Goal: Information Seeking & Learning: Check status

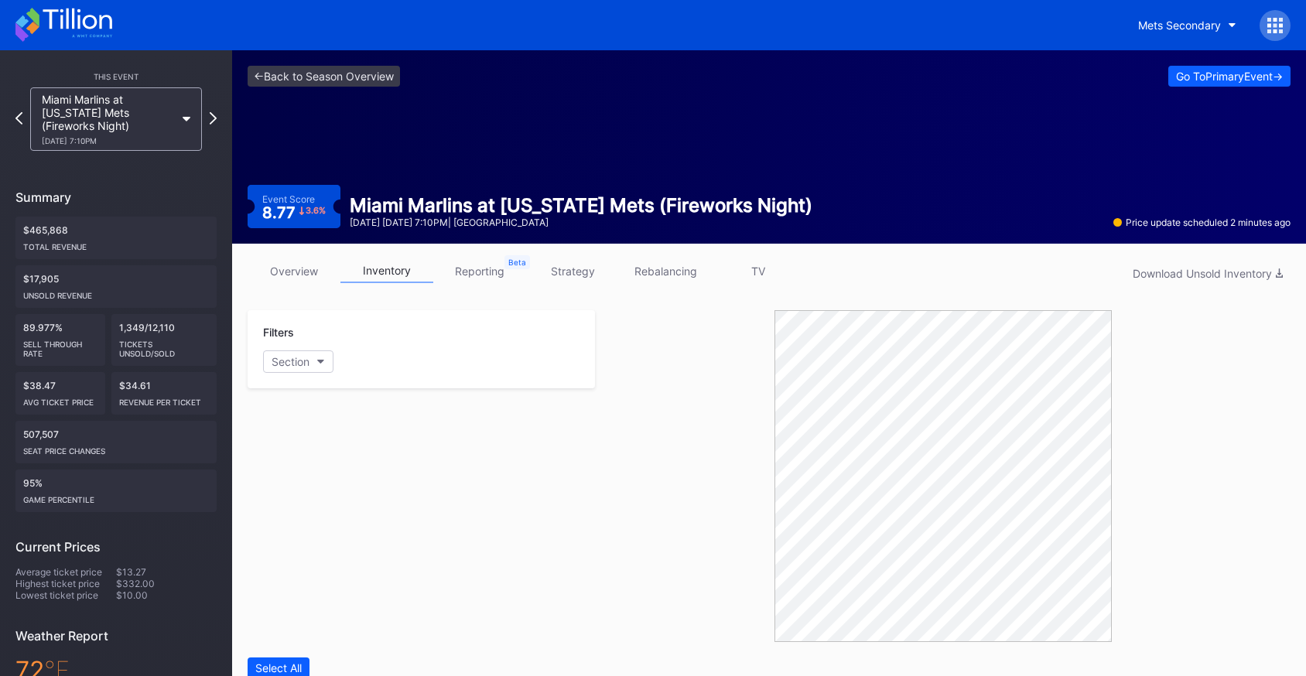
scroll to position [2, 0]
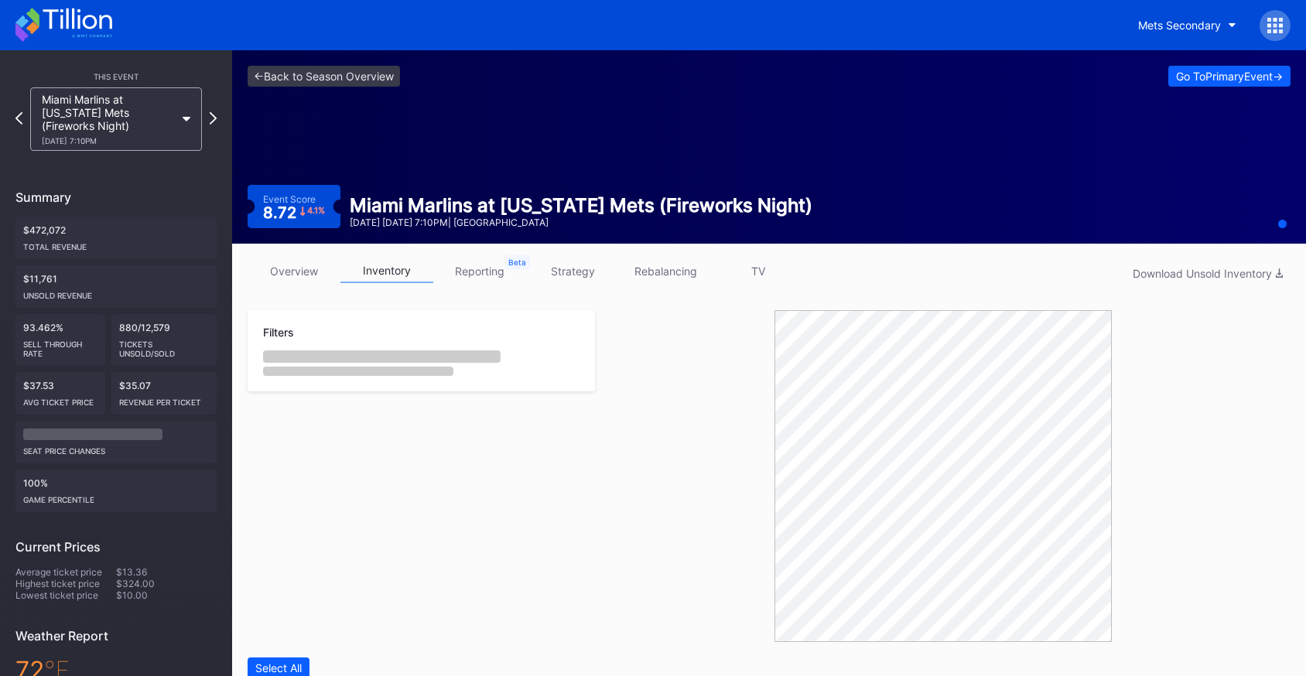
click at [297, 265] on link "overview" at bounding box center [294, 271] width 93 height 24
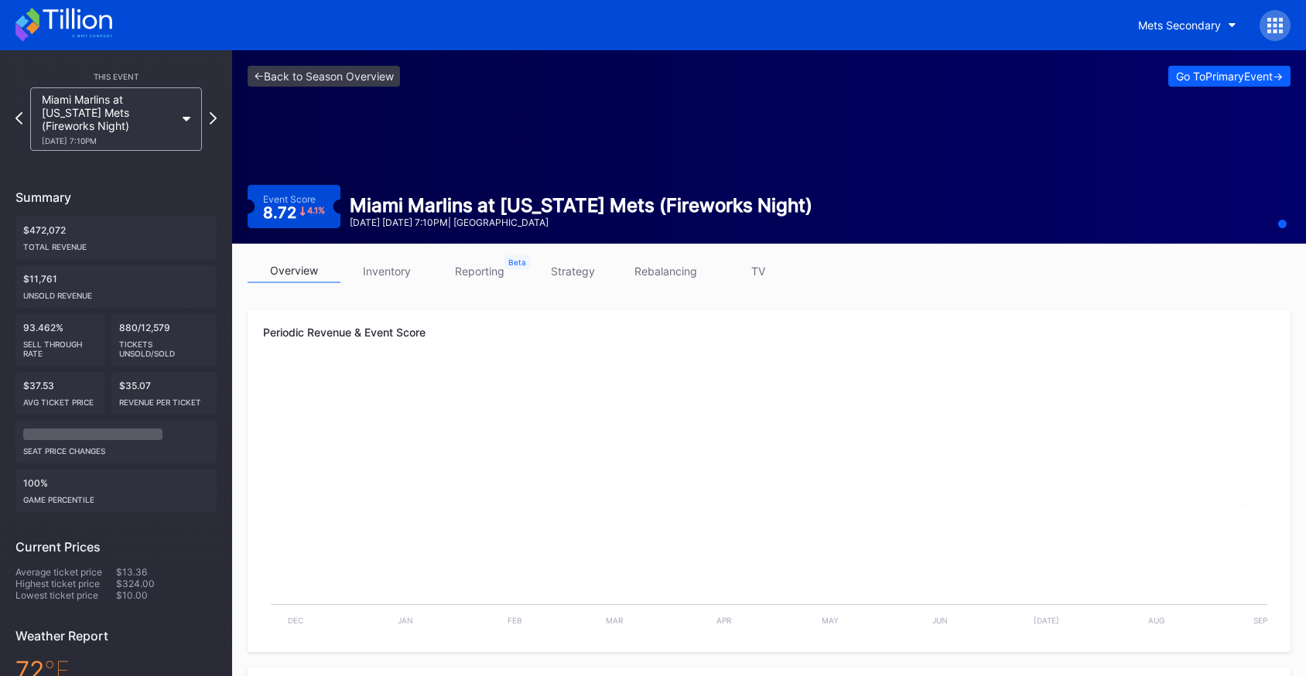
click at [415, 268] on link "inventory" at bounding box center [386, 271] width 93 height 24
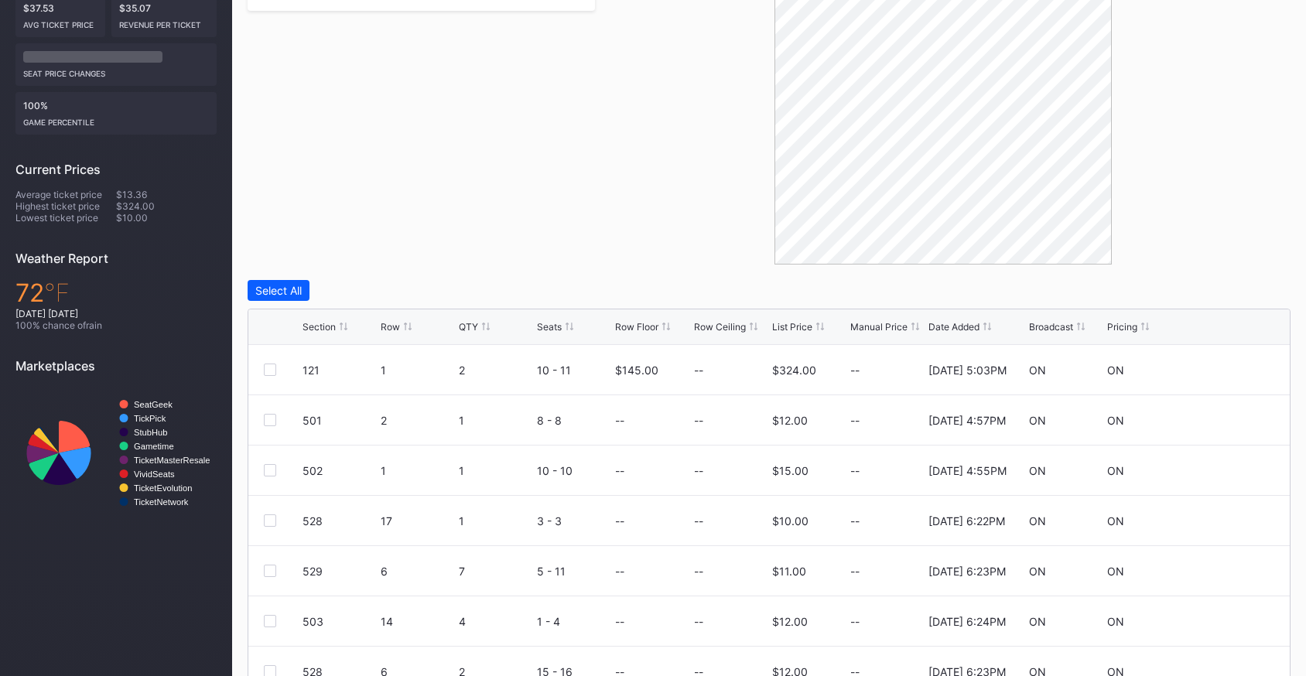
scroll to position [453, 0]
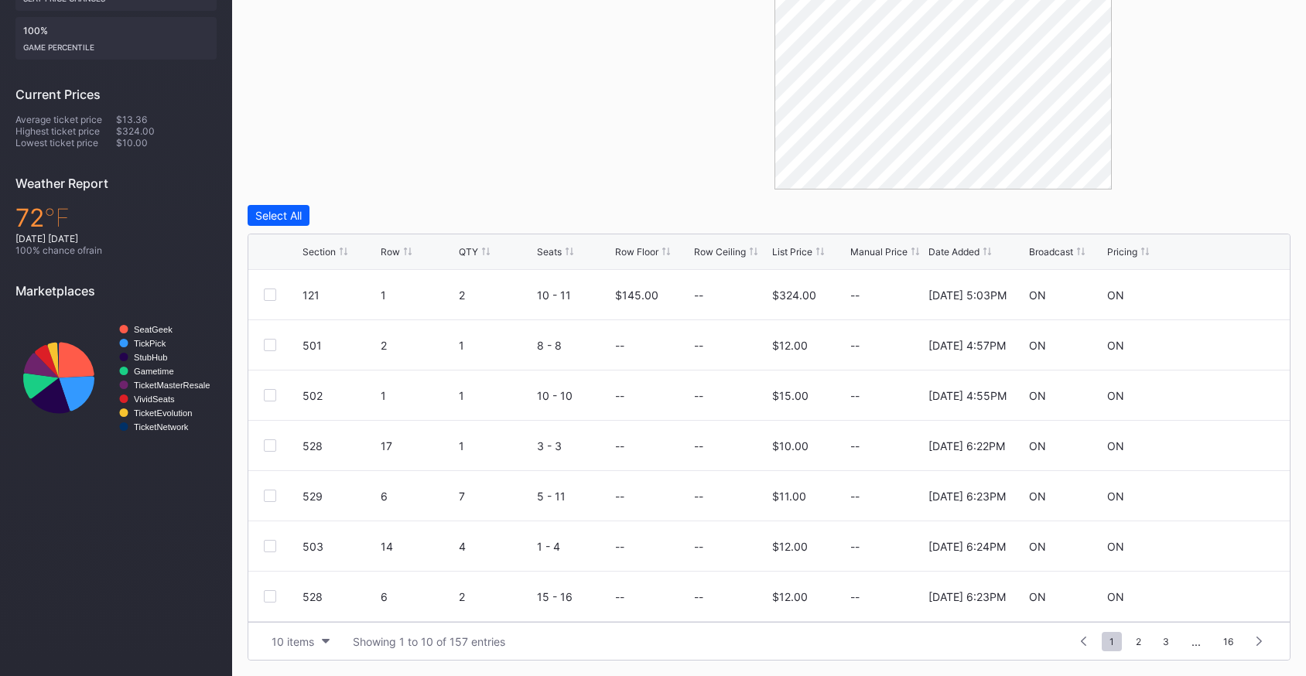
click at [782, 252] on div "List Price" at bounding box center [792, 252] width 40 height 12
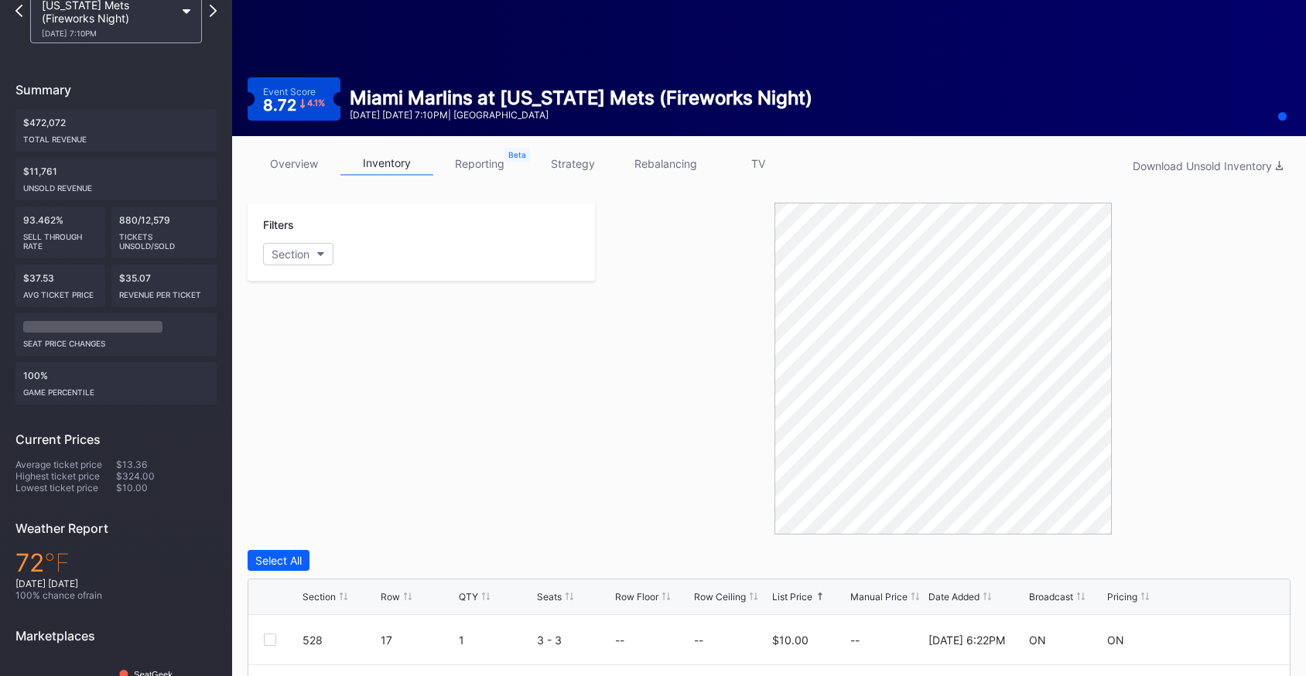
scroll to position [0, 0]
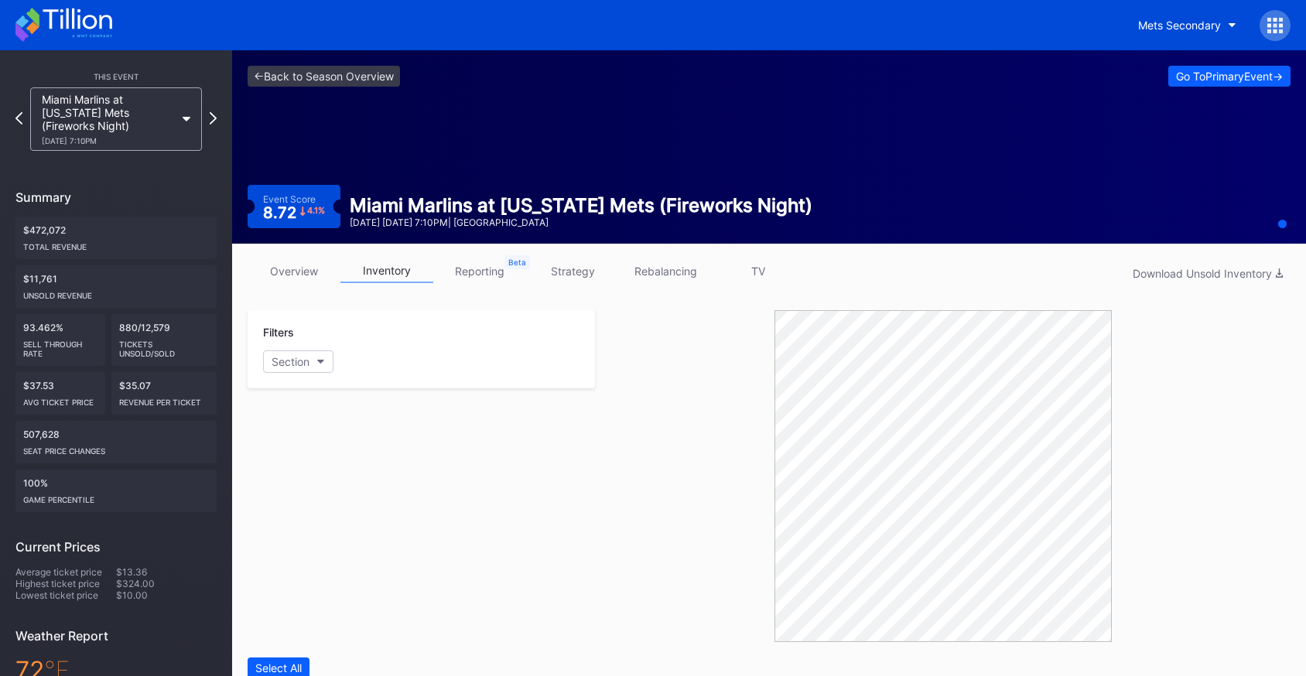
click at [270, 273] on link "overview" at bounding box center [294, 271] width 93 height 24
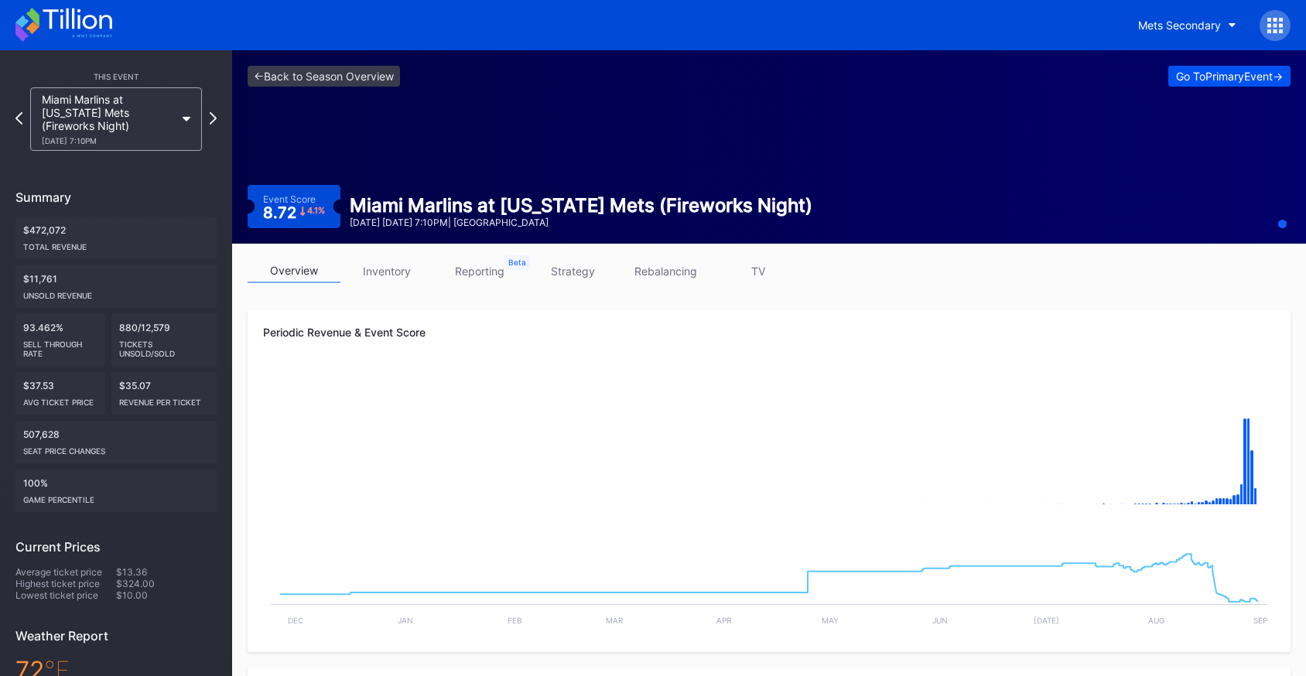
click at [1209, 71] on div "Go To Primary Event ->" at bounding box center [1229, 76] width 107 height 13
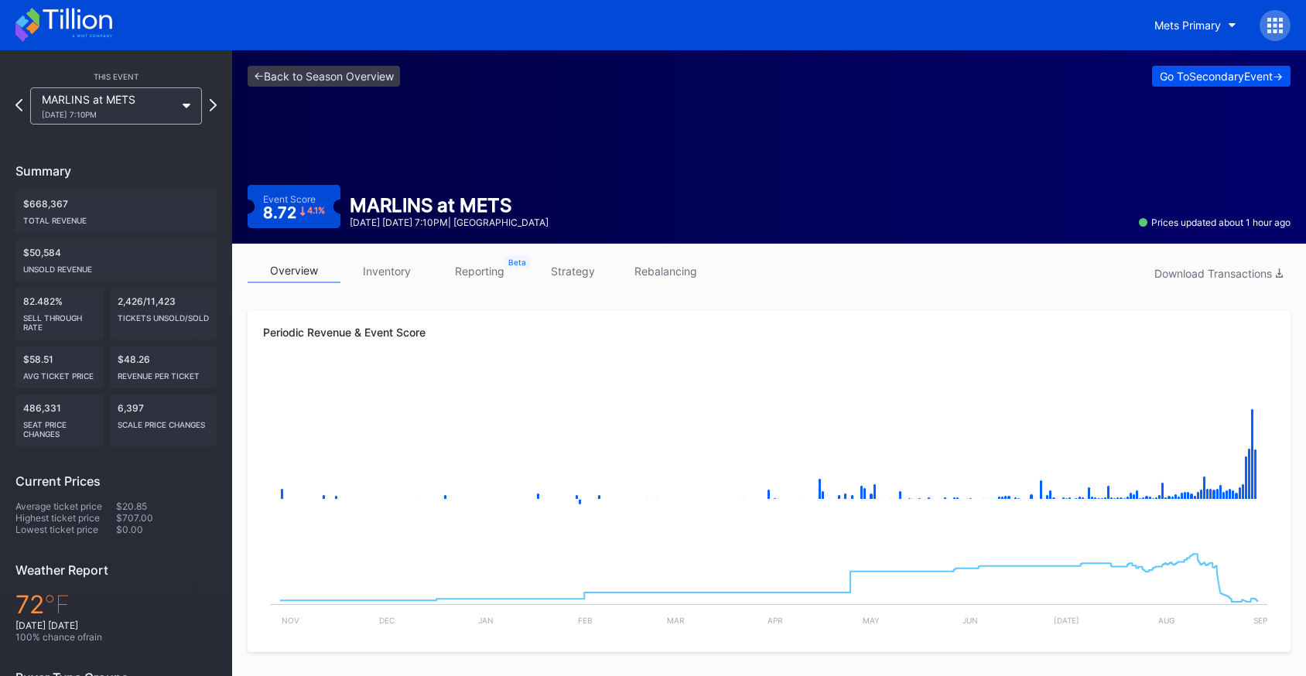
click at [1243, 70] on div "Go To Secondary Event ->" at bounding box center [1221, 76] width 123 height 13
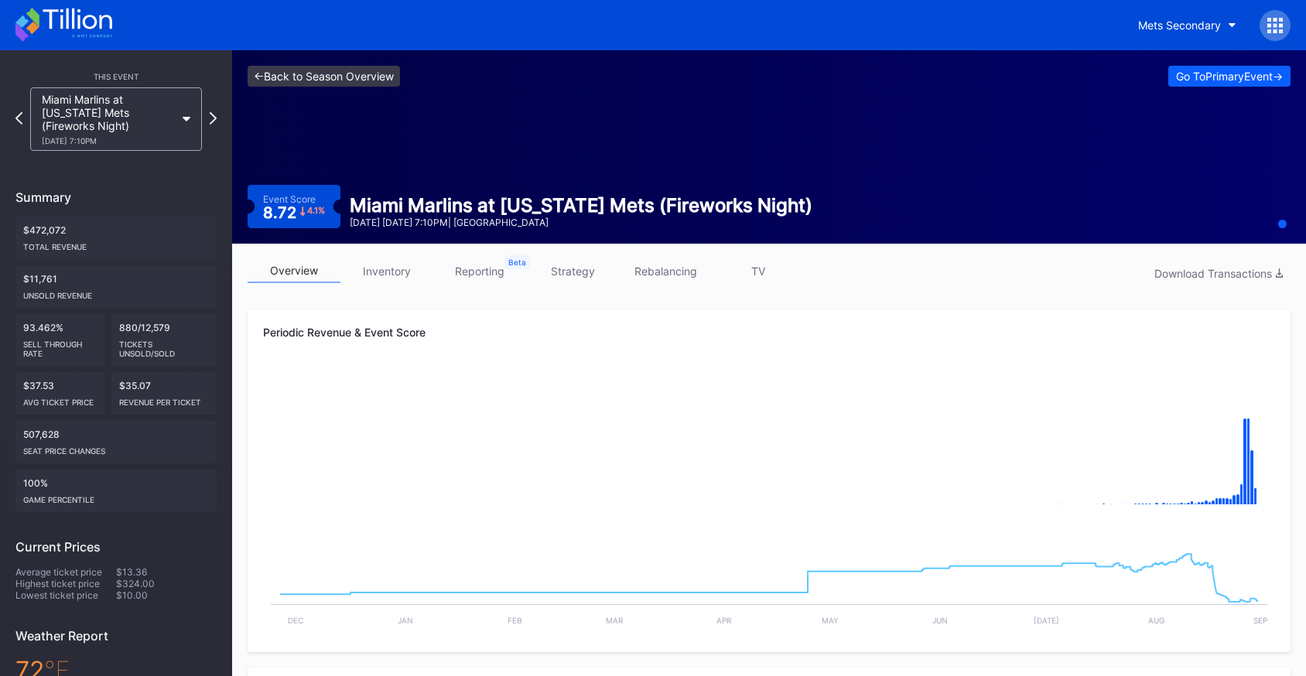
click at [386, 84] on link "<- Back to Season Overview" at bounding box center [324, 76] width 152 height 21
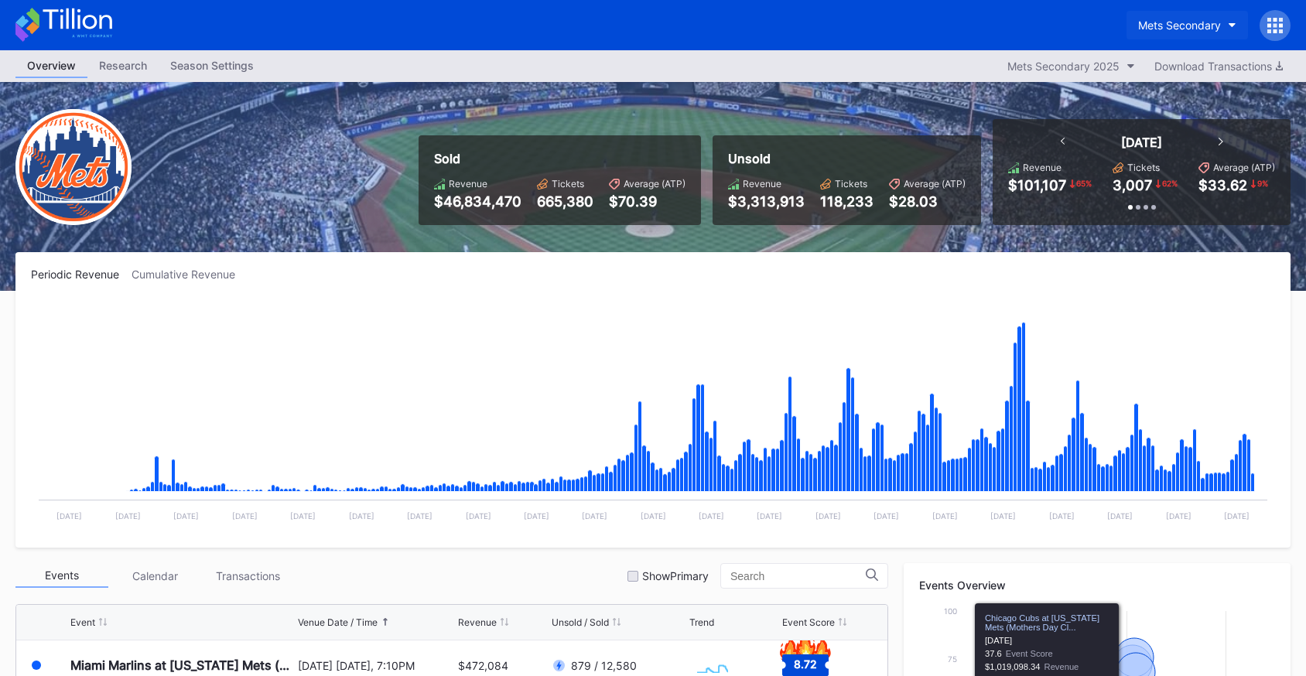
click at [1185, 12] on button "Mets Secondary" at bounding box center [1186, 25] width 121 height 29
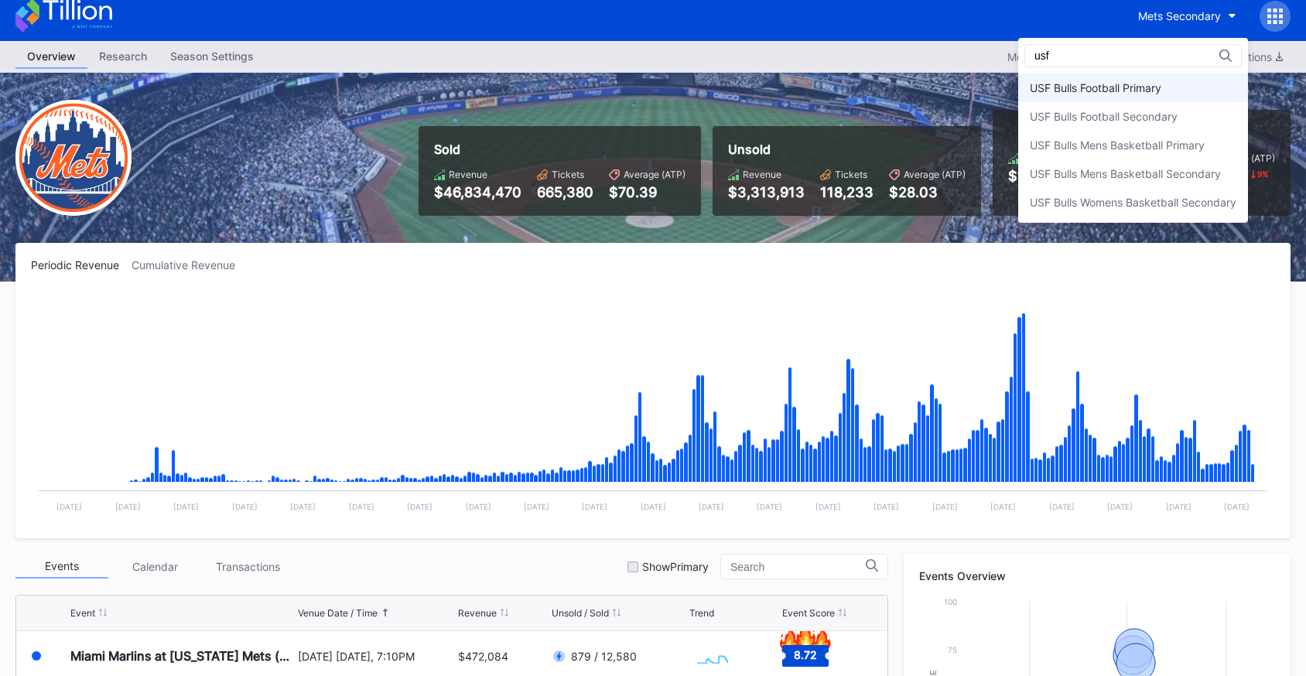
scroll to position [12, 0]
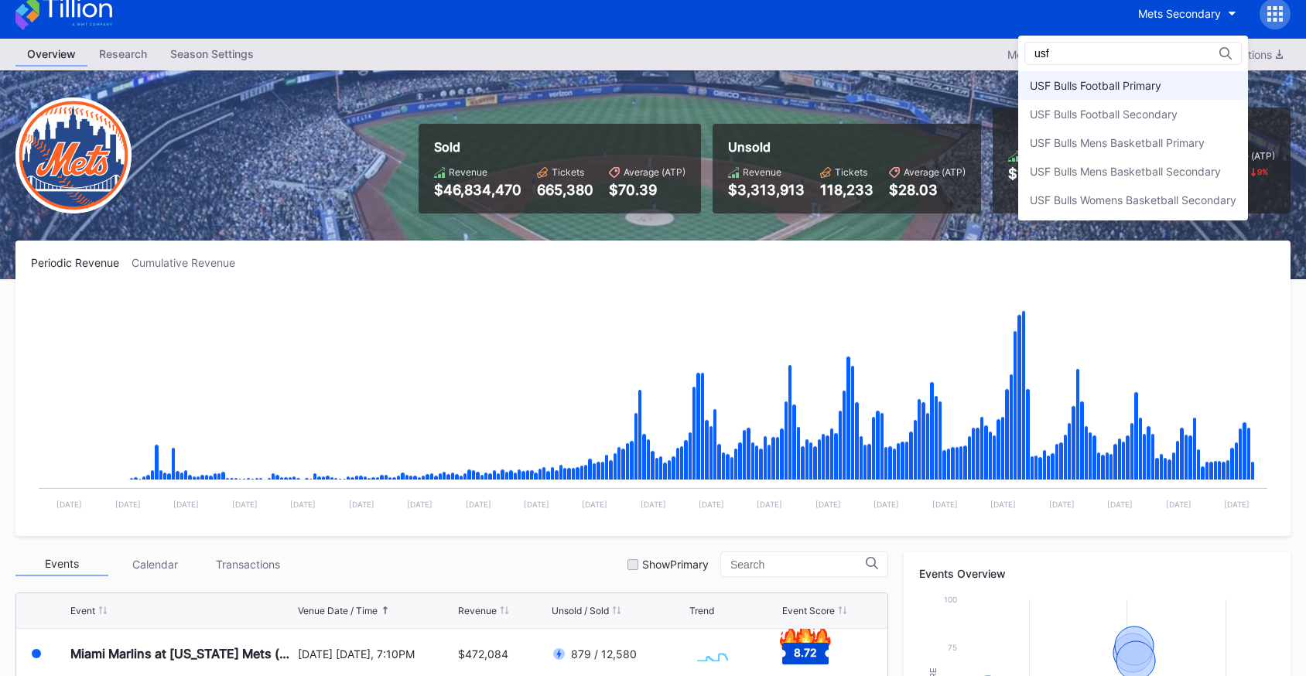
type input "usf"
click at [1161, 90] on div "USF Bulls Football Primary" at bounding box center [1133, 85] width 230 height 29
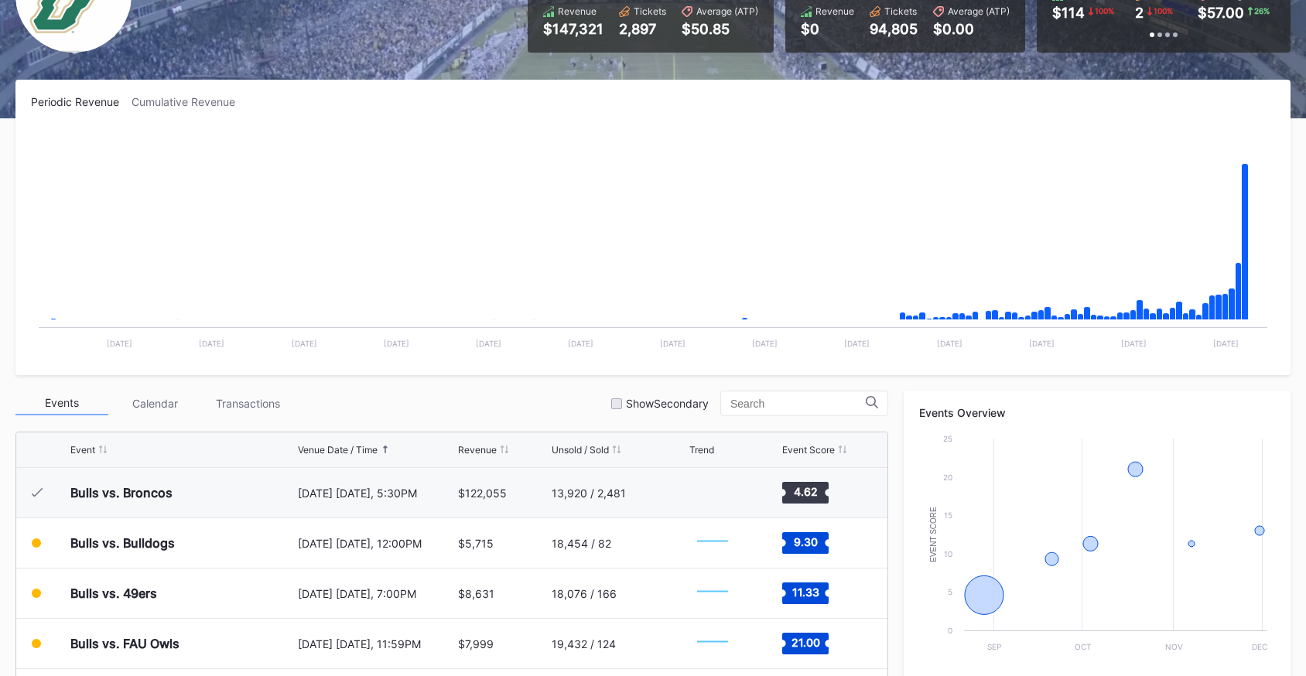
scroll to position [217, 0]
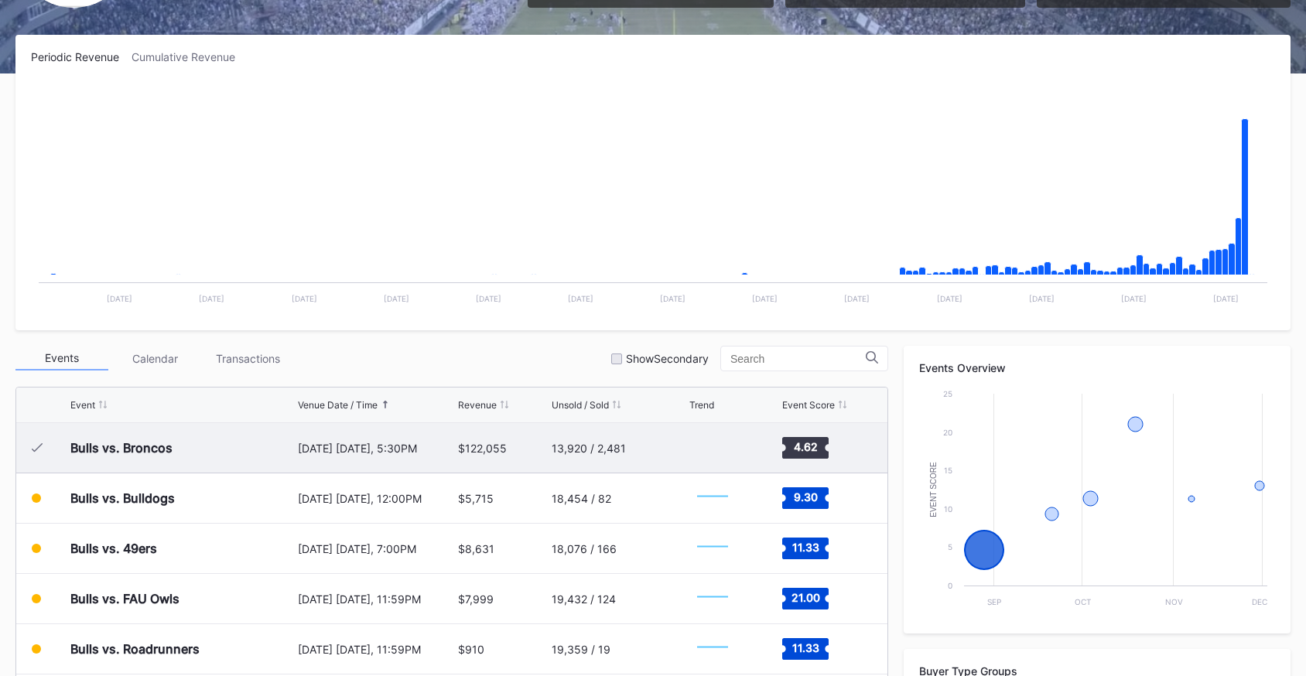
click at [642, 461] on div "13,920 / 2,481" at bounding box center [619, 448] width 134 height 50
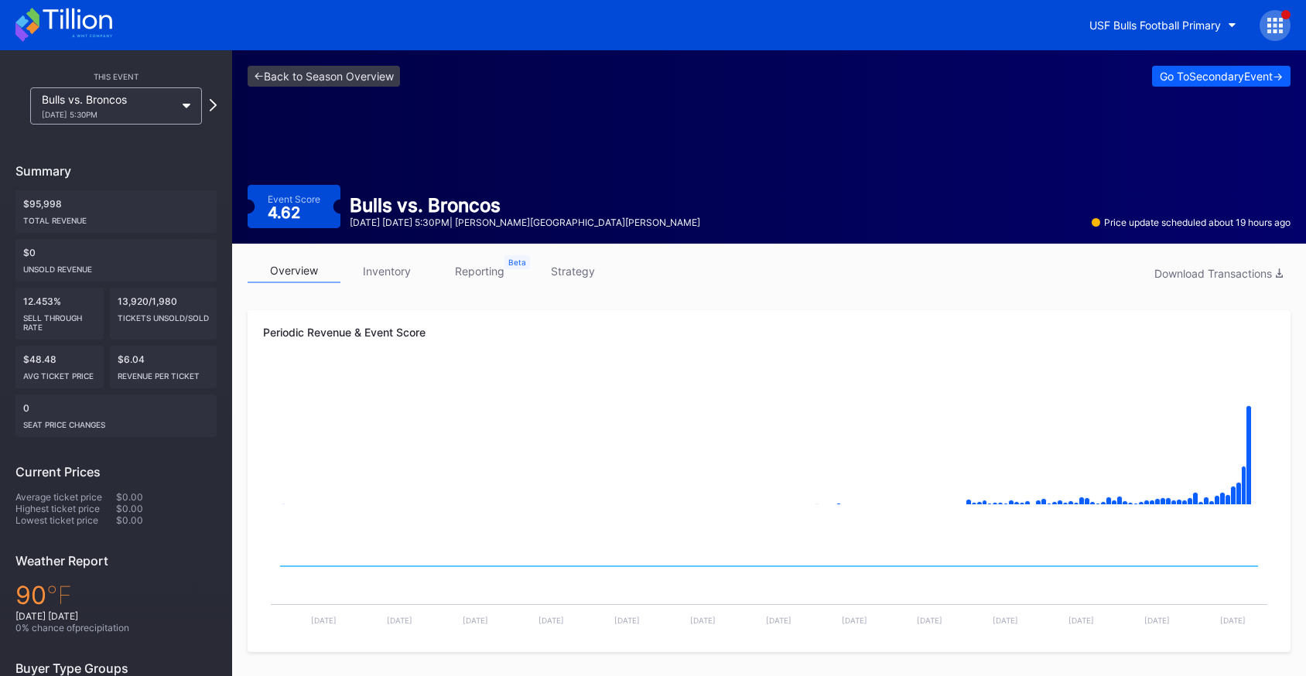
click at [1268, 26] on icon at bounding box center [1269, 25] width 4 height 4
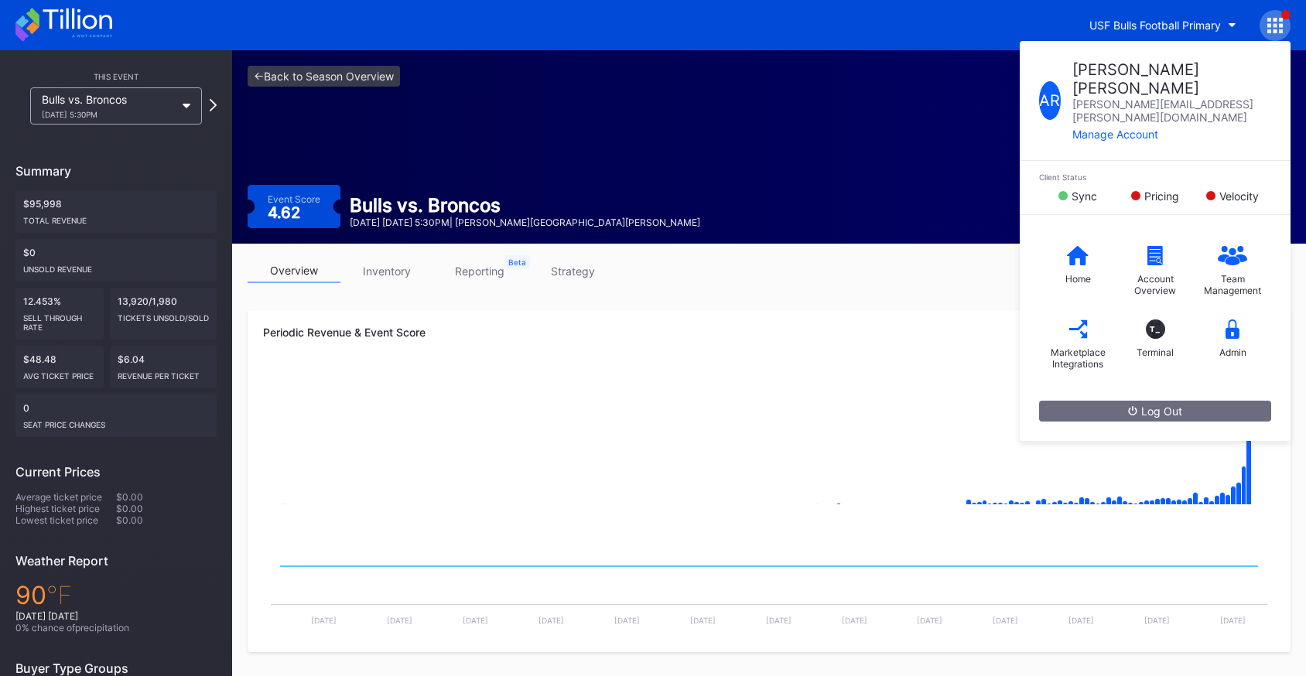
click at [772, 128] on div "<- Back to Season Overview Go To Secondary Event -> Event Score 4.62 Bulls vs. …" at bounding box center [769, 146] width 1074 height 193
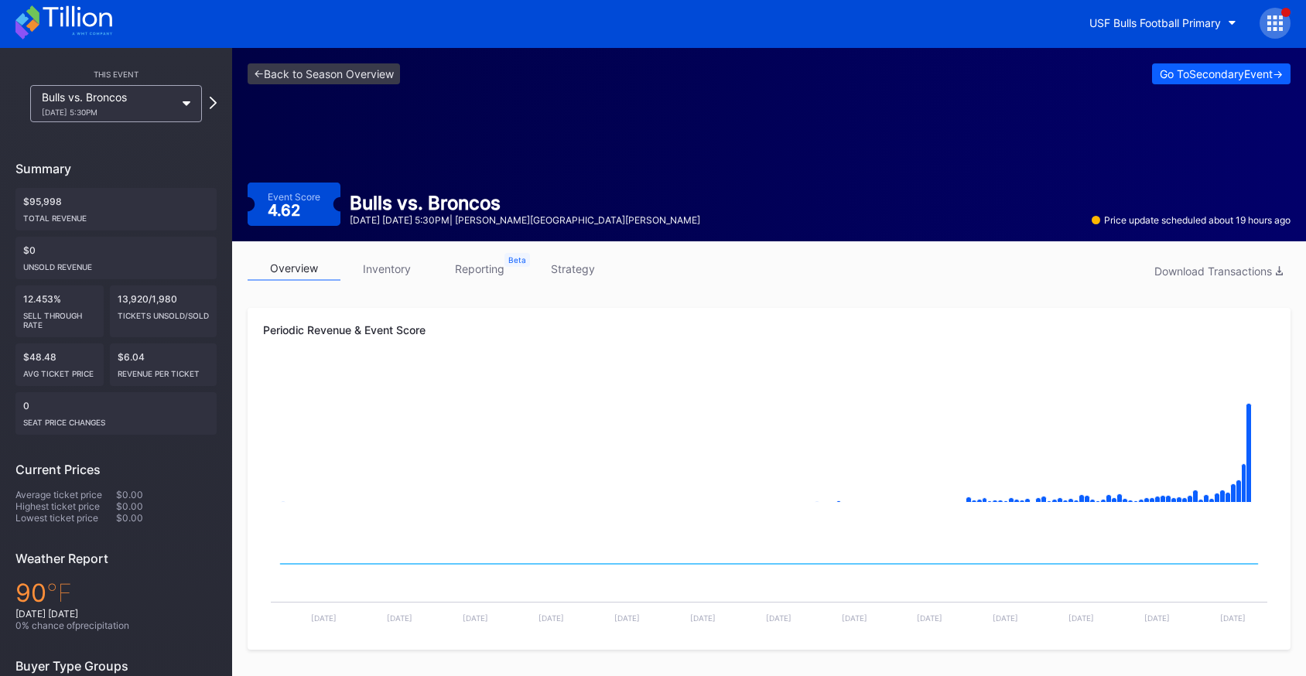
scroll to position [4, 0]
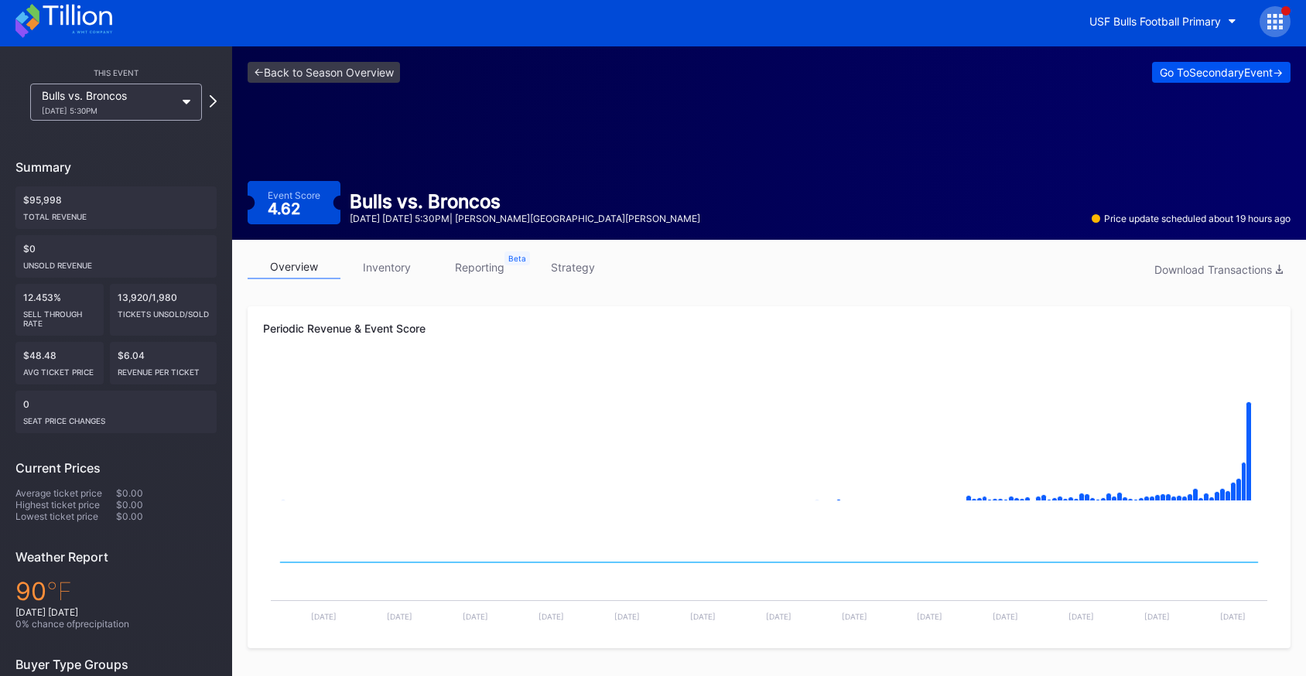
click at [1170, 71] on div "Go To Secondary Event ->" at bounding box center [1221, 72] width 123 height 13
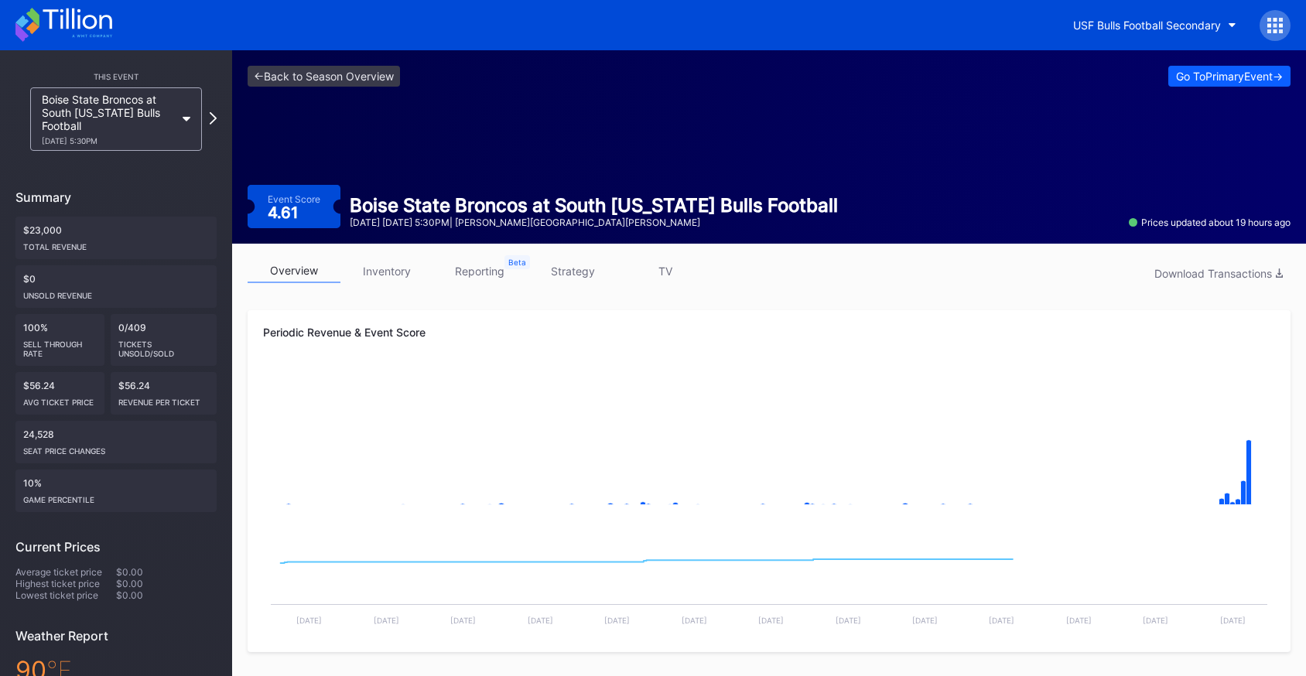
click at [1176, 71] on div "Go To Primary Event ->" at bounding box center [1229, 76] width 107 height 13
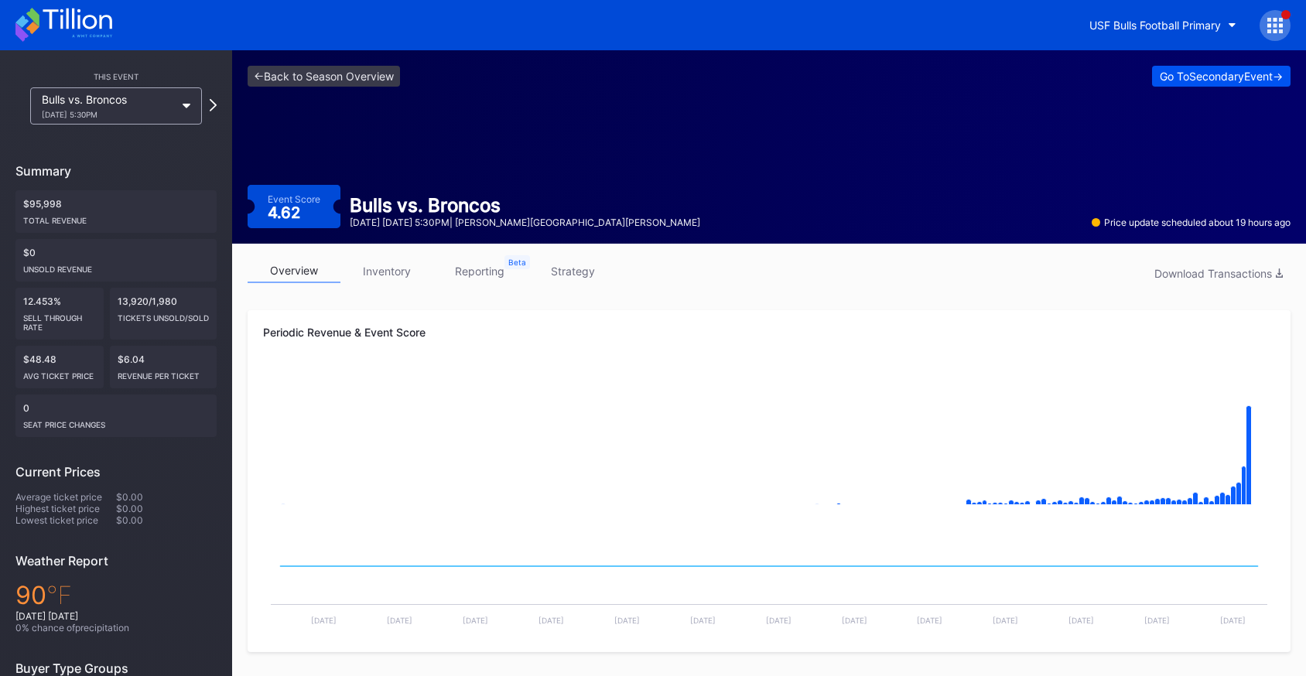
click at [1217, 79] on div "Go To Secondary Event ->" at bounding box center [1221, 76] width 123 height 13
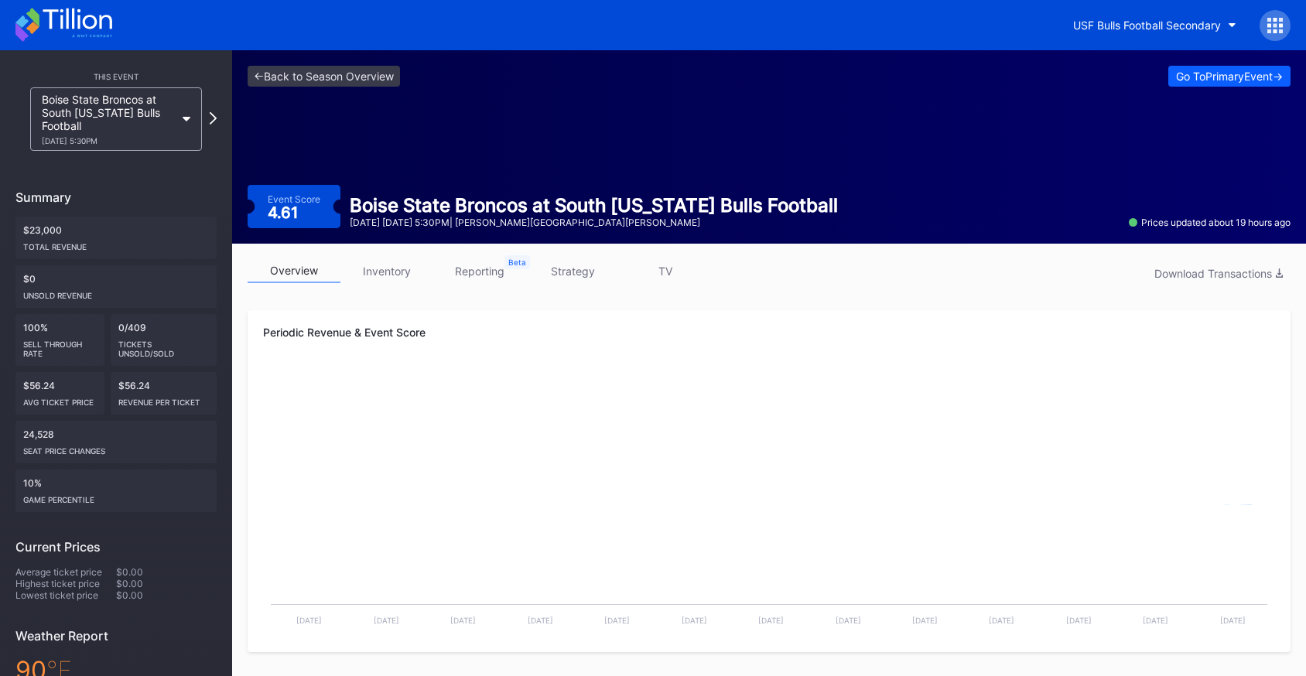
scroll to position [3, 0]
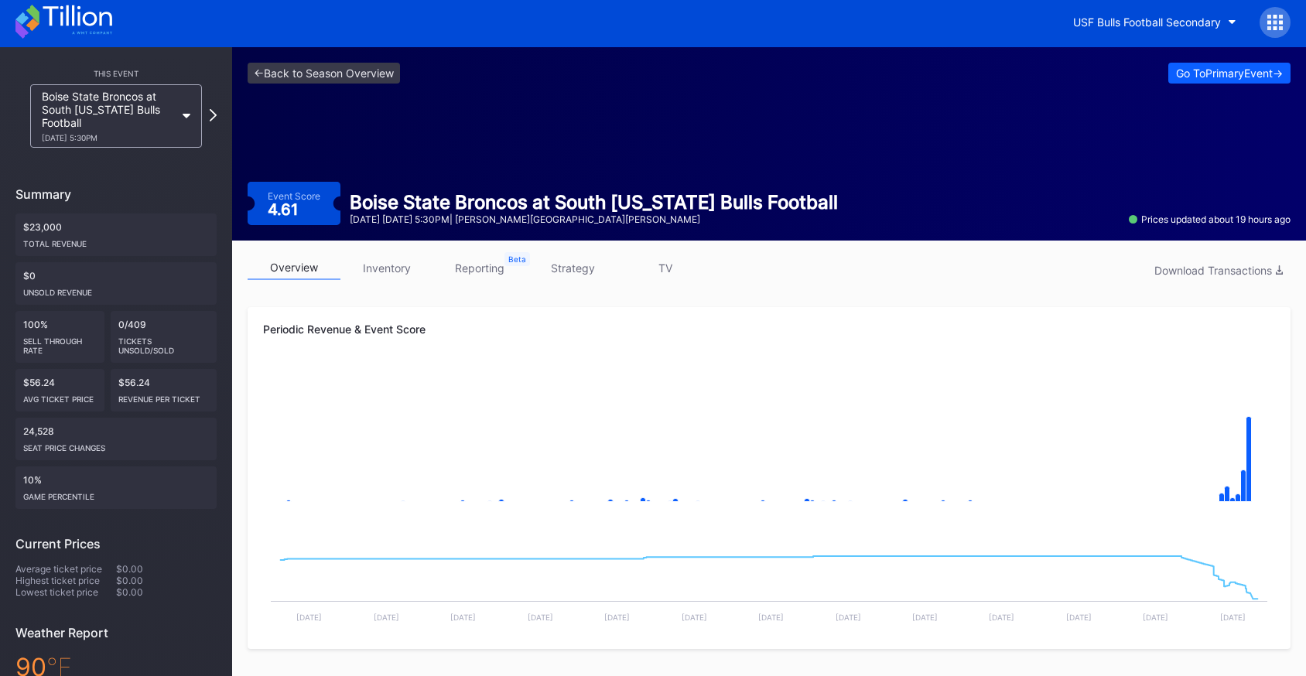
click at [1217, 79] on div "Go To Primary Event ->" at bounding box center [1229, 73] width 107 height 13
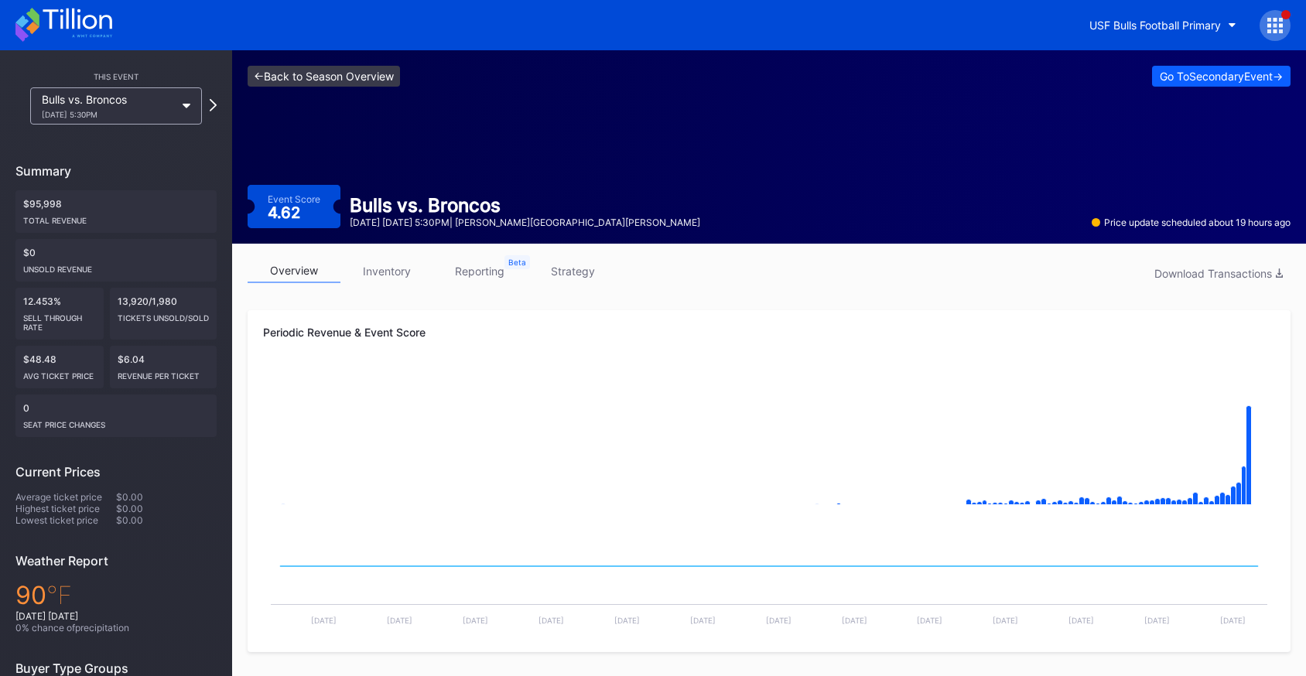
click at [316, 78] on link "<- Back to Season Overview" at bounding box center [324, 76] width 152 height 21
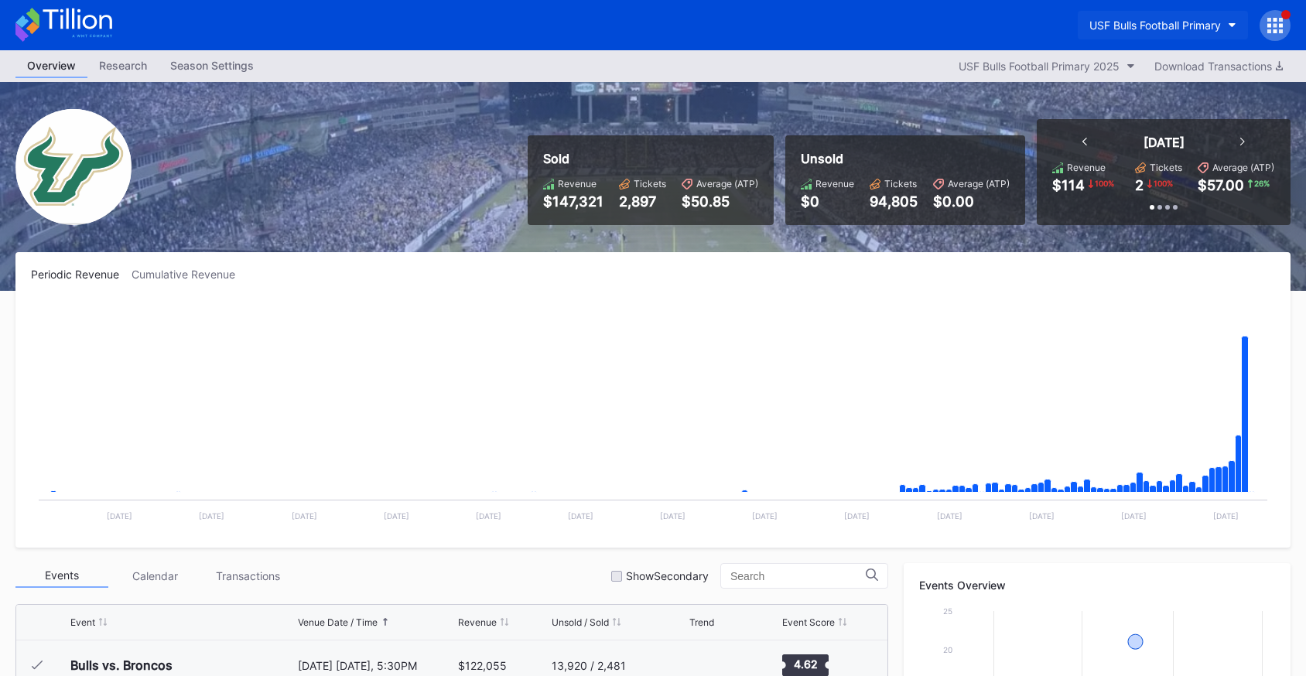
click at [1119, 24] on div "USF Bulls Football Primary" at bounding box center [1155, 25] width 132 height 13
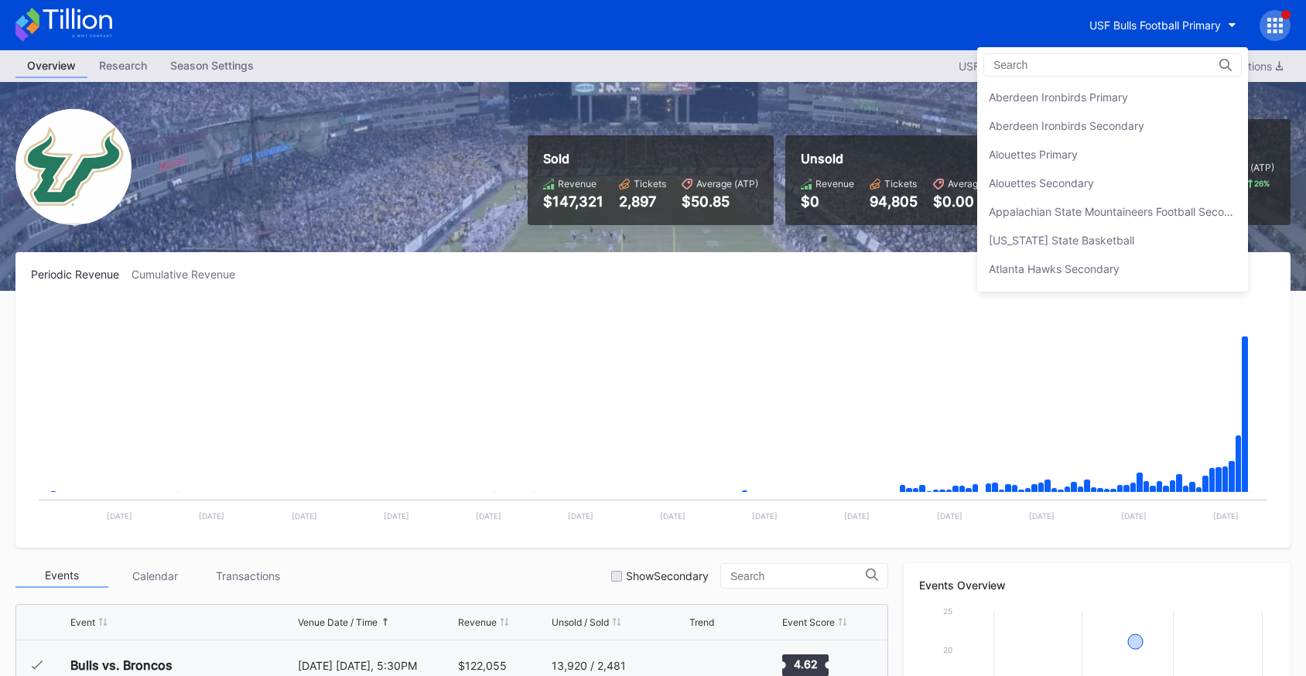
scroll to position [5152, 0]
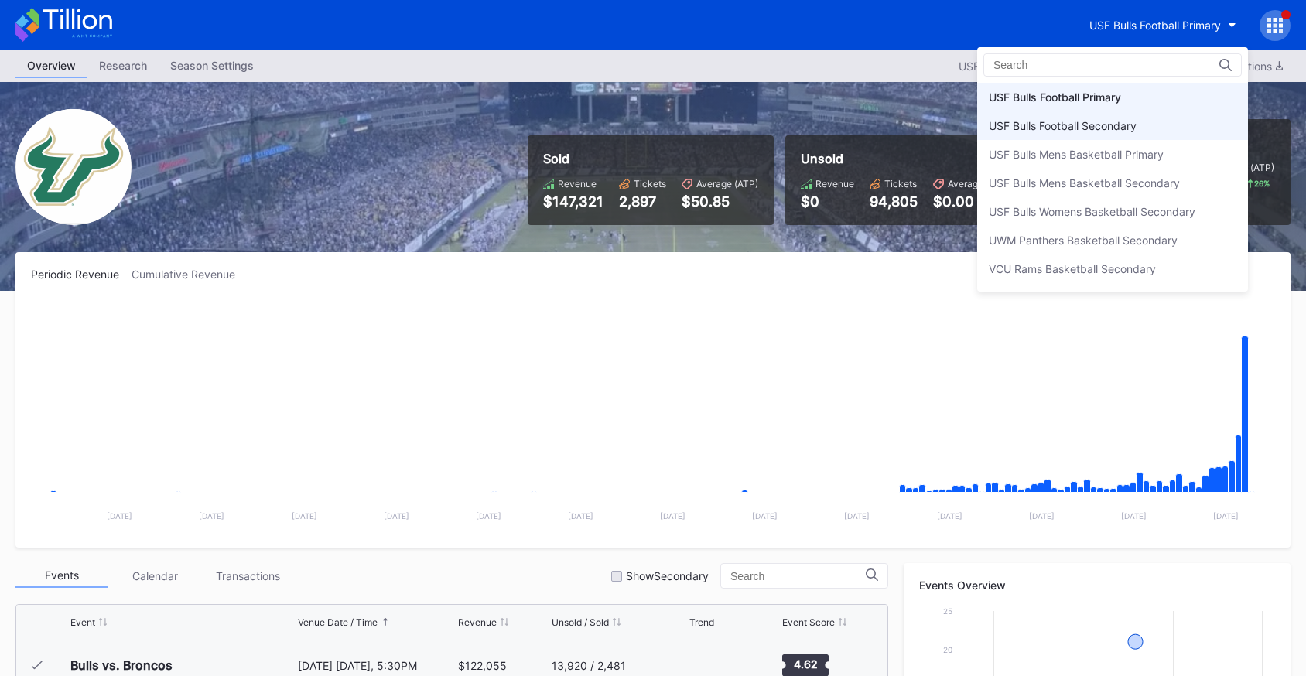
click at [1114, 117] on div "USF Bulls Football Secondary" at bounding box center [1112, 125] width 271 height 29
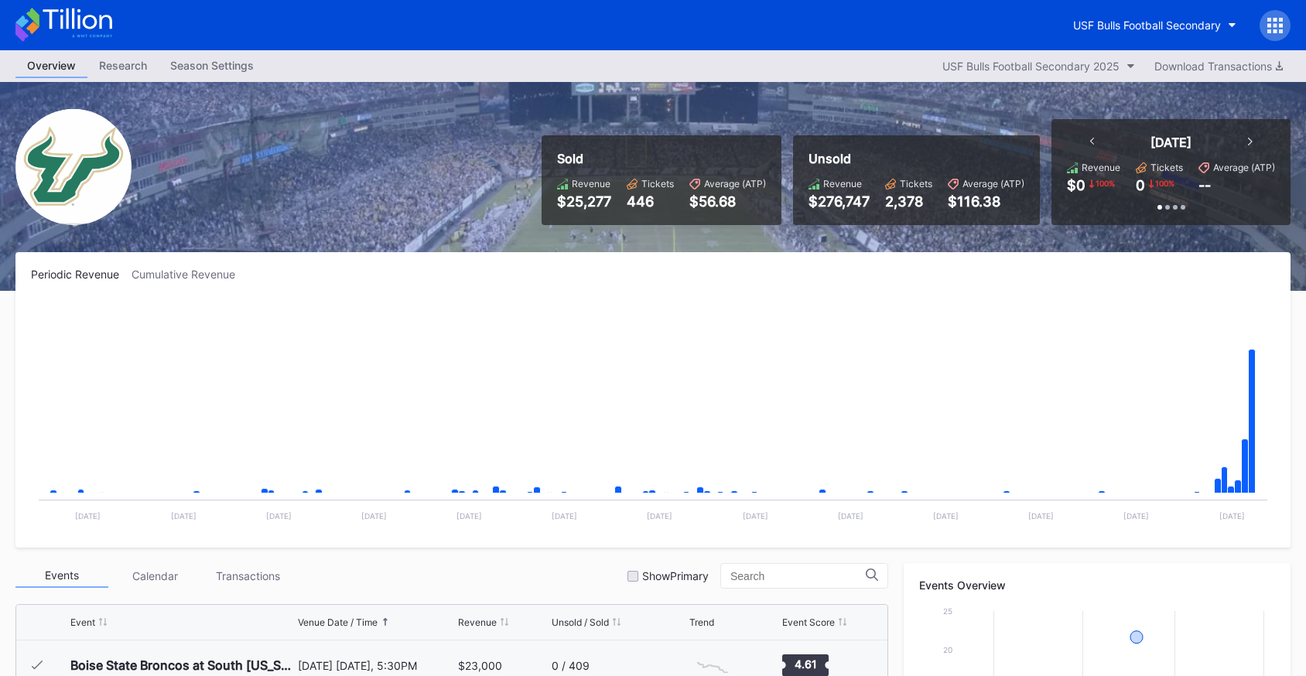
click at [111, 28] on icon at bounding box center [77, 19] width 69 height 21
click at [1133, 26] on div "USF Bulls Football Secondary" at bounding box center [1147, 25] width 148 height 13
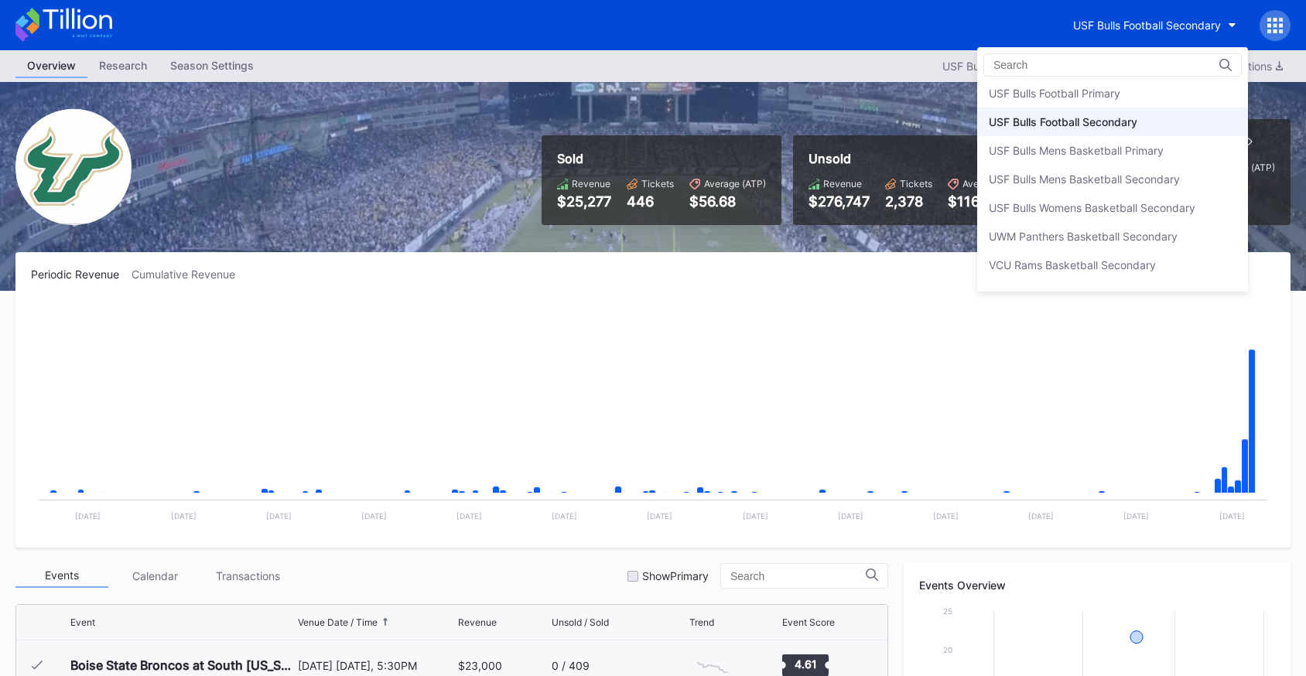
scroll to position [5155, 0]
click at [1129, 93] on div "USF Bulls Football Primary" at bounding box center [1112, 94] width 271 height 29
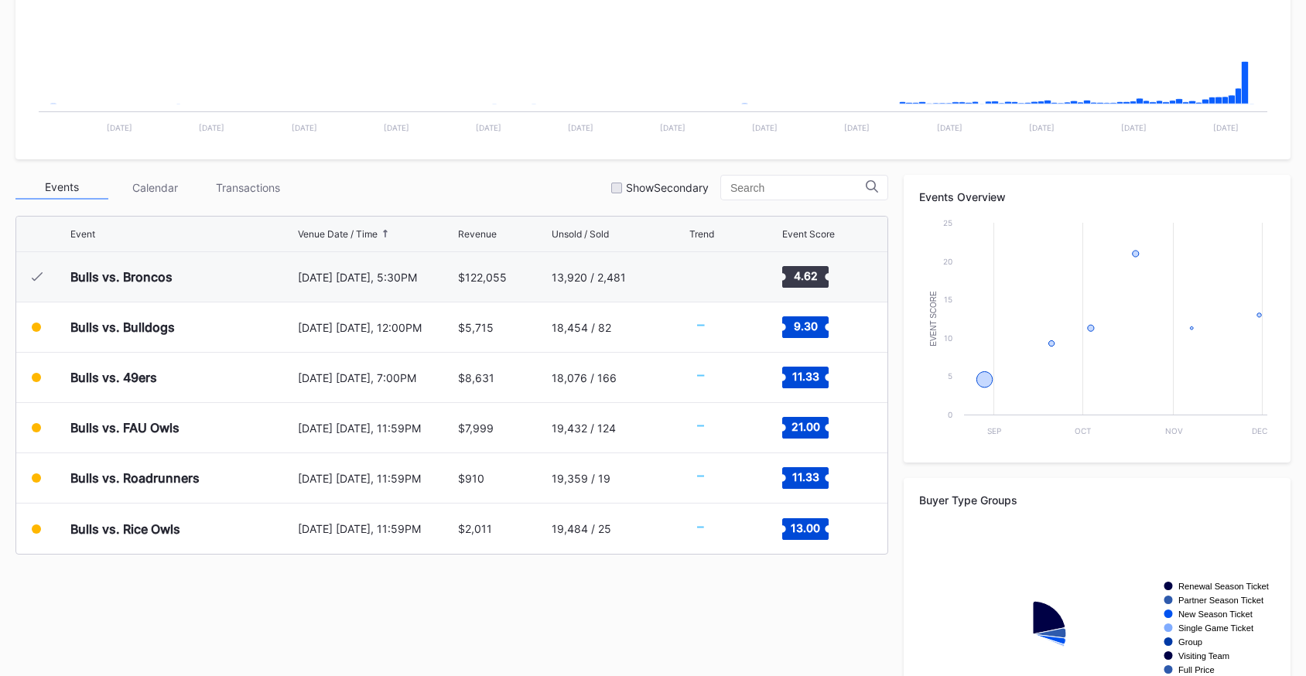
scroll to position [494, 0]
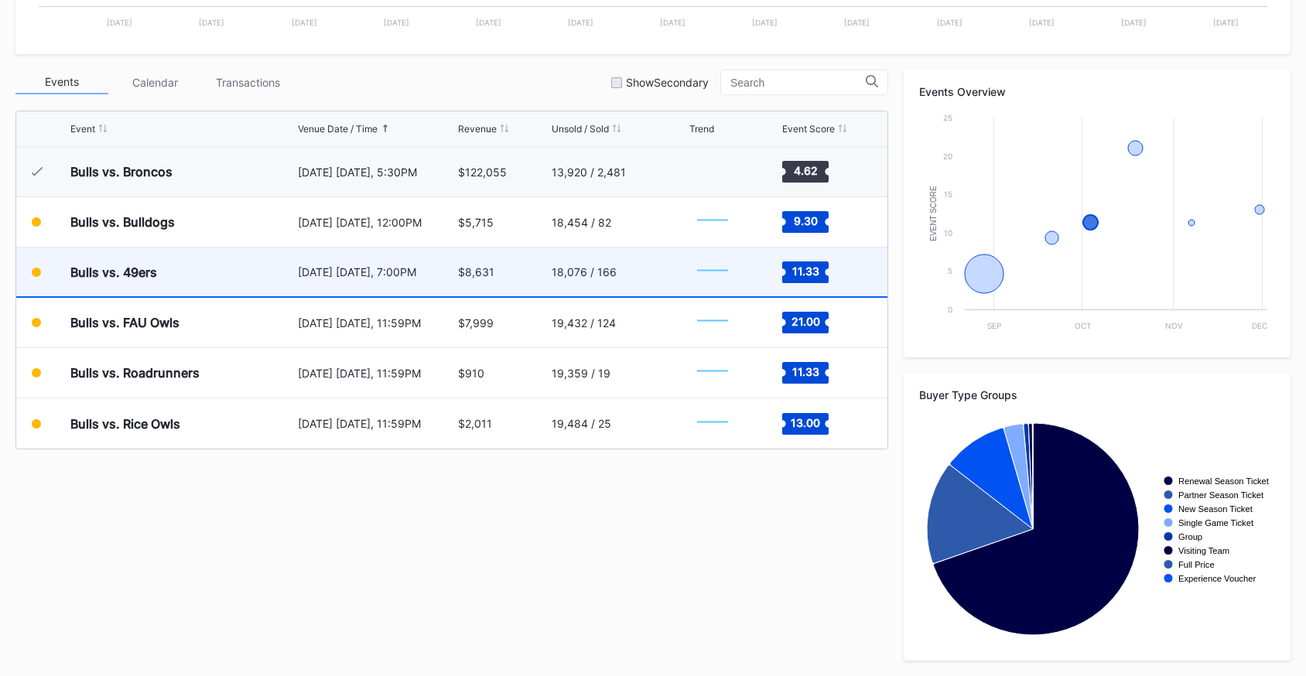
click at [631, 269] on div "18,076 / 166" at bounding box center [619, 272] width 134 height 49
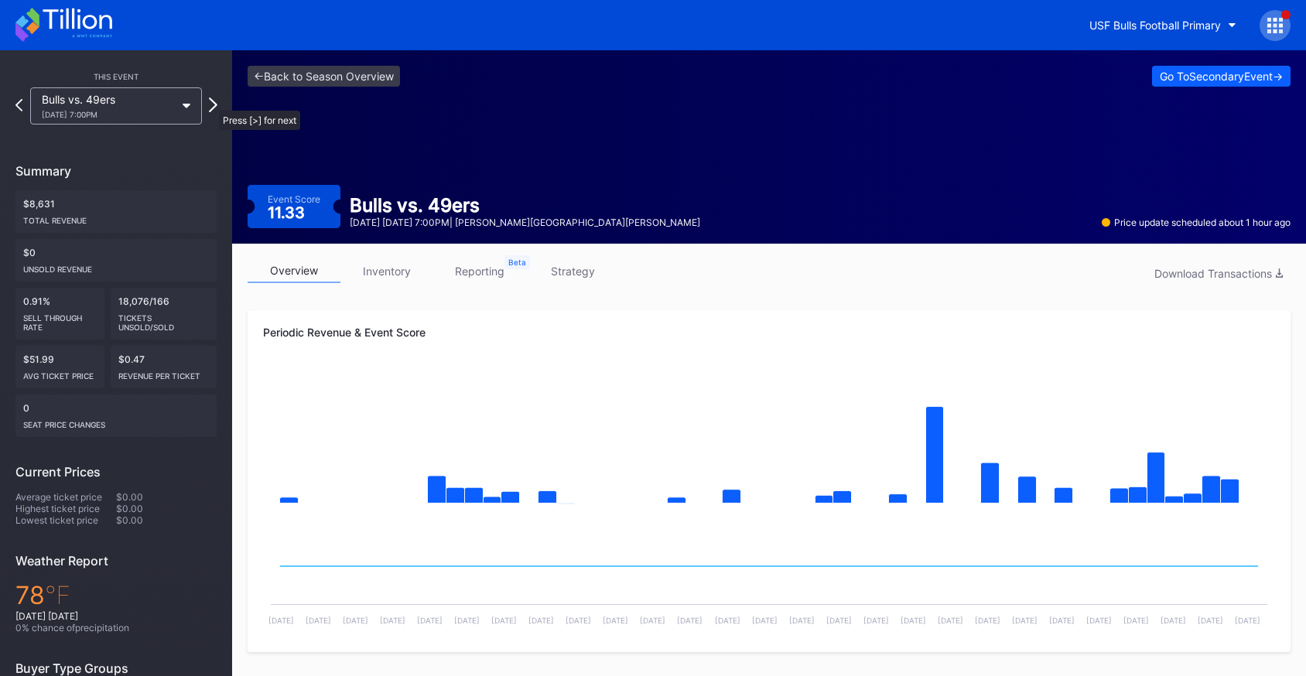
click at [211, 103] on icon at bounding box center [213, 104] width 9 height 15
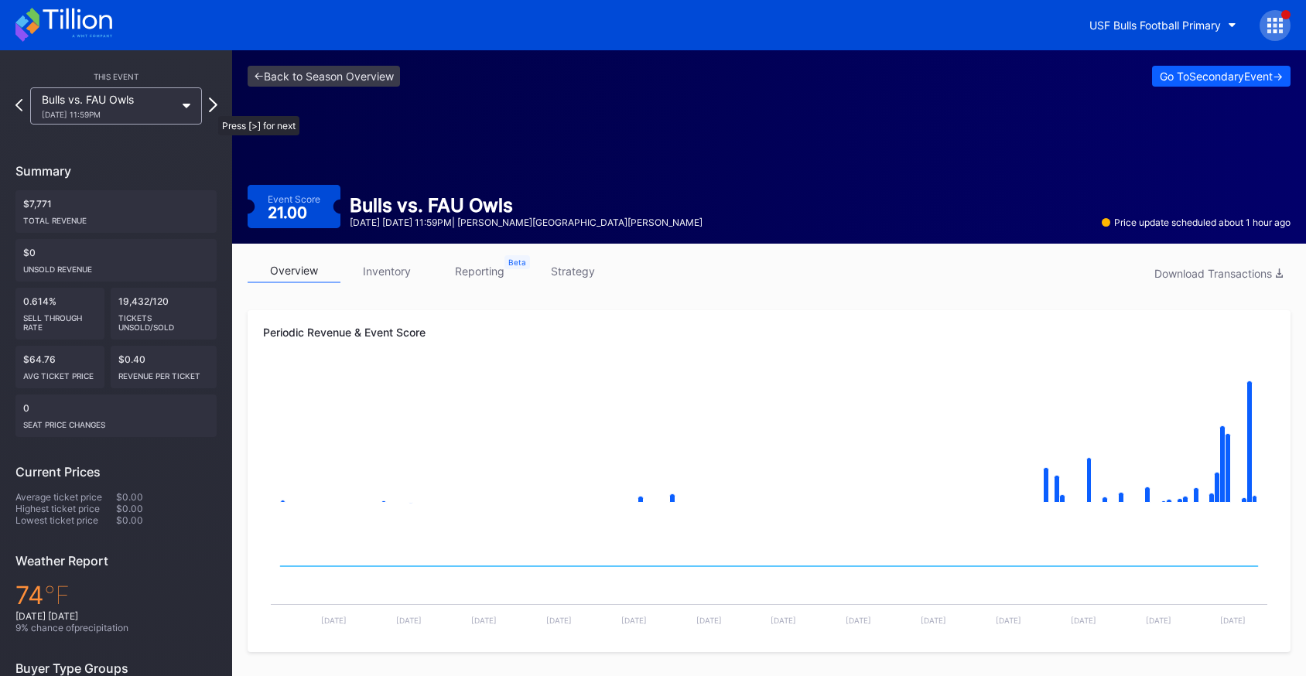
click at [210, 108] on icon at bounding box center [213, 104] width 9 height 15
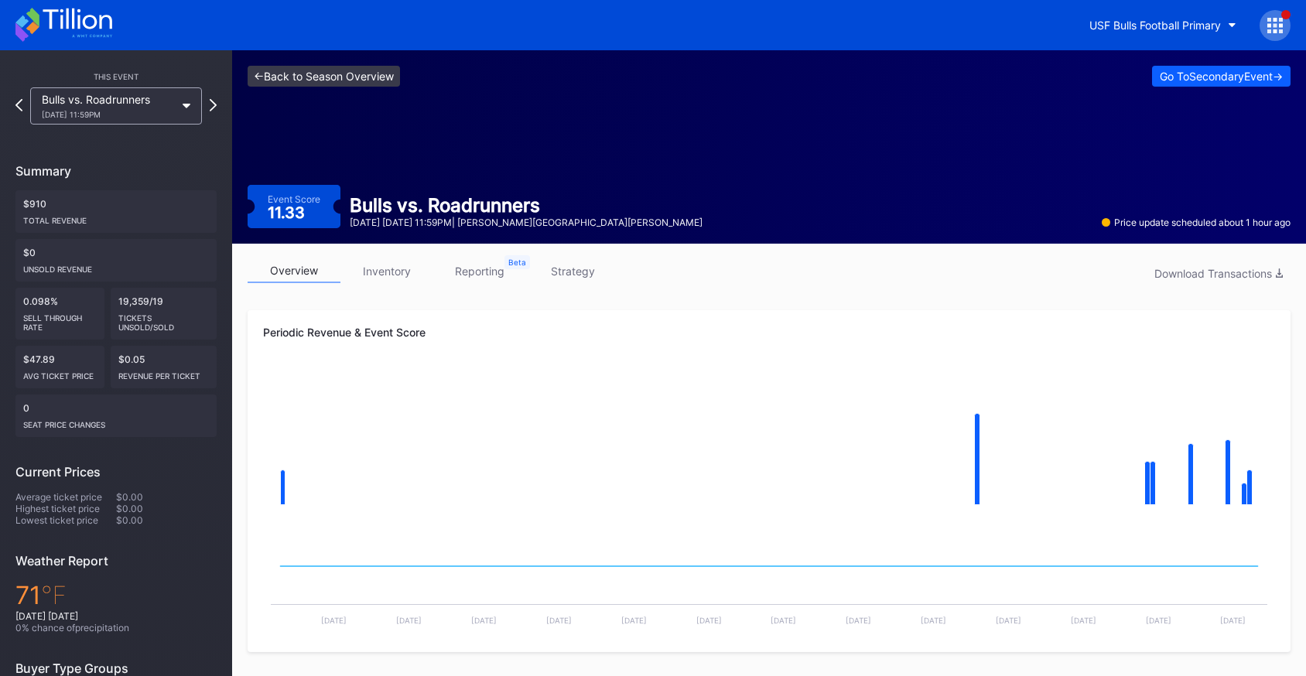
click at [374, 74] on link "<- Back to Season Overview" at bounding box center [324, 76] width 152 height 21
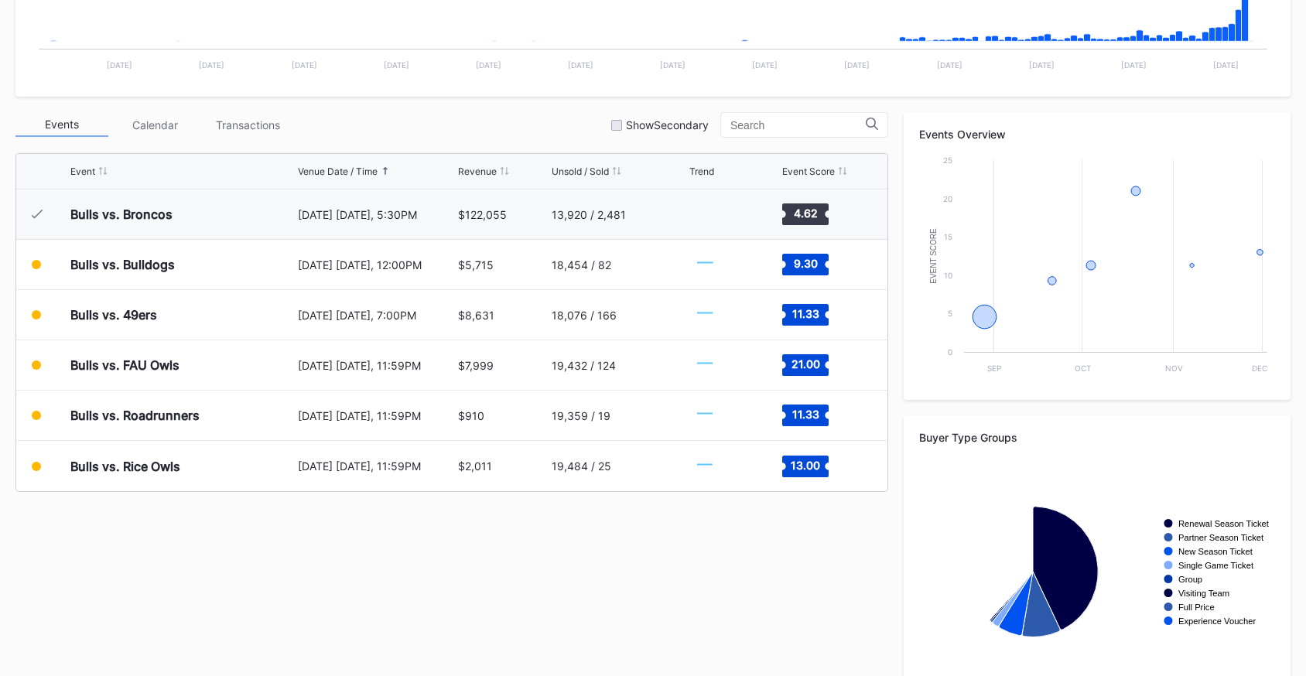
scroll to position [494, 0]
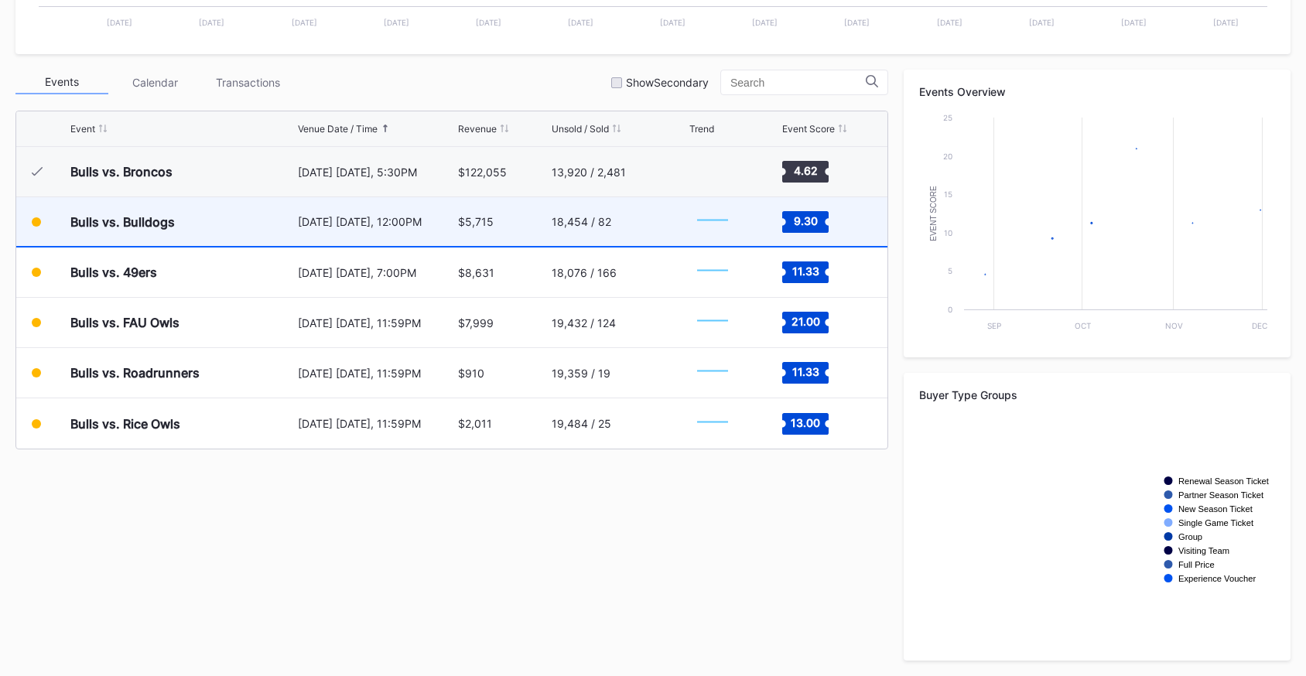
click at [614, 237] on div "18,454 / 82" at bounding box center [619, 221] width 134 height 49
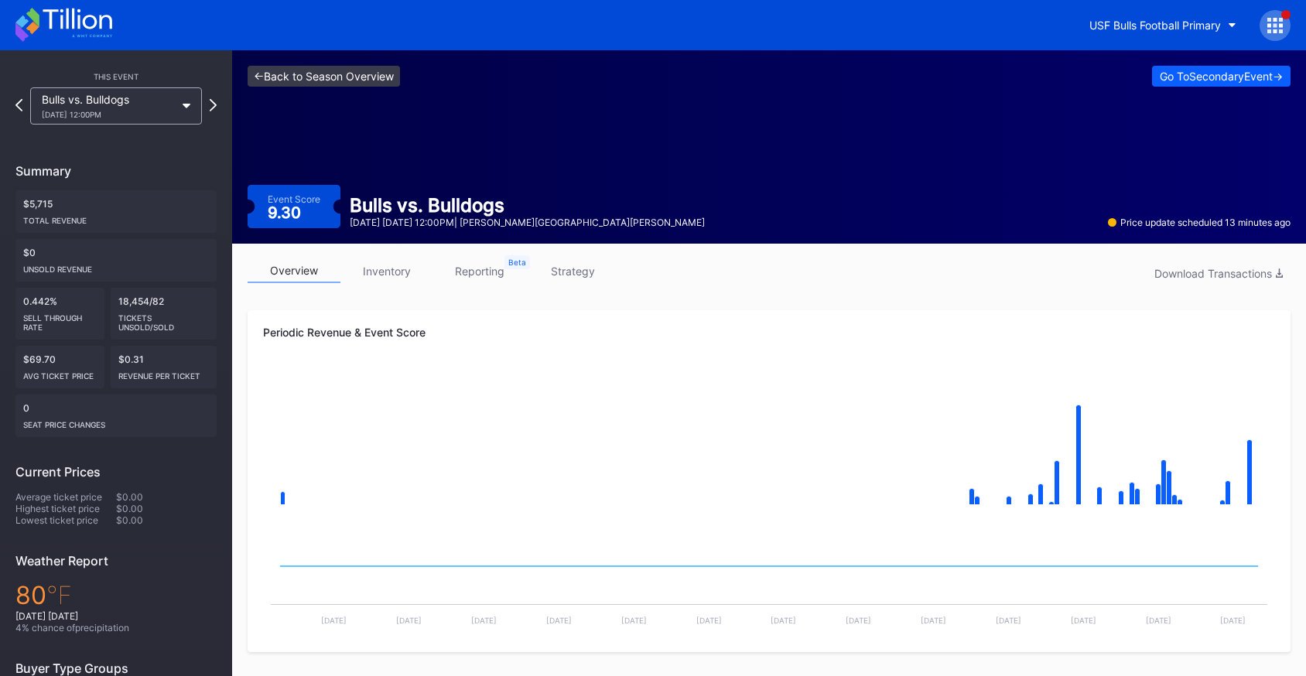
click at [354, 84] on link "<- Back to Season Overview" at bounding box center [324, 76] width 152 height 21
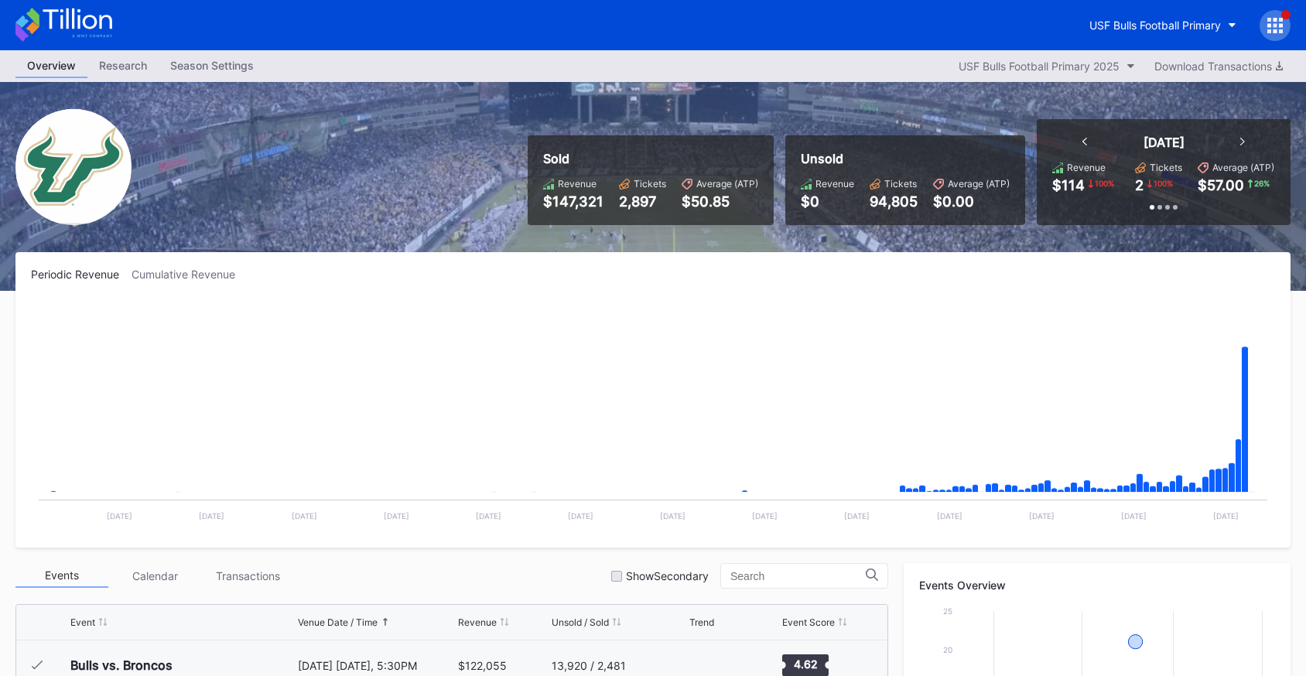
click at [1252, 400] on rect "Chart title" at bounding box center [653, 416] width 1244 height 232
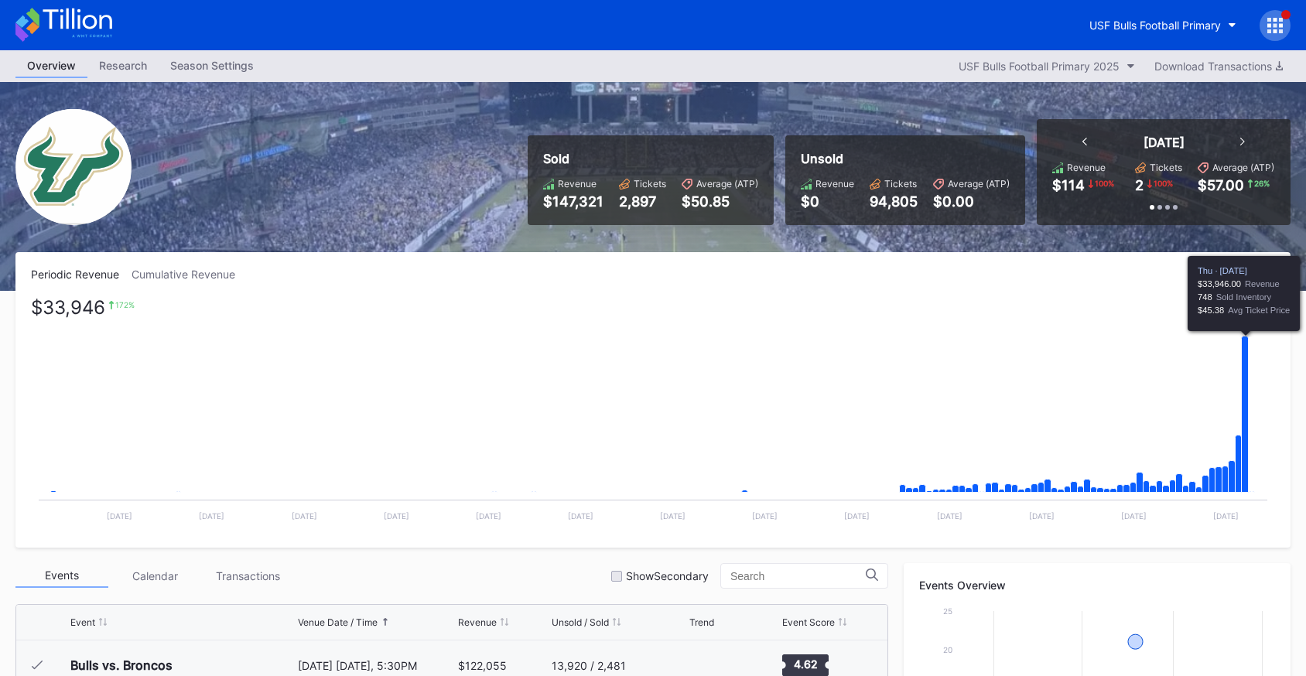
click at [1235, 402] on rect "Chart title" at bounding box center [653, 416] width 1244 height 232
click at [1245, 400] on icon "Chart title" at bounding box center [1245, 414] width 7 height 156
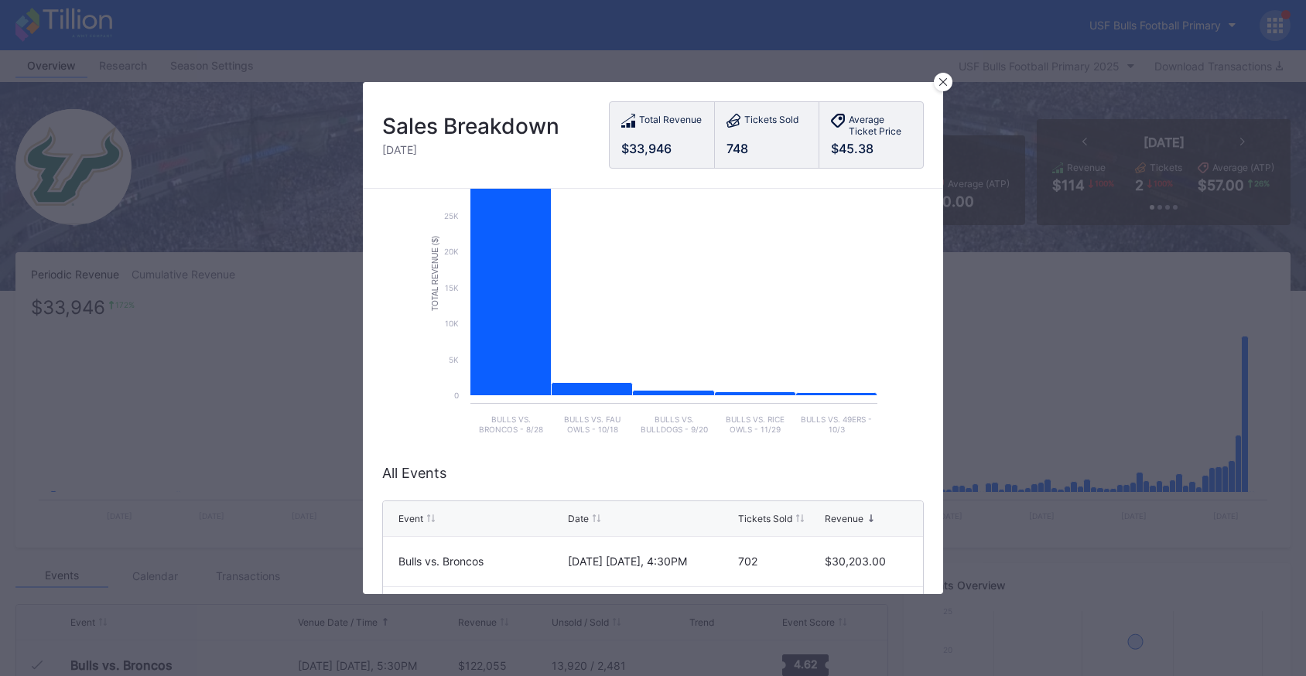
scroll to position [91, 0]
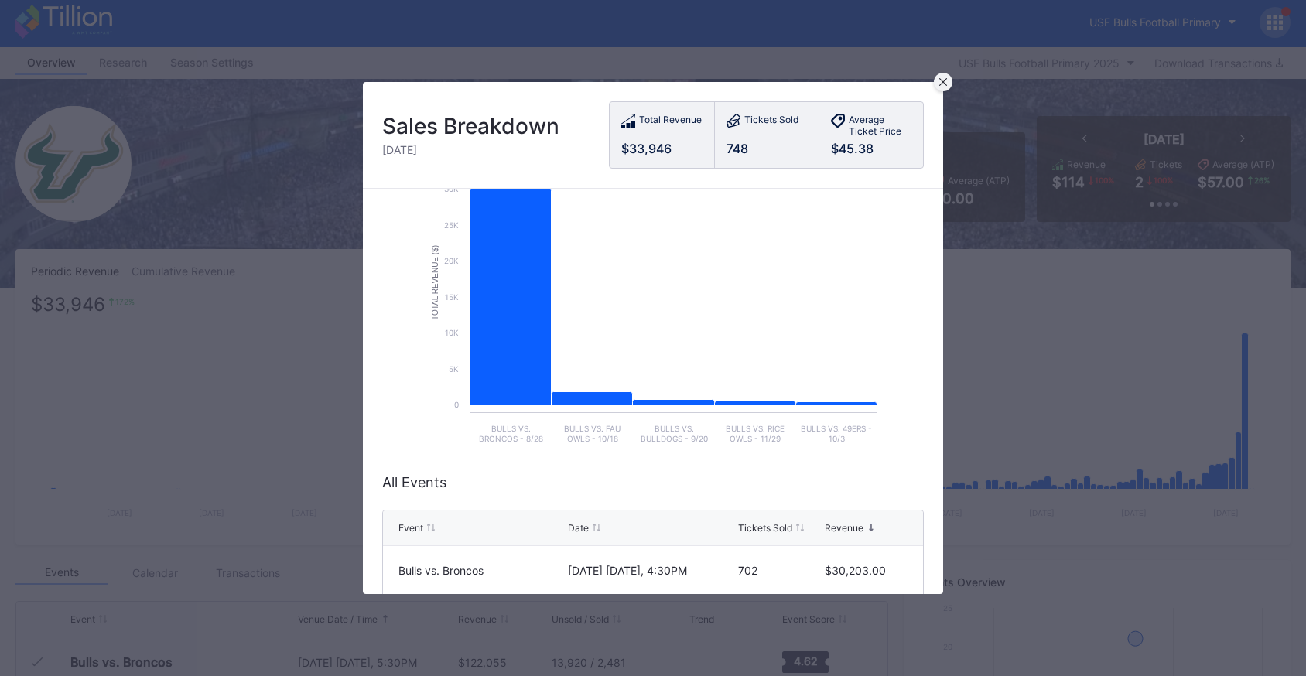
click at [947, 86] on div at bounding box center [943, 82] width 19 height 19
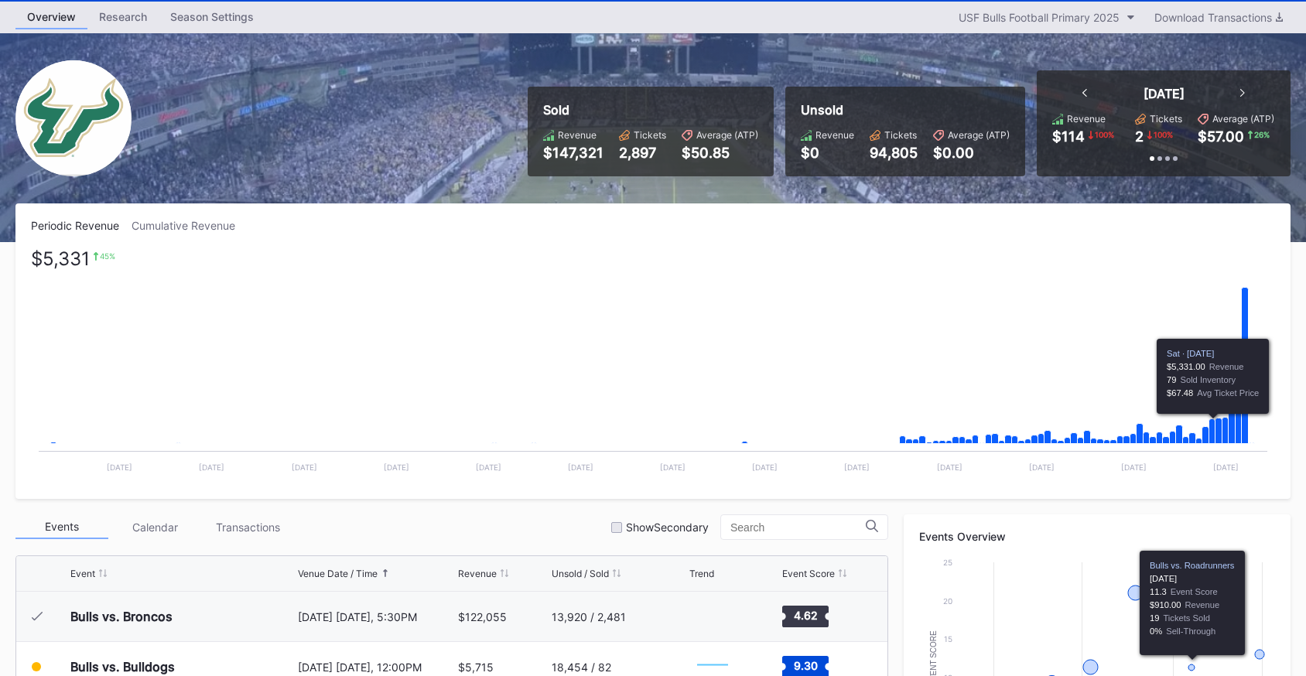
scroll to position [0, 0]
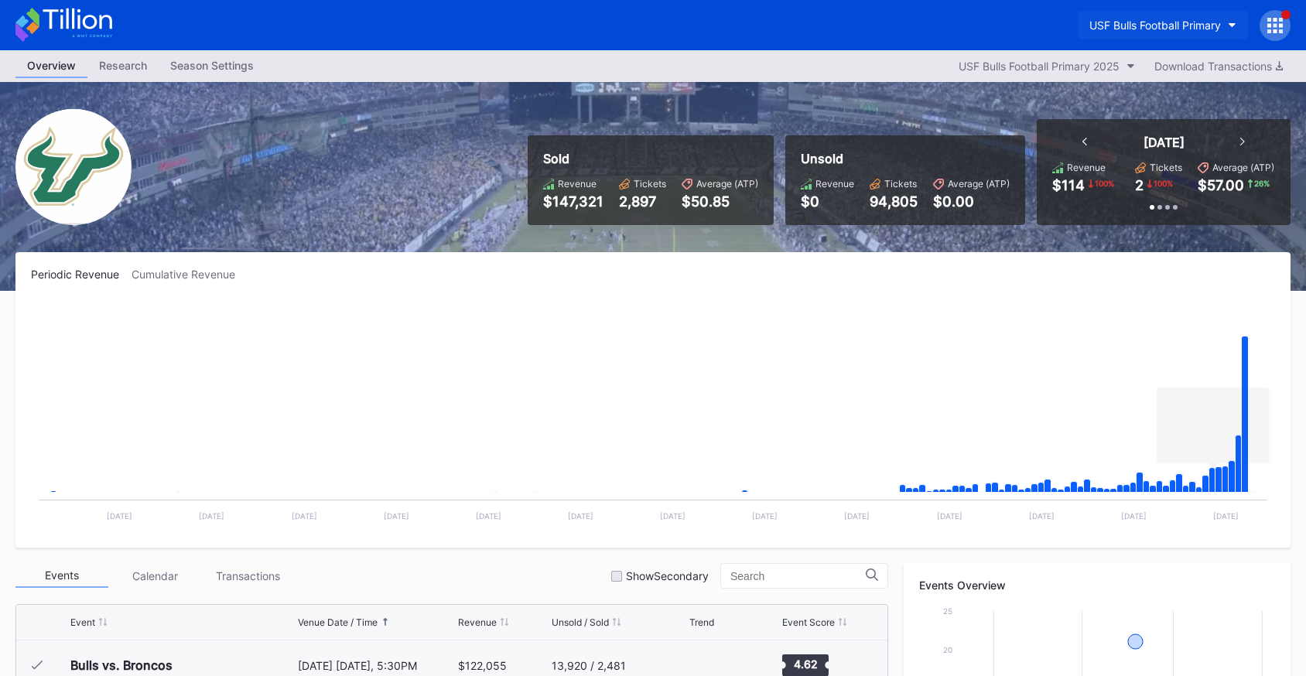
click at [1139, 19] on div "USF Bulls Football Primary" at bounding box center [1155, 25] width 132 height 13
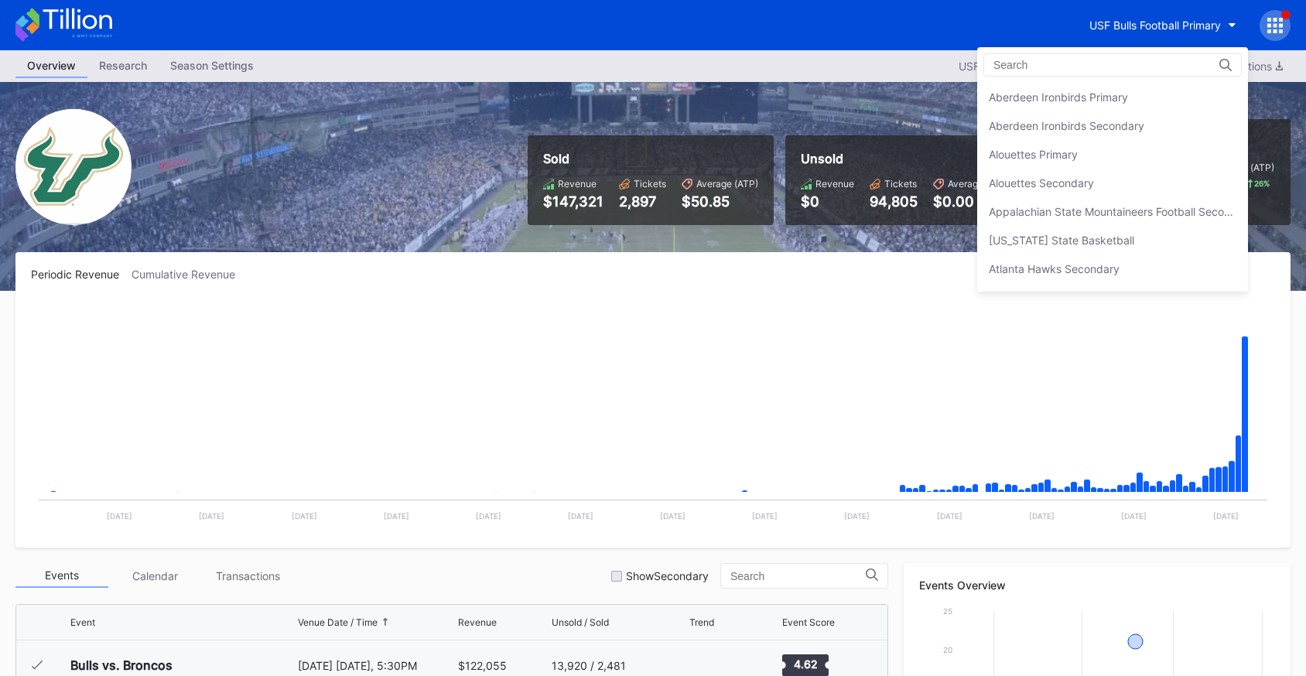
scroll to position [5152, 0]
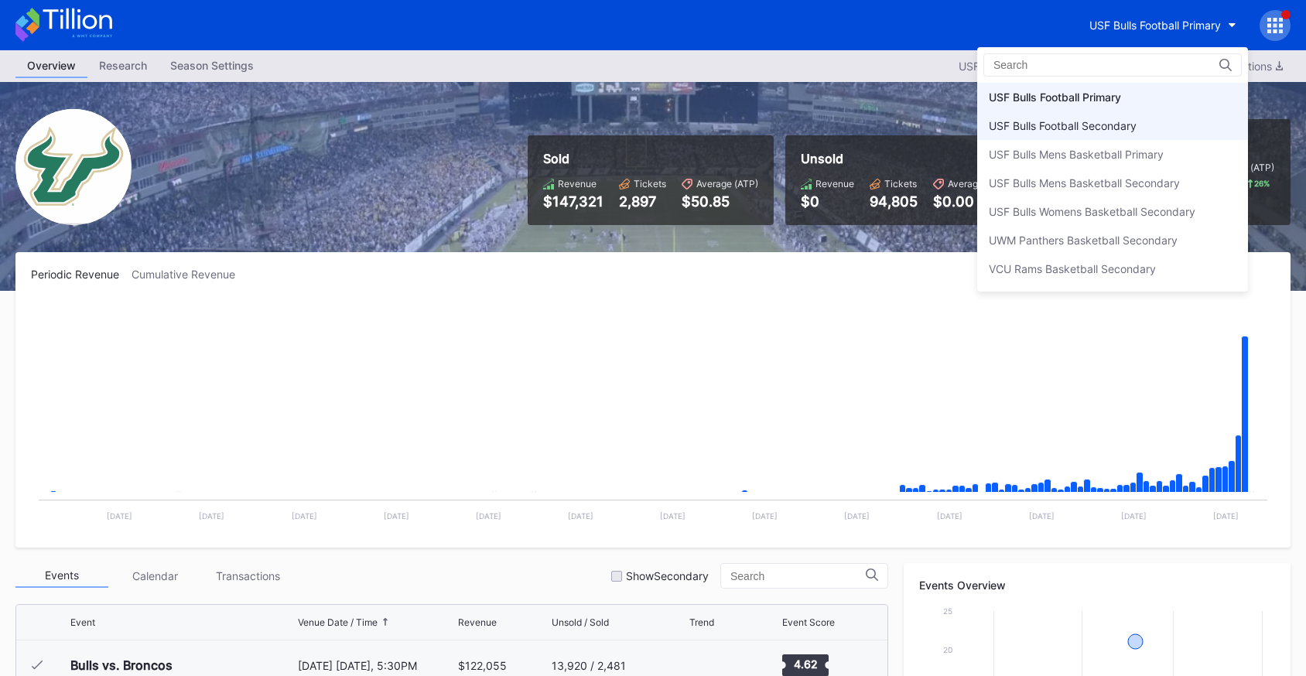
click at [1126, 132] on div "USF Bulls Football Secondary" at bounding box center [1112, 125] width 271 height 29
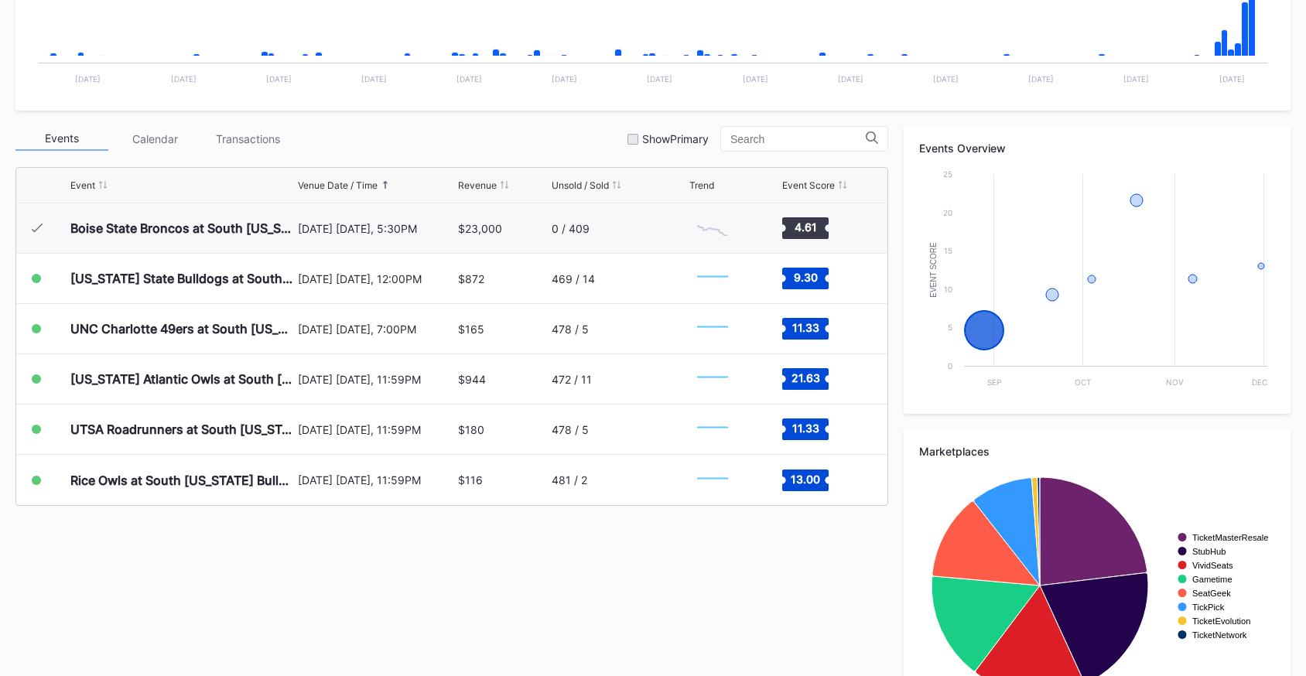
scroll to position [494, 0]
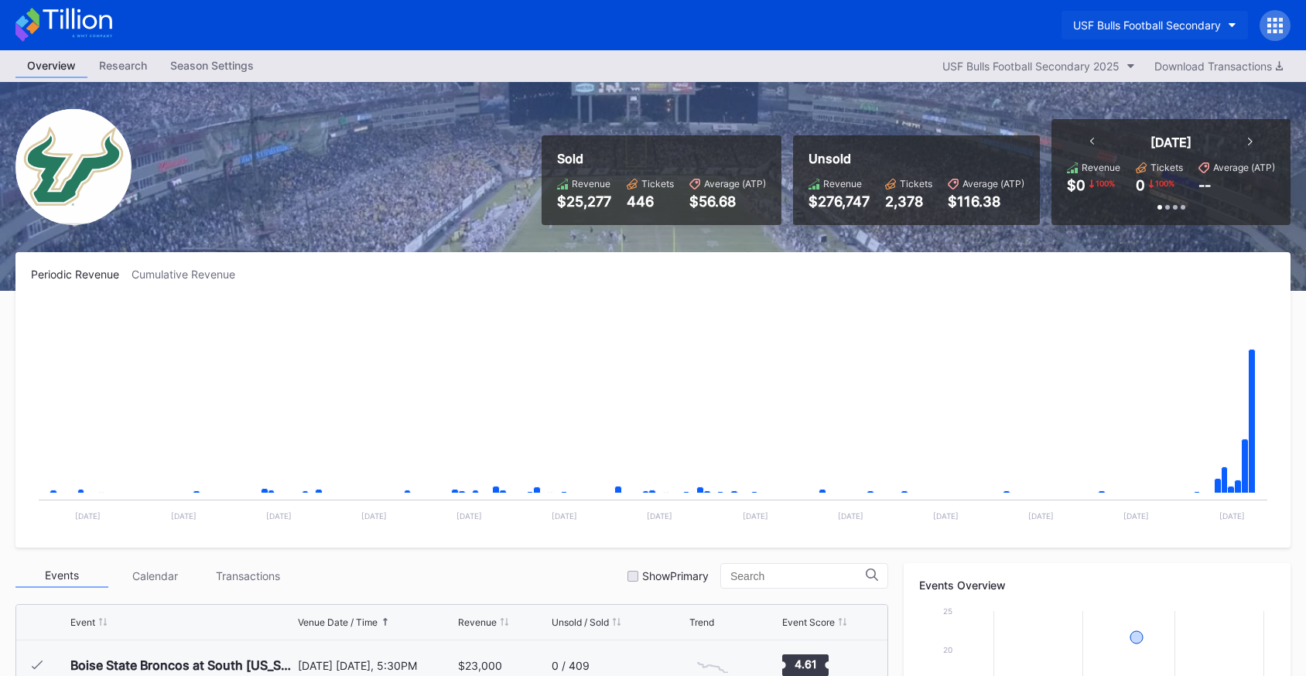
click at [1164, 34] on button "USF Bulls Football Secondary" at bounding box center [1154, 25] width 186 height 29
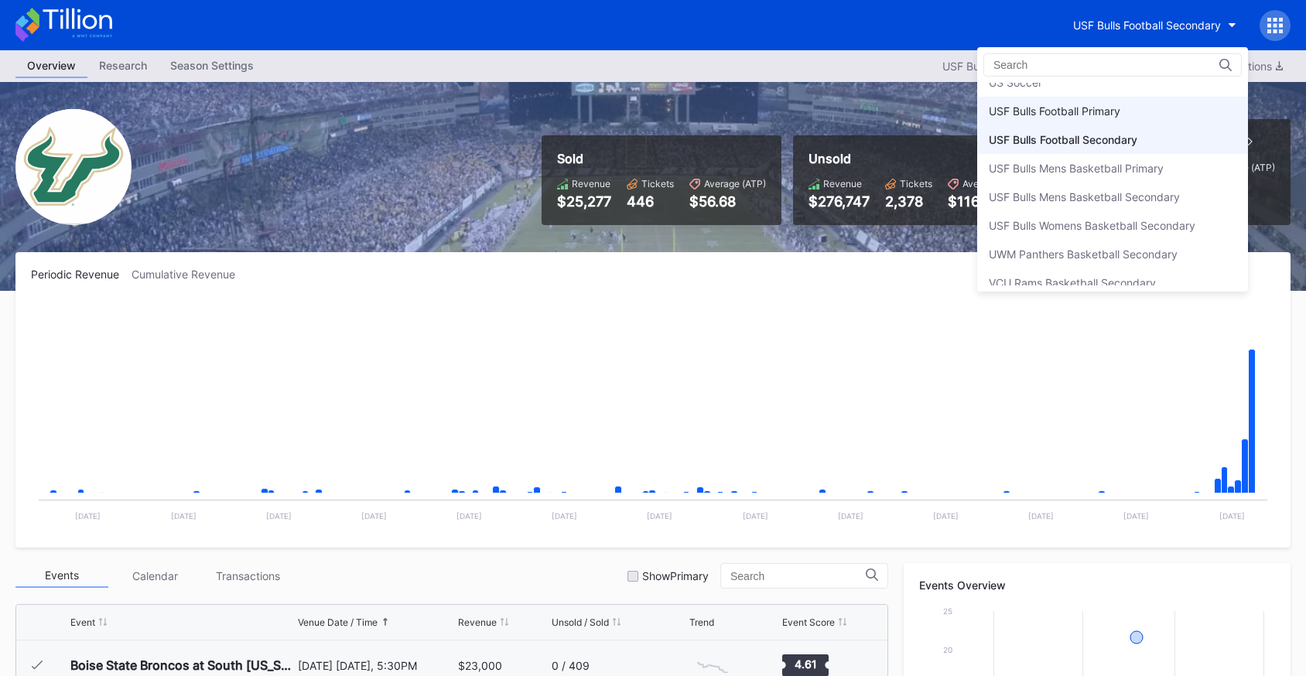
scroll to position [5136, 0]
click at [1116, 107] on div "USF Bulls Football Primary" at bounding box center [1055, 112] width 132 height 13
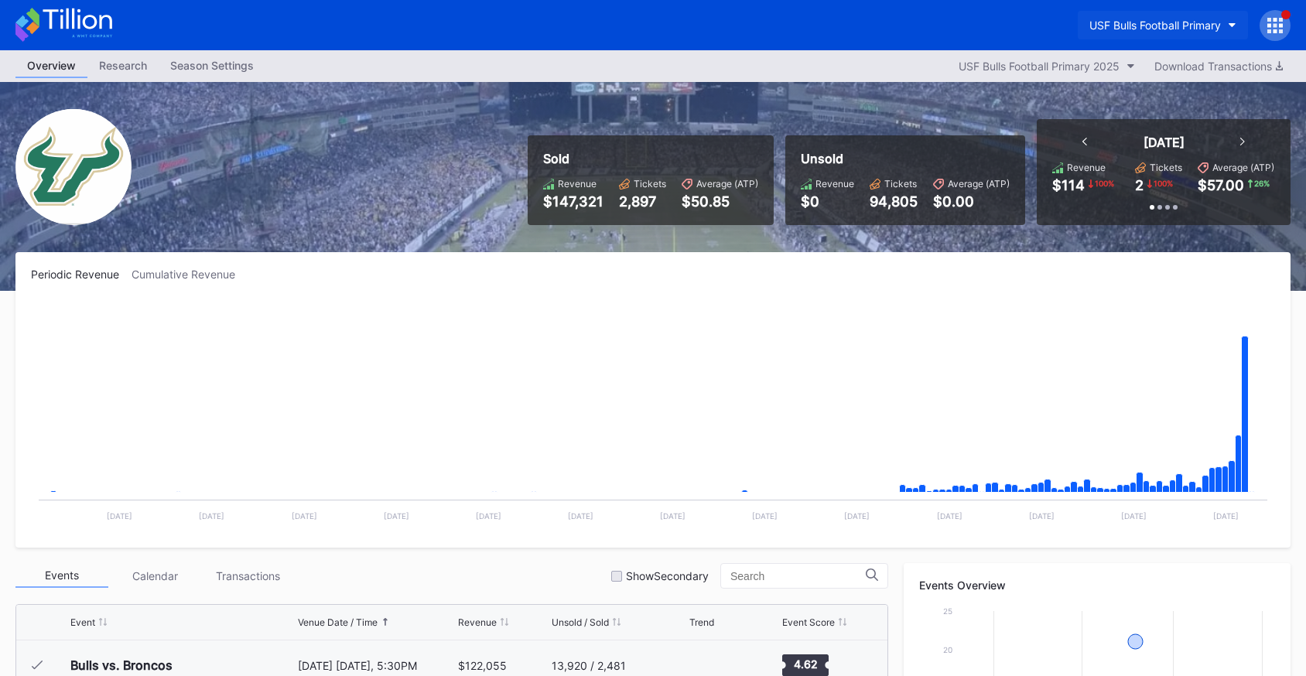
click at [1149, 29] on div "USF Bulls Football Primary" at bounding box center [1155, 25] width 132 height 13
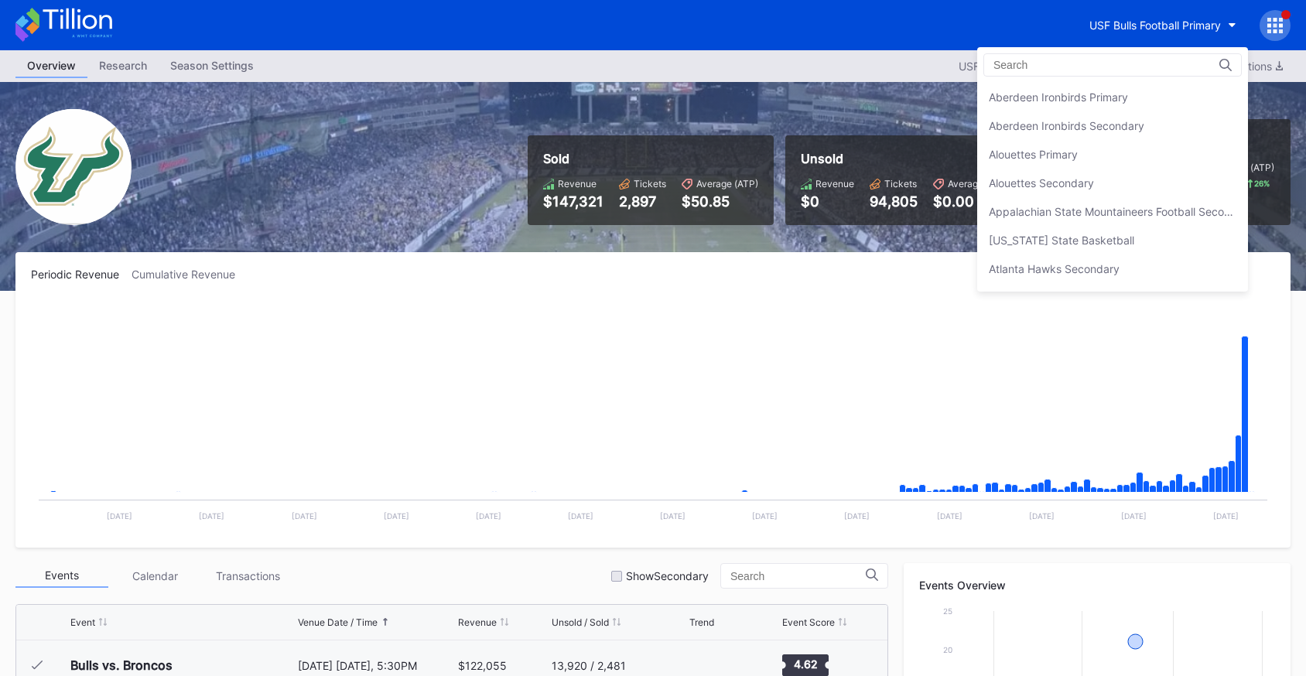
scroll to position [5152, 0]
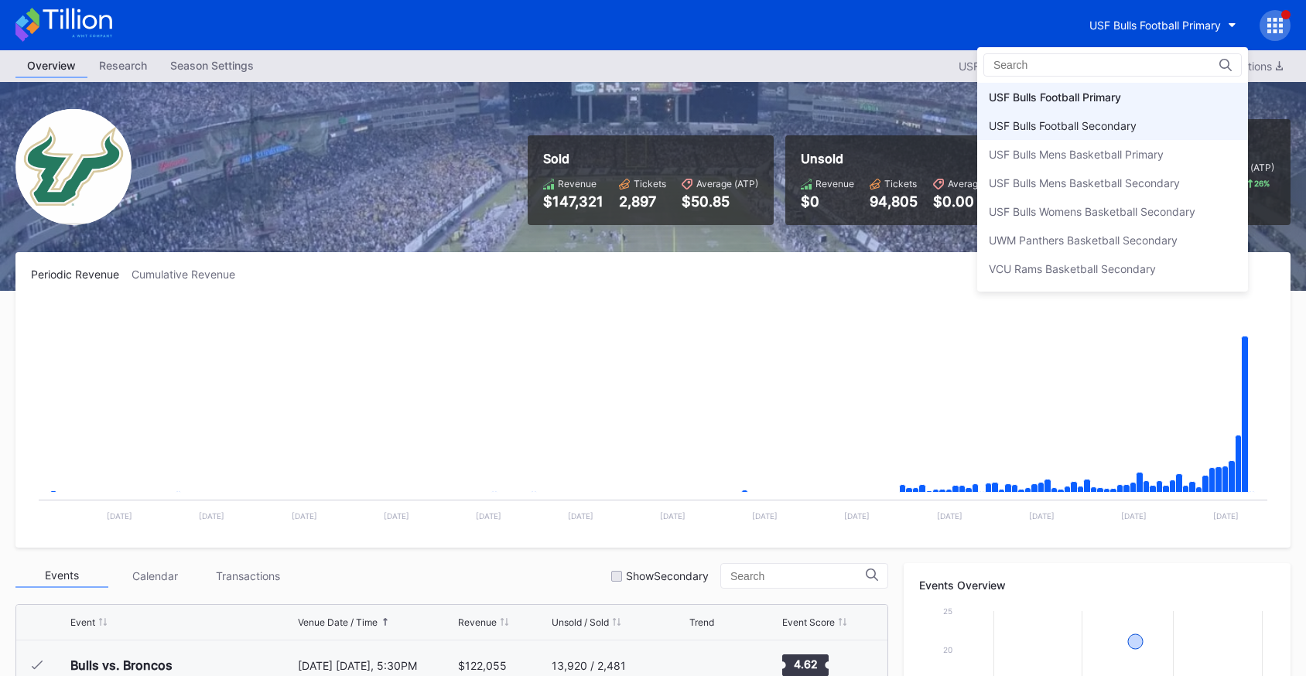
click at [1106, 134] on div "USF Bulls Football Secondary" at bounding box center [1112, 125] width 271 height 29
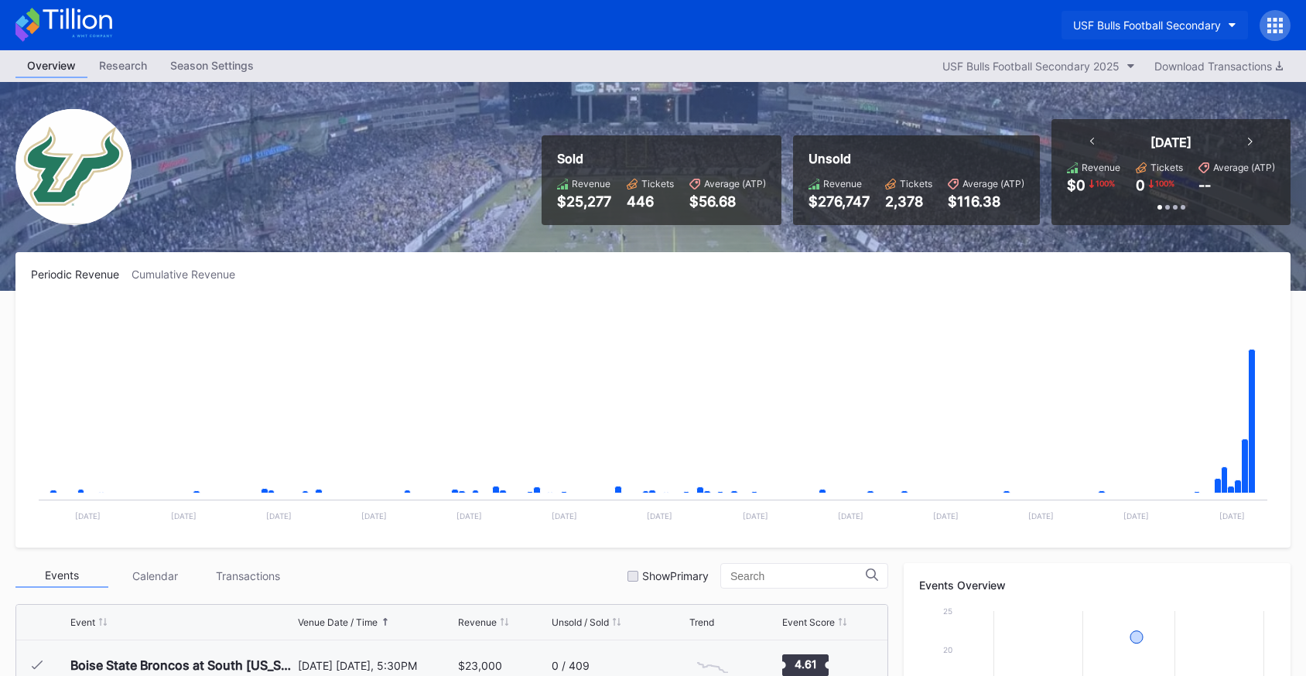
click at [1209, 19] on div "USF Bulls Football Secondary" at bounding box center [1147, 25] width 148 height 13
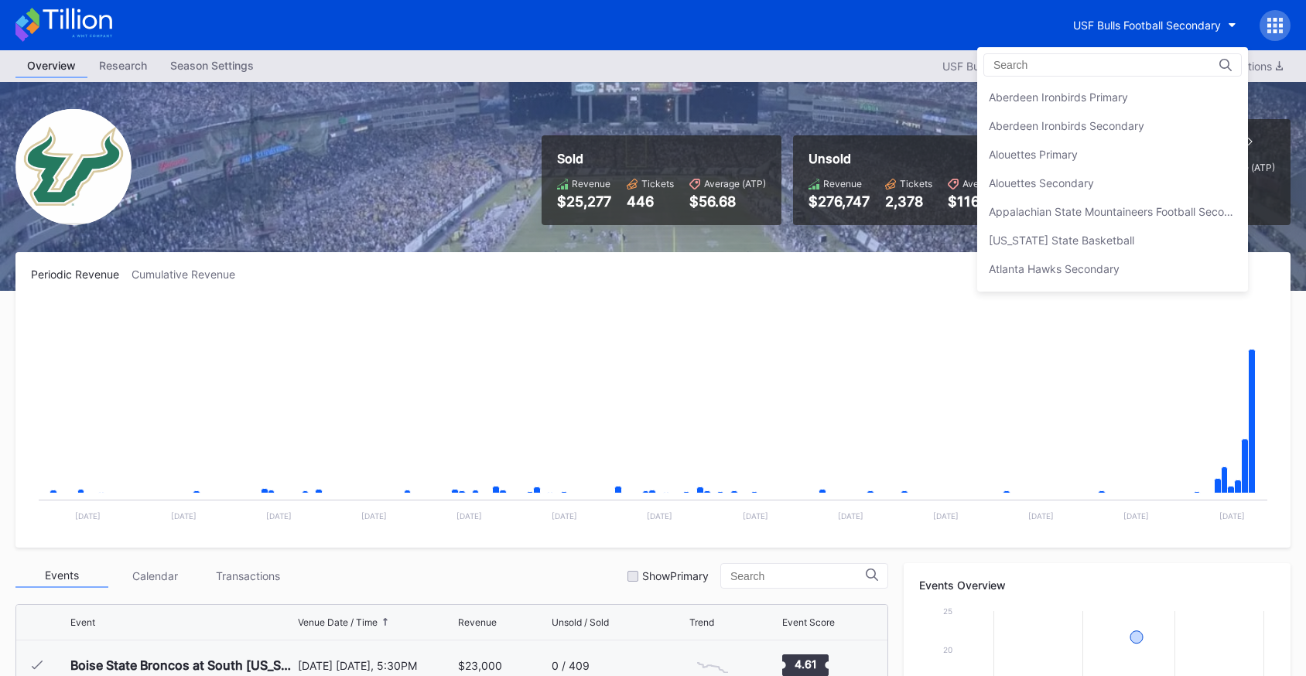
scroll to position [5180, 0]
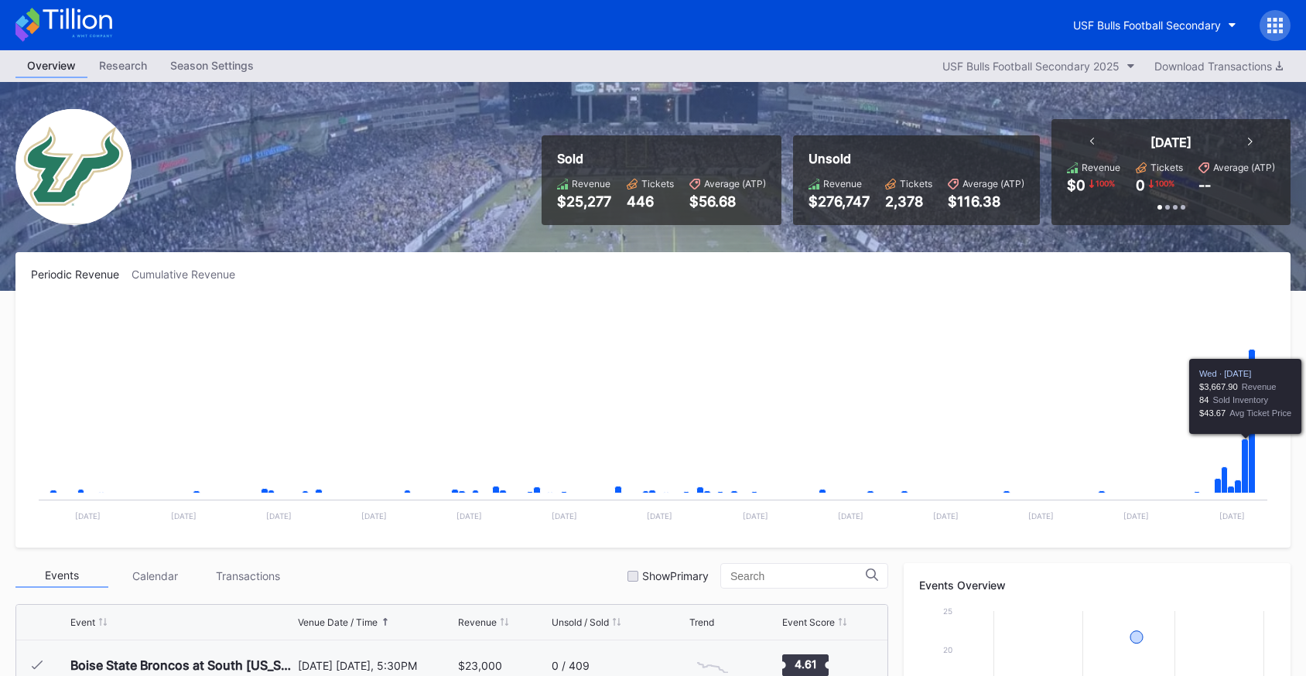
click at [43, 34] on icon at bounding box center [63, 25] width 97 height 34
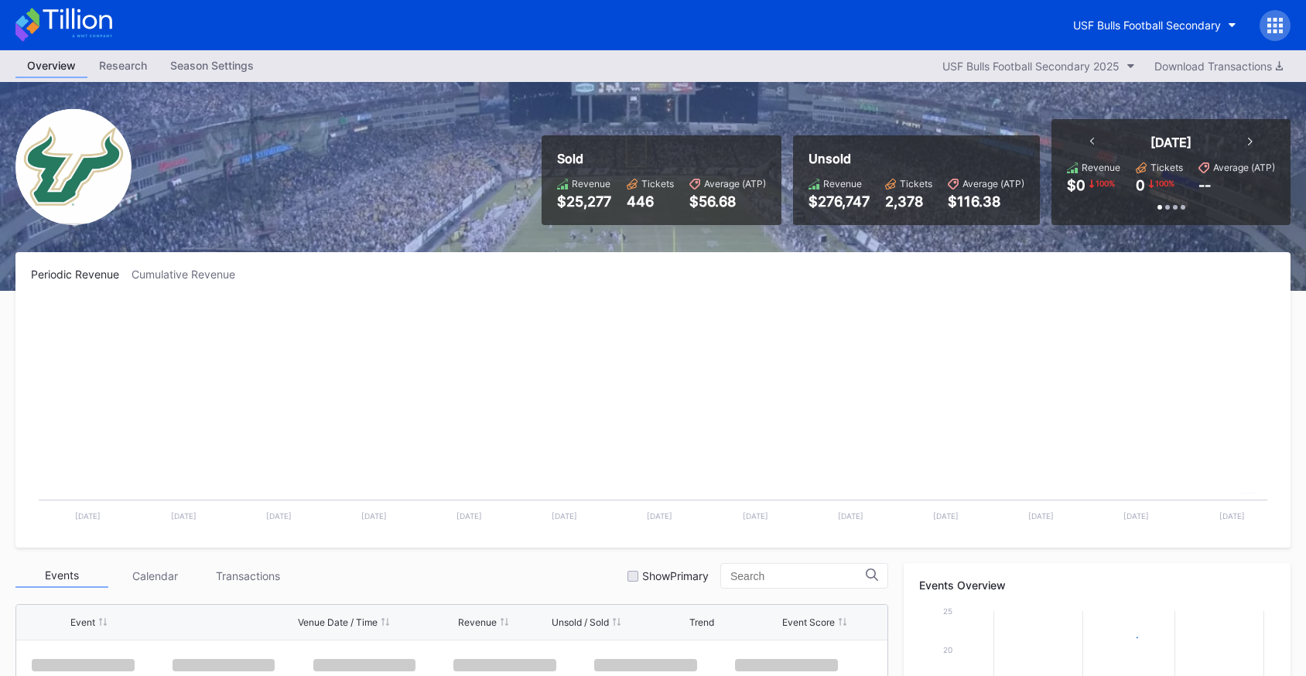
click at [71, 23] on icon at bounding box center [63, 25] width 97 height 34
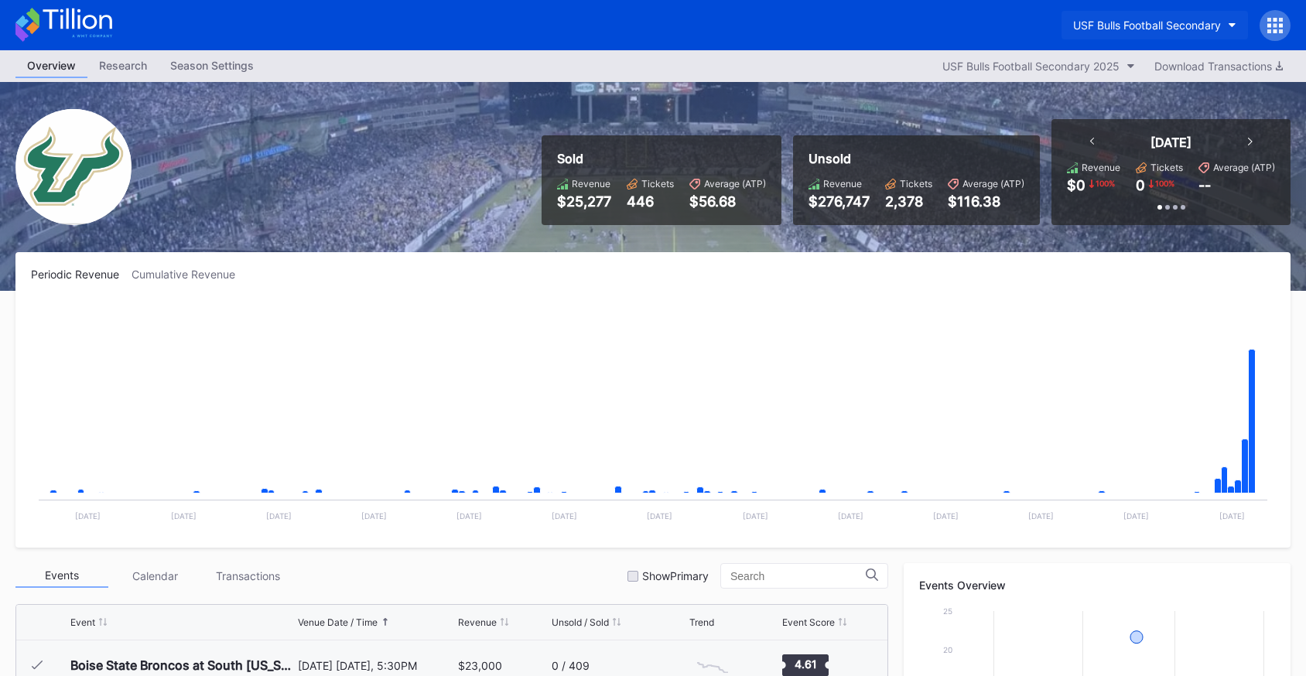
click at [1131, 32] on button "USF Bulls Football Secondary" at bounding box center [1154, 25] width 186 height 29
click at [1074, 23] on div "USF Bulls Football Secondary" at bounding box center [1147, 25] width 148 height 13
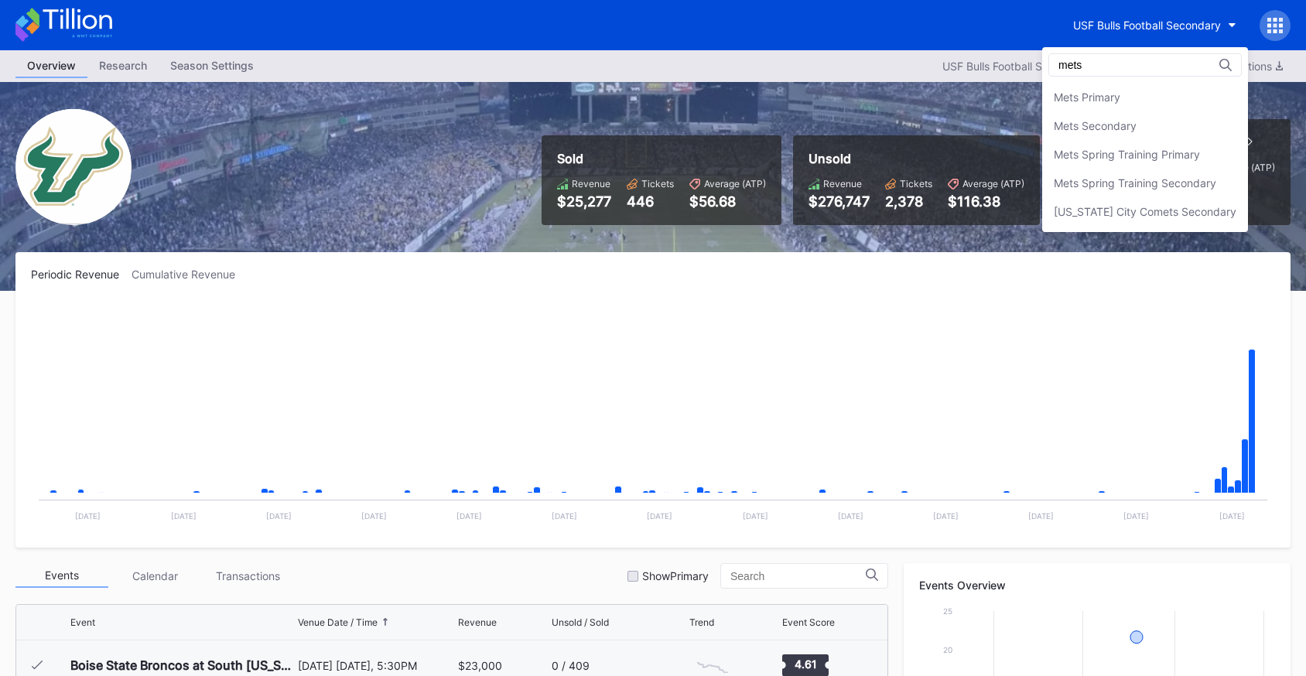
type input "mets"
click at [1170, 121] on div "Mets Secondary" at bounding box center [1145, 125] width 206 height 29
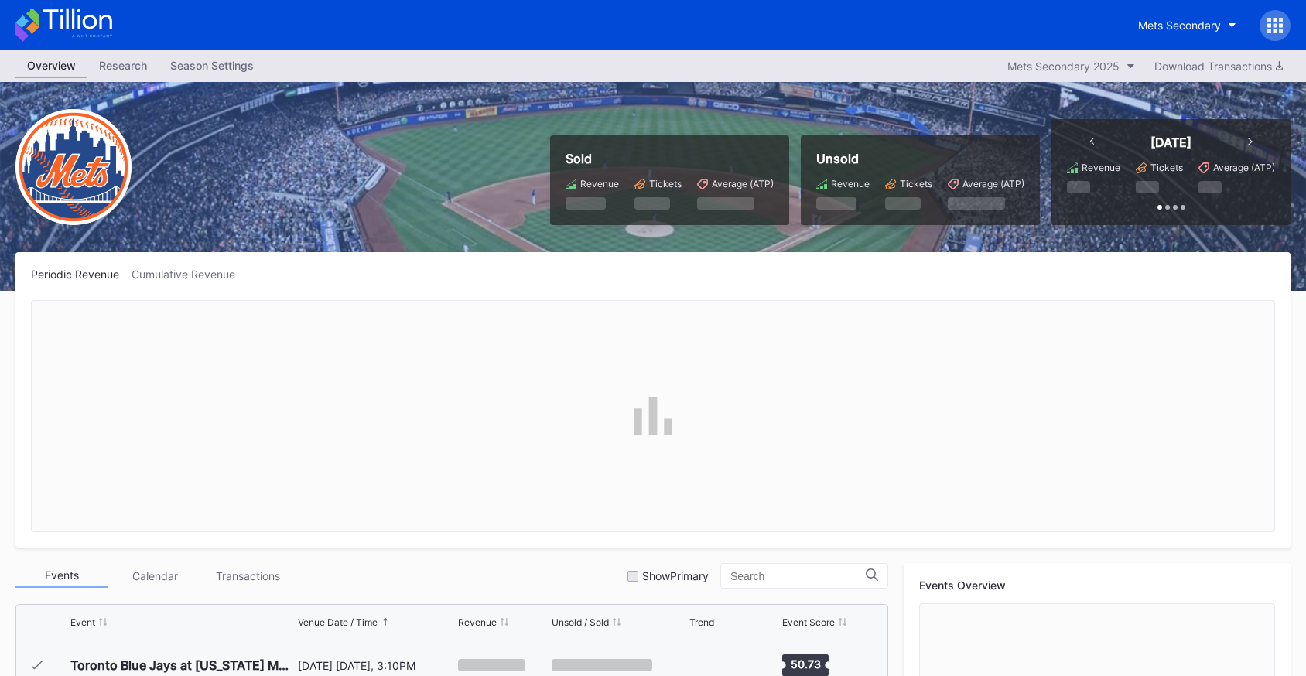
scroll to position [3419, 0]
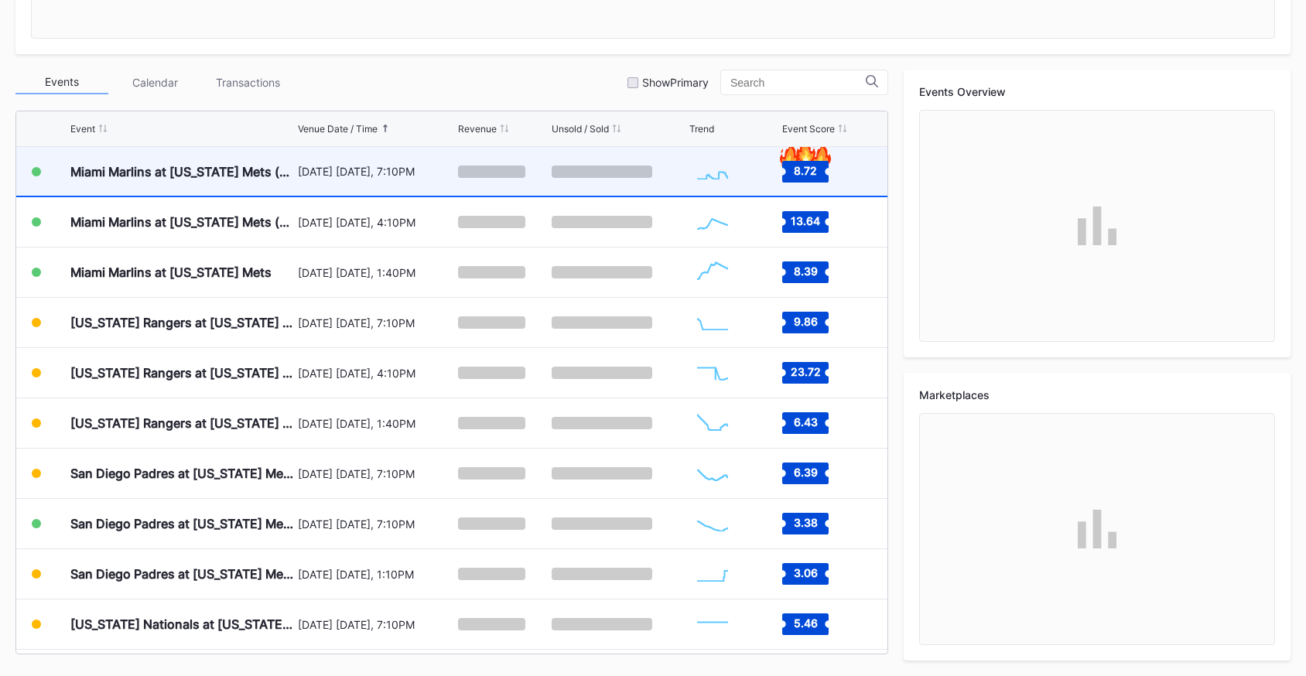
click at [430, 183] on div "[DATE] [DATE], 7:10PM" at bounding box center [376, 171] width 156 height 49
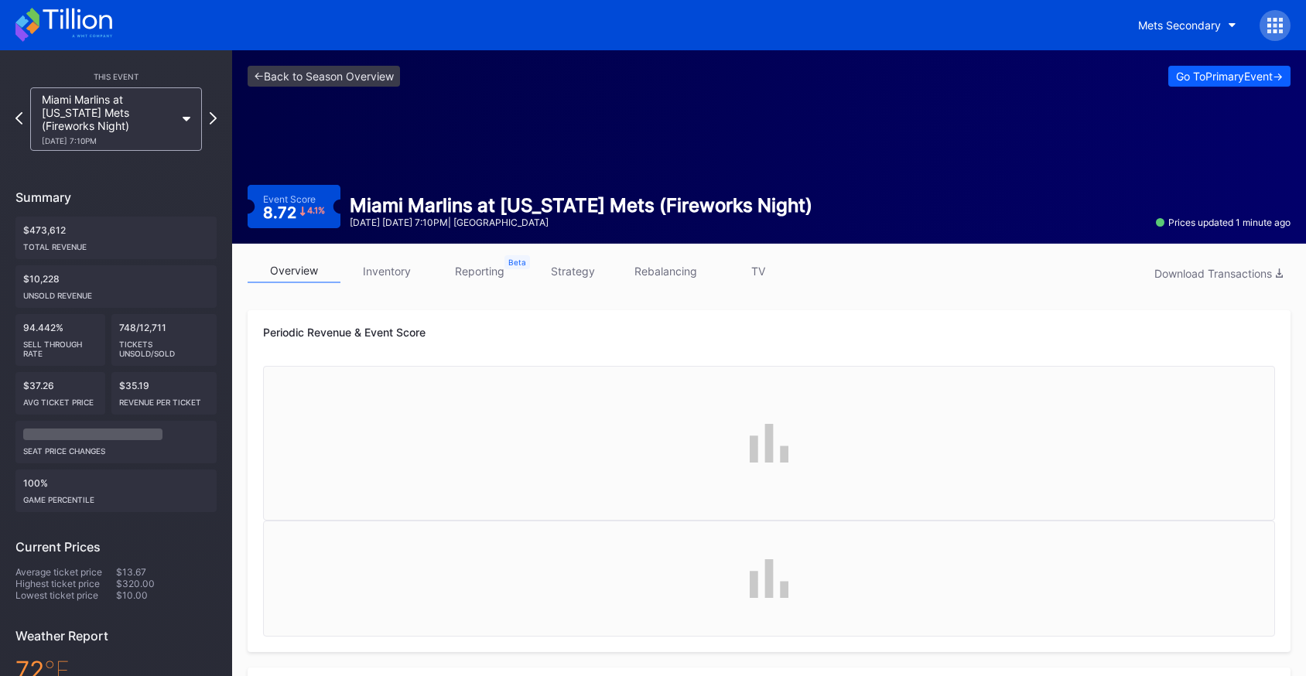
click at [400, 272] on link "inventory" at bounding box center [386, 271] width 93 height 24
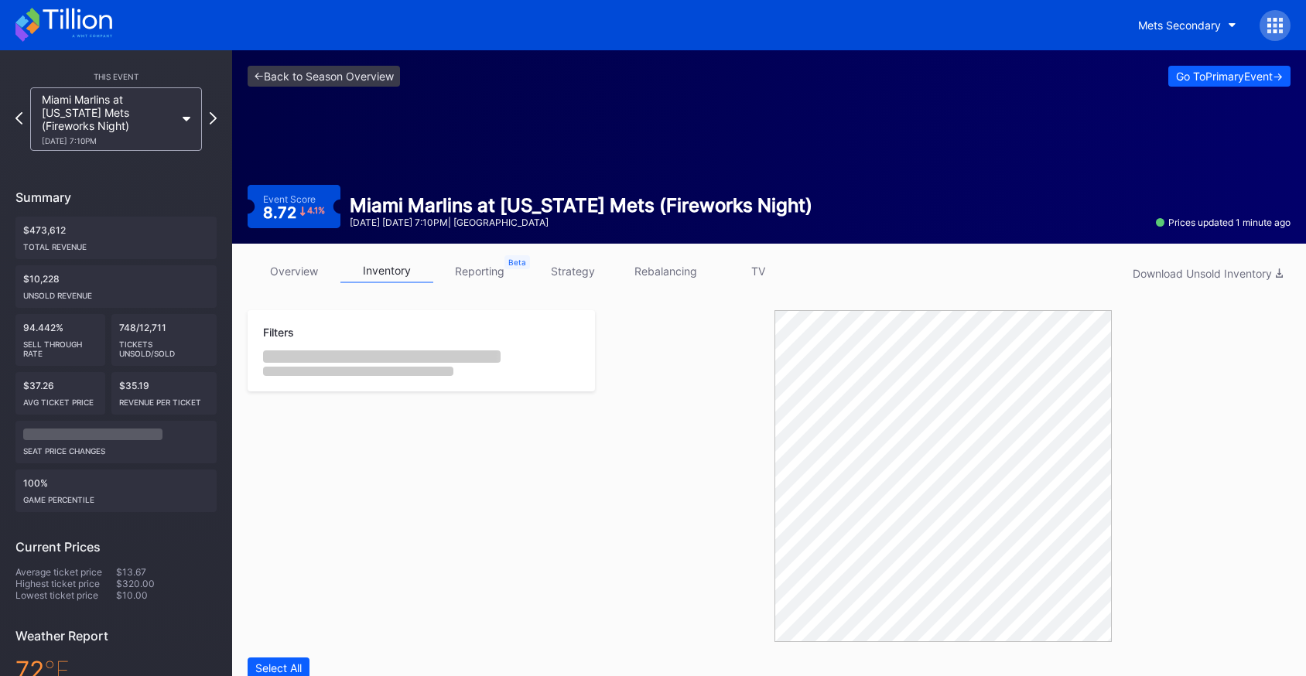
scroll to position [415, 0]
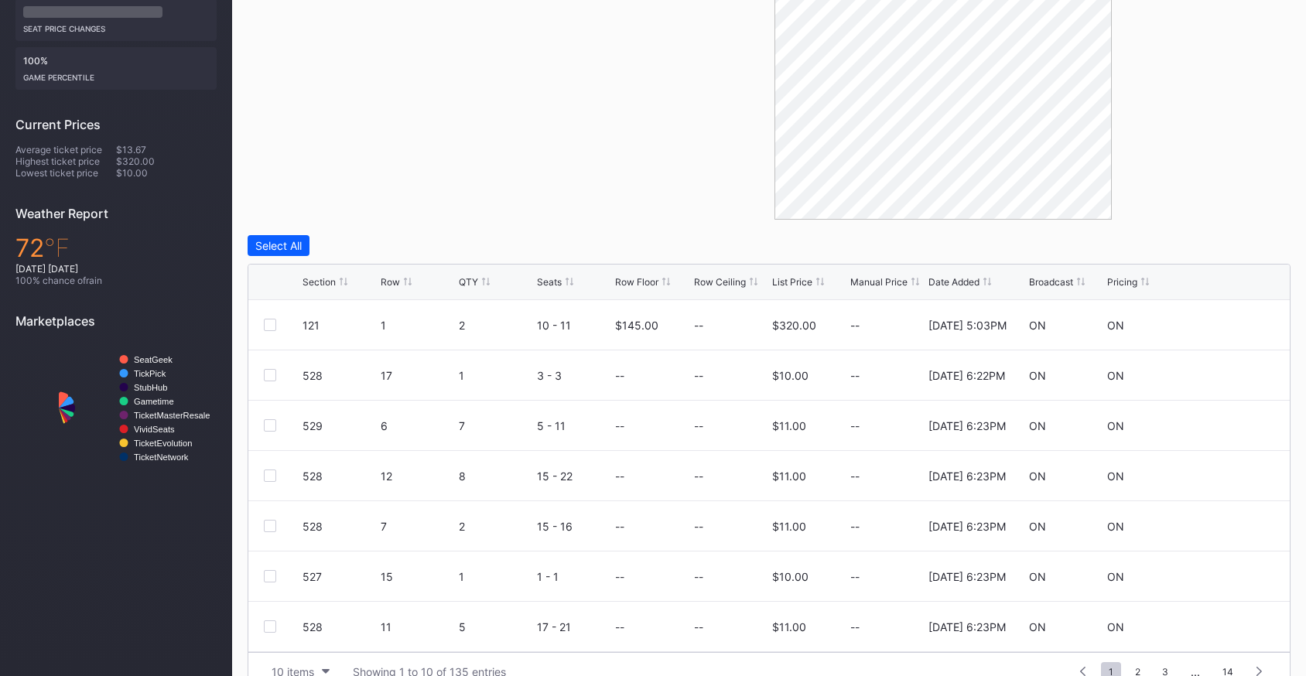
scroll to position [423, 0]
click at [801, 281] on div "List Price" at bounding box center [792, 281] width 40 height 12
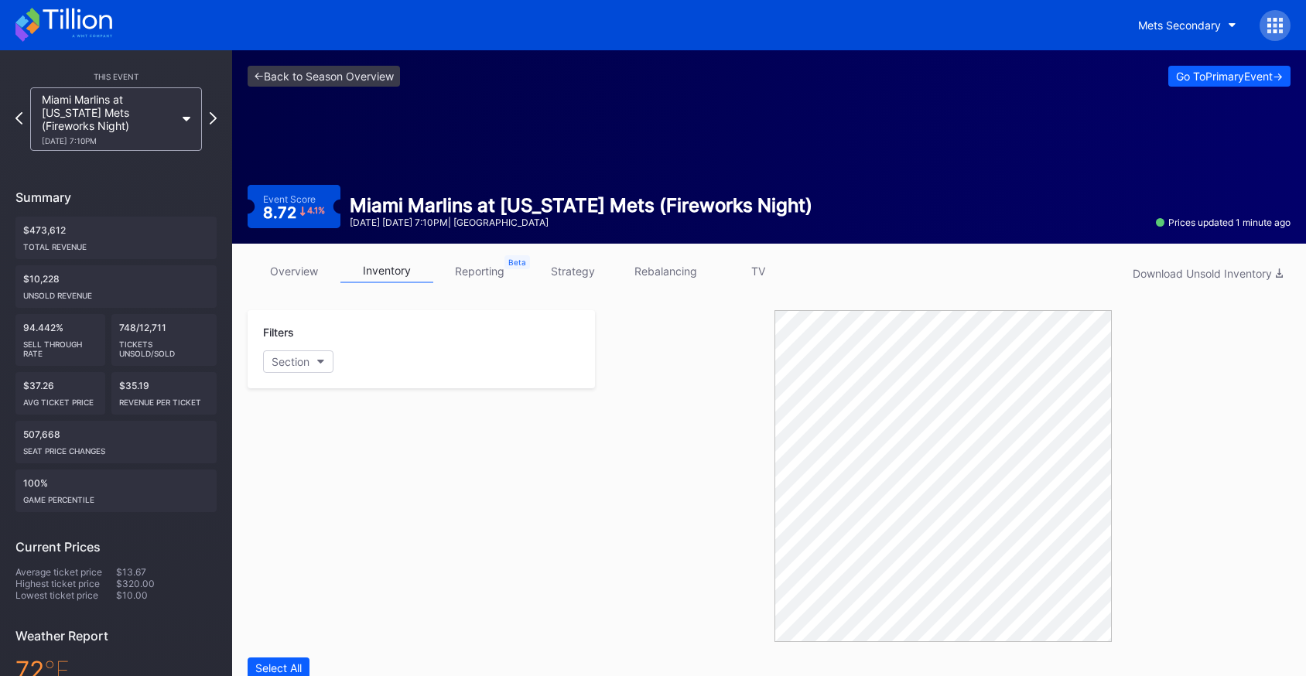
click at [316, 274] on link "overview" at bounding box center [294, 271] width 93 height 24
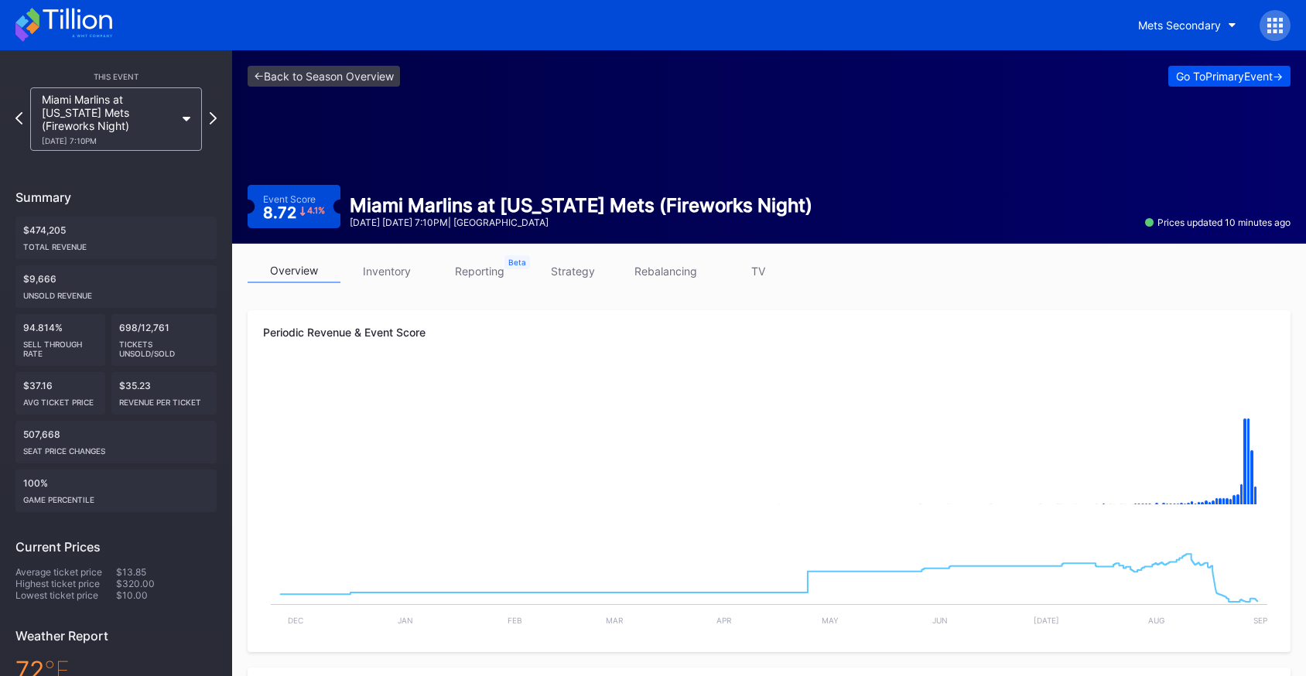
click at [1187, 80] on div "Go To Primary Event ->" at bounding box center [1229, 76] width 107 height 13
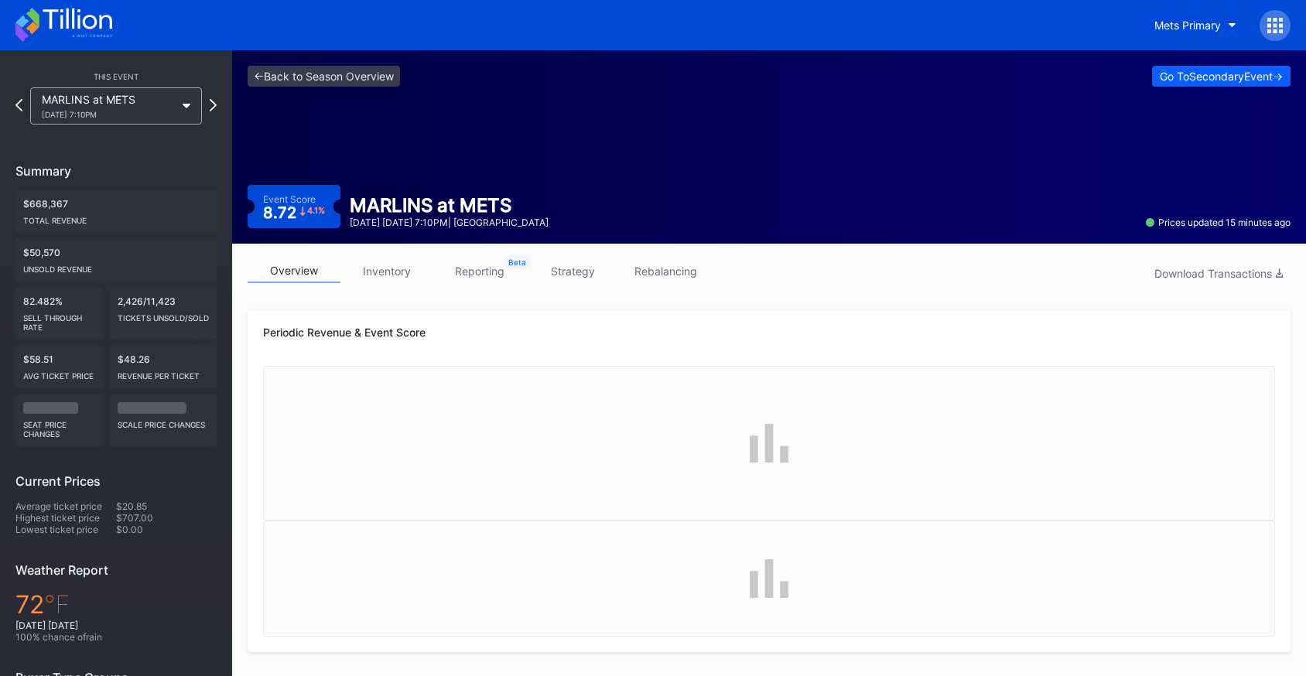
scroll to position [4, 0]
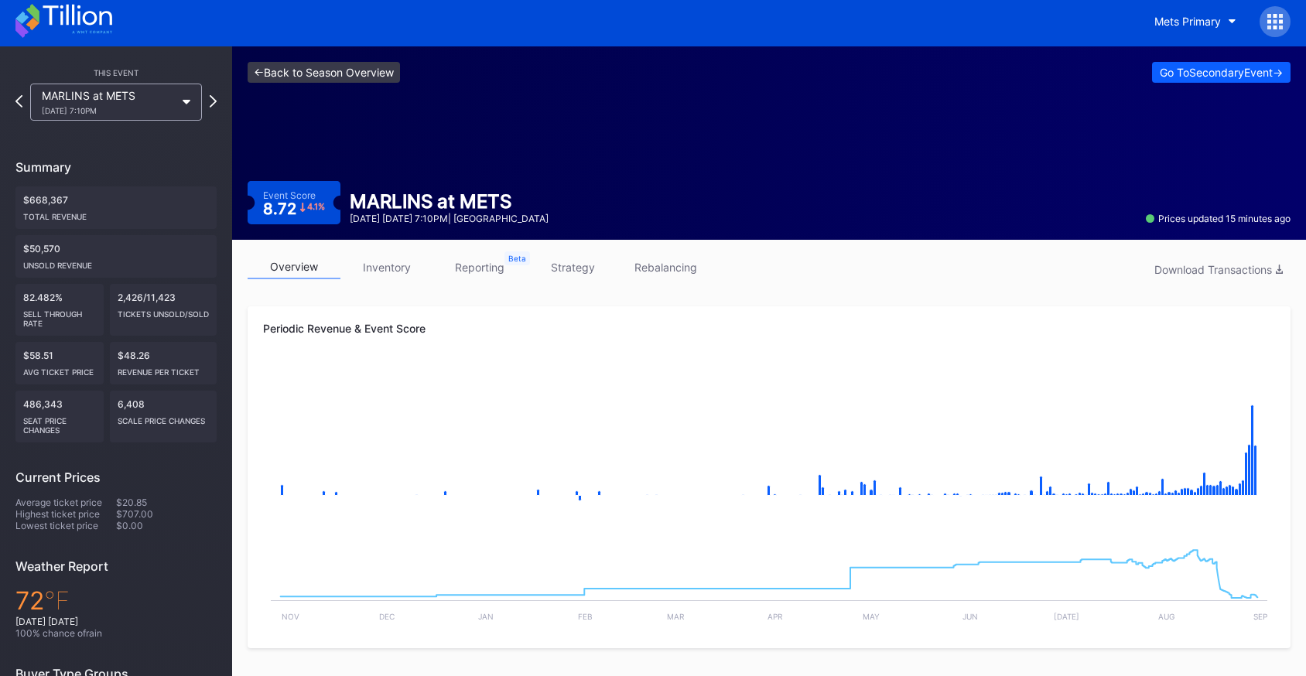
click at [371, 77] on link "<- Back to Season Overview" at bounding box center [324, 72] width 152 height 21
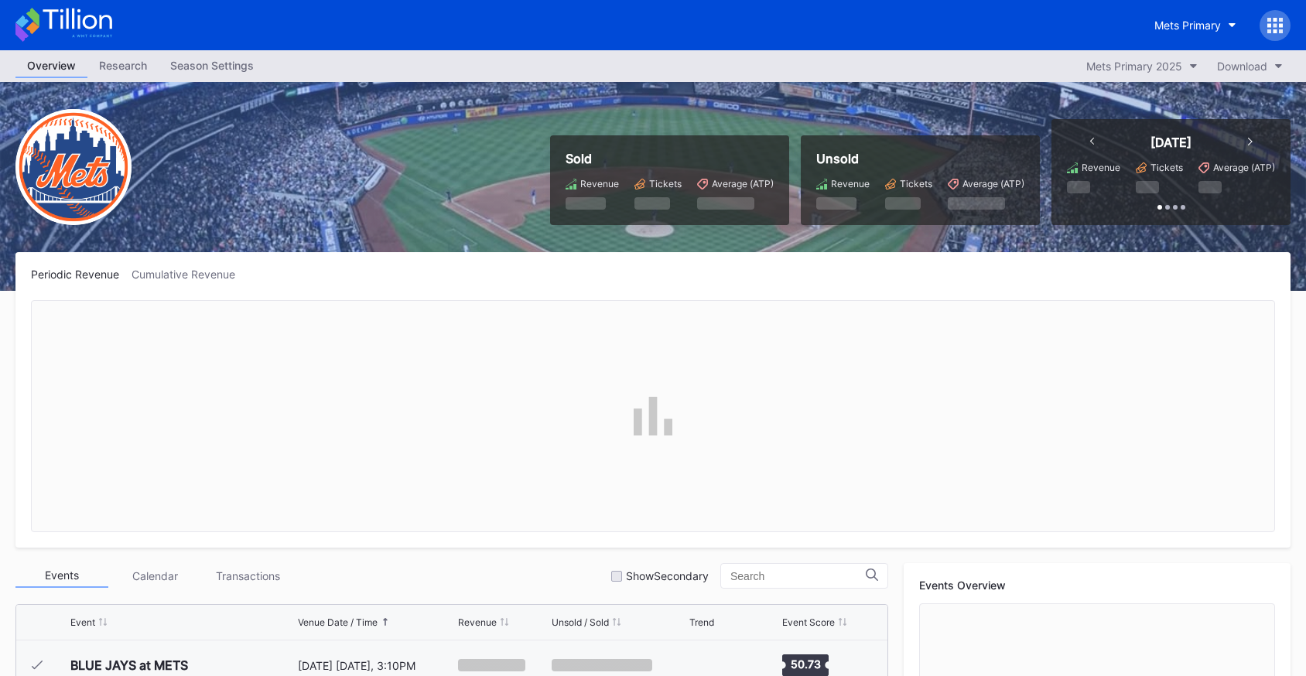
scroll to position [3419, 0]
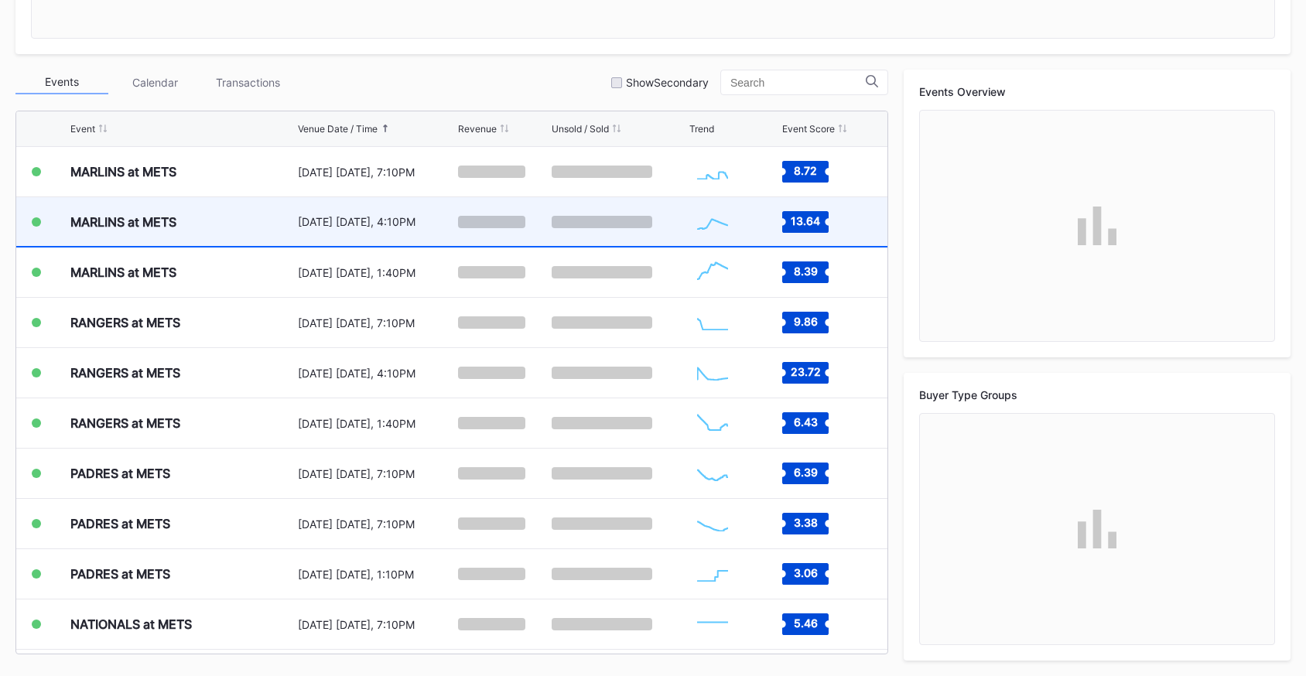
click at [403, 236] on div "[DATE] [DATE], 4:10PM" at bounding box center [376, 221] width 156 height 49
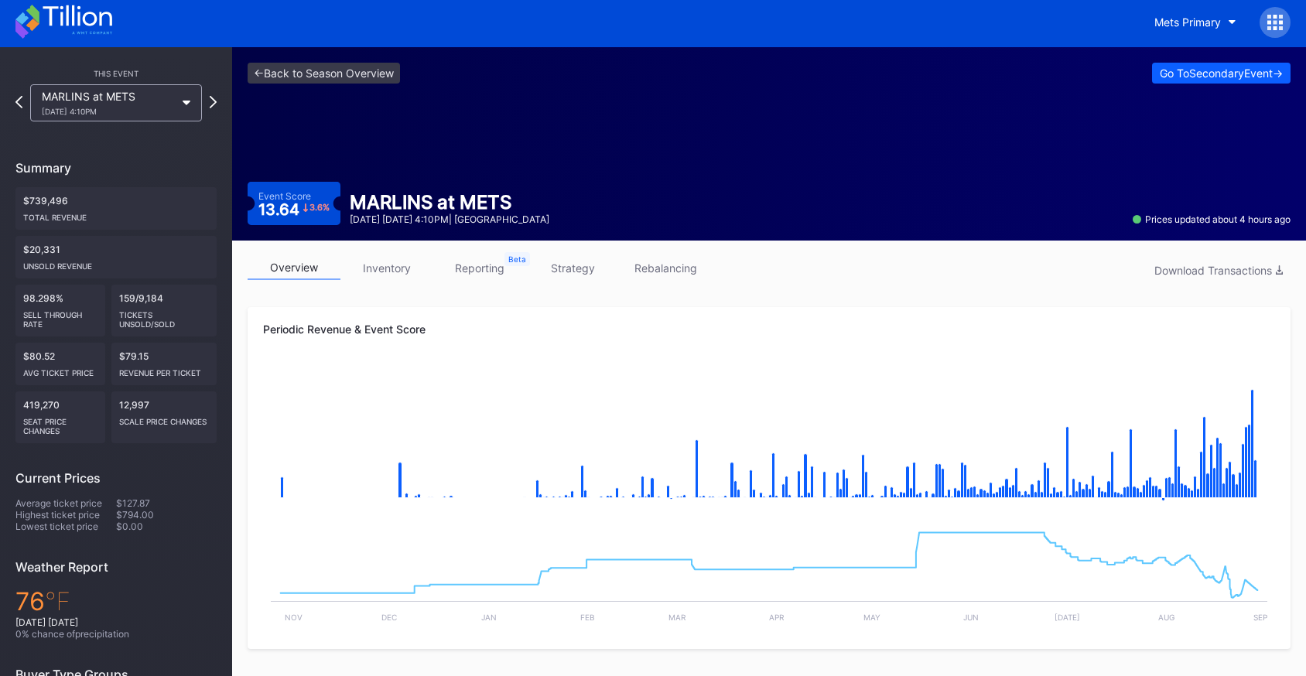
scroll to position [4, 0]
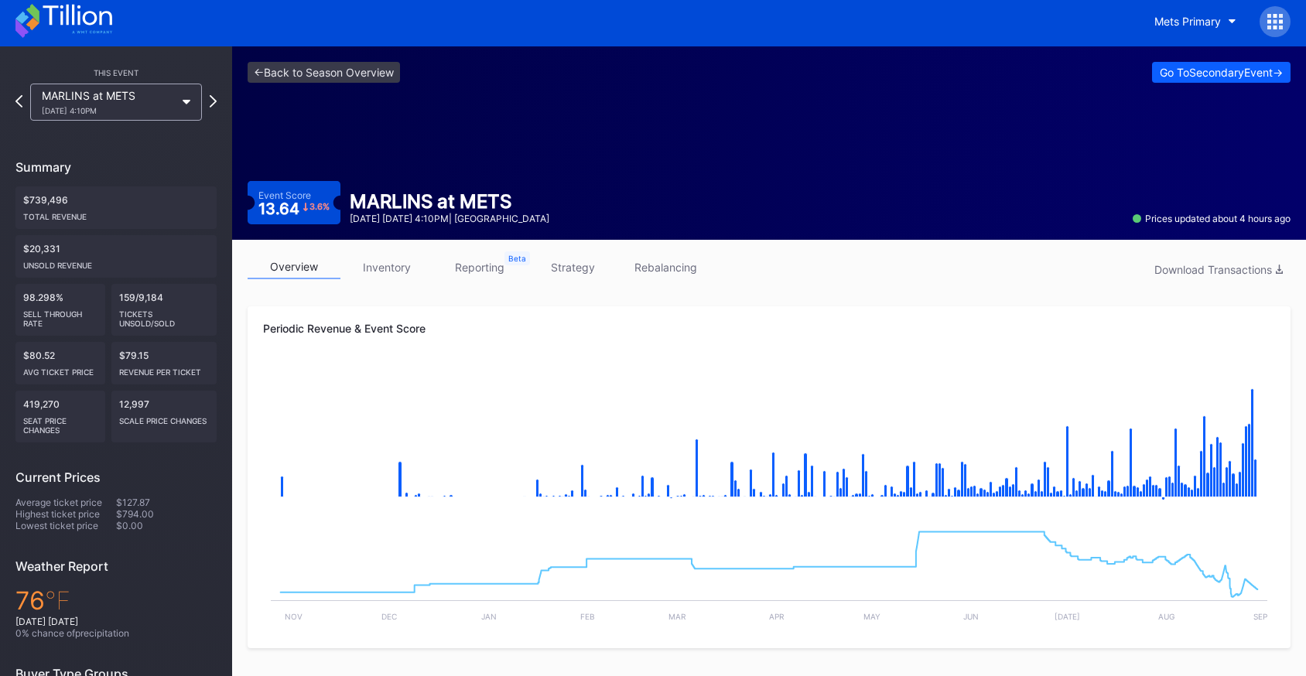
click at [350, 166] on div "<- Back to Season Overview Go To Secondary Event -> Event Score 13.64 3.6 % MAR…" at bounding box center [769, 142] width 1074 height 193
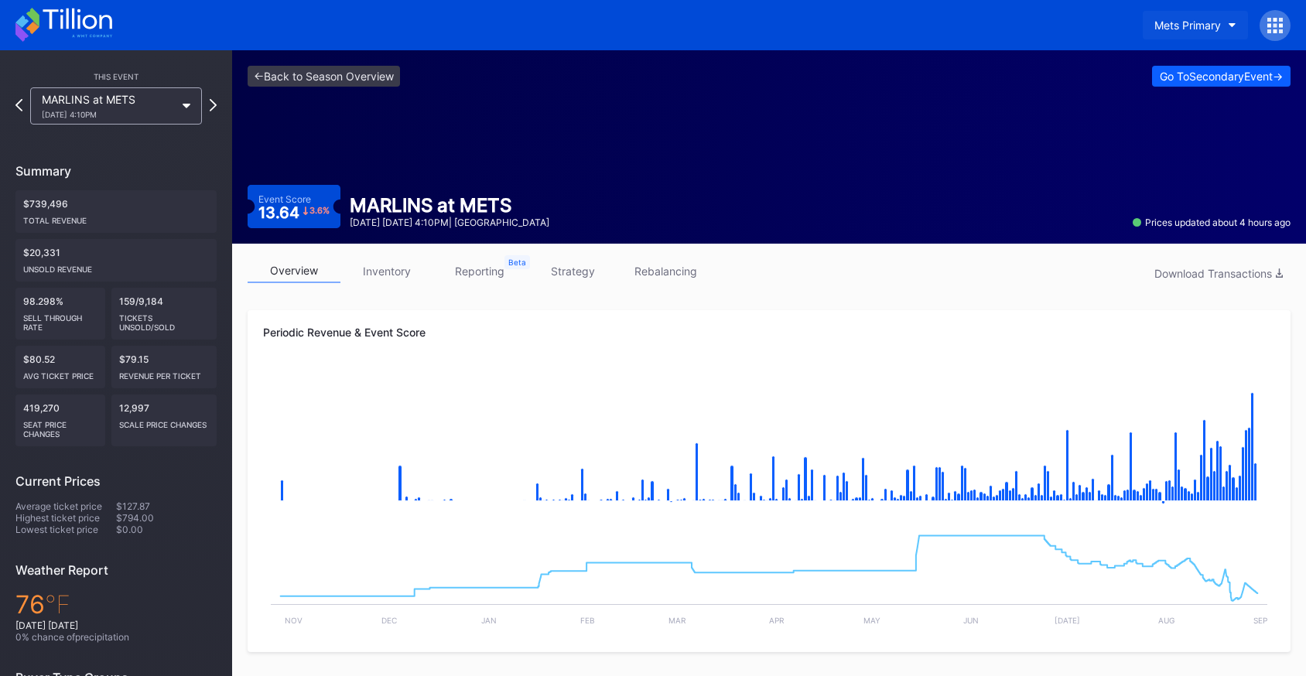
click at [1157, 26] on div "Mets Primary" at bounding box center [1187, 25] width 67 height 13
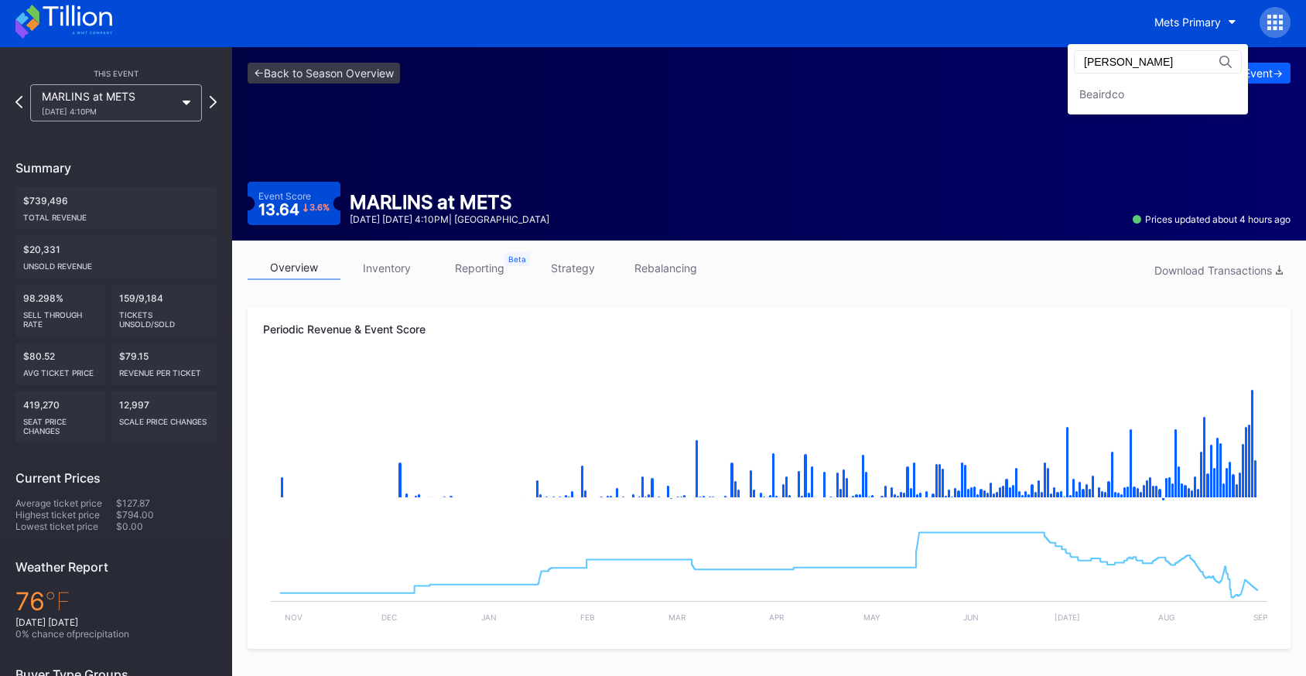
scroll to position [8, 0]
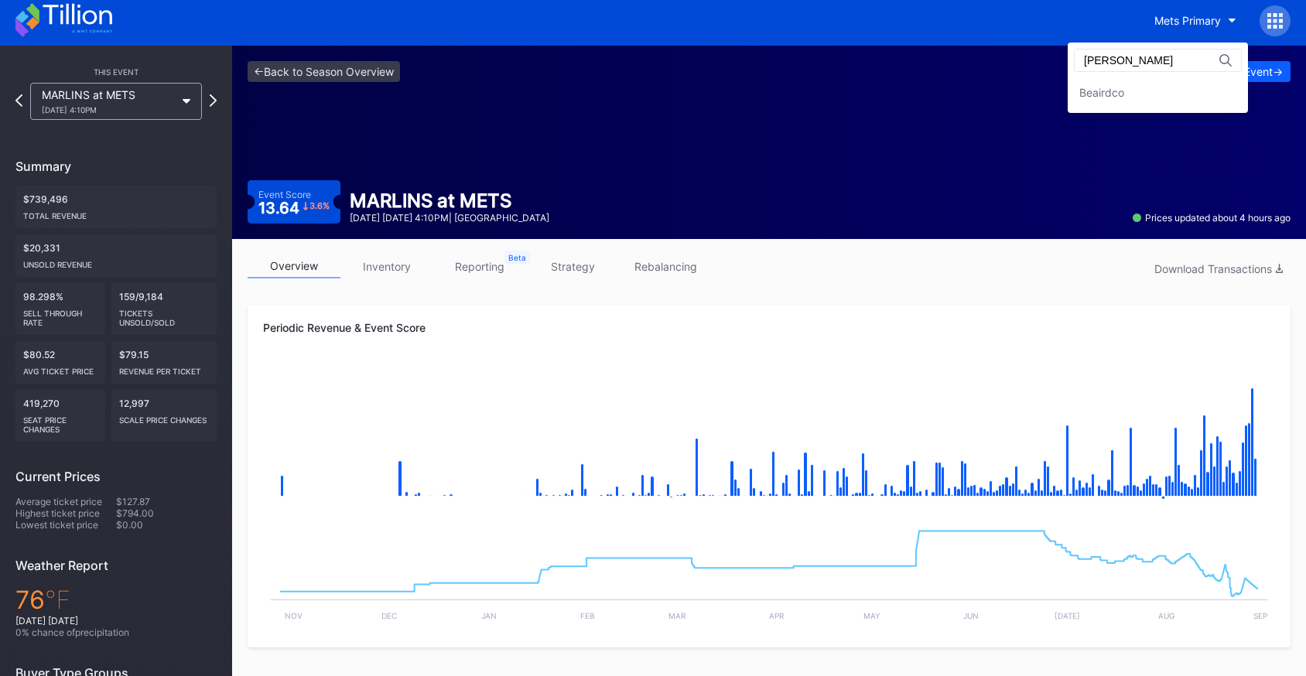
type input "beaird"
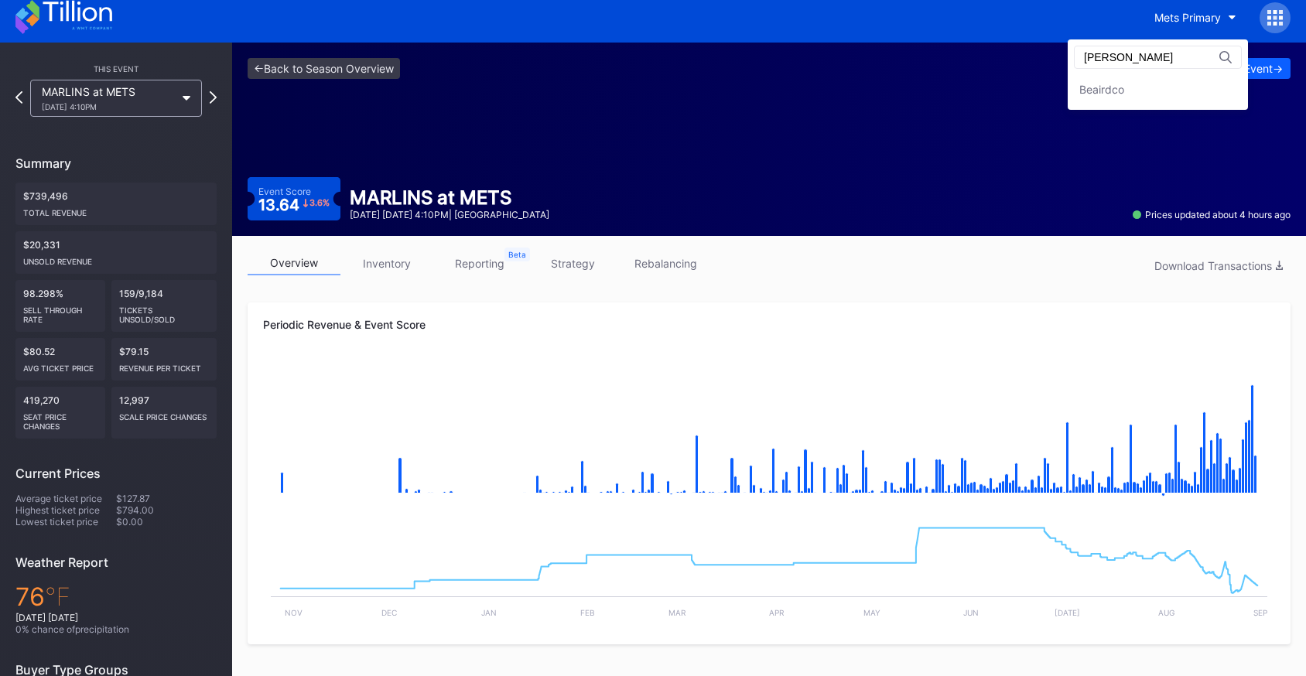
click at [1124, 87] on div "Beairdco" at bounding box center [1101, 89] width 45 height 13
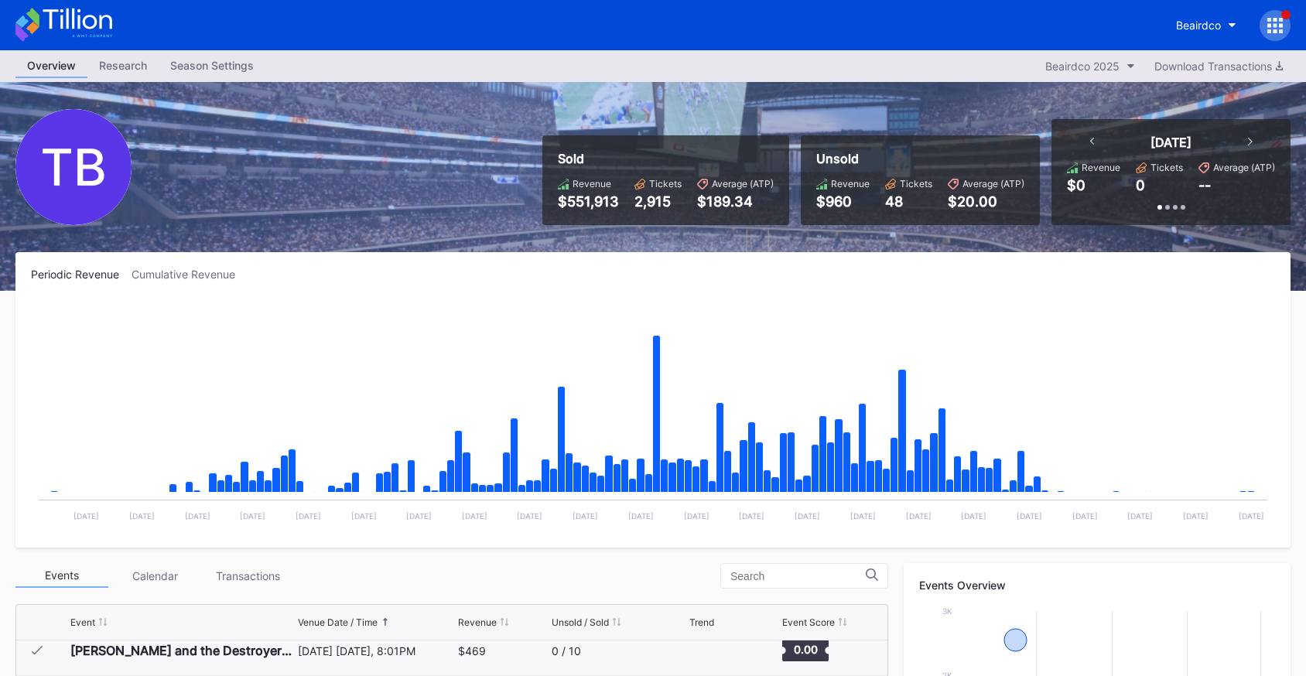
click at [70, 22] on icon at bounding box center [63, 25] width 97 height 34
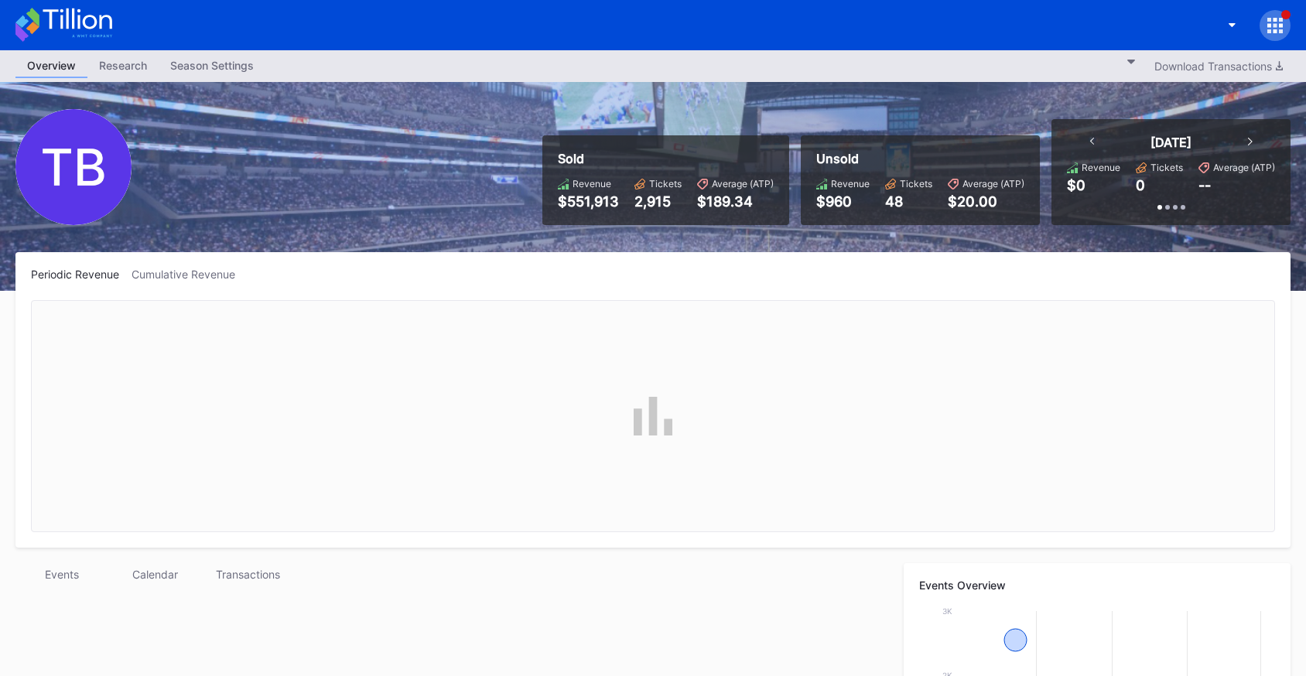
click at [1221, 26] on div "button" at bounding box center [1221, 26] width 0 height 0
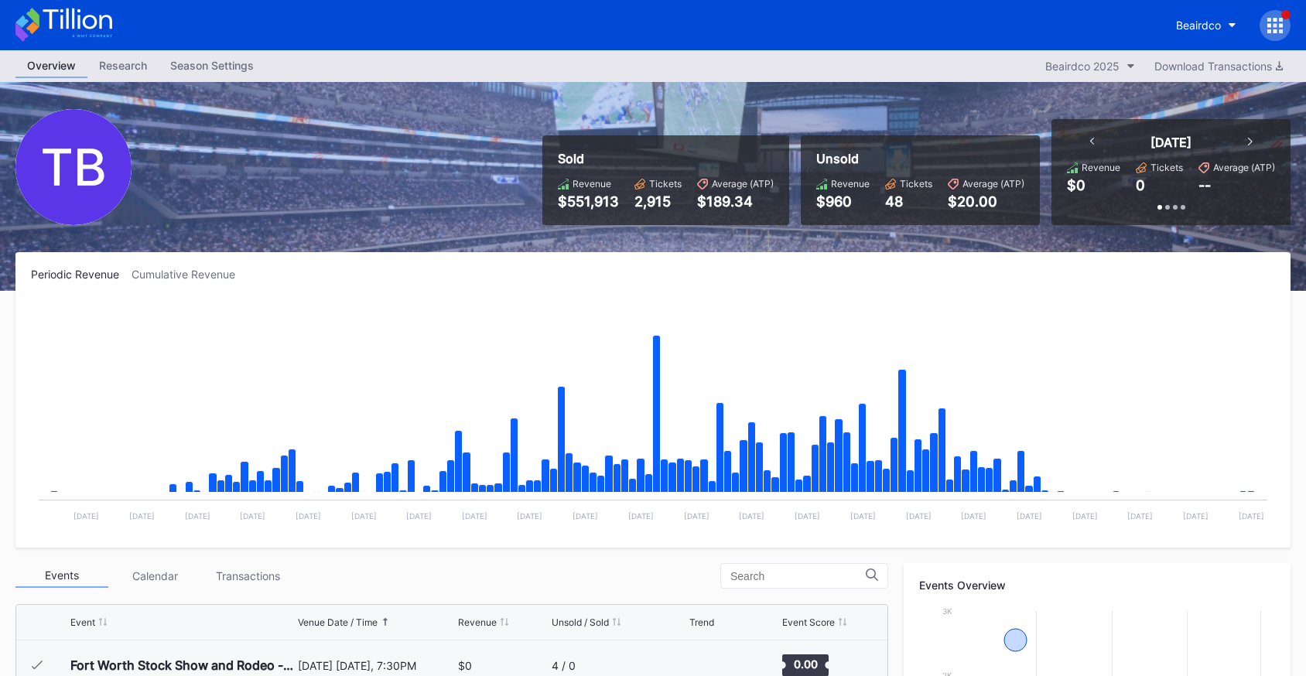
click at [1045, 26] on div "Beairdco" at bounding box center [653, 25] width 1306 height 50
click at [1197, 22] on div "Beairdco" at bounding box center [1198, 25] width 45 height 13
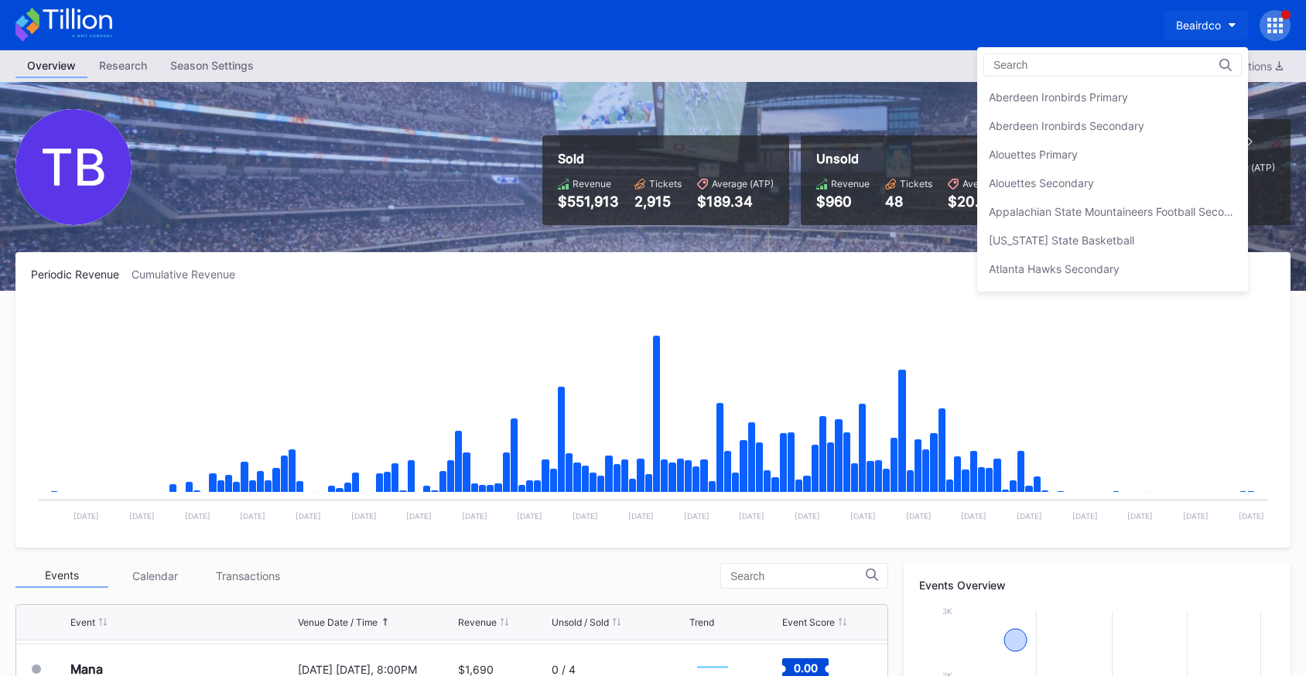
scroll to position [286, 0]
click at [1011, 55] on div at bounding box center [1112, 64] width 258 height 23
click at [1017, 59] on input at bounding box center [1060, 65] width 135 height 12
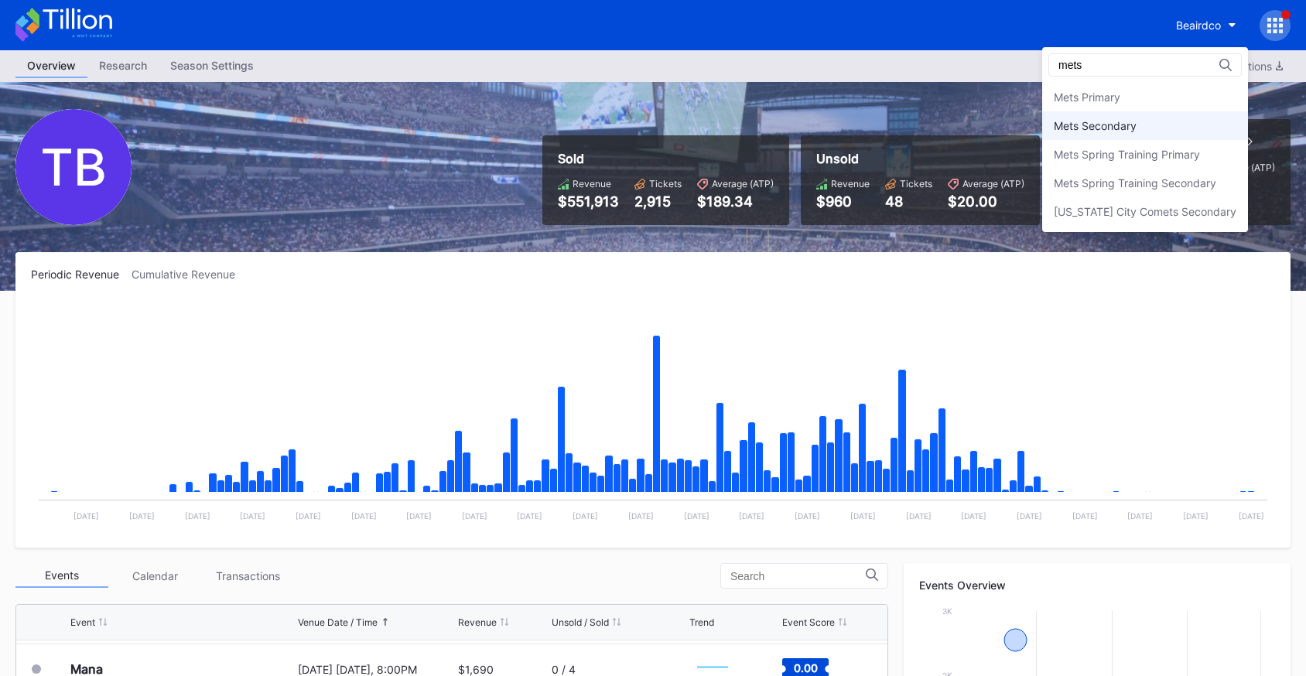
type input "mets"
click at [1171, 132] on div "Mets Secondary" at bounding box center [1145, 125] width 206 height 29
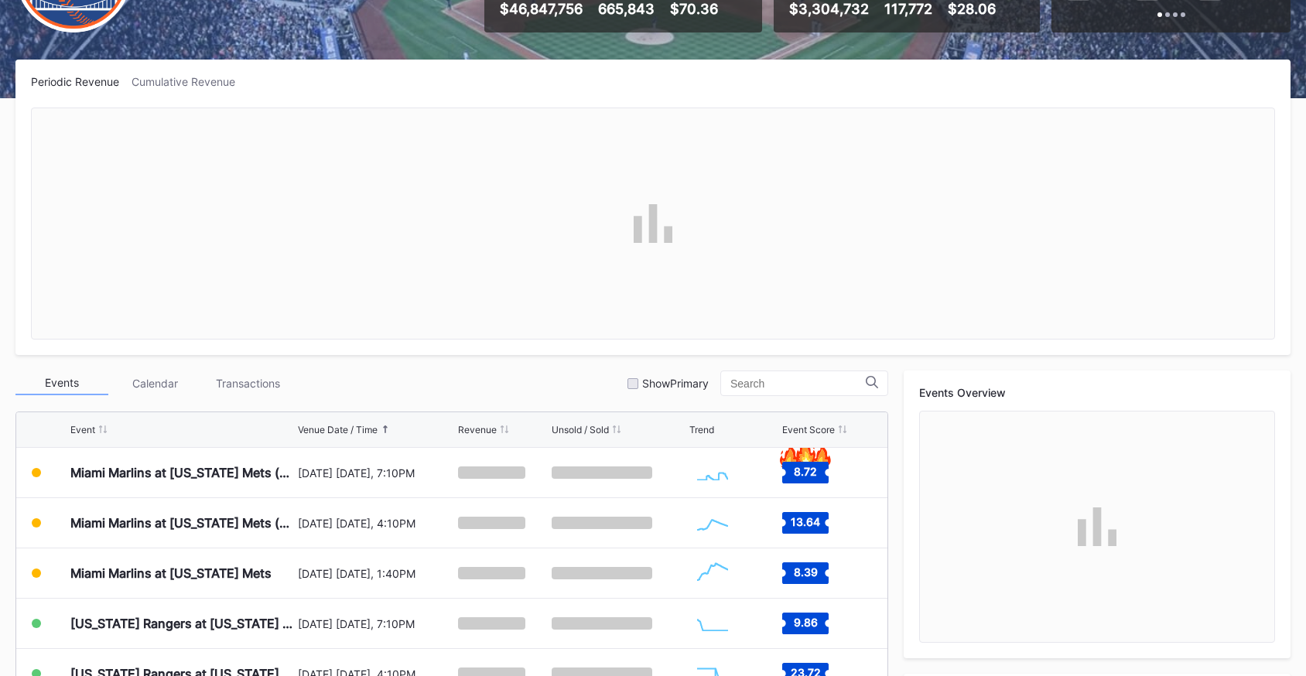
scroll to position [345, 0]
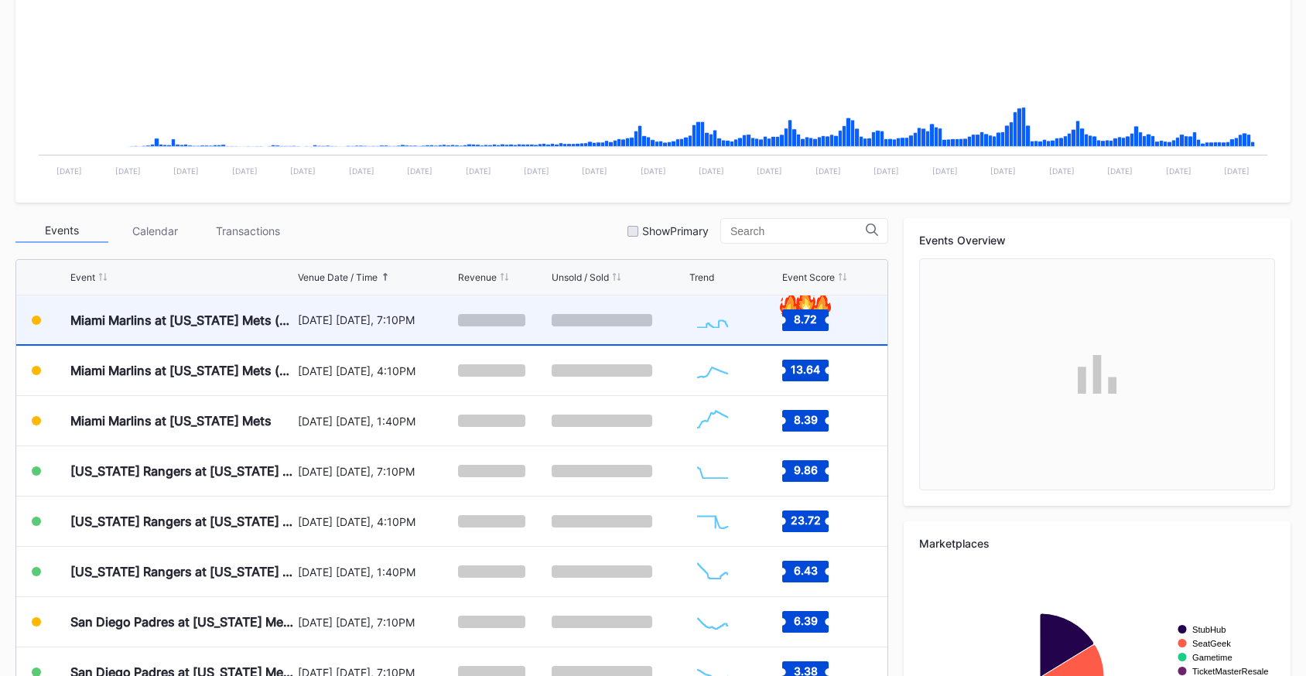
click at [383, 338] on div "August 29 Friday, 7:10PM" at bounding box center [376, 319] width 156 height 49
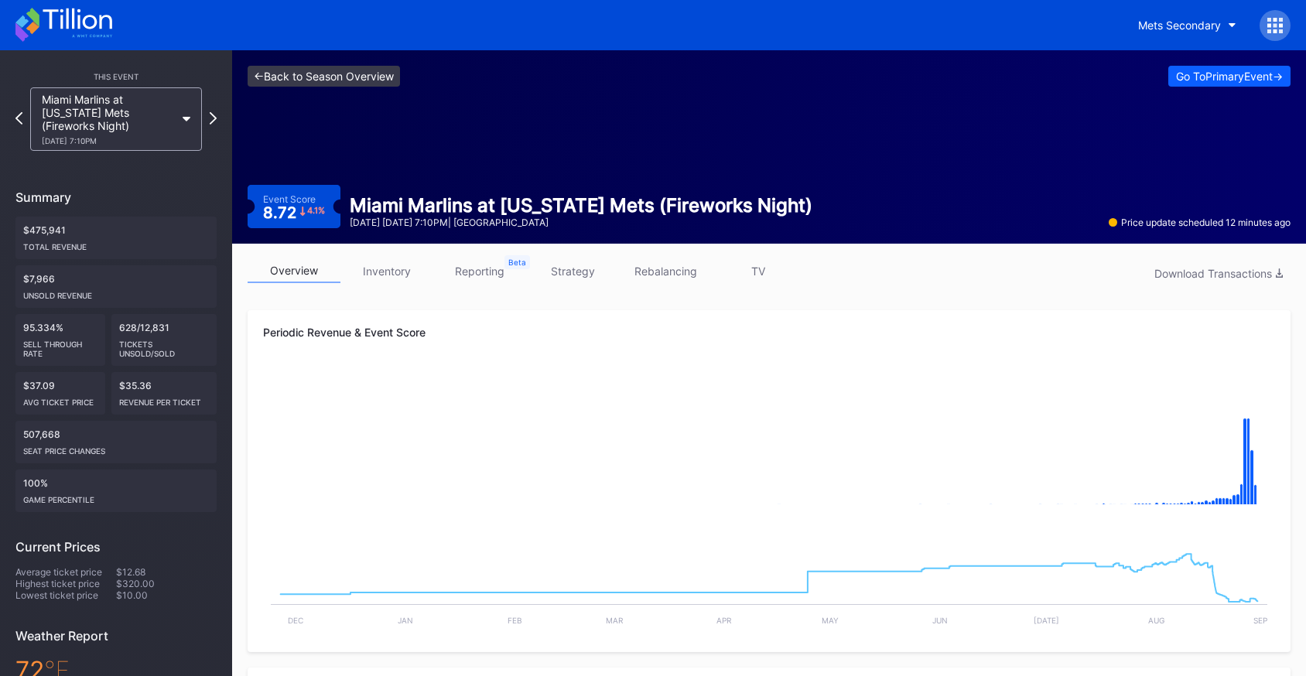
click at [384, 80] on link "<- Back to Season Overview" at bounding box center [324, 76] width 152 height 21
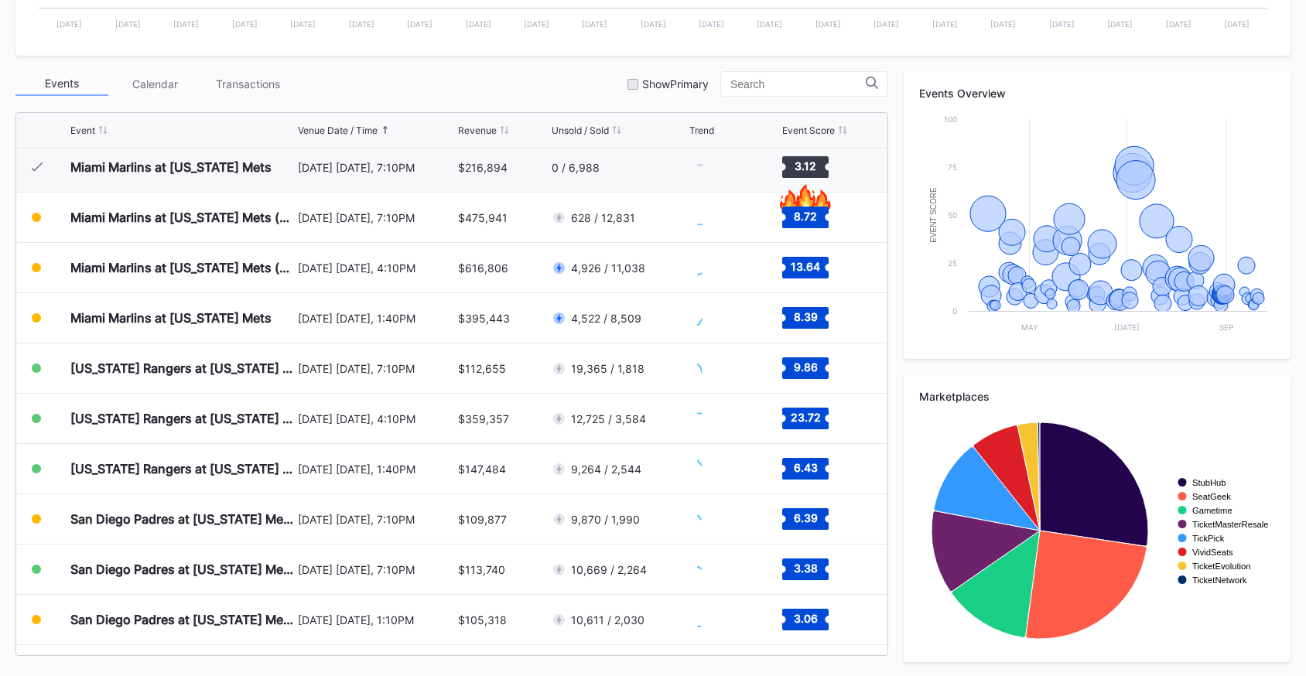
scroll to position [3419, 0]
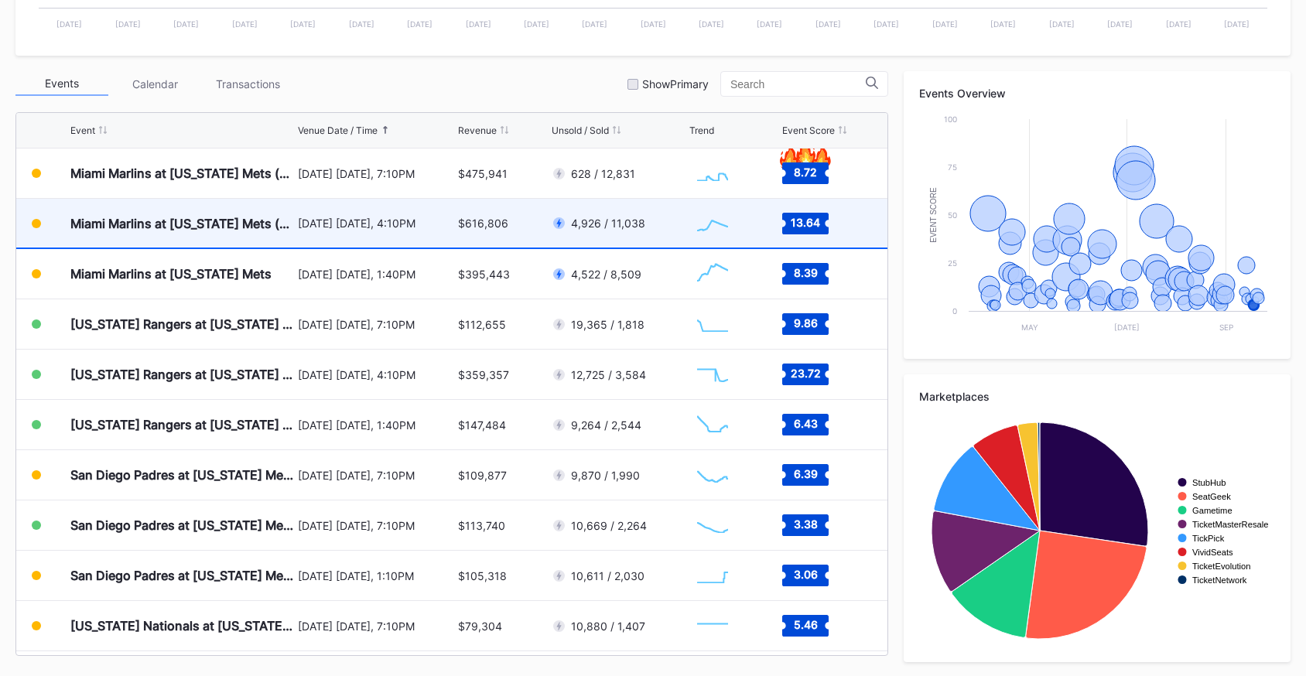
click at [403, 200] on div "[DATE] [DATE], 4:10PM" at bounding box center [376, 223] width 156 height 49
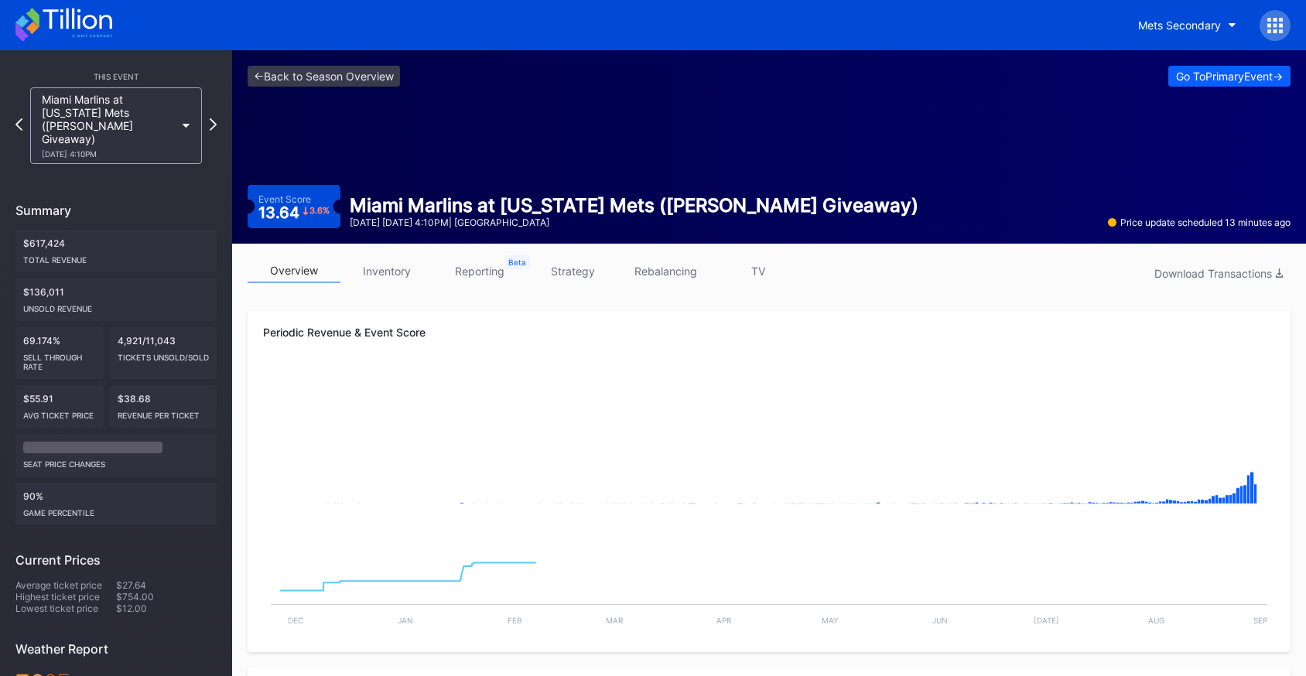
click at [385, 87] on div "<- Back to Season Overview Go To Primary Event -> Event Score 13.64 3.6 % Miami…" at bounding box center [769, 146] width 1074 height 193
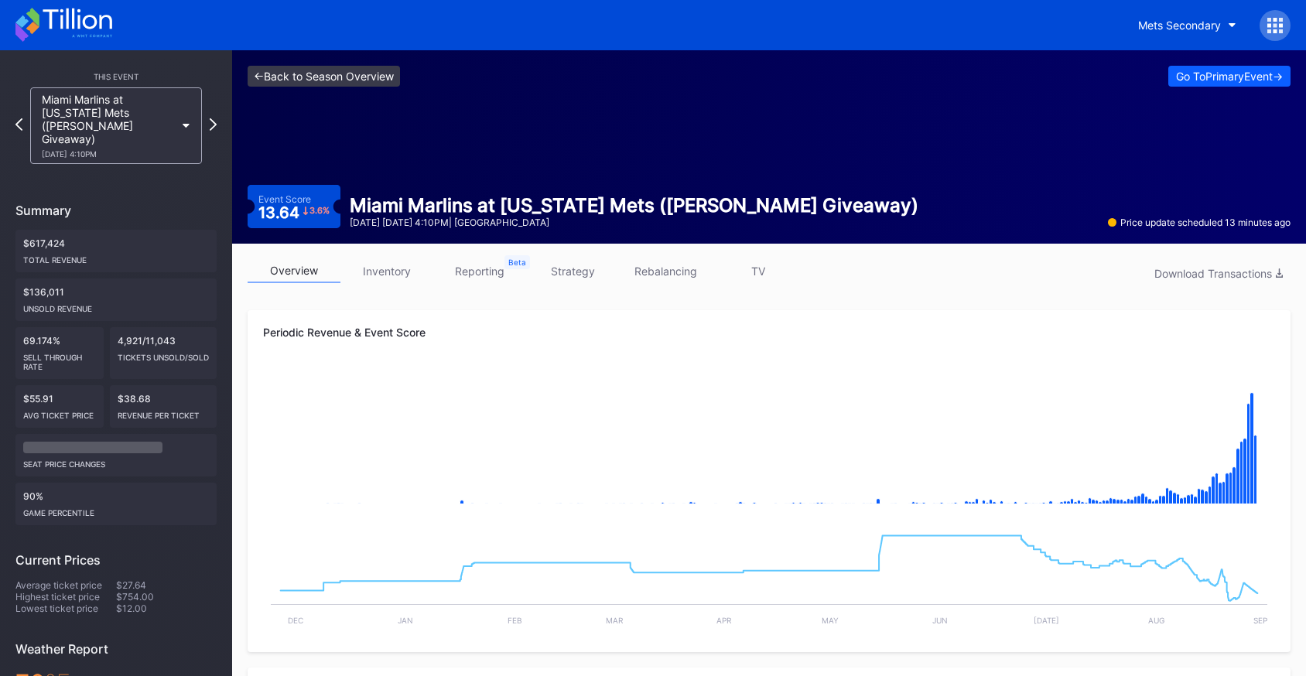
click at [389, 73] on link "<- Back to Season Overview" at bounding box center [324, 76] width 152 height 21
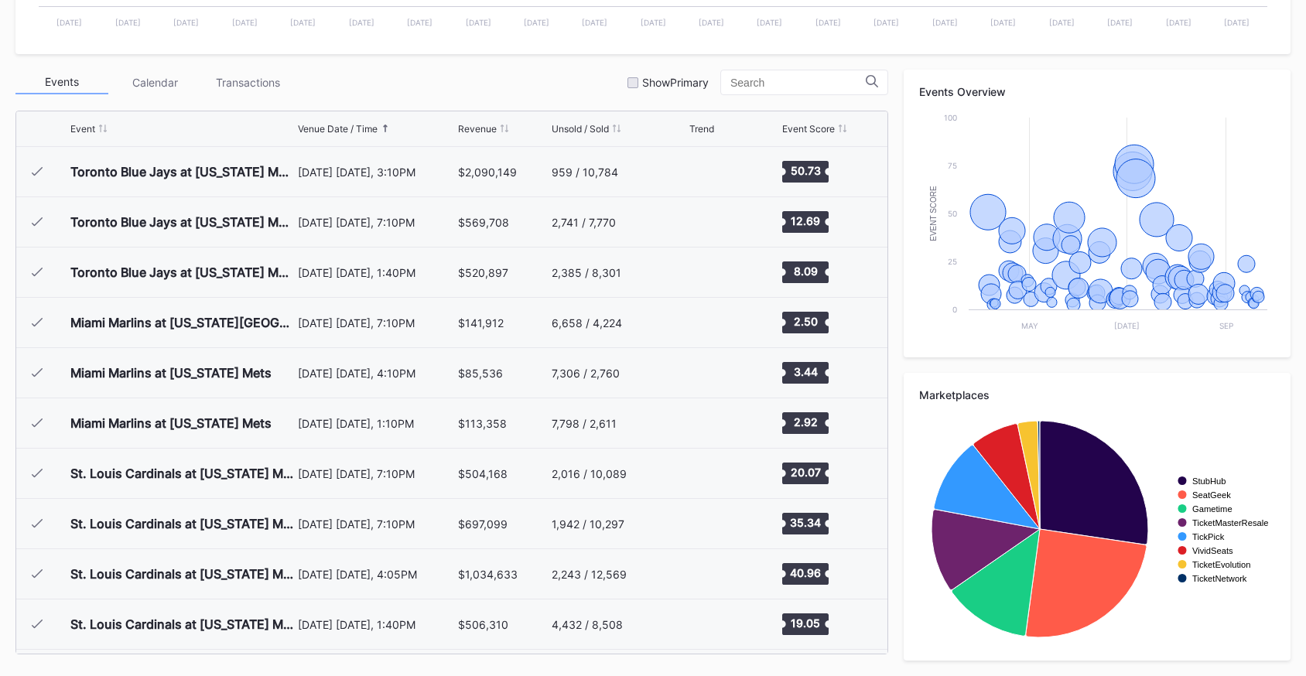
scroll to position [3419, 0]
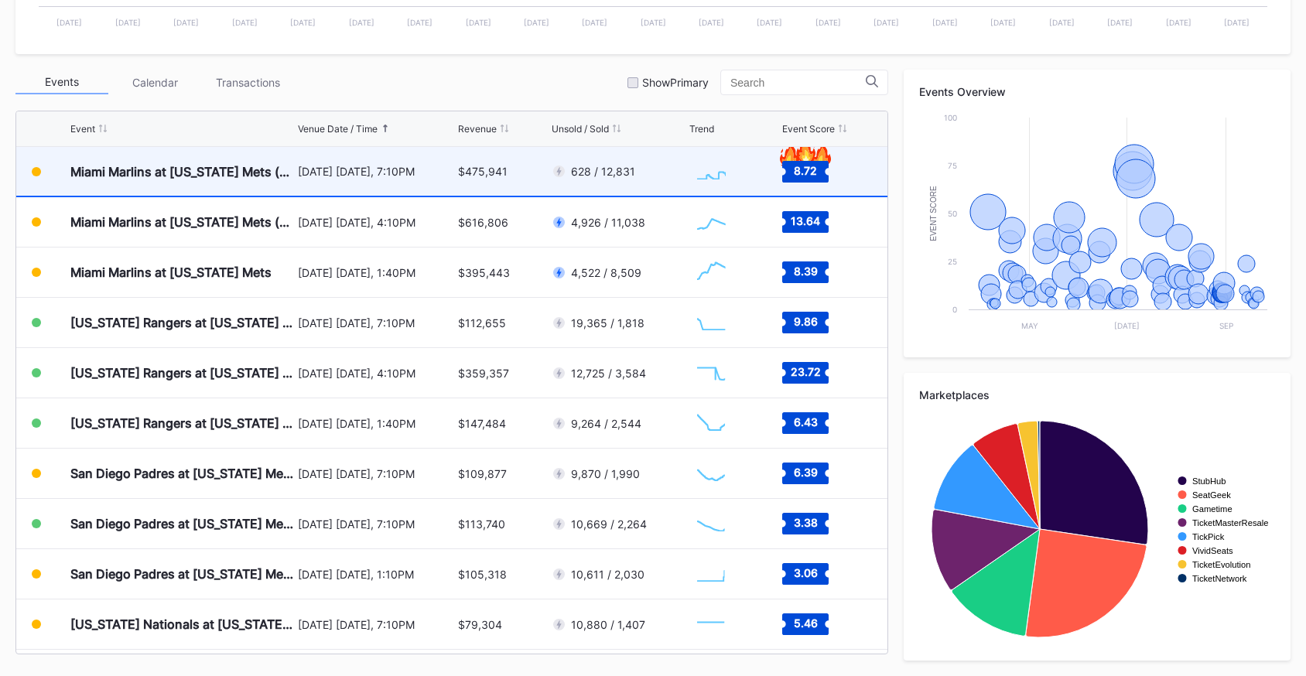
click at [359, 173] on div "[DATE] [DATE], 7:10PM" at bounding box center [376, 171] width 156 height 13
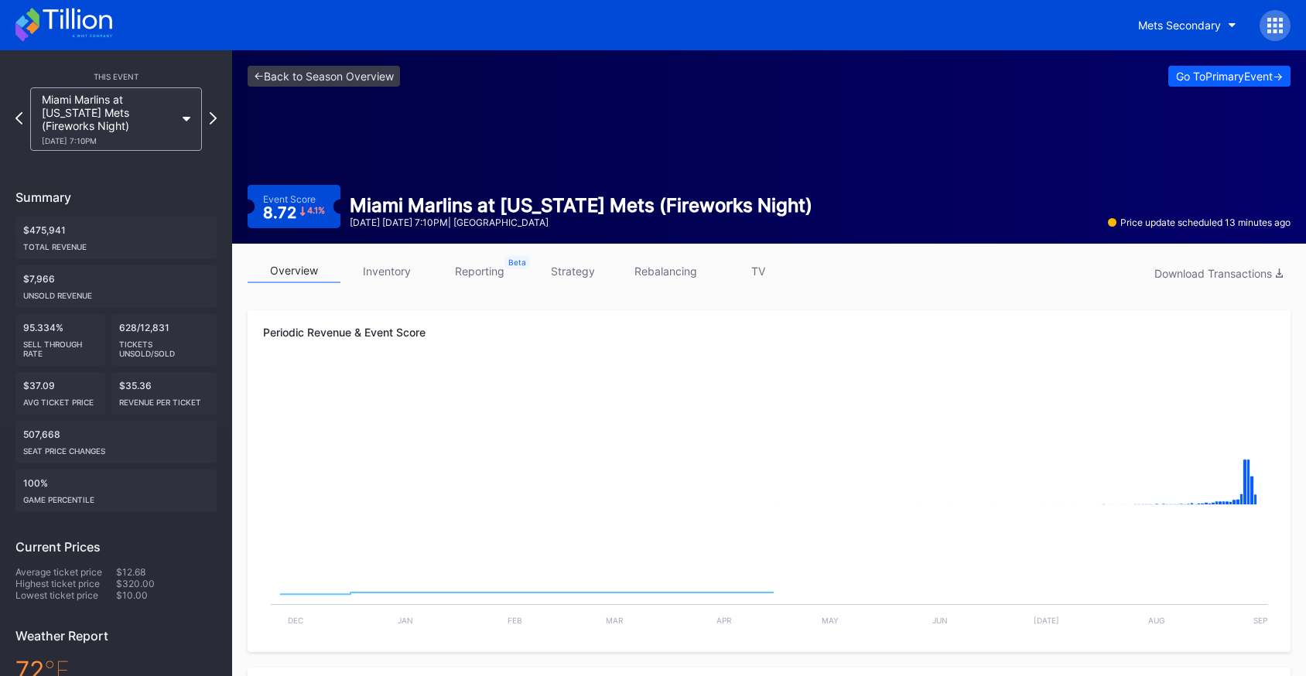
click at [401, 265] on link "inventory" at bounding box center [386, 271] width 93 height 24
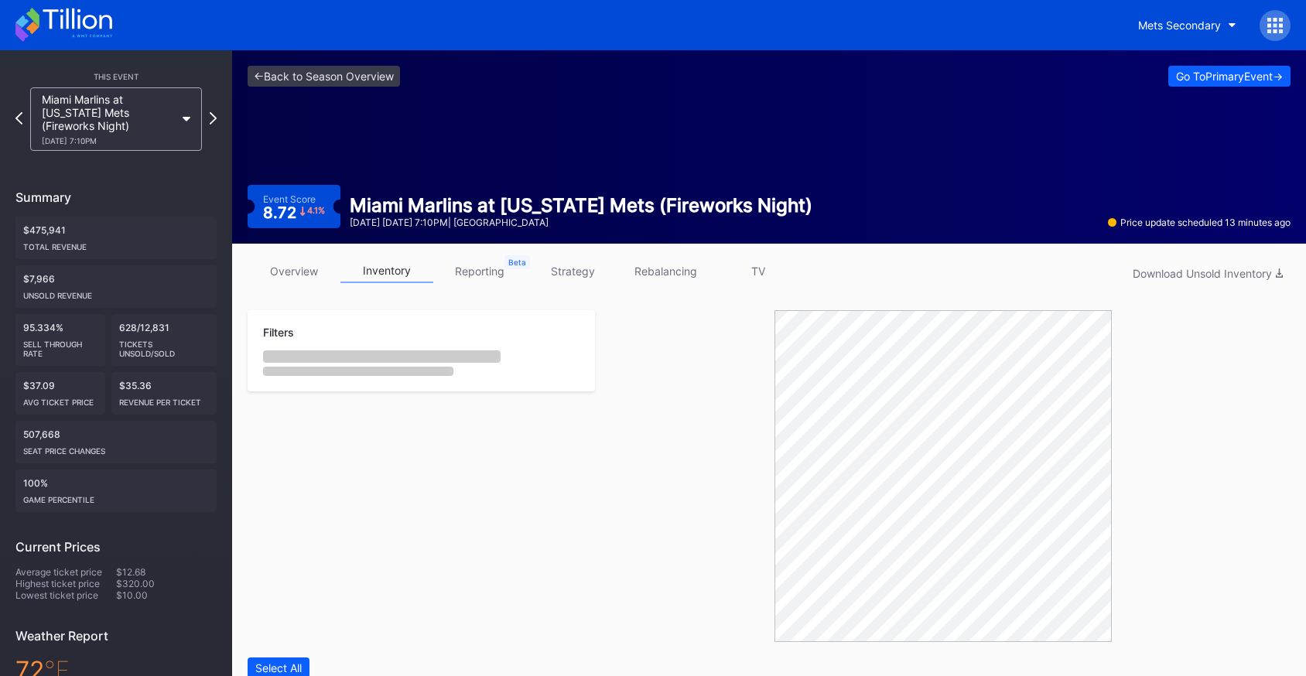
scroll to position [301, 0]
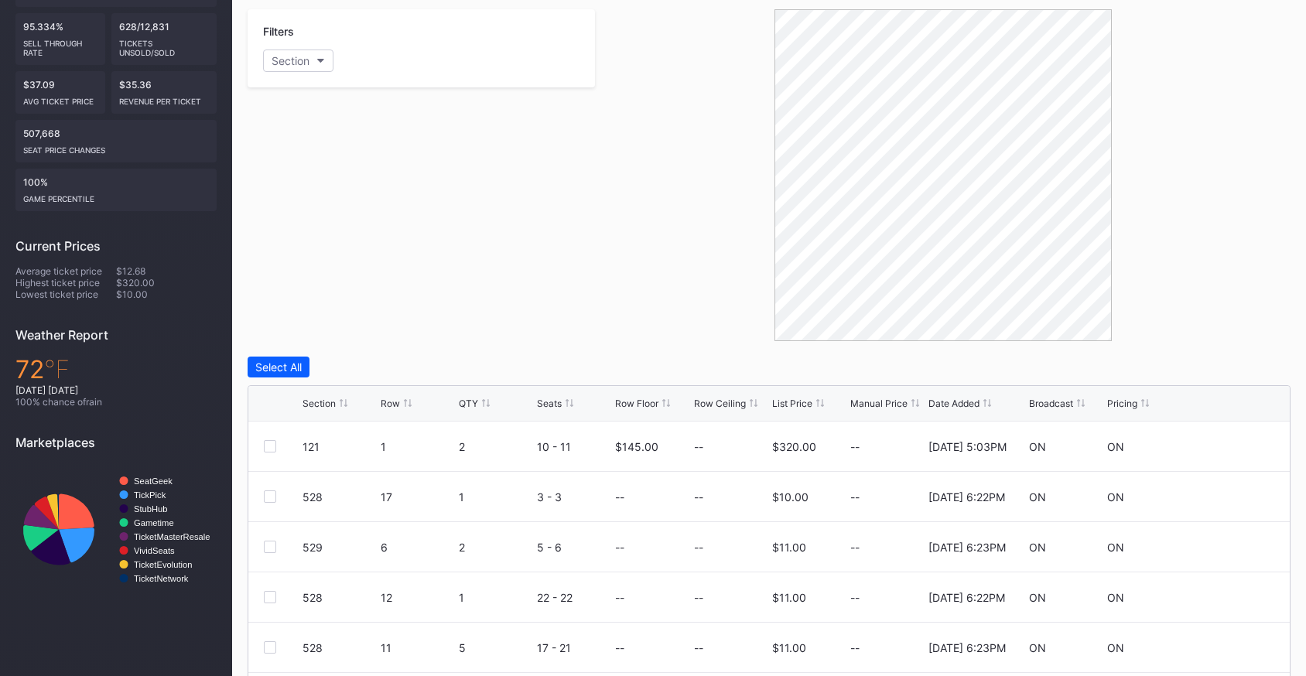
click at [787, 405] on div "List Price" at bounding box center [792, 404] width 40 height 12
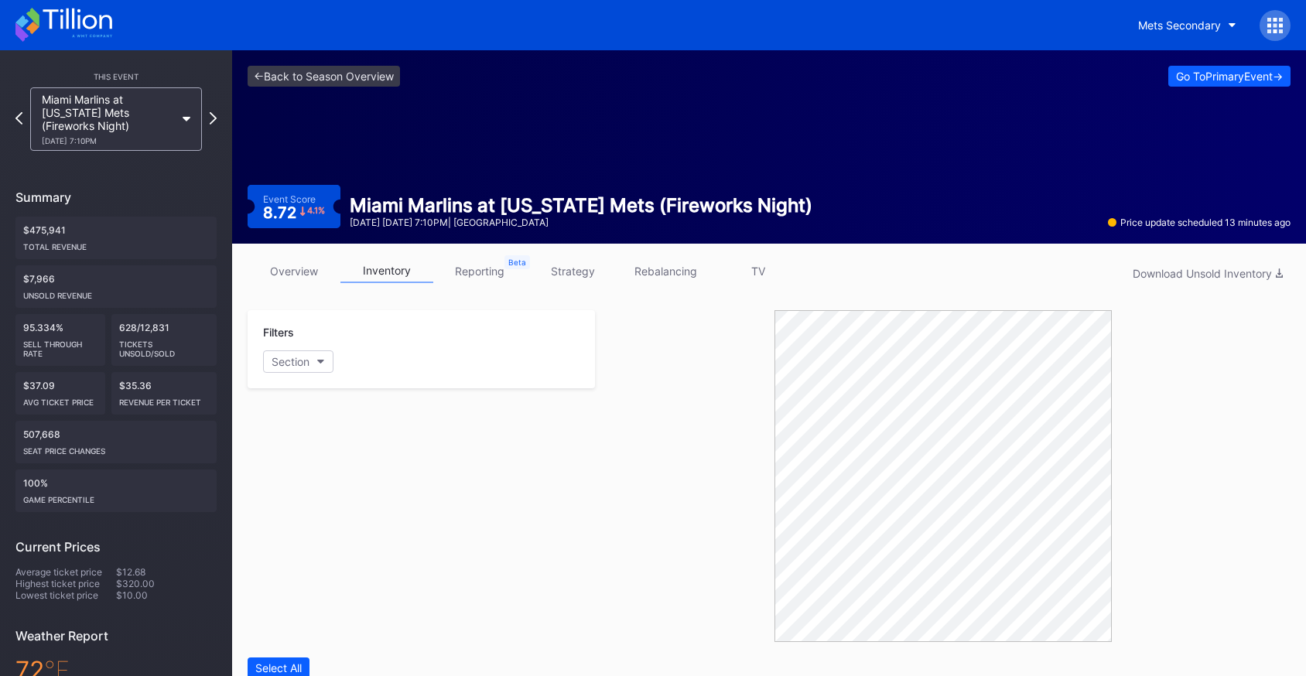
click at [314, 285] on div "overview inventory reporting strategy rebalancing TV Download Unsold Inventory" at bounding box center [769, 275] width 1043 height 32
click at [313, 280] on link "overview" at bounding box center [294, 271] width 93 height 24
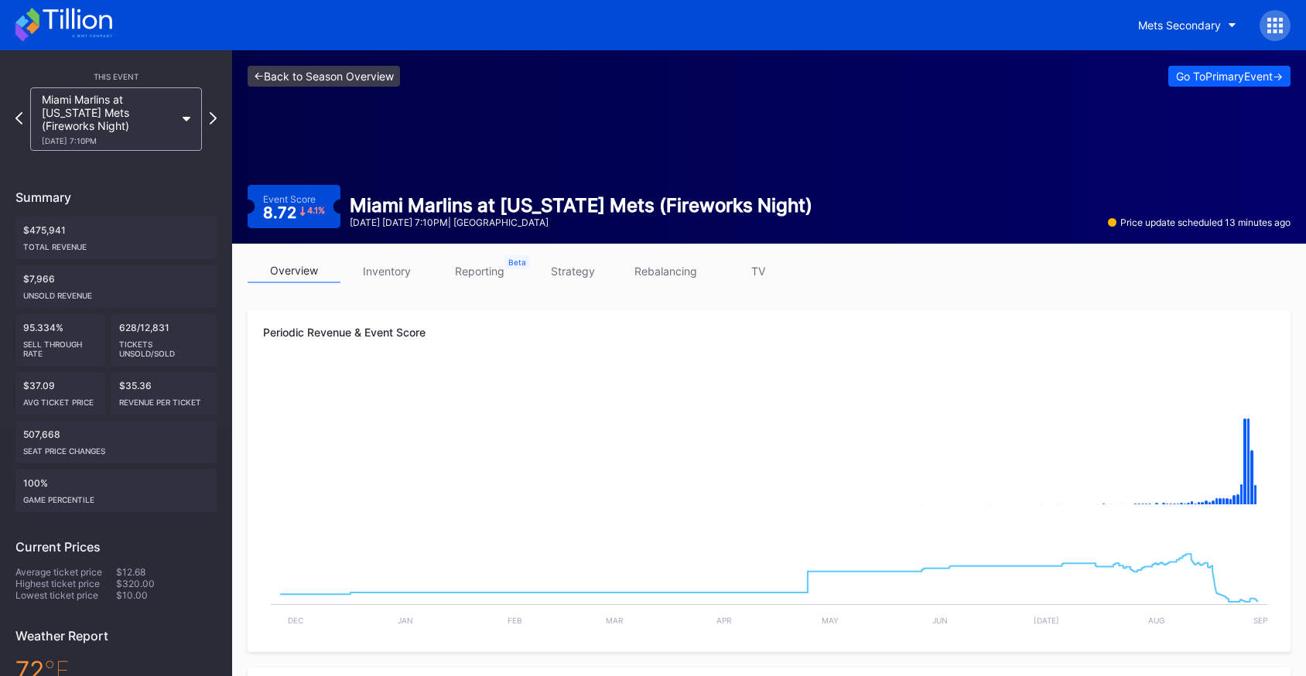
click at [386, 77] on link "<- Back to Season Overview" at bounding box center [324, 76] width 152 height 21
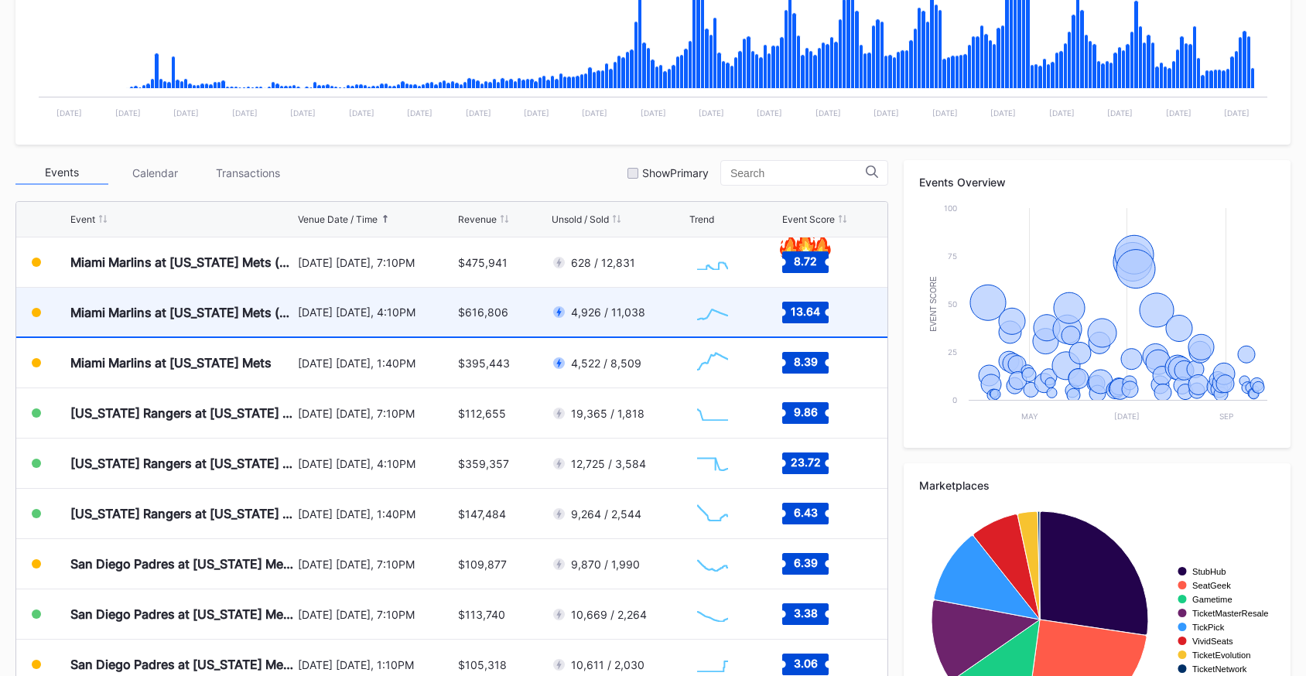
scroll to position [409, 0]
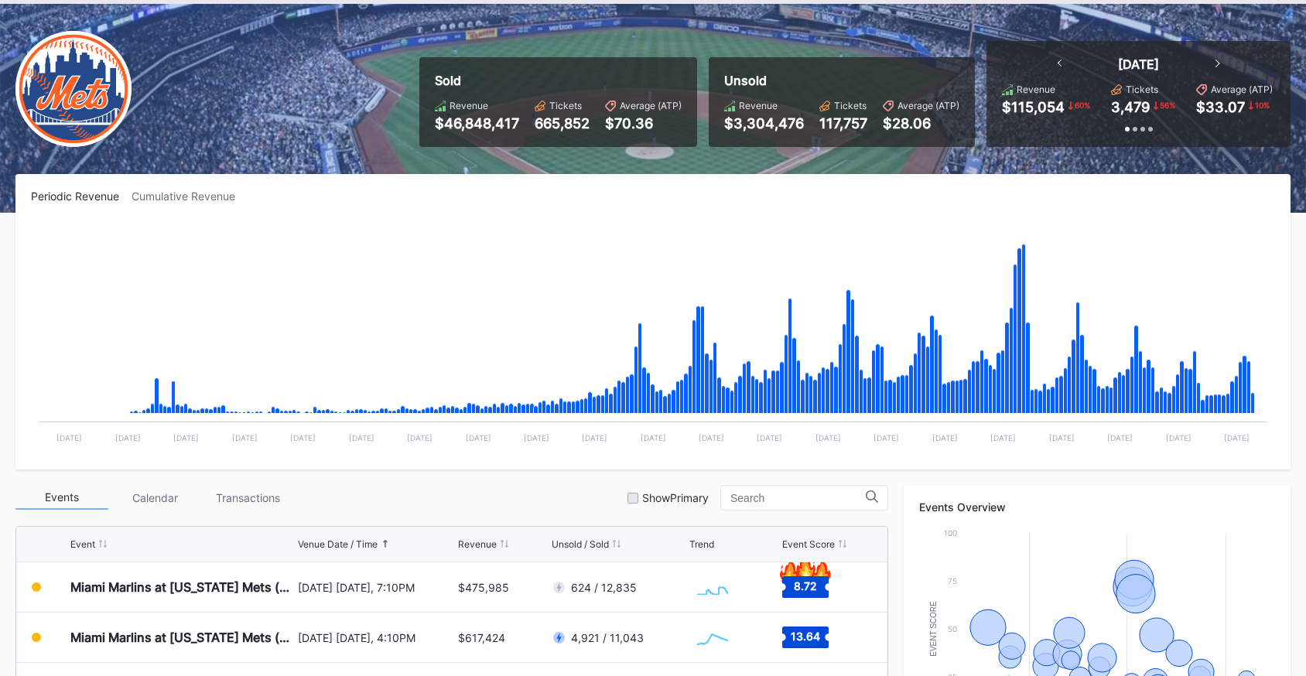
scroll to position [145, 0]
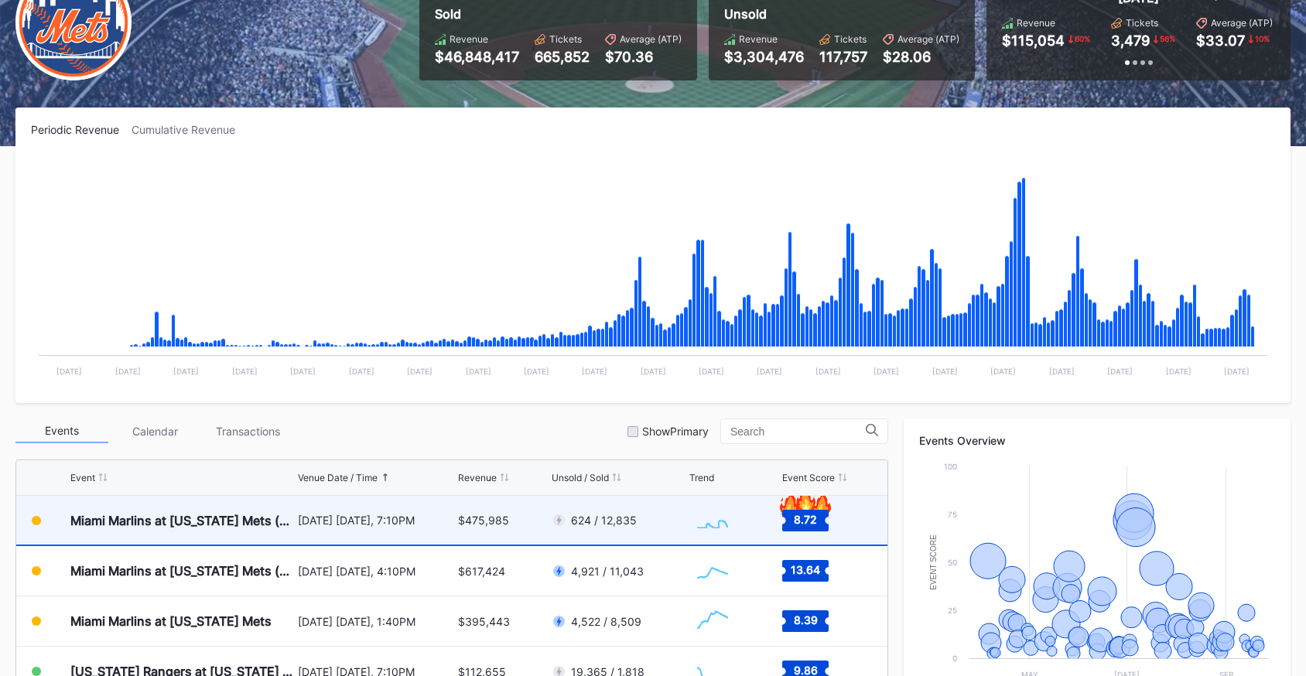
click at [364, 506] on div "[DATE] [DATE], 7:10PM" at bounding box center [376, 520] width 156 height 49
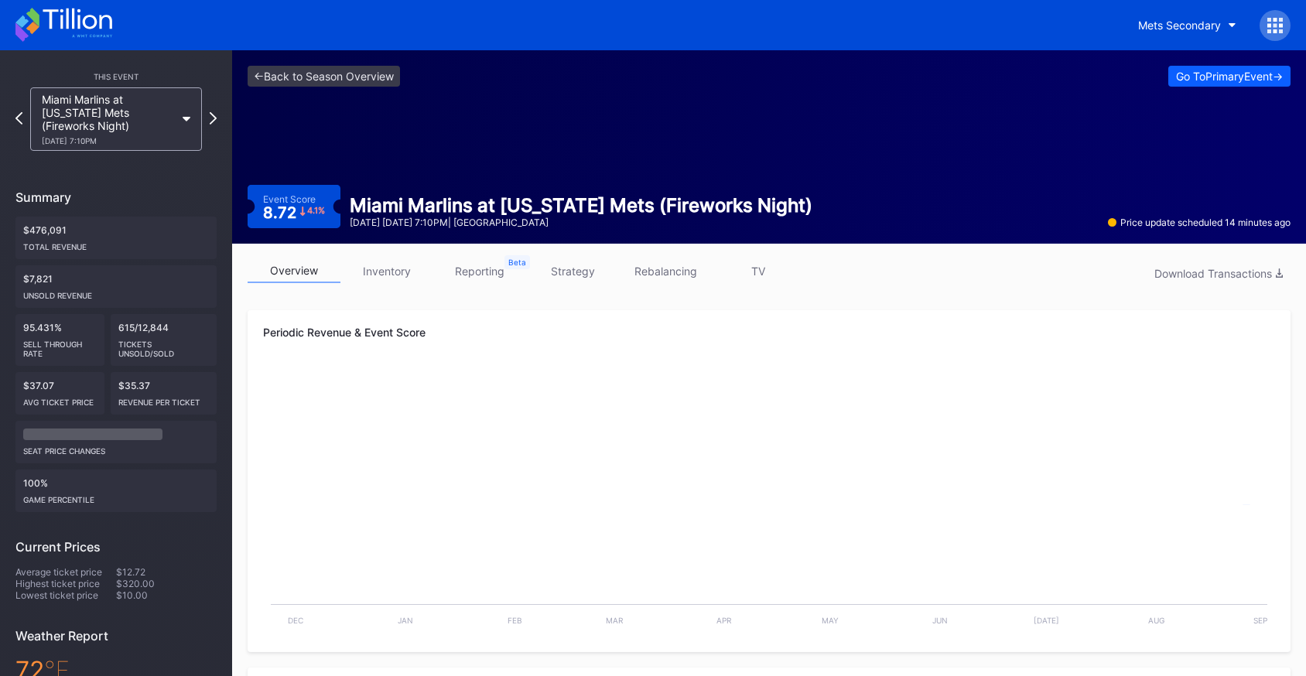
click at [493, 282] on link "reporting" at bounding box center [479, 271] width 93 height 24
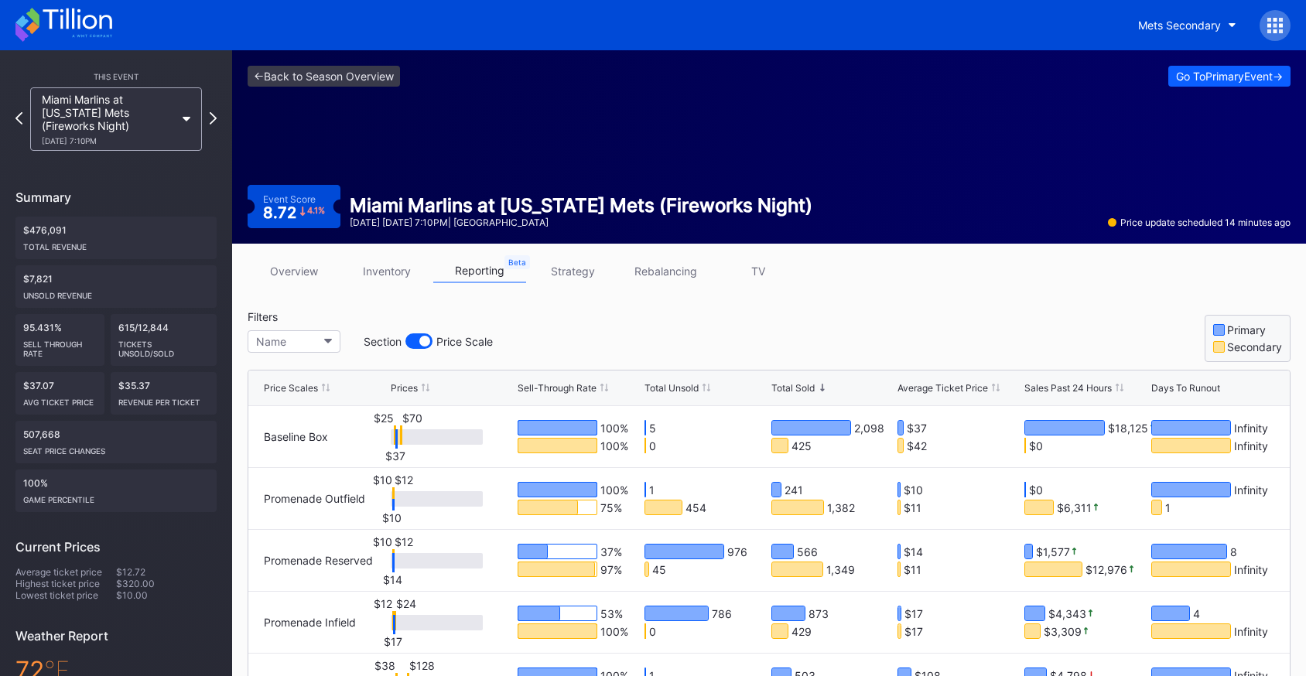
drag, startPoint x: 701, startPoint y: 355, endPoint x: 706, endPoint y: 349, distance: 8.2
click at [701, 355] on div "Filters Name Section Price Scale Primary Secondary" at bounding box center [769, 336] width 1043 height 52
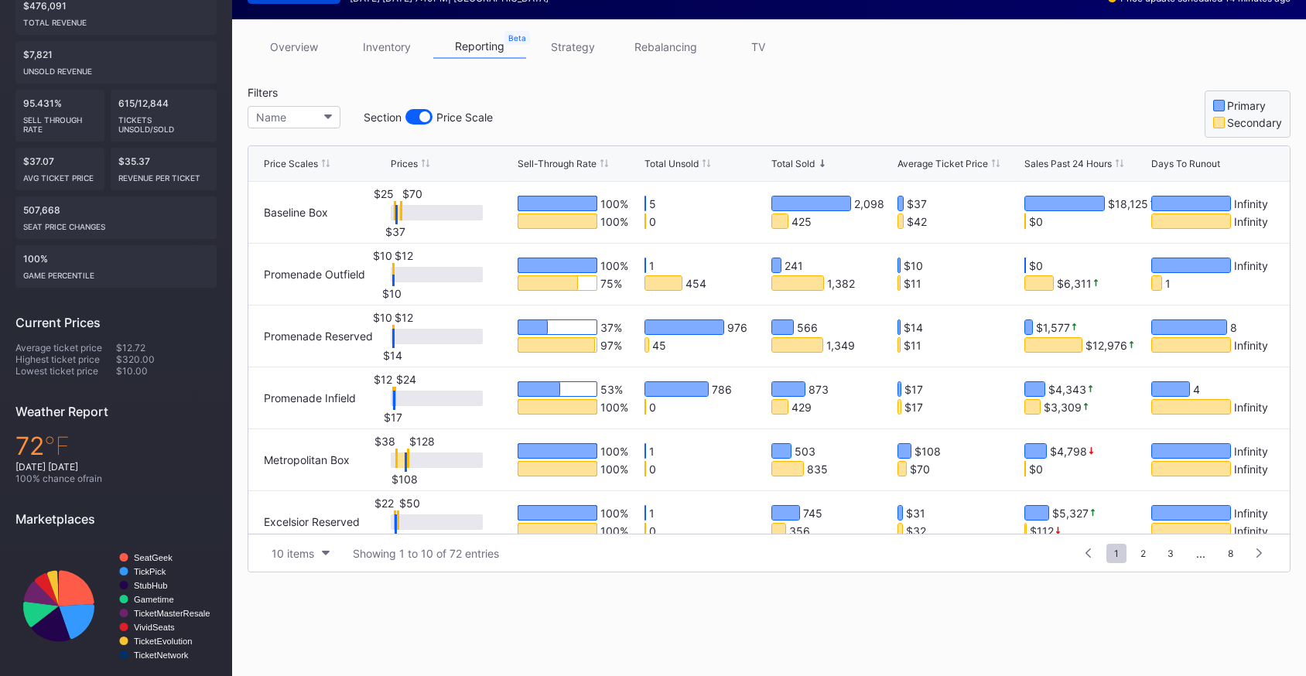
scroll to position [237, 0]
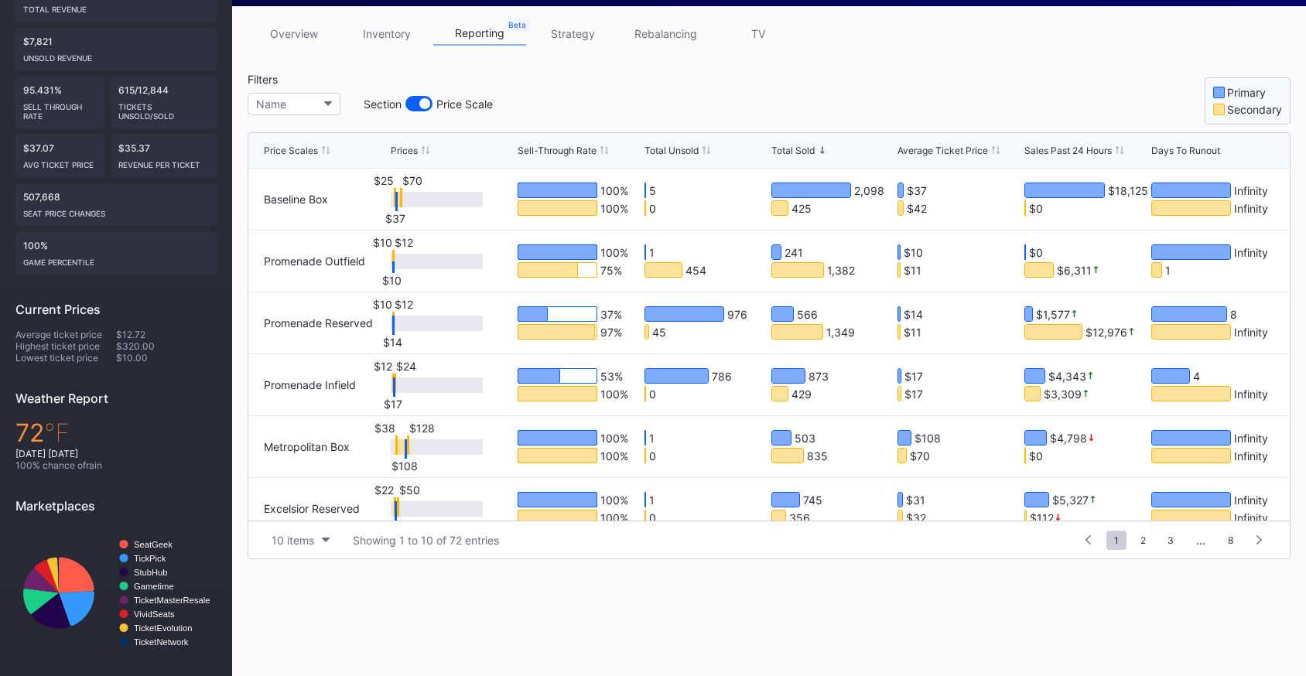
click at [676, 148] on div "Total Unsold" at bounding box center [671, 151] width 54 height 12
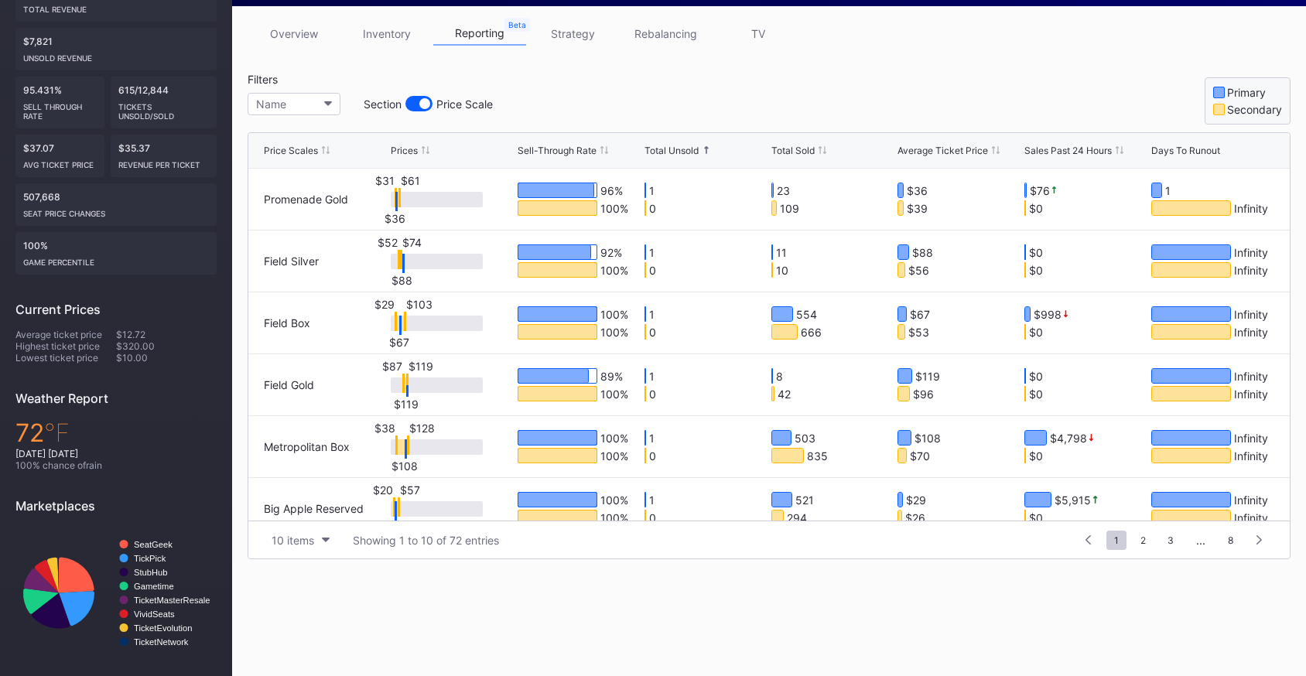
click at [678, 148] on div "Total Unsold" at bounding box center [671, 151] width 54 height 12
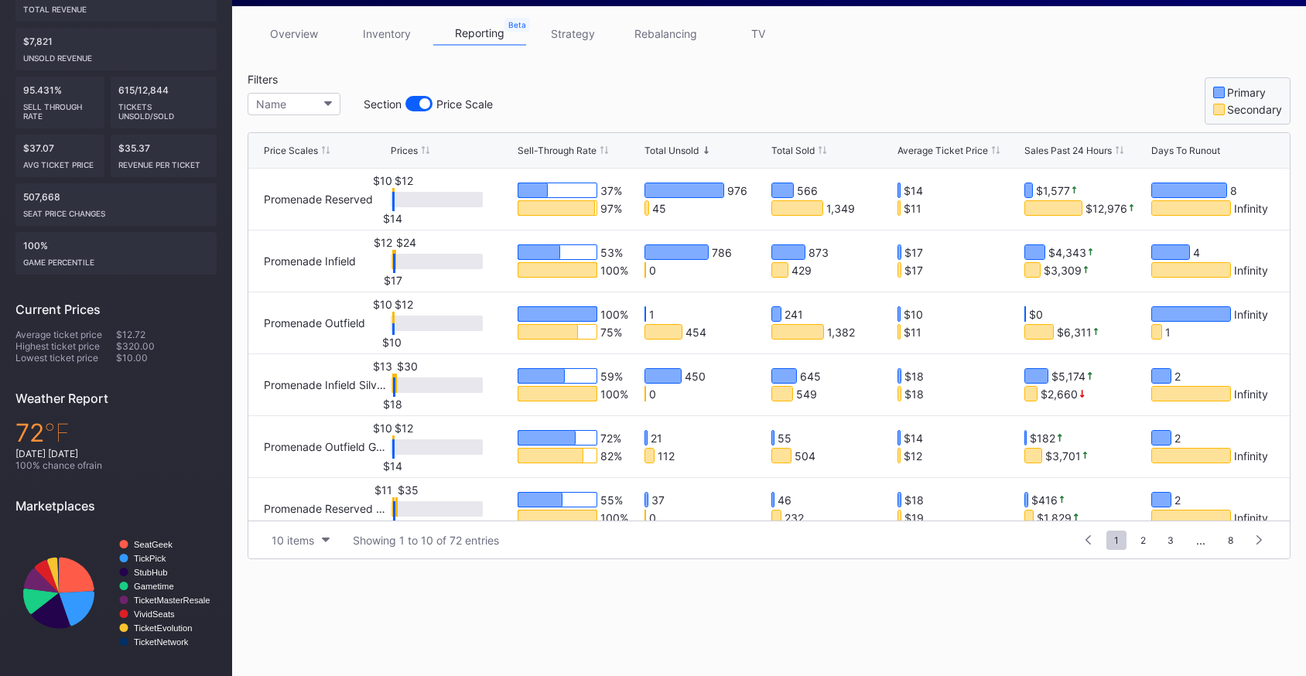
click at [695, 377] on div "450" at bounding box center [695, 376] width 21 height 14
drag, startPoint x: 295, startPoint y: 29, endPoint x: 302, endPoint y: 79, distance: 50.0
click at [297, 29] on link "overview" at bounding box center [294, 34] width 93 height 24
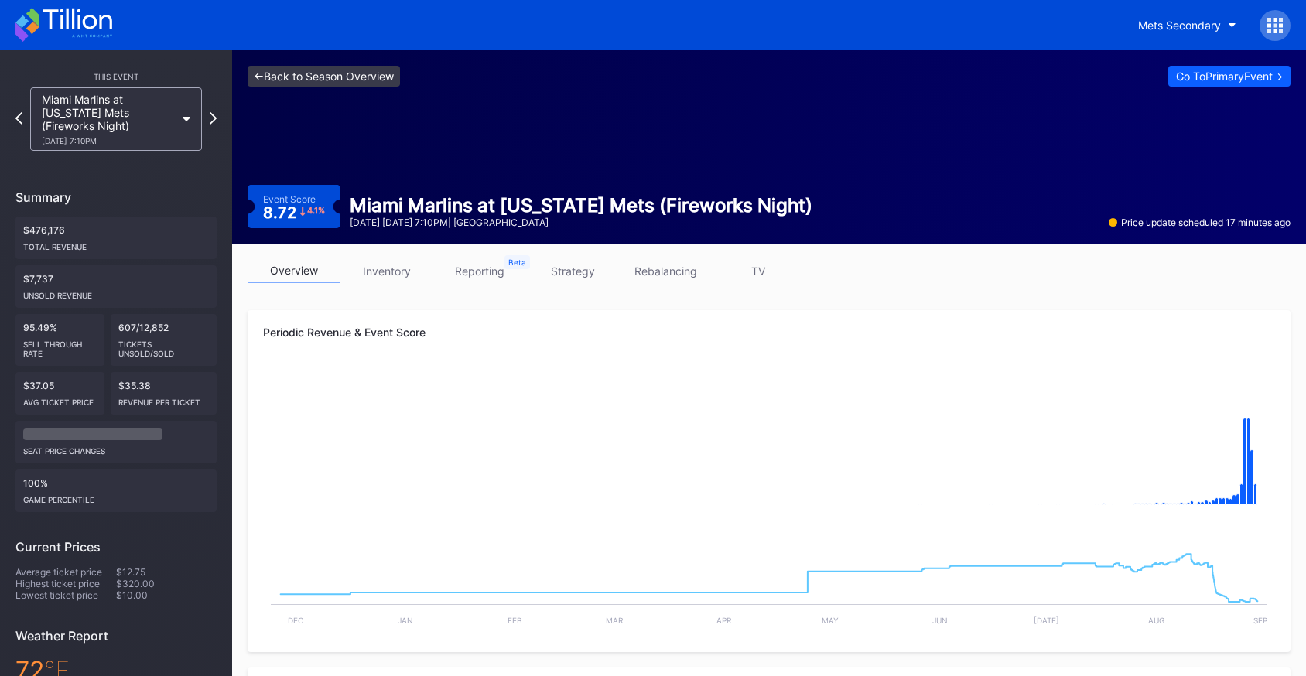
click at [367, 78] on link "<- Back to Season Overview" at bounding box center [324, 76] width 152 height 21
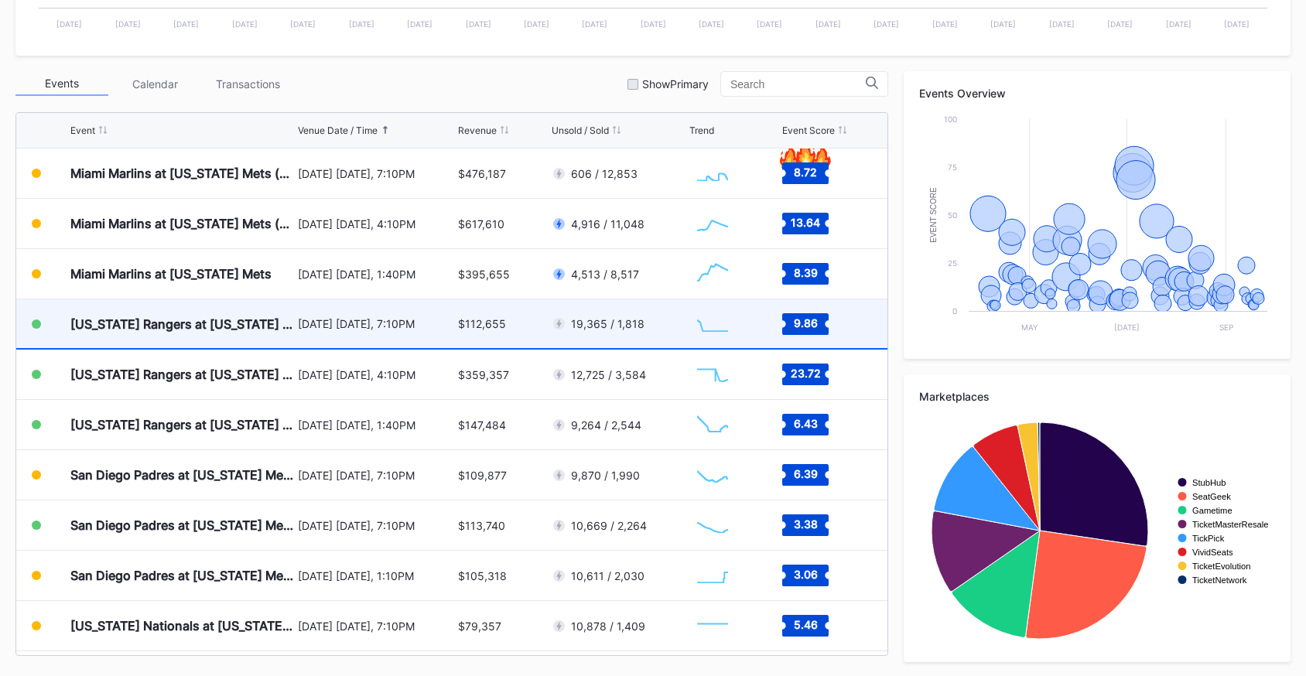
scroll to position [494, 0]
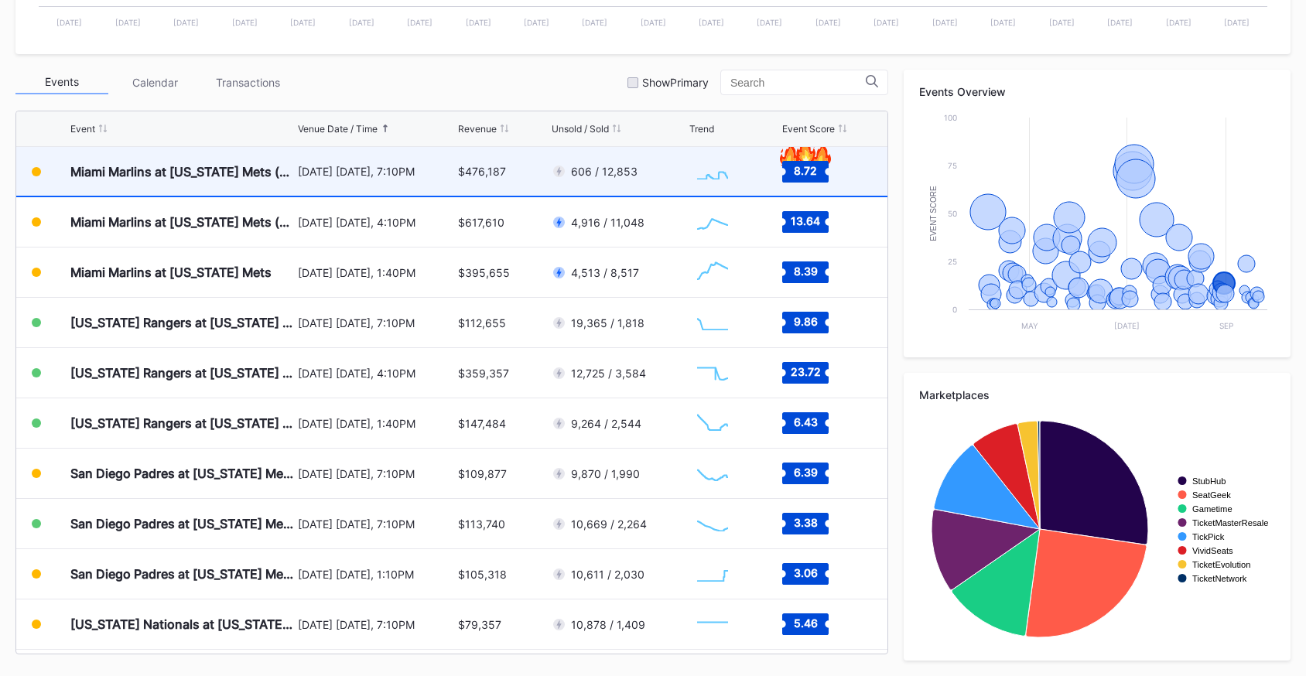
click at [480, 178] on div "$476,187" at bounding box center [503, 171] width 90 height 49
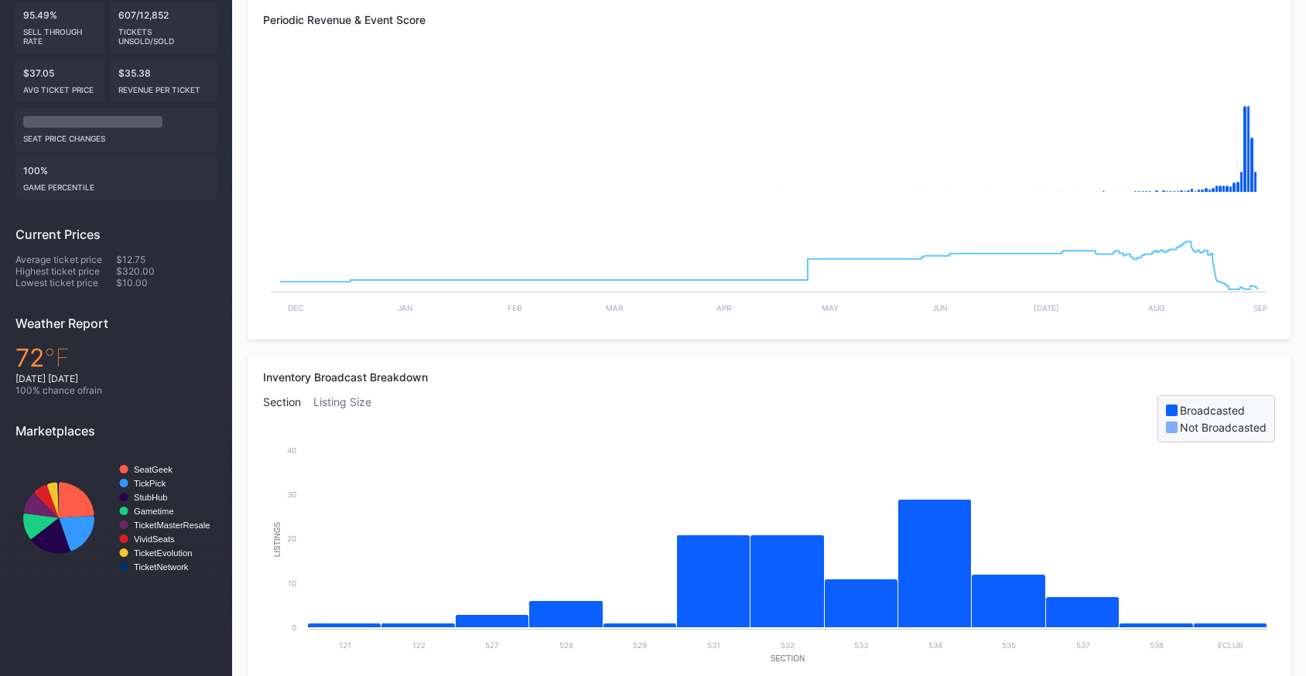
scroll to position [815, 0]
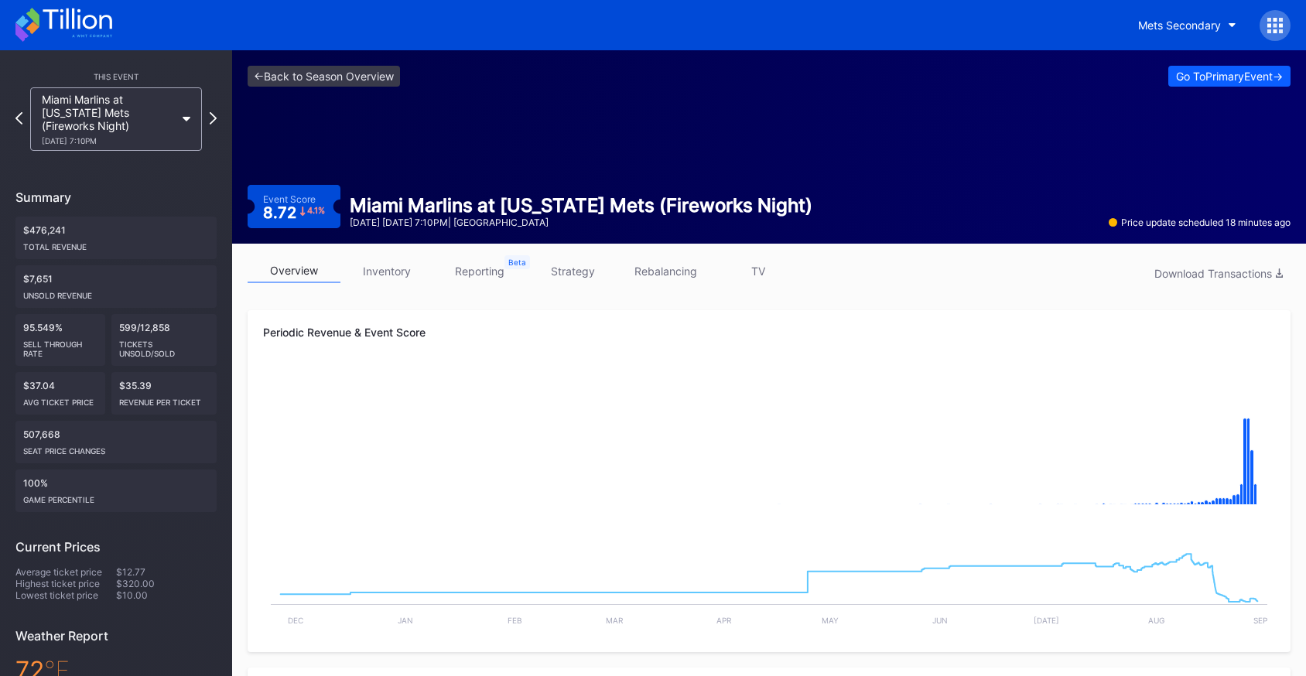
drag, startPoint x: 642, startPoint y: 128, endPoint x: 582, endPoint y: 120, distance: 60.9
click at [606, 125] on div "<- Back to Season Overview Go To Primary Event -> Event Score 8.72 4.1 % Miami …" at bounding box center [769, 146] width 1074 height 193
click at [339, 82] on link "<- Back to Season Overview" at bounding box center [324, 76] width 152 height 21
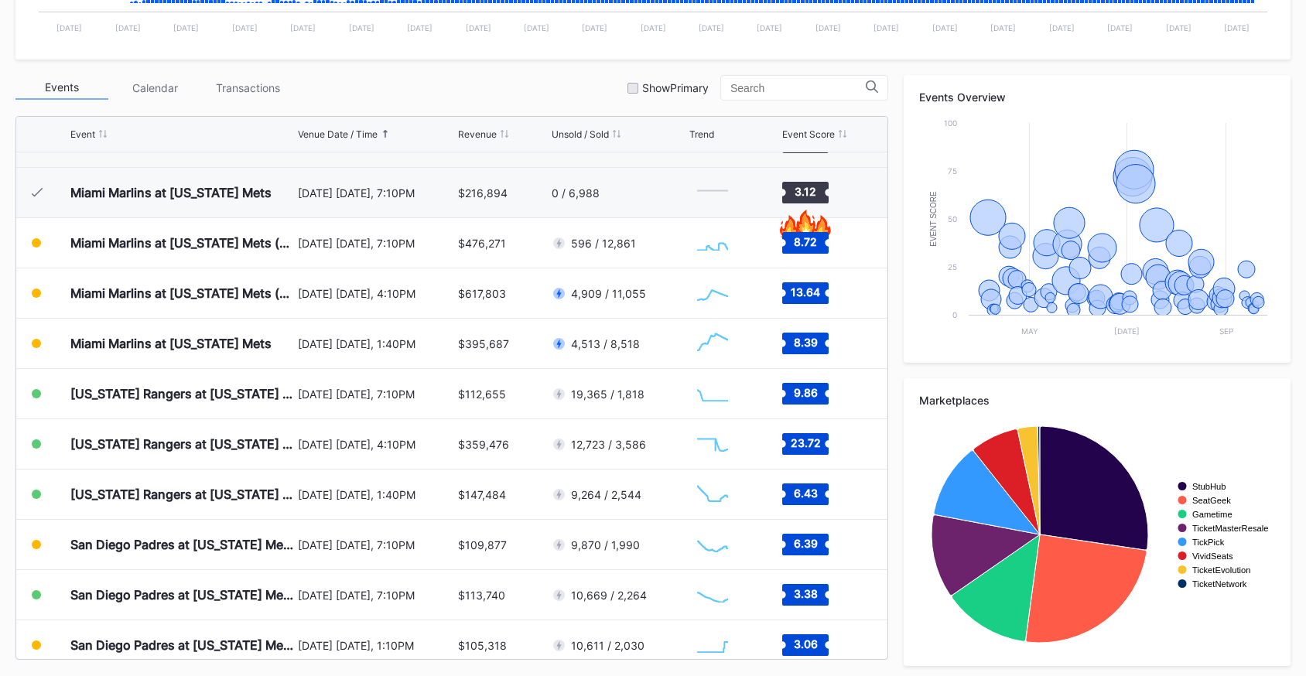
scroll to position [3353, 0]
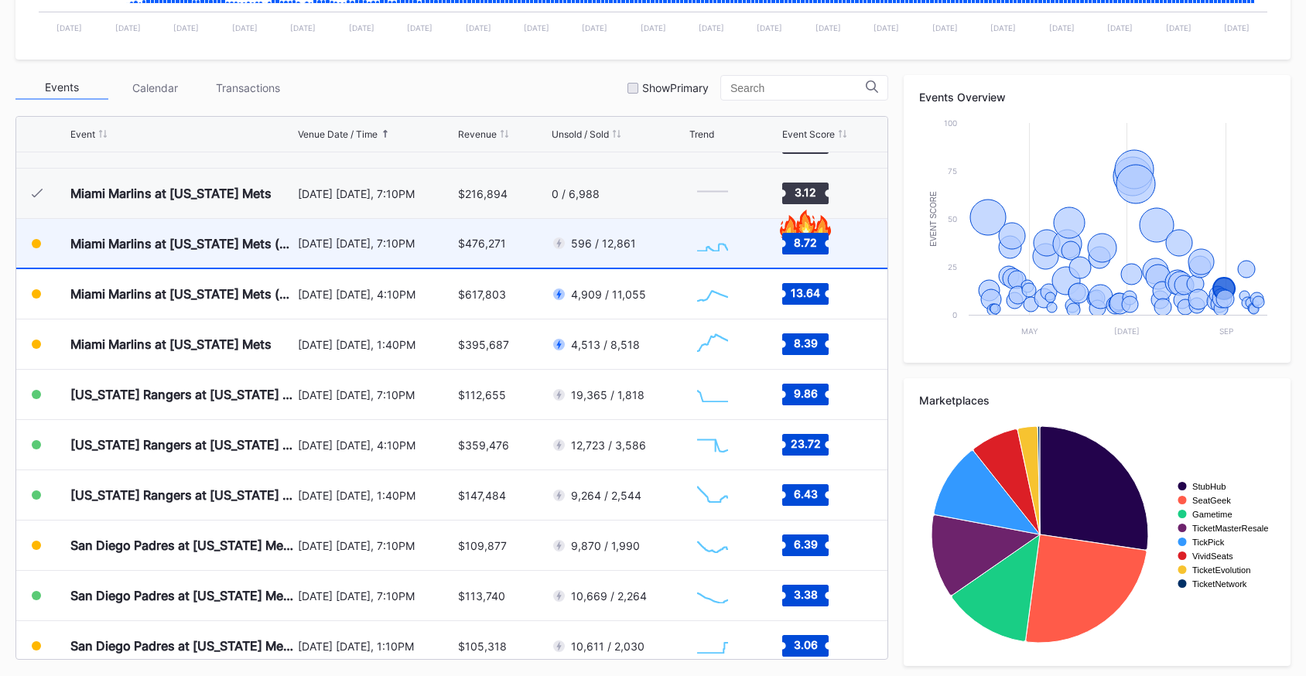
click at [452, 246] on div "[DATE] [DATE], 7:10PM" at bounding box center [376, 243] width 156 height 13
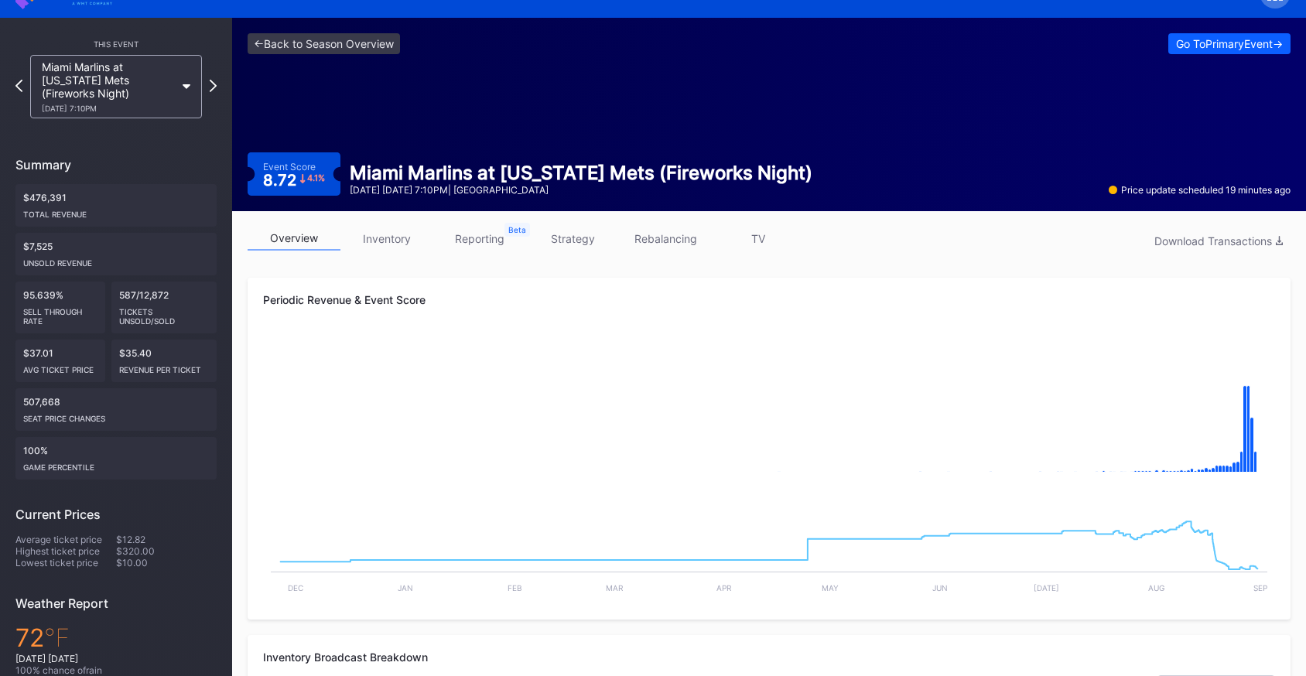
scroll to position [31, 0]
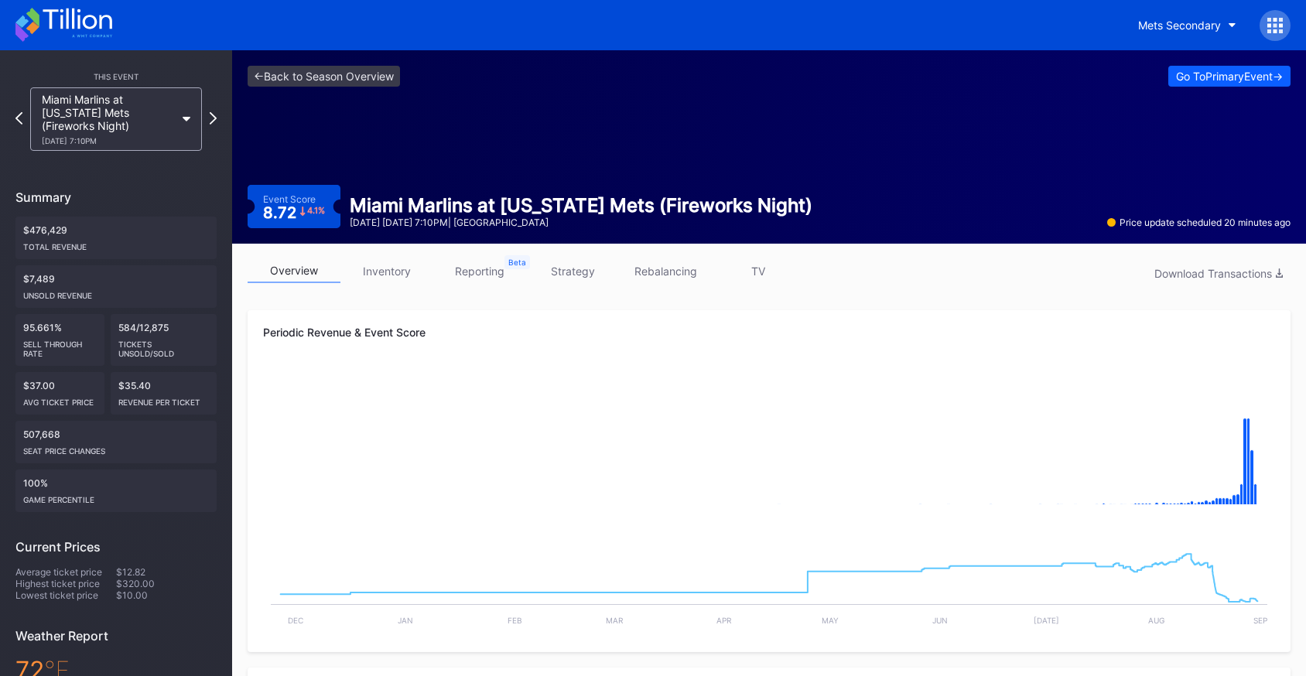
click at [289, 333] on div "Periodic Revenue & Event Score" at bounding box center [769, 332] width 1012 height 13
click at [364, 380] on rect "Chart title" at bounding box center [769, 443] width 1012 height 155
click at [383, 282] on link "inventory" at bounding box center [386, 271] width 93 height 24
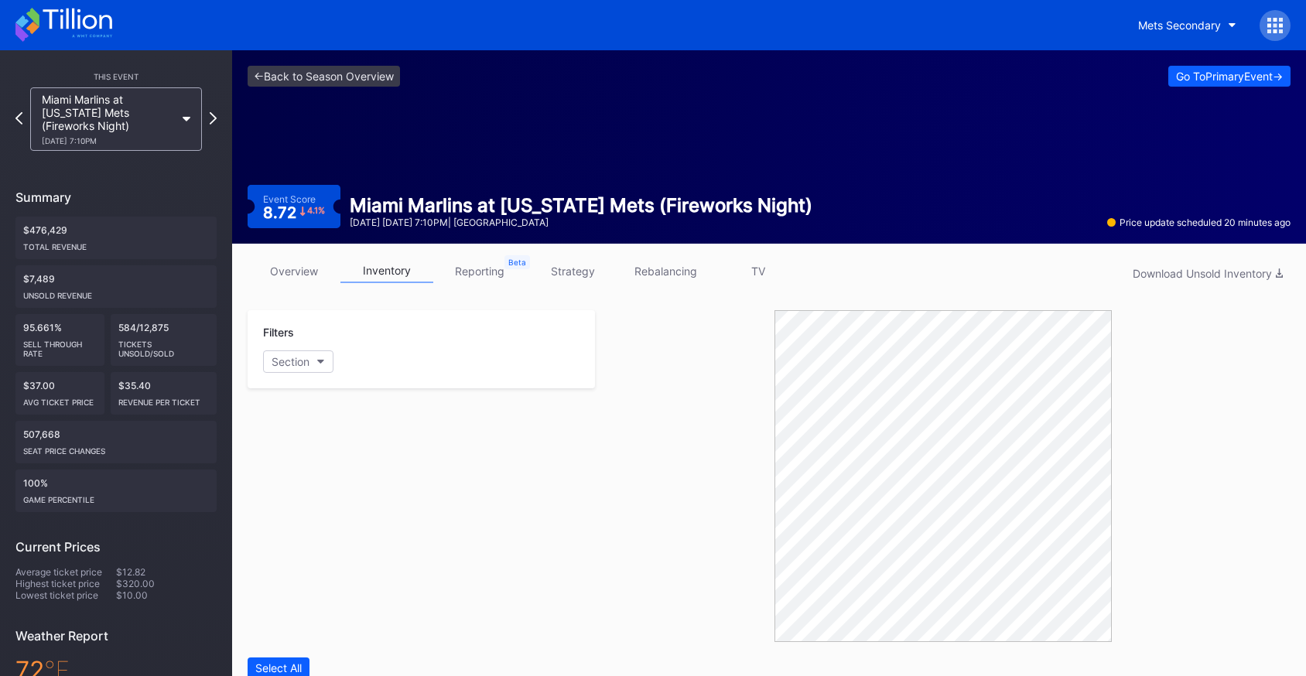
click at [292, 278] on link "overview" at bounding box center [294, 271] width 93 height 24
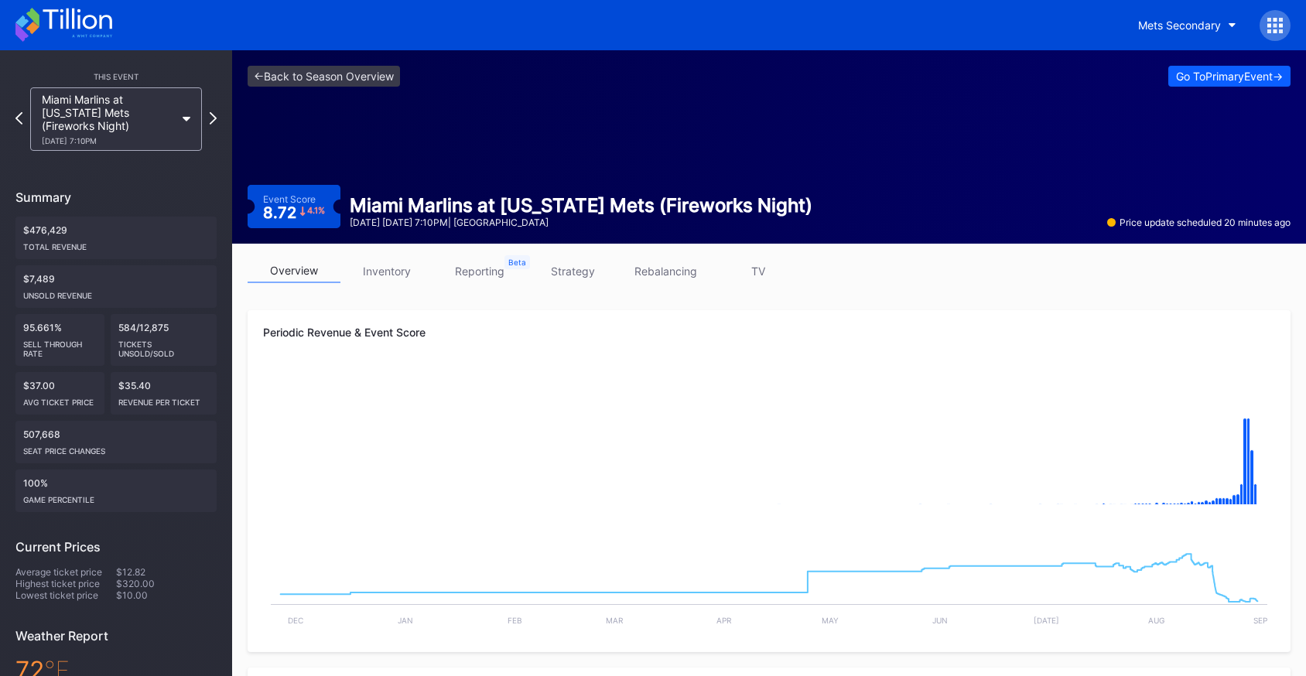
click at [366, 91] on div "<- Back to Season Overview Go To Primary Event -> Event Score 8.72 4.1 % Miami …" at bounding box center [769, 146] width 1074 height 193
click at [121, 330] on div "584/12,875 Tickets Unsold/Sold" at bounding box center [164, 340] width 106 height 52
click at [855, 372] on rect "Chart title" at bounding box center [769, 443] width 1012 height 155
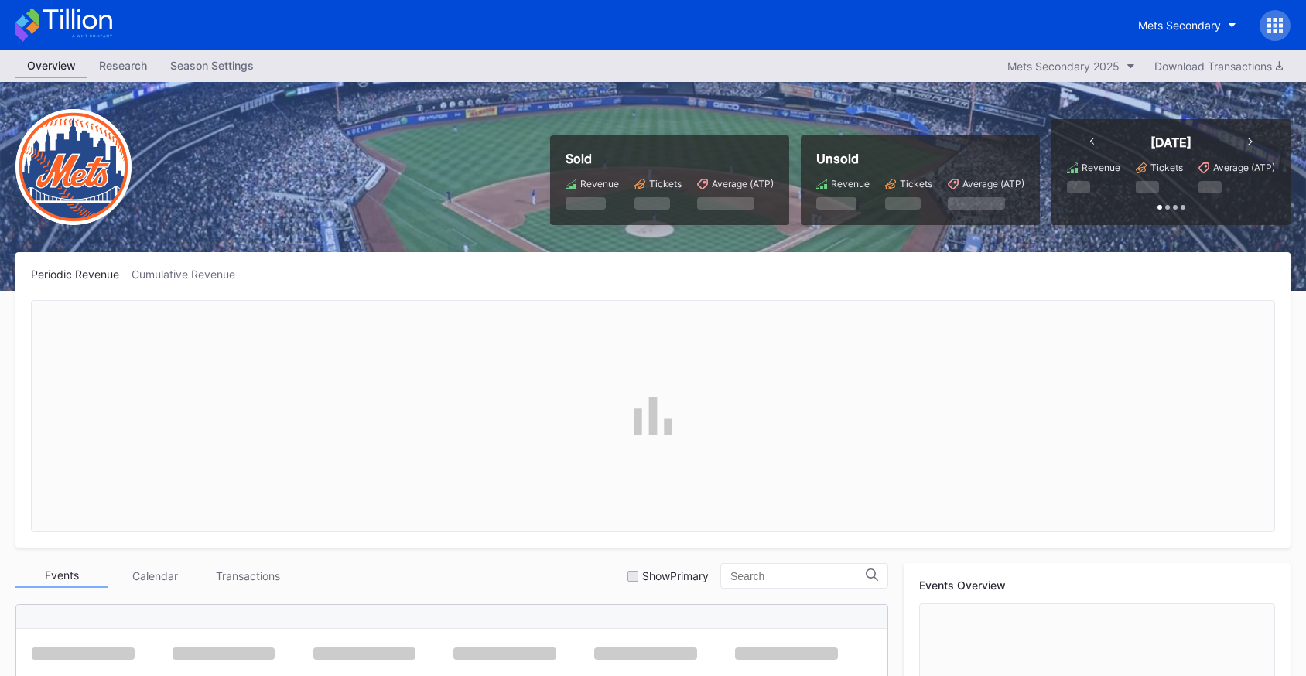
click at [1272, 24] on icon at bounding box center [1274, 25] width 15 height 15
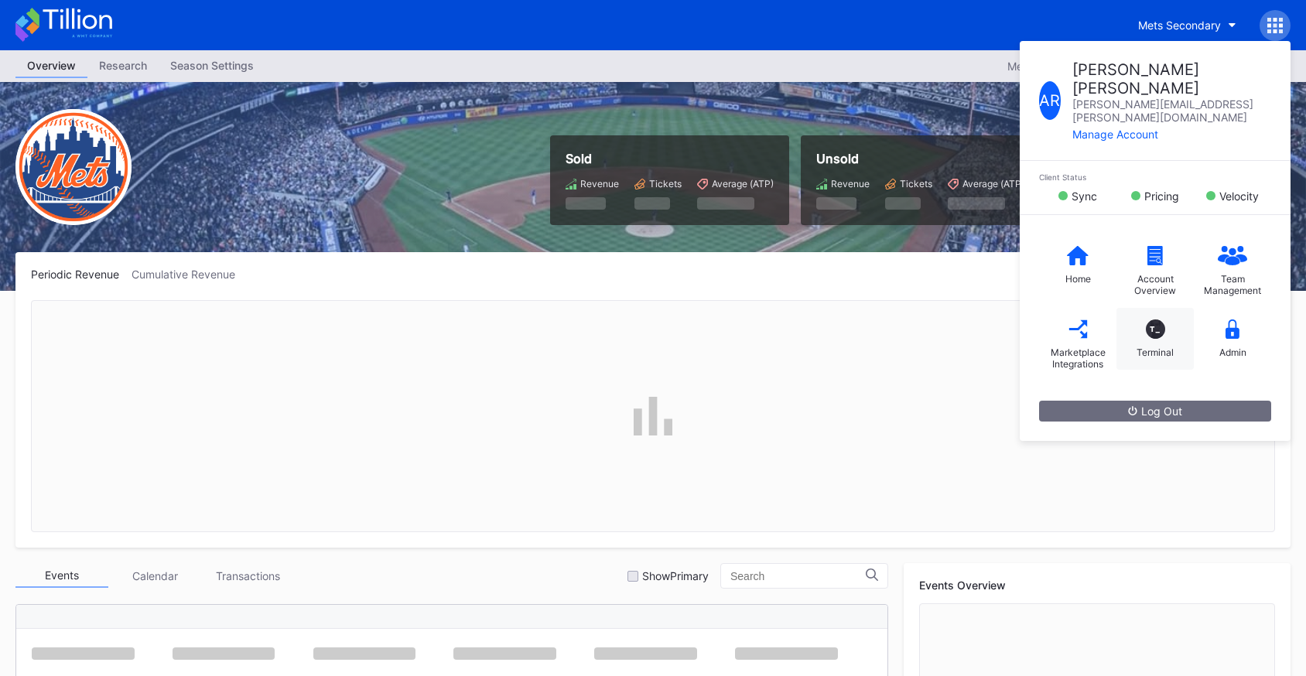
click at [1143, 347] on div "Terminal" at bounding box center [1154, 353] width 37 height 12
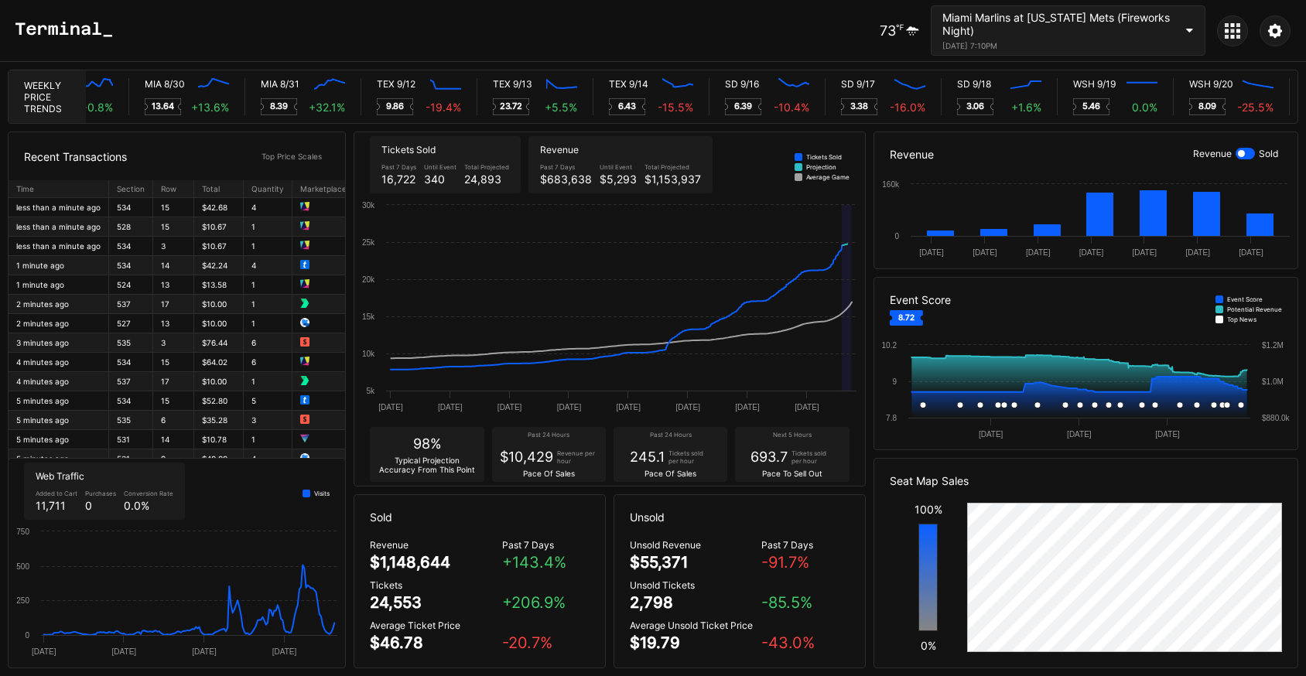
scroll to position [0, 7968]
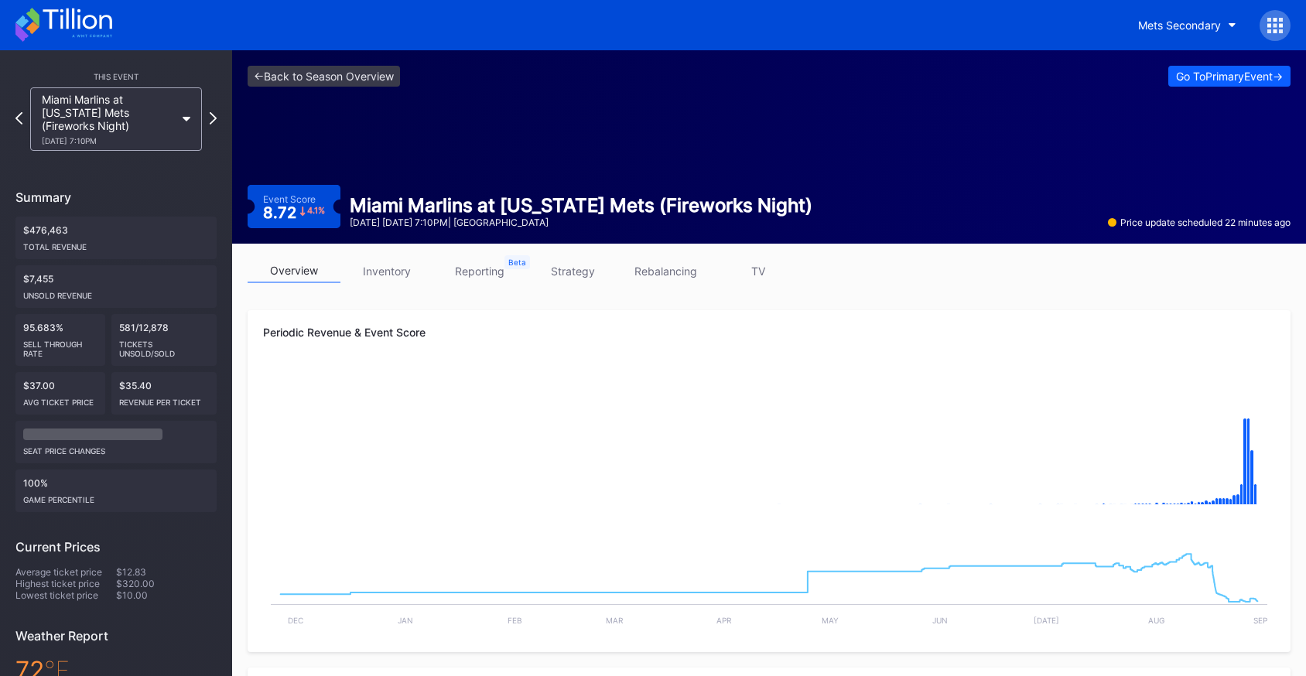
click at [671, 268] on link "rebalancing" at bounding box center [665, 271] width 93 height 24
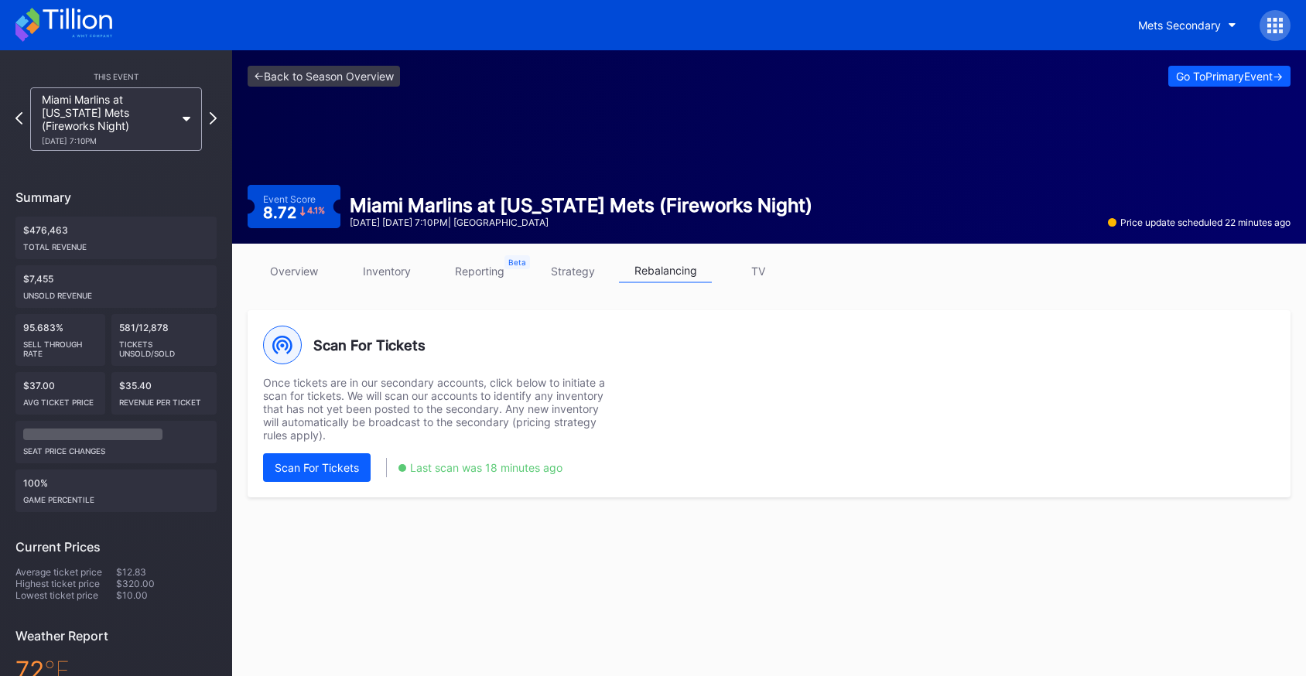
click at [403, 278] on link "inventory" at bounding box center [386, 271] width 93 height 24
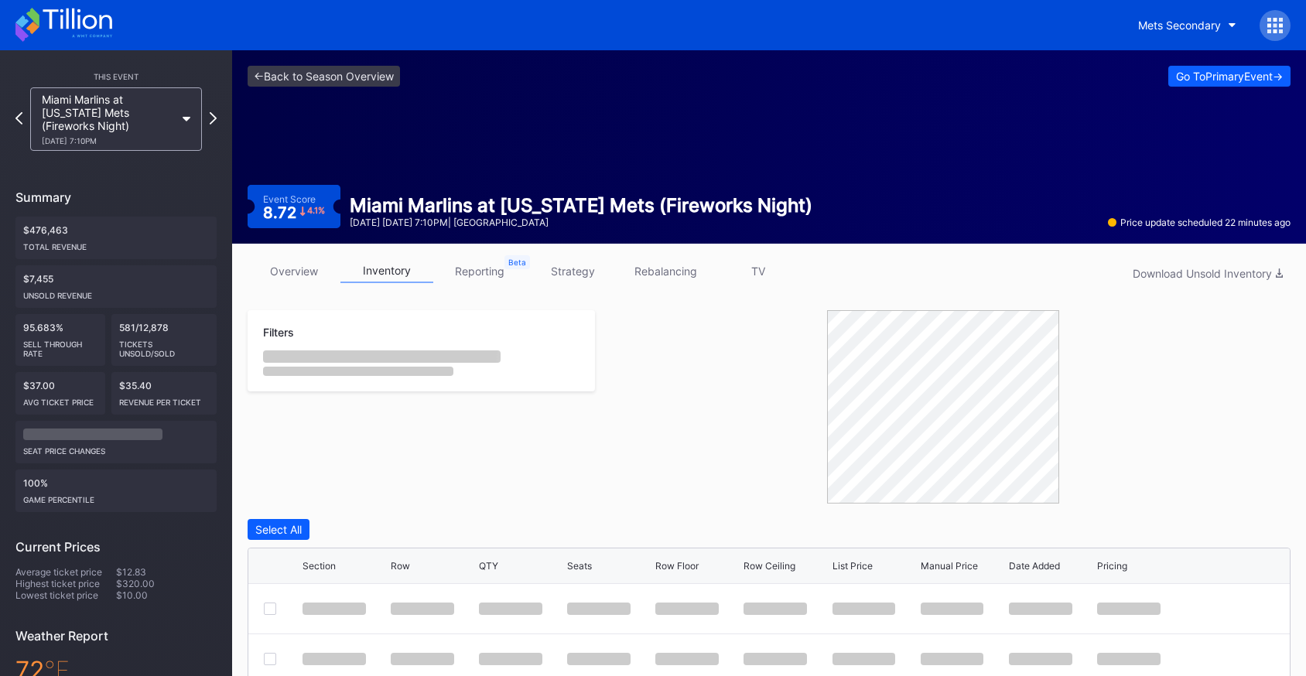
click at [278, 274] on link "overview" at bounding box center [294, 271] width 93 height 24
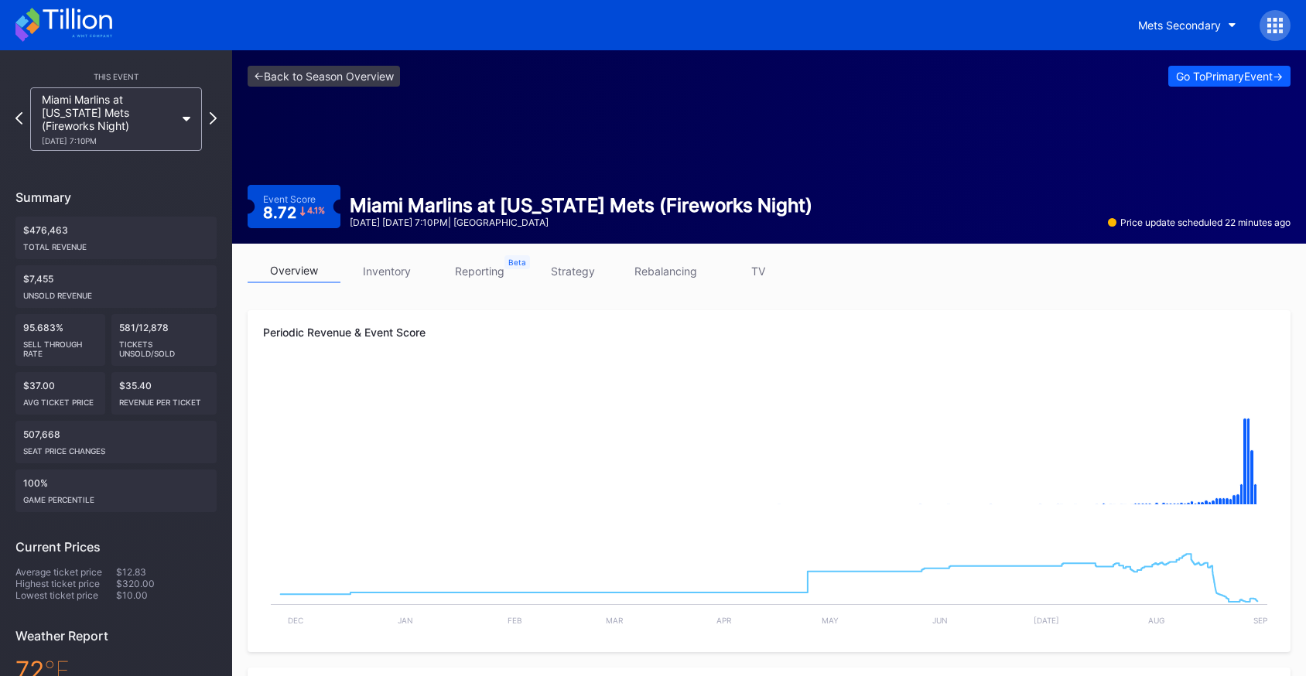
scroll to position [59, 0]
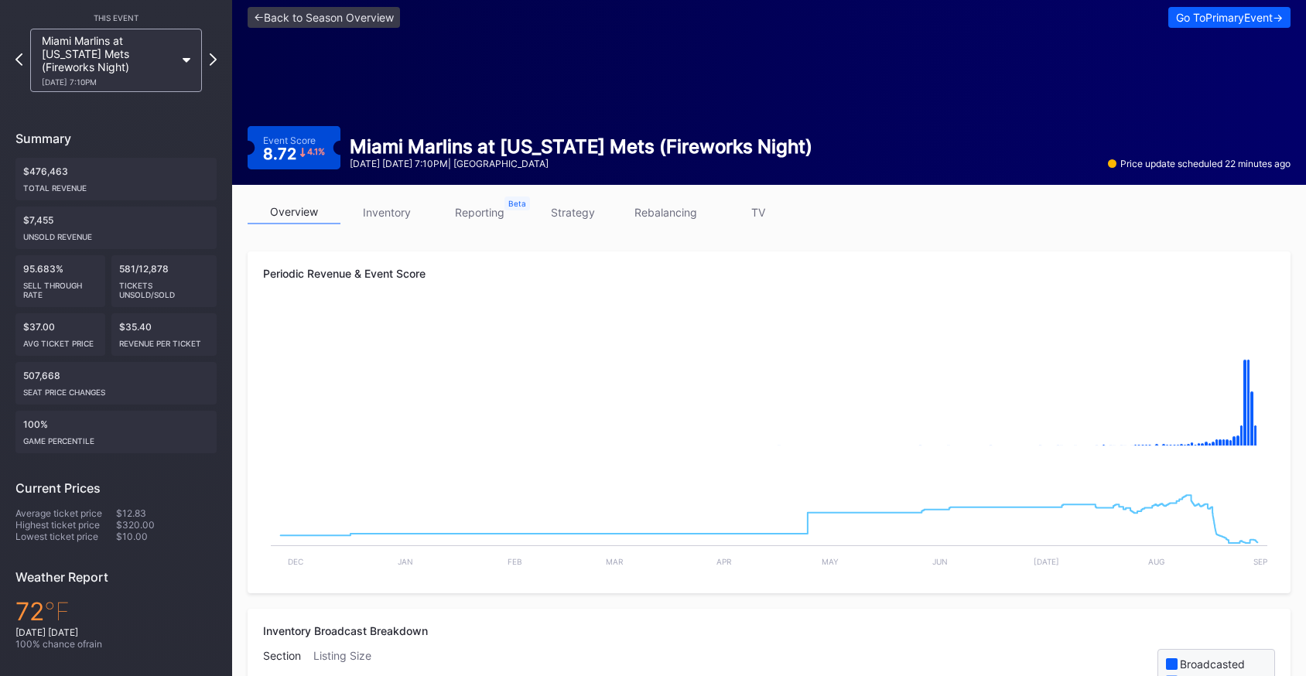
click at [130, 55] on div "Miami Marlins at [US_STATE] Mets (Fireworks Night) [DATE] 7:10PM" at bounding box center [108, 60] width 133 height 53
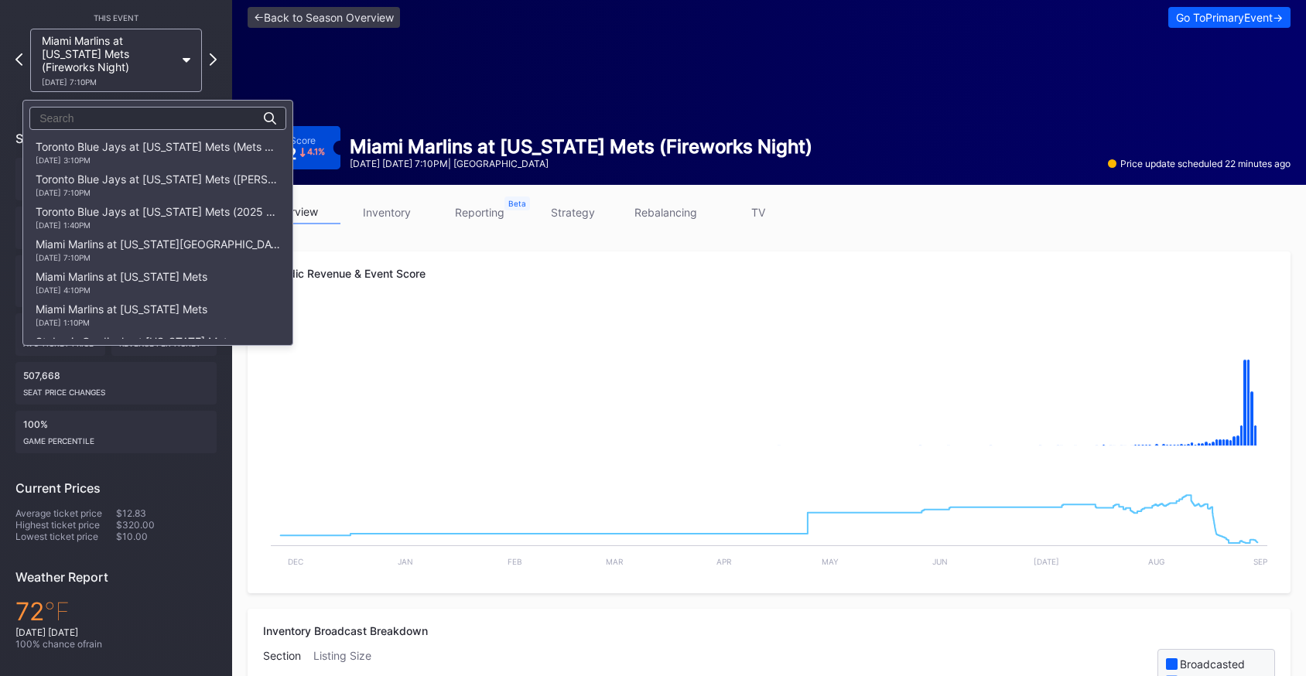
scroll to position [2209, 0]
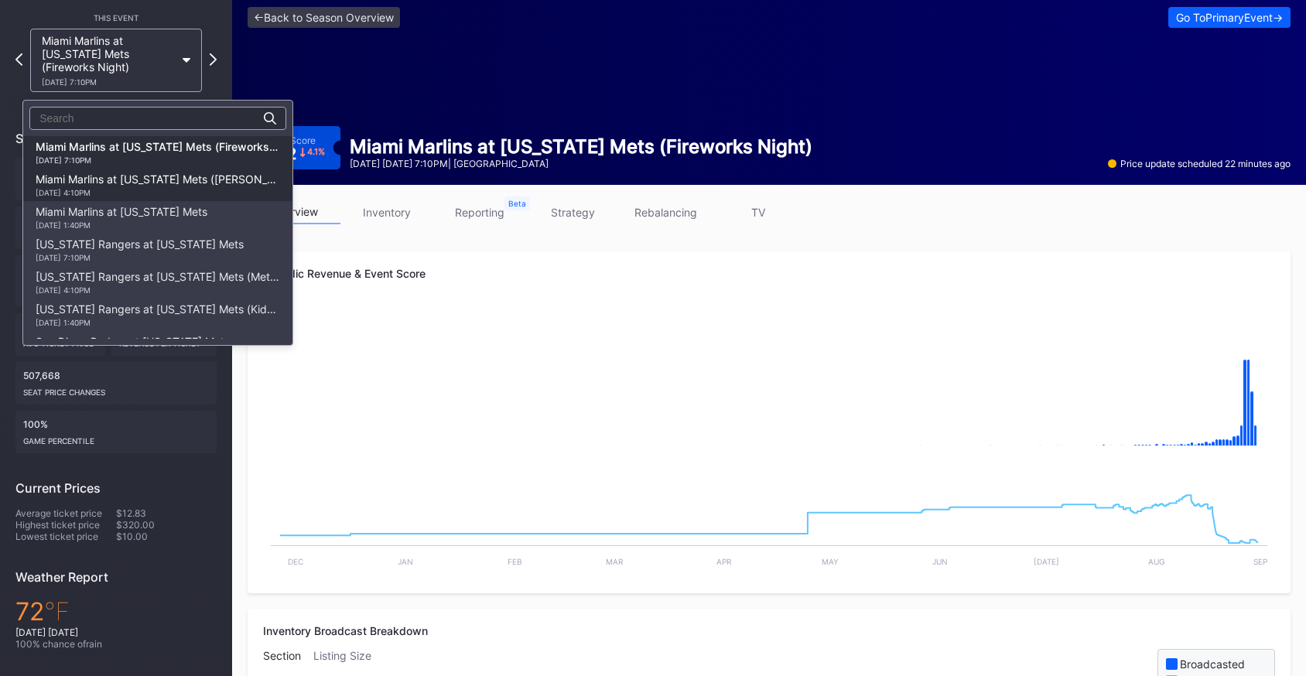
click at [159, 193] on div "[DATE] 4:10PM" at bounding box center [158, 192] width 244 height 9
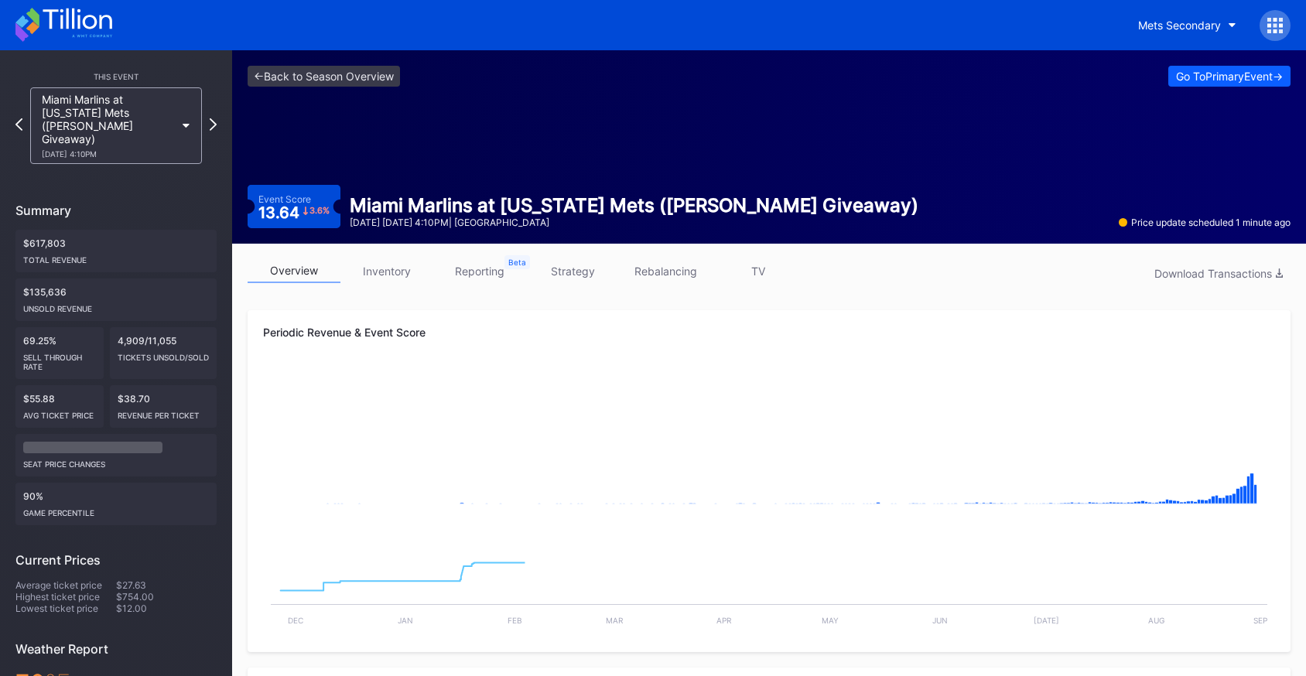
click at [154, 121] on div "Miami Marlins at New York Mets (Francisco Lindor Bobblehead Giveaway) 8/30 Satu…" at bounding box center [108, 126] width 133 height 66
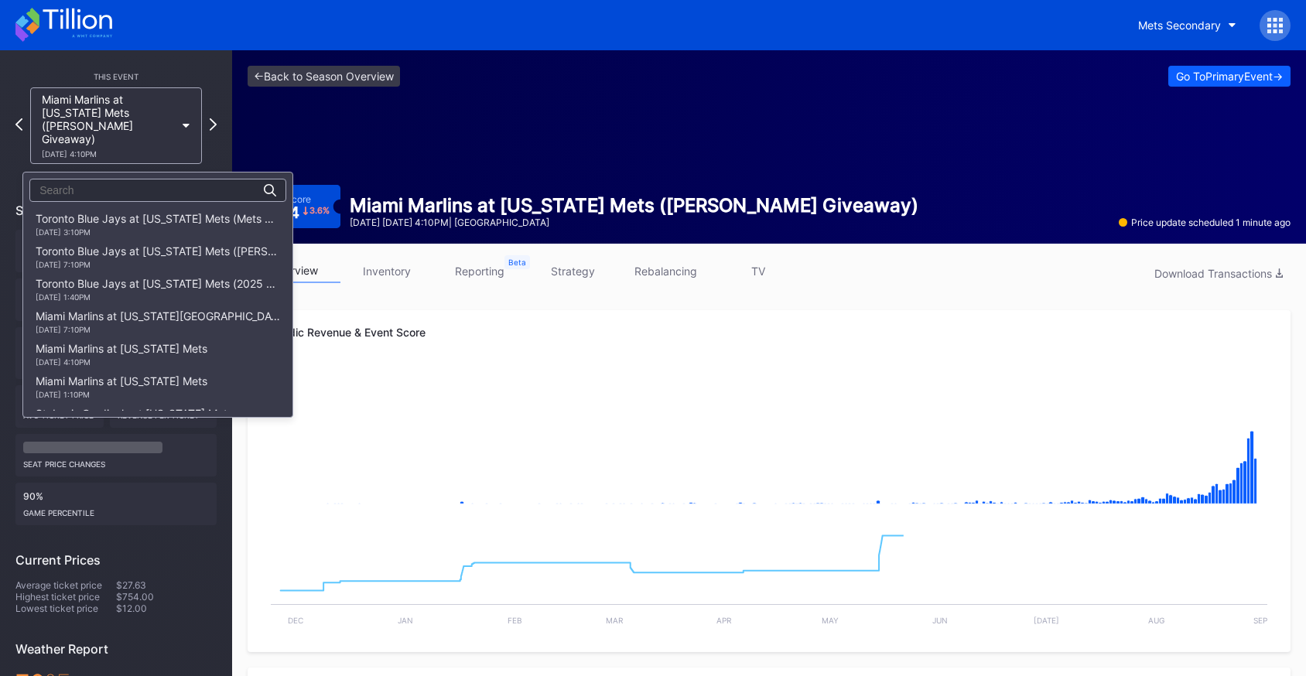
scroll to position [2242, 0]
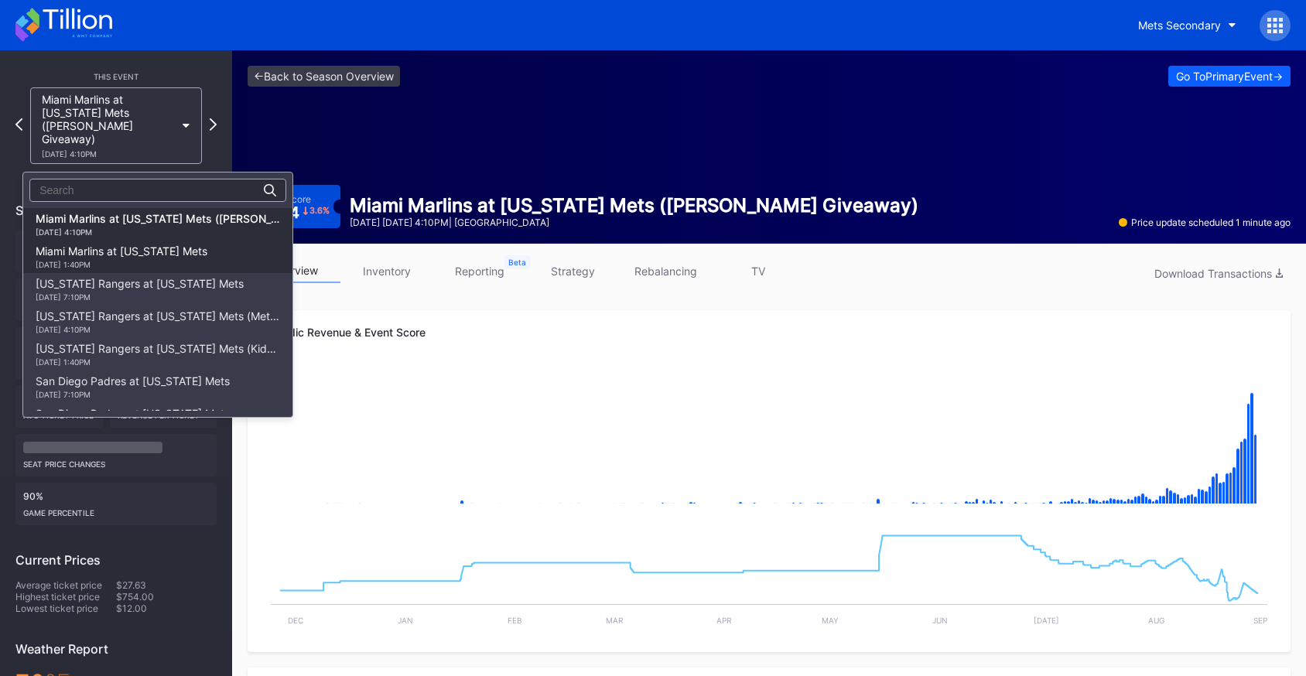
click at [138, 248] on div "Miami Marlins at New York Mets 8/31 Sunday 1:40PM" at bounding box center [122, 256] width 172 height 25
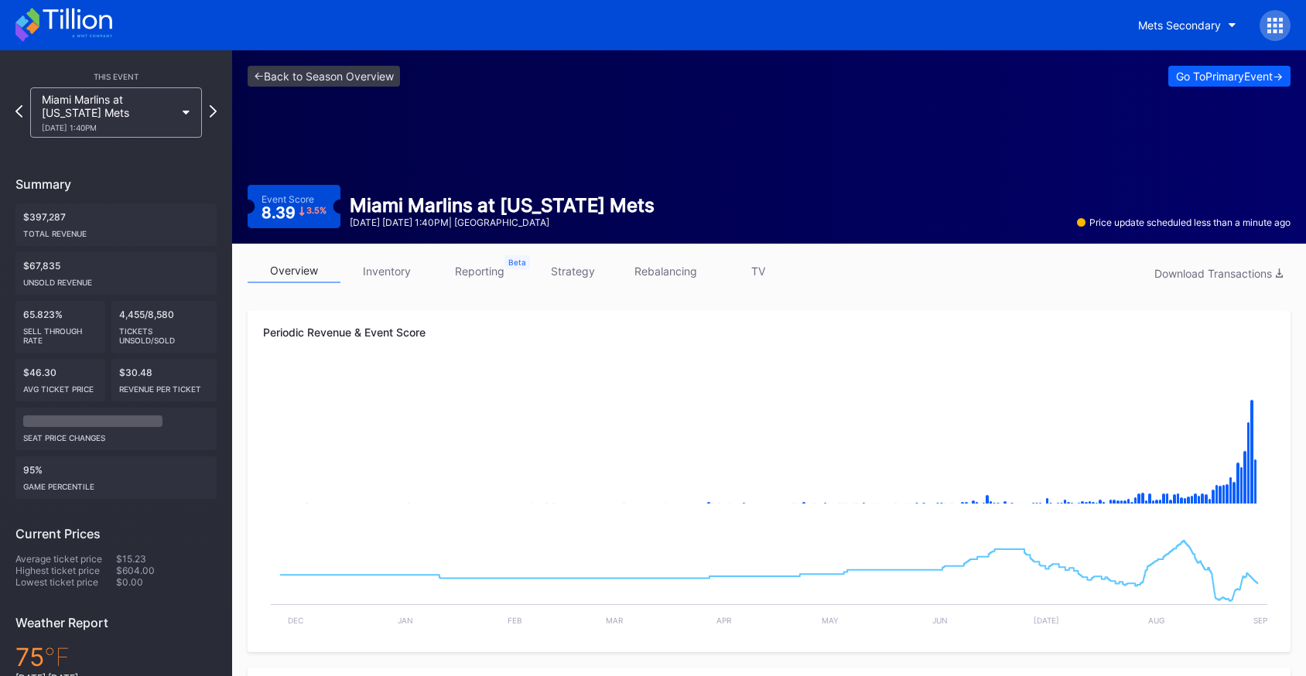
click at [125, 103] on div "Miami Marlins at New York Mets 8/31 Sunday 1:40PM" at bounding box center [108, 112] width 133 height 39
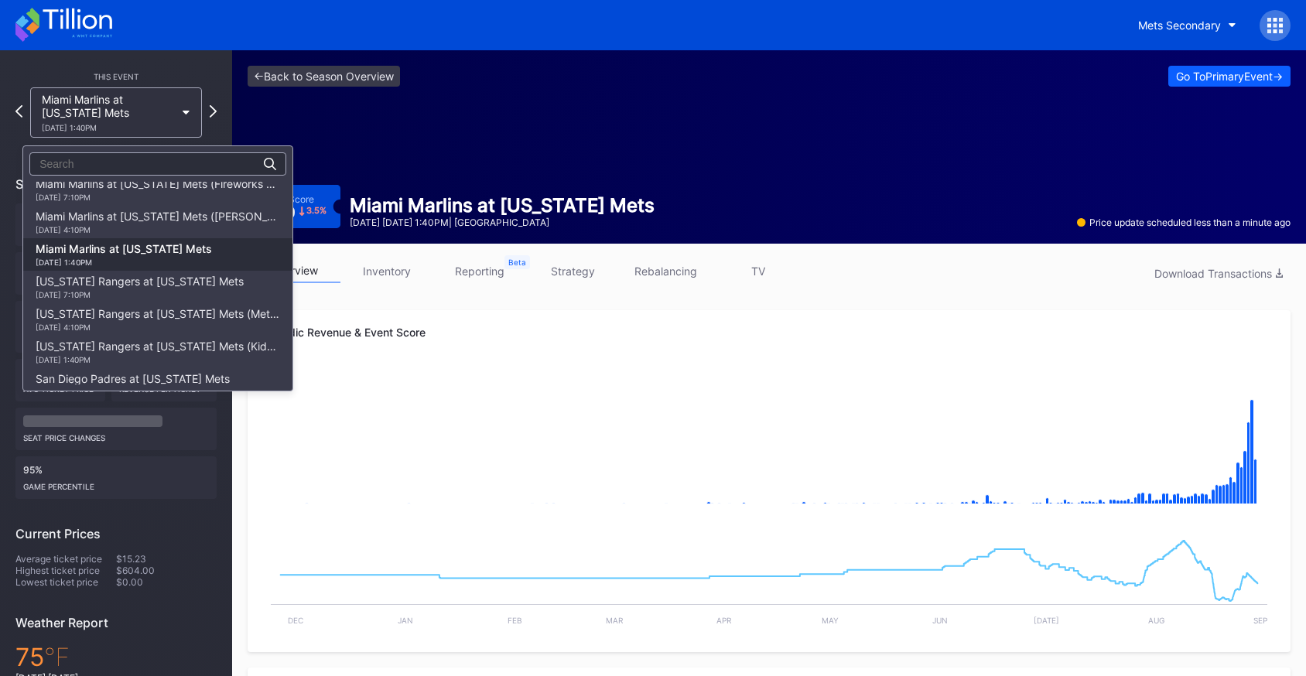
scroll to position [2211, 0]
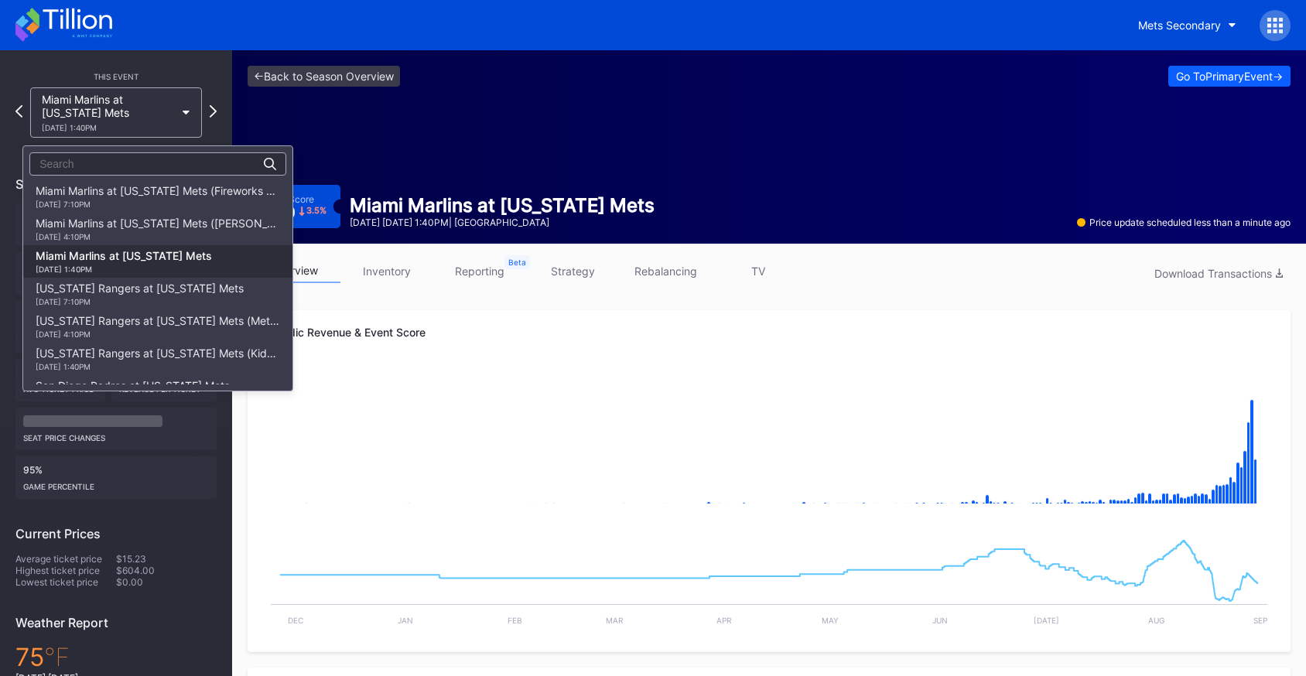
click at [138, 195] on div "Miami Marlins at New York Mets (Fireworks Night) 8/29 Friday 7:10PM" at bounding box center [158, 196] width 244 height 25
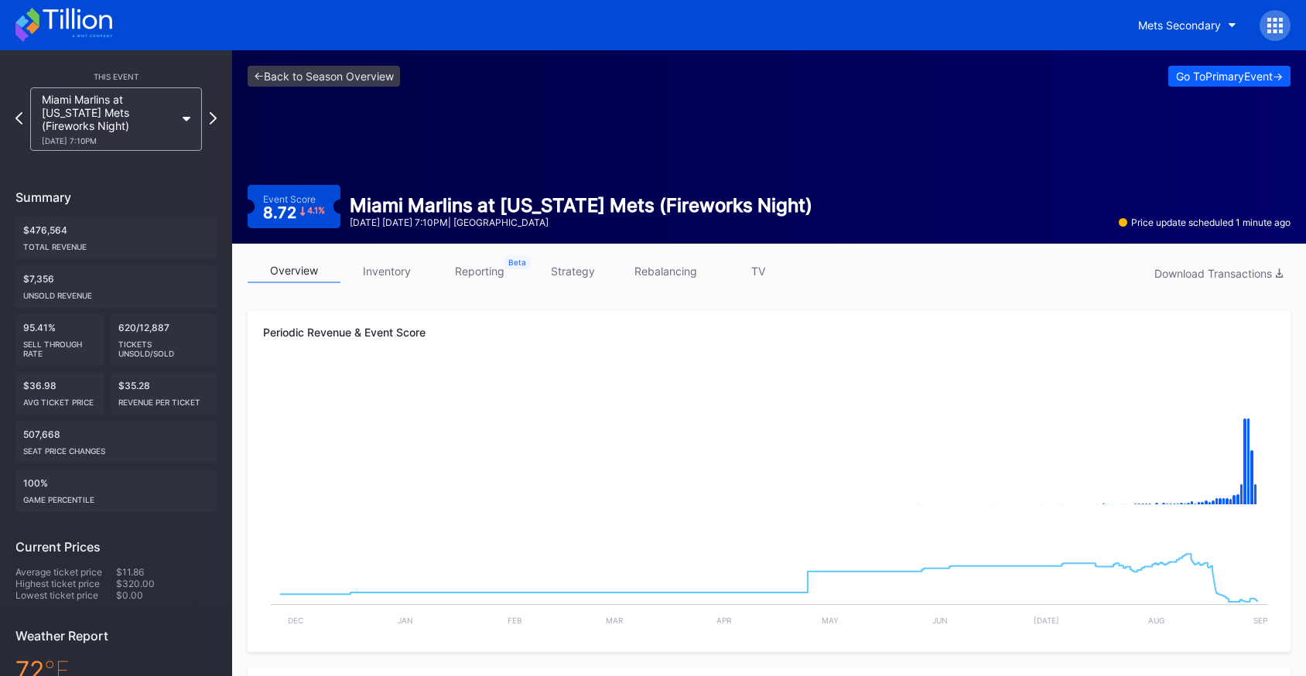
scroll to position [5, 0]
click at [66, 31] on icon at bounding box center [63, 25] width 97 height 34
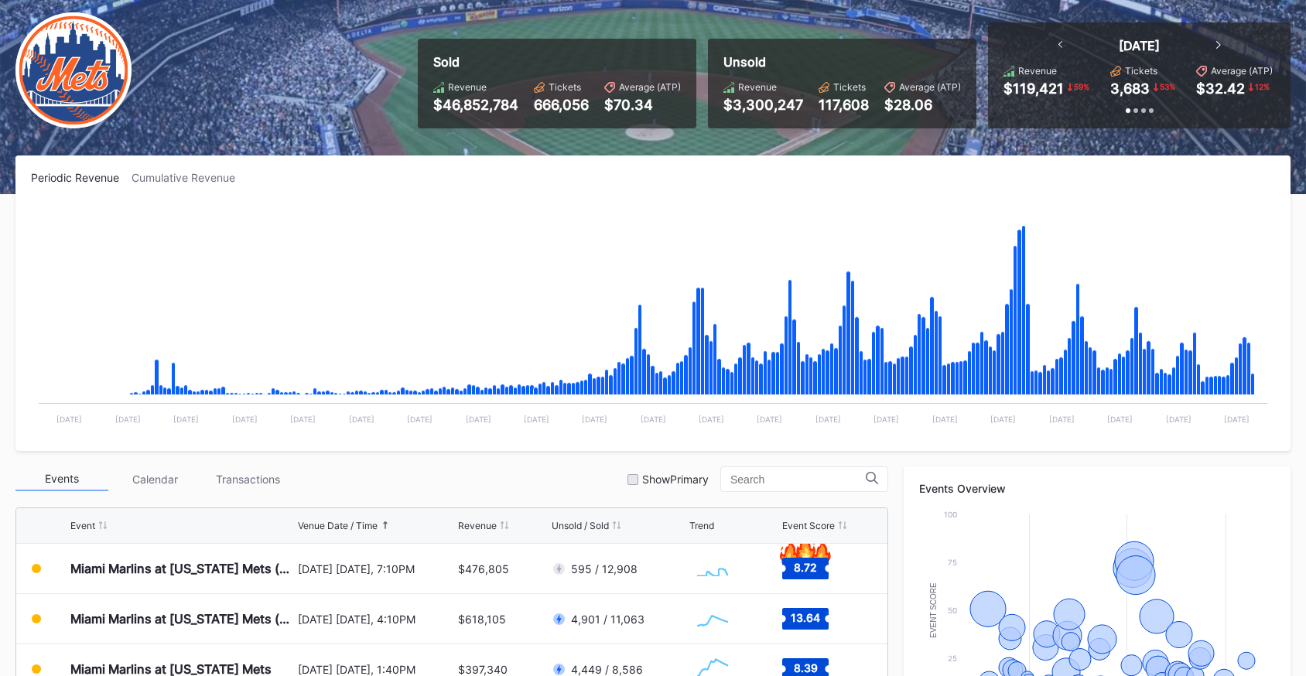
scroll to position [166, 0]
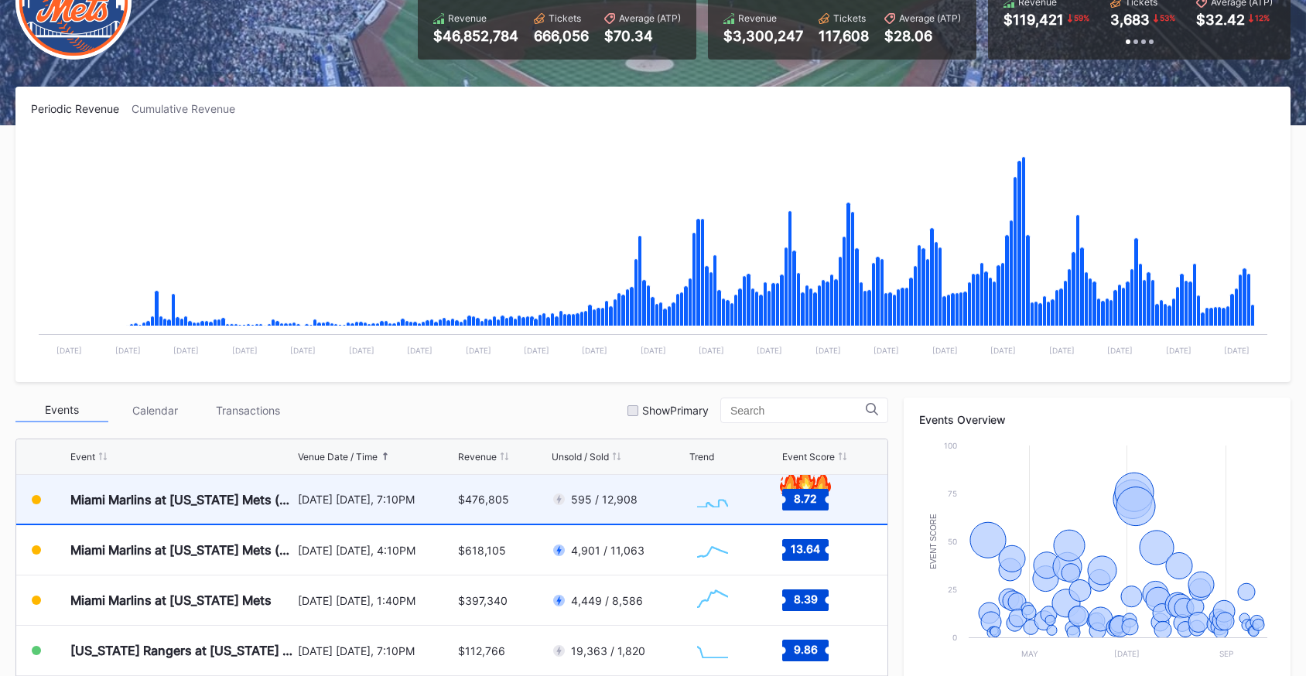
click at [428, 490] on div "August 29 Friday, 7:10PM" at bounding box center [376, 499] width 156 height 49
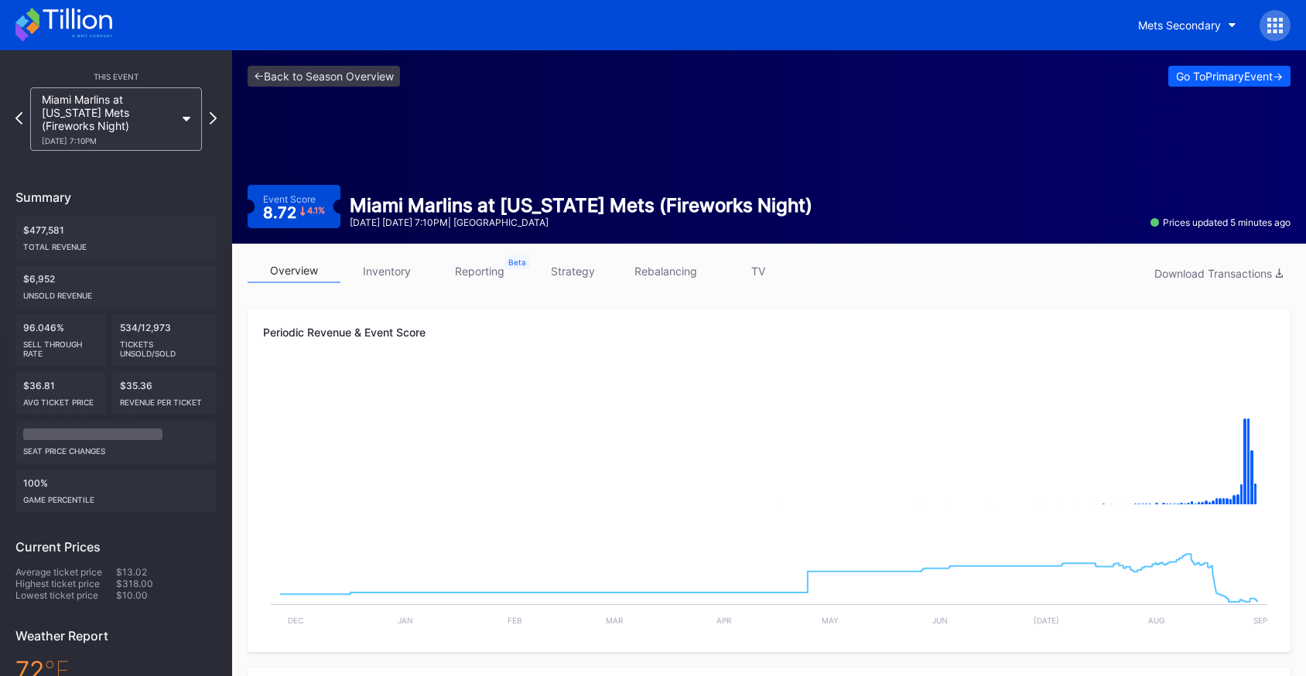
drag, startPoint x: 348, startPoint y: 116, endPoint x: 330, endPoint y: 112, distance: 18.2
click at [343, 115] on div "<- Back to Season Overview Go To Primary Event -> Event Score 8.72 4.1 % Miami …" at bounding box center [769, 146] width 1074 height 193
drag, startPoint x: 444, startPoint y: 131, endPoint x: 152, endPoint y: 14, distance: 314.2
click at [437, 132] on div "<- Back to Season Overview Go To Primary Event -> Event Score 8.72 4.1 % Miami …" at bounding box center [769, 146] width 1074 height 193
click at [395, 268] on link "inventory" at bounding box center [386, 271] width 93 height 24
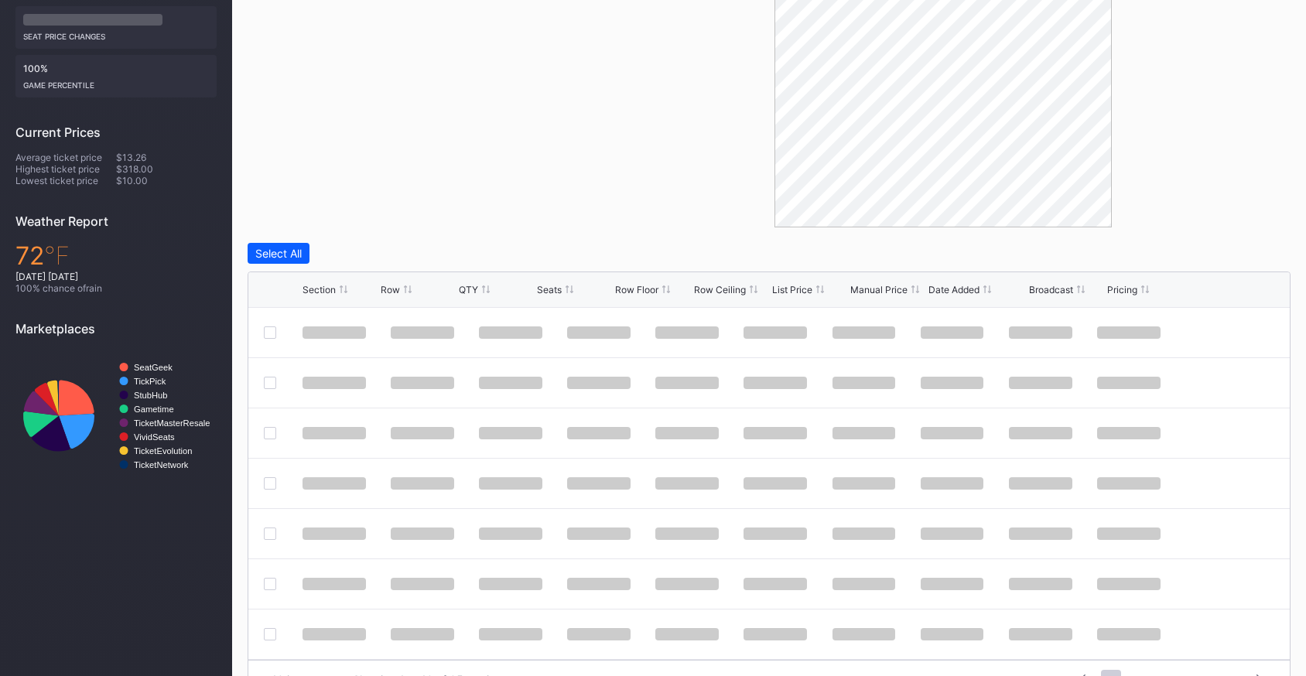
scroll to position [453, 0]
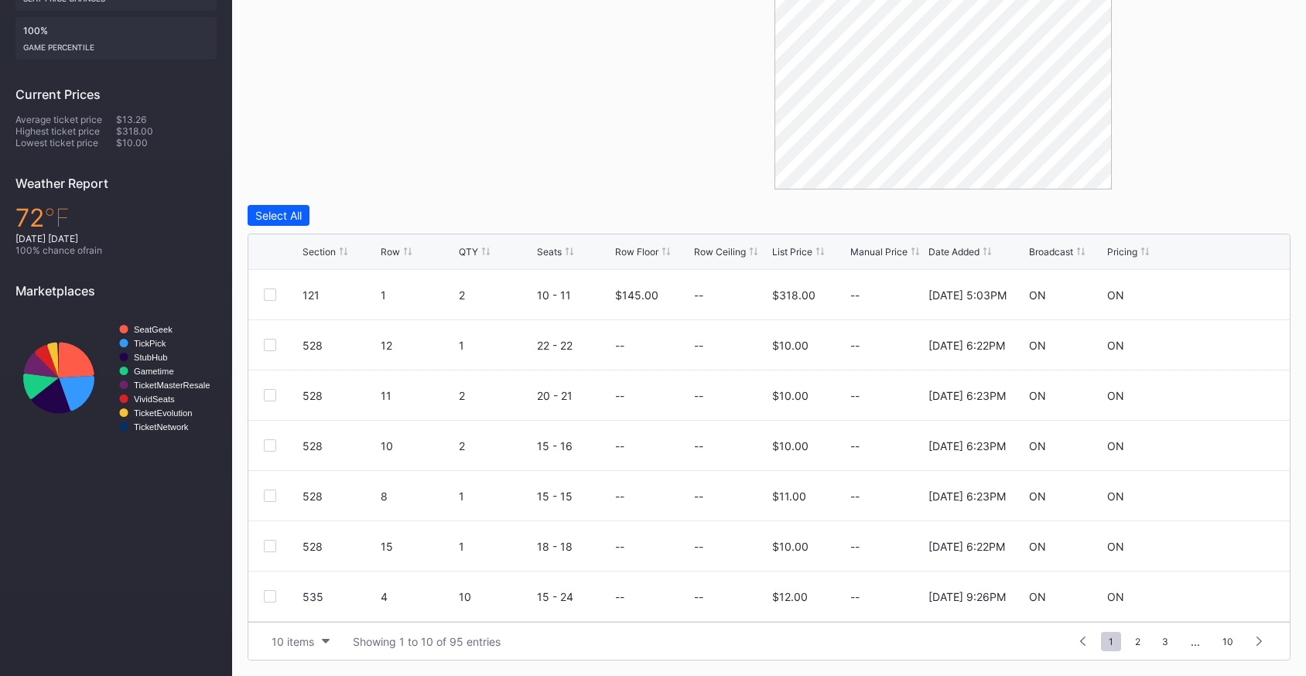
click at [795, 259] on div "Section Row QTY Seats Row Floor Row Ceiling List Price Manual Price Date Added …" at bounding box center [768, 252] width 1041 height 36
click at [796, 252] on div "List Price" at bounding box center [792, 252] width 40 height 12
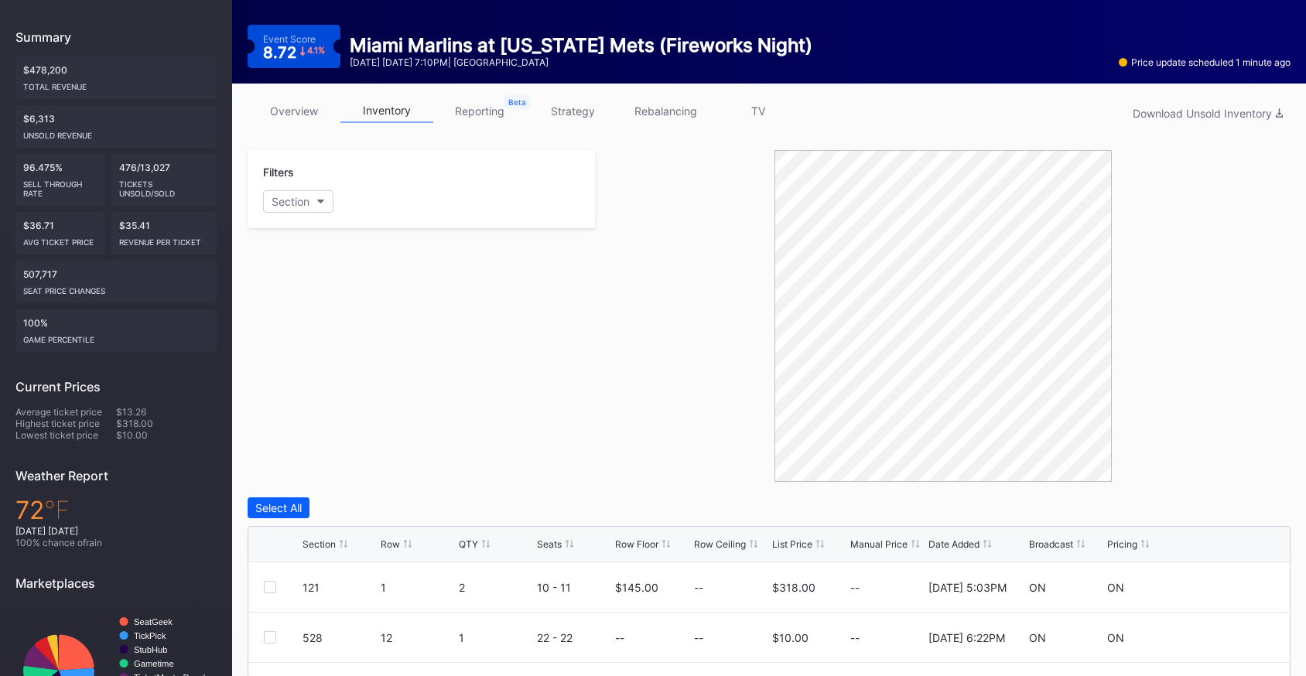
scroll to position [0, 0]
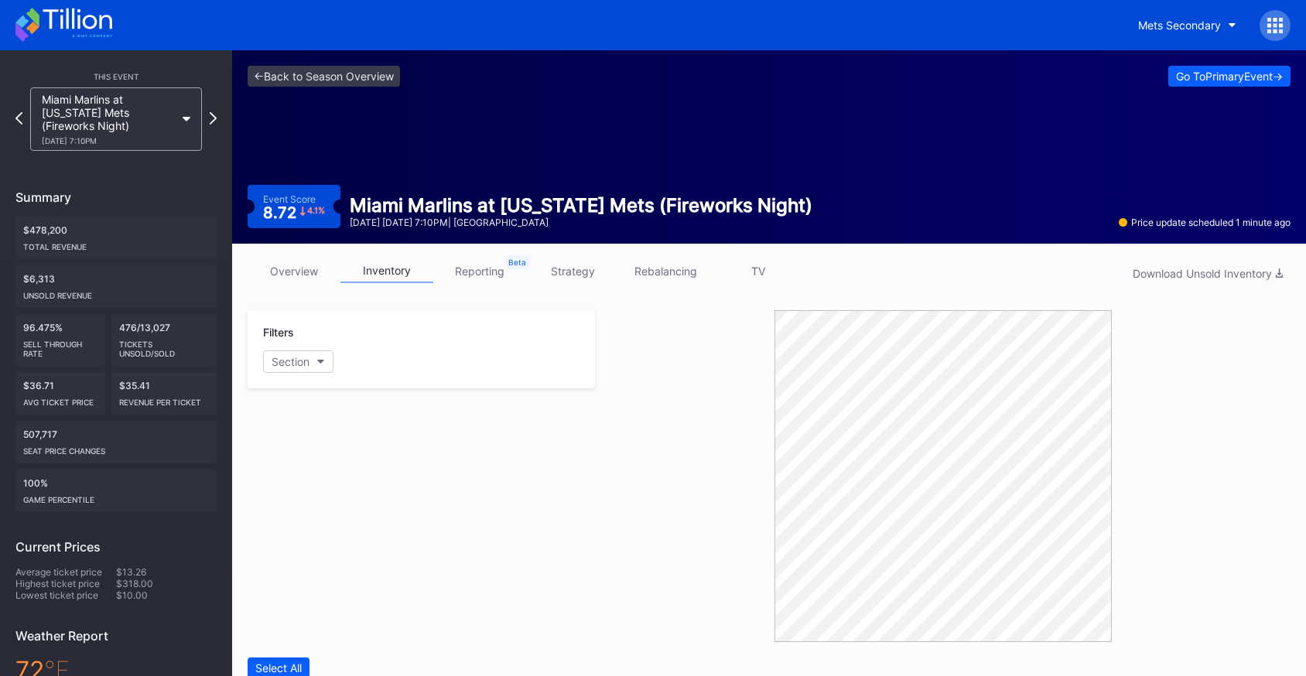
click at [288, 278] on link "overview" at bounding box center [294, 271] width 93 height 24
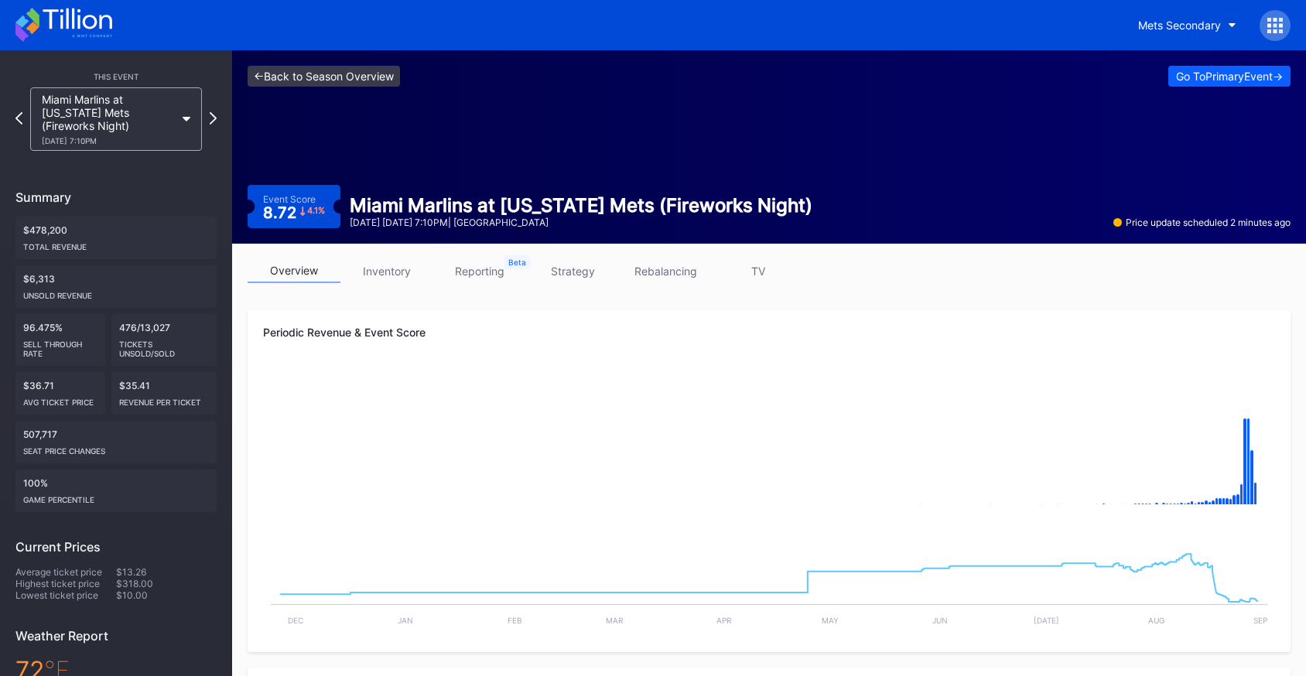
drag, startPoint x: 359, startPoint y: 139, endPoint x: 282, endPoint y: 80, distance: 97.2
click at [358, 139] on div "<- Back to Season Overview Go To Primary Event -> Event Score 8.72 4.1 % Miami …" at bounding box center [769, 146] width 1074 height 193
click at [1195, 25] on div "Mets Secondary" at bounding box center [1179, 25] width 83 height 13
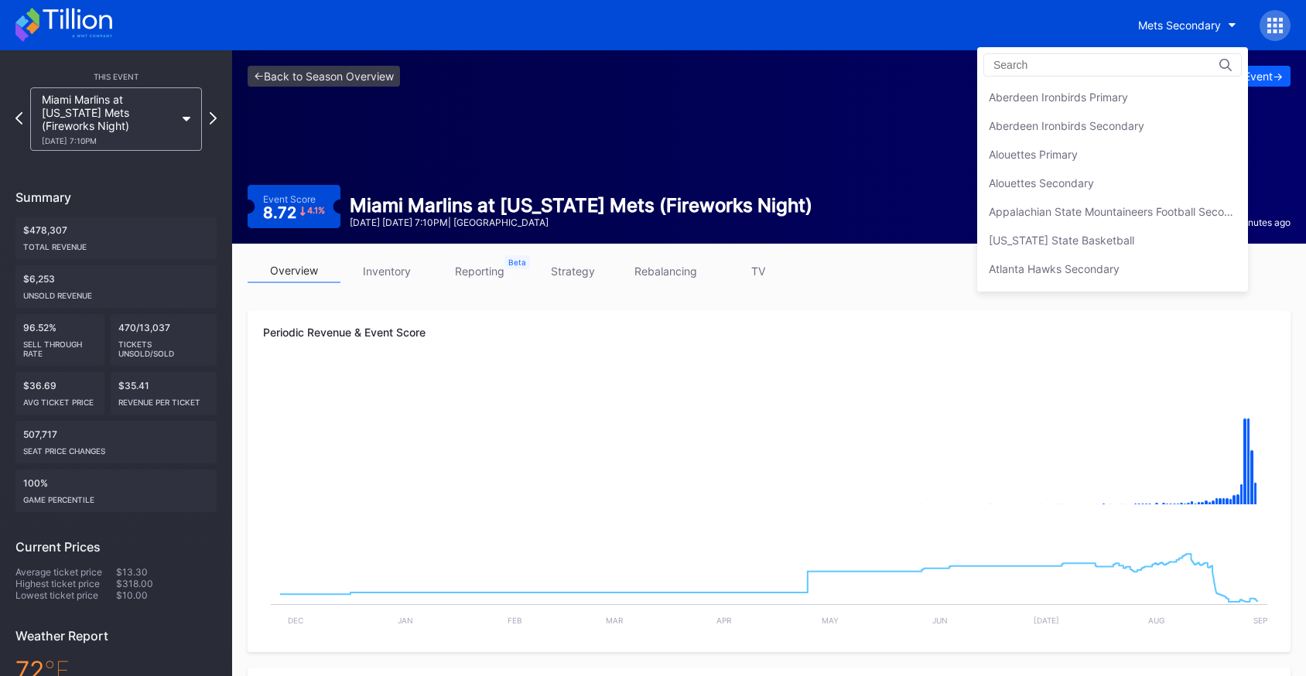
scroll to position [2433, 0]
drag, startPoint x: 377, startPoint y: 101, endPoint x: 363, endPoint y: 86, distance: 20.8
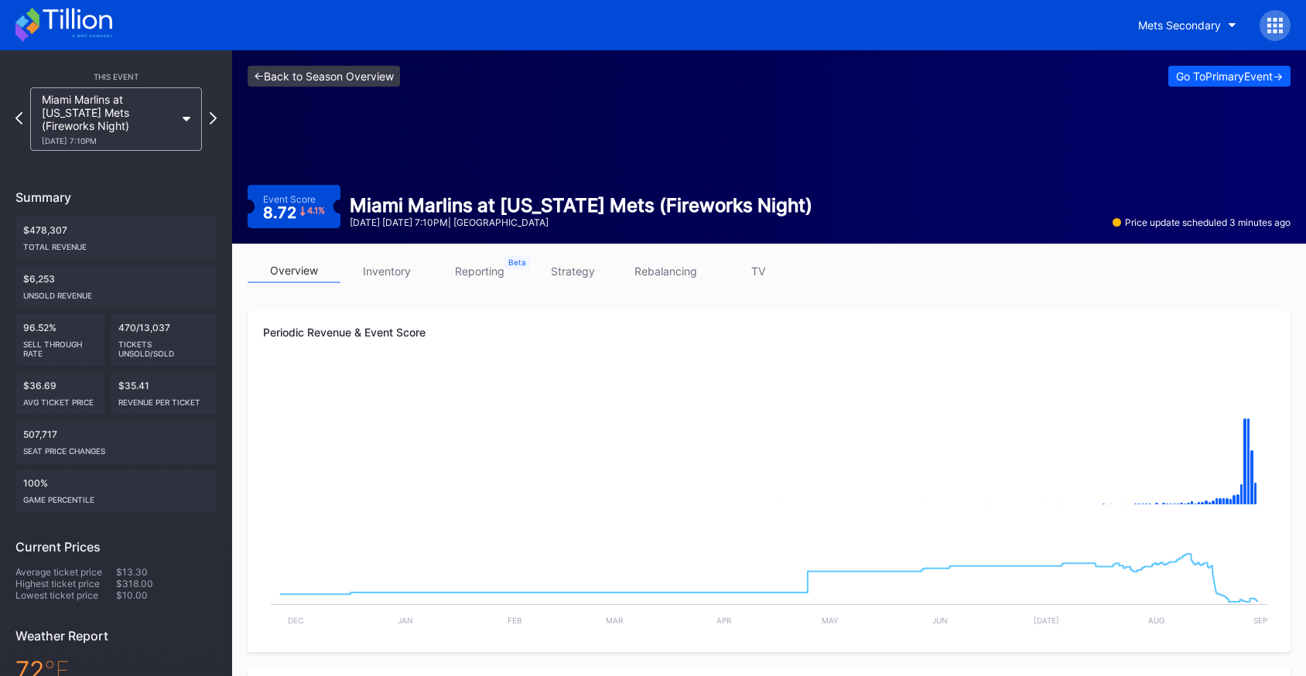
click at [360, 83] on link "<- Back to Season Overview" at bounding box center [324, 76] width 152 height 21
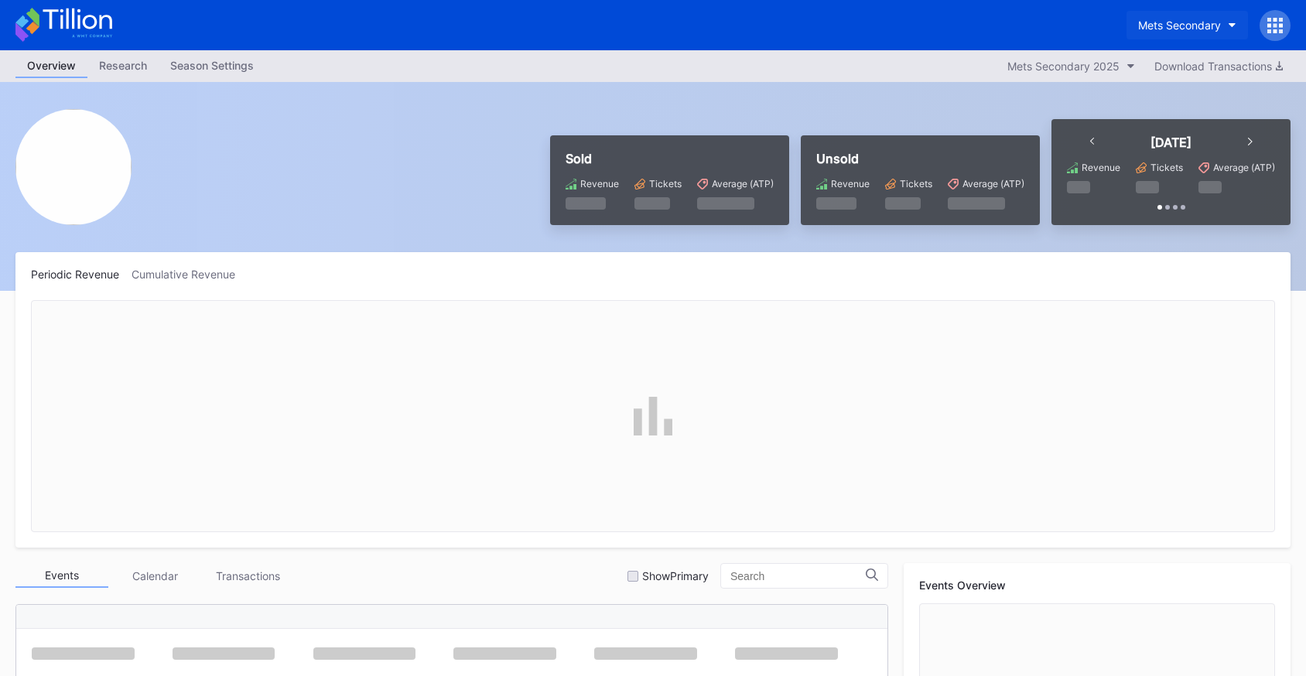
click at [1154, 21] on div "Mets Secondary" at bounding box center [1179, 25] width 83 height 13
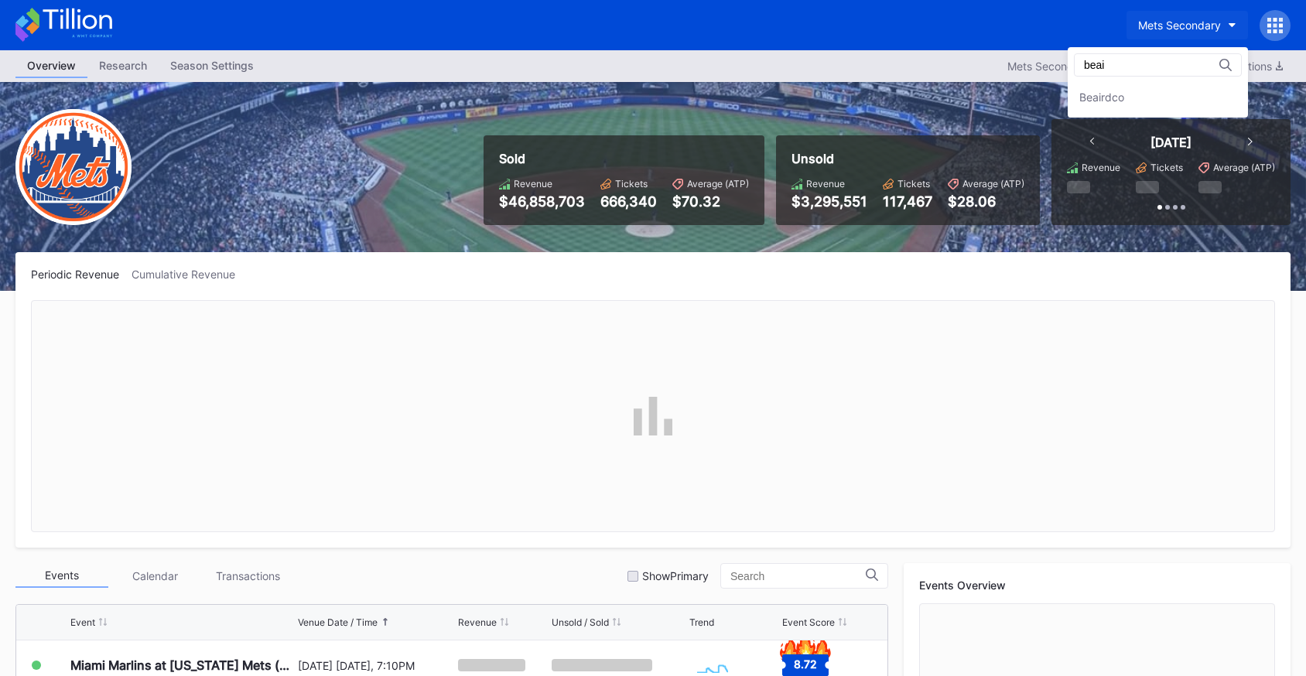
type input "beai"
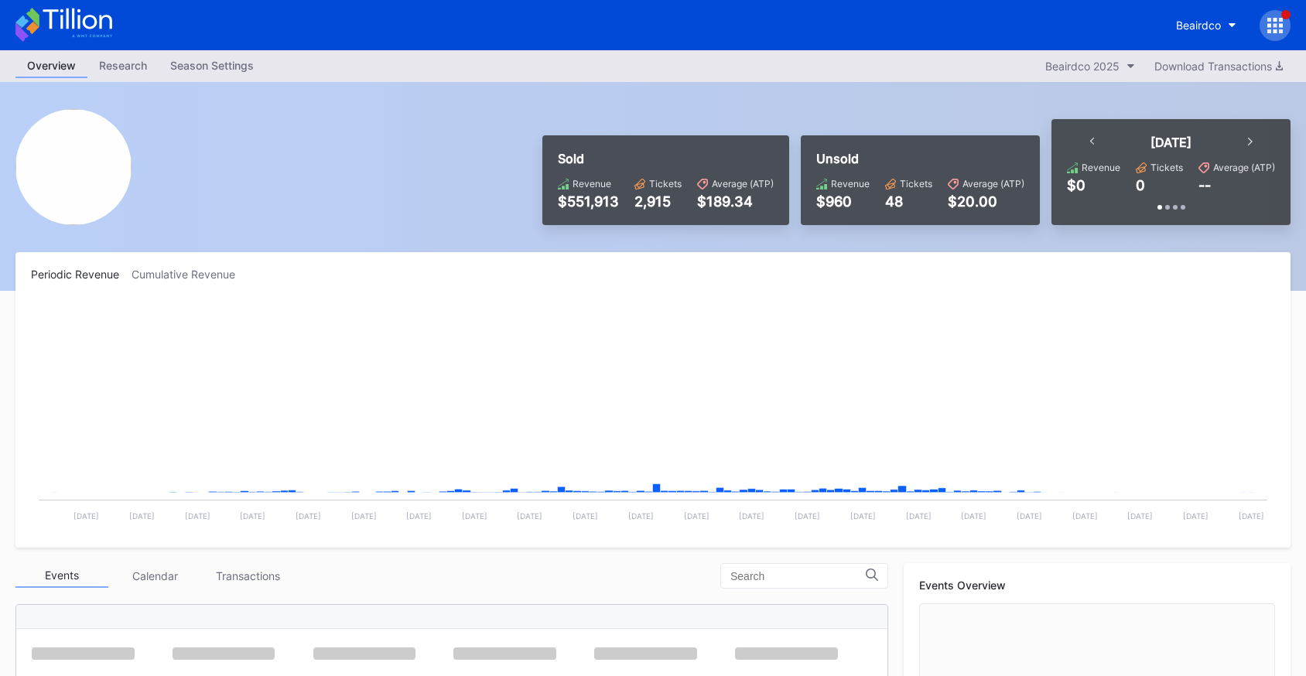
scroll to position [75, 0]
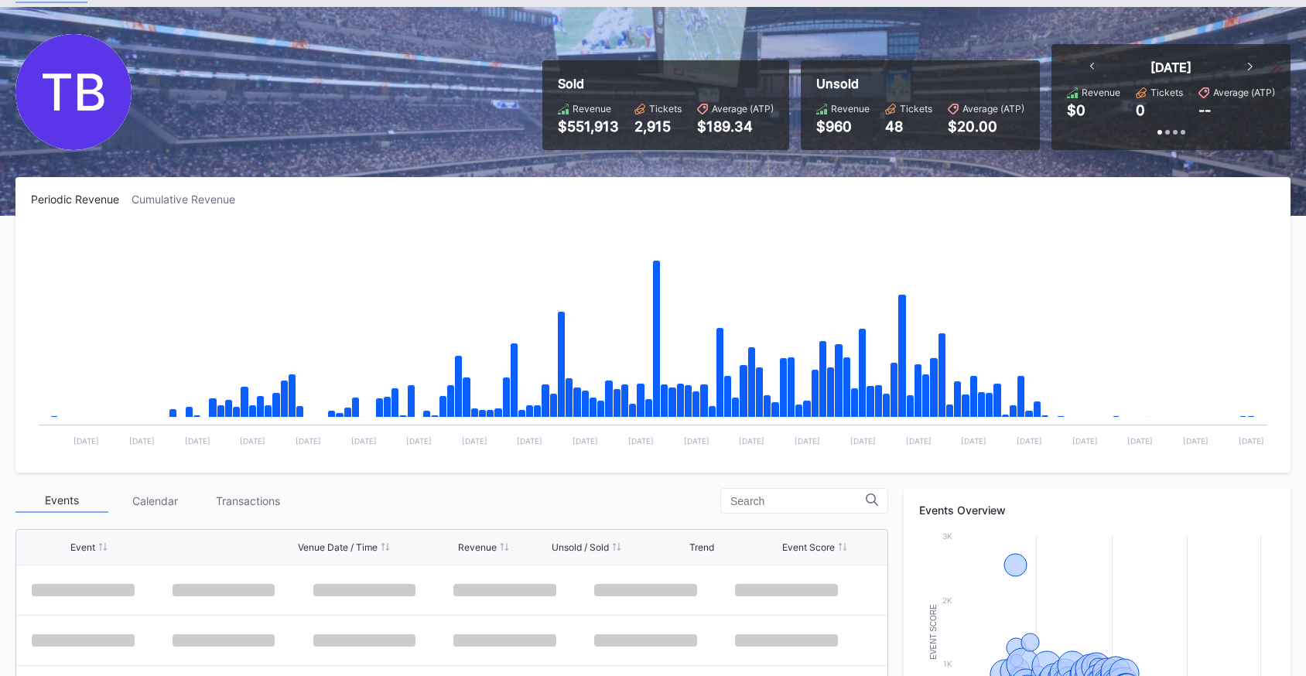
click at [613, 198] on div "Periodic Revenue Cumulative Revenue" at bounding box center [653, 199] width 1244 height 13
click at [626, 197] on div "Periodic Revenue Cumulative Revenue" at bounding box center [653, 199] width 1244 height 13
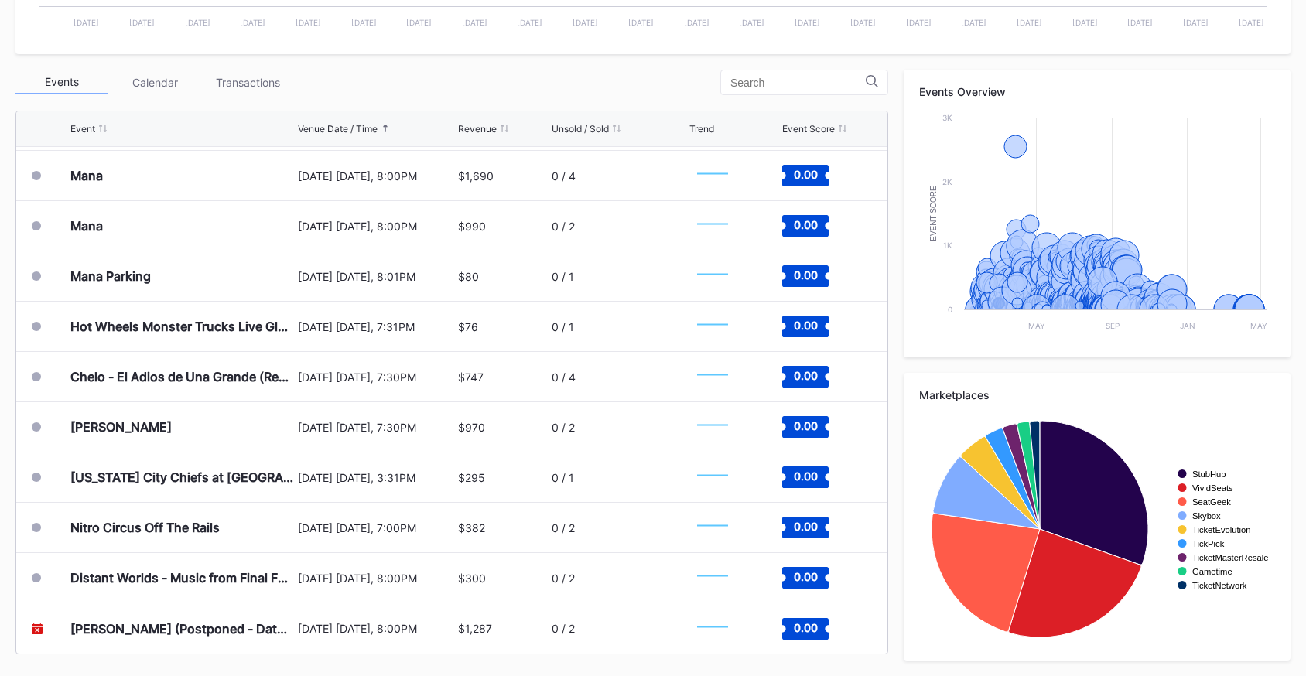
scroll to position [104, 0]
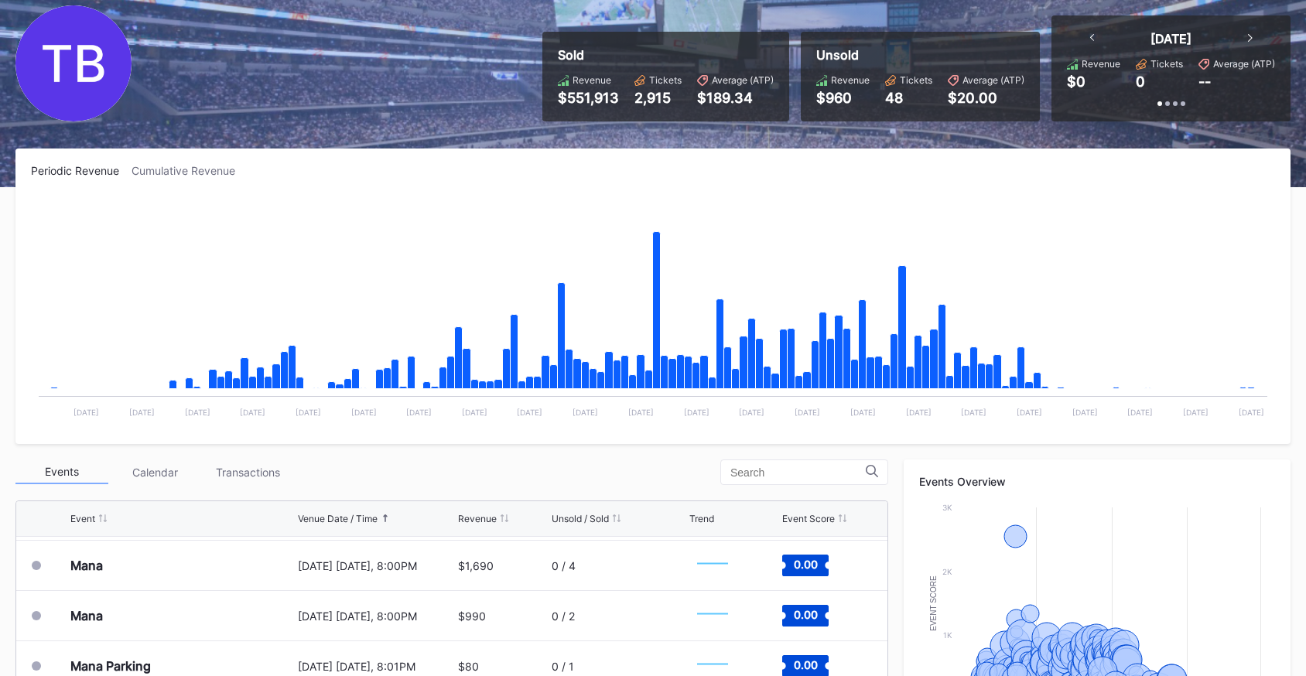
click at [469, 254] on rect "Chart title" at bounding box center [653, 312] width 1244 height 232
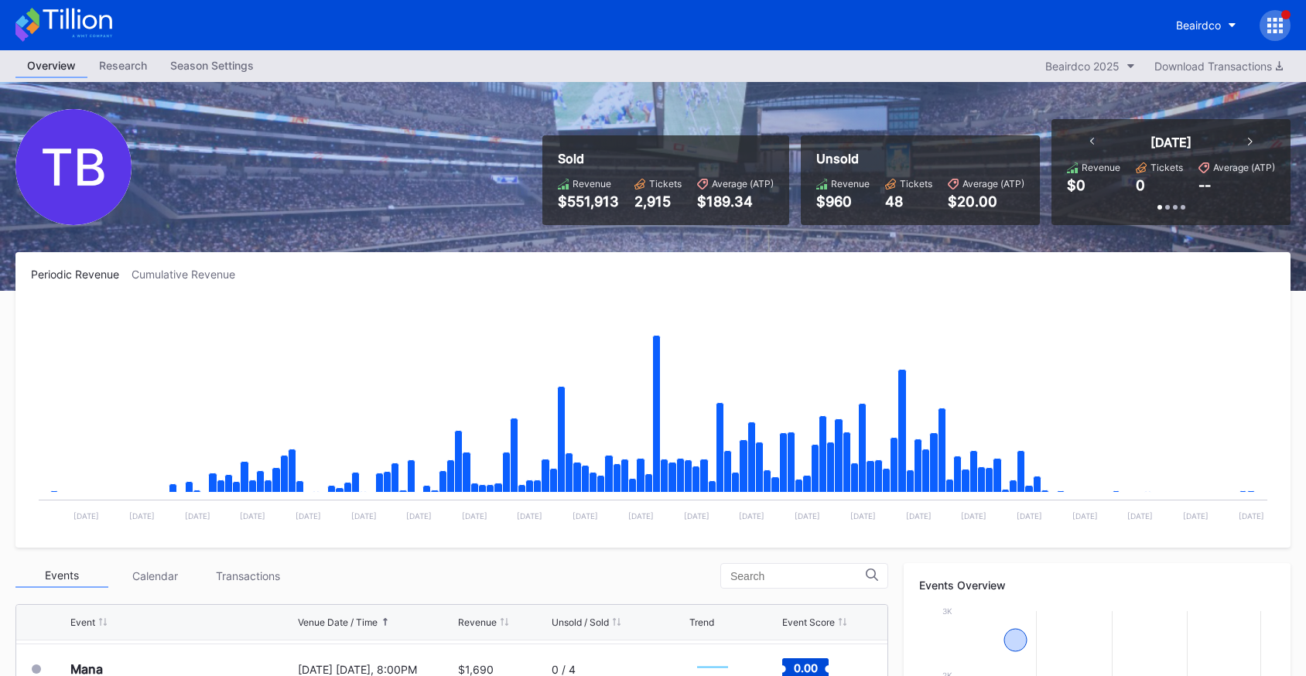
click at [80, 26] on icon at bounding box center [77, 19] width 69 height 21
click at [990, 289] on div "Periodic Revenue Cumulative Revenue Created with Highcharts 11.2.0 Chart title …" at bounding box center [652, 399] width 1275 height 295
click at [1195, 12] on button "Beairdco" at bounding box center [1206, 25] width 84 height 29
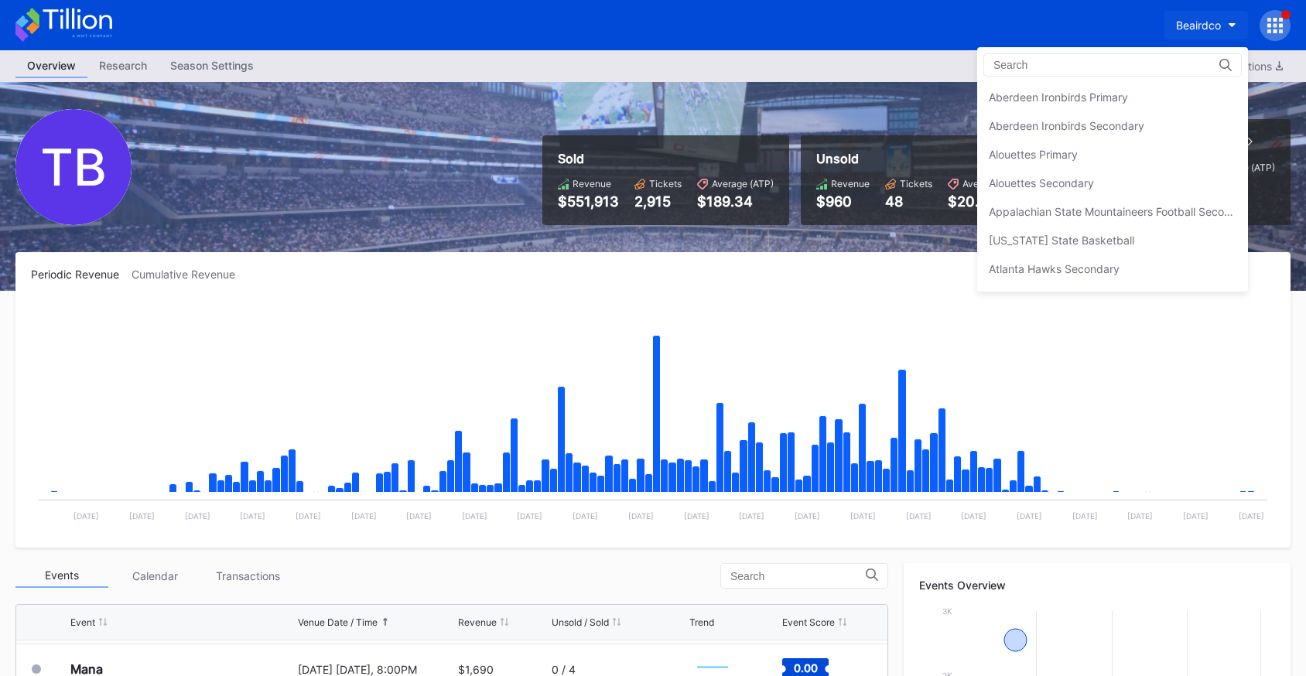
scroll to position [286, 0]
type input "mets"
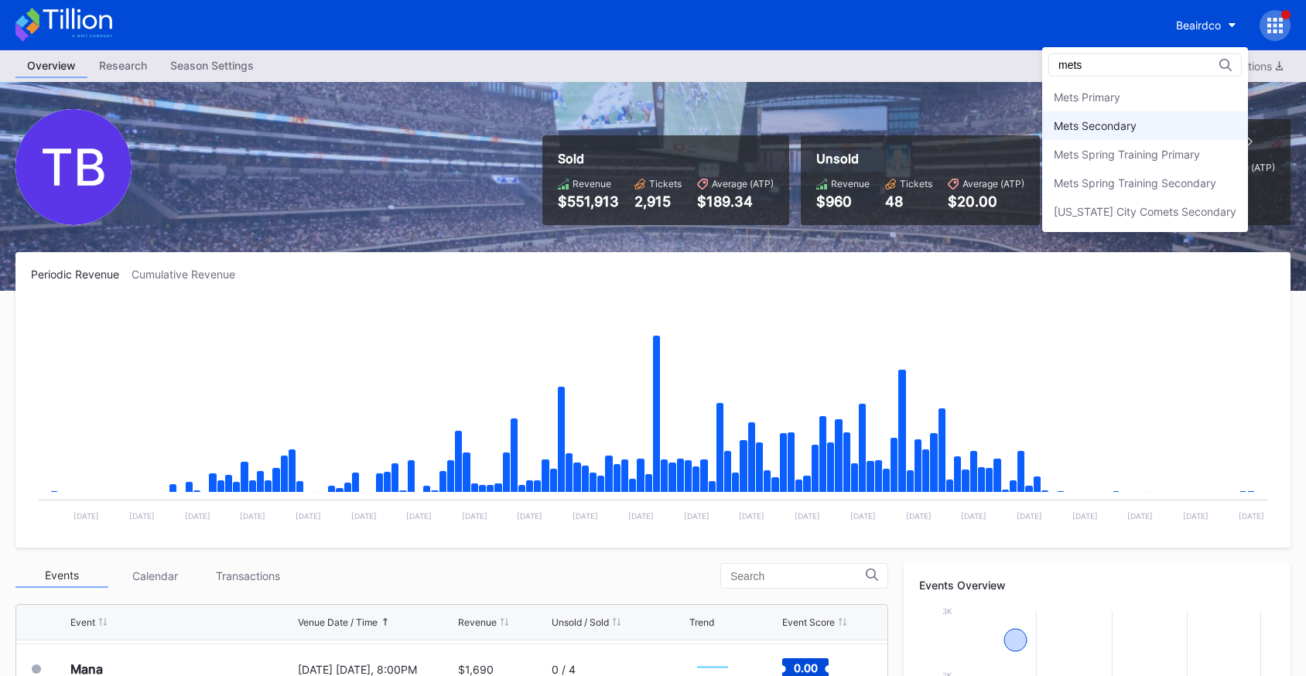
click at [1205, 137] on div "Mets Secondary" at bounding box center [1145, 125] width 206 height 29
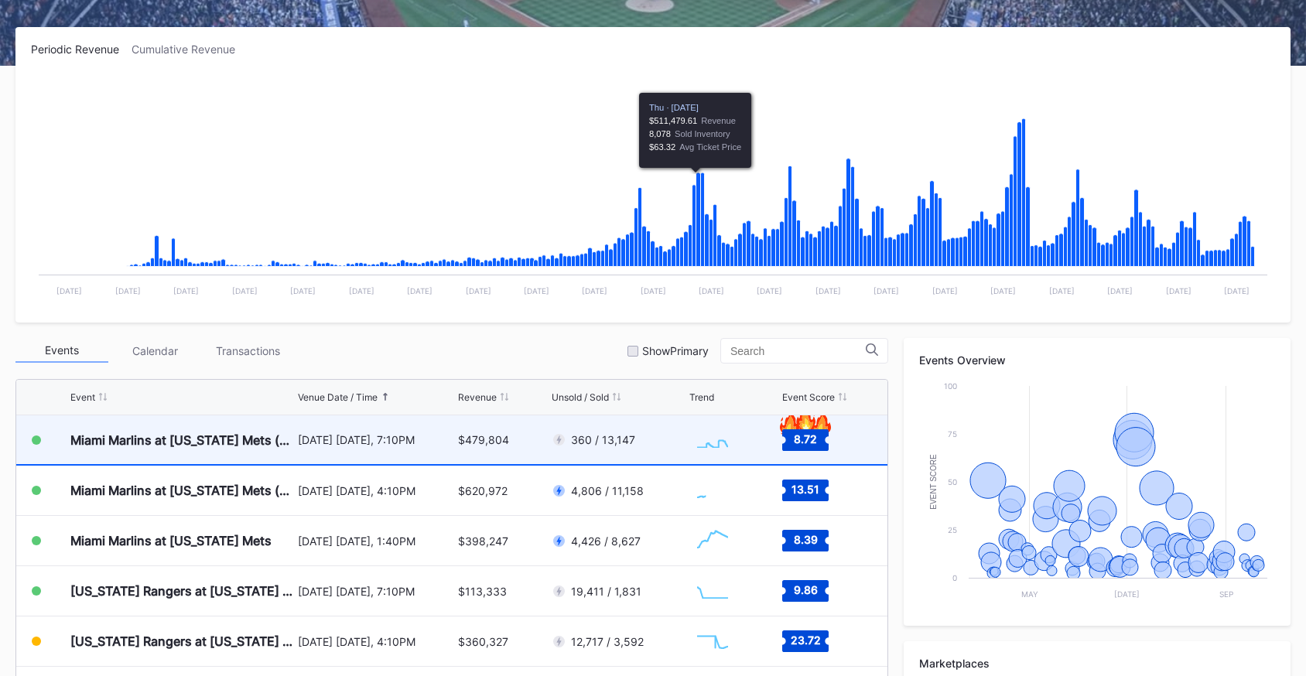
scroll to position [227, 0]
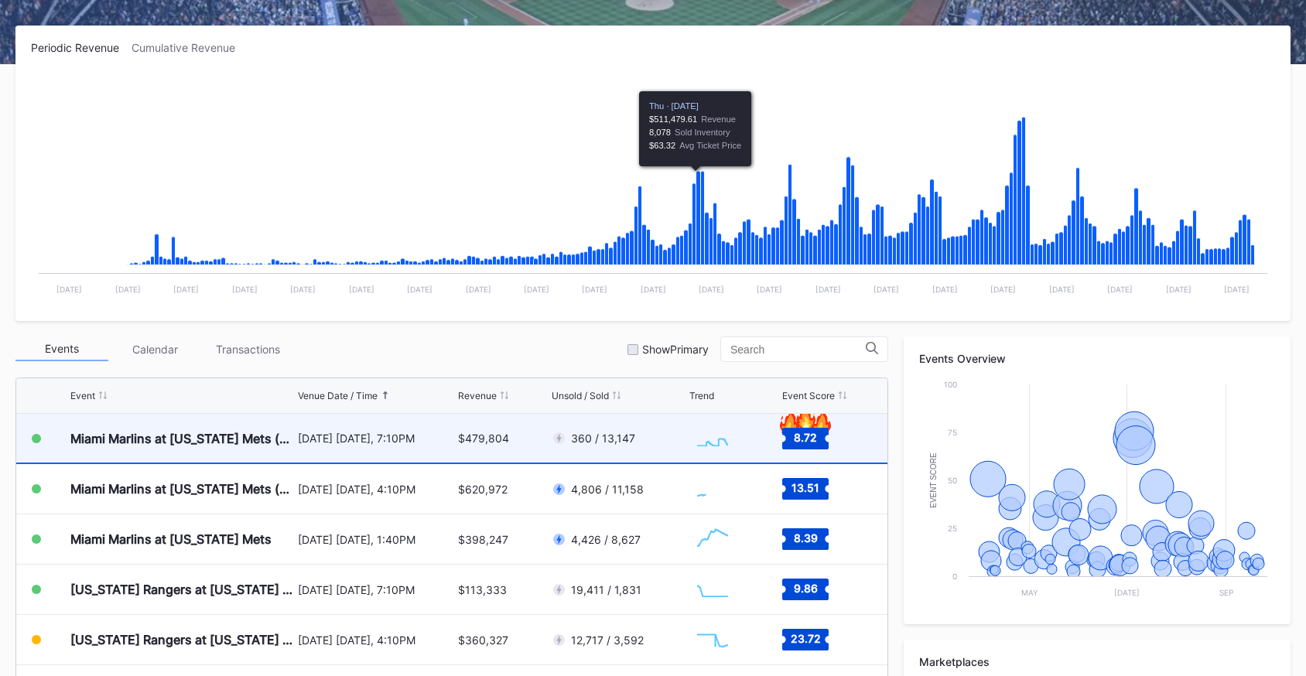
click at [502, 450] on div "$479,804" at bounding box center [503, 438] width 90 height 49
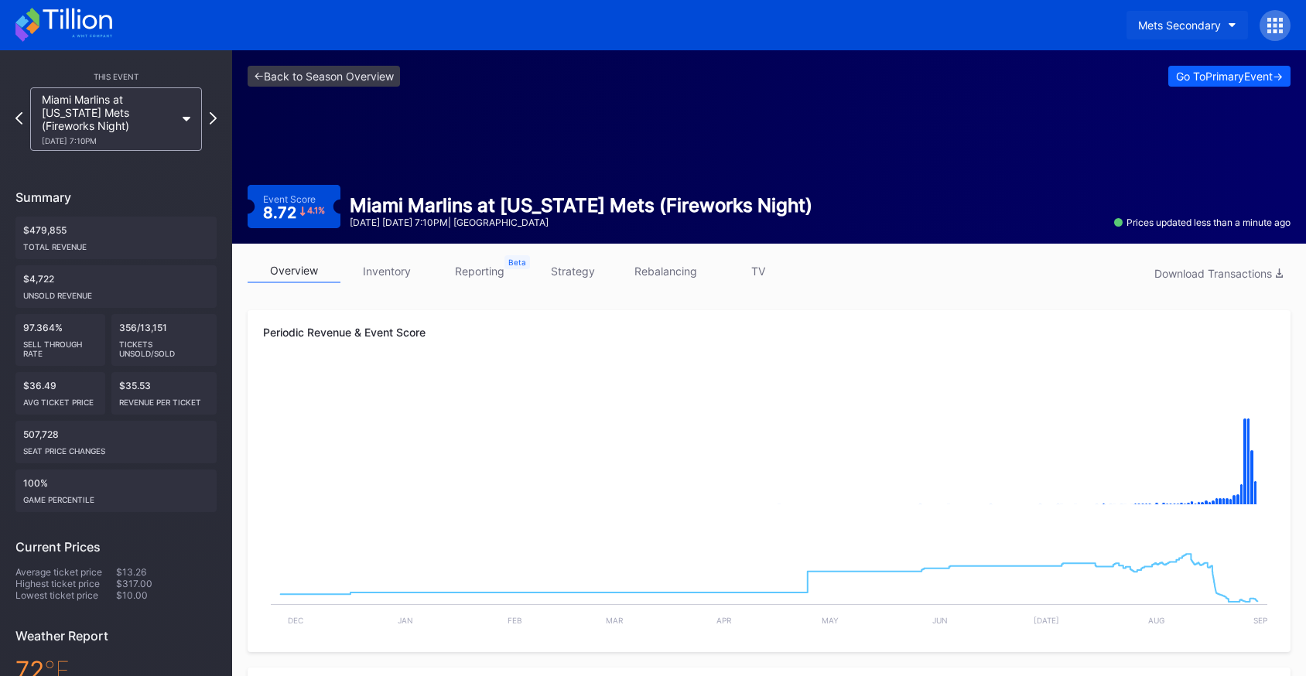
click at [1171, 27] on div "Mets Secondary" at bounding box center [1179, 25] width 83 height 13
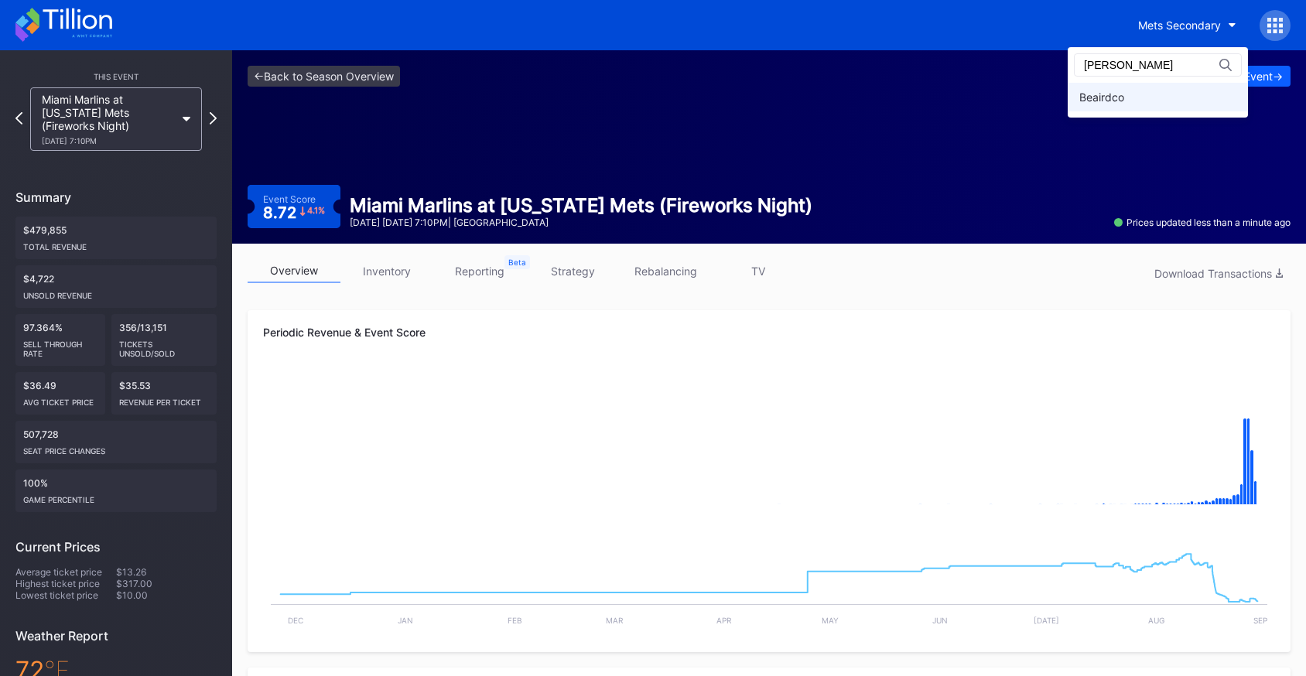
type input "[PERSON_NAME]"
click at [1124, 101] on div "Beairdco" at bounding box center [1101, 97] width 45 height 13
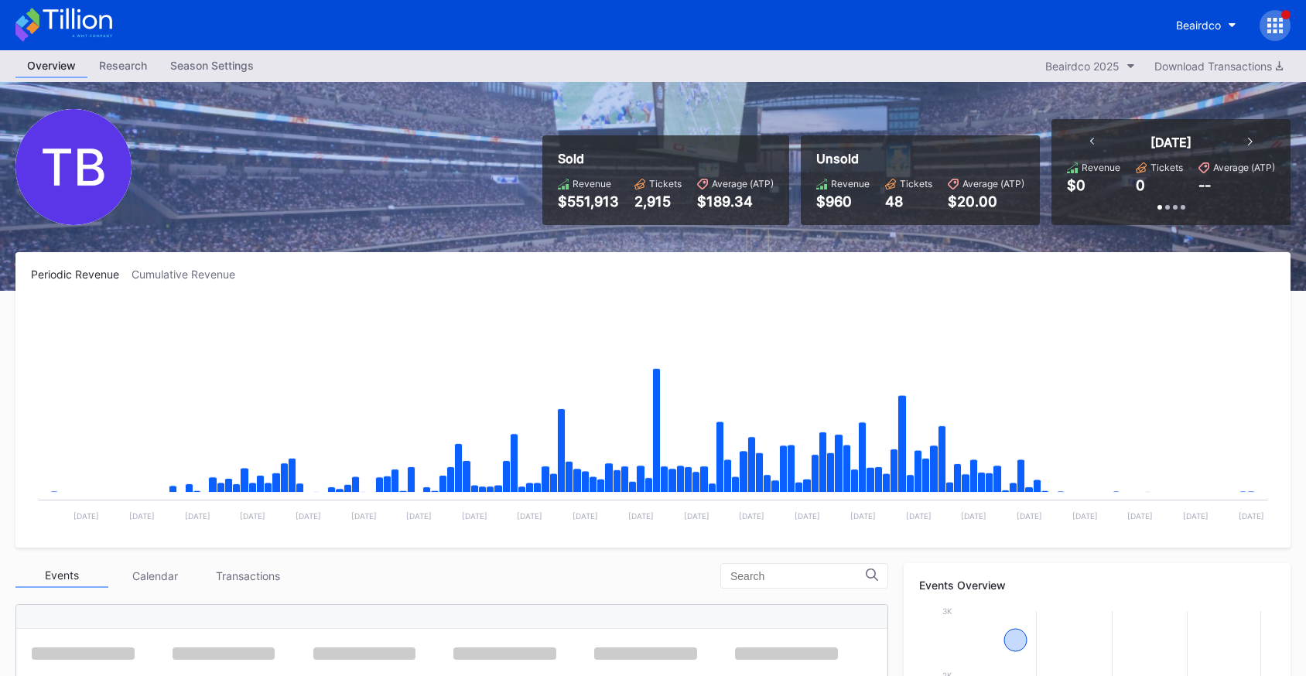
click at [1271, 28] on icon at bounding box center [1274, 25] width 15 height 15
click at [1283, 19] on div at bounding box center [1274, 25] width 31 height 31
click at [844, 168] on div "Unsold Revenue $960 Tickets 48 Average (ATP) $20.00" at bounding box center [920, 180] width 239 height 90
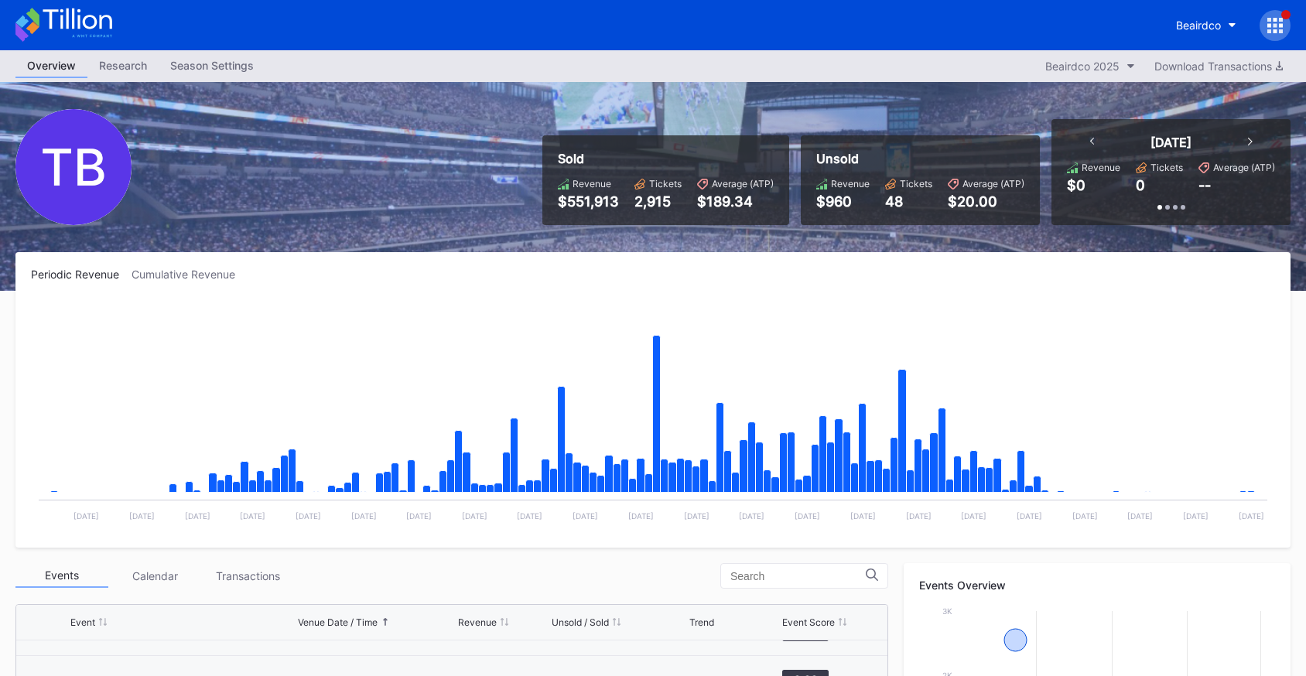
scroll to position [25086, 0]
click at [36, 27] on icon at bounding box center [32, 28] width 13 height 13
click at [1187, 32] on button "Beairdco" at bounding box center [1206, 25] width 84 height 29
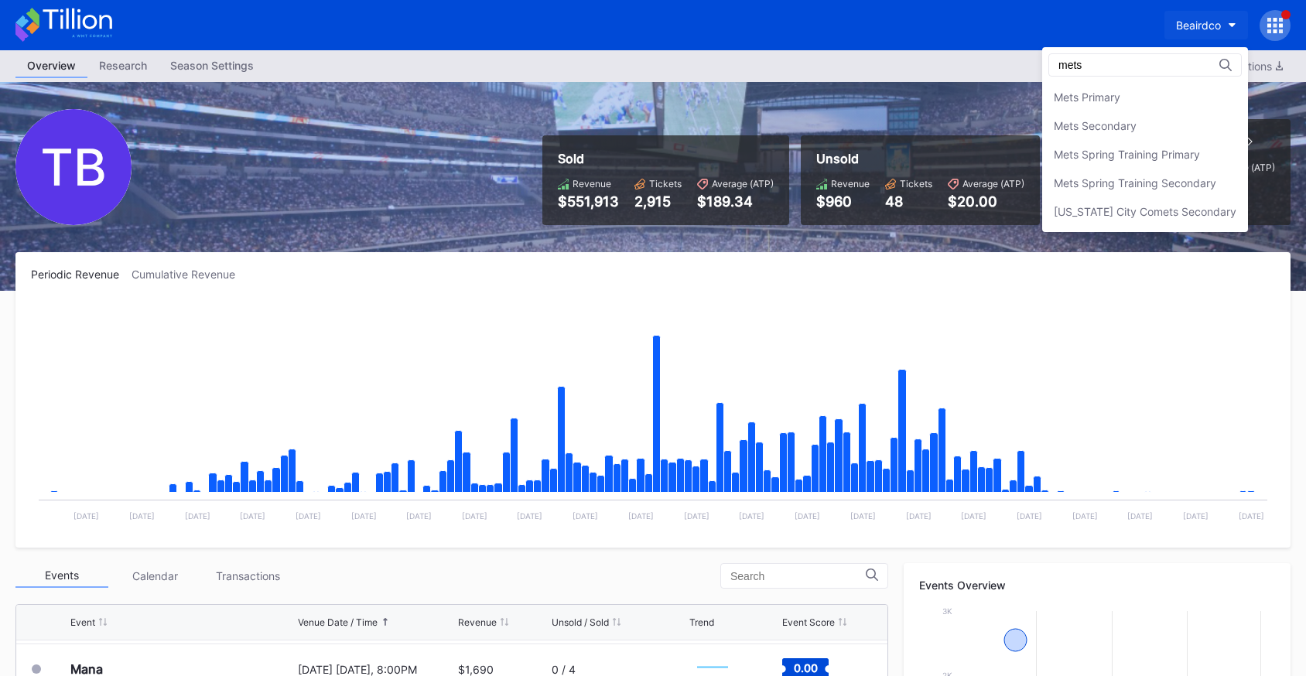
scroll to position [0, 0]
type input "mets"
click at [1136, 120] on div "Mets Secondary" at bounding box center [1095, 125] width 83 height 13
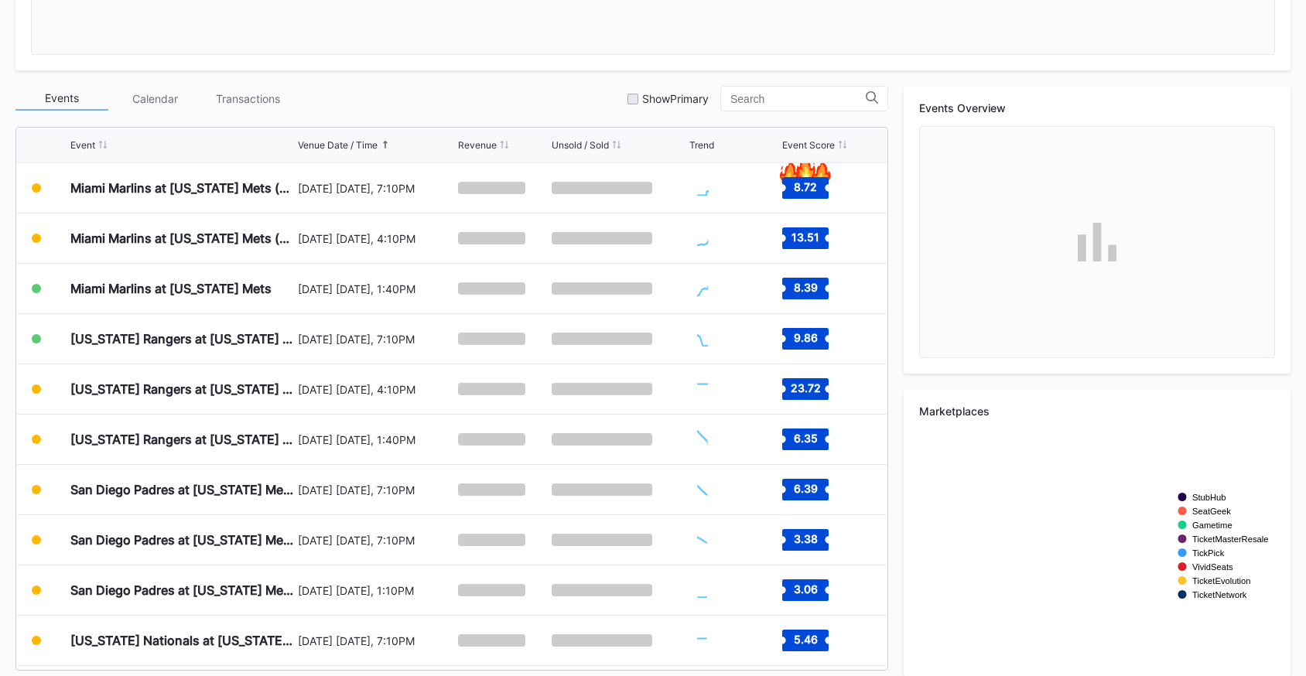
scroll to position [494, 0]
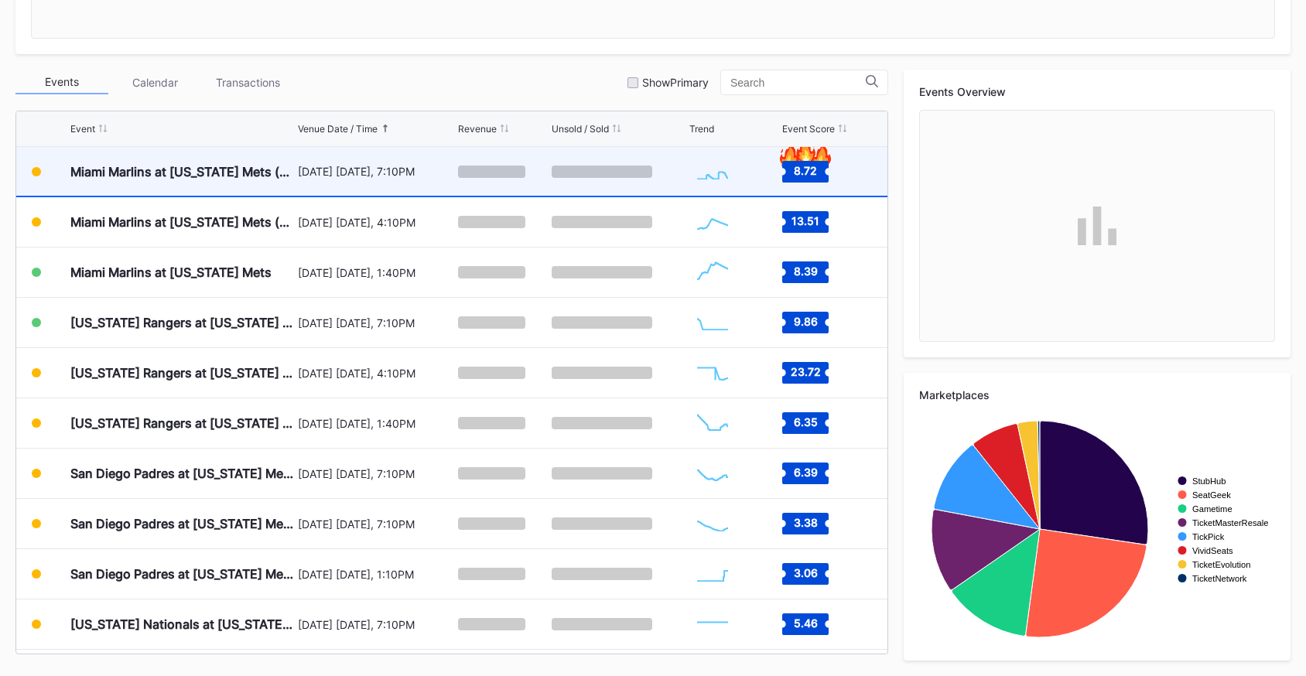
click at [475, 187] on div at bounding box center [503, 171] width 90 height 49
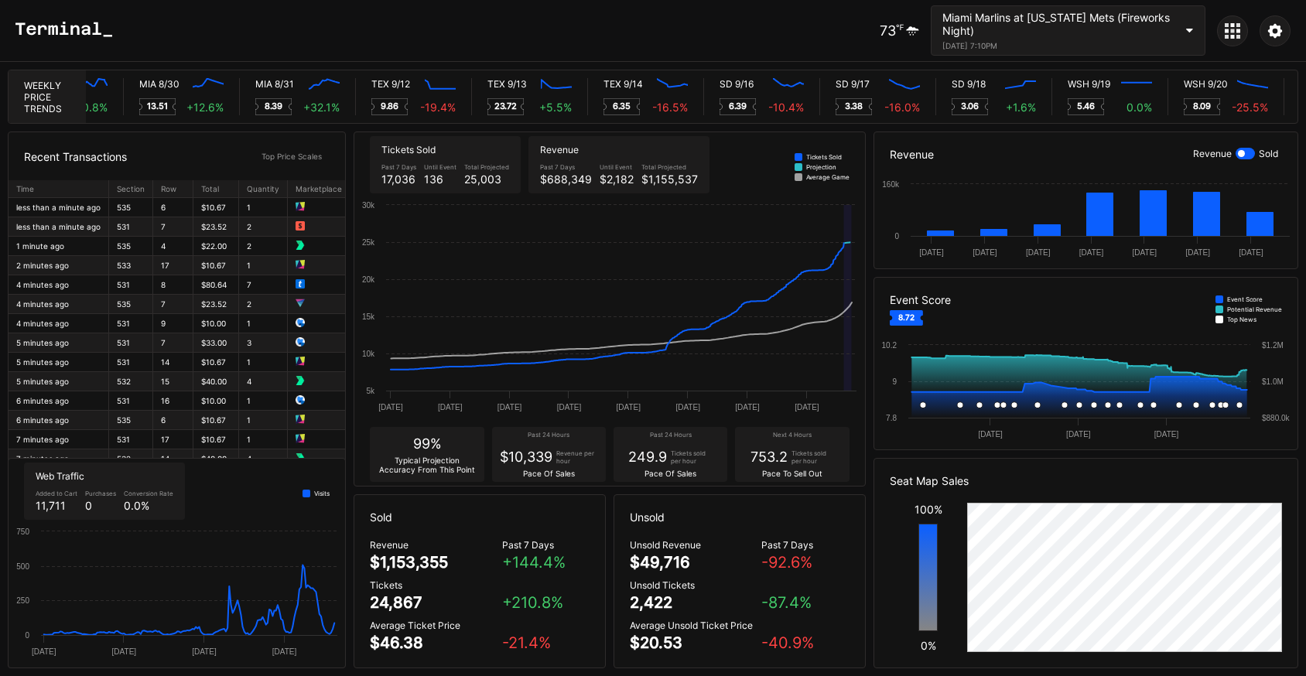
scroll to position [0, 7971]
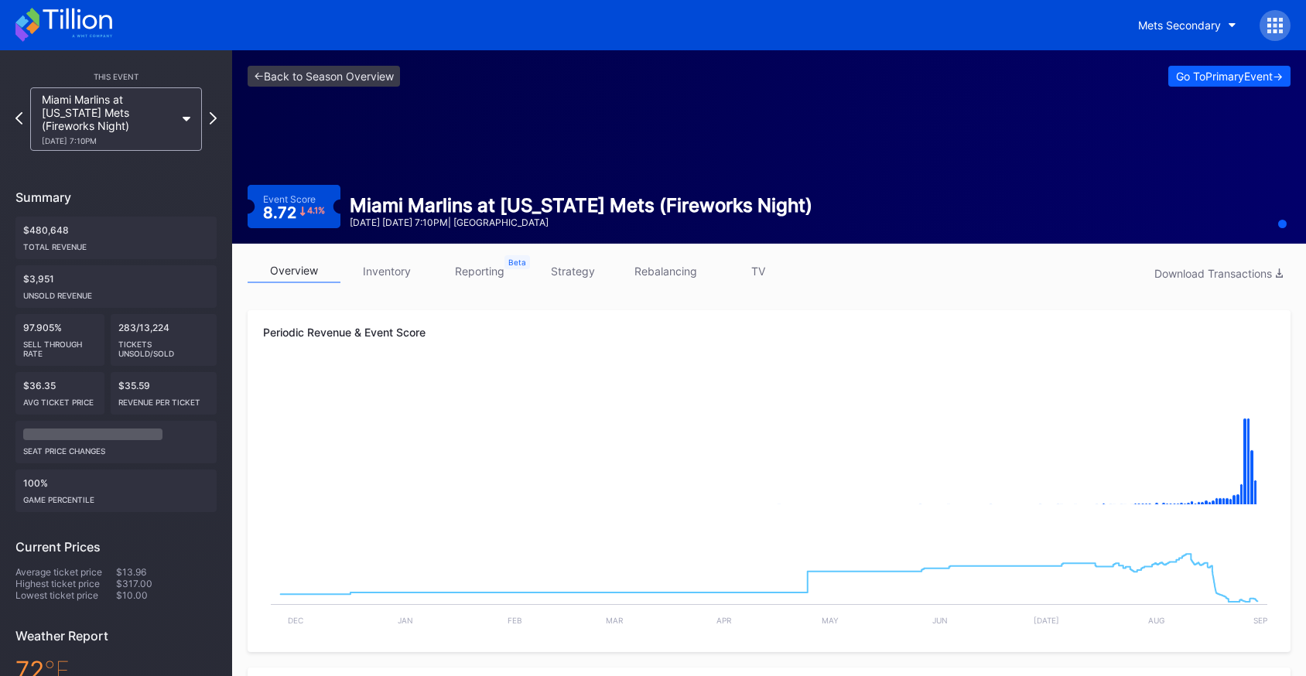
click at [379, 275] on link "inventory" at bounding box center [386, 271] width 93 height 24
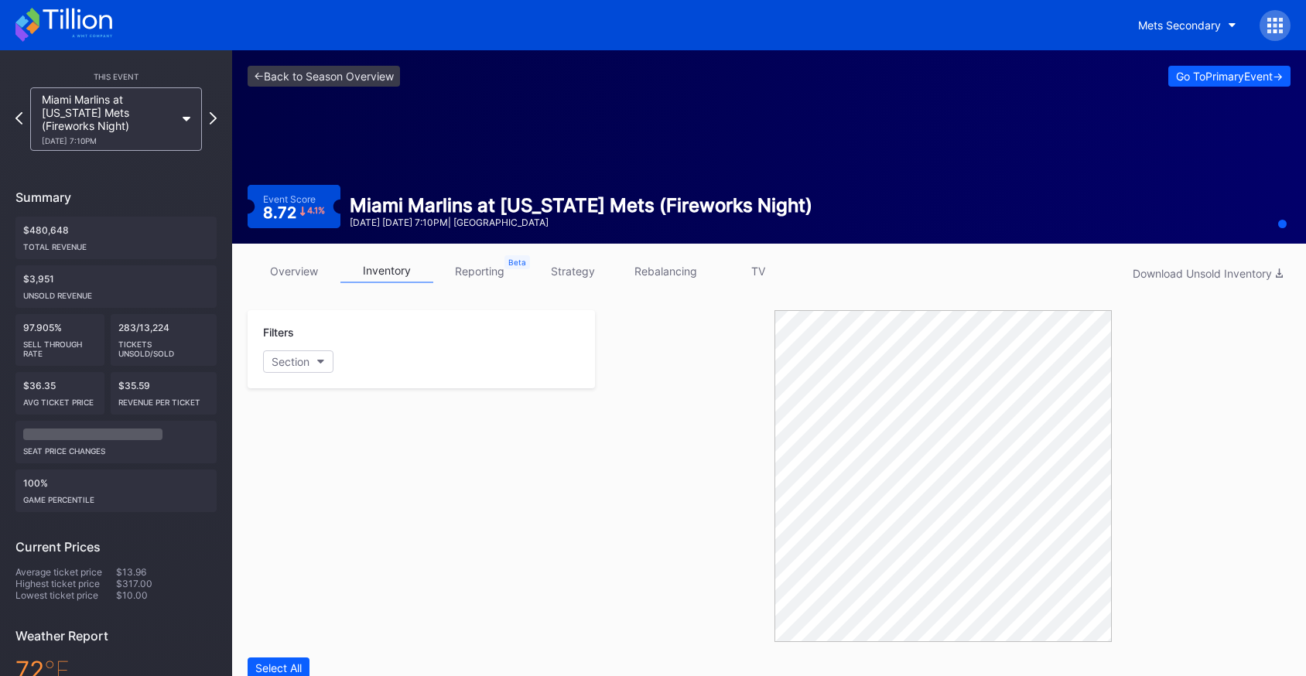
scroll to position [425, 0]
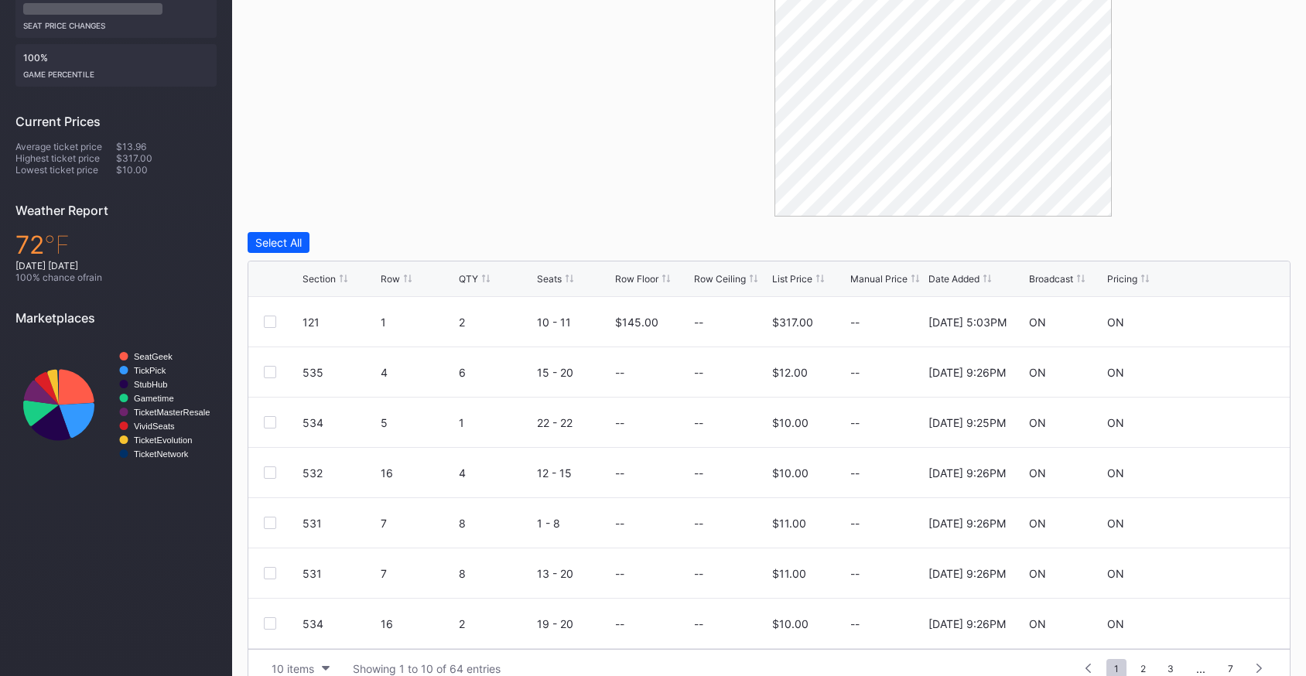
click at [793, 280] on div "List Price" at bounding box center [792, 279] width 40 height 12
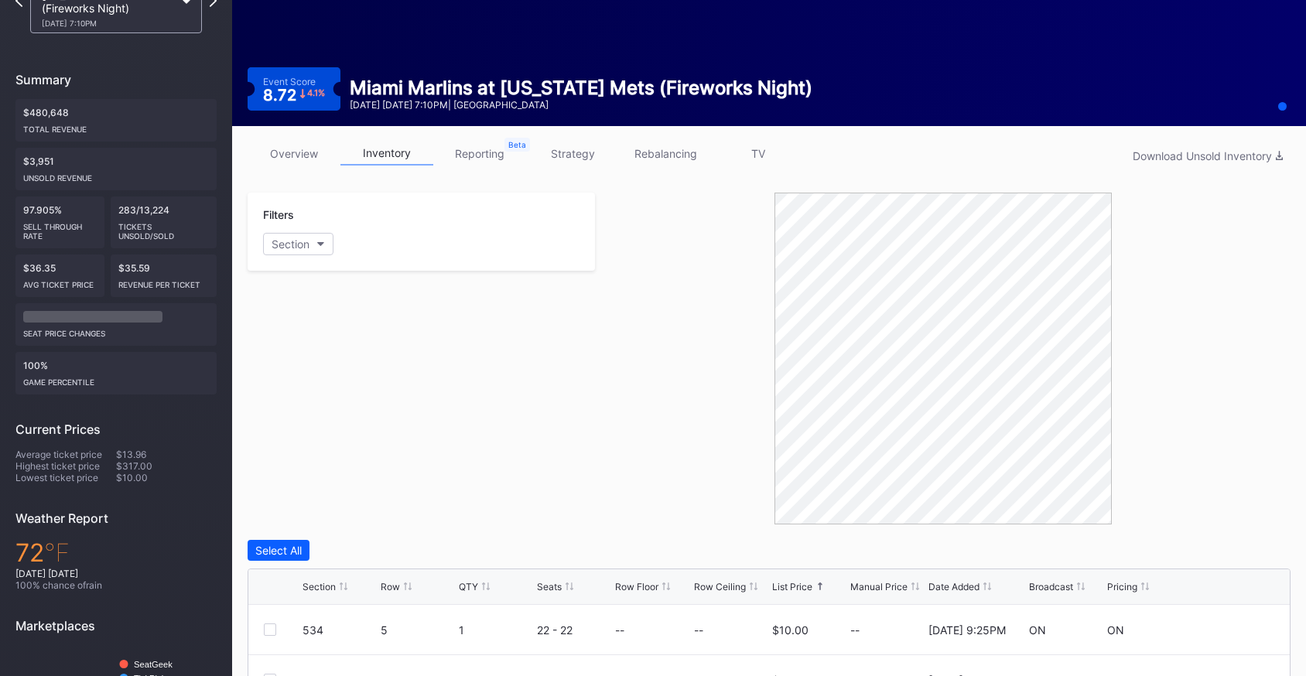
scroll to position [0, 0]
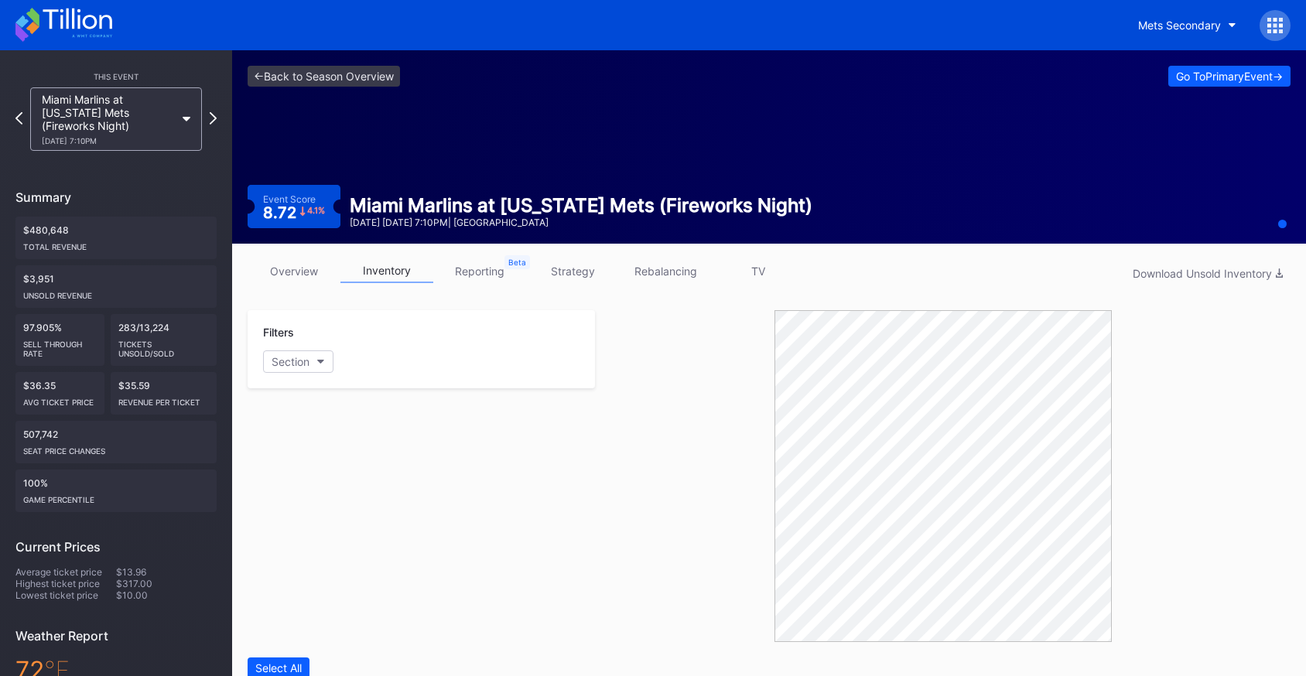
click at [679, 269] on link "rebalancing" at bounding box center [665, 271] width 93 height 24
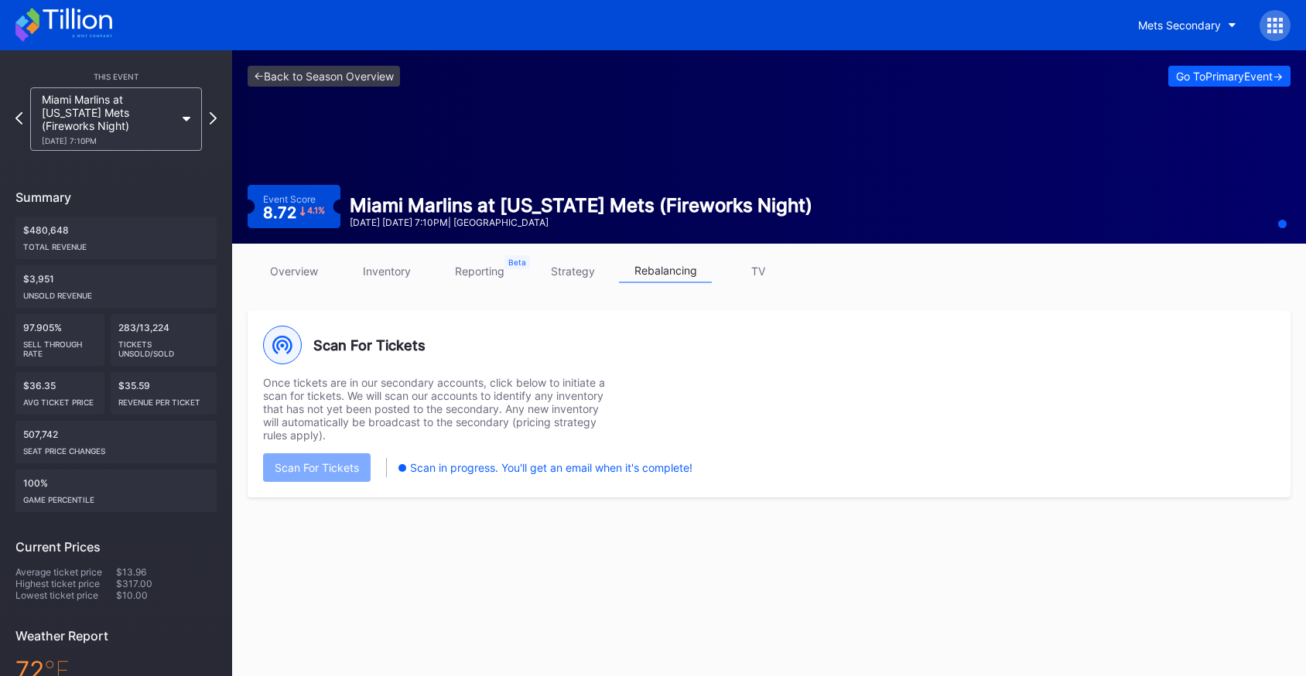
click at [293, 268] on link "overview" at bounding box center [294, 271] width 93 height 24
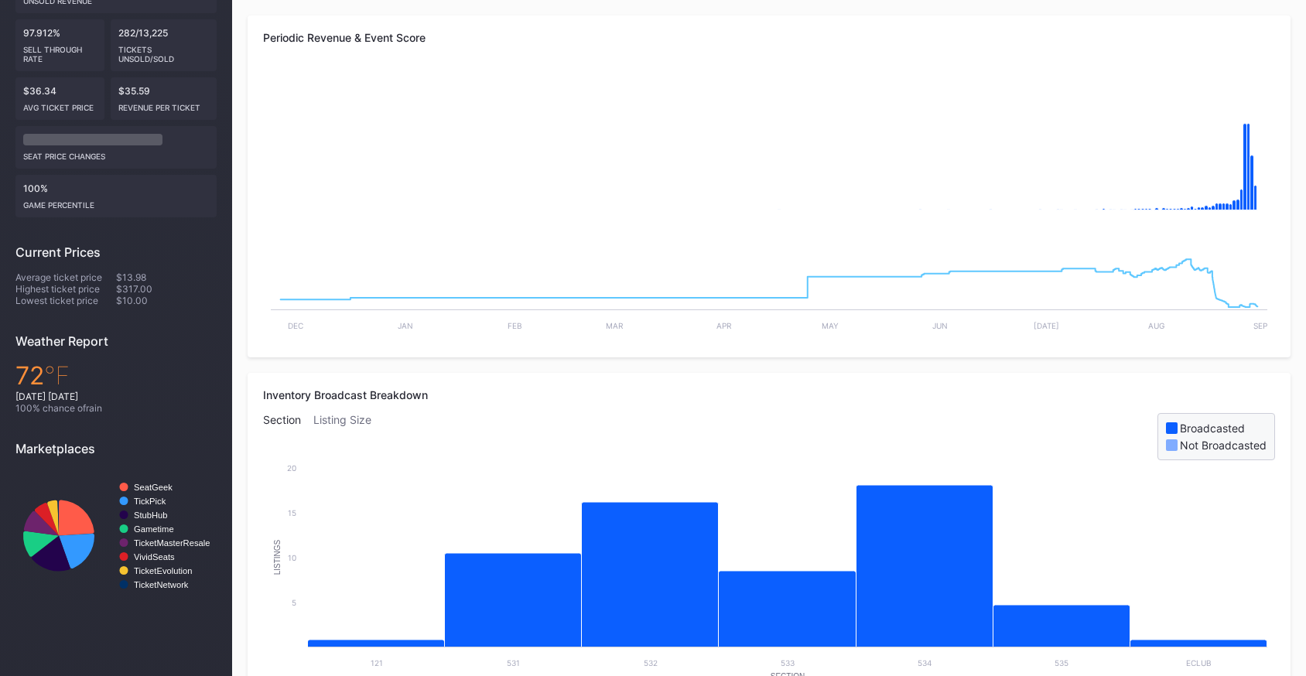
scroll to position [63, 0]
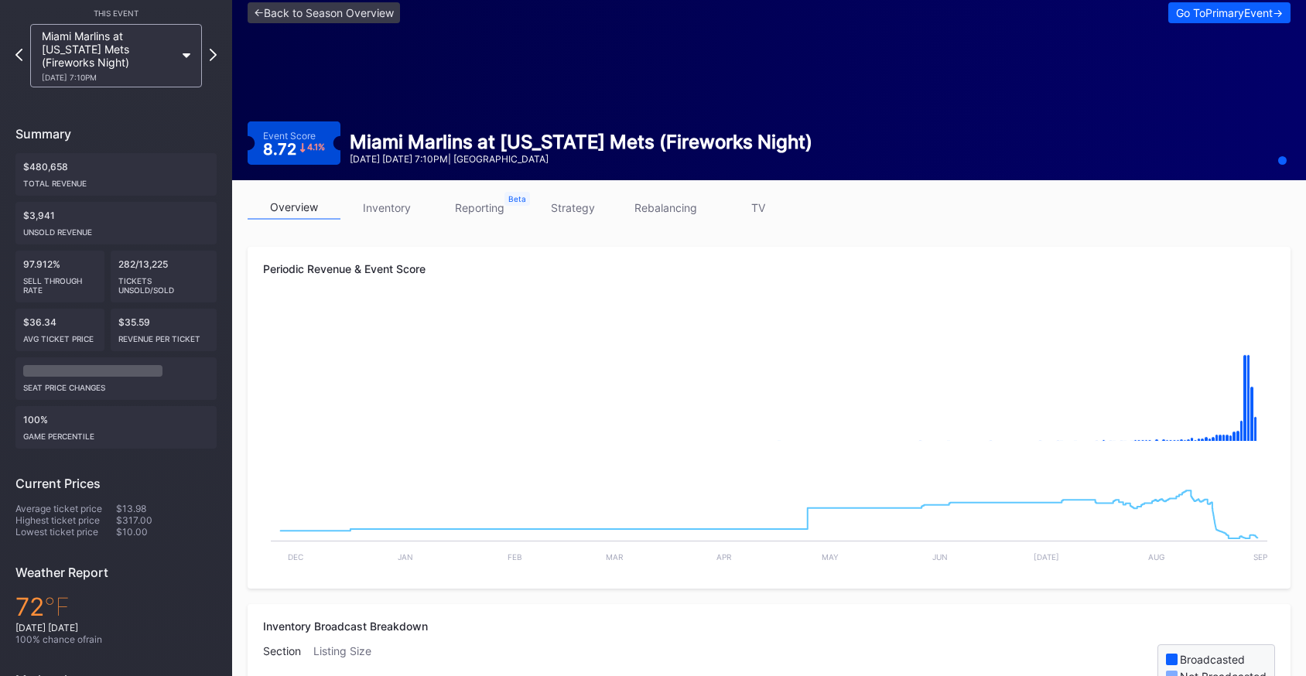
click at [131, 267] on div "282/13,225 Tickets Unsold/Sold" at bounding box center [164, 277] width 107 height 52
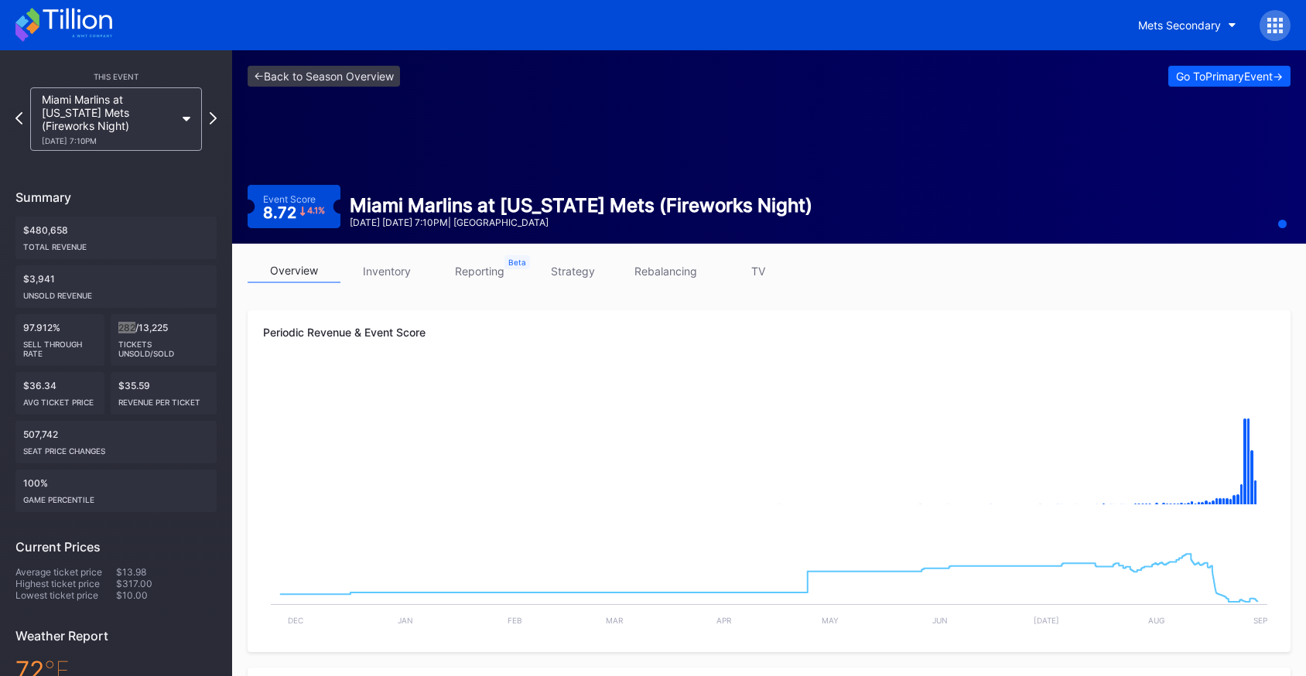
scroll to position [1, 0]
click at [331, 72] on link "<- Back to Season Overview" at bounding box center [324, 75] width 152 height 21
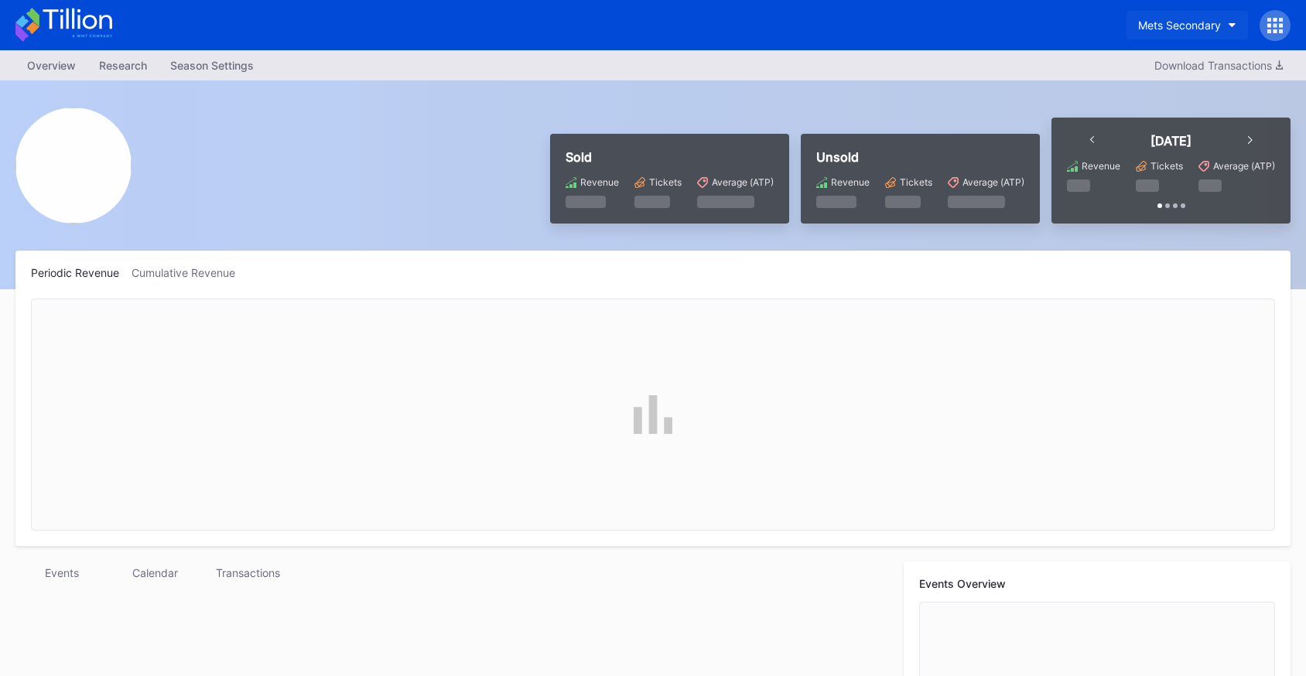
click at [1180, 19] on div "Mets Secondary" at bounding box center [1179, 25] width 83 height 13
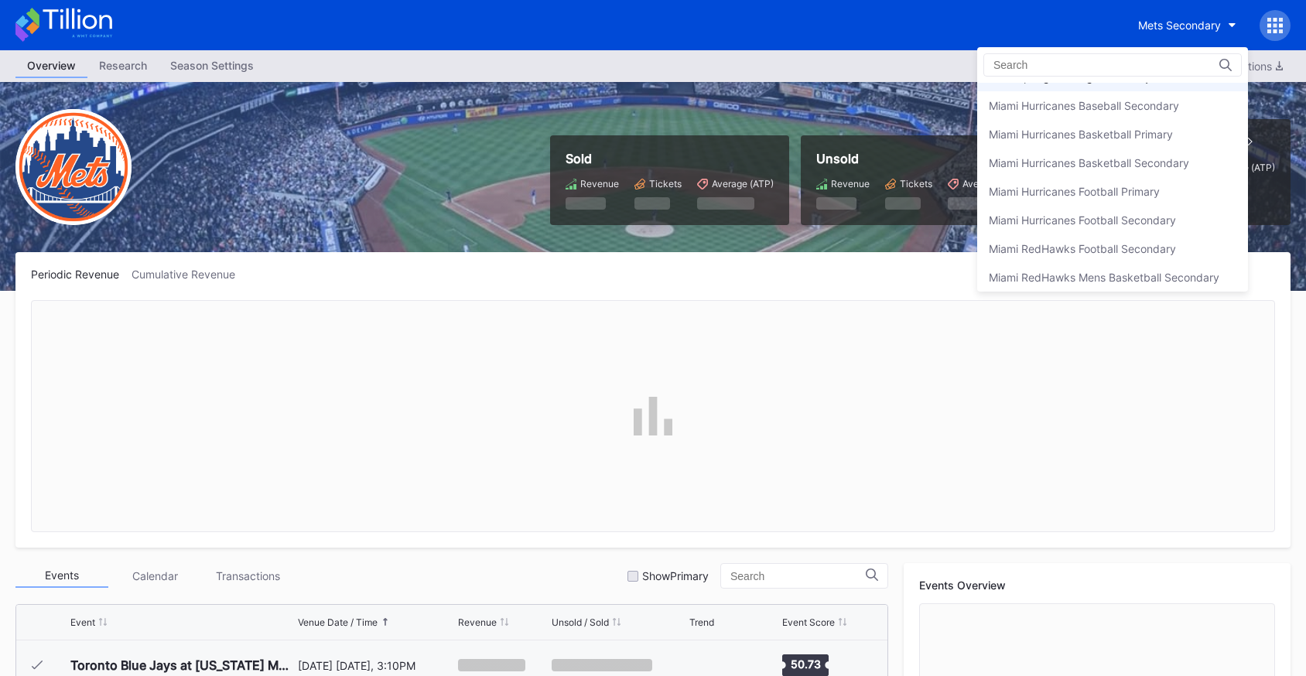
scroll to position [3419, 0]
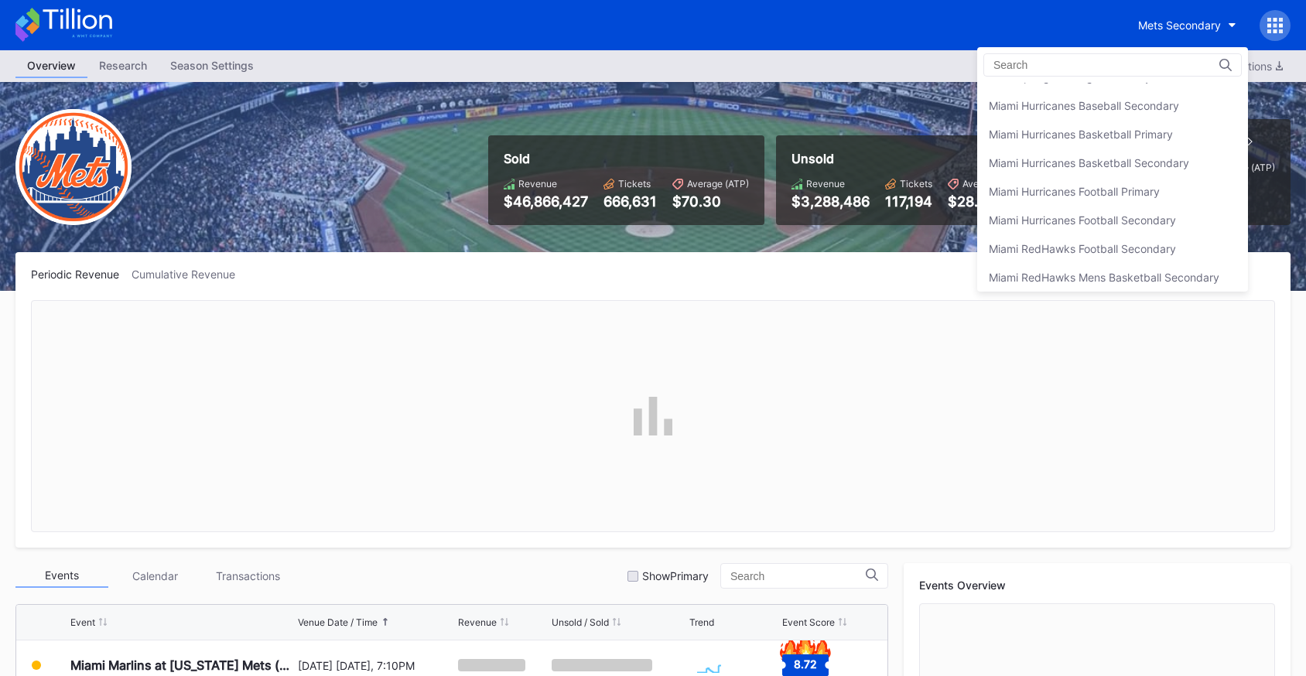
click at [1064, 66] on input at bounding box center [1060, 65] width 135 height 12
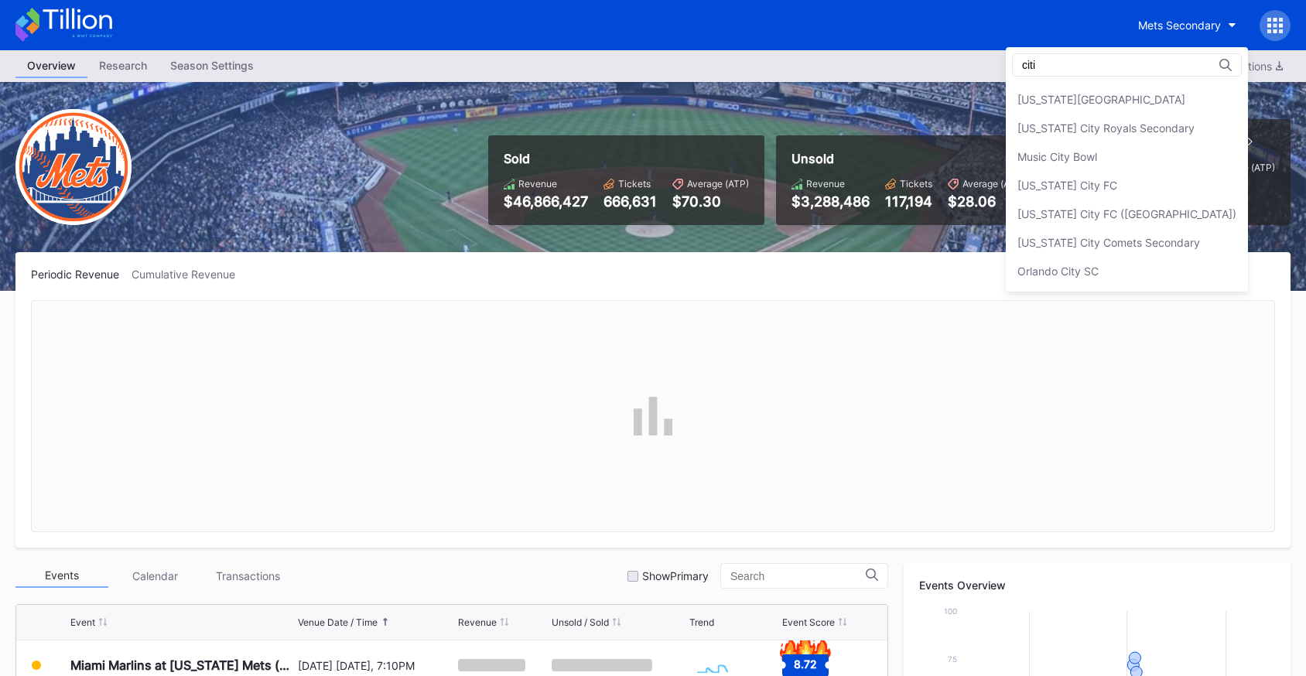
scroll to position [0, 0]
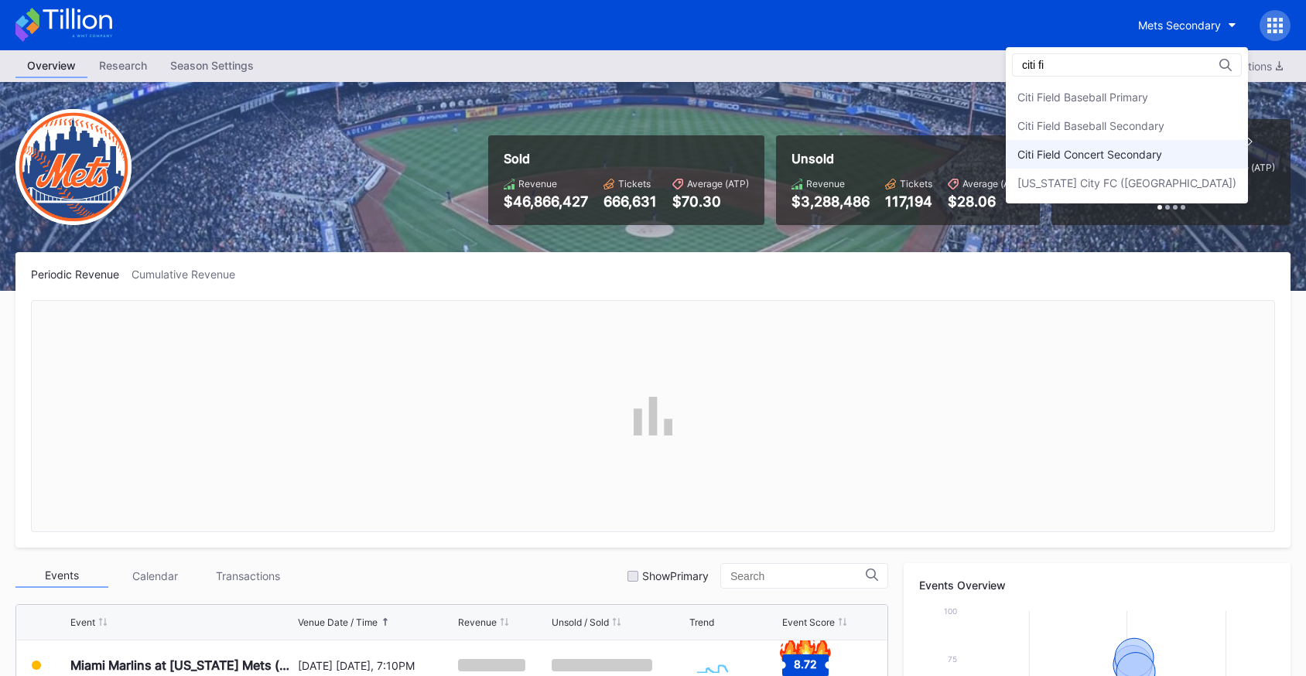
type input "citi fi"
click at [1155, 150] on div "Citi Field Concert Secondary" at bounding box center [1089, 154] width 145 height 13
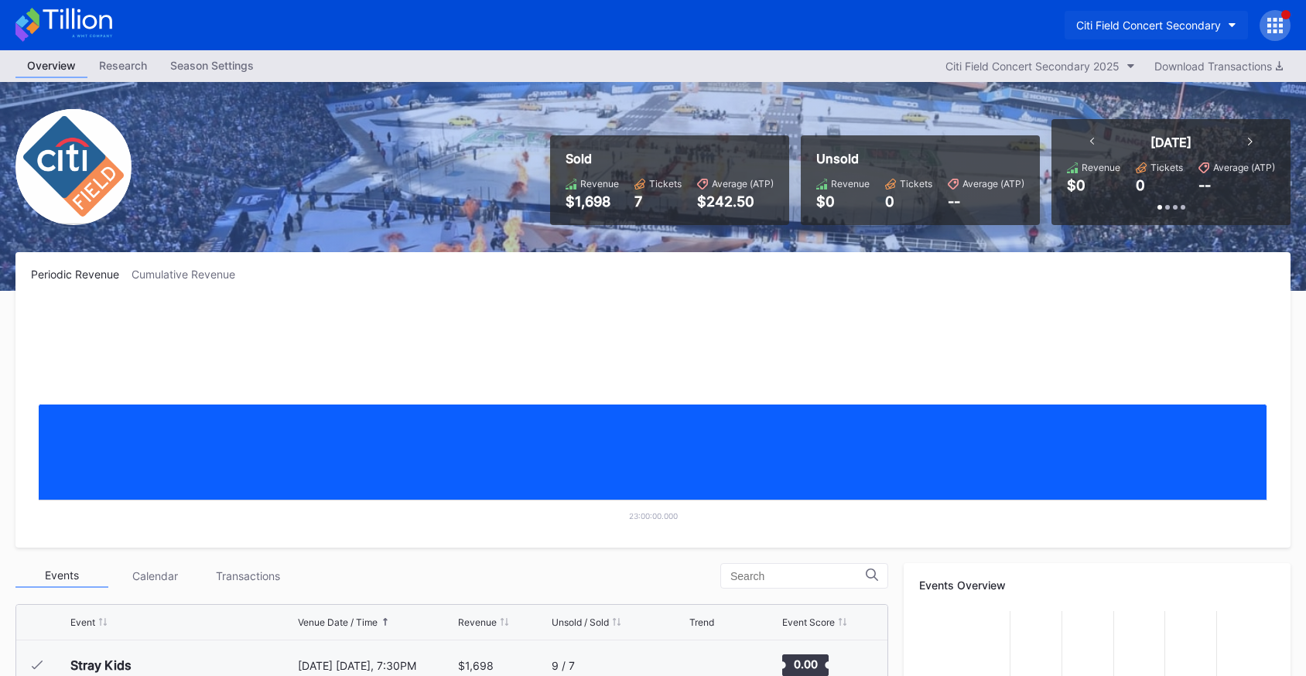
click at [1136, 32] on button "Citi Field Concert Secondary" at bounding box center [1155, 25] width 183 height 29
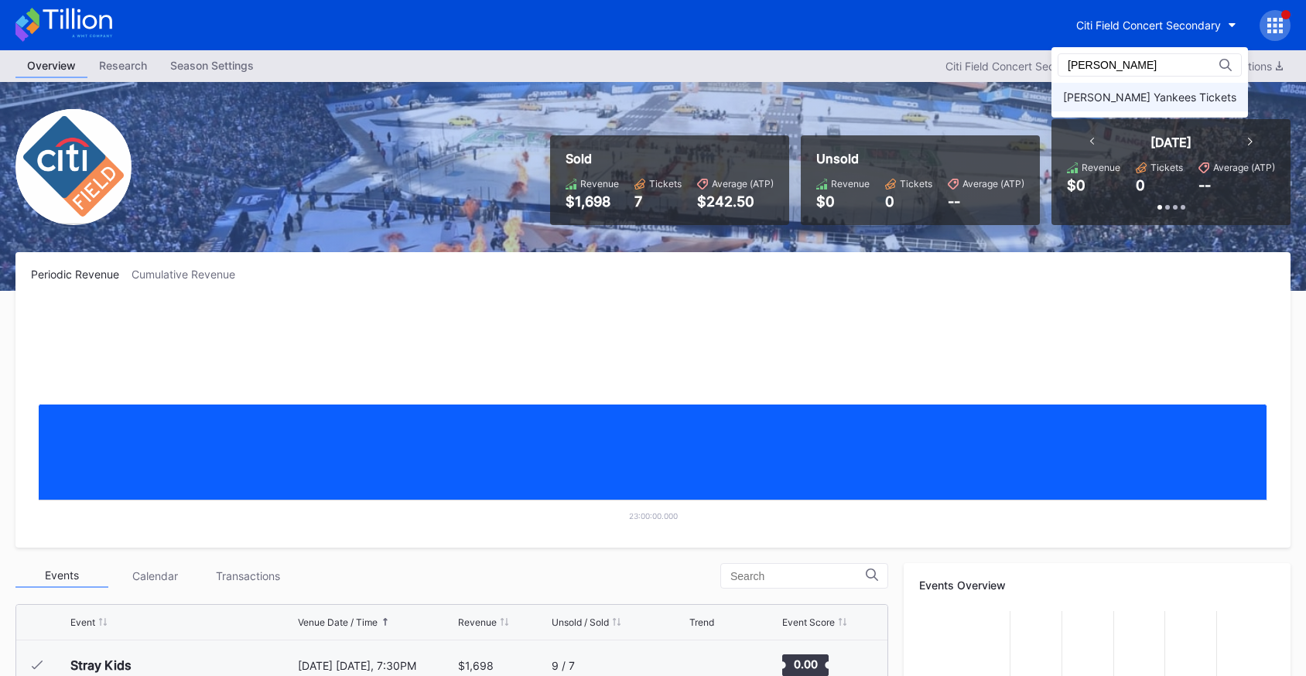
type input "yanke"
click at [1123, 95] on div "Cohens Yankees Tickets" at bounding box center [1149, 97] width 173 height 13
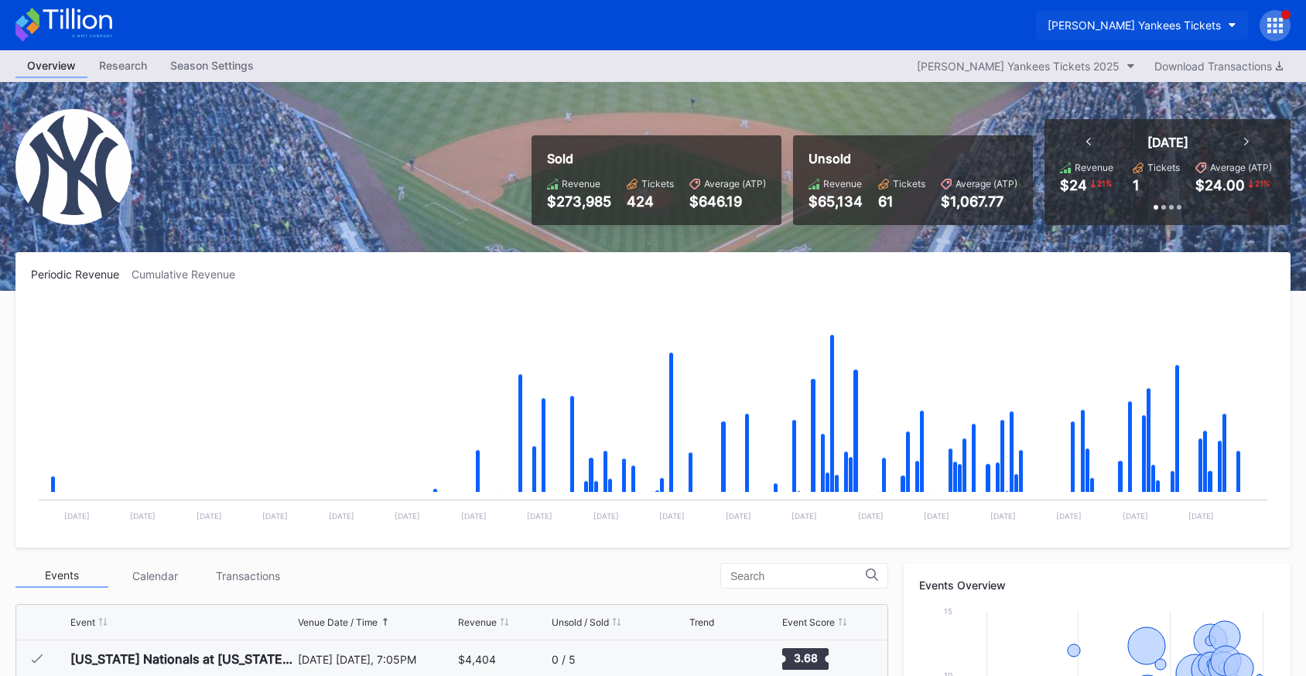
click at [1165, 22] on div "Cohens Yankees Tickets" at bounding box center [1133, 25] width 173 height 13
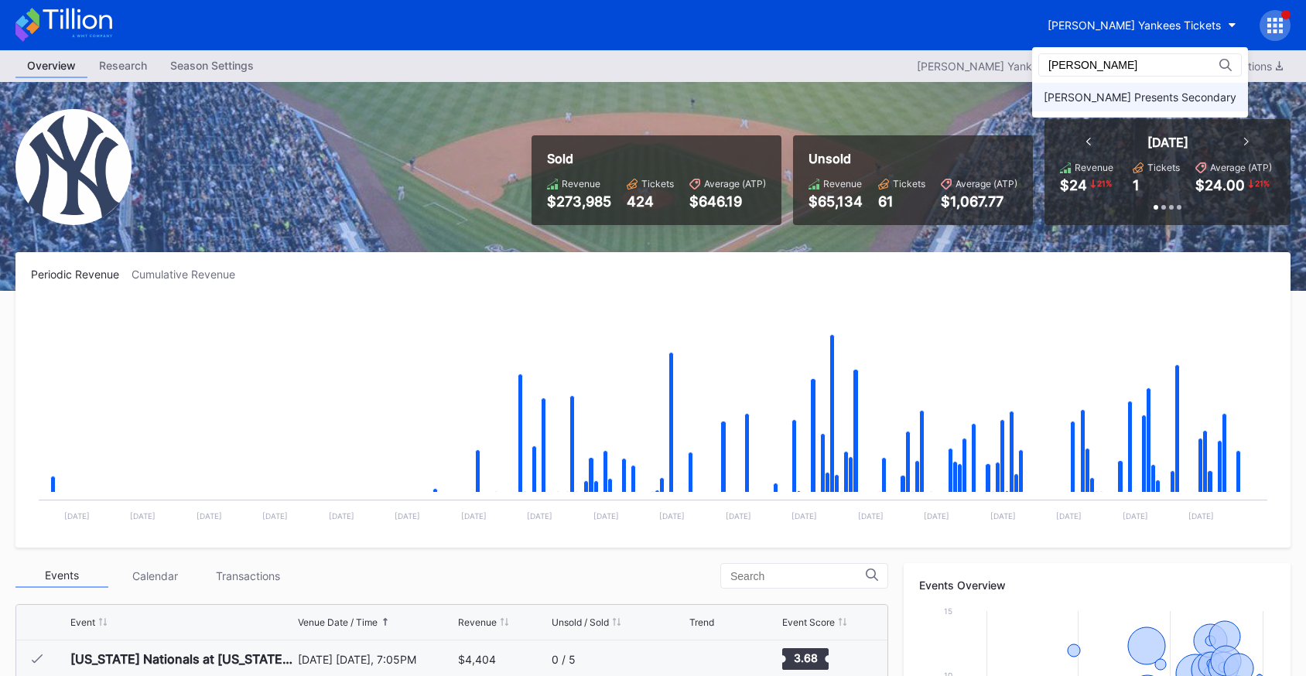
type input "danny"
click at [1167, 86] on div "Danny Wimmer Presents Secondary" at bounding box center [1140, 97] width 216 height 29
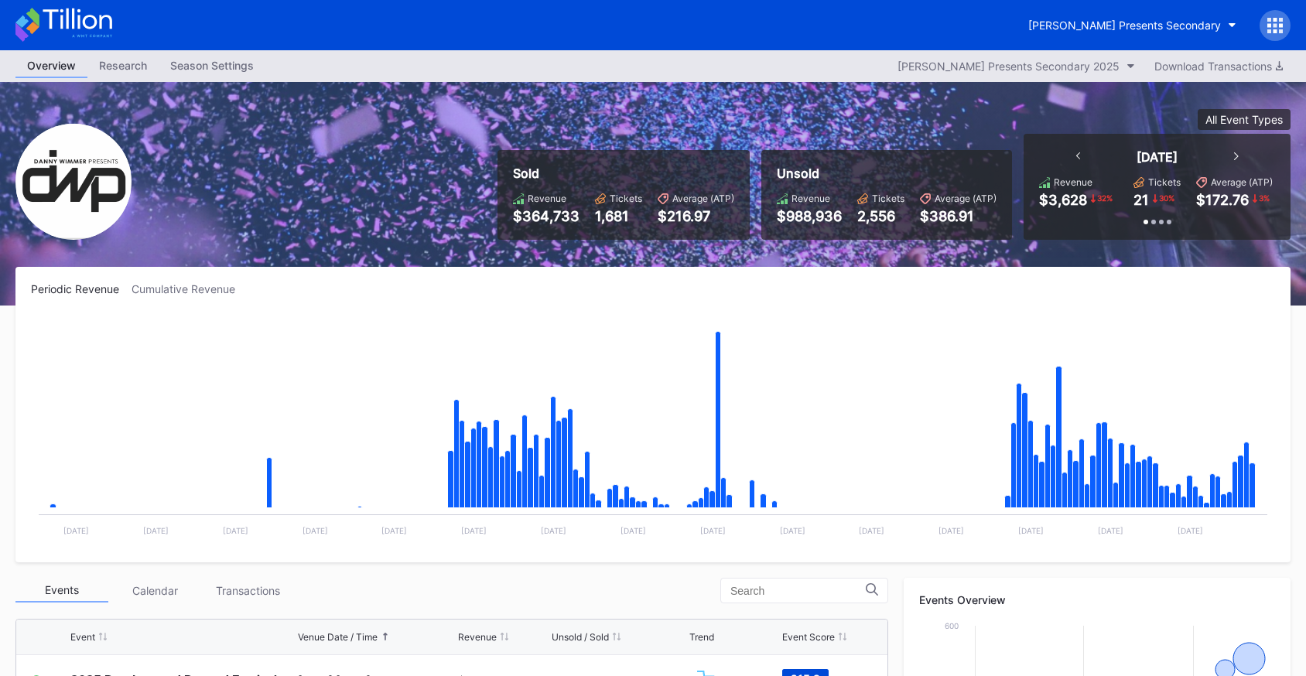
scroll to position [2, 0]
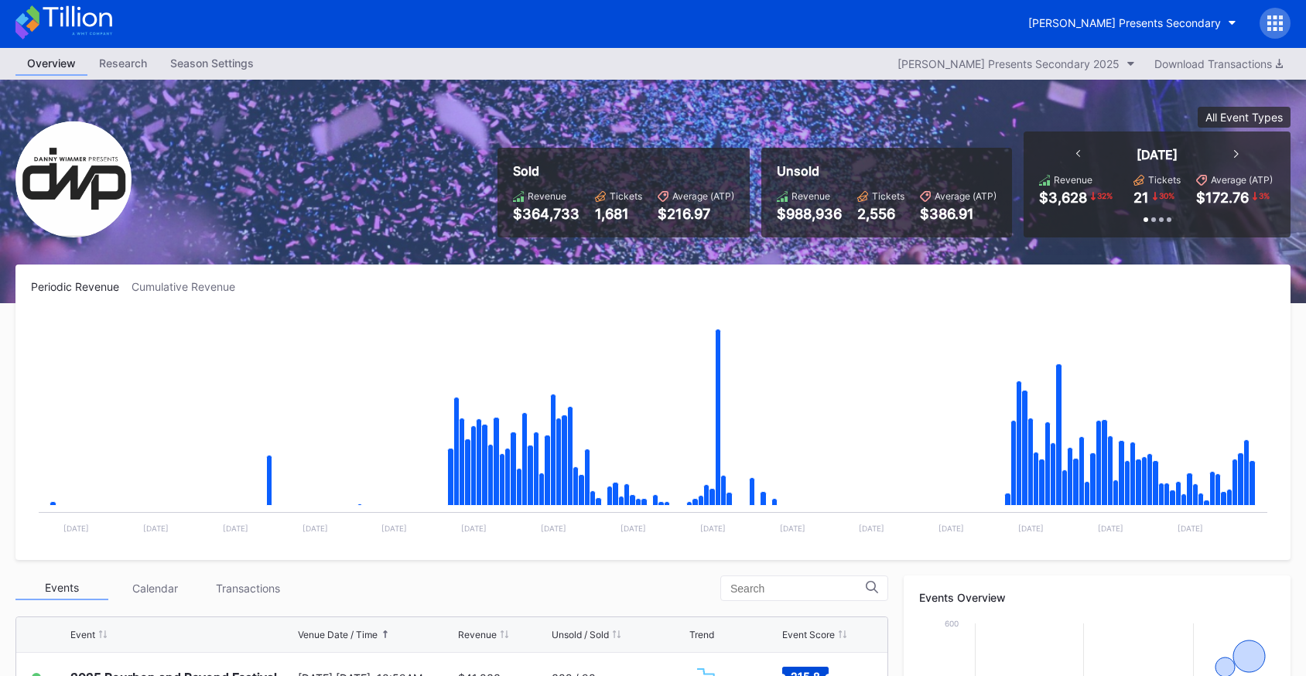
click at [1283, 25] on div at bounding box center [1274, 23] width 31 height 31
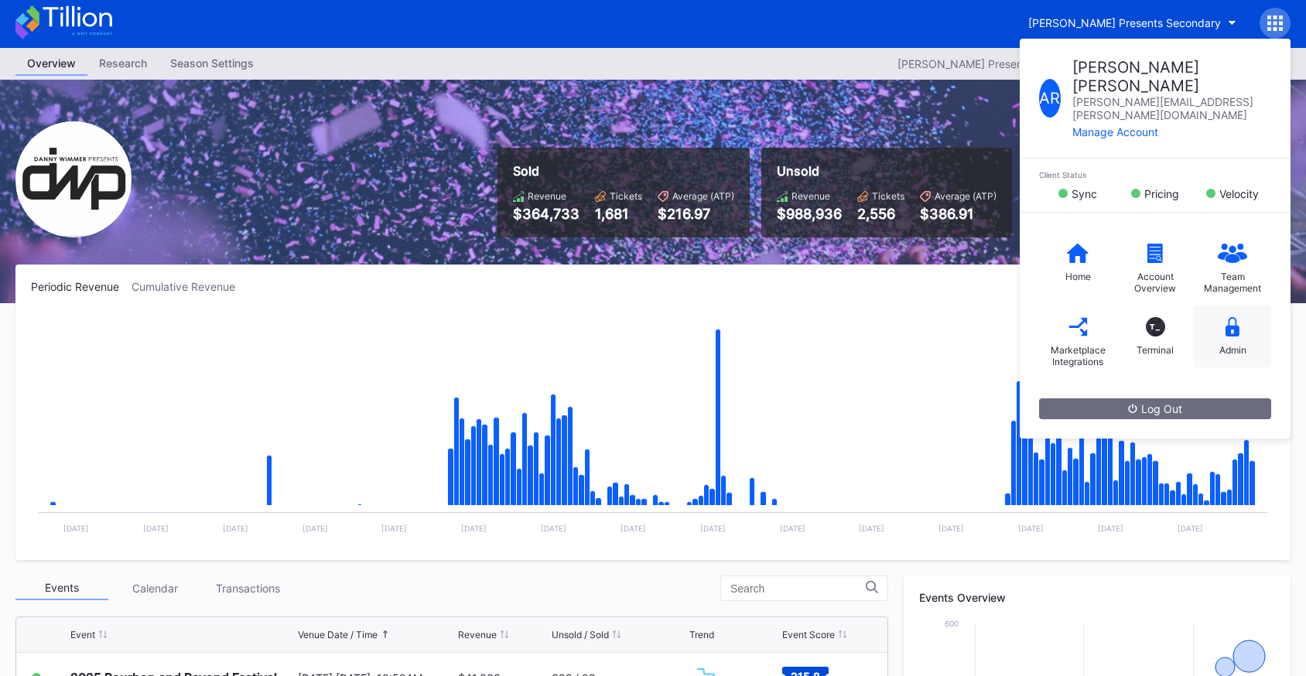
click at [1238, 306] on div "Admin" at bounding box center [1232, 337] width 77 height 62
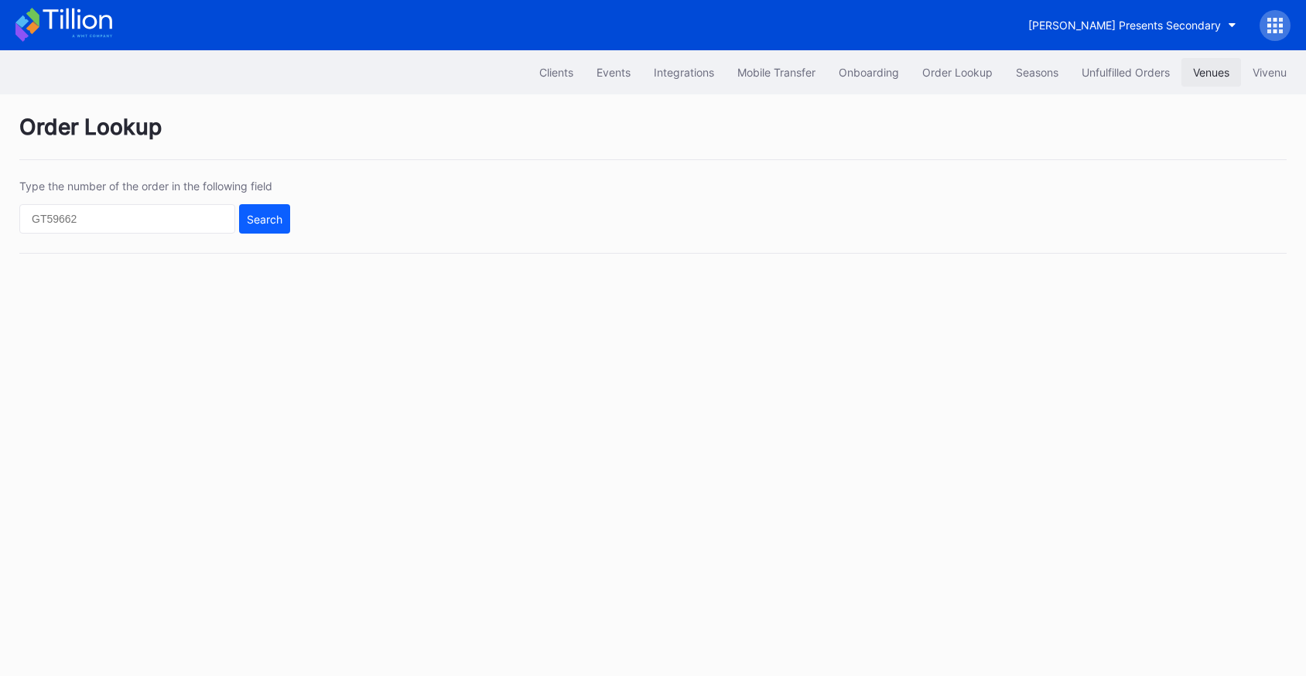
click at [1207, 72] on div "Venues" at bounding box center [1211, 72] width 36 height 13
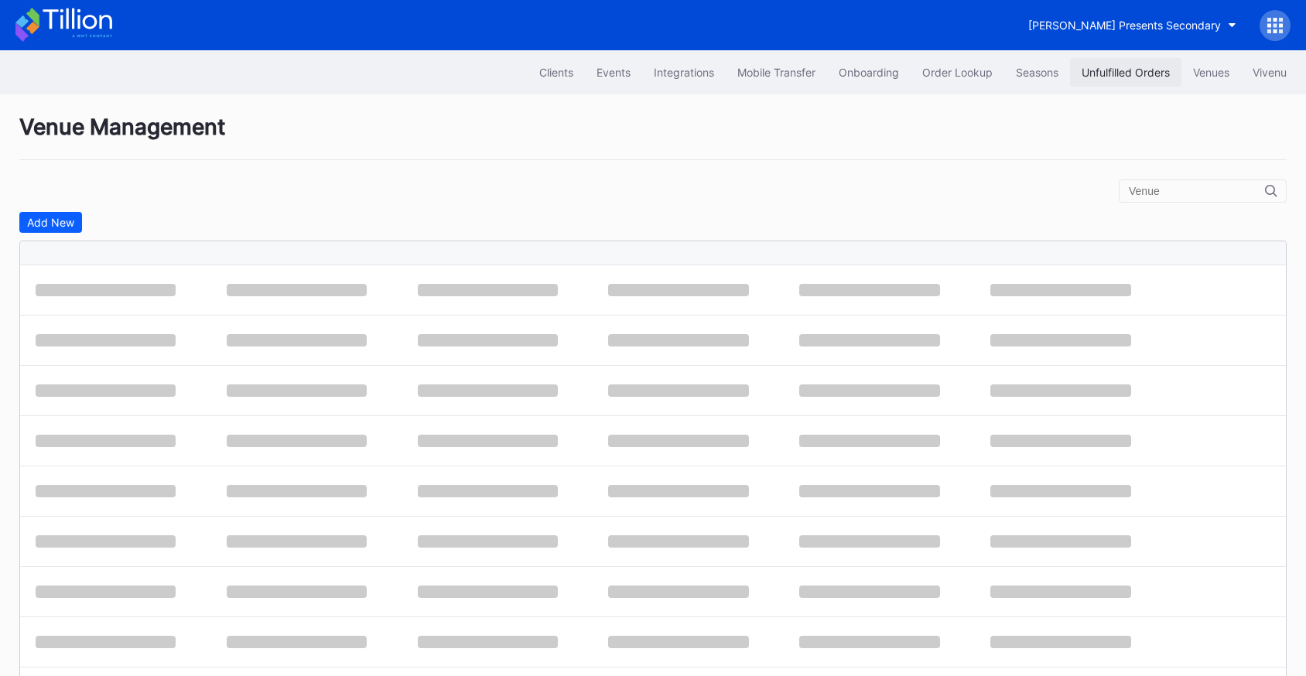
click at [1133, 77] on div "Unfulfilled Orders" at bounding box center [1125, 72] width 88 height 13
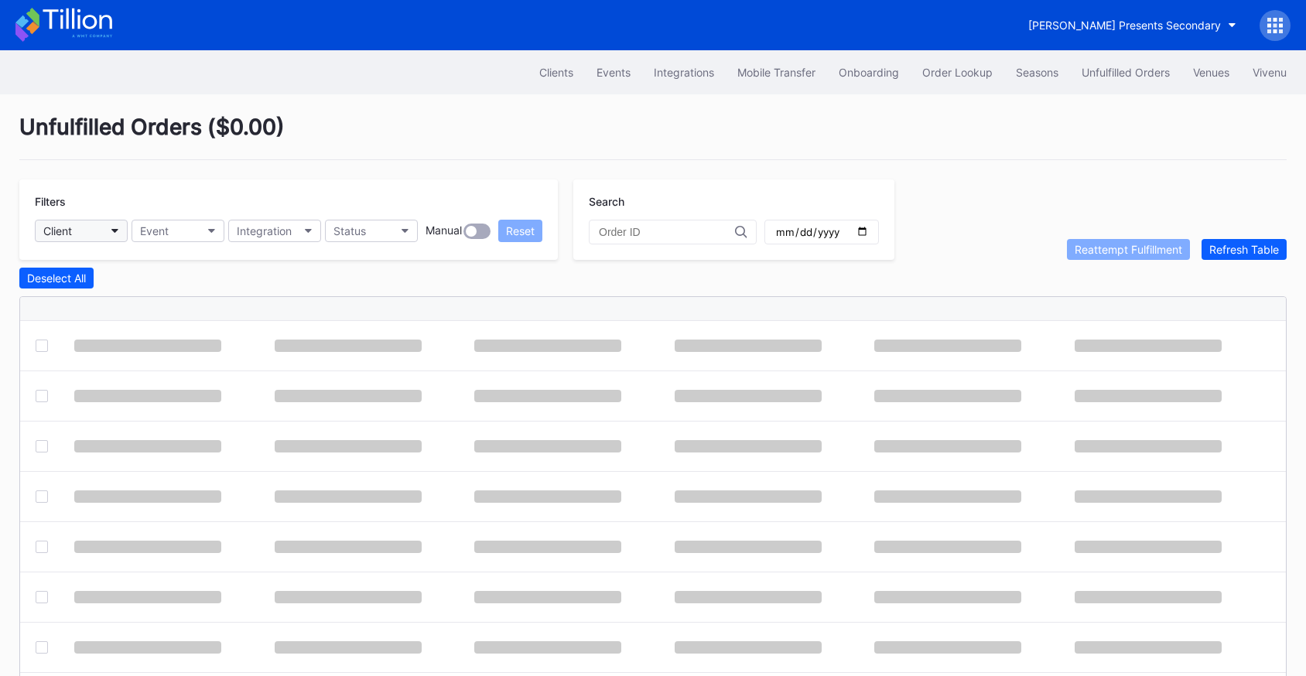
click at [94, 241] on button "Client" at bounding box center [81, 231] width 93 height 22
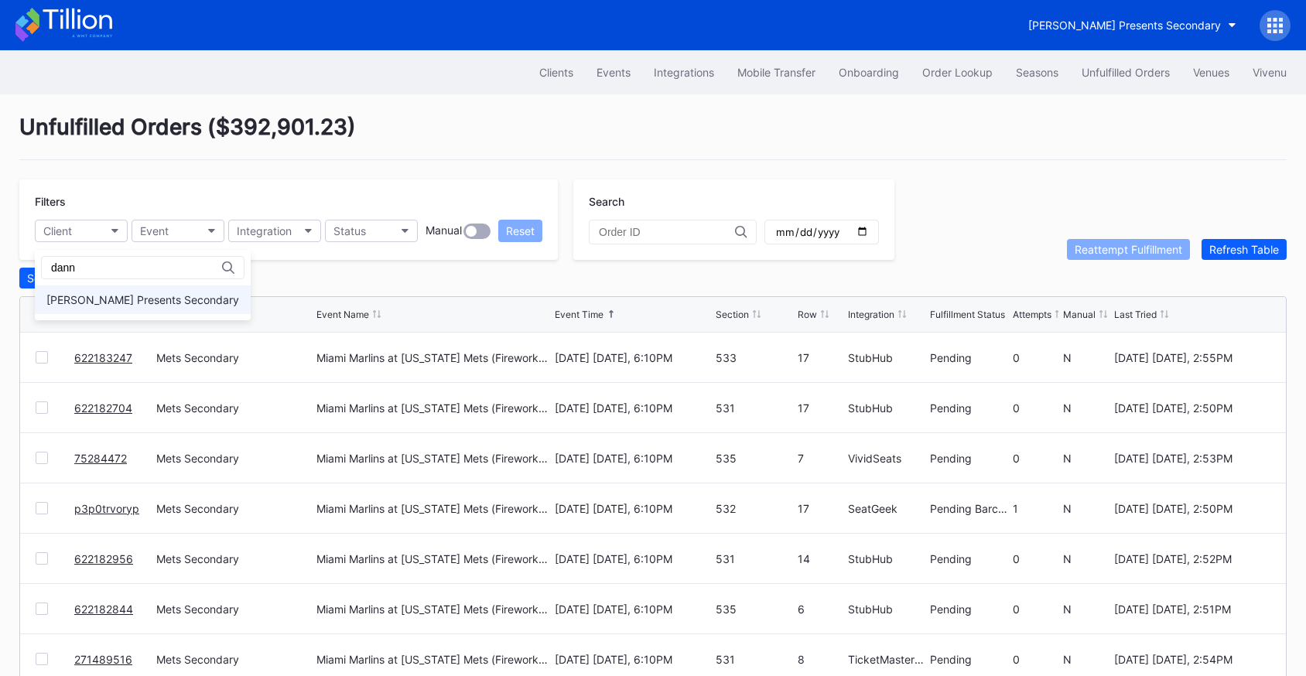
type input "dann"
drag, startPoint x: 152, startPoint y: 298, endPoint x: 227, endPoint y: 248, distance: 90.3
click at [152, 298] on div "[PERSON_NAME] Presents Secondary" at bounding box center [142, 299] width 193 height 13
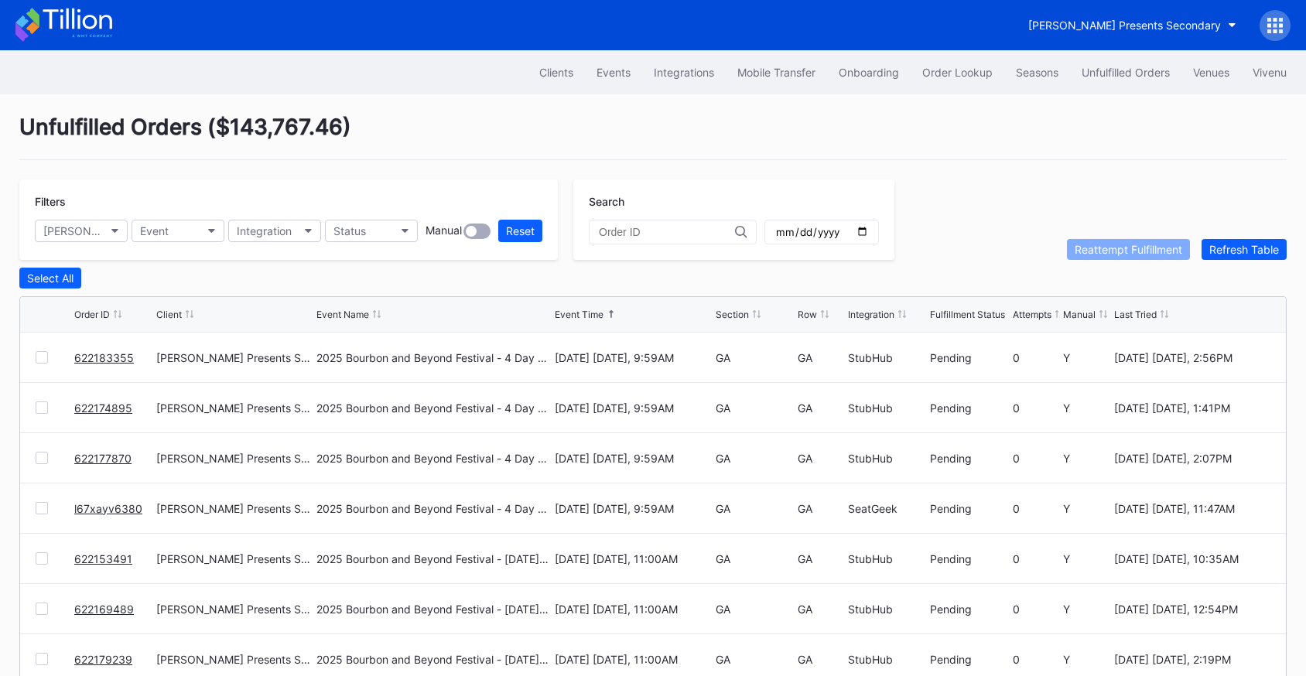
click at [108, 5] on div "[PERSON_NAME] Presents Secondary" at bounding box center [653, 25] width 1306 height 50
click at [1061, 22] on div "[PERSON_NAME] Presents Secondary" at bounding box center [1124, 25] width 193 height 13
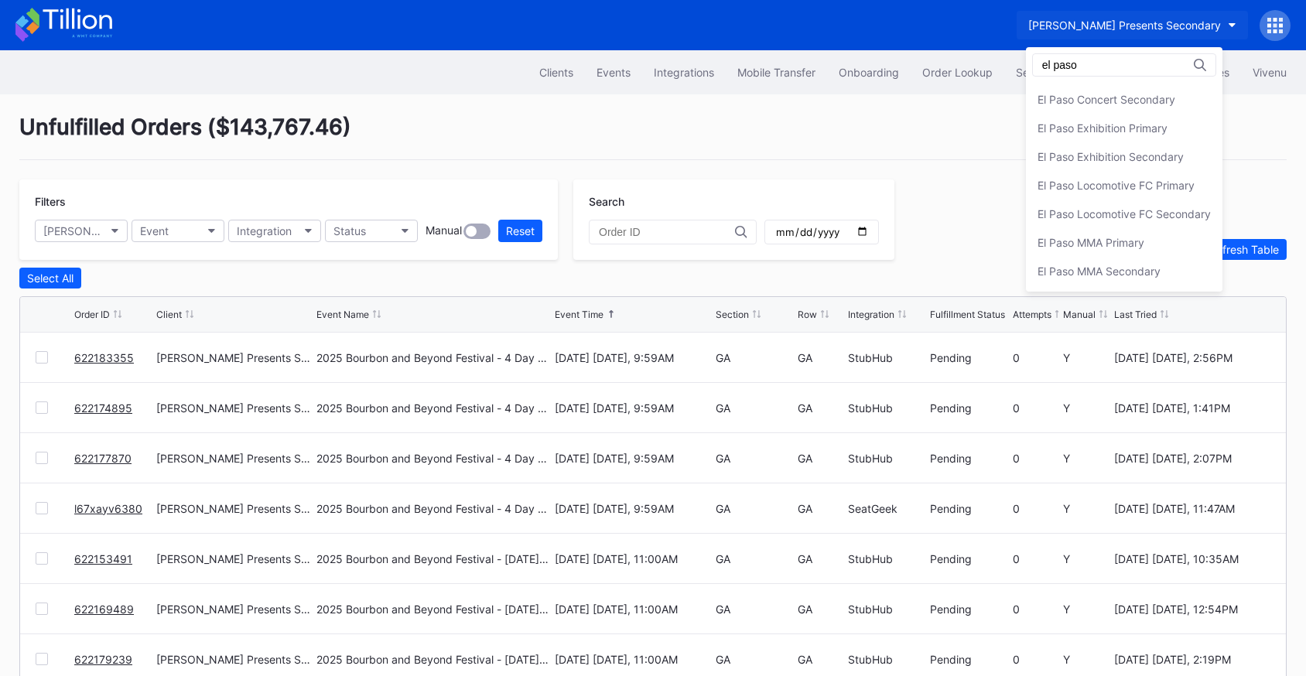
scroll to position [84, 0]
type input "el paso"
click at [1129, 103] on div "El Paso Concert Secondary" at bounding box center [1106, 99] width 138 height 13
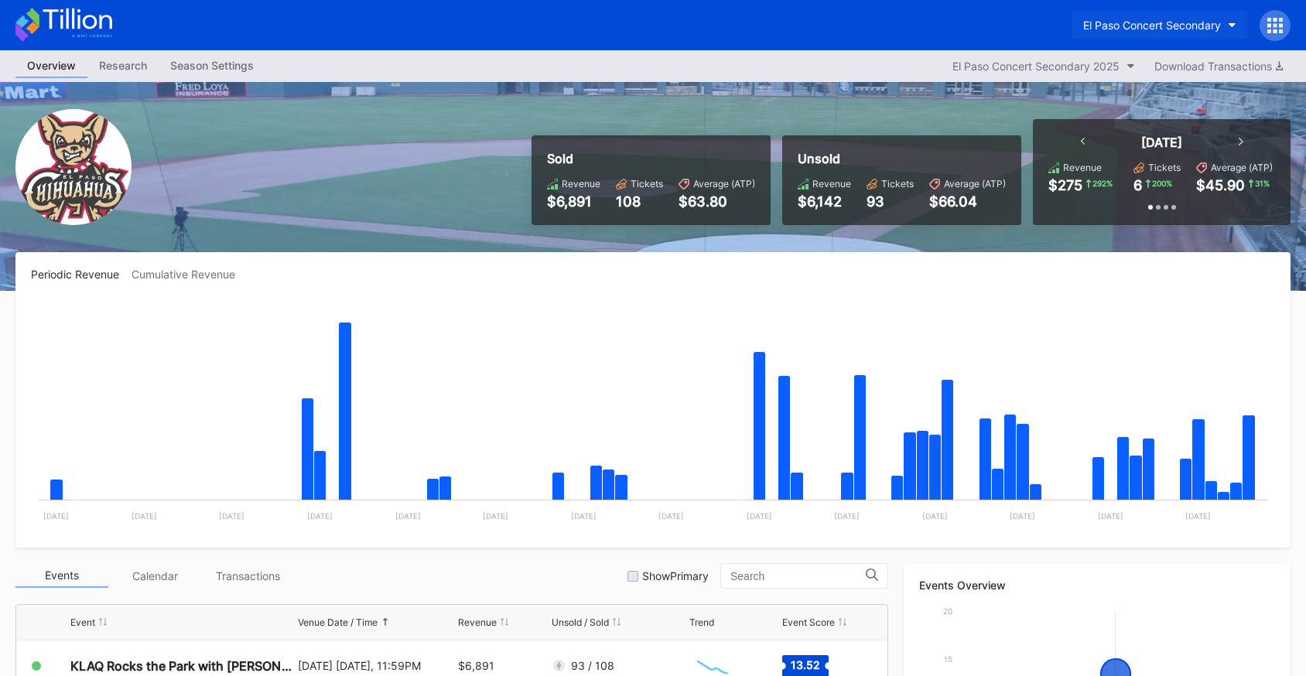
click at [1139, 24] on div "El Paso Concert Secondary" at bounding box center [1152, 25] width 138 height 13
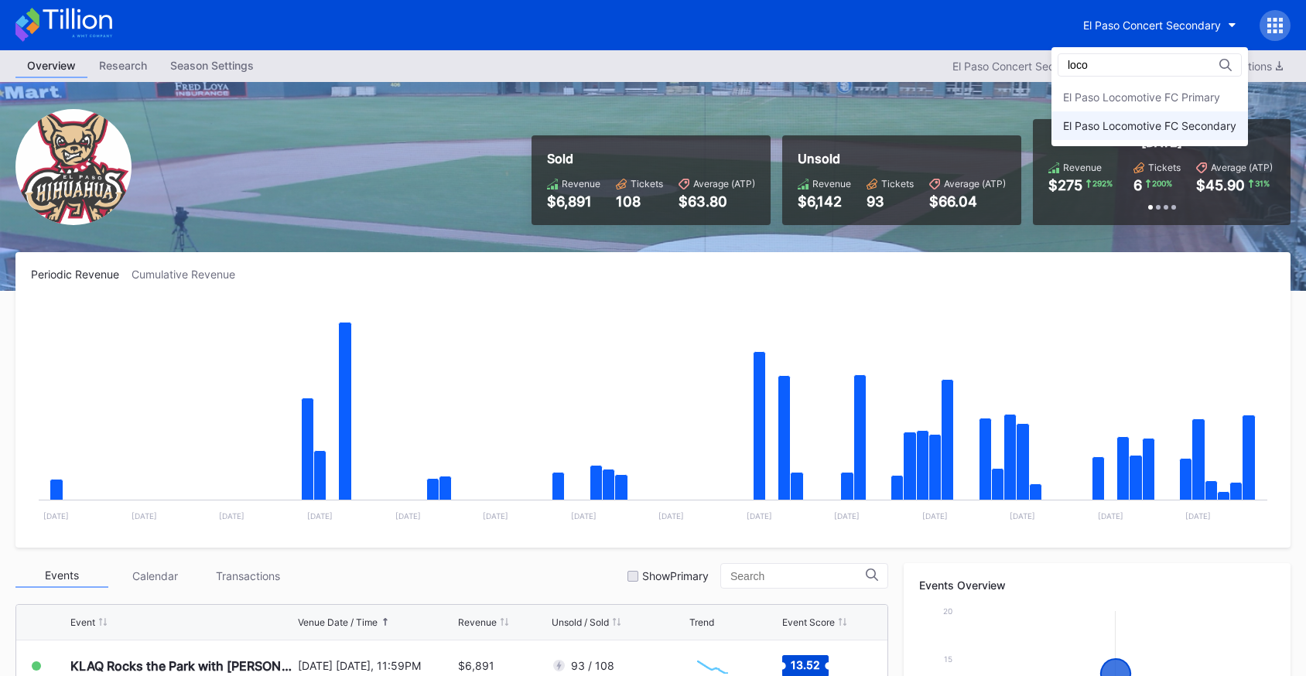
type input "loco"
click at [1134, 111] on div "El Paso Locomotive FC Secondary" at bounding box center [1149, 125] width 196 height 29
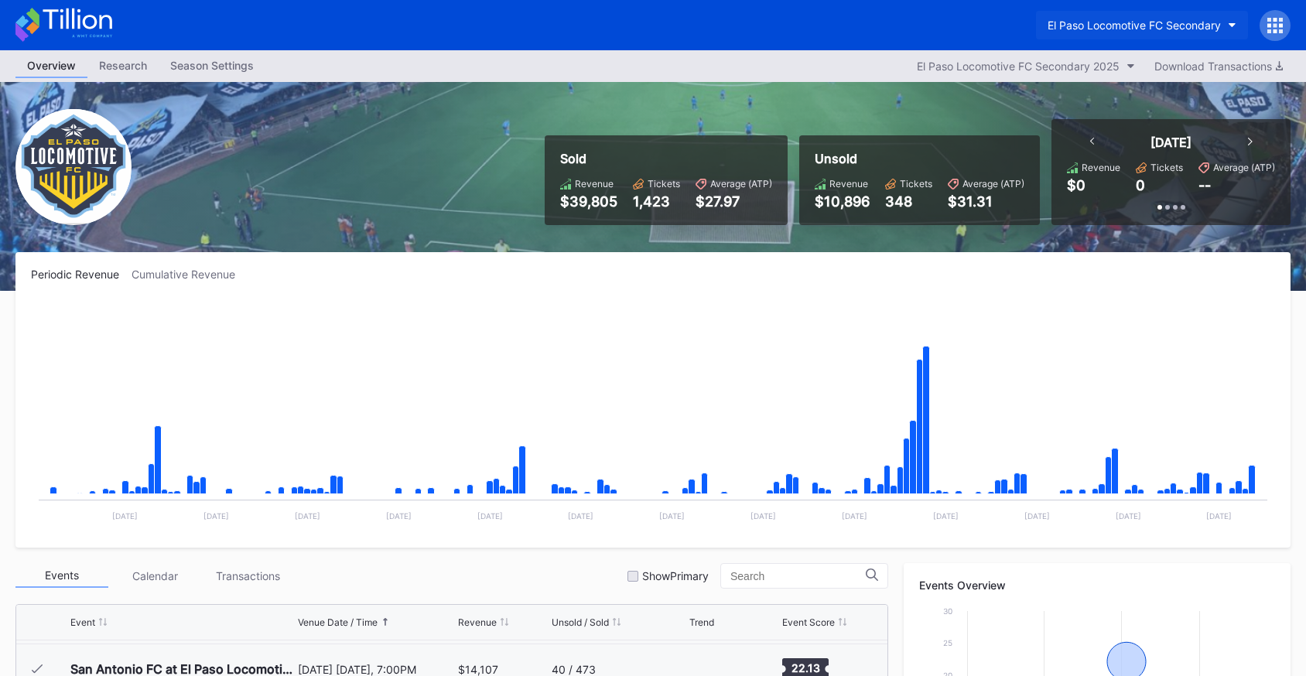
click at [1095, 19] on div "El Paso Locomotive FC Secondary" at bounding box center [1133, 25] width 173 height 13
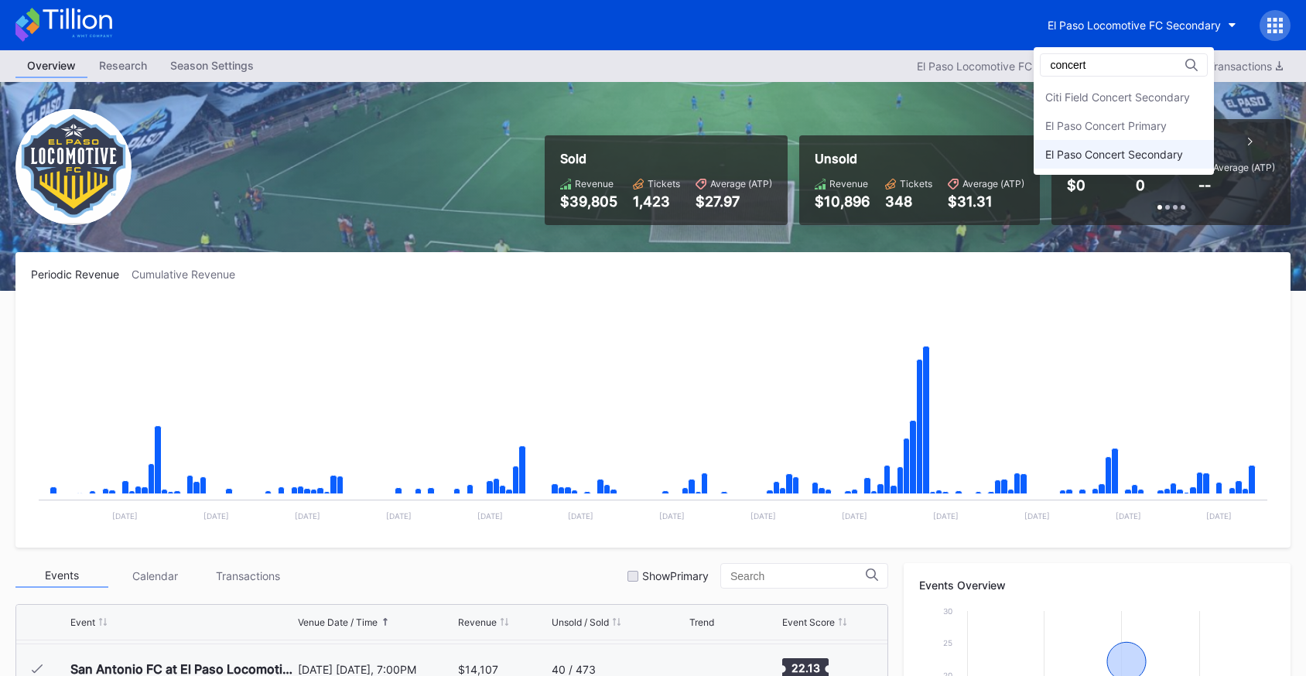
type input "concert"
click at [1109, 155] on div "El Paso Concert Secondary" at bounding box center [1114, 154] width 138 height 13
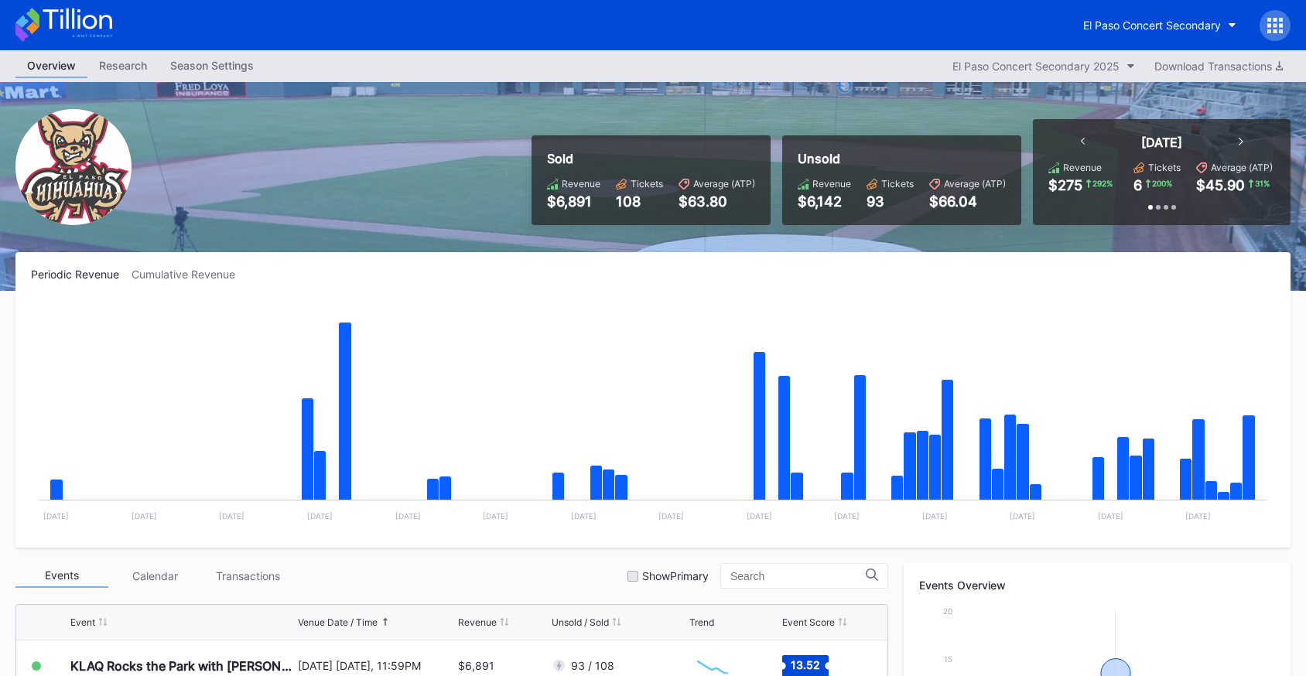
click at [97, 29] on icon at bounding box center [63, 25] width 97 height 34
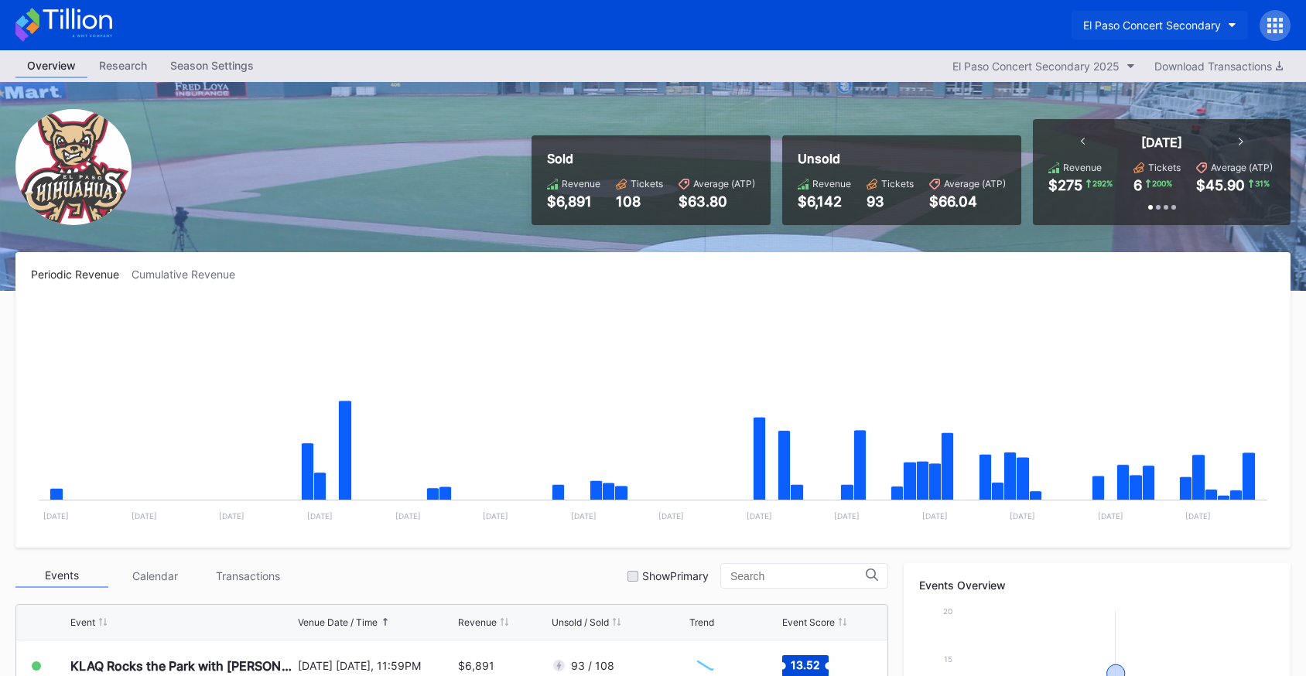
click at [1177, 12] on button "El Paso Concert Secondary" at bounding box center [1159, 25] width 176 height 29
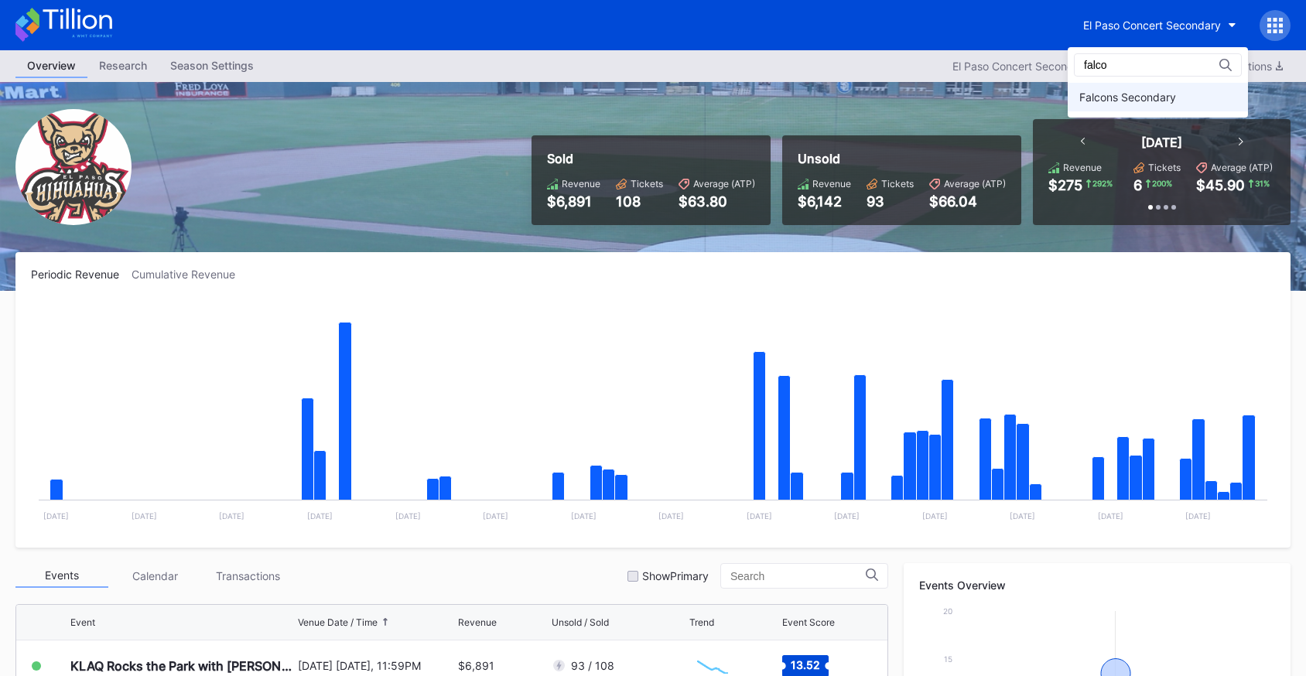
type input "falco"
click at [1156, 93] on div "Falcons Secondary" at bounding box center [1127, 97] width 97 height 13
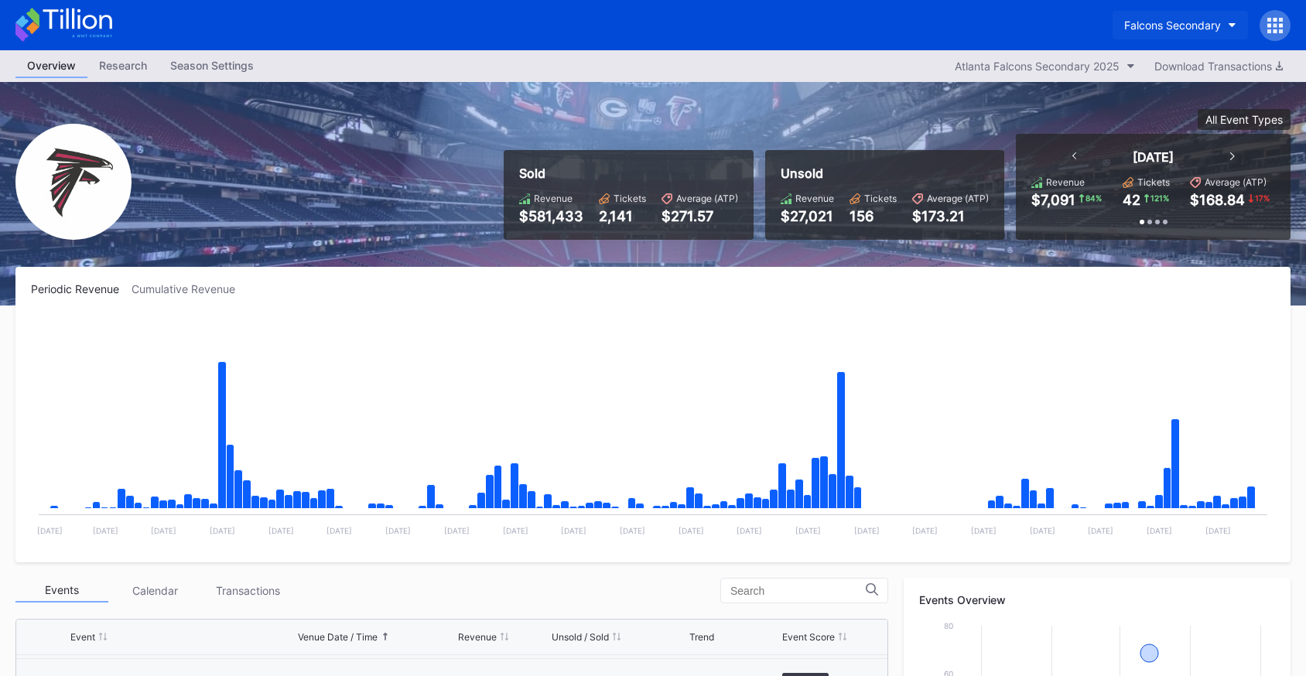
click at [1138, 26] on div "Falcons Secondary" at bounding box center [1172, 25] width 97 height 13
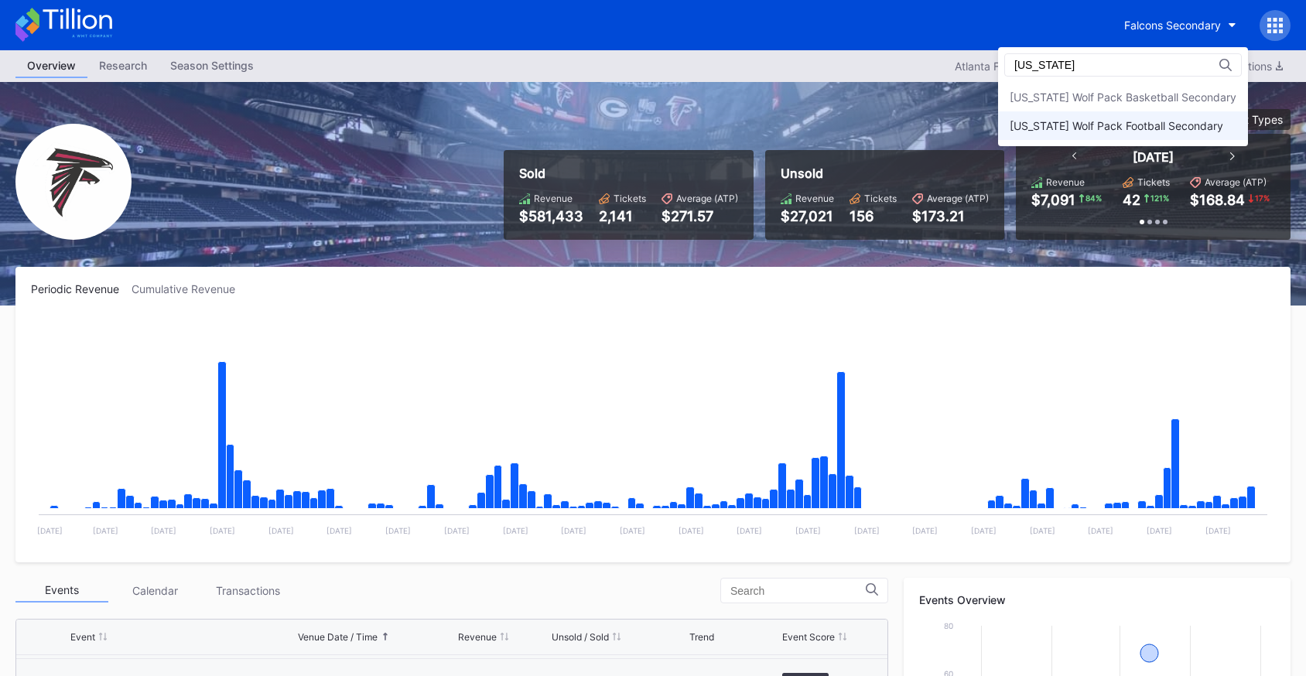
type input "nevada"
click at [1156, 120] on div "[US_STATE] Wolf Pack Football Secondary" at bounding box center [1116, 125] width 214 height 13
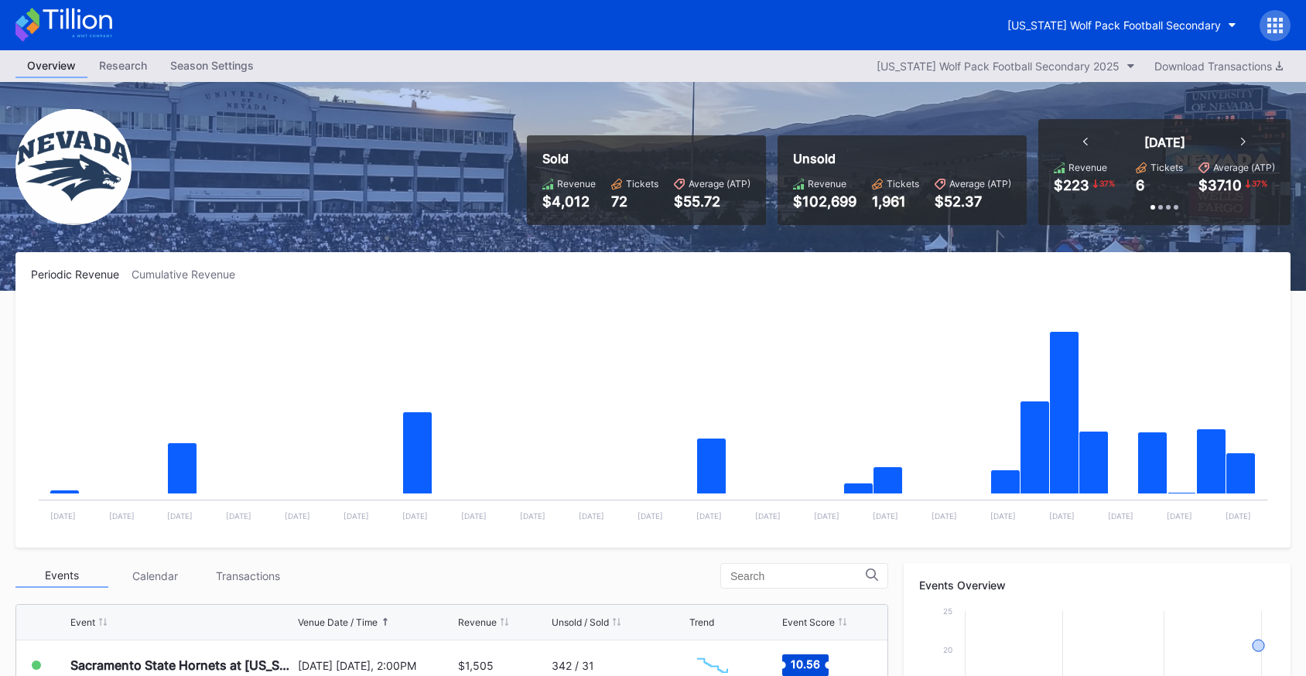
click at [102, 18] on icon at bounding box center [77, 19] width 69 height 21
click at [1183, 30] on div "[US_STATE] Wolf Pack Football Secondary" at bounding box center [1114, 25] width 214 height 13
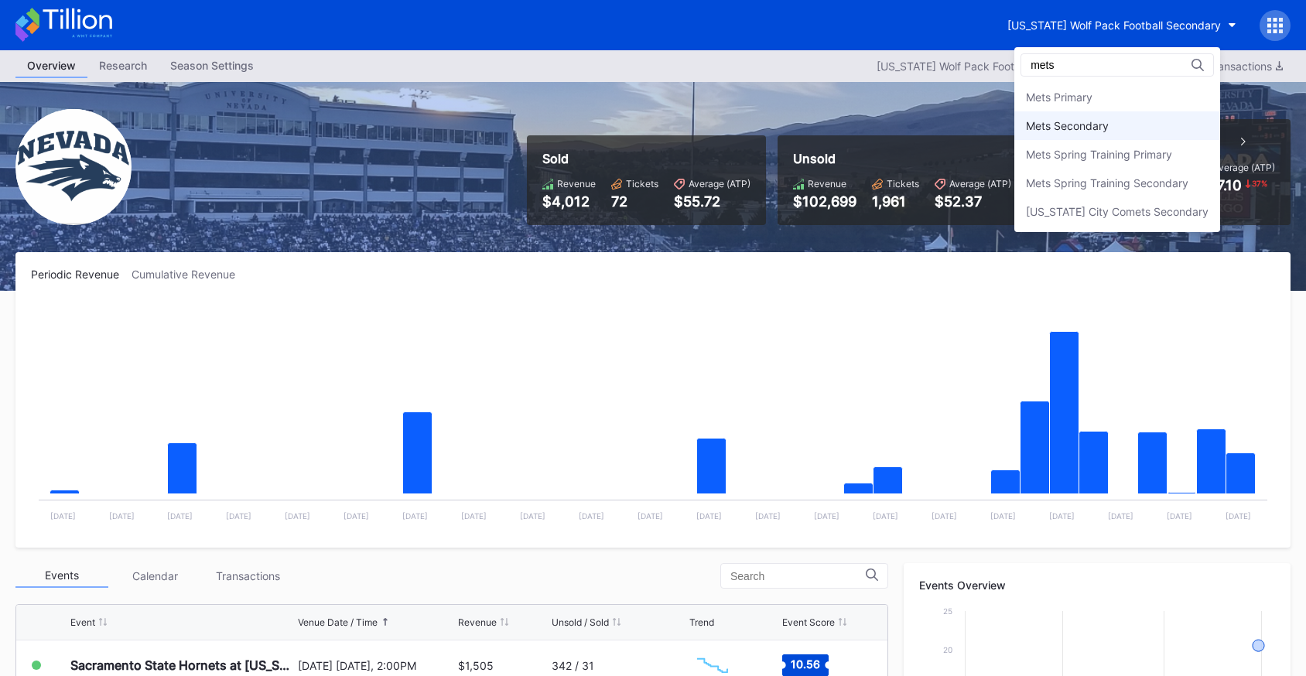
type input "mets"
click at [1105, 126] on div "Mets Secondary" at bounding box center [1067, 125] width 83 height 13
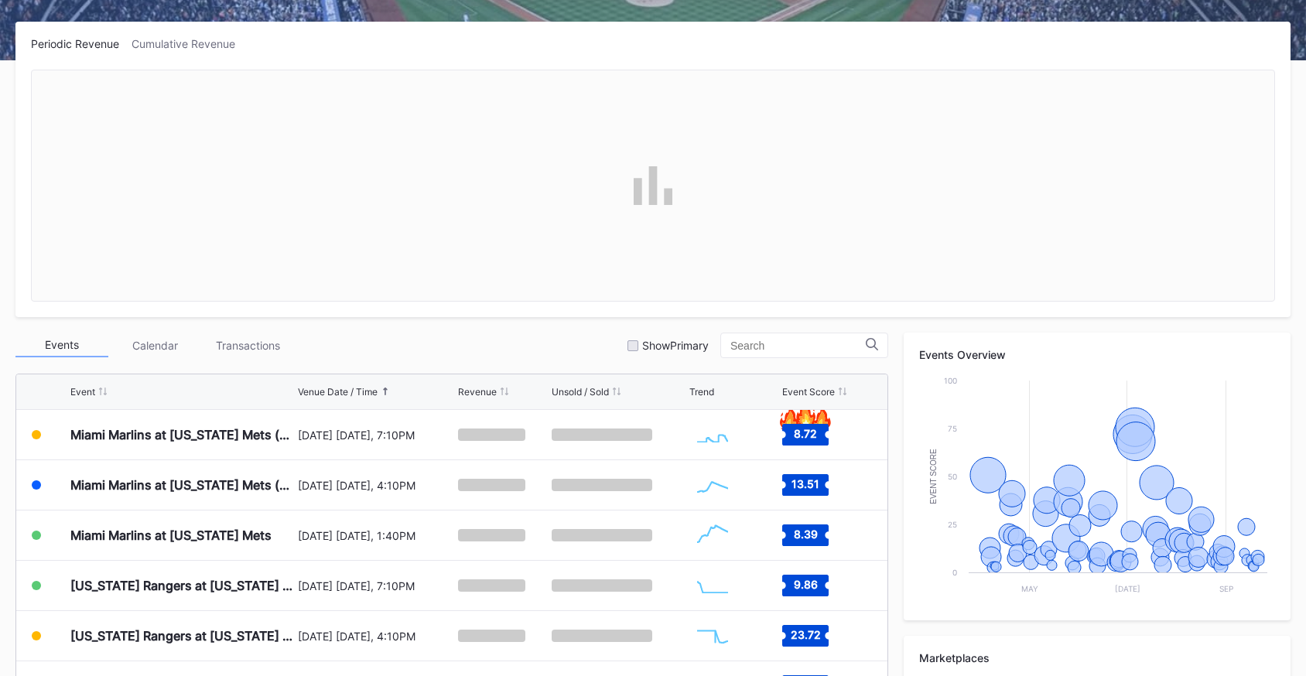
scroll to position [252, 0]
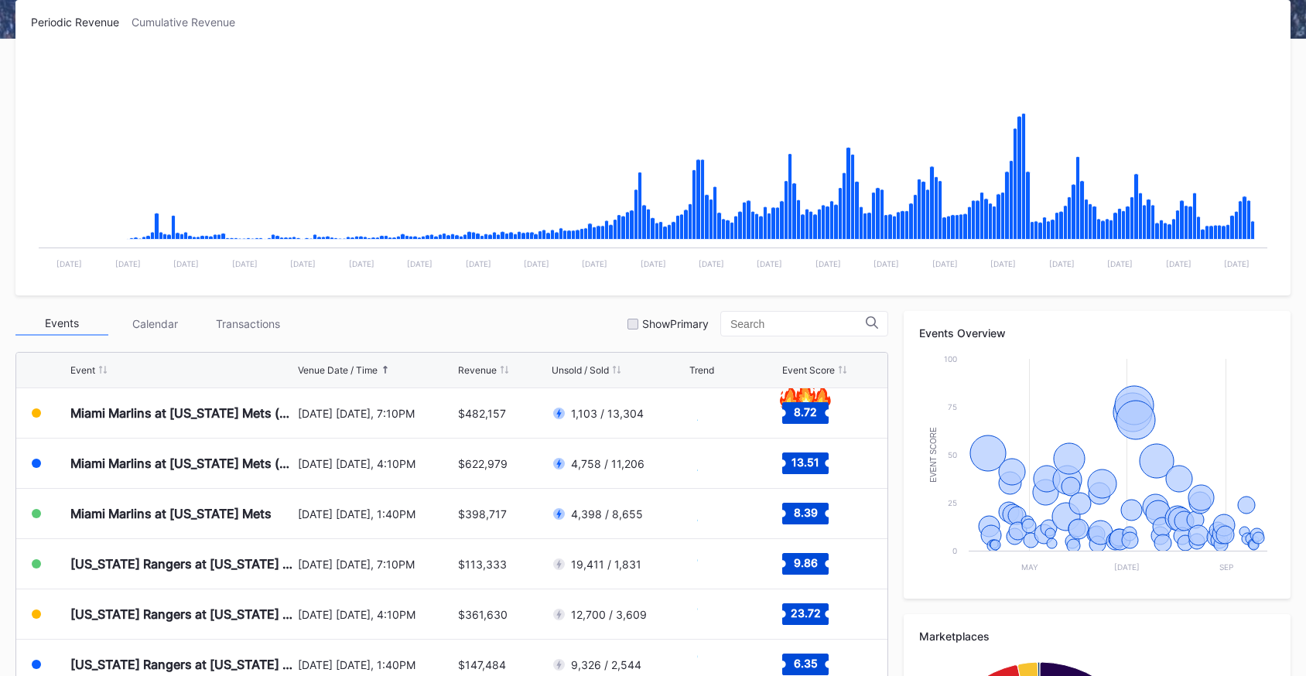
click at [480, 248] on rect "Chart title" at bounding box center [653, 164] width 1244 height 232
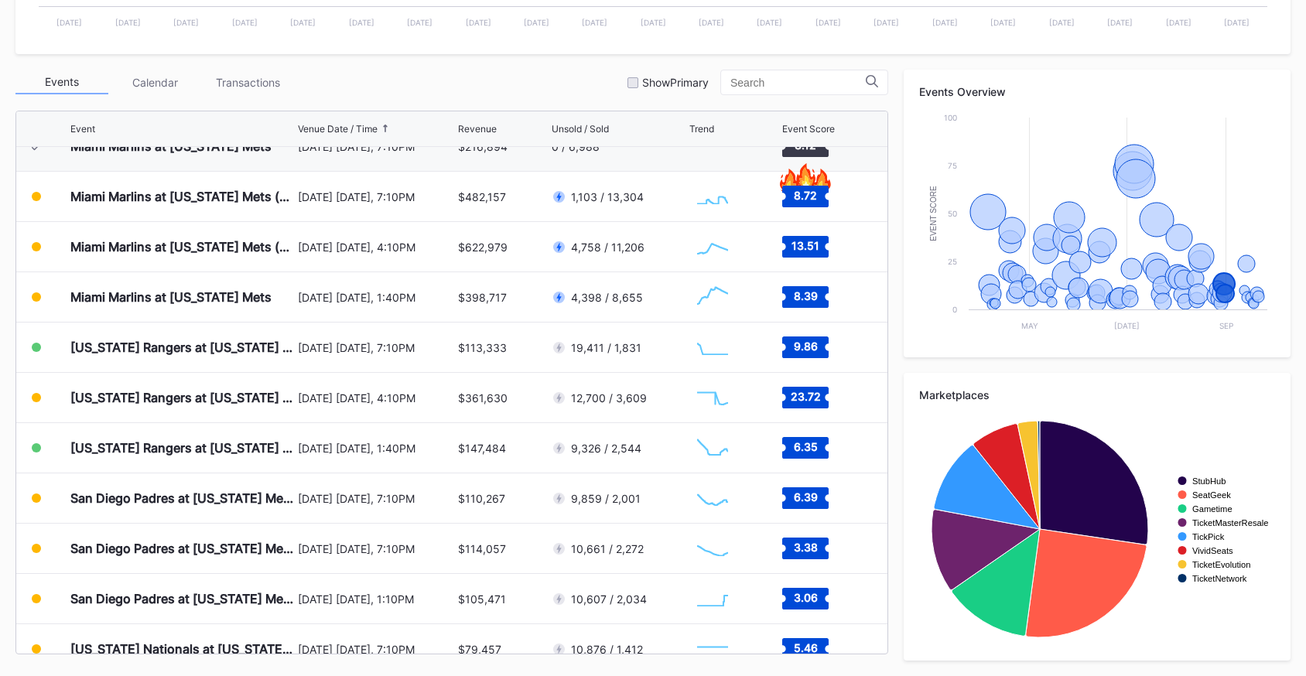
scroll to position [3360, 0]
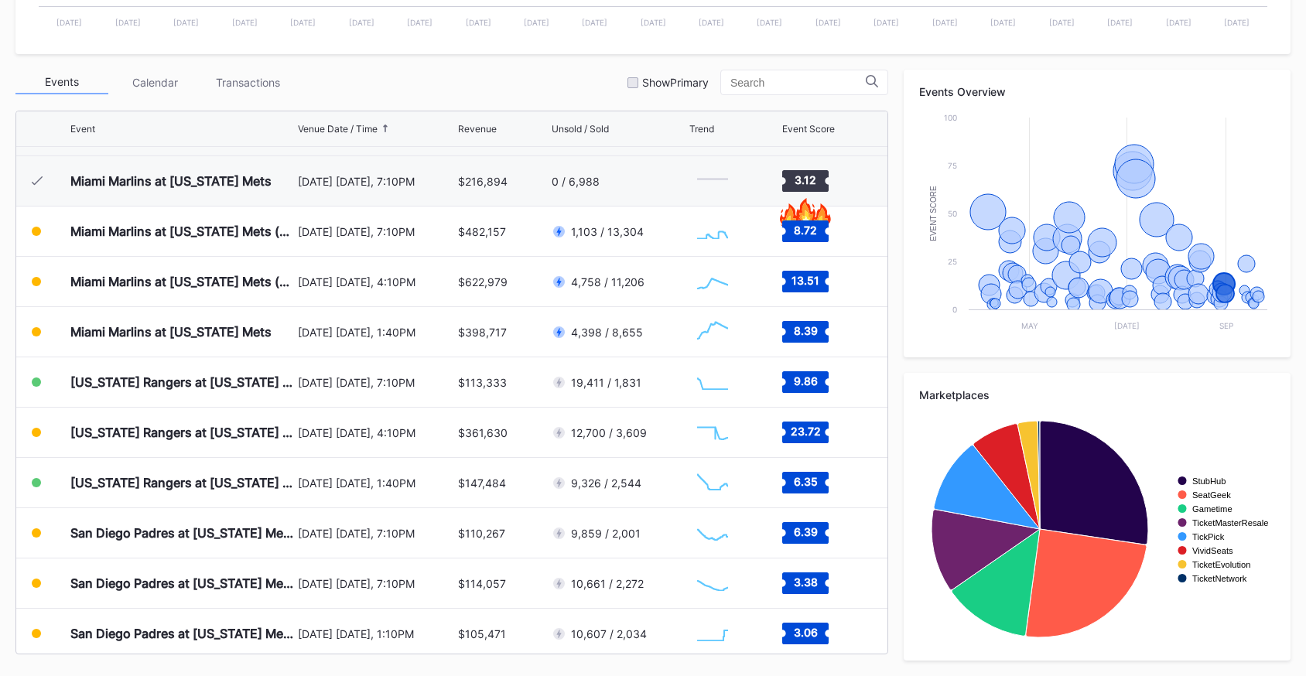
click at [450, 251] on div "[DATE] [DATE], 7:10PM" at bounding box center [376, 232] width 156 height 50
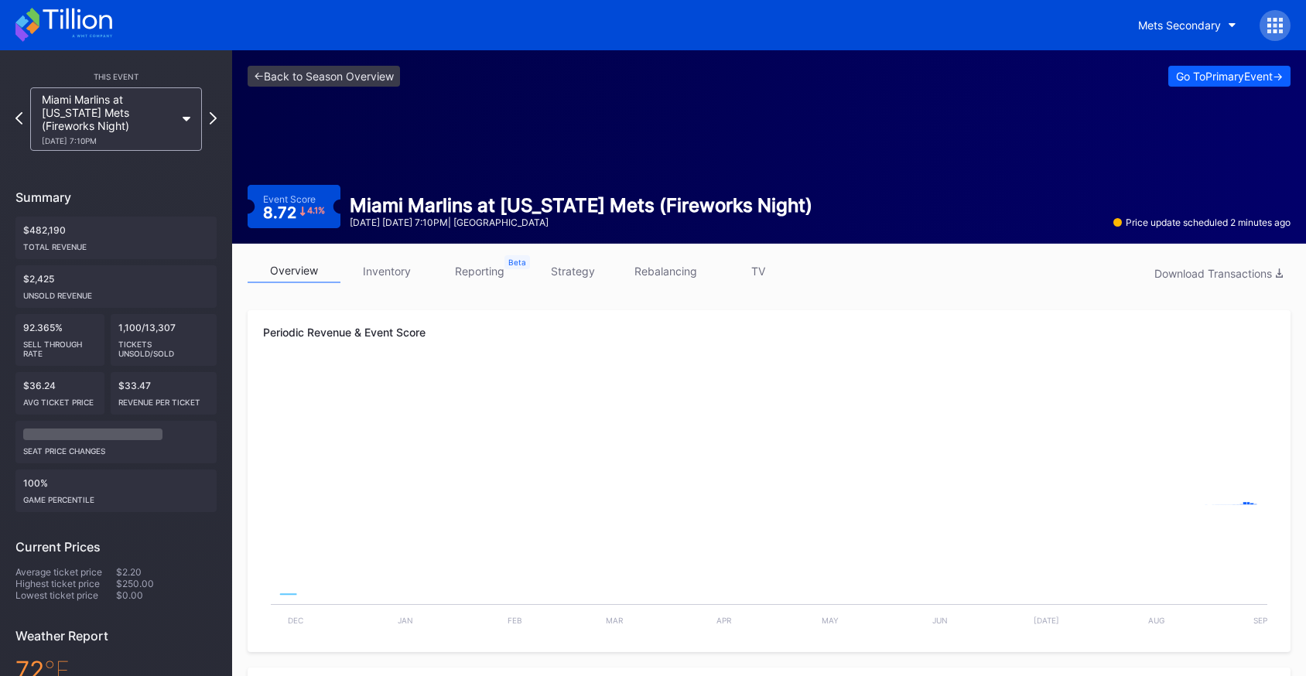
click at [370, 272] on link "inventory" at bounding box center [386, 271] width 93 height 24
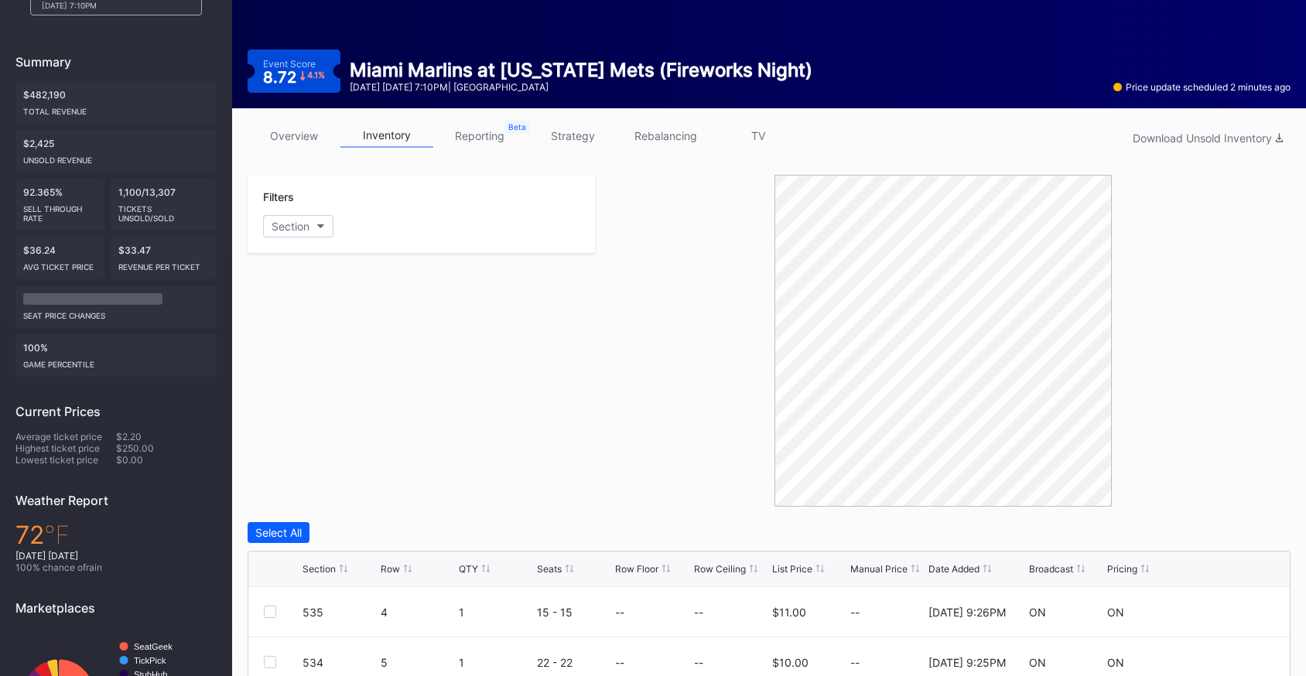
scroll to position [453, 0]
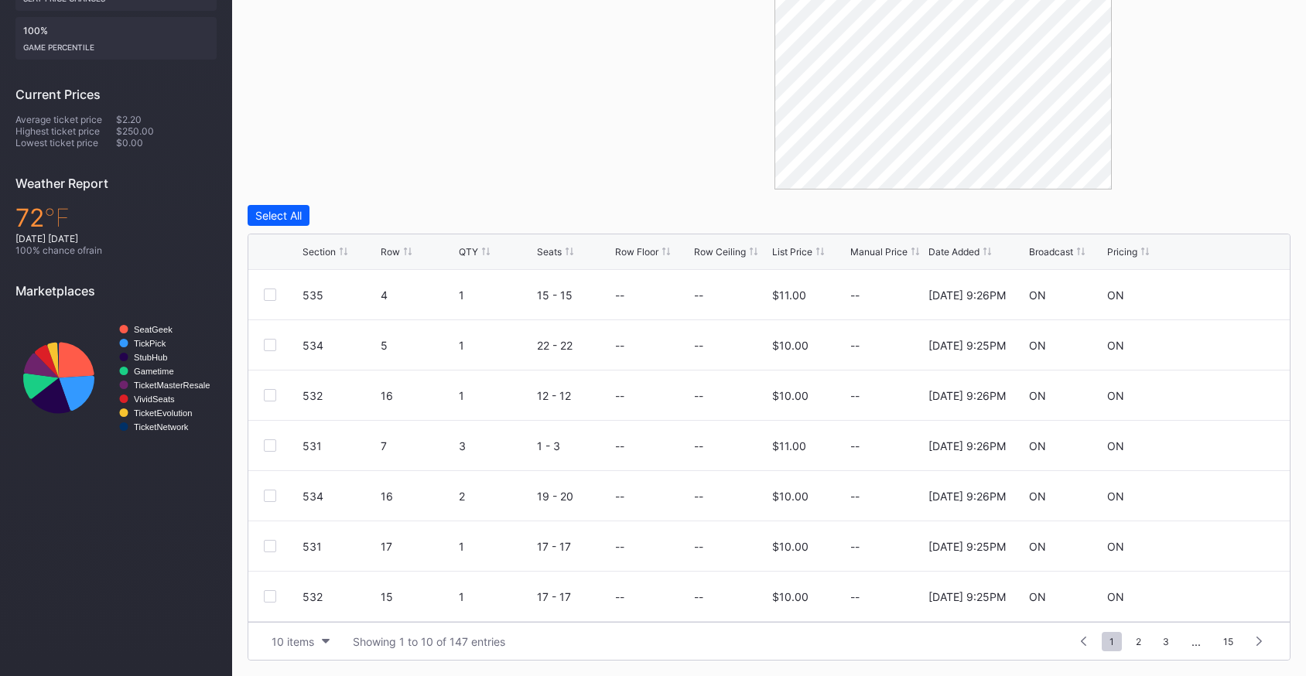
click at [804, 250] on div "List Price" at bounding box center [792, 252] width 40 height 12
click at [787, 250] on div "List Price" at bounding box center [792, 252] width 40 height 12
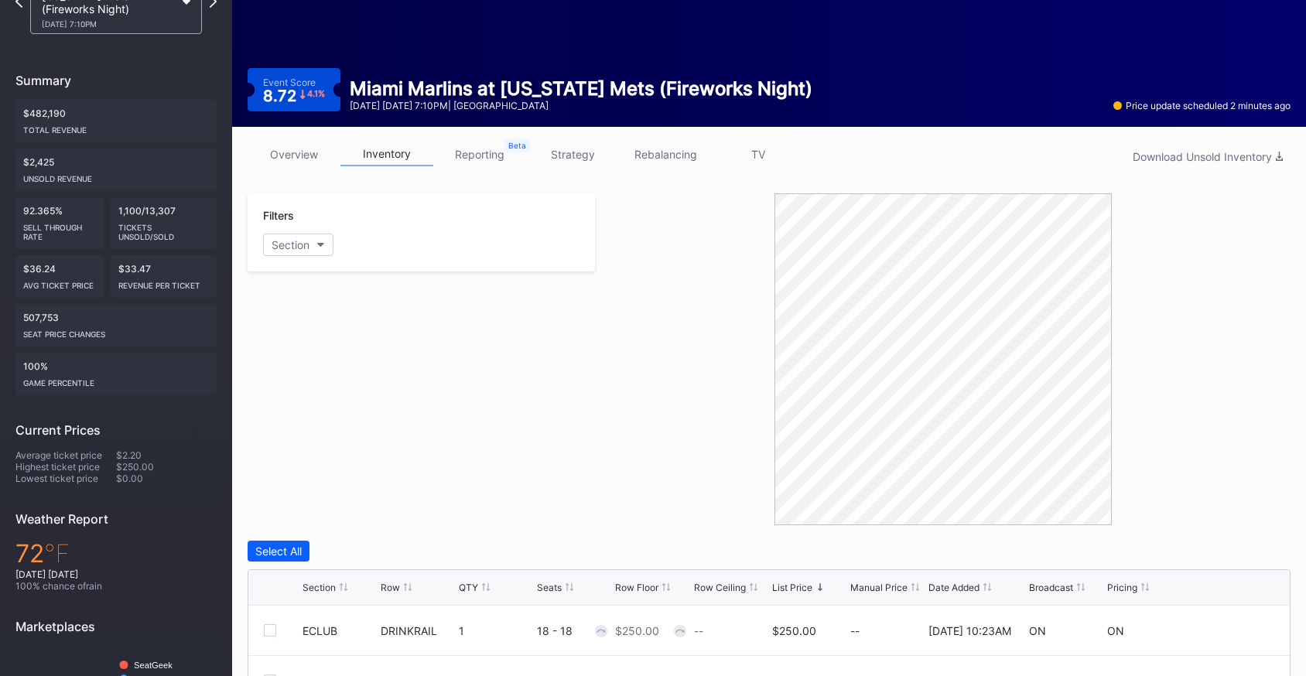
scroll to position [13, 0]
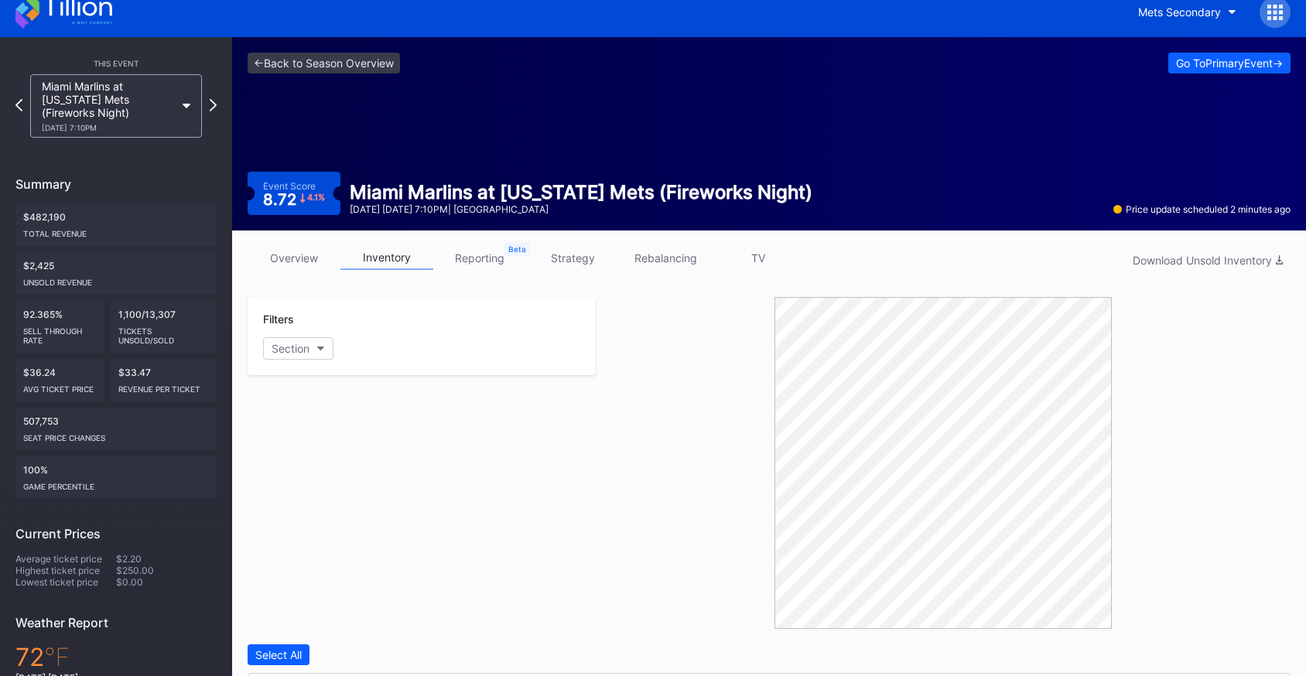
click at [302, 258] on link "overview" at bounding box center [294, 258] width 93 height 24
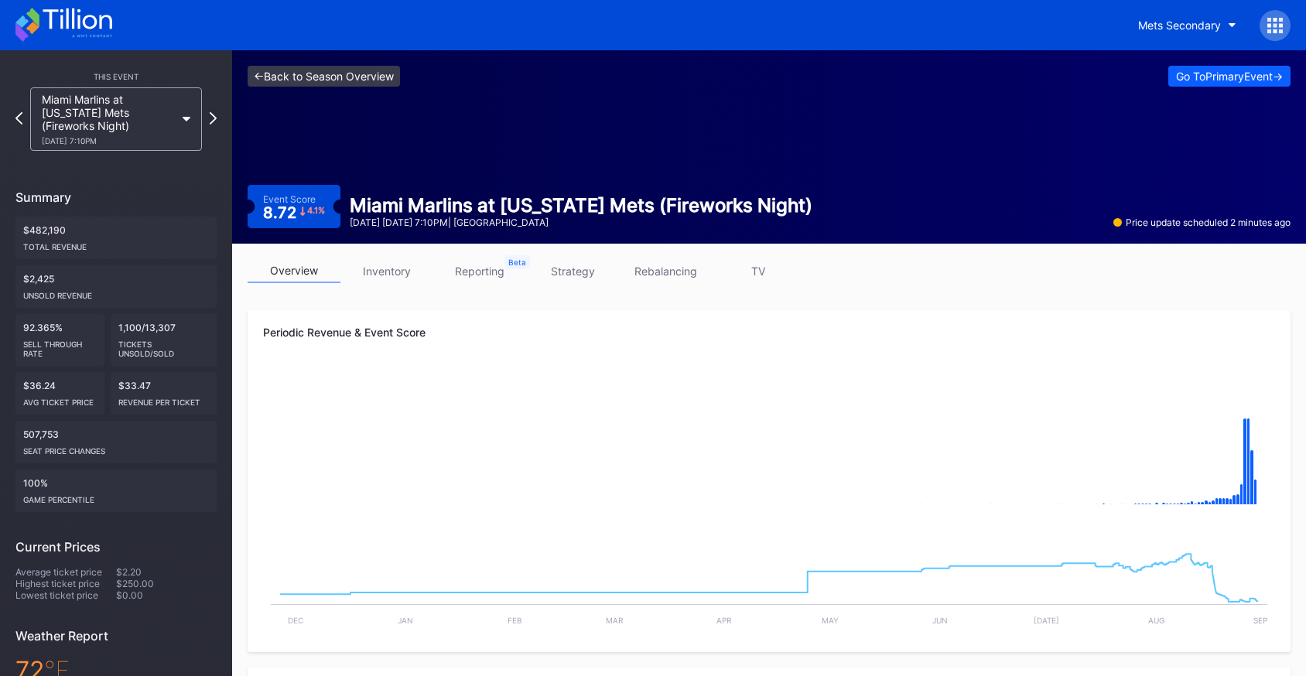
click at [351, 78] on link "<- Back to Season Overview" at bounding box center [324, 76] width 152 height 21
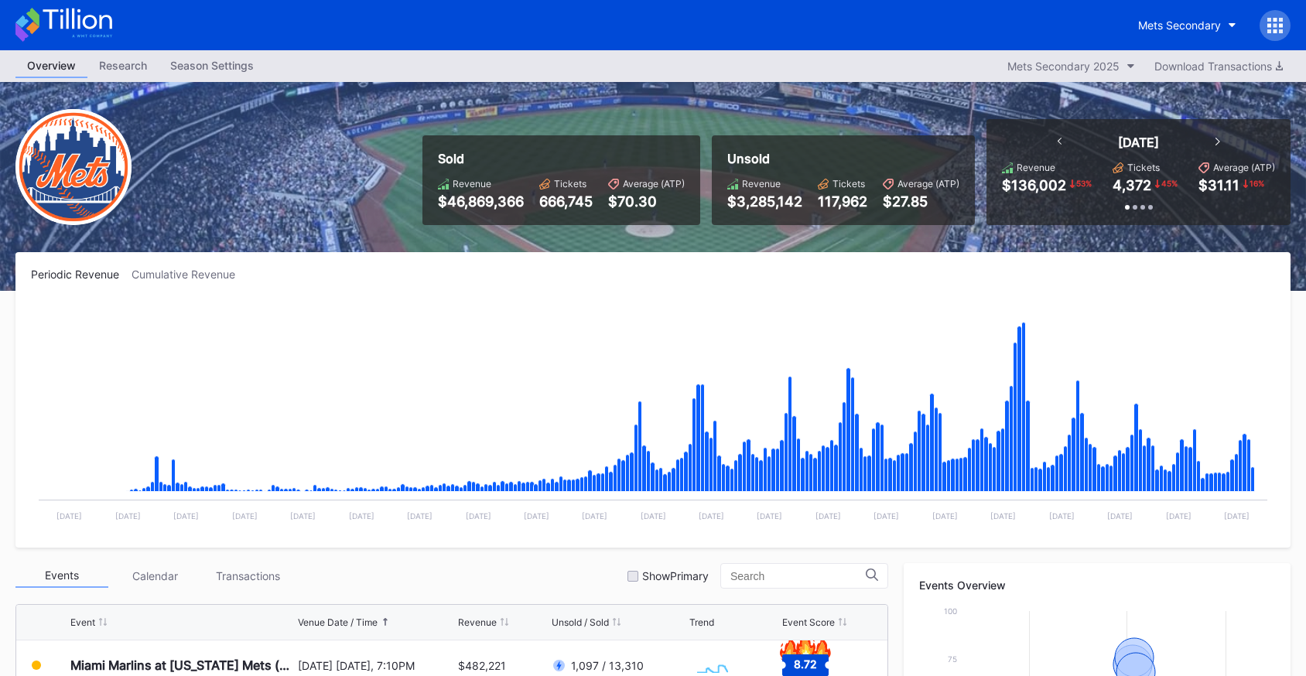
click at [105, 32] on icon at bounding box center [63, 25] width 97 height 34
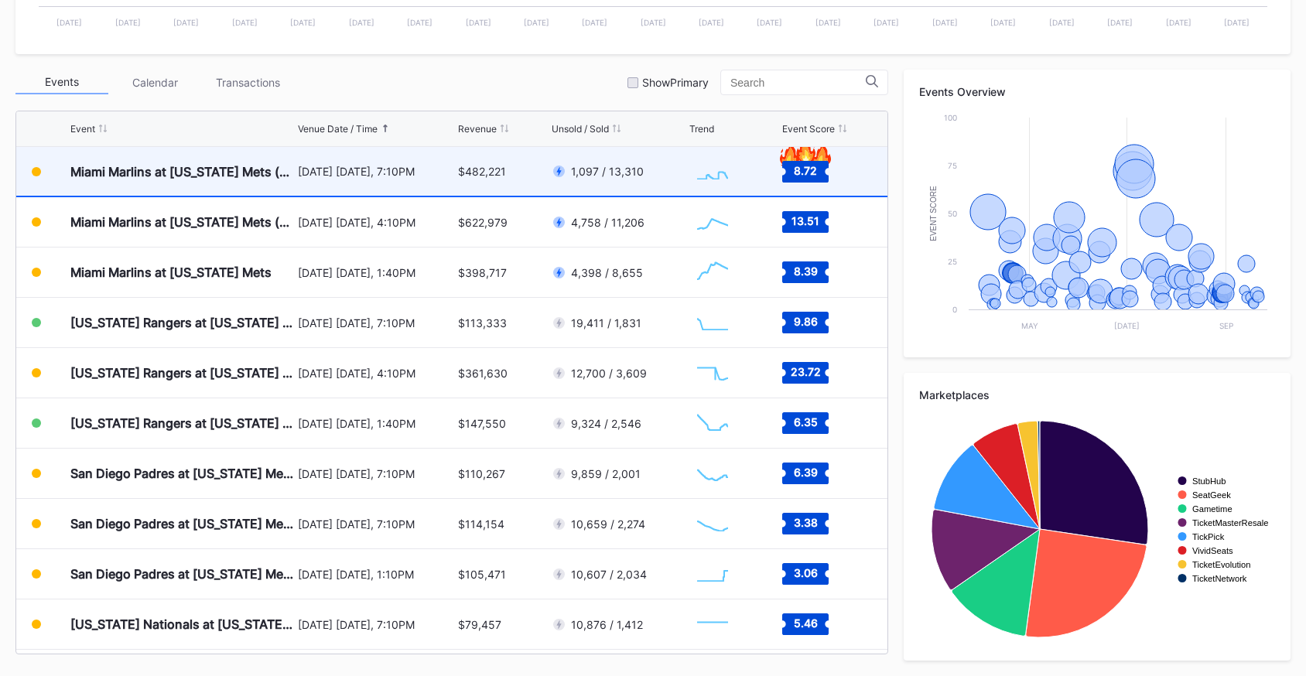
click at [387, 174] on div "[DATE] [DATE], 7:10PM" at bounding box center [376, 171] width 156 height 13
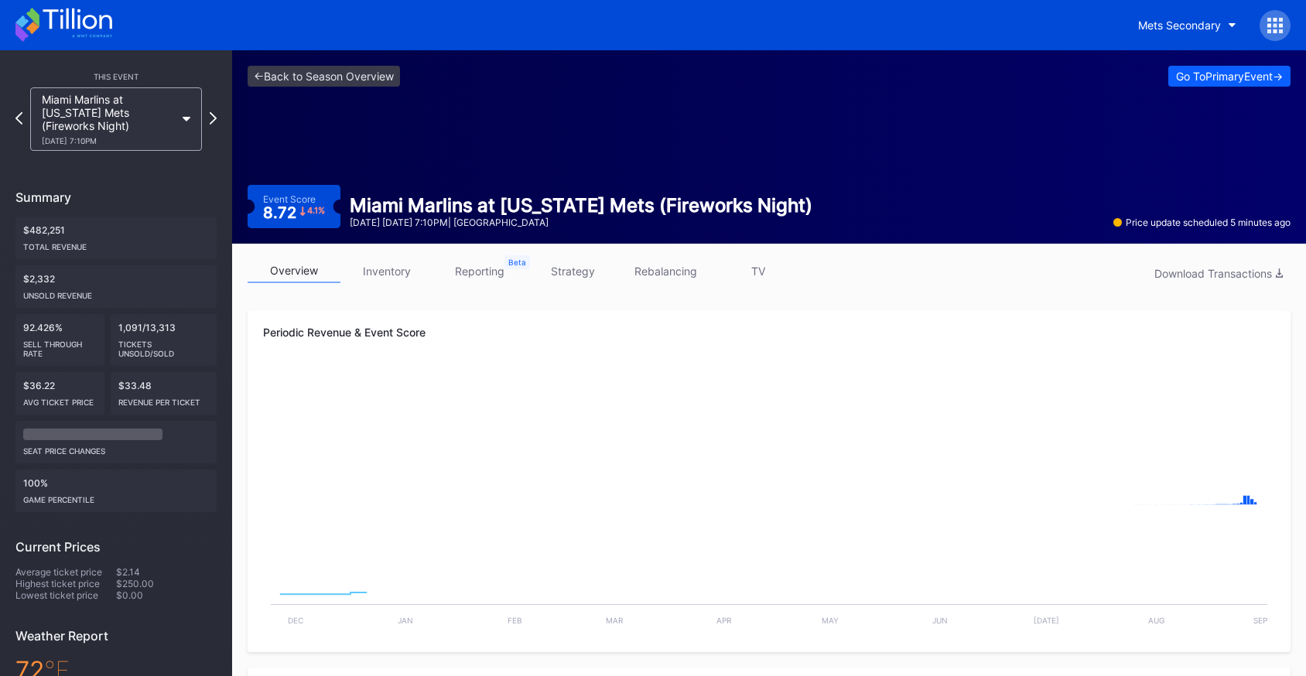
scroll to position [603, 0]
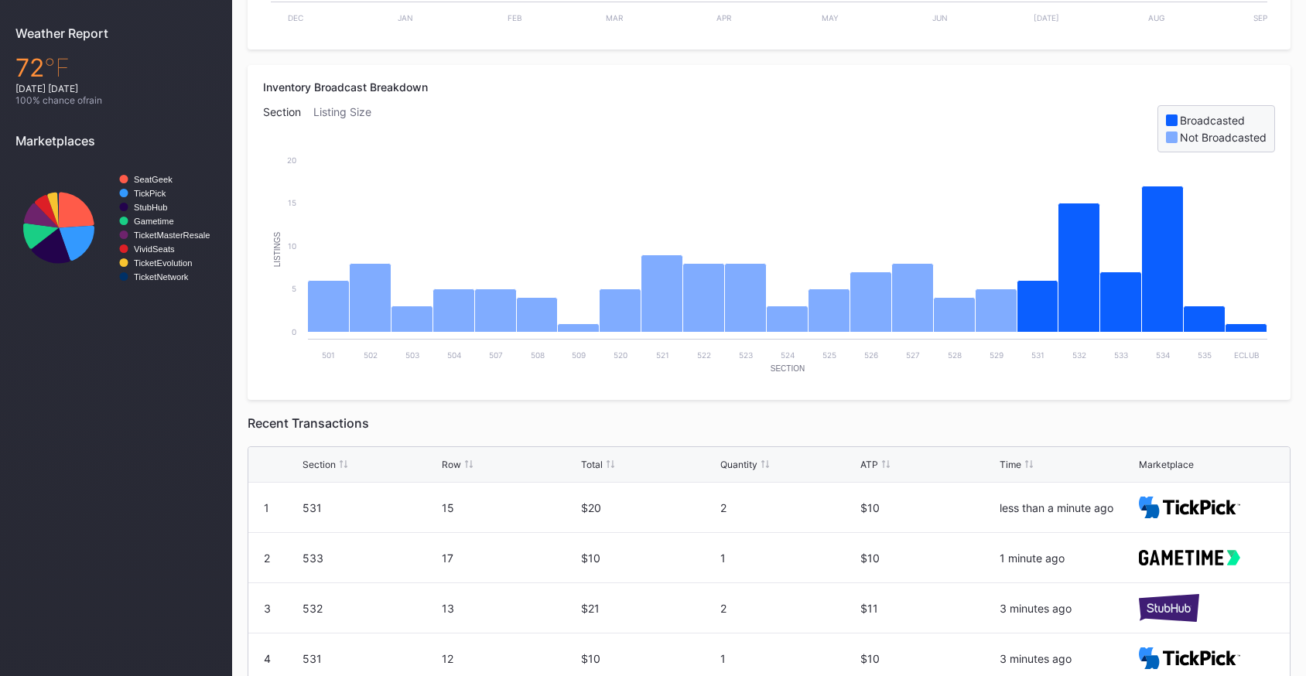
click at [870, 463] on div "ATP" at bounding box center [869, 465] width 18 height 12
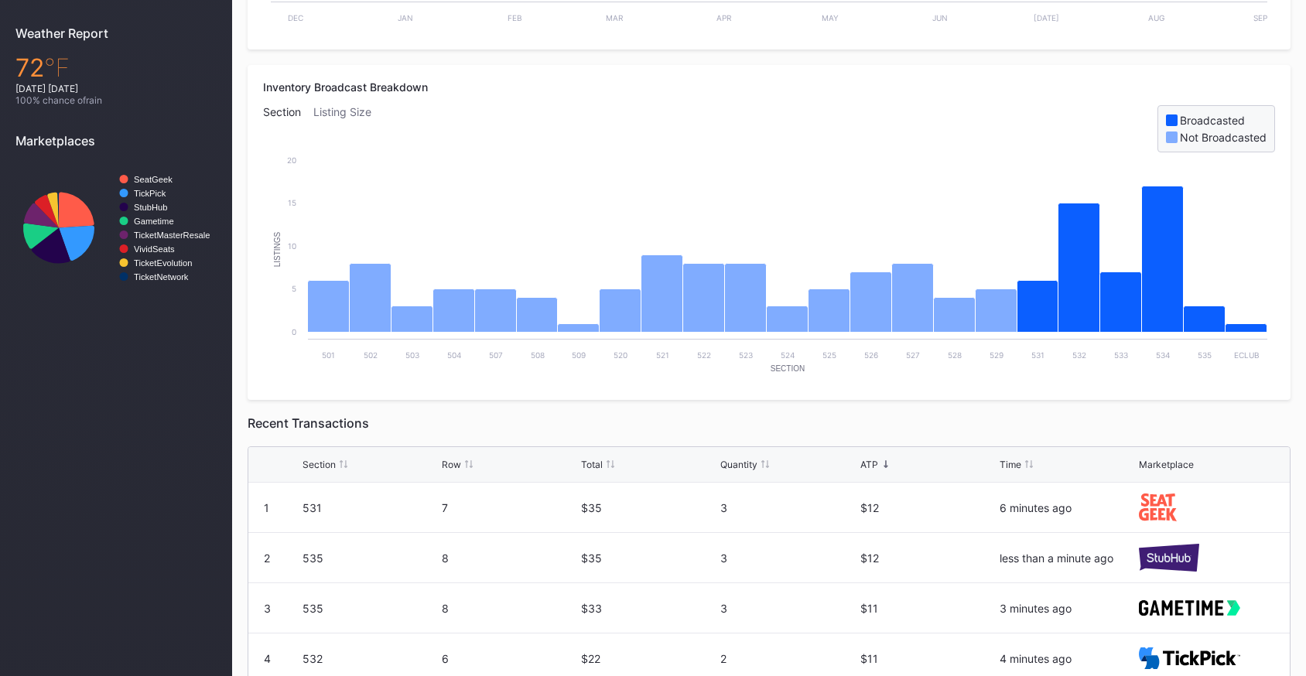
click at [318, 456] on div "Section Row Total Quantity ATP Time Marketplace" at bounding box center [768, 465] width 1041 height 36
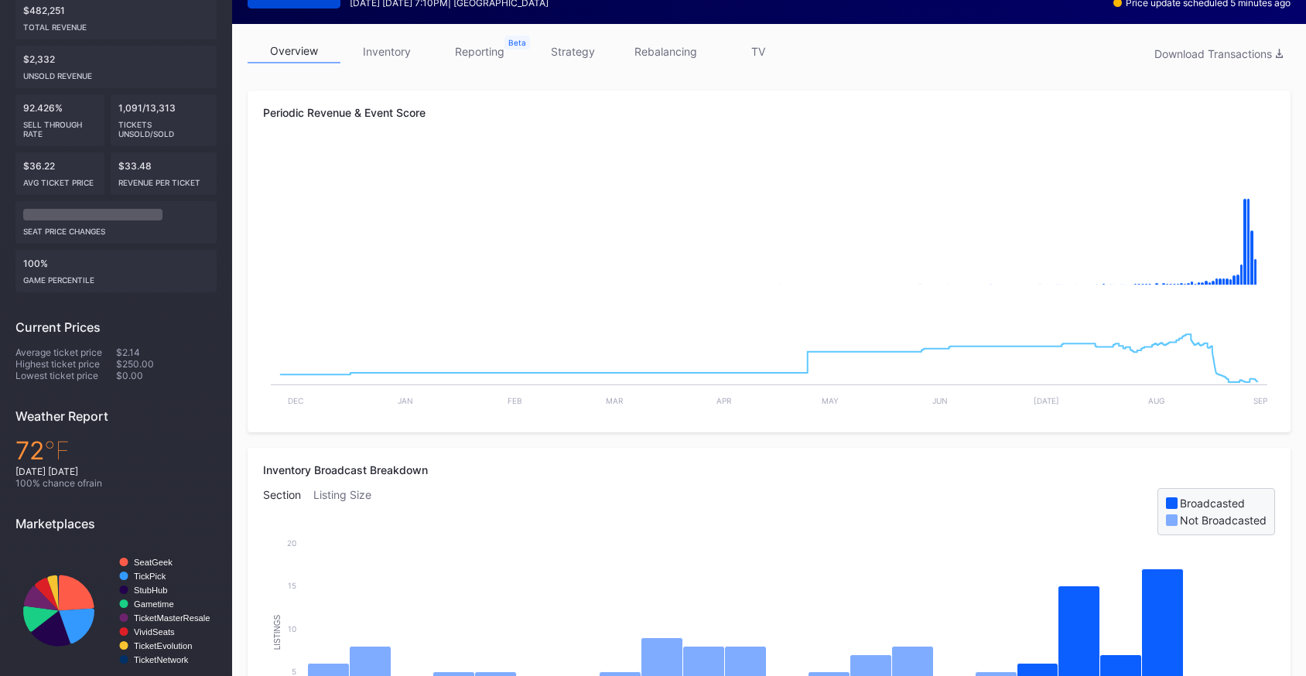
scroll to position [0, 0]
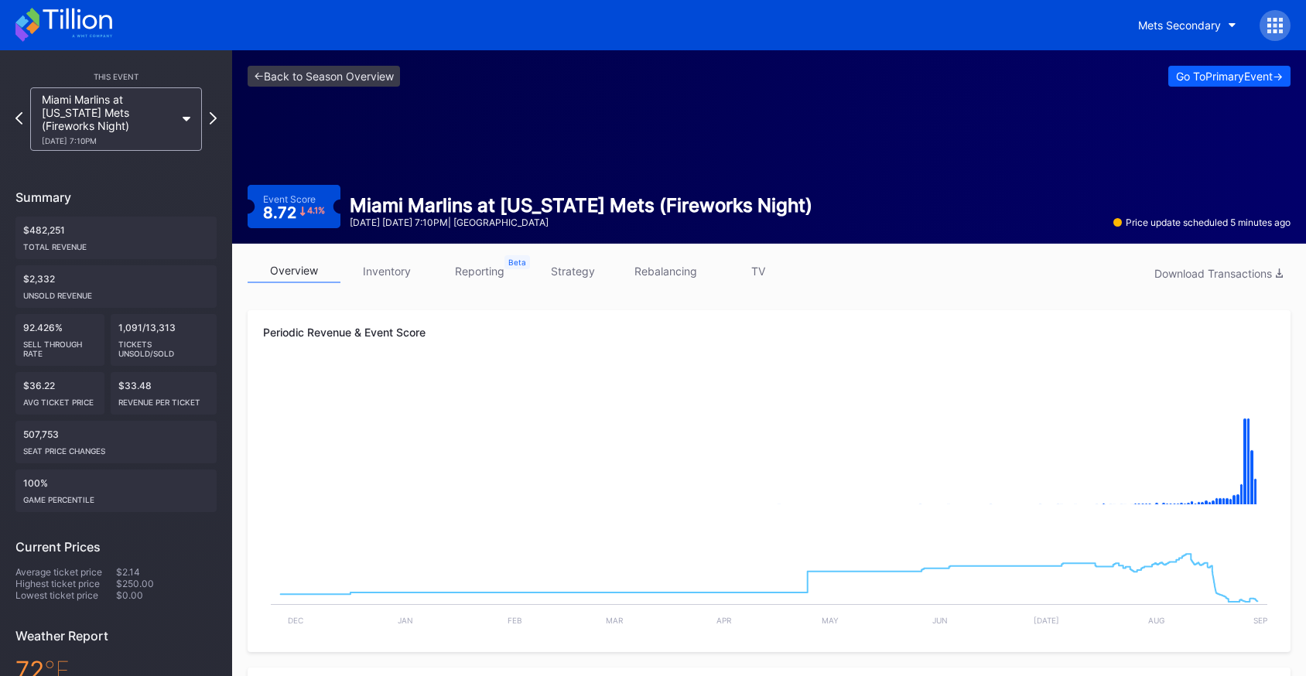
drag, startPoint x: 316, startPoint y: 269, endPoint x: 373, endPoint y: 279, distance: 58.1
click at [316, 270] on link "overview" at bounding box center [294, 271] width 93 height 24
click at [401, 281] on link "inventory" at bounding box center [386, 271] width 93 height 24
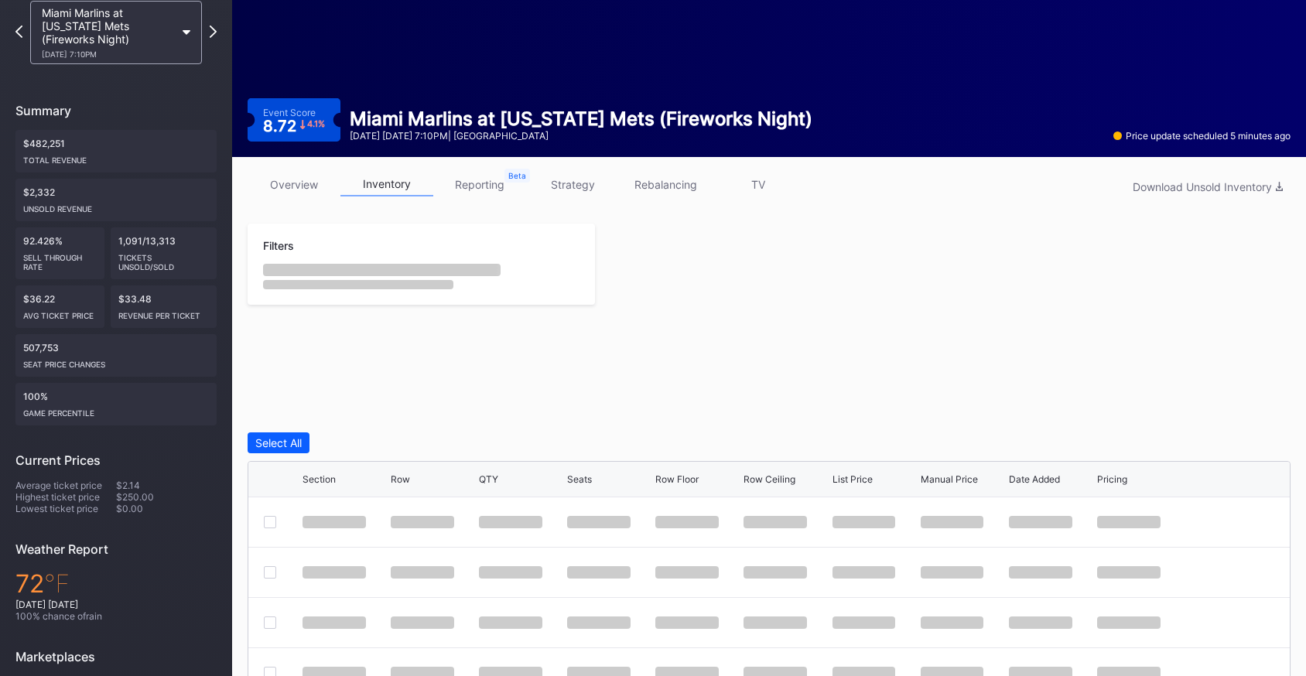
scroll to position [246, 0]
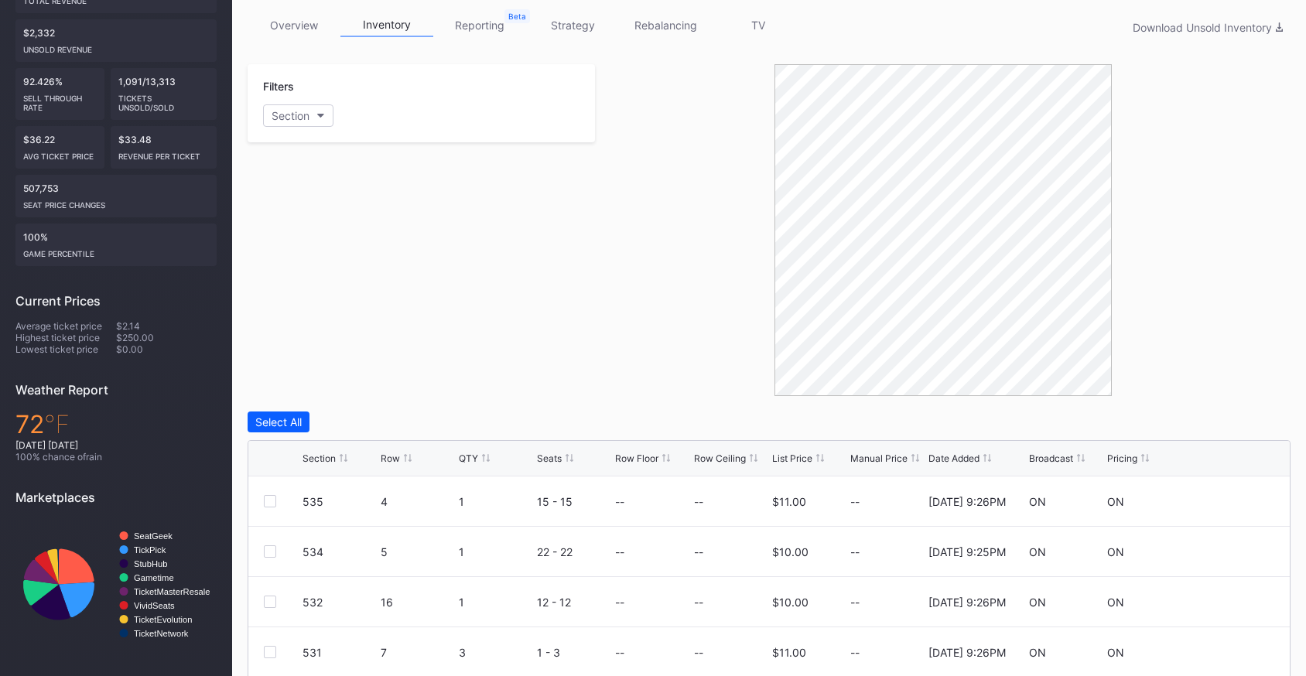
click at [780, 459] on div "List Price" at bounding box center [792, 459] width 40 height 12
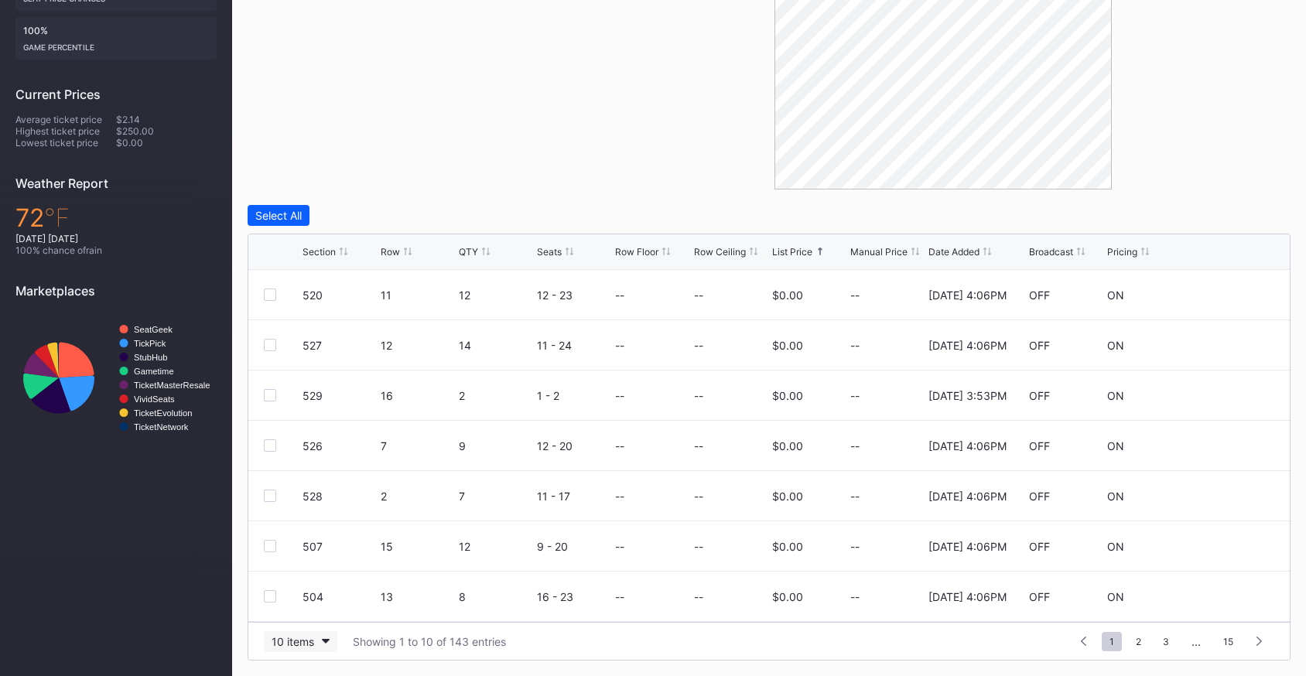
click at [286, 645] on div "10 items" at bounding box center [293, 641] width 43 height 13
click at [300, 584] on div "100 items" at bounding box center [300, 574] width 73 height 29
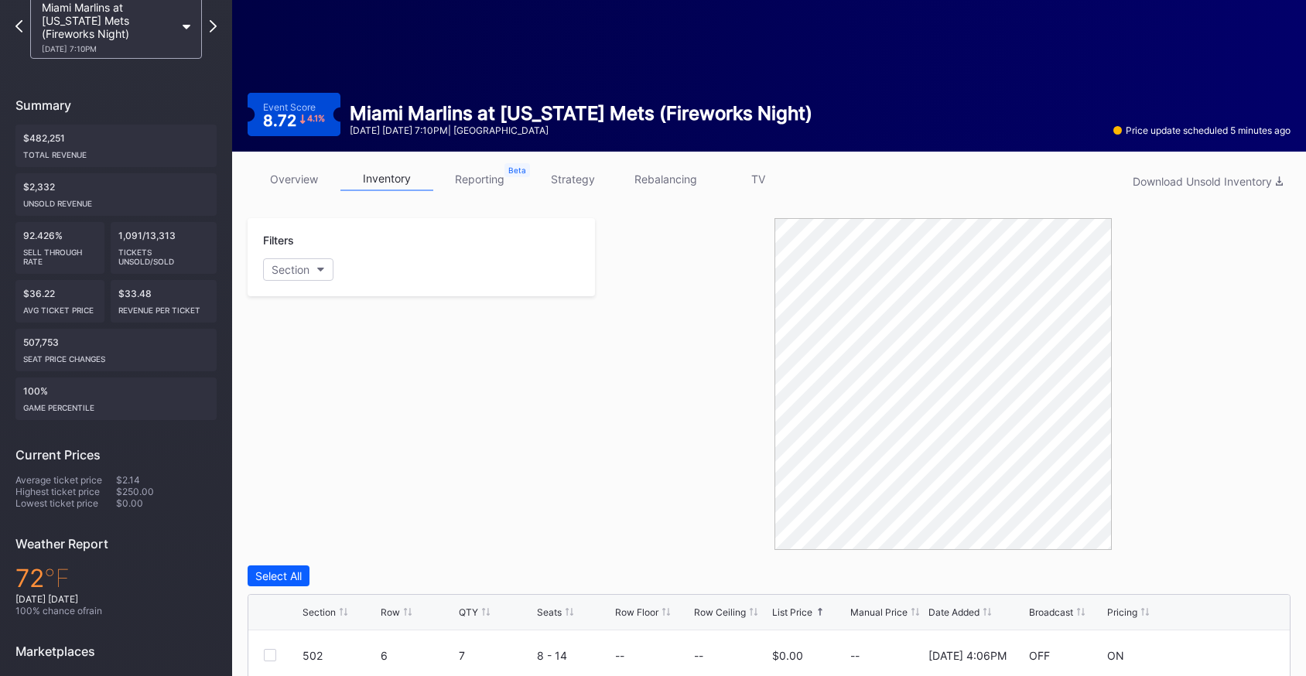
scroll to position [0, 0]
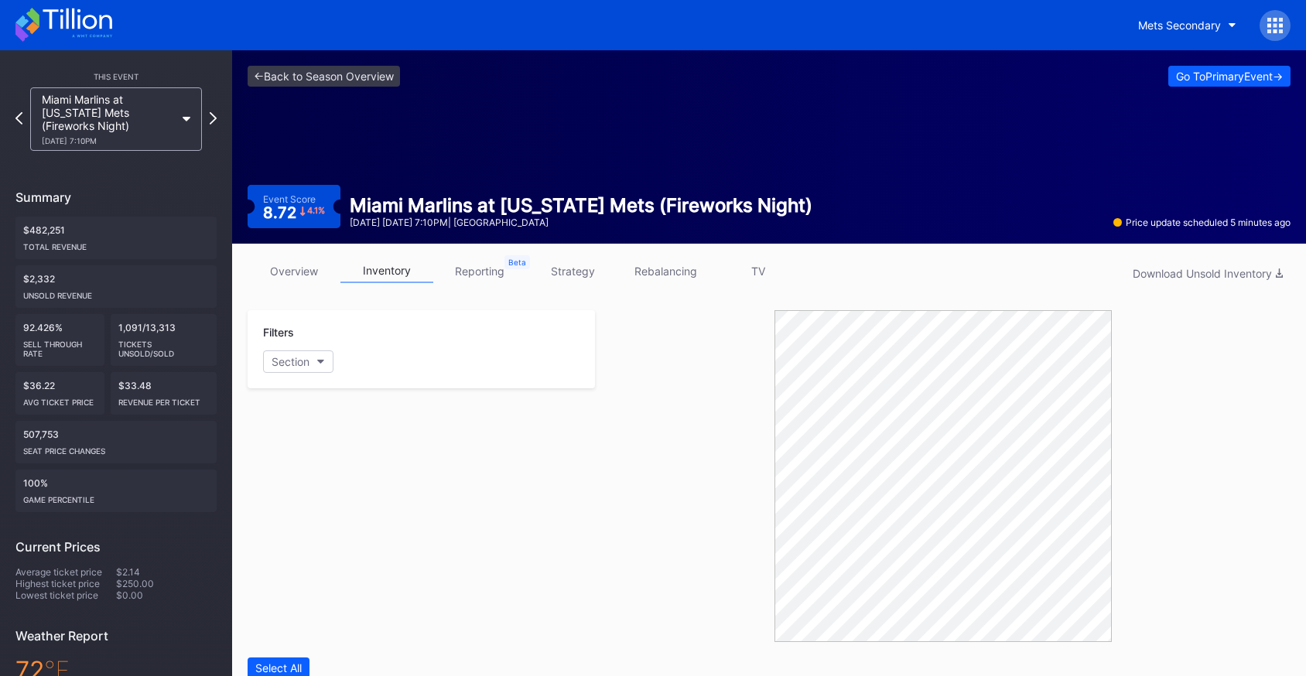
click at [299, 266] on link "overview" at bounding box center [294, 271] width 93 height 24
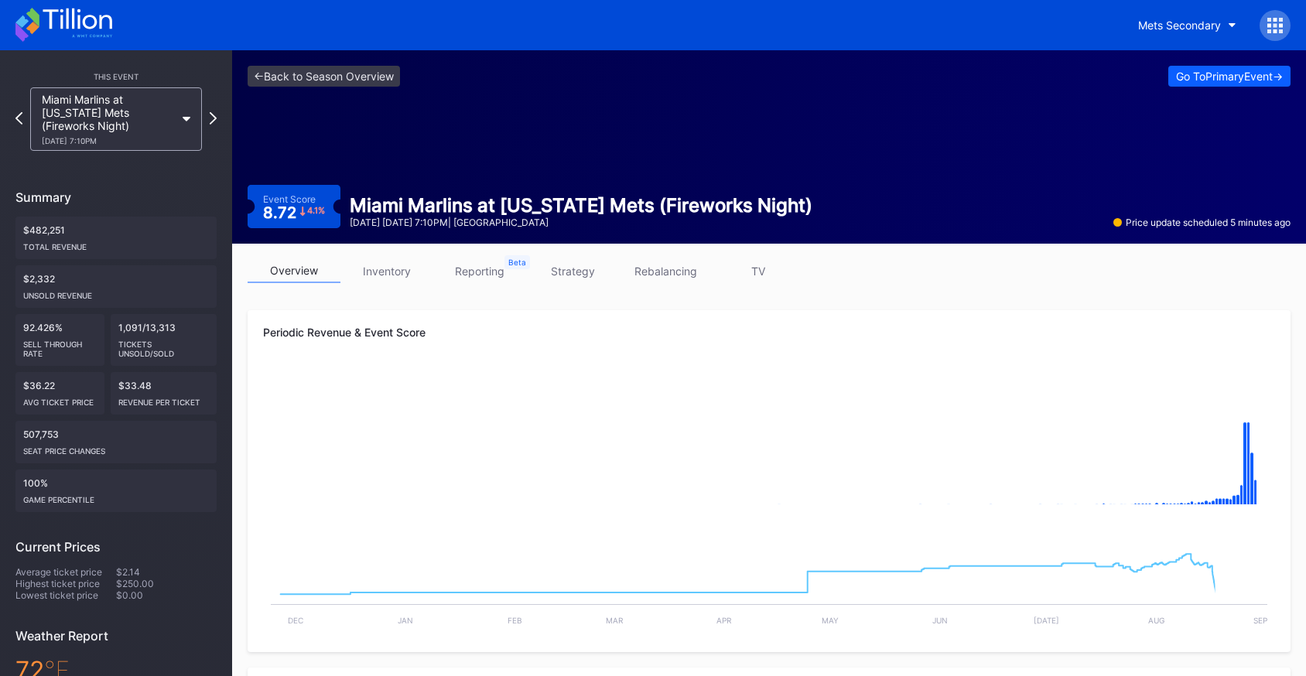
click at [326, 97] on div "<- Back to Season Overview Go To Primary Event -> Event Score 8.72 4.1 % Miami …" at bounding box center [769, 146] width 1074 height 193
click at [330, 85] on link "<- Back to Season Overview" at bounding box center [324, 76] width 152 height 21
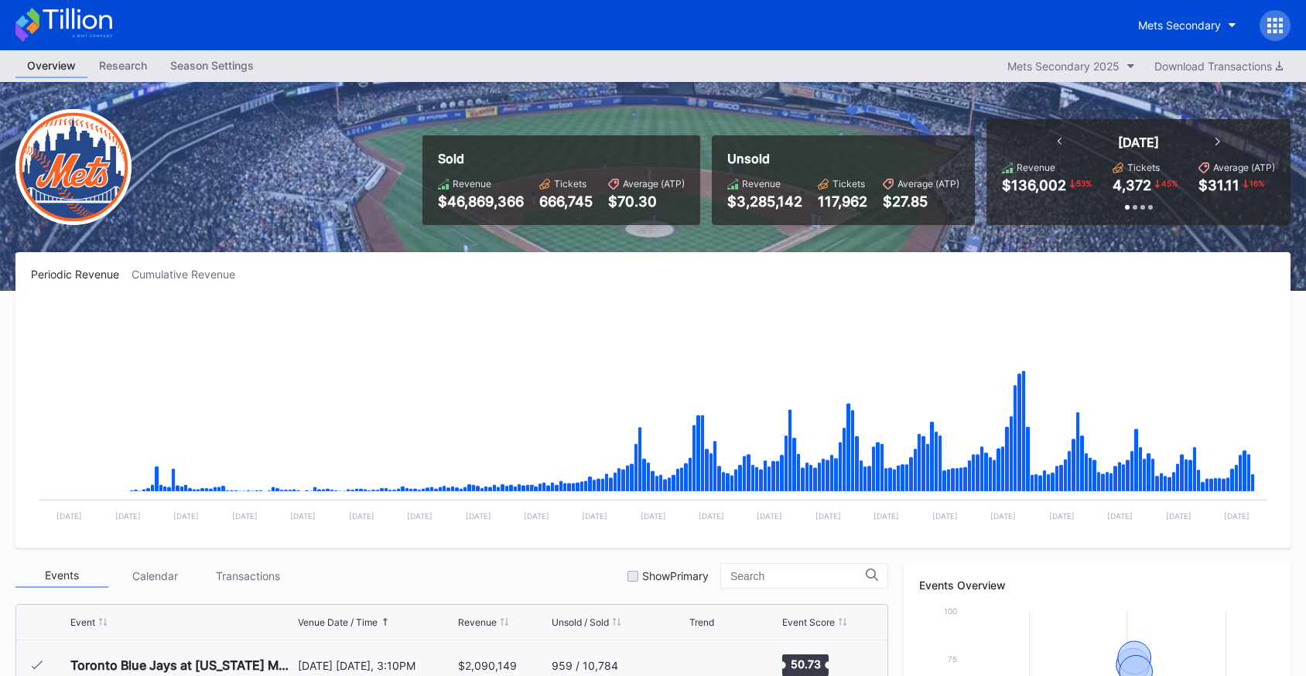
scroll to position [3419, 0]
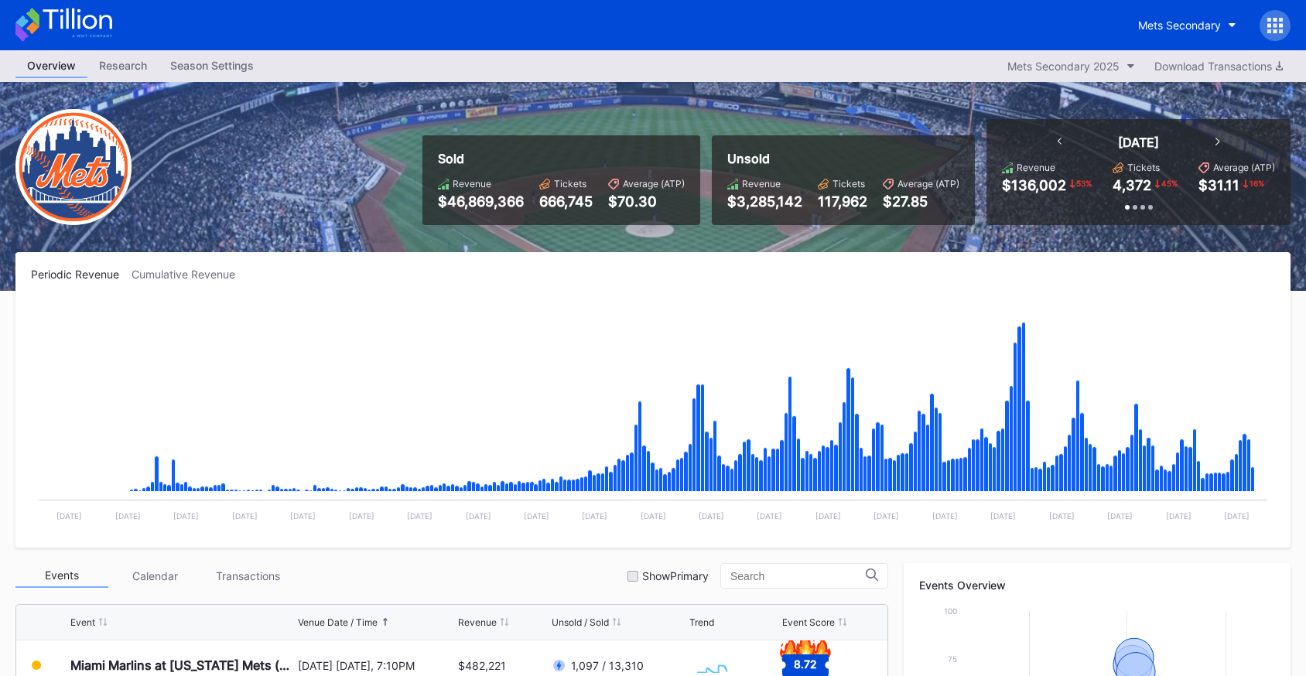
click at [104, 39] on icon at bounding box center [63, 25] width 97 height 34
click at [1180, 25] on div "Mets Secondary" at bounding box center [1179, 25] width 83 height 13
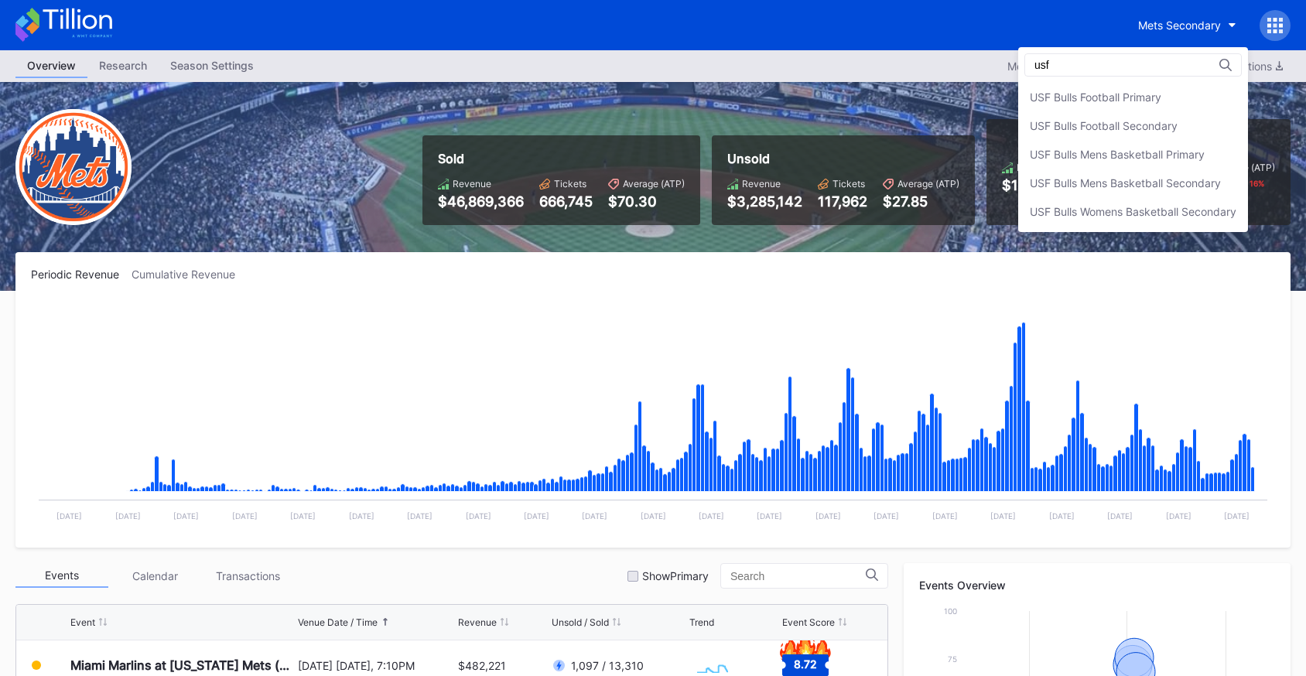
type input "usf"
click at [1144, 97] on div "USF Bulls Football Primary" at bounding box center [1096, 97] width 132 height 13
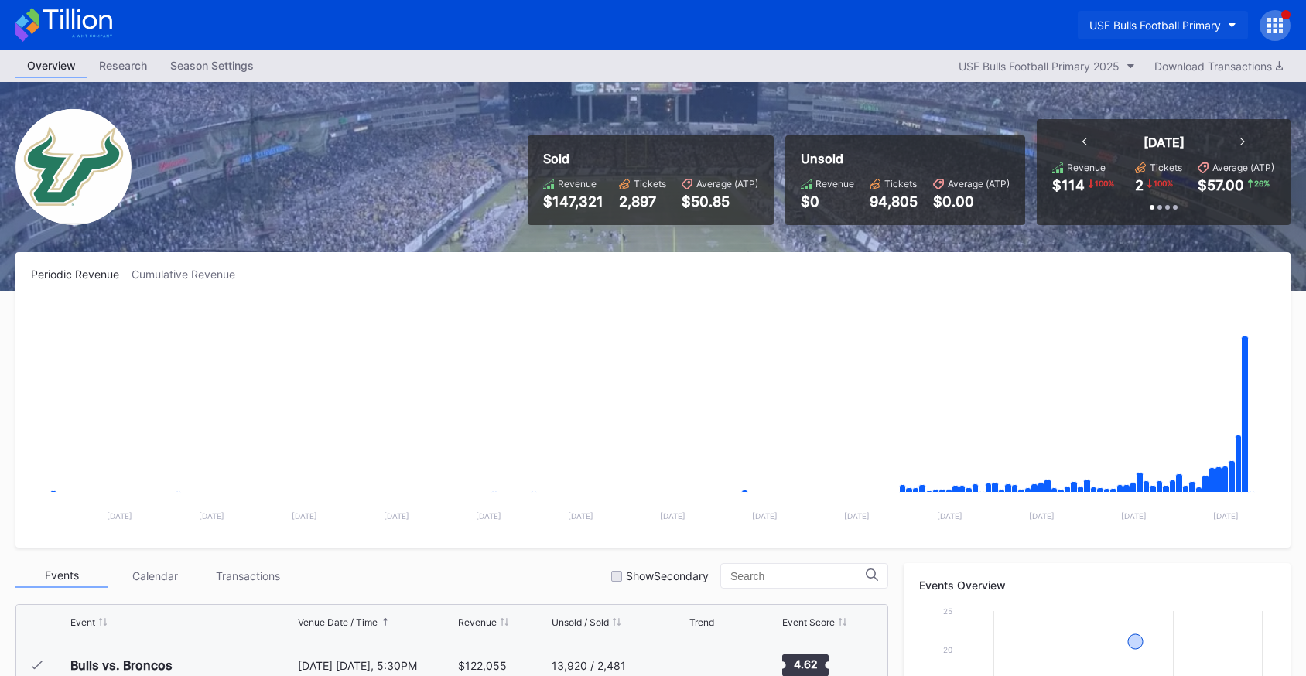
click at [1131, 21] on div "USF Bulls Football Primary" at bounding box center [1155, 25] width 132 height 13
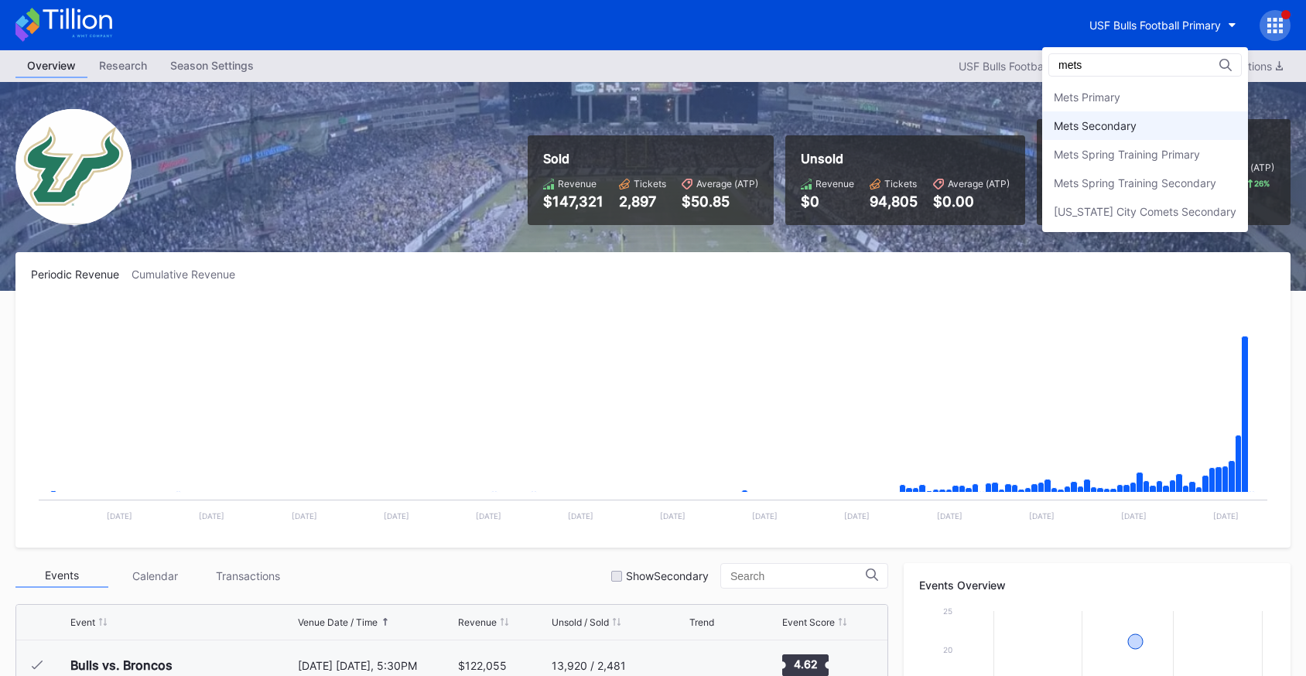
type input "mets"
click at [1101, 128] on div "Mets Secondary" at bounding box center [1095, 125] width 83 height 13
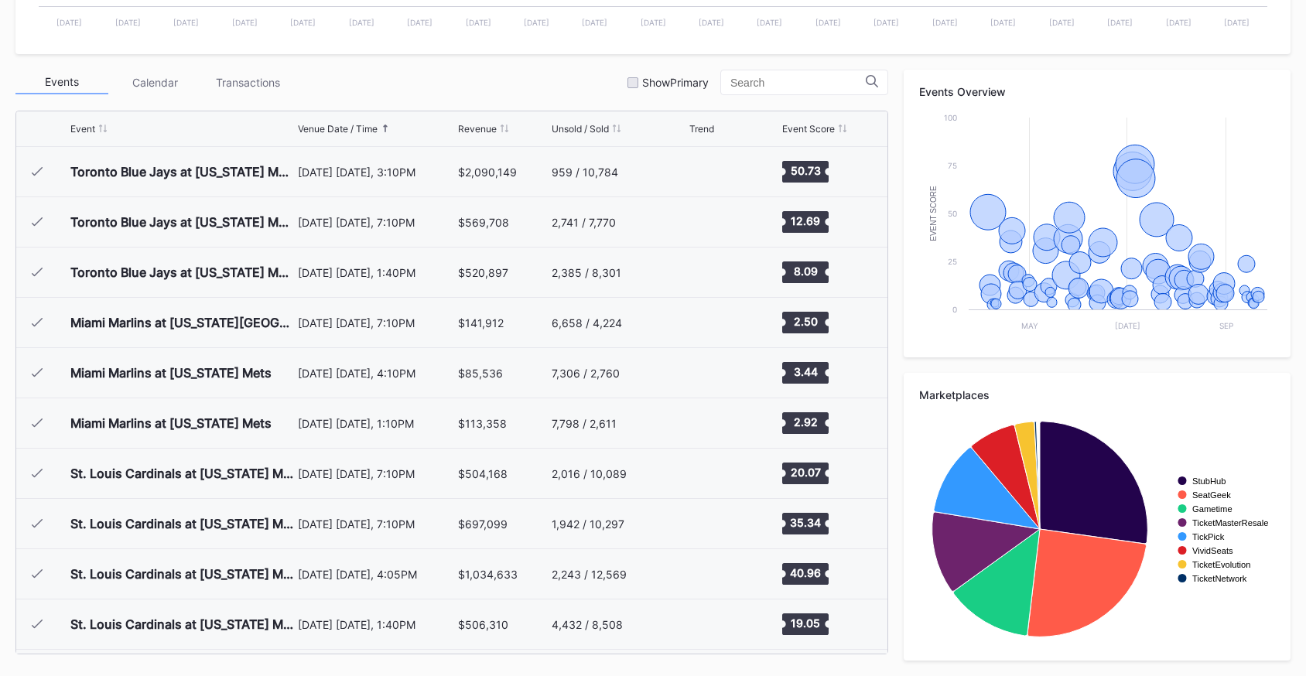
scroll to position [3419, 0]
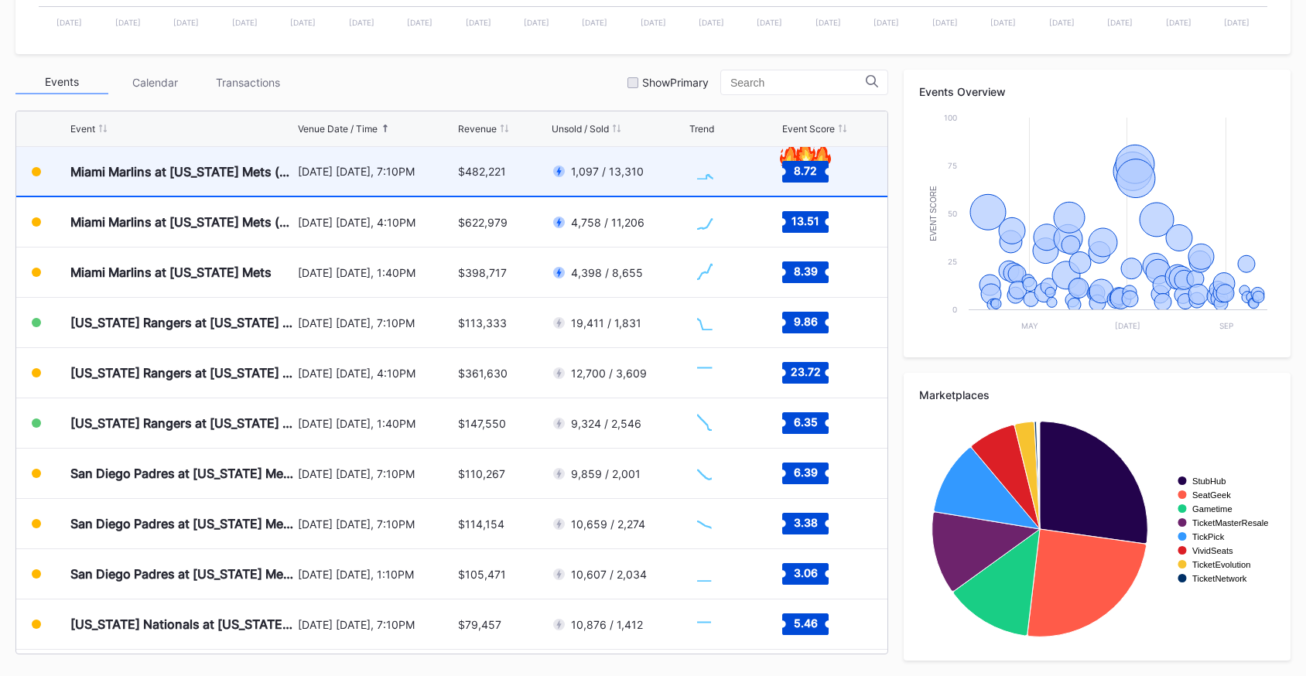
click at [423, 173] on div "[DATE] [DATE], 7:10PM" at bounding box center [376, 171] width 156 height 13
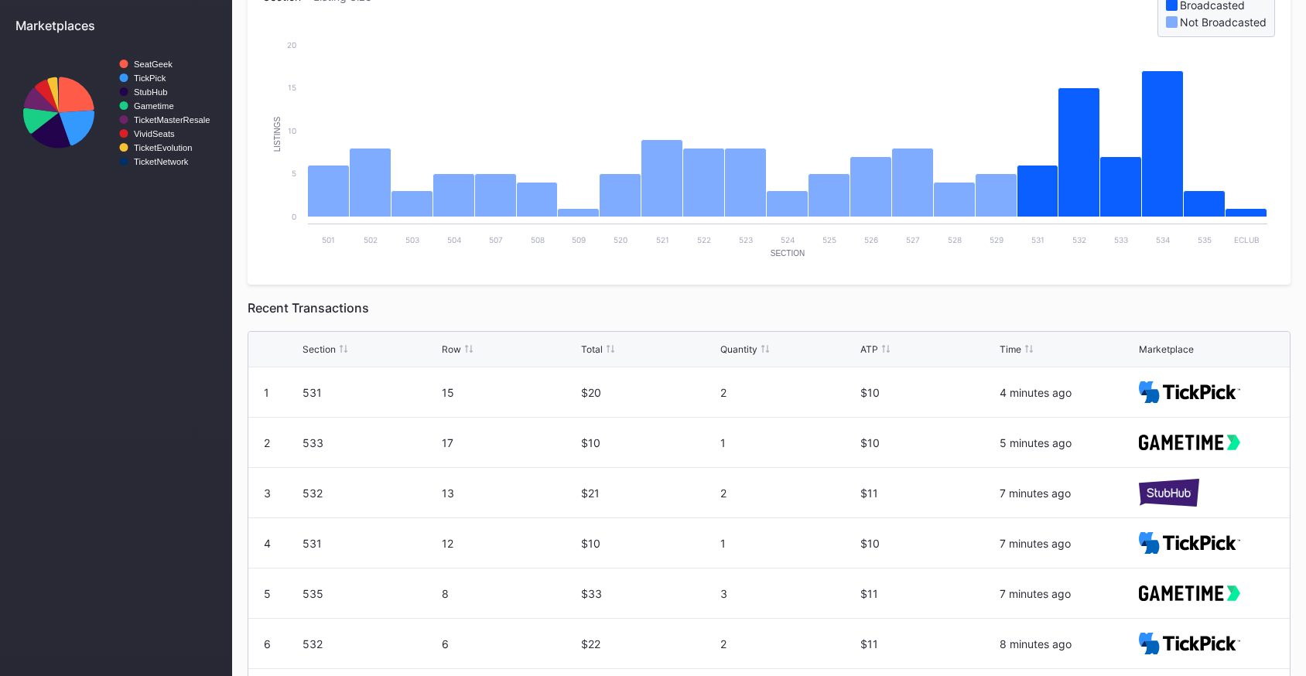
scroll to position [675, 0]
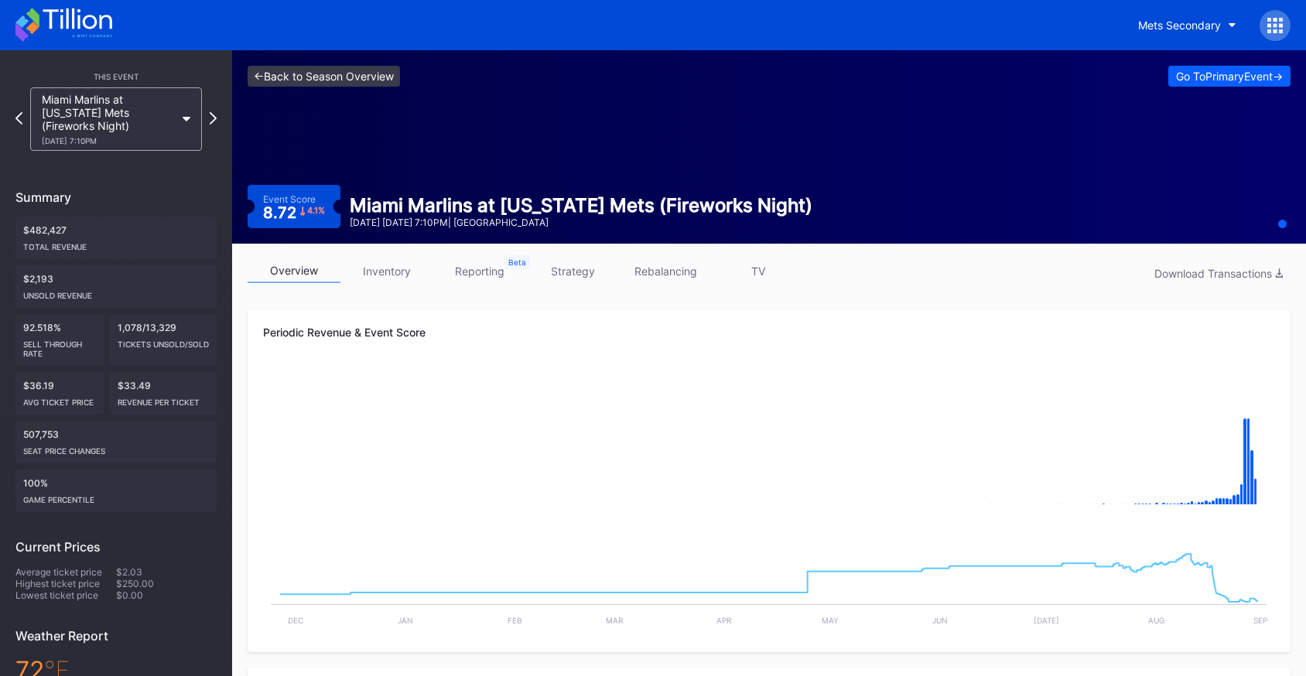
click at [339, 78] on link "<- Back to Season Overview" at bounding box center [324, 76] width 152 height 21
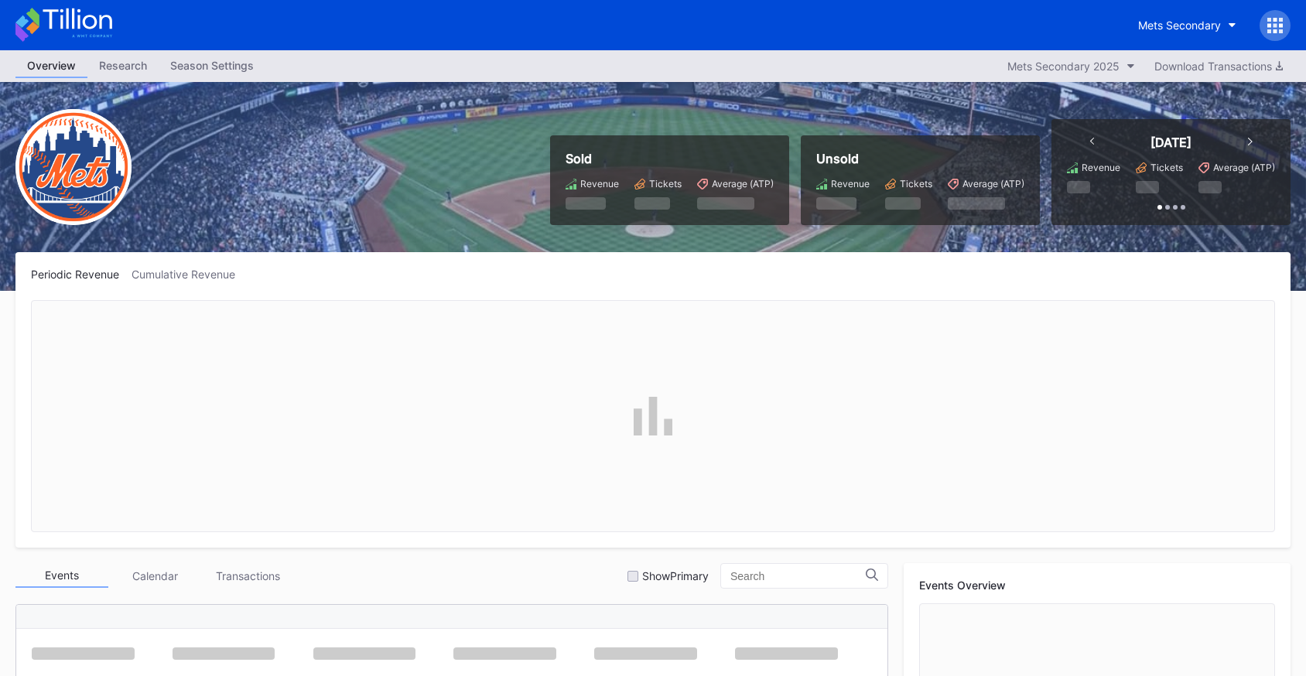
click at [77, 29] on icon at bounding box center [63, 25] width 97 height 34
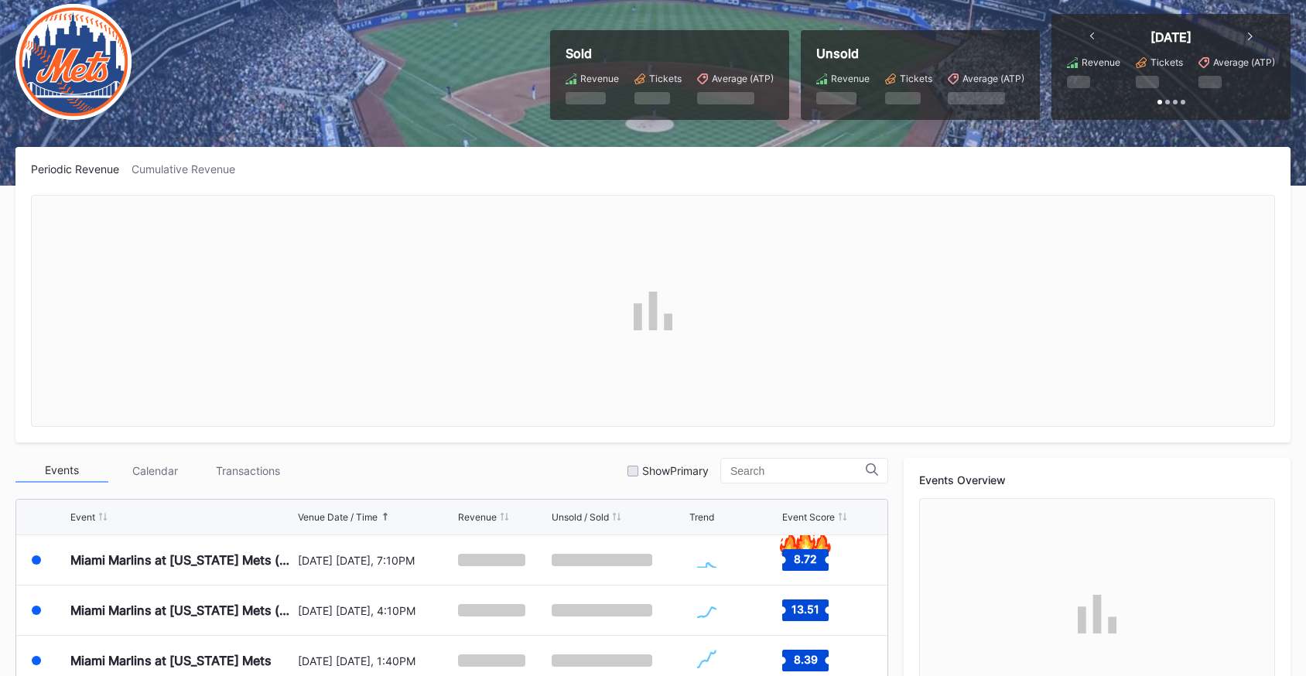
scroll to position [492, 0]
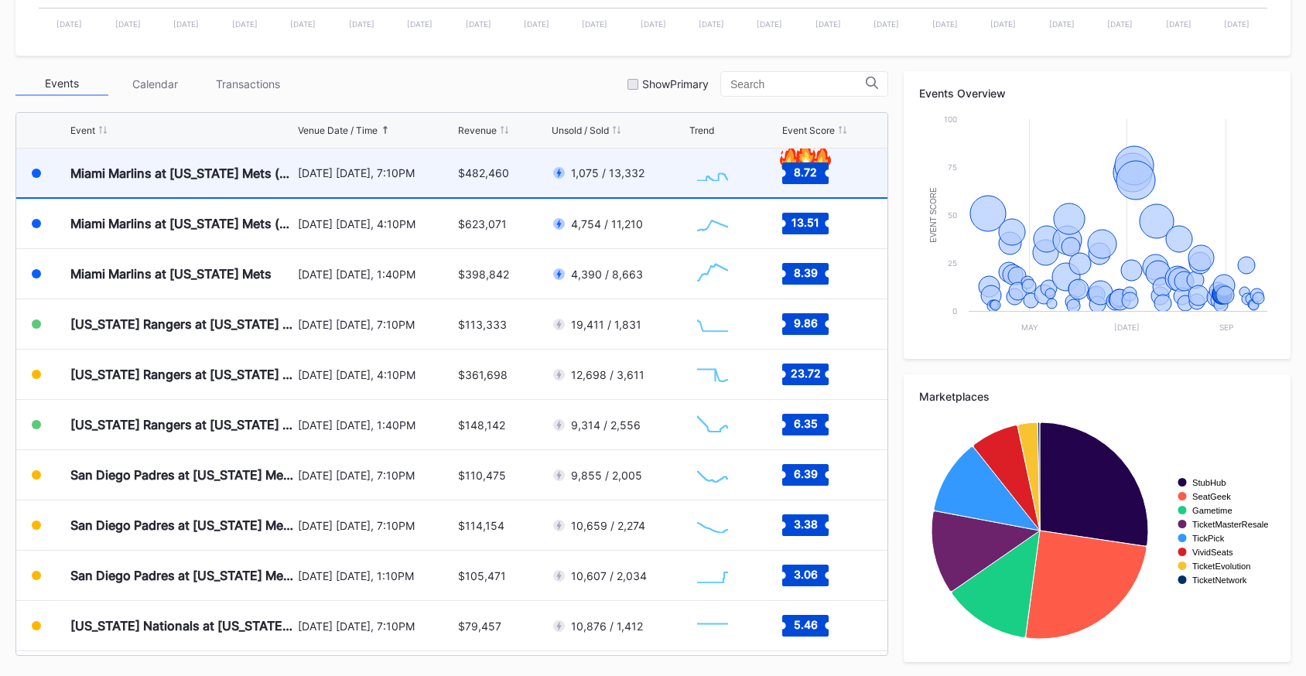
click at [489, 190] on div "$482,460" at bounding box center [503, 173] width 90 height 49
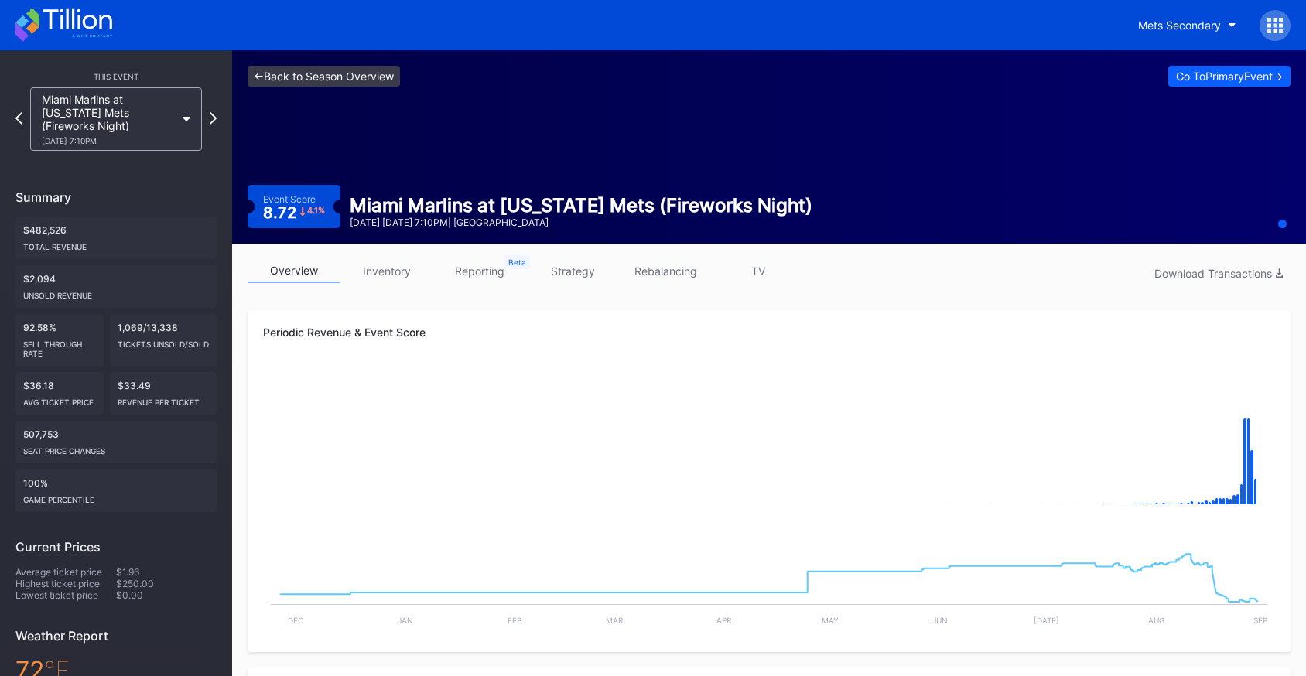
drag, startPoint x: 338, startPoint y: 142, endPoint x: 342, endPoint y: 72, distance: 70.5
click at [338, 134] on div "<- Back to Season Overview Go To Primary Event -> Event Score 8.72 4.1 % Miami …" at bounding box center [769, 146] width 1074 height 193
click at [342, 70] on link "<- Back to Season Overview" at bounding box center [324, 76] width 152 height 21
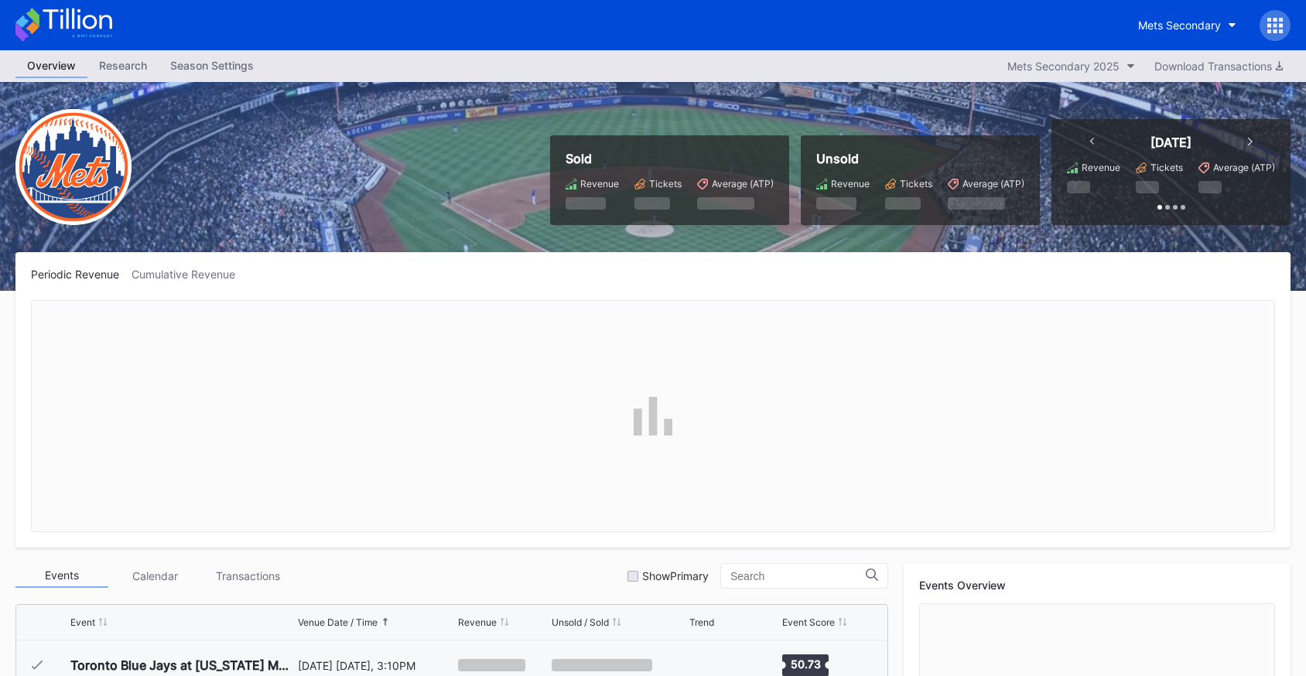
click at [102, 22] on icon at bounding box center [63, 25] width 97 height 34
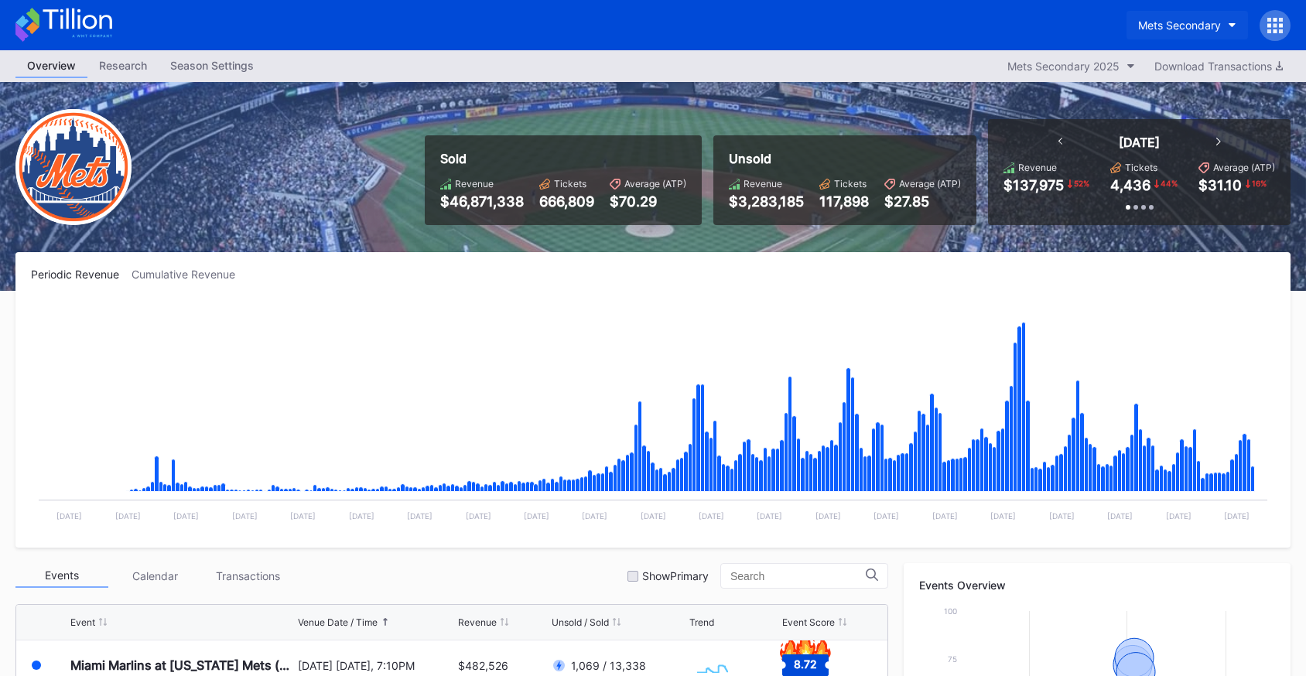
click at [1145, 19] on div "Mets Secondary" at bounding box center [1179, 25] width 83 height 13
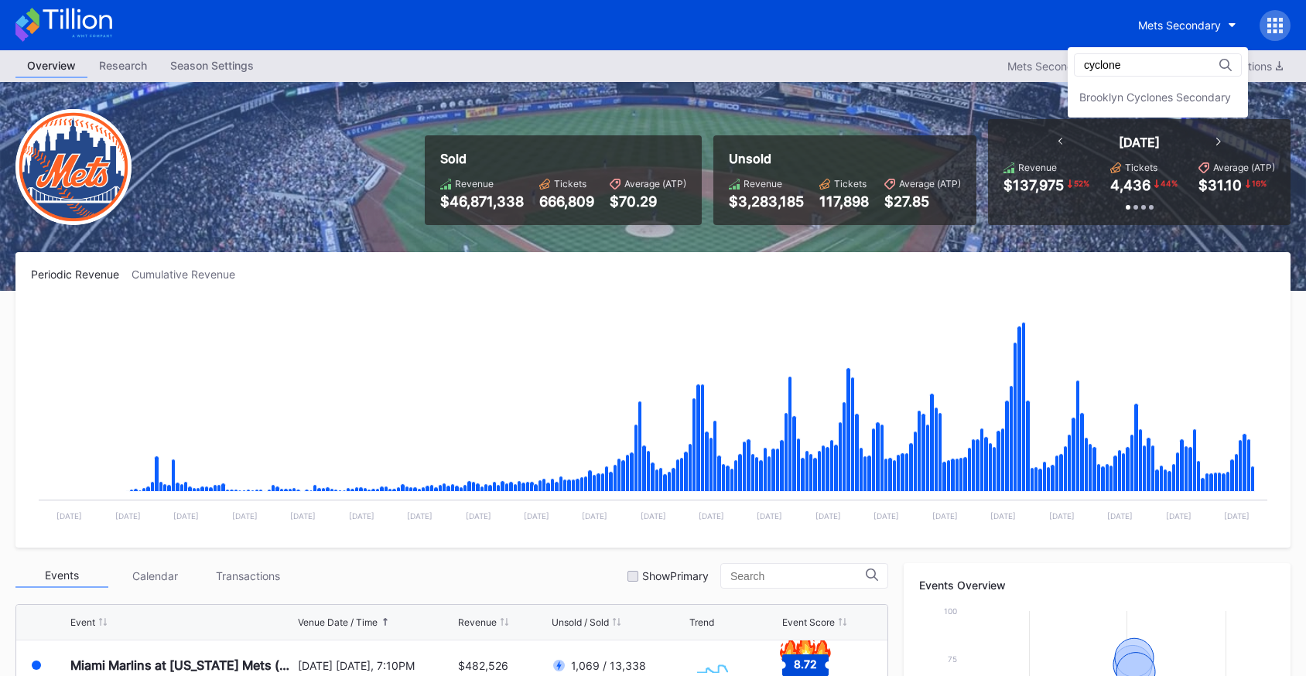
scroll to position [15, 0]
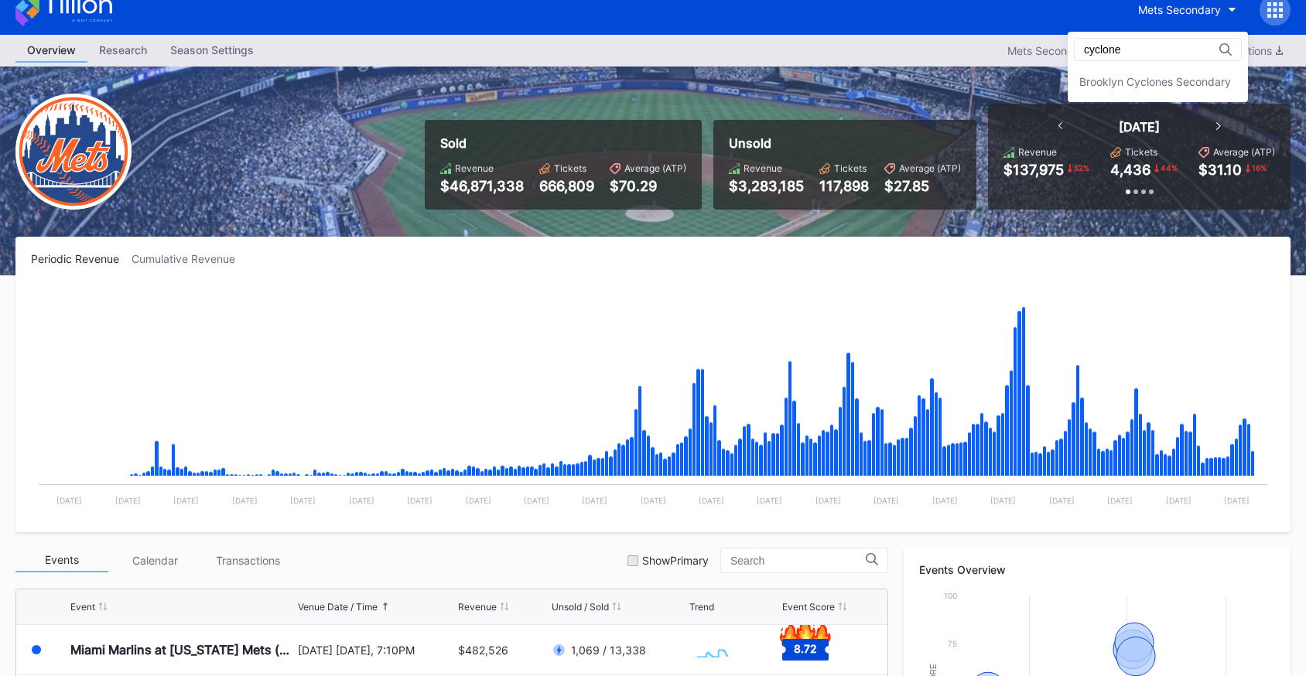
type input "cyclone"
click at [1136, 66] on div "cyclone Brooklyn Cyclones Secondary" at bounding box center [1158, 67] width 180 height 70
click at [1135, 75] on div "Brooklyn Cyclones Secondary" at bounding box center [1155, 81] width 152 height 13
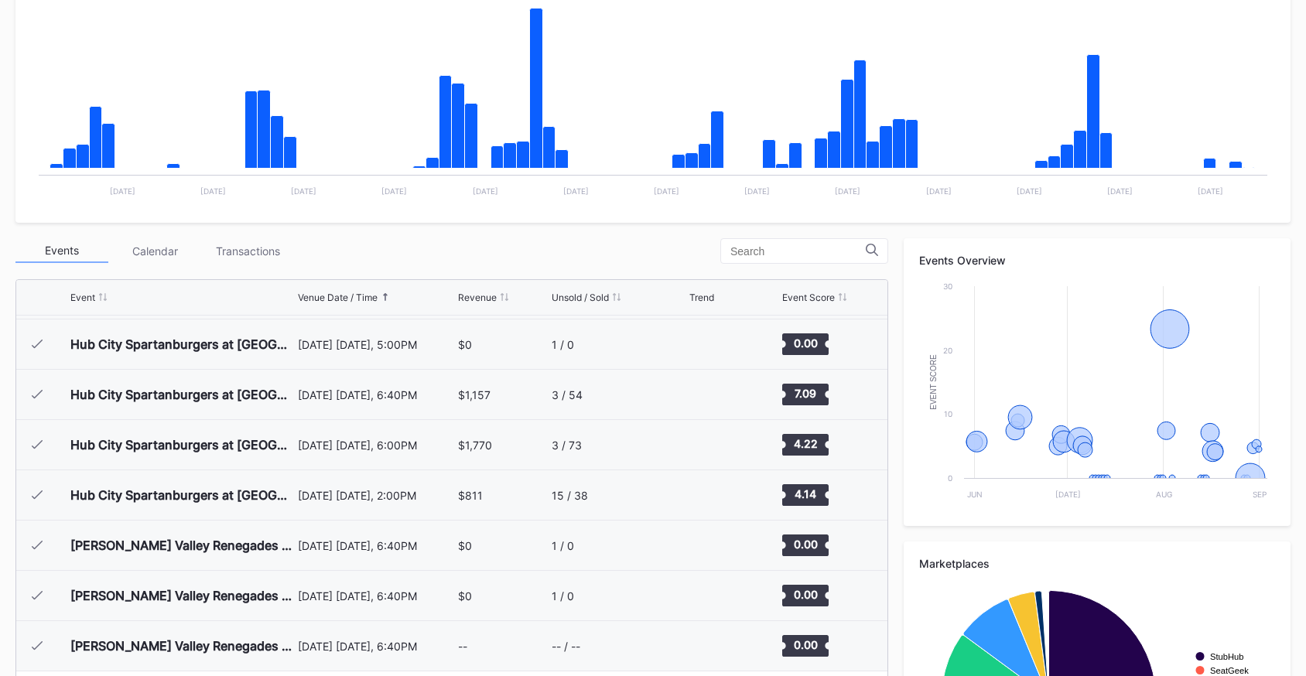
scroll to position [494, 0]
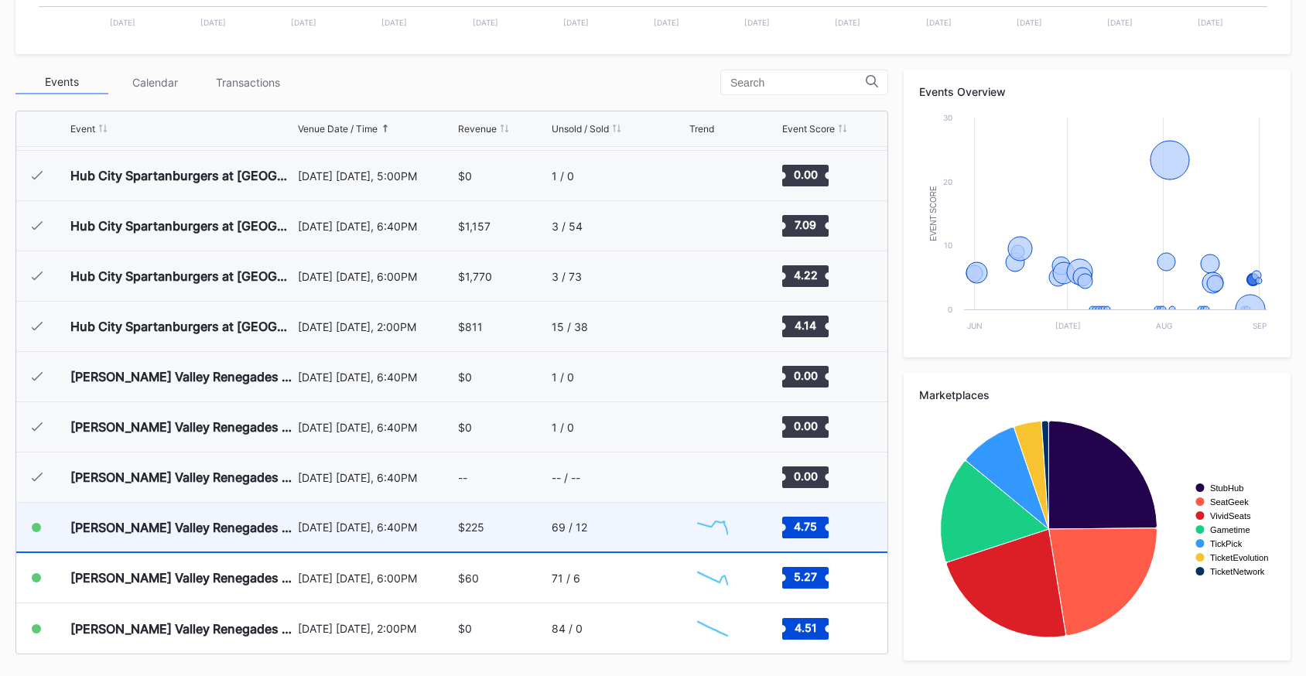
click at [449, 541] on div "August 29 Friday, 6:40PM" at bounding box center [376, 527] width 156 height 49
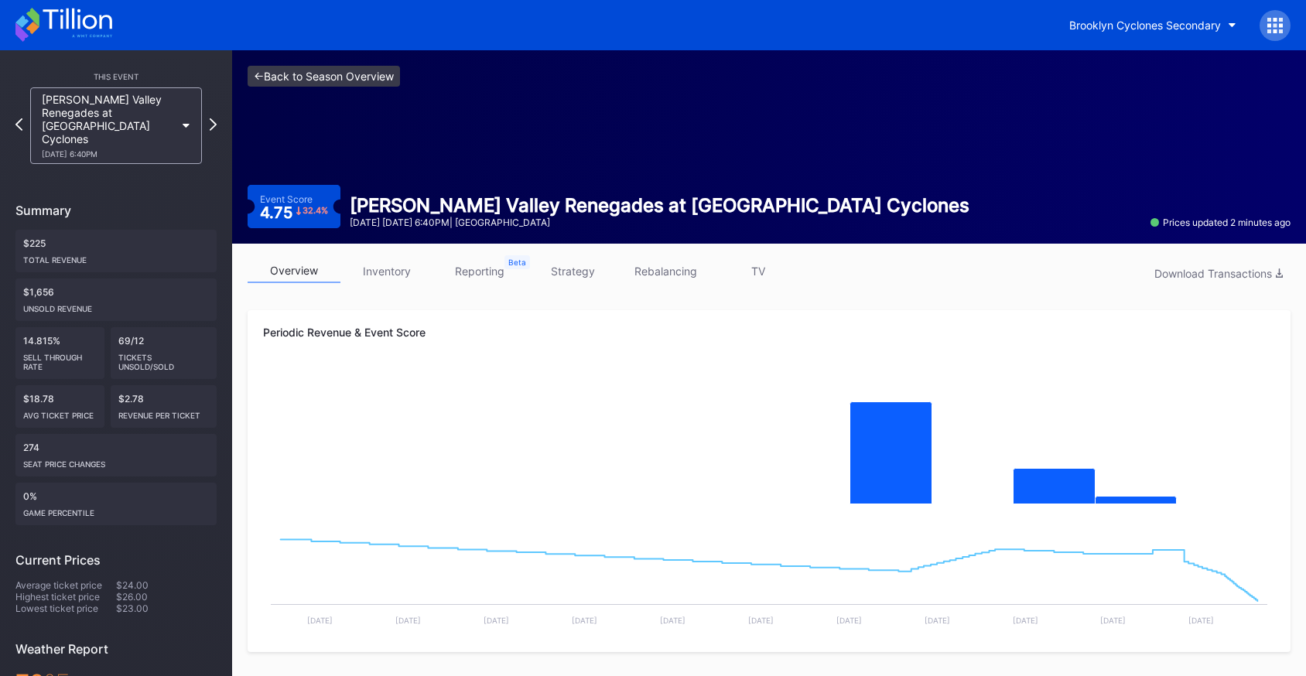
click at [382, 73] on link "<- Back to Season Overview" at bounding box center [324, 76] width 152 height 21
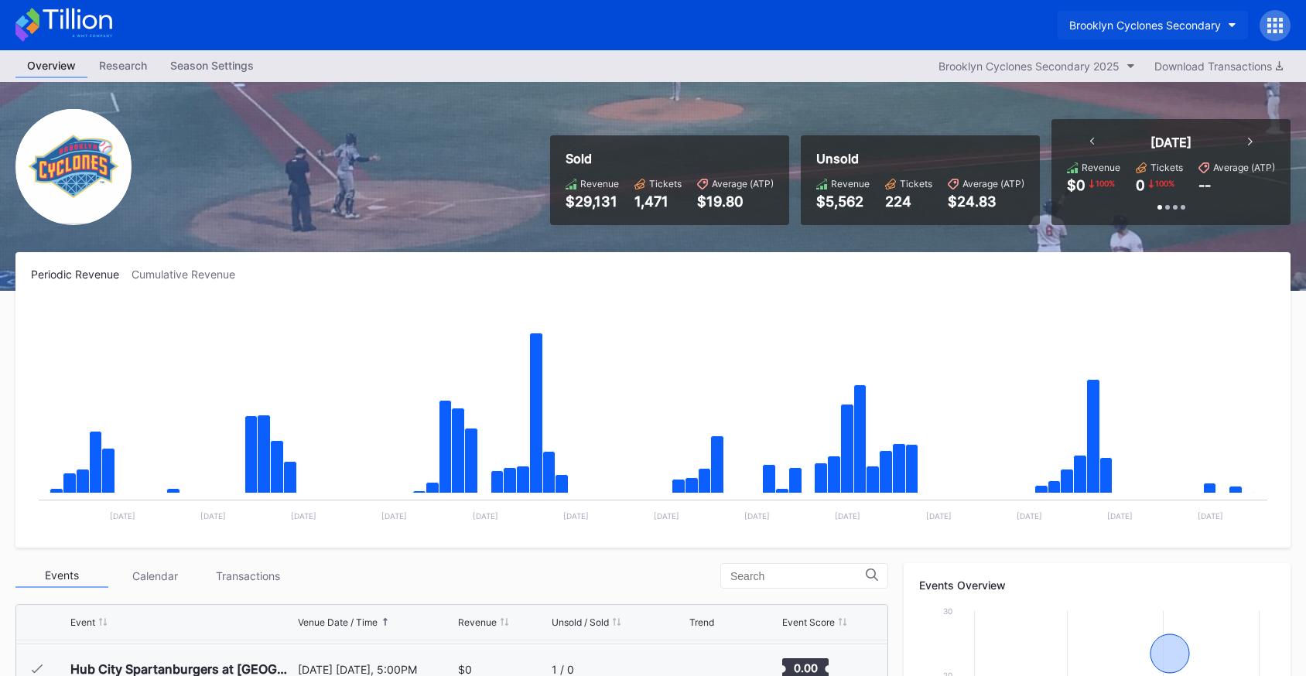
click at [1156, 16] on button "Brooklyn Cyclones Secondary" at bounding box center [1152, 25] width 190 height 29
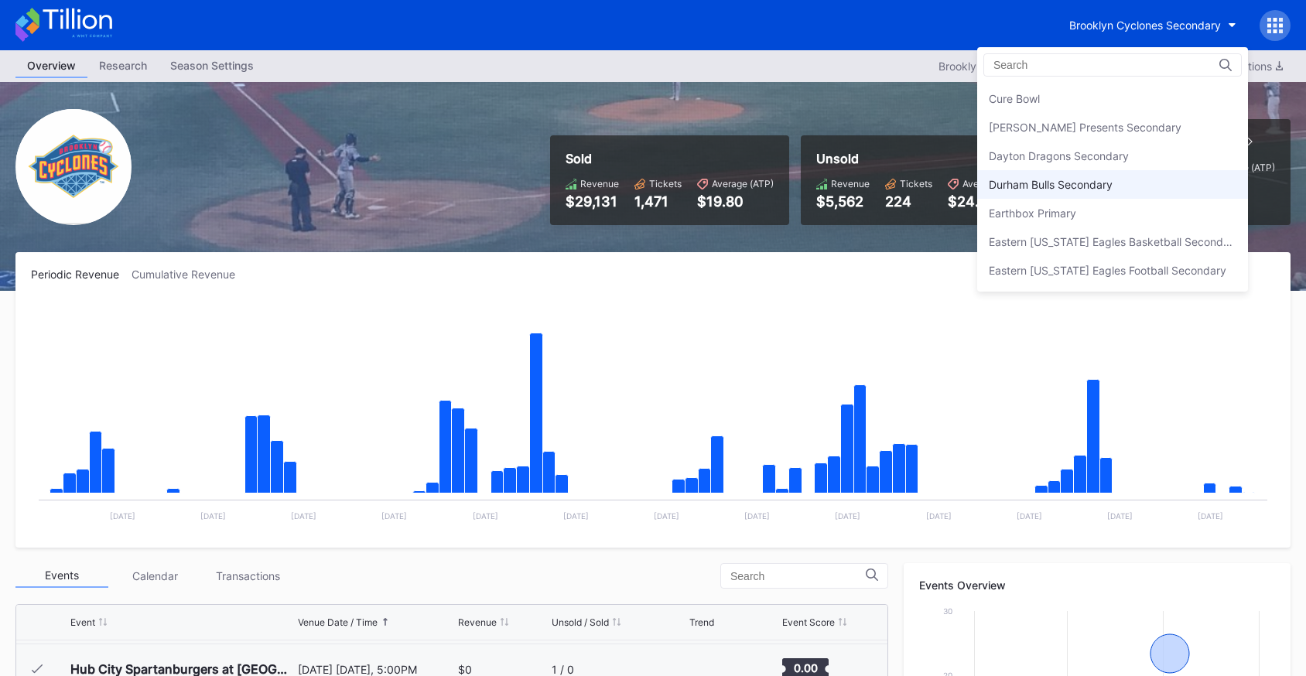
scroll to position [1085, 0]
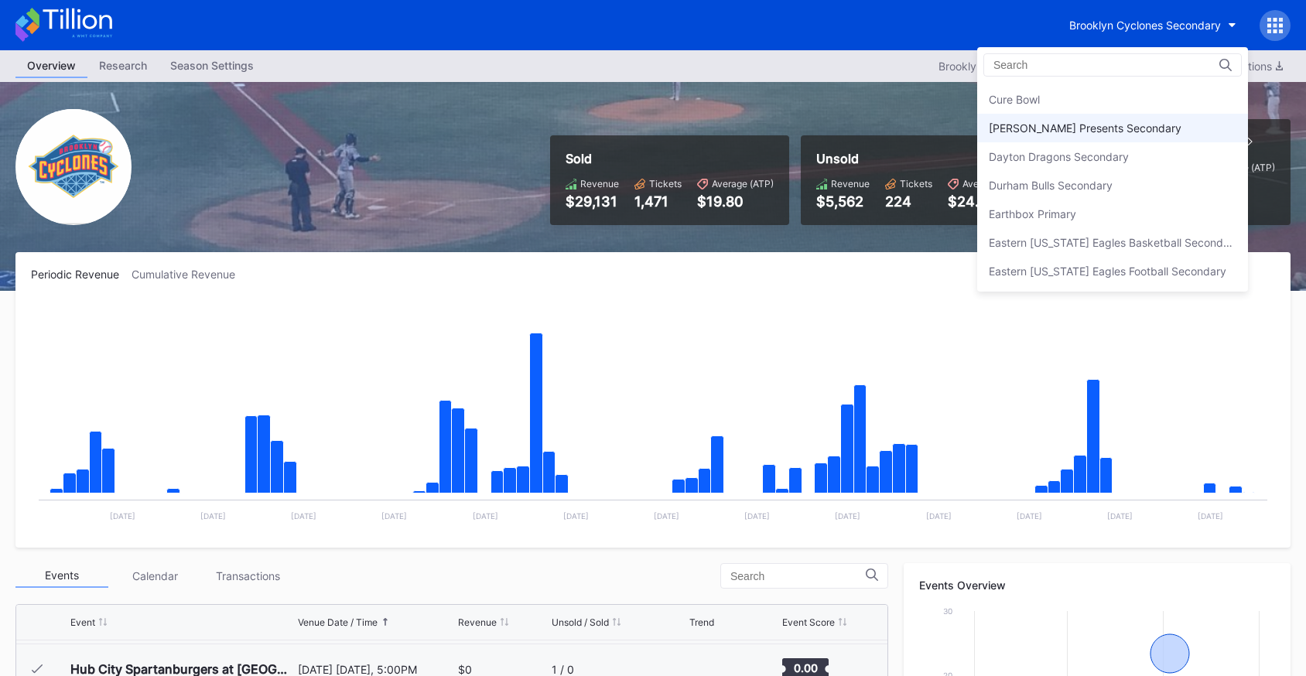
click at [1073, 132] on div "Danny Wimmer Presents Secondary" at bounding box center [1112, 128] width 271 height 29
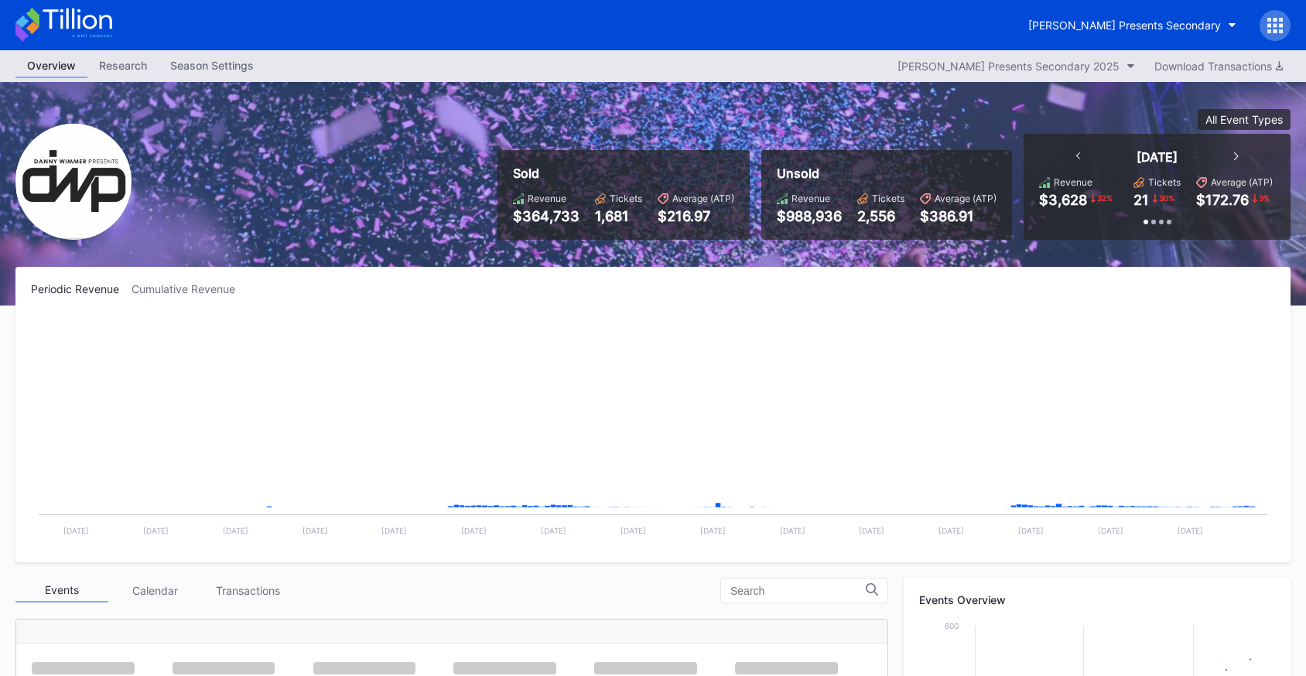
scroll to position [251, 0]
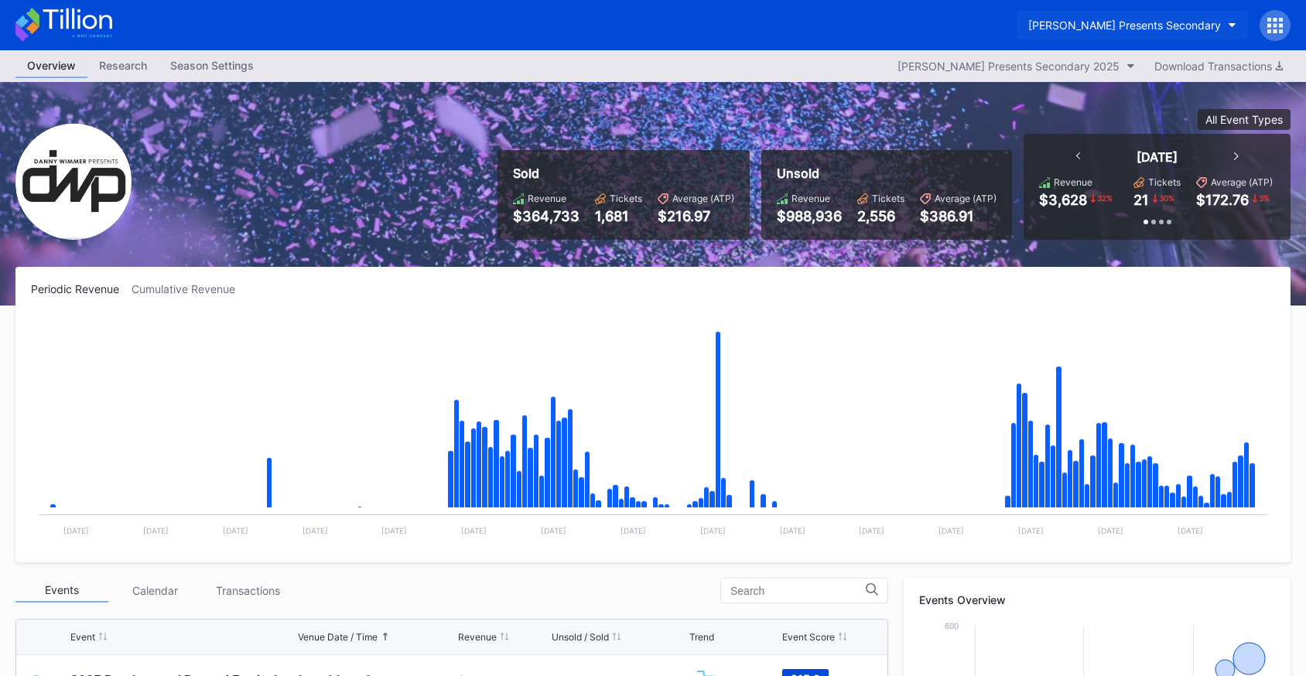
click at [1129, 26] on div "[PERSON_NAME] Presents Secondary" at bounding box center [1124, 25] width 193 height 13
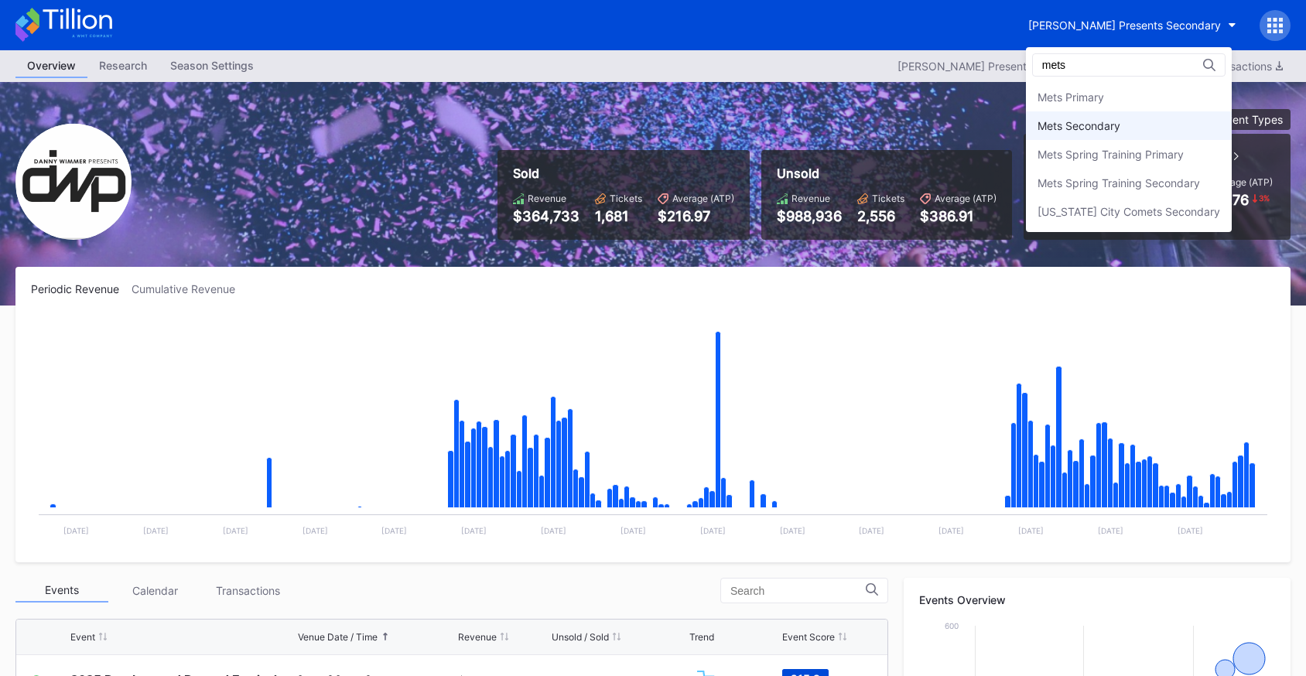
type input "mets"
click at [1075, 127] on div "Mets Secondary" at bounding box center [1078, 125] width 83 height 13
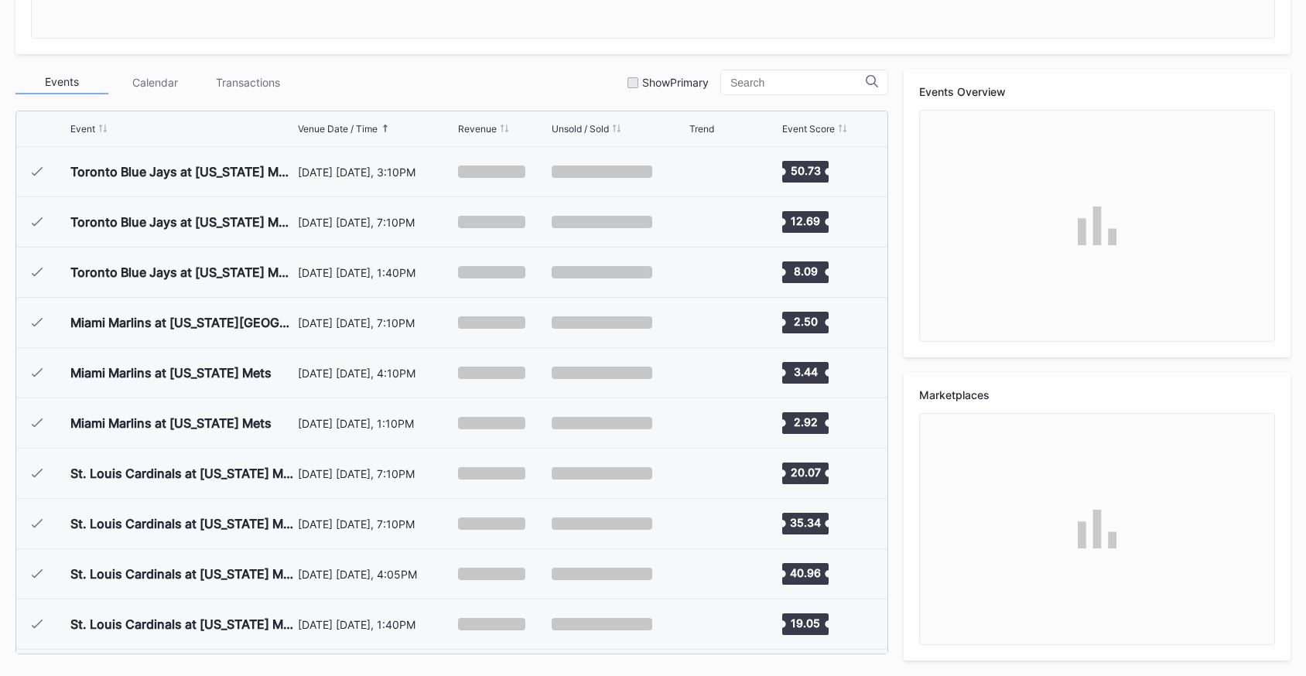
scroll to position [3419, 0]
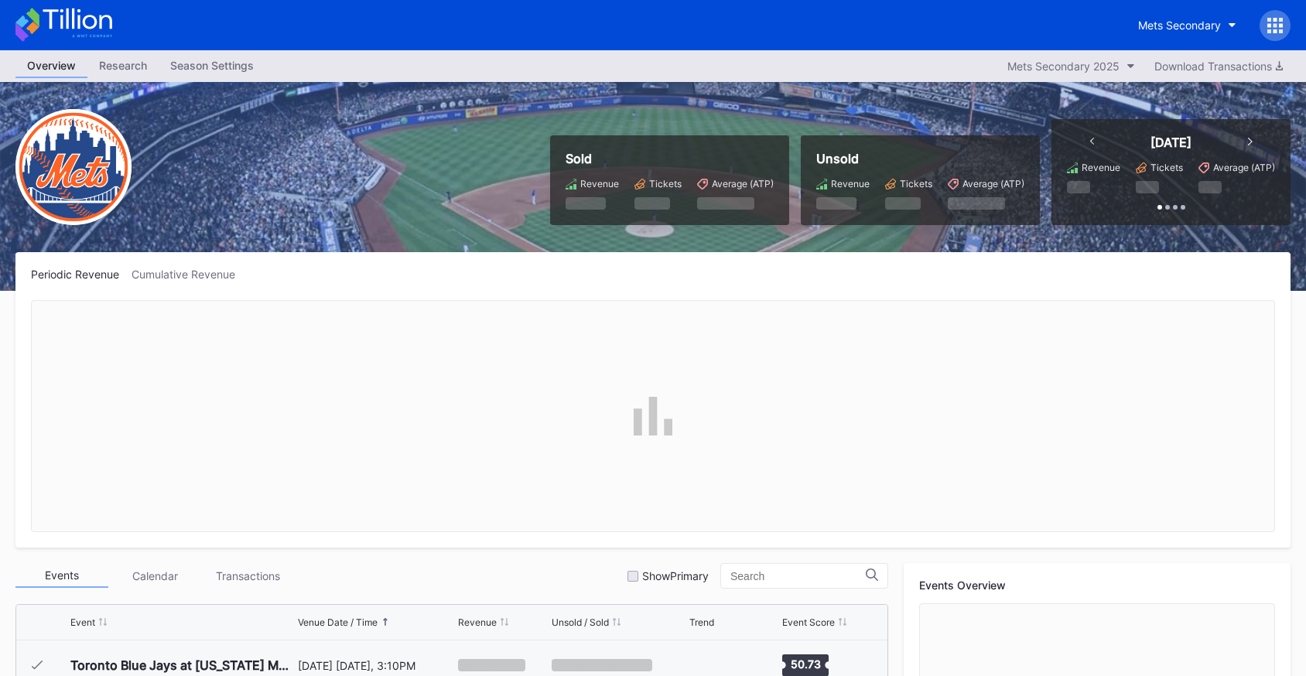
scroll to position [3419, 0]
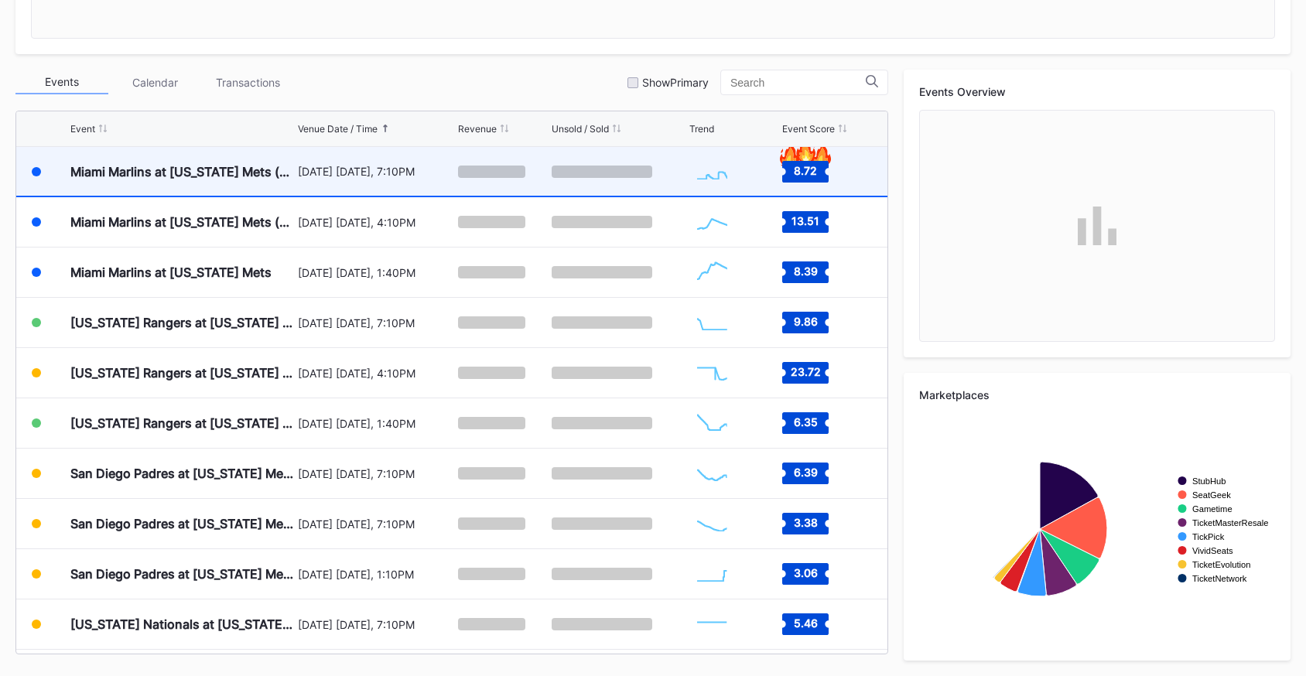
click at [382, 152] on div "[DATE] [DATE], 7:10PM" at bounding box center [376, 171] width 156 height 49
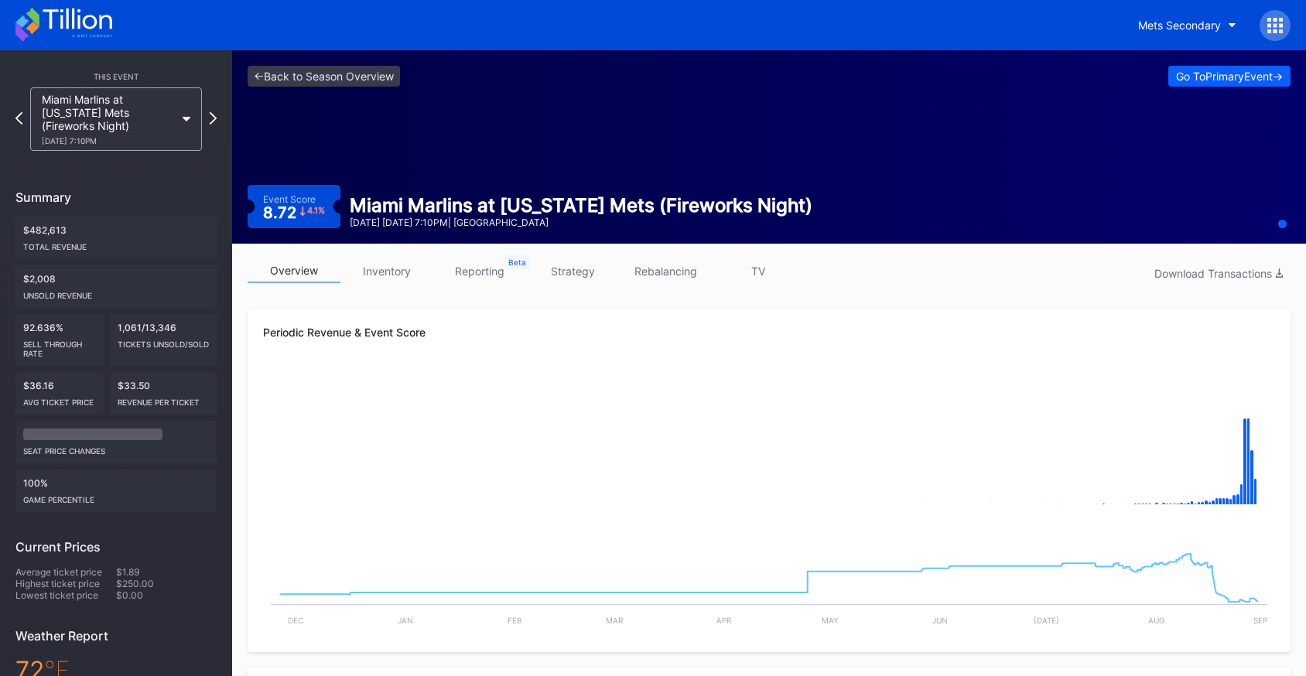
click at [384, 275] on link "inventory" at bounding box center [386, 271] width 93 height 24
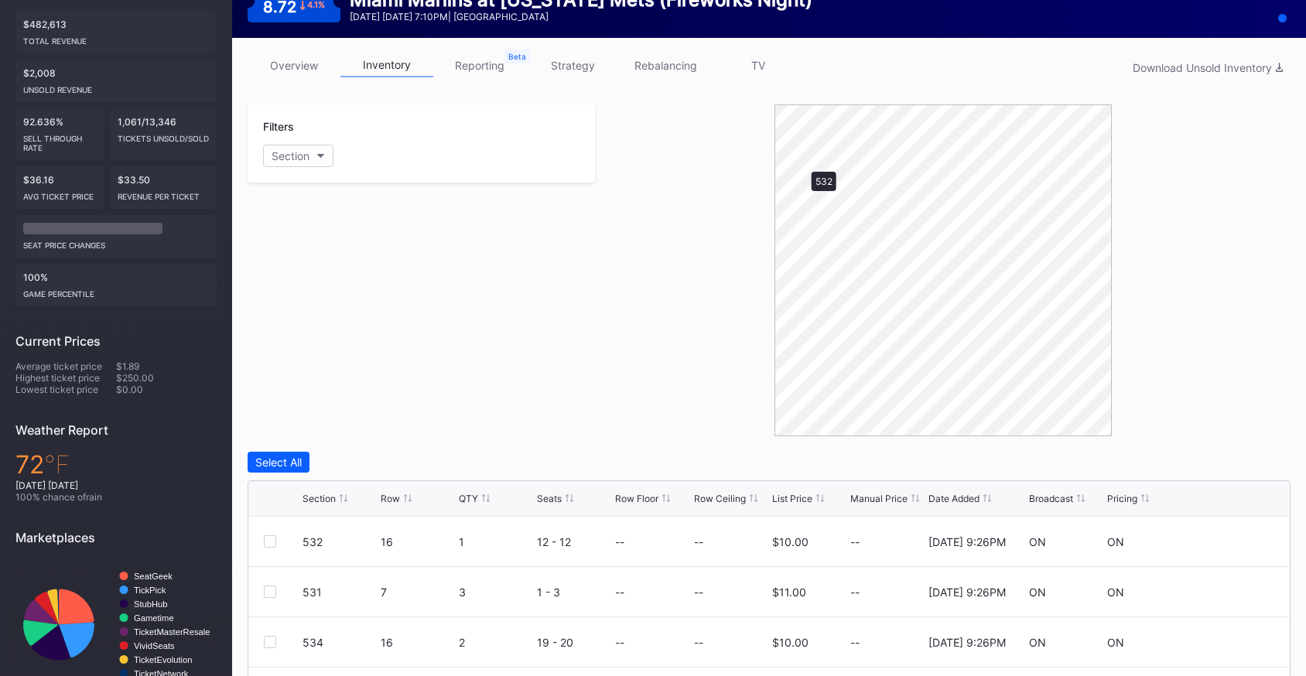
scroll to position [453, 0]
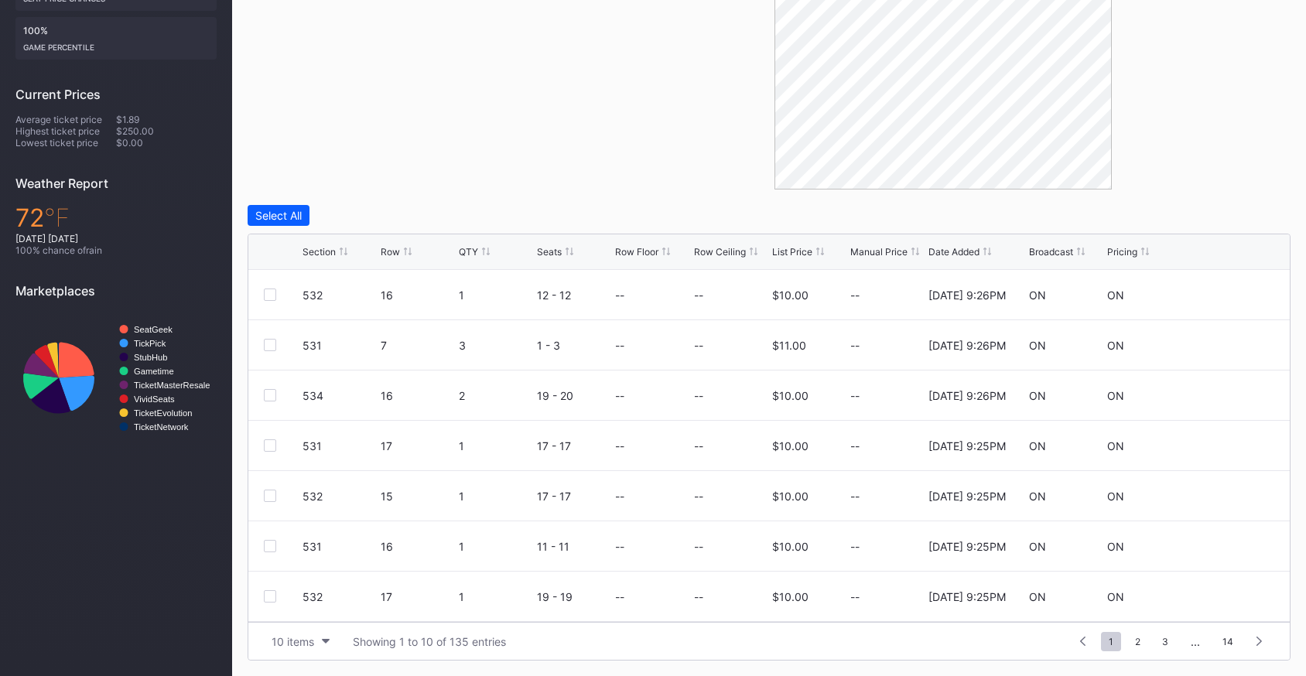
click at [783, 255] on div "List Price" at bounding box center [792, 252] width 40 height 12
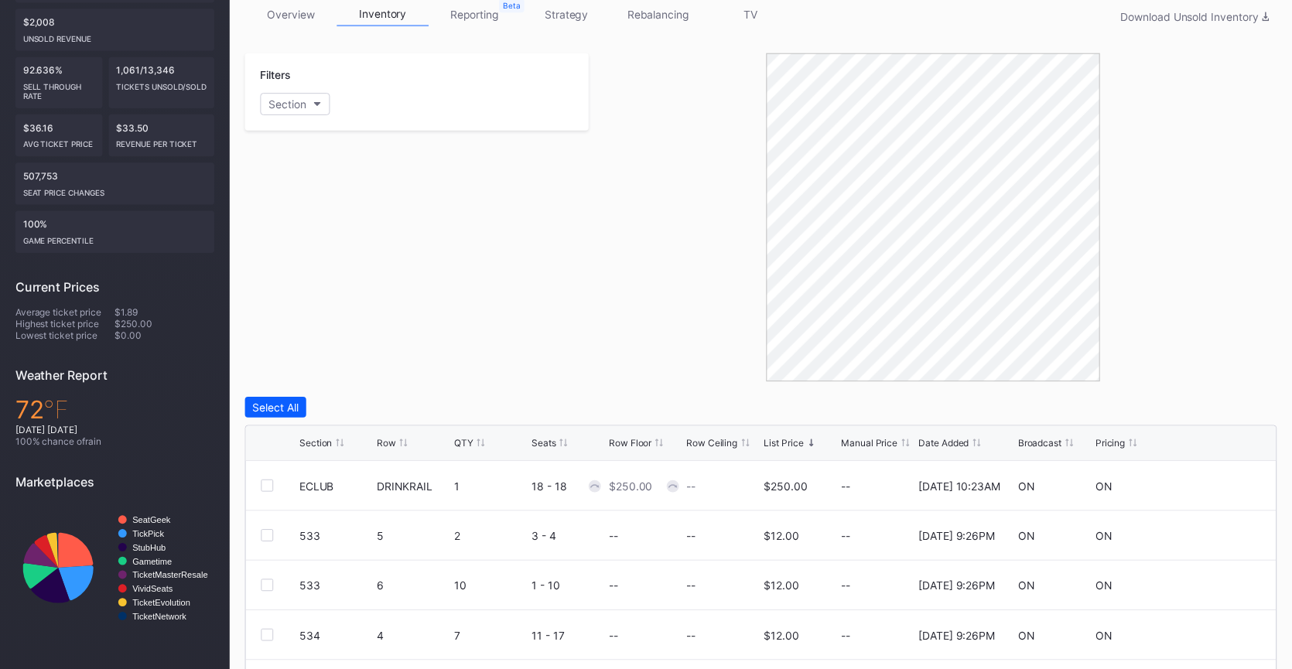
scroll to position [0, 0]
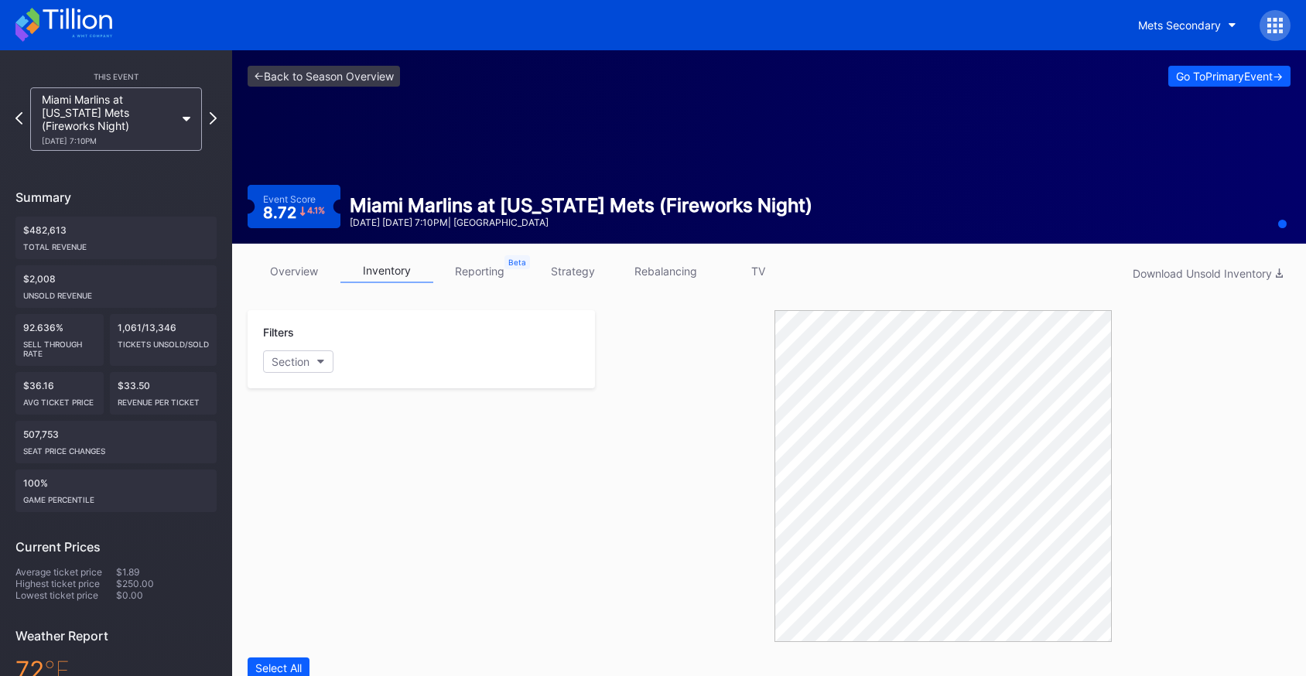
click at [281, 273] on link "overview" at bounding box center [294, 271] width 93 height 24
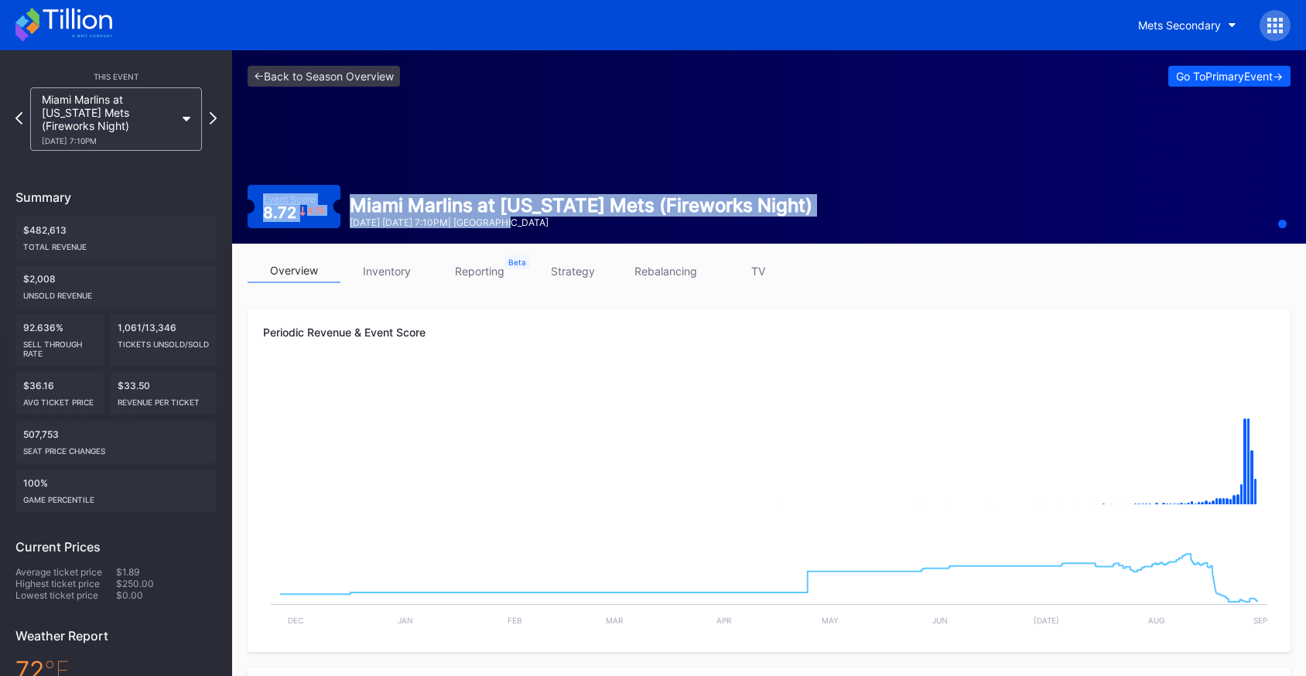
drag, startPoint x: 265, startPoint y: 201, endPoint x: 501, endPoint y: 227, distance: 237.4
click at [501, 227] on div "Event Score 8.72 4.1 % Miami Marlins at [US_STATE] Mets (Fireworks Night) [DATE…" at bounding box center [769, 206] width 1043 height 43
click at [501, 227] on div "[DATE] [DATE] 7:10PM | [GEOGRAPHIC_DATA]" at bounding box center [581, 223] width 463 height 12
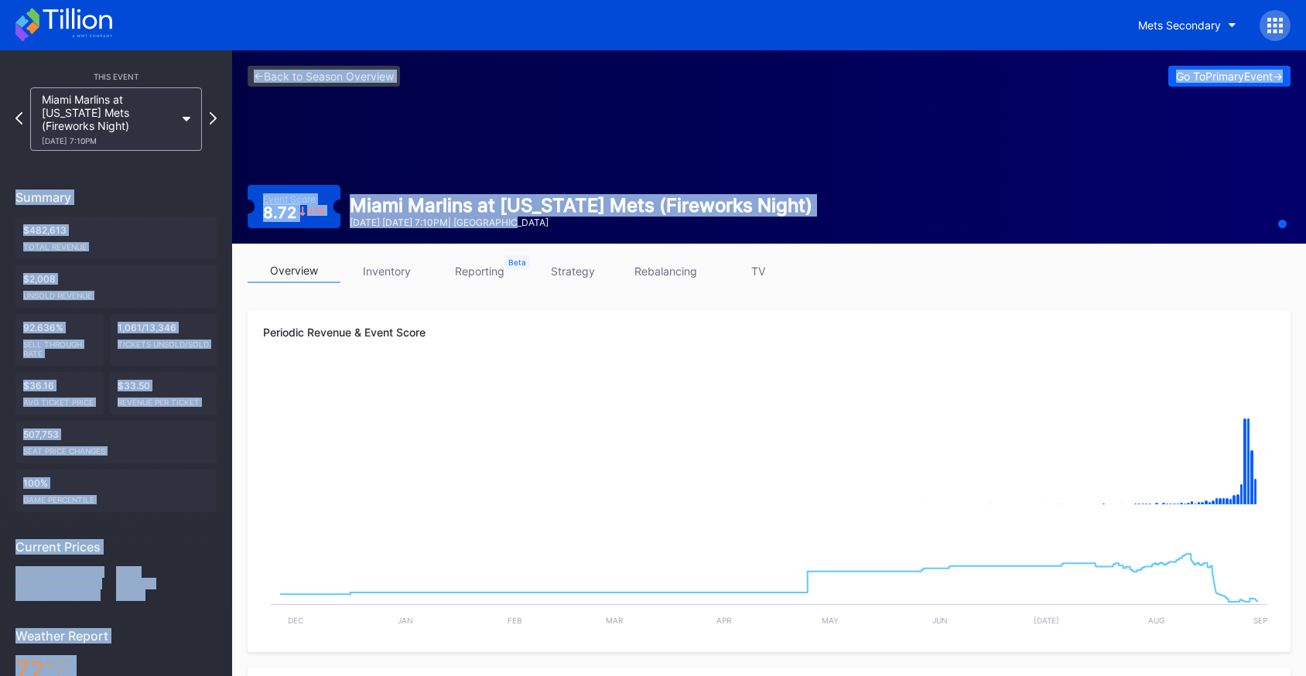
drag, startPoint x: 510, startPoint y: 227, endPoint x: 187, endPoint y: 170, distance: 327.6
click at [331, 176] on div "<- Back to Season Overview Go To Primary Event -> Event Score 8.72 4.1 % Miami …" at bounding box center [769, 146] width 1074 height 193
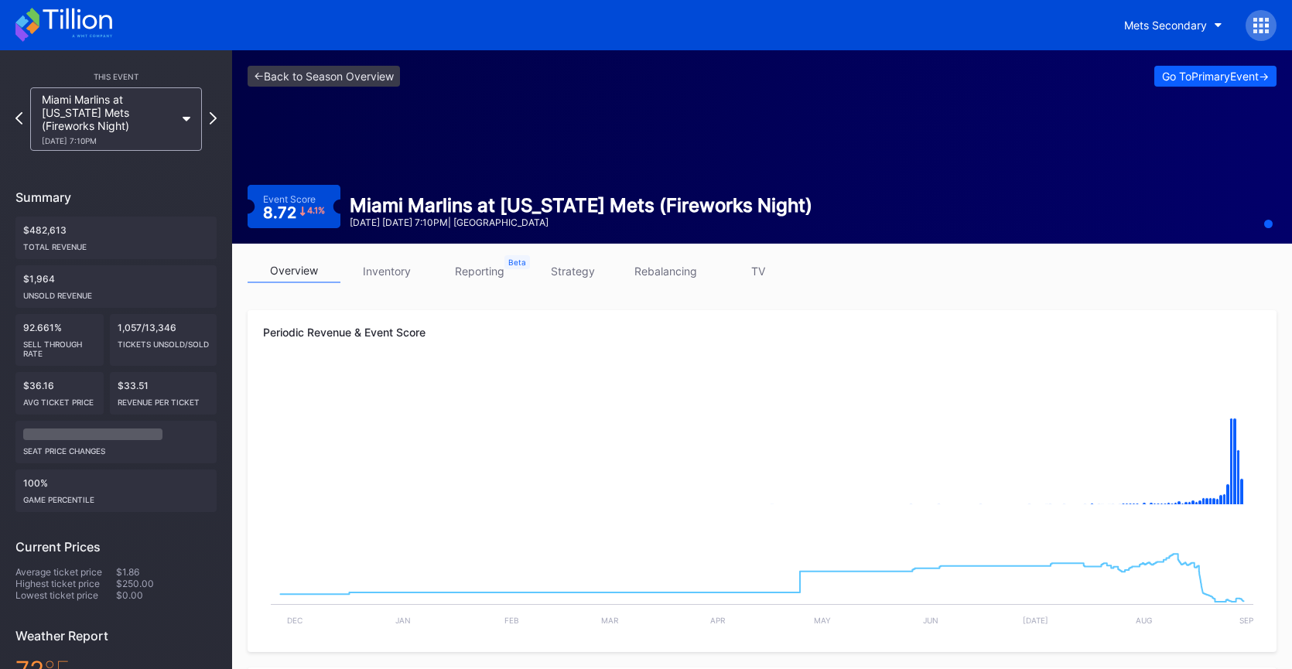
click at [377, 285] on div "overview inventory reporting strategy rebalancing TV" at bounding box center [762, 275] width 1029 height 32
click at [386, 282] on link "inventory" at bounding box center [386, 271] width 93 height 24
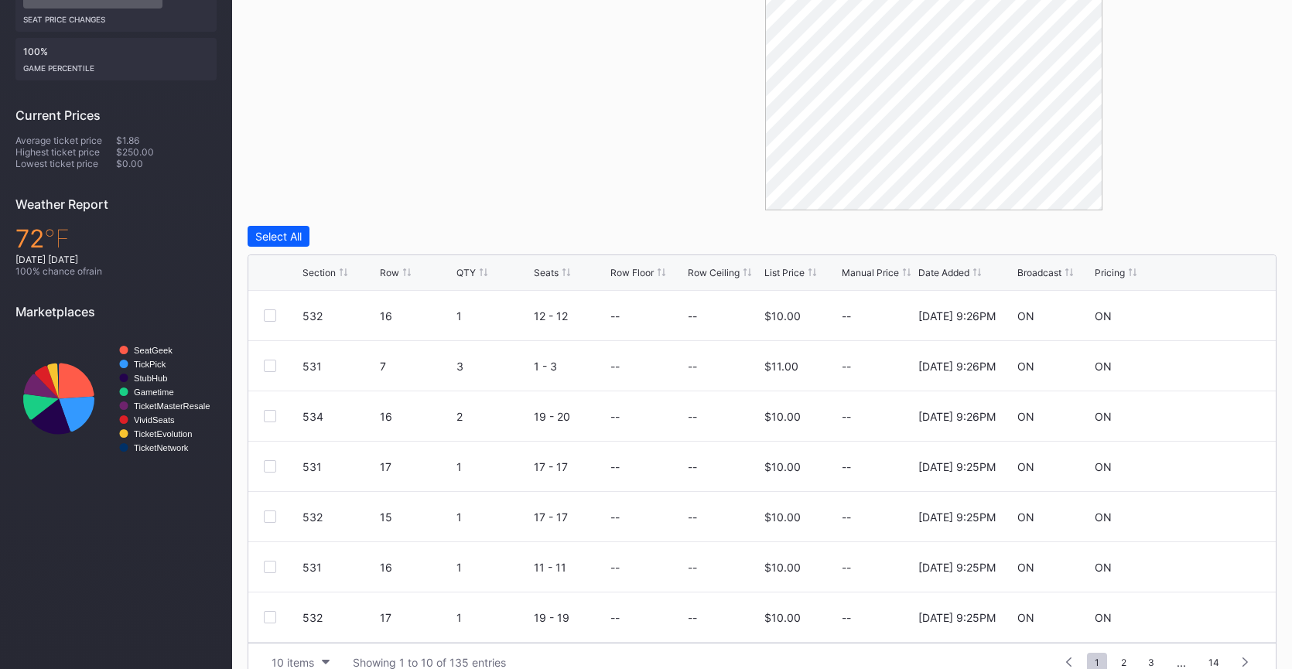
scroll to position [459, 0]
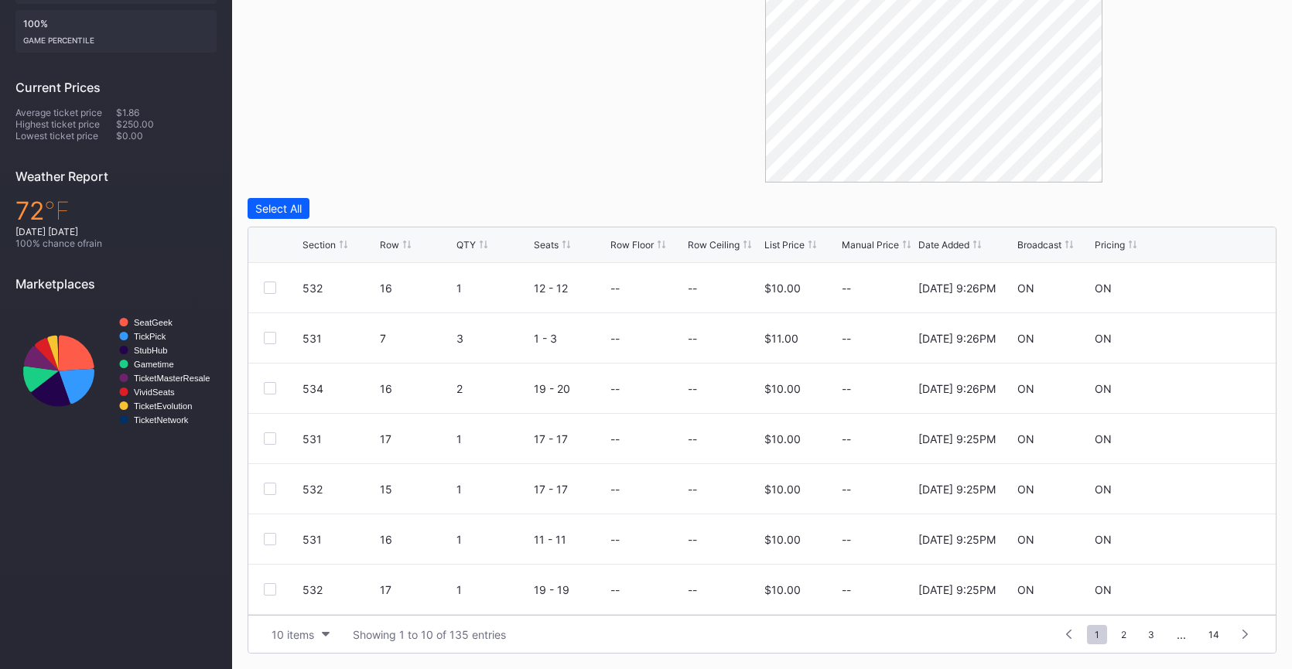
click at [791, 249] on div "List Price" at bounding box center [784, 245] width 40 height 12
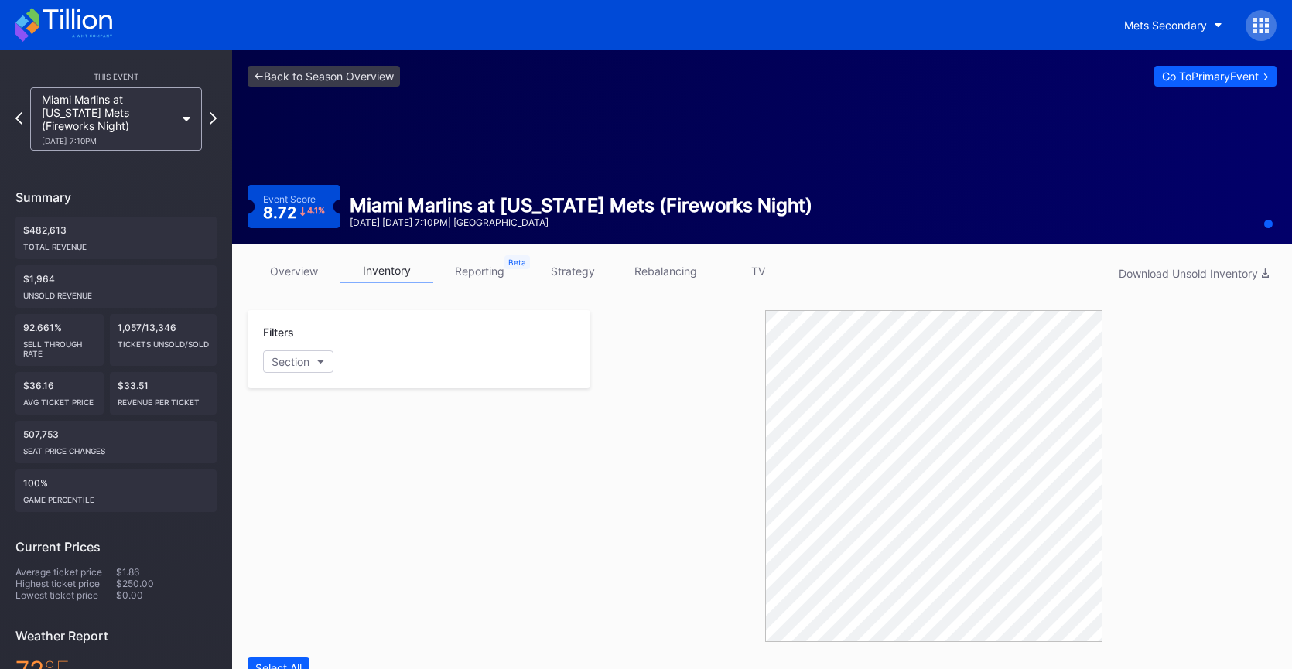
click at [278, 277] on link "overview" at bounding box center [294, 271] width 93 height 24
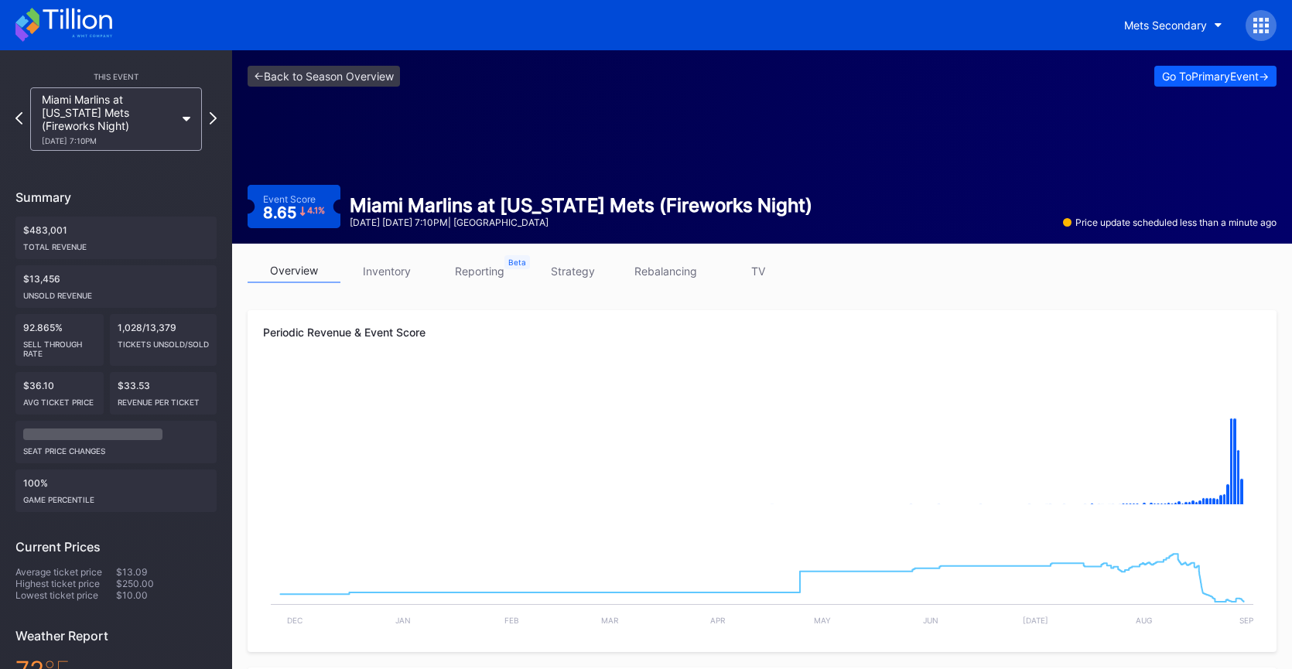
click at [408, 274] on link "inventory" at bounding box center [386, 271] width 93 height 24
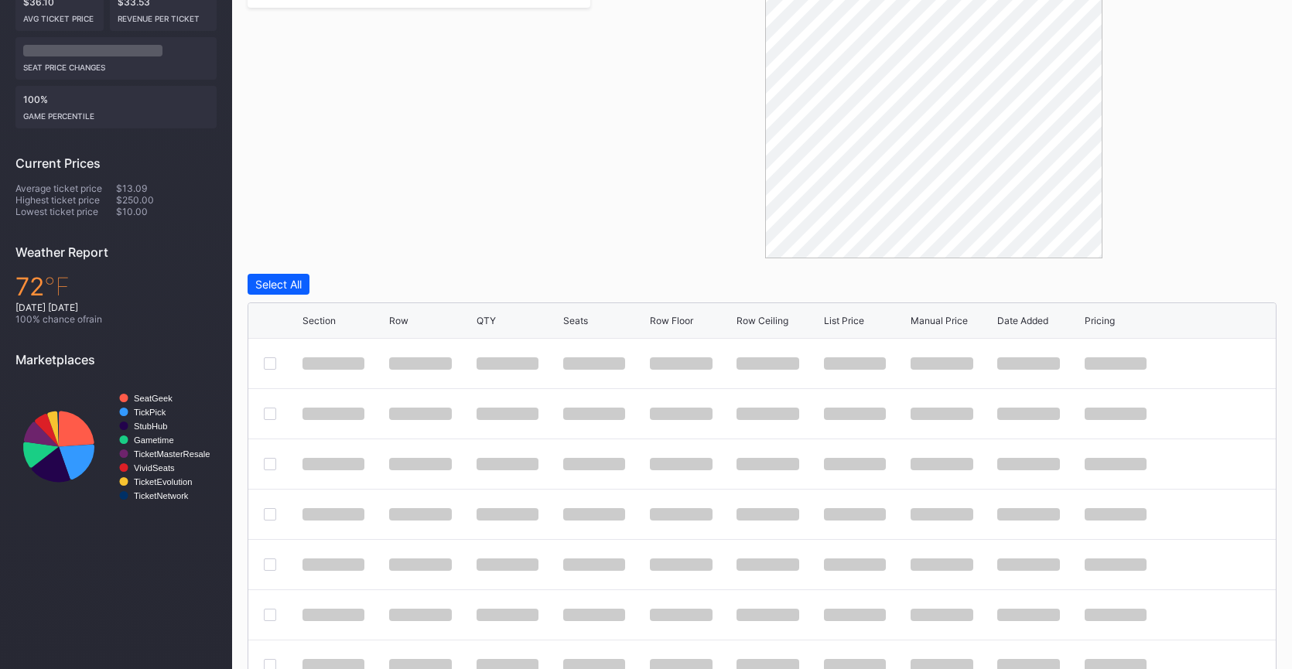
scroll to position [410, 0]
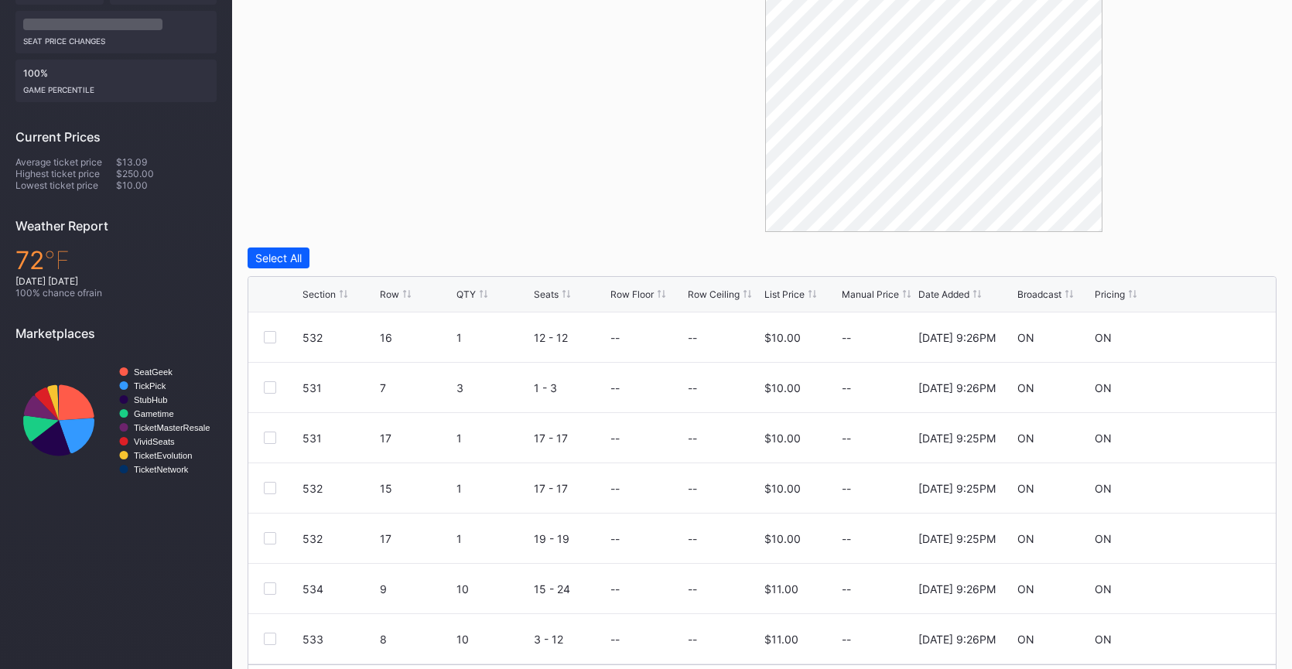
click at [774, 294] on div "List Price" at bounding box center [784, 295] width 40 height 12
click at [1066, 290] on icon at bounding box center [1069, 294] width 8 height 8
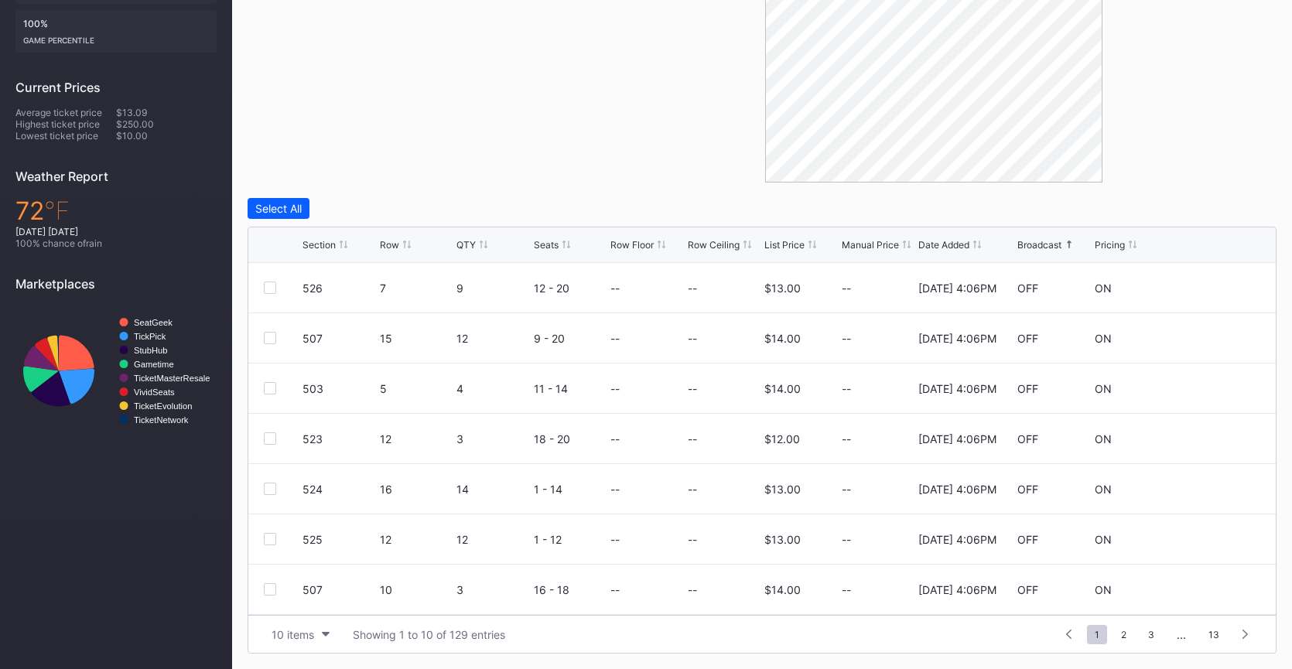
click at [1034, 248] on div "Broadcast" at bounding box center [1039, 245] width 44 height 12
click at [289, 637] on div "10 items" at bounding box center [293, 634] width 43 height 13
click at [301, 566] on div "100 items" at bounding box center [300, 567] width 50 height 13
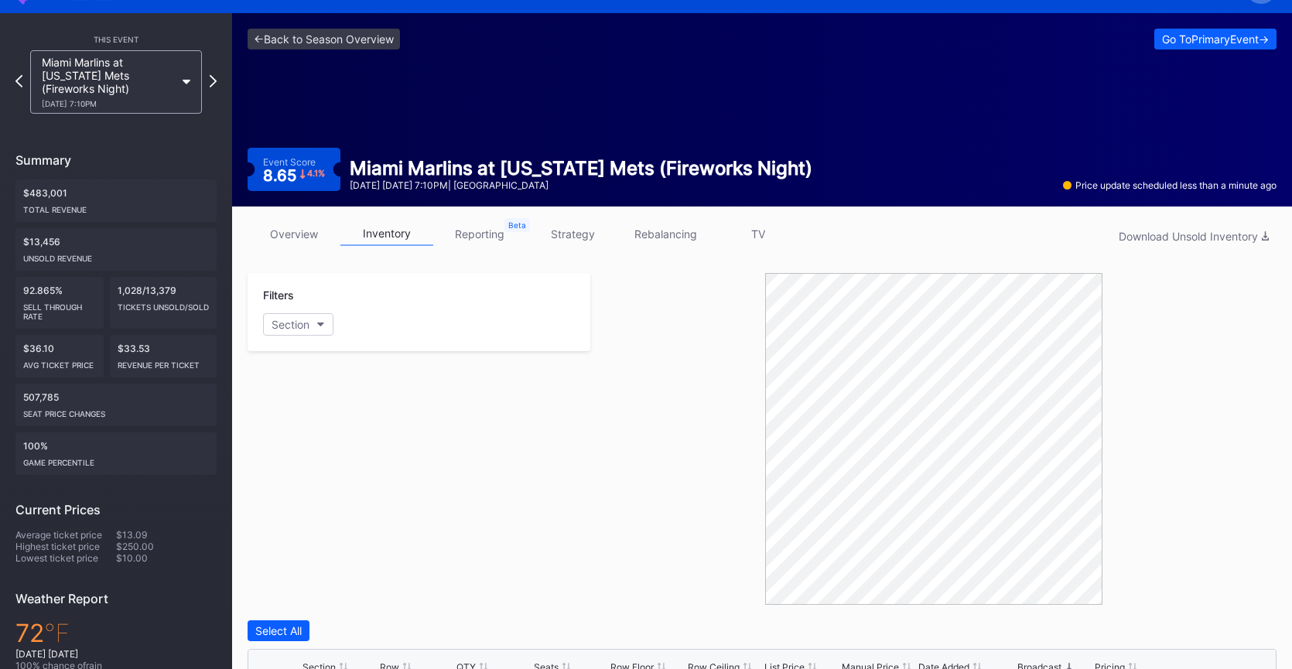
scroll to position [0, 0]
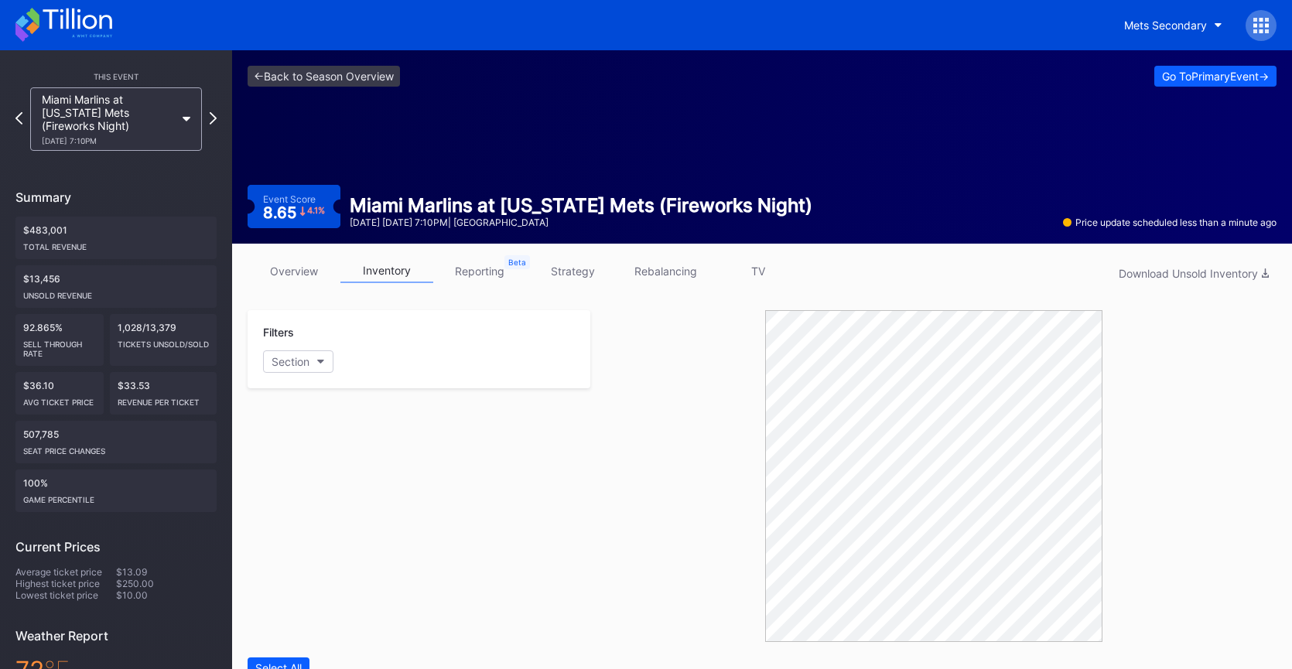
click at [317, 125] on div "<- Back to Season Overview Go To Primary Event -> Event Score 8.65 4.1 % Miami …" at bounding box center [762, 146] width 1060 height 193
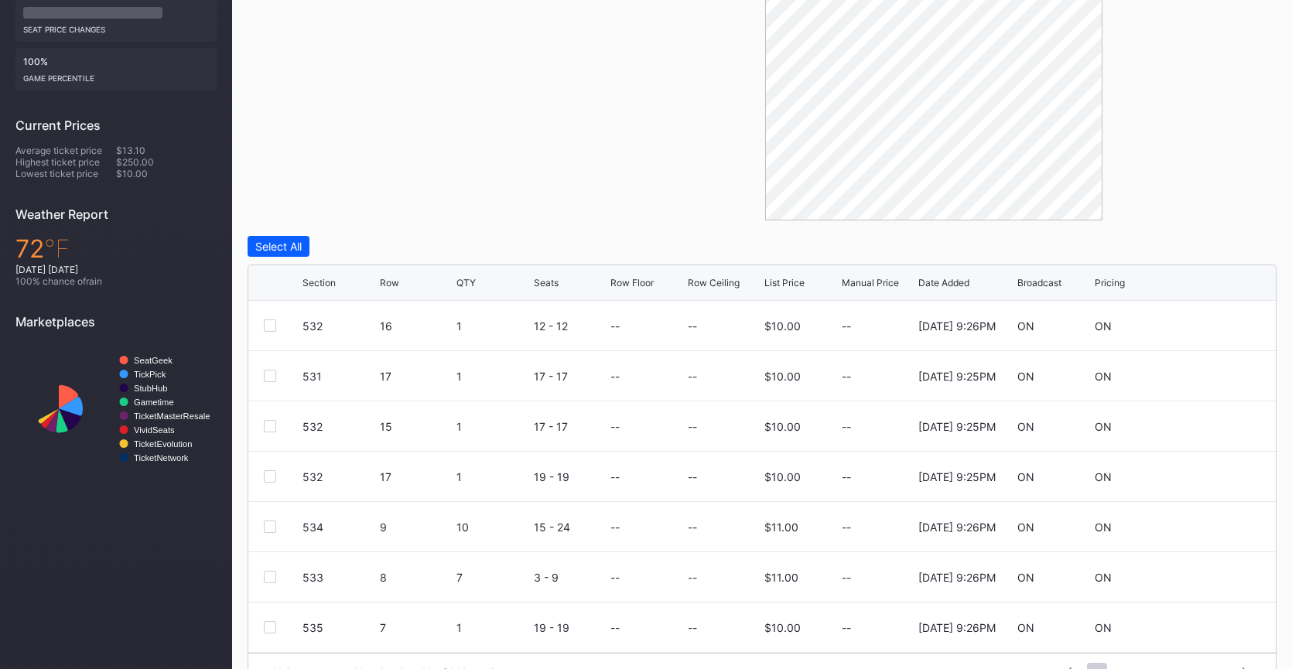
scroll to position [459, 0]
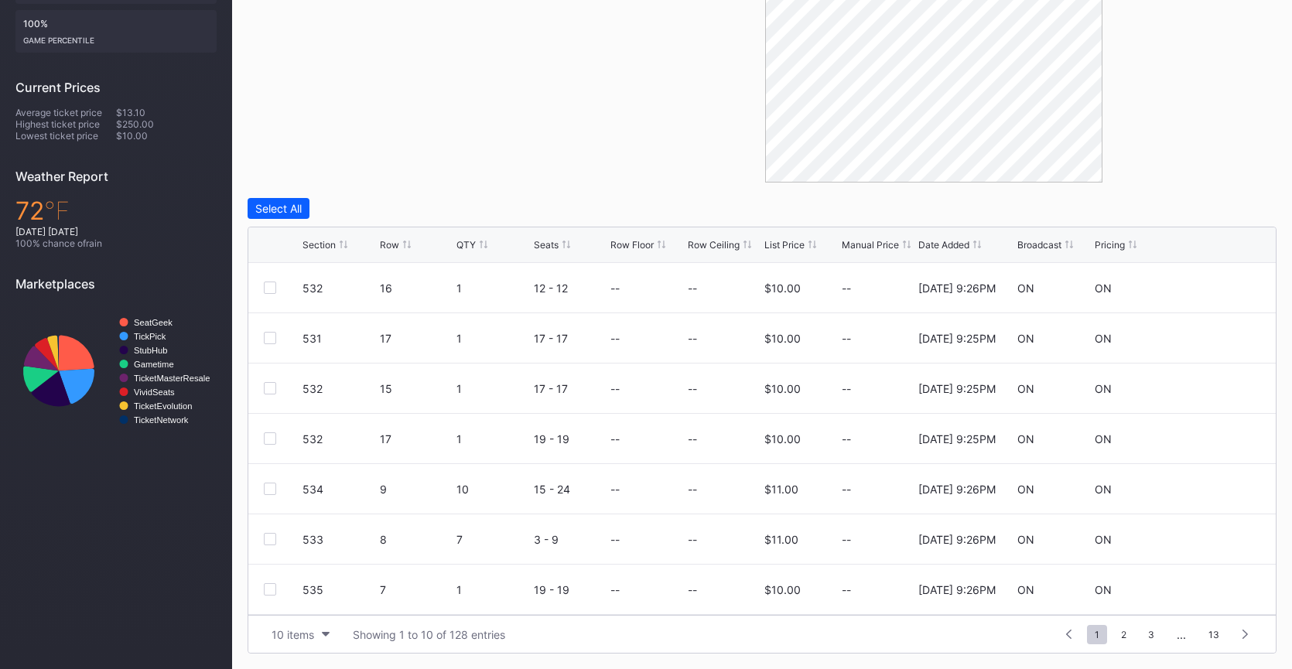
click at [779, 242] on div "List Price" at bounding box center [784, 245] width 40 height 12
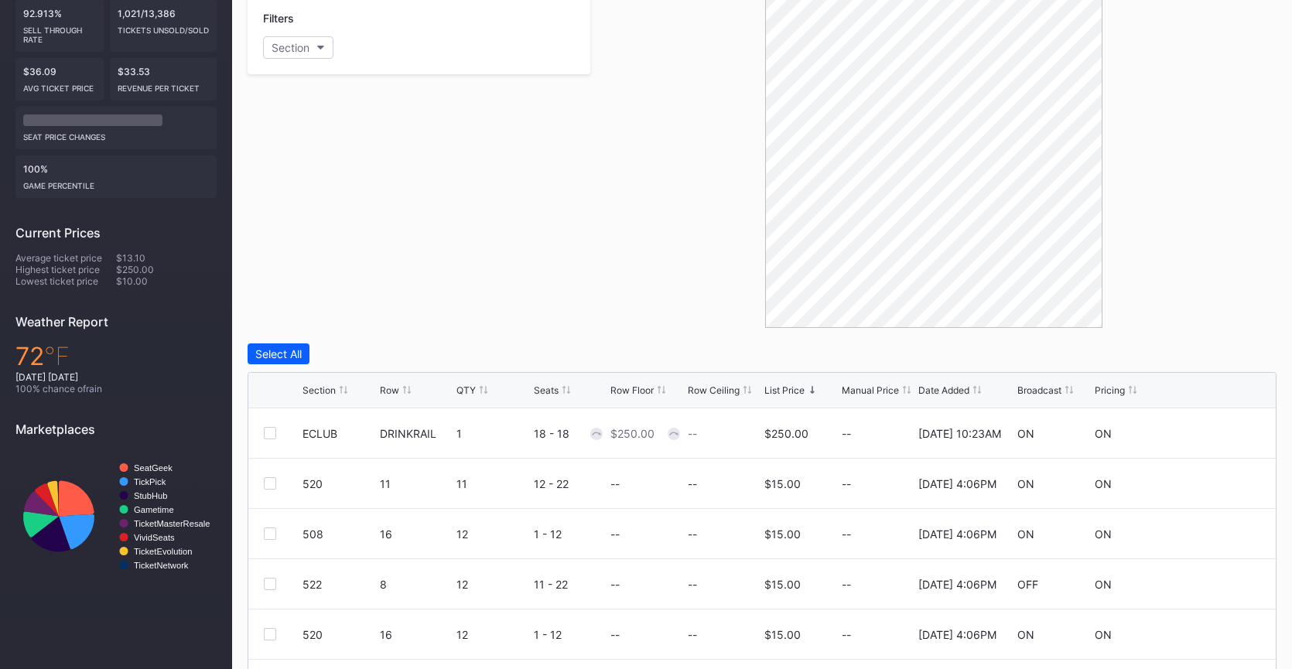
scroll to position [0, 0]
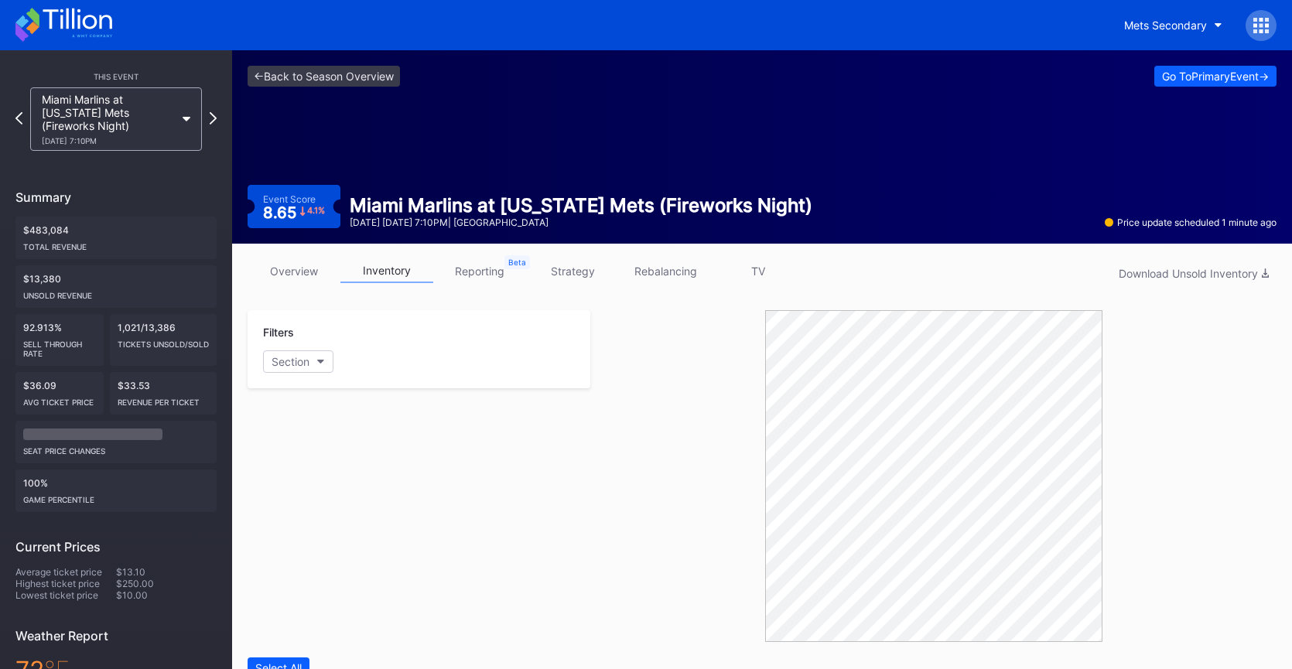
click at [291, 266] on link "overview" at bounding box center [294, 271] width 93 height 24
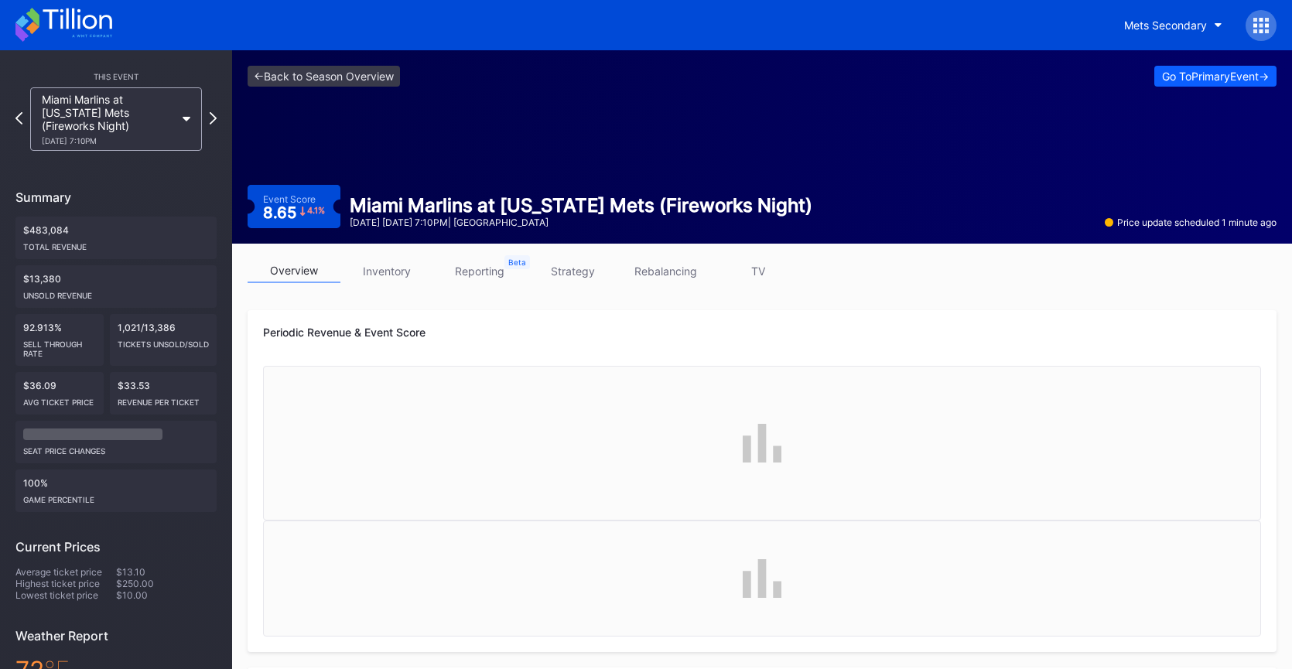
click at [499, 135] on div "<- Back to Season Overview Go To Primary Event -> Event Score 8.65 4.1 % Miami …" at bounding box center [762, 146] width 1060 height 193
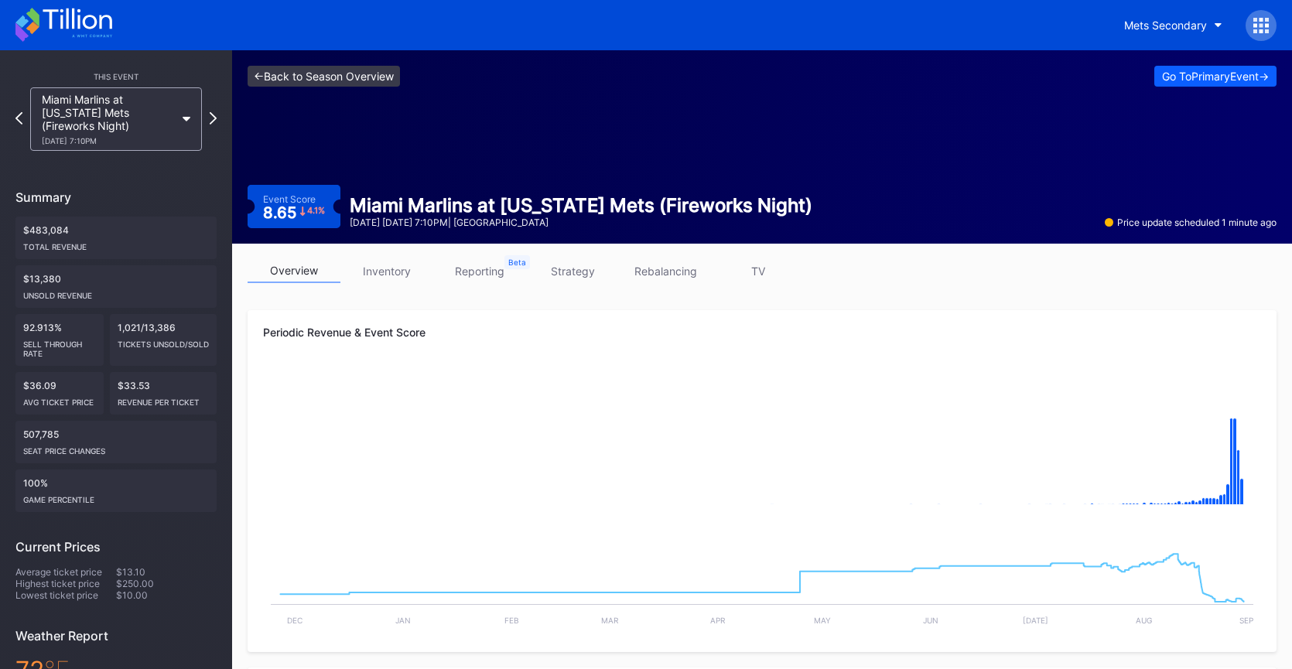
click at [326, 84] on link "<- Back to Season Overview" at bounding box center [324, 76] width 152 height 21
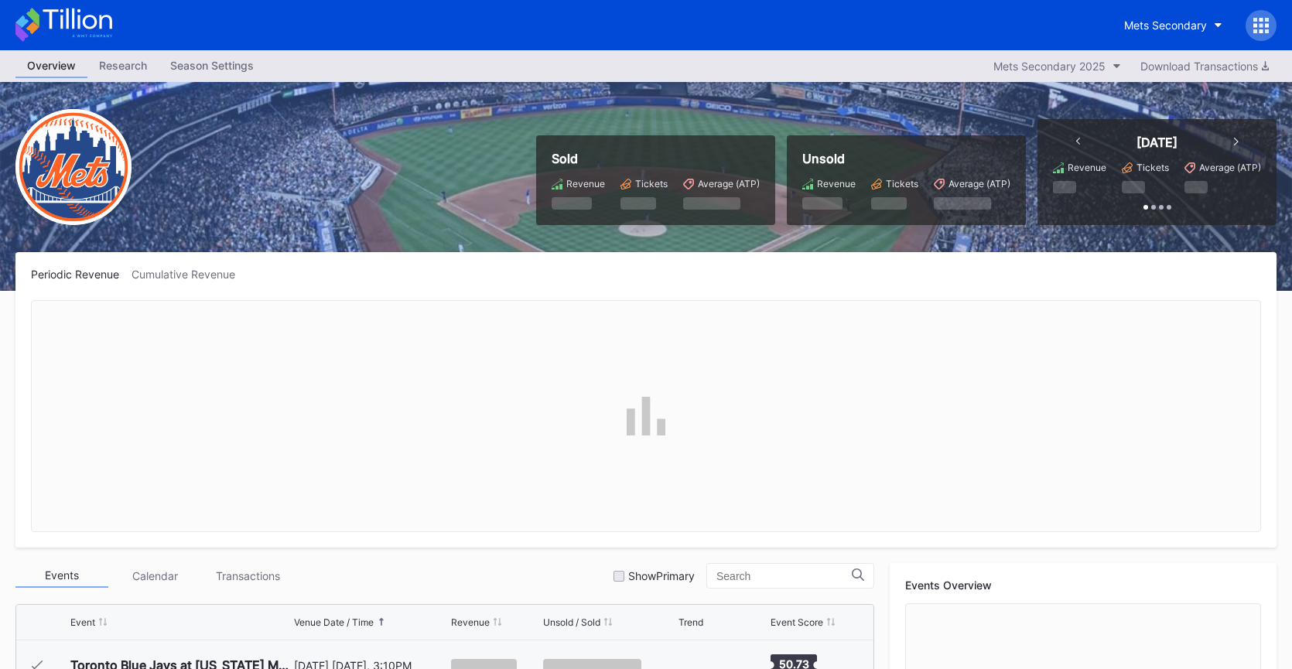
scroll to position [3419, 0]
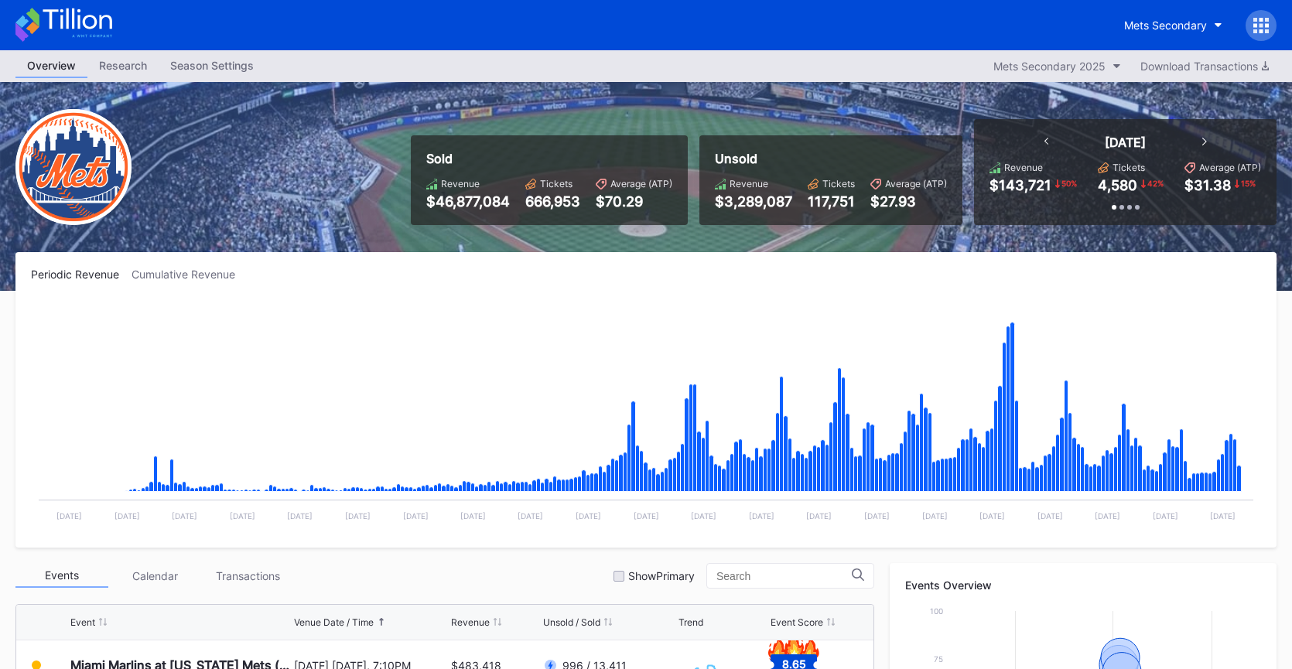
click at [108, 26] on icon at bounding box center [63, 25] width 97 height 34
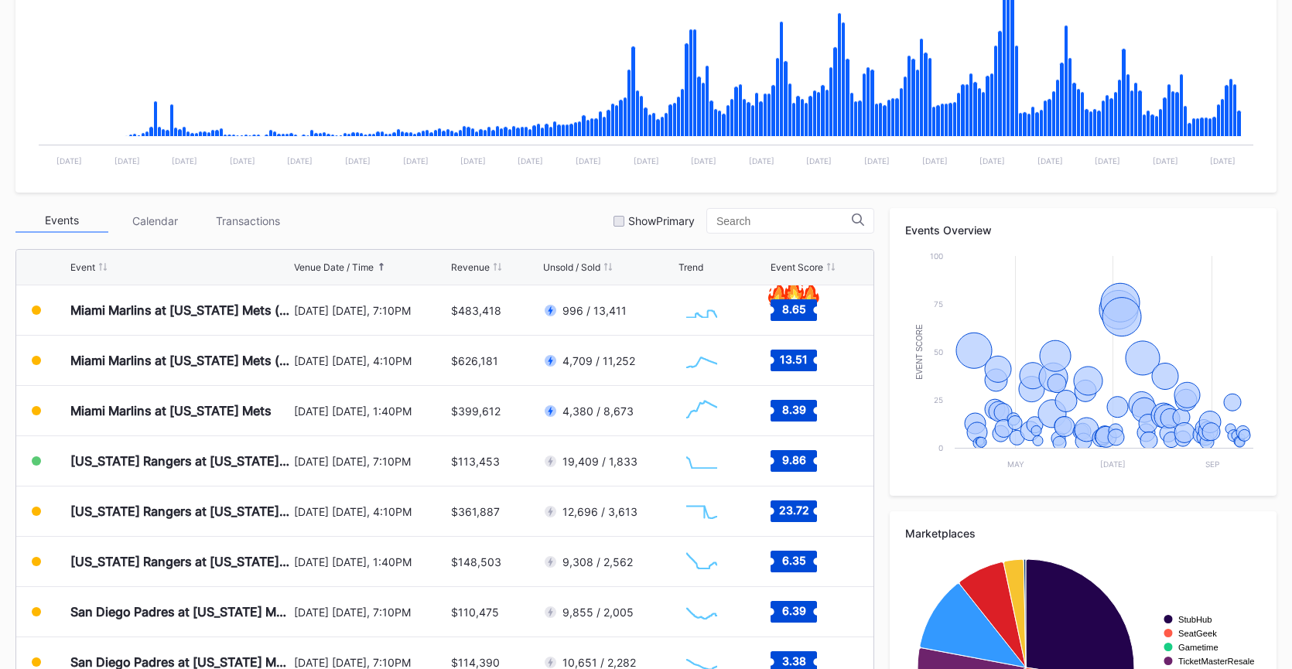
scroll to position [500, 0]
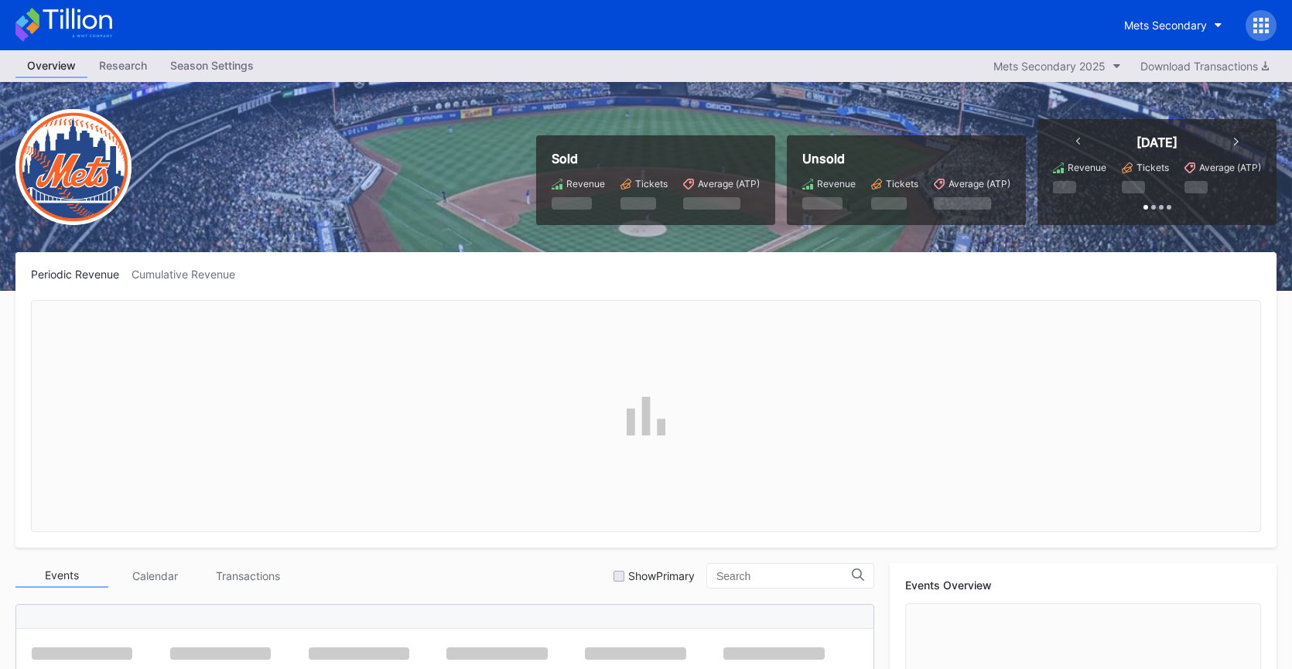
click at [1268, 40] on div "Mets Secondary" at bounding box center [1194, 25] width 164 height 31
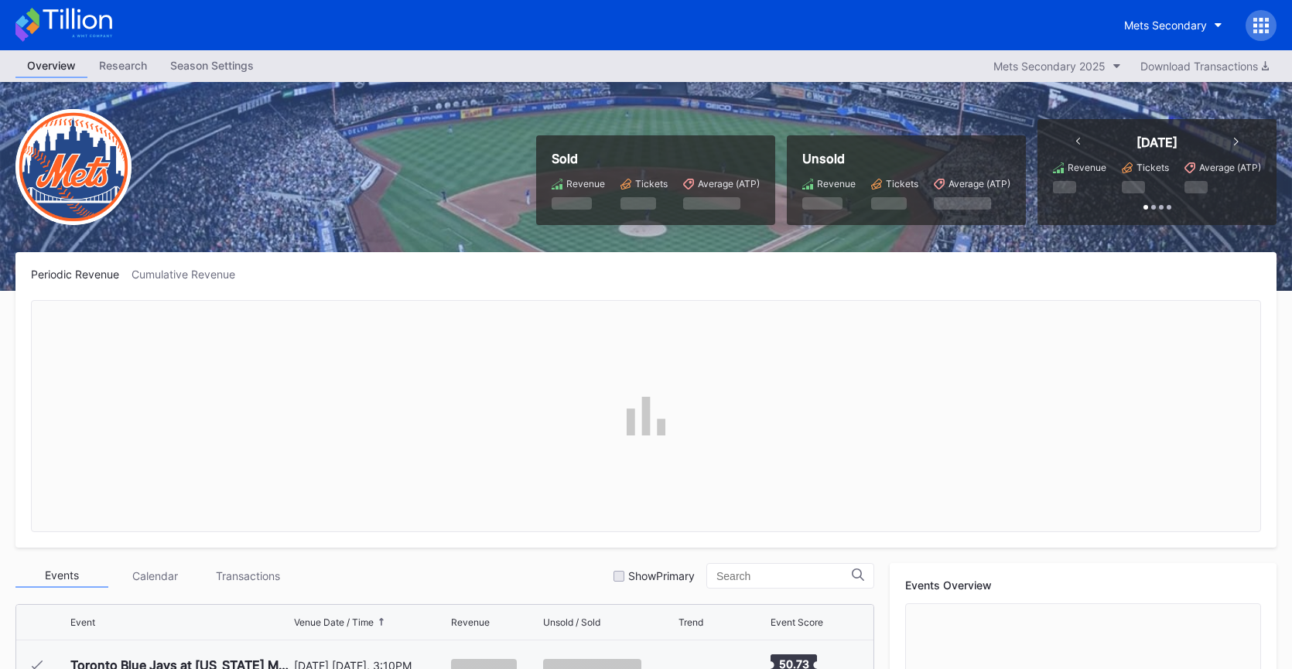
scroll to position [3419, 0]
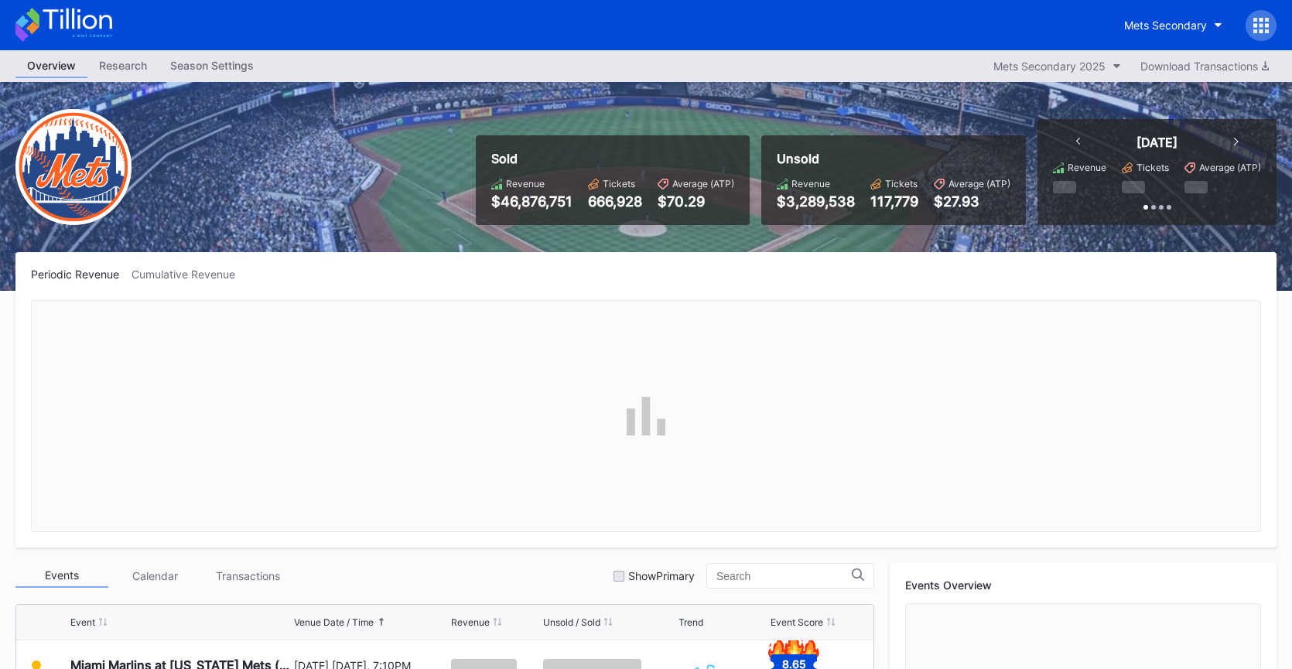
click at [1264, 35] on div at bounding box center [1260, 25] width 31 height 31
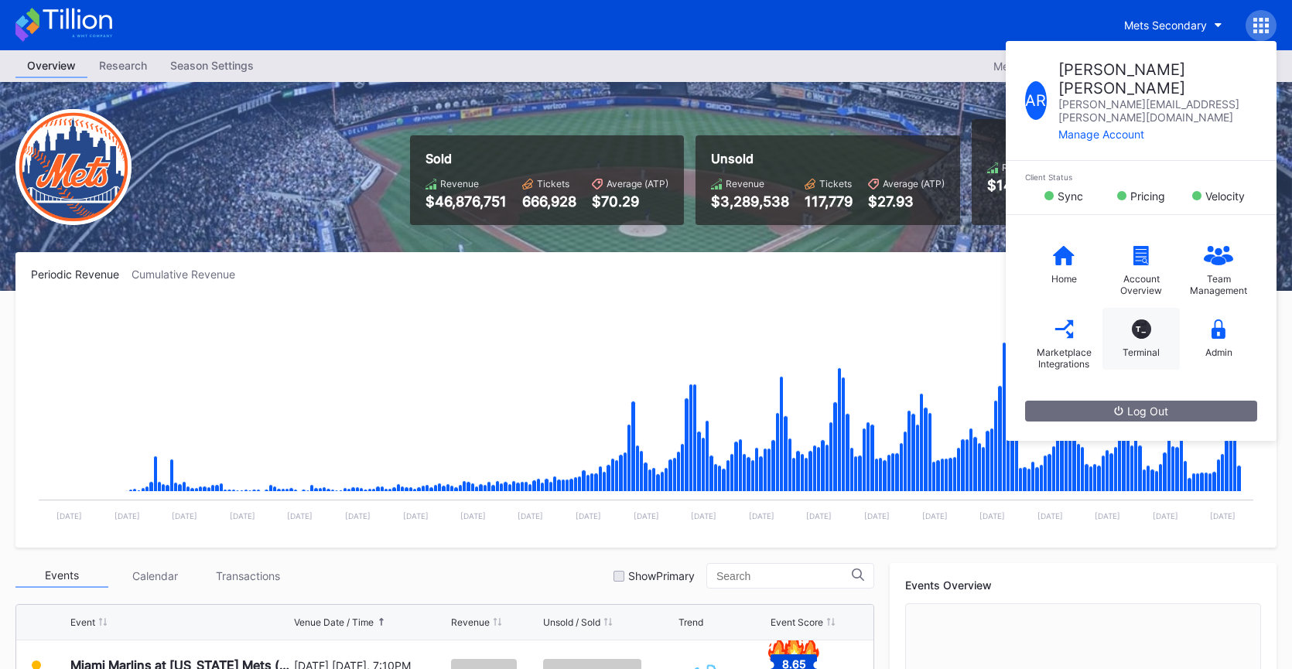
click at [1138, 313] on div "T_ Terminal" at bounding box center [1140, 339] width 77 height 62
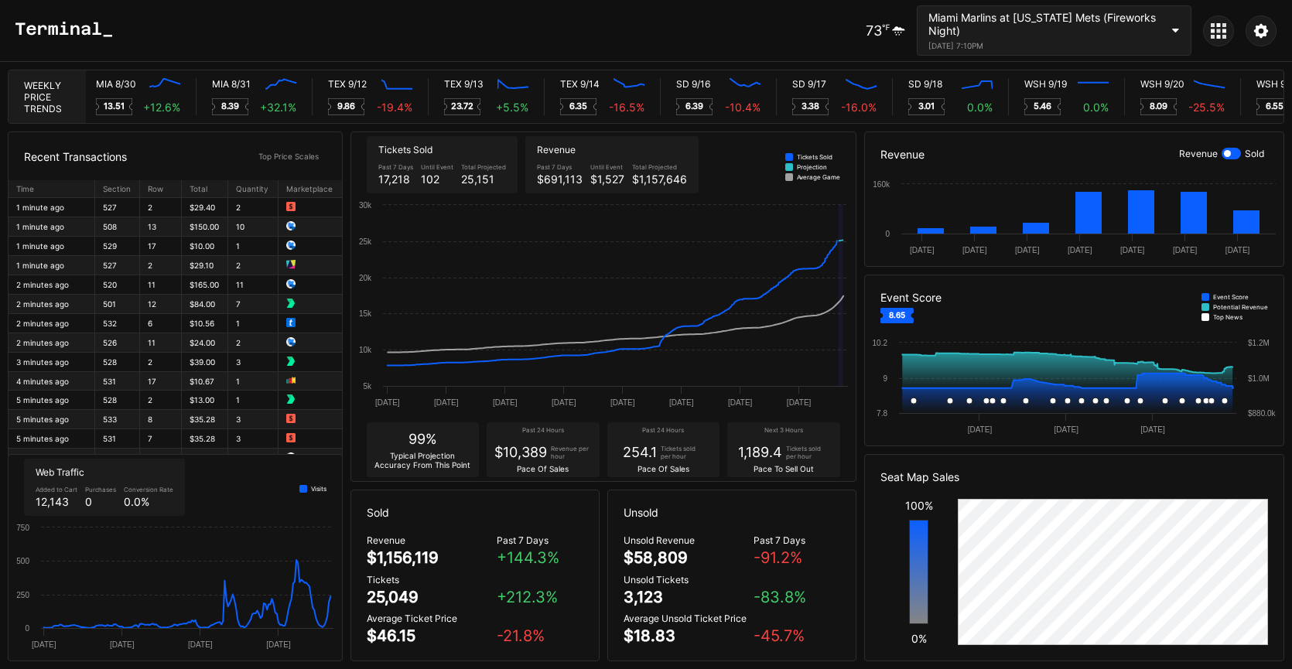
scroll to position [0, 8015]
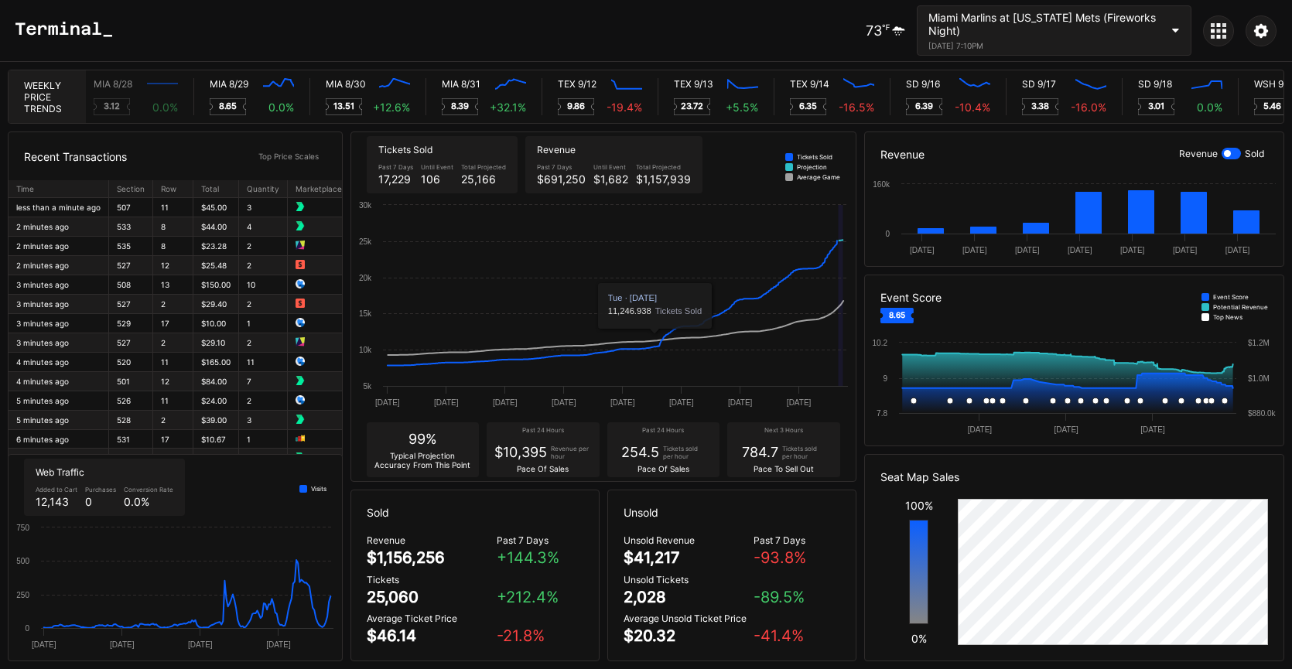
click at [688, 466] on div "Pace Of Sales" at bounding box center [663, 468] width 52 height 9
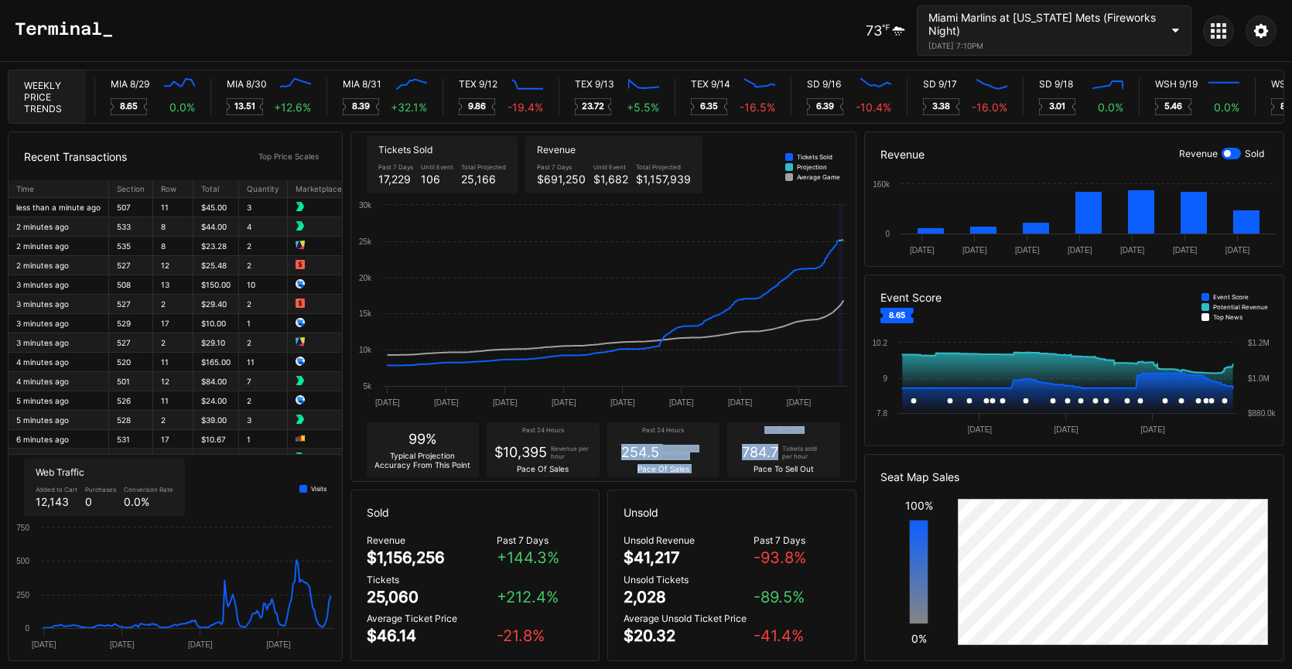
drag, startPoint x: 622, startPoint y: 456, endPoint x: 775, endPoint y: 459, distance: 153.2
click at [775, 459] on div "99% Typical Projection Accuracy From This Point Past 24 Hours $10,395 Revenue p…" at bounding box center [603, 449] width 504 height 63
click at [775, 459] on div "784.7" at bounding box center [760, 452] width 36 height 16
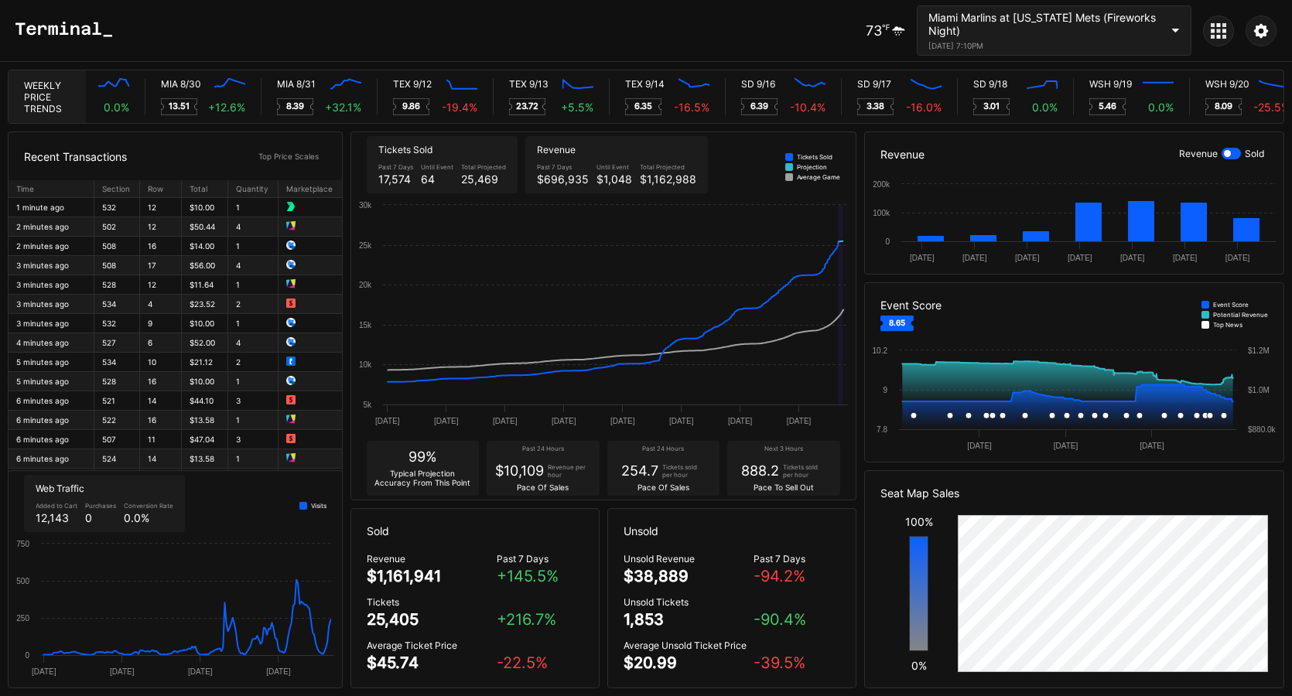
scroll to position [0, 7780]
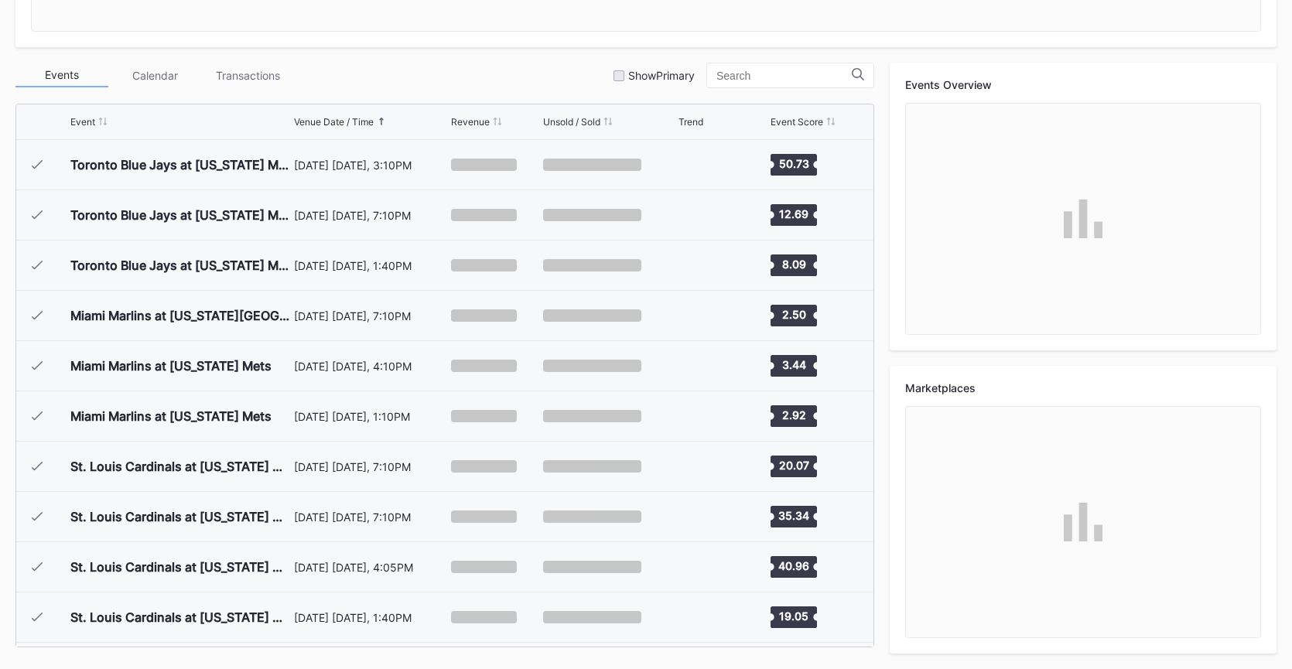
scroll to position [3419, 0]
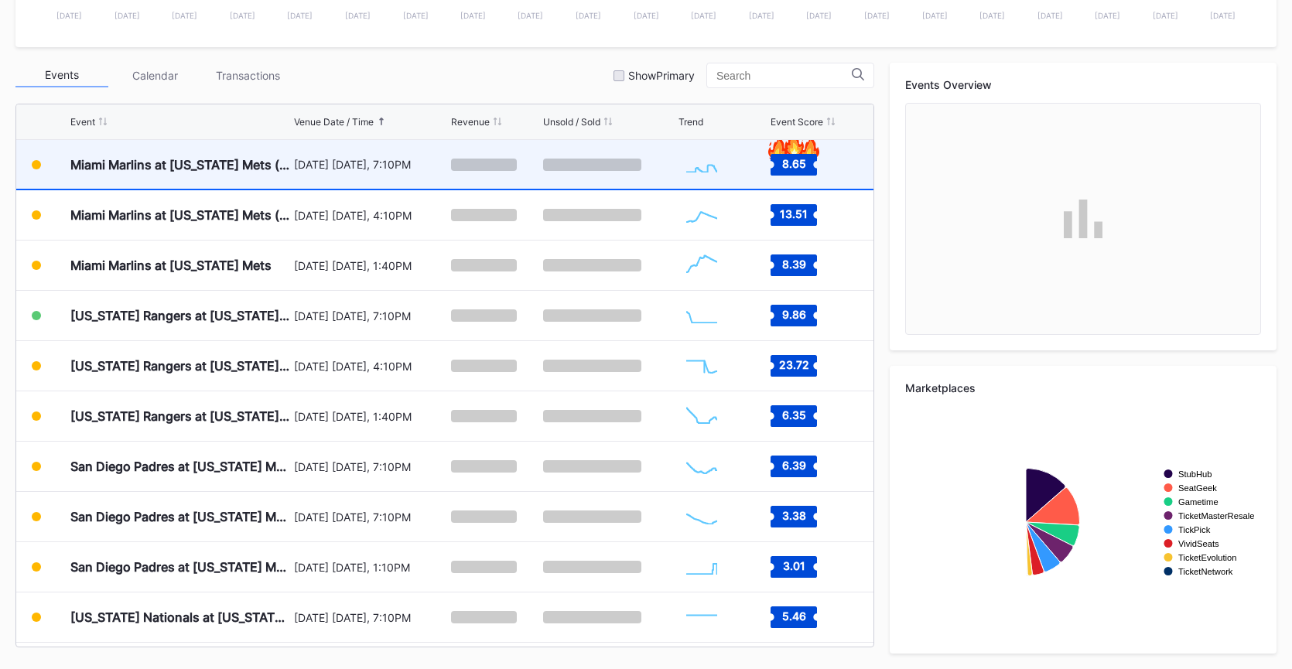
click at [429, 186] on div "[DATE] [DATE], 7:10PM" at bounding box center [371, 164] width 154 height 49
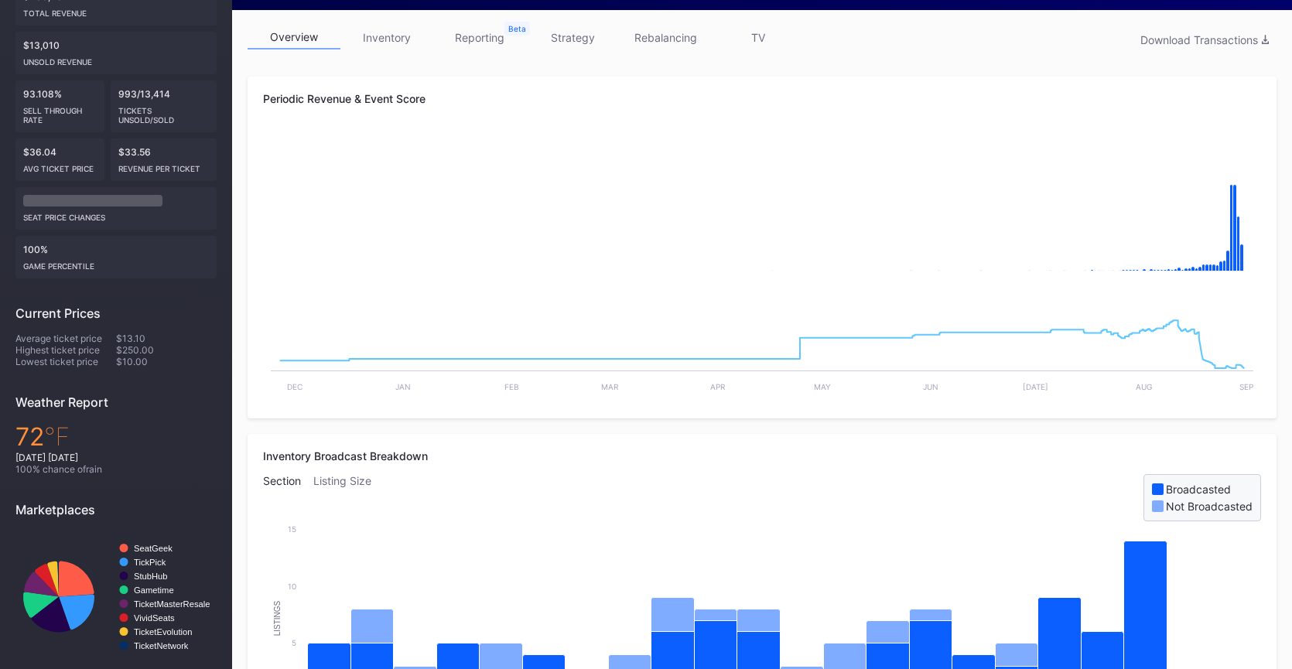
scroll to position [191, 0]
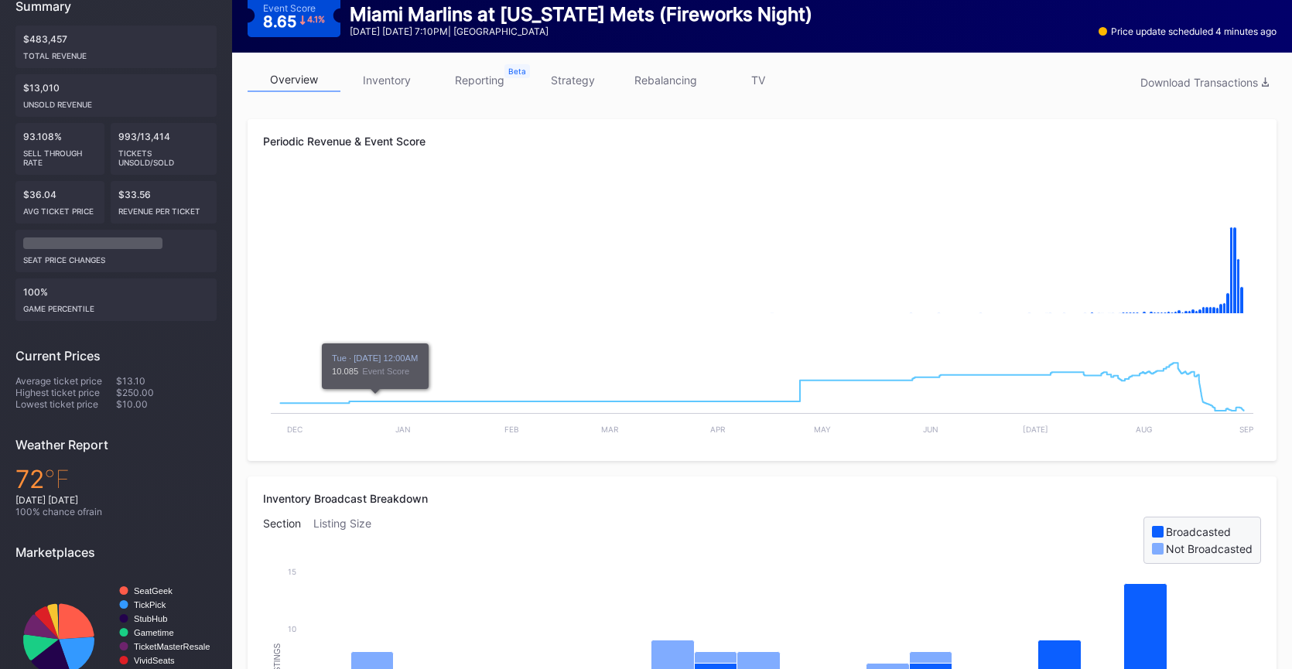
click at [379, 78] on link "inventory" at bounding box center [386, 80] width 93 height 24
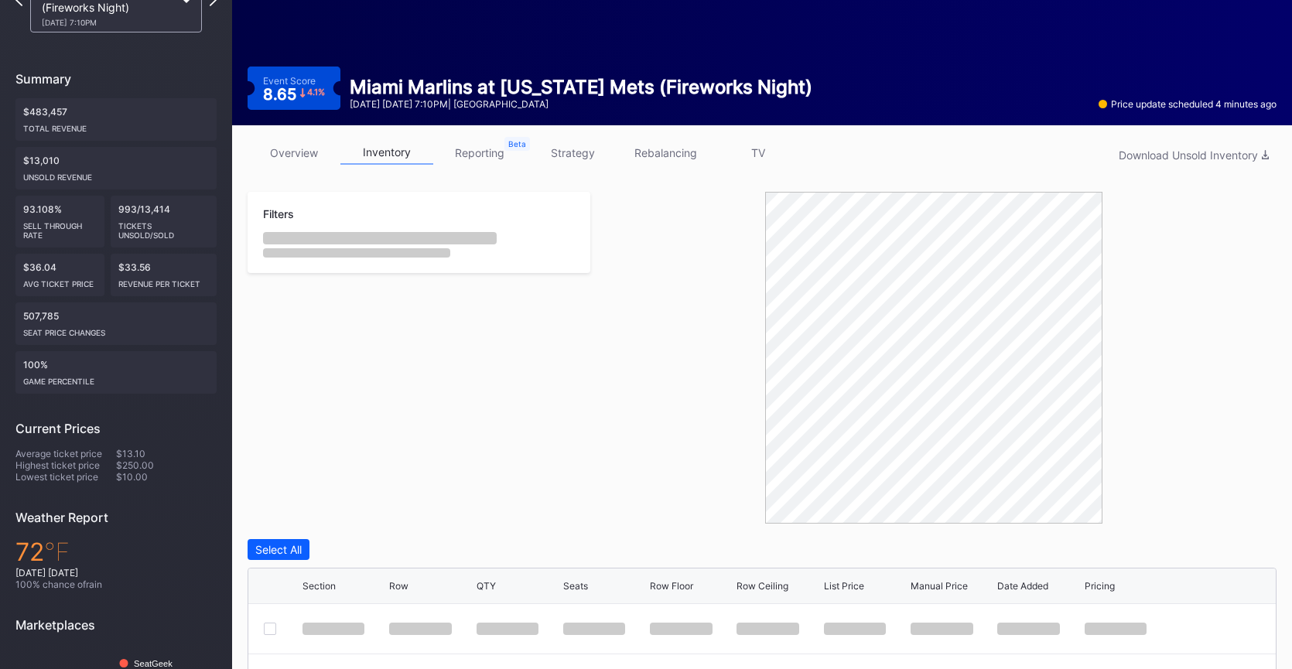
scroll to position [227, 0]
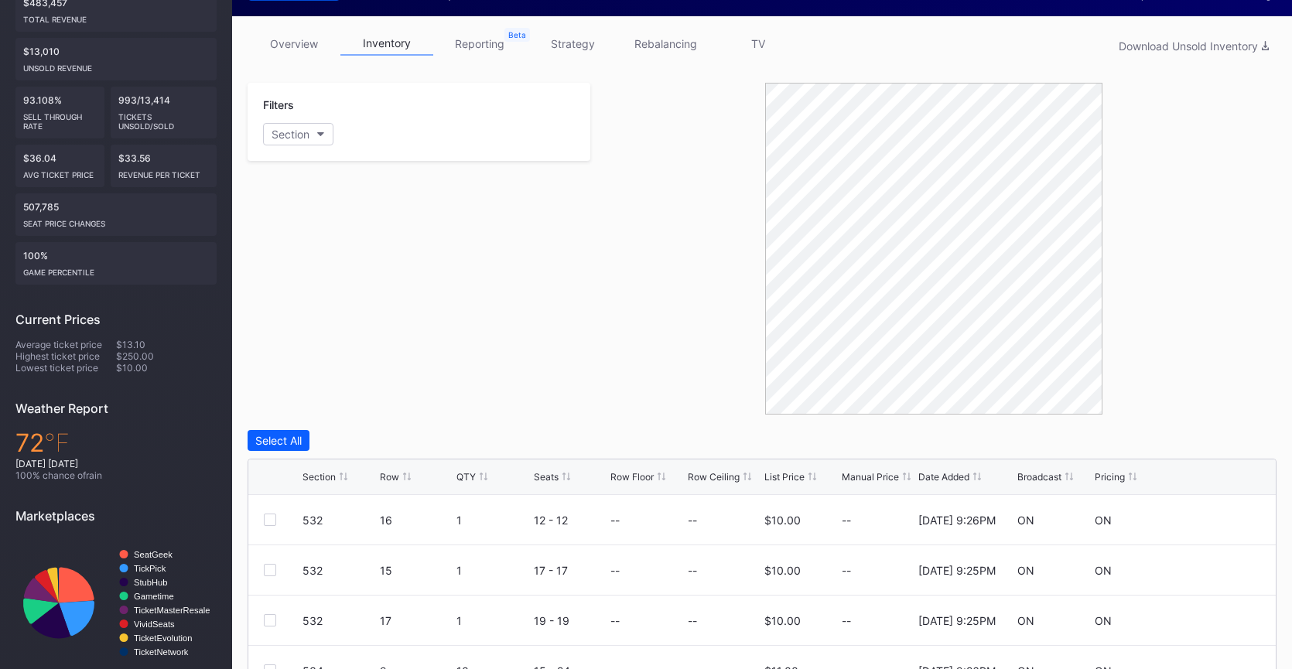
click at [1047, 479] on div "Broadcast" at bounding box center [1039, 477] width 44 height 12
click at [770, 481] on div "List Price" at bounding box center [784, 477] width 40 height 12
click at [309, 41] on link "overview" at bounding box center [294, 44] width 93 height 24
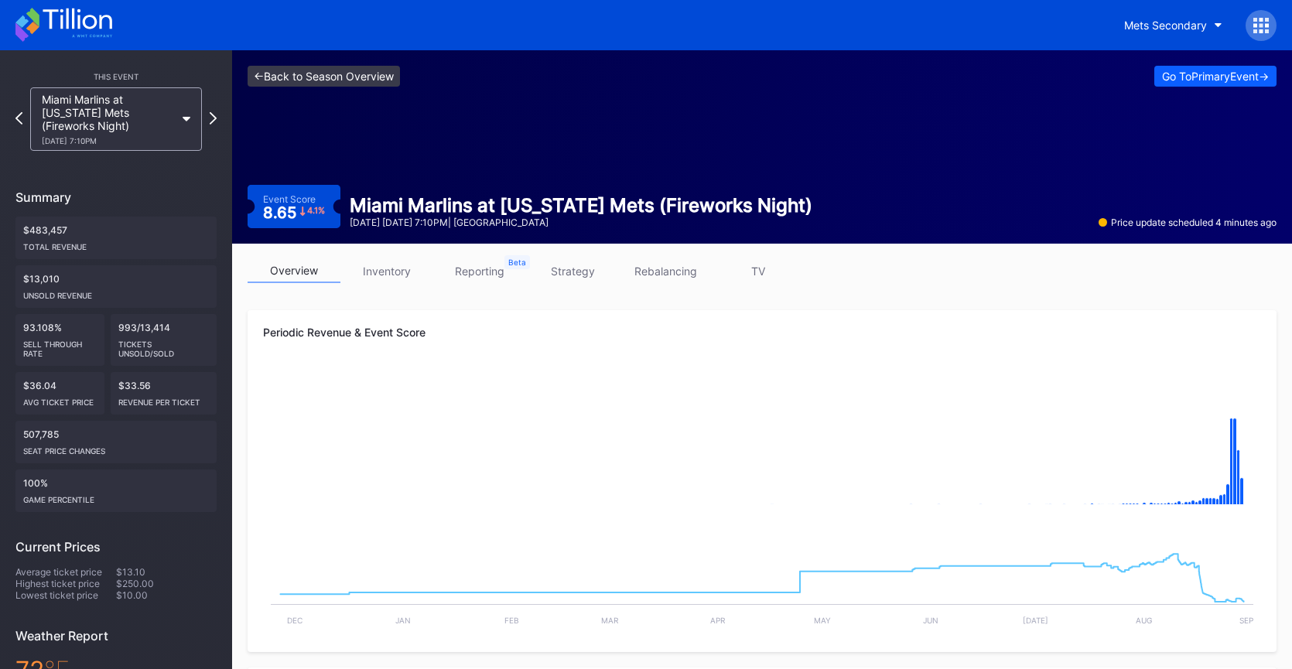
click at [351, 78] on link "<- Back to Season Overview" at bounding box center [324, 76] width 152 height 21
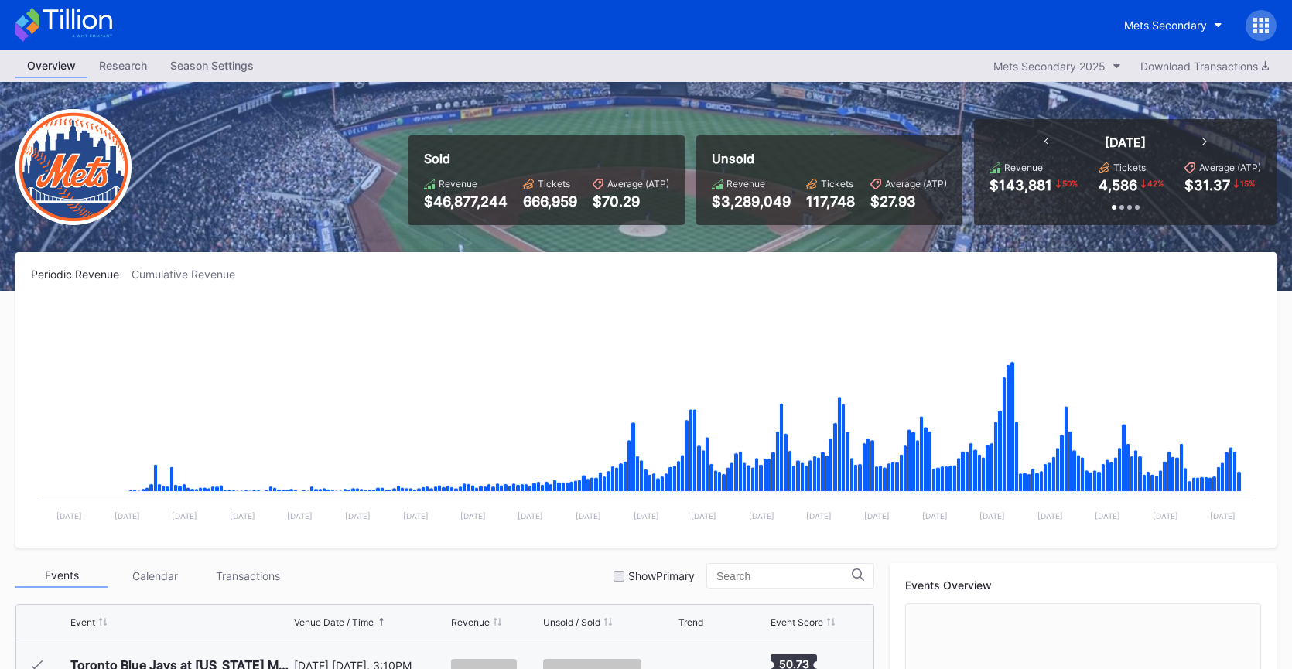
scroll to position [3419, 0]
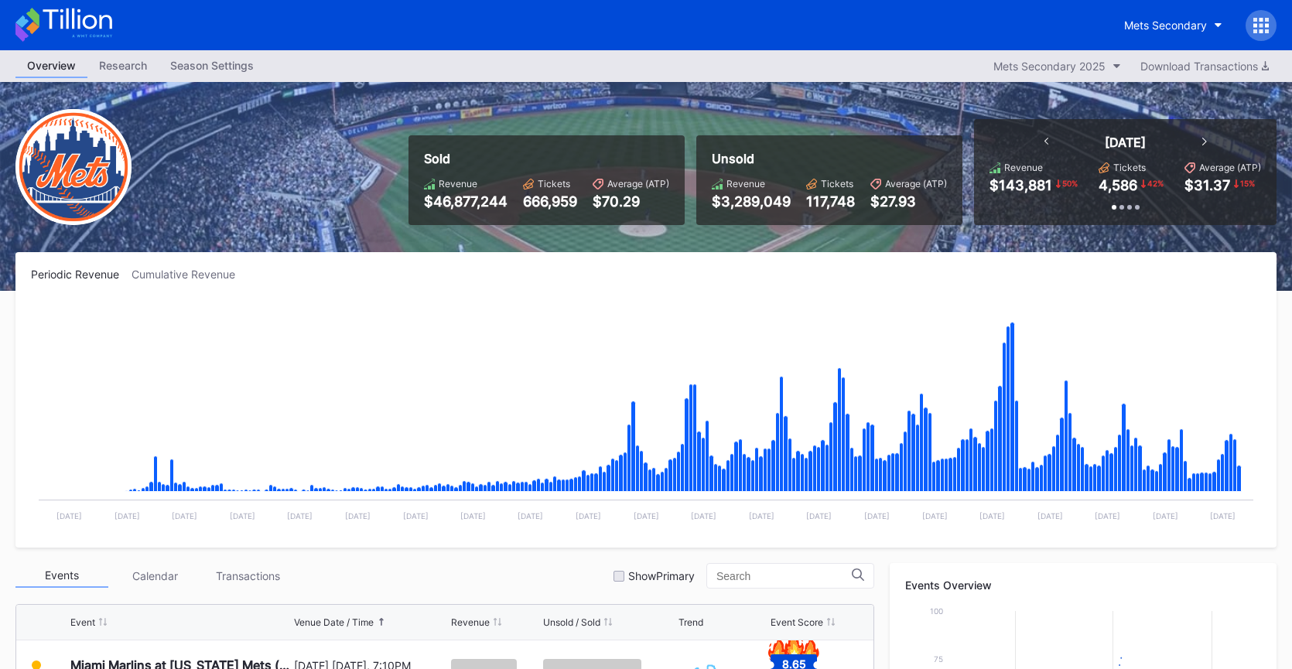
click at [70, 19] on icon at bounding box center [63, 25] width 97 height 34
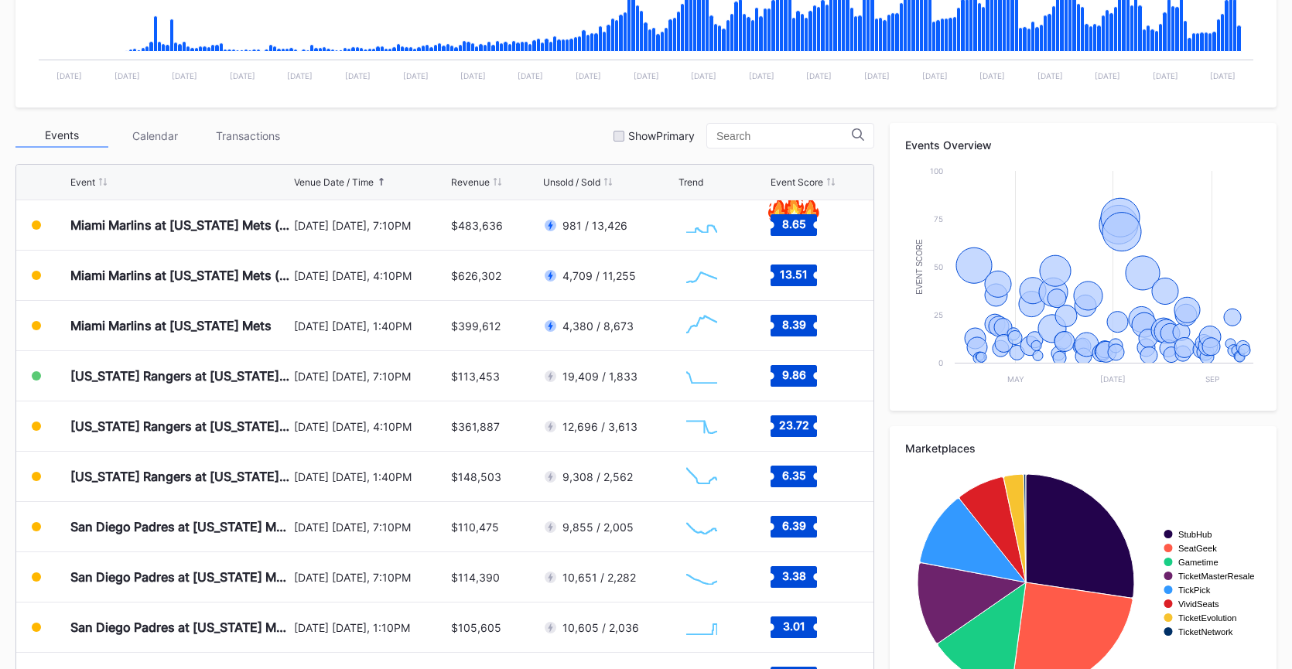
scroll to position [3046, 0]
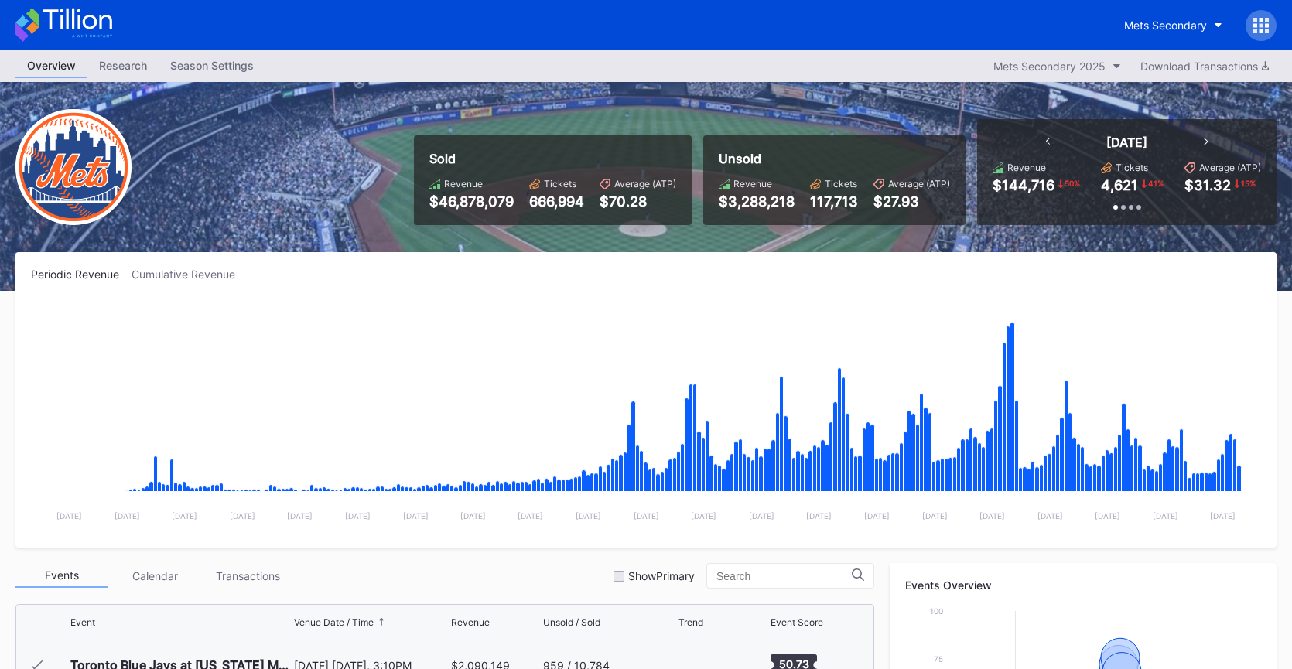
scroll to position [3419, 0]
click at [109, 36] on icon at bounding box center [63, 25] width 97 height 34
click at [91, 22] on icon at bounding box center [63, 25] width 97 height 34
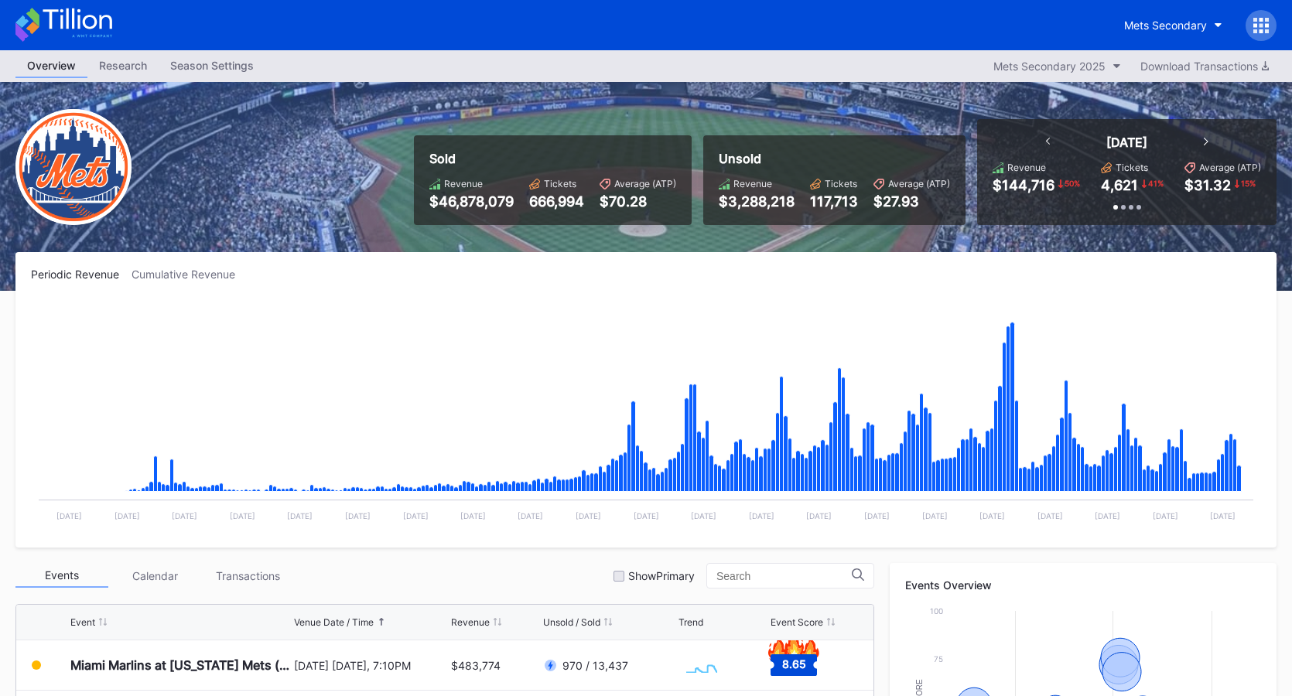
click at [99, 24] on icon at bounding box center [63, 25] width 97 height 34
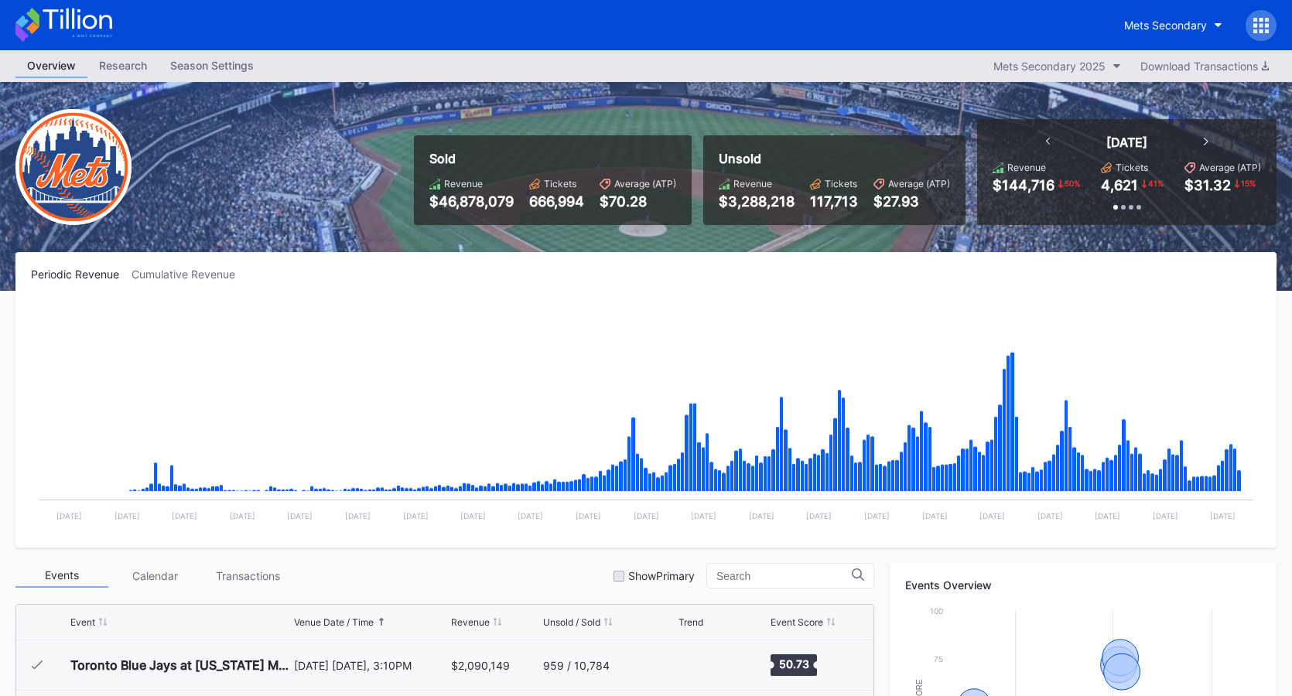
scroll to position [3419, 0]
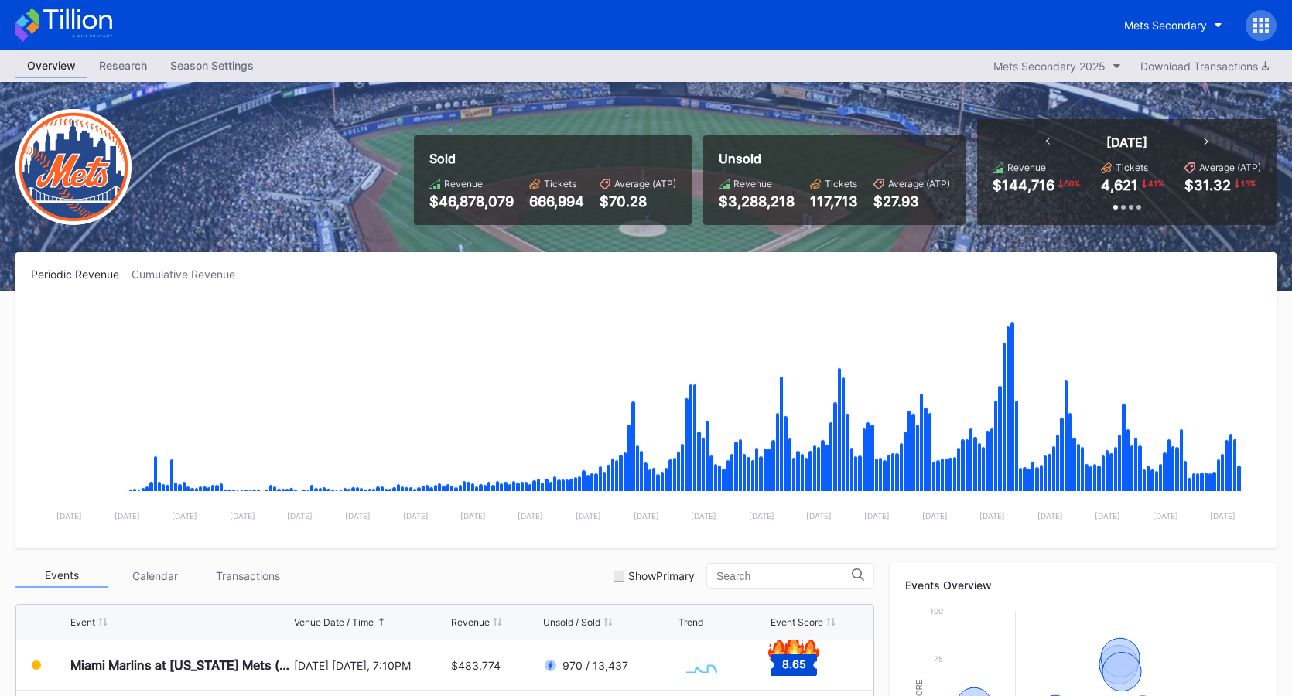
click at [87, 26] on icon at bounding box center [77, 19] width 69 height 21
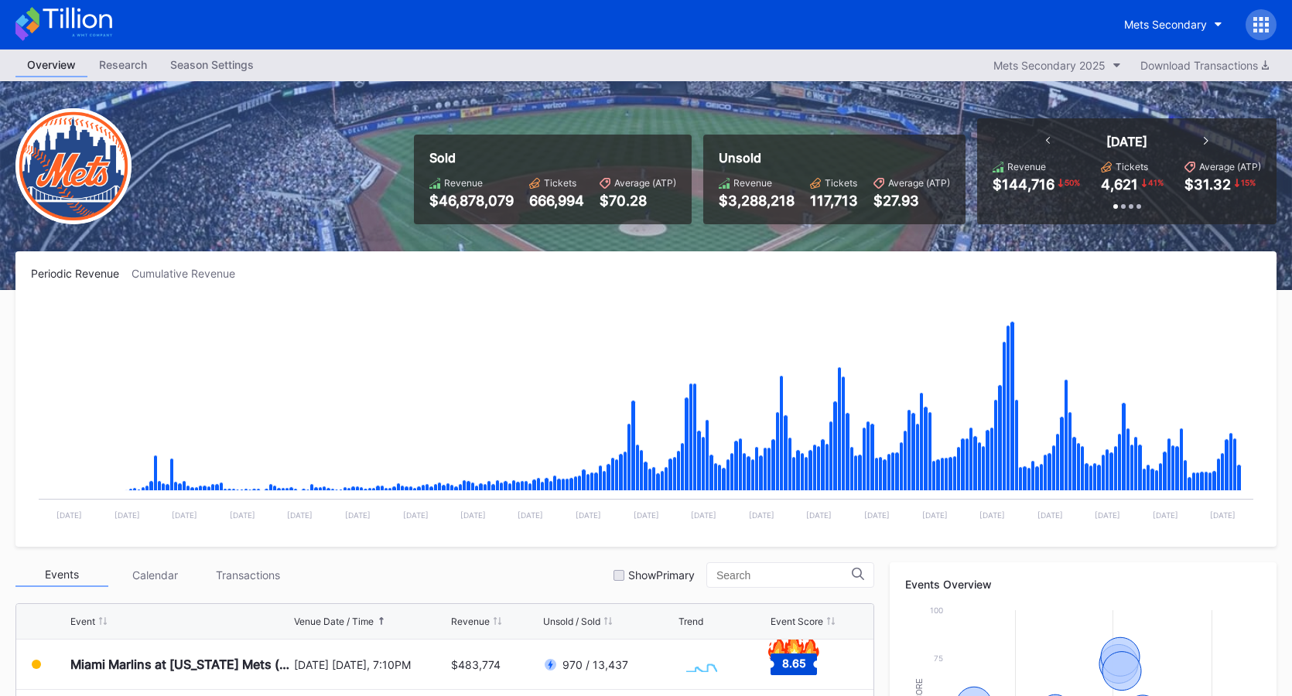
click at [92, 20] on icon at bounding box center [63, 24] width 97 height 34
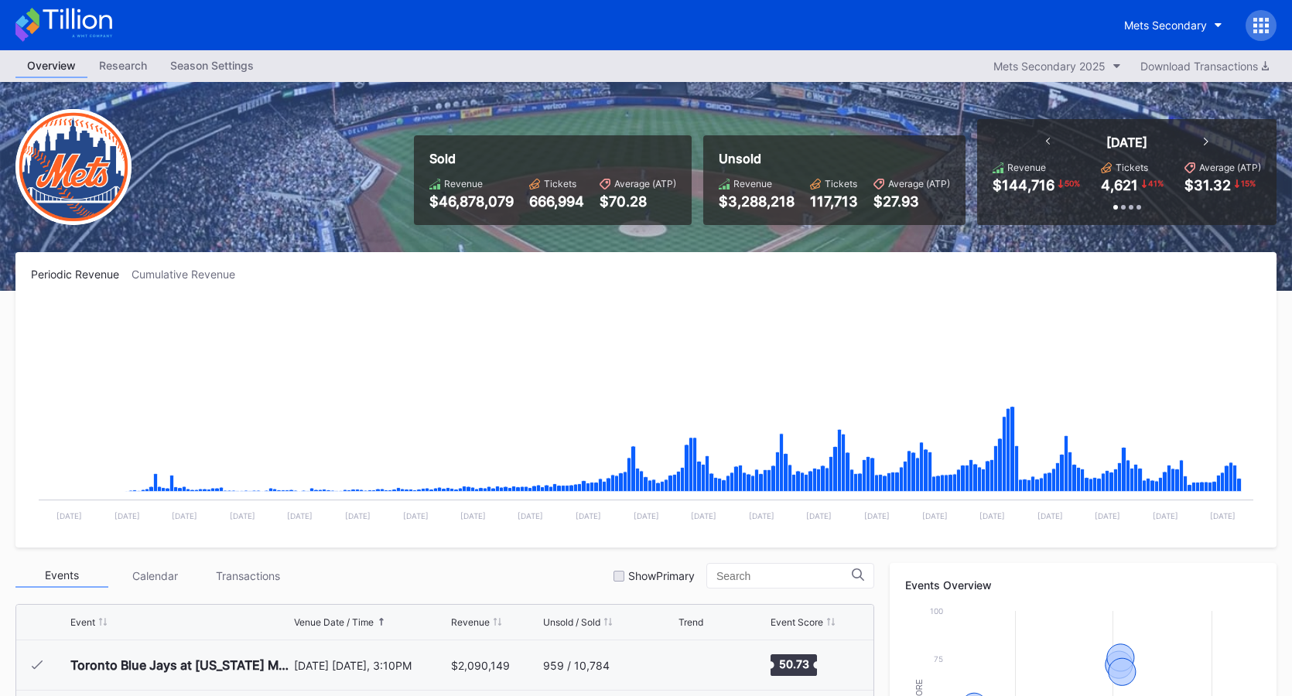
scroll to position [3419, 0]
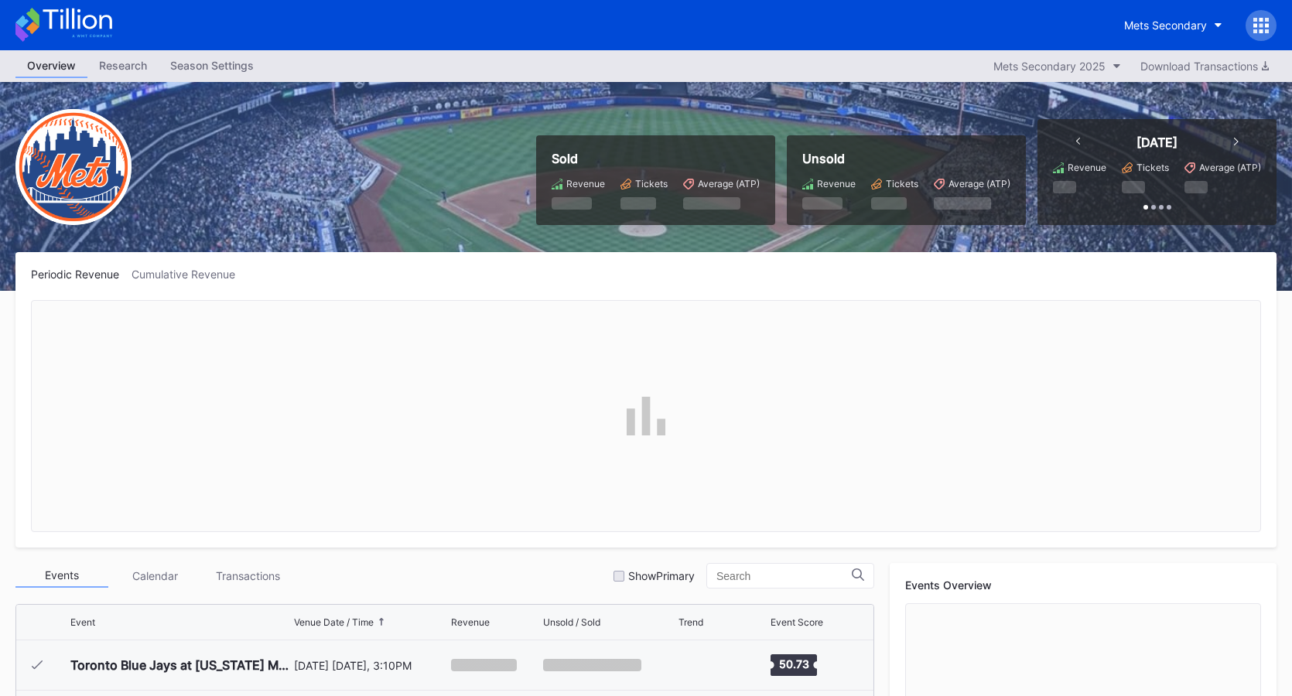
scroll to position [3419, 0]
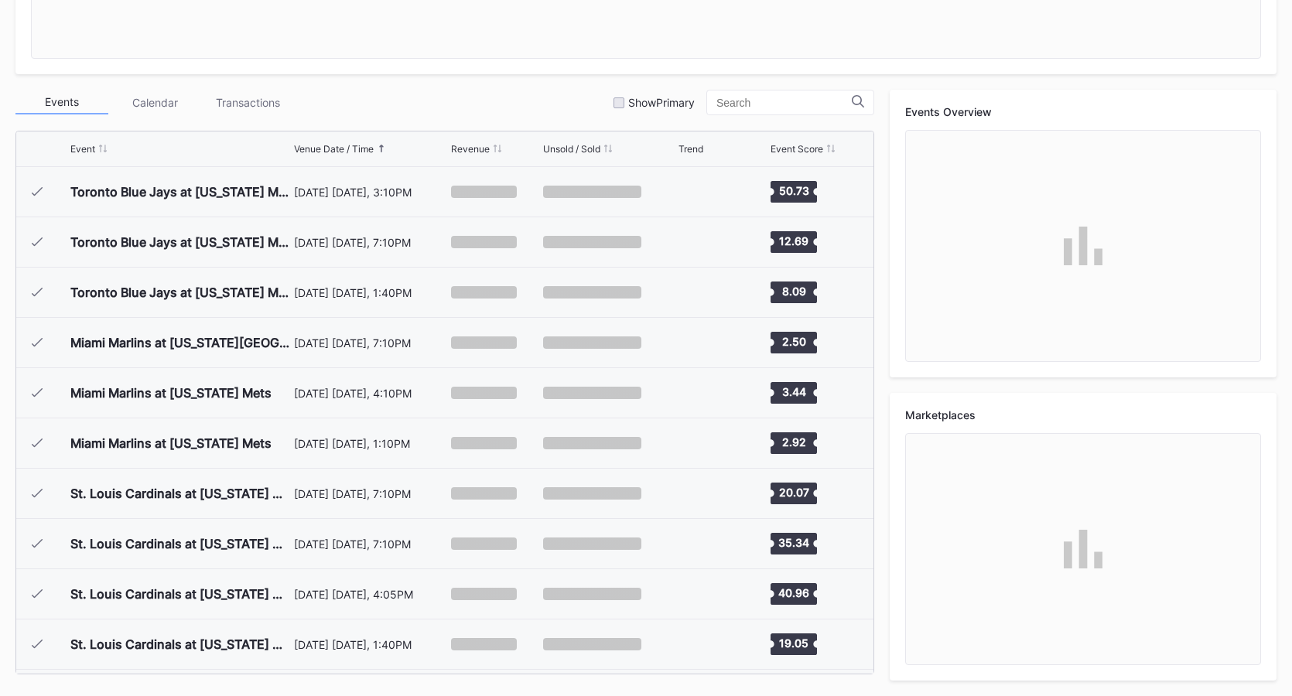
scroll to position [3419, 0]
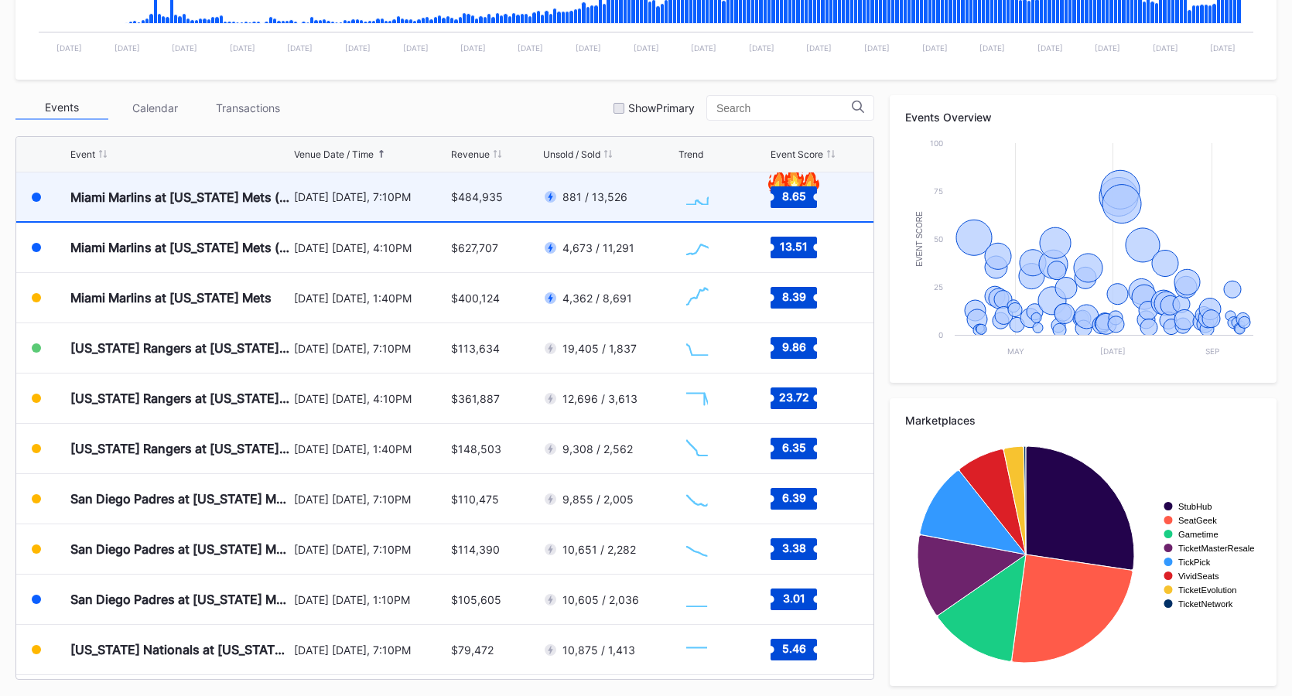
click at [502, 210] on div "$484,935" at bounding box center [494, 197] width 87 height 49
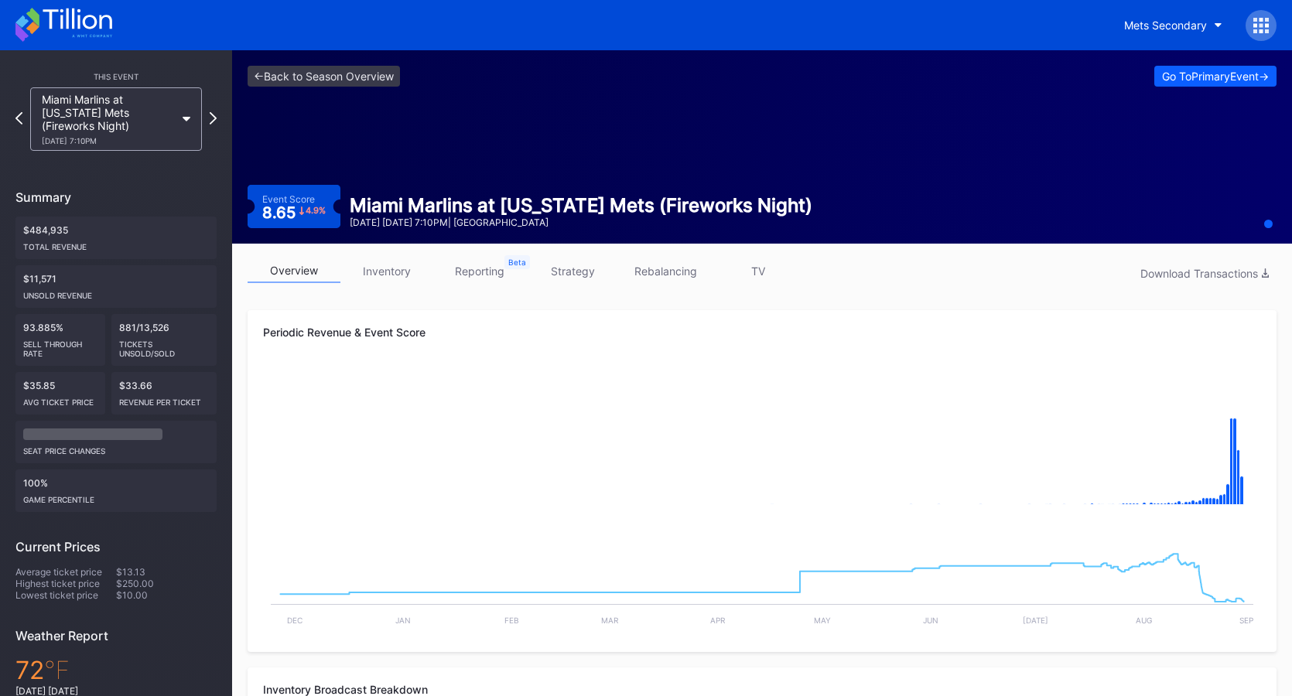
click at [384, 265] on link "inventory" at bounding box center [386, 271] width 93 height 24
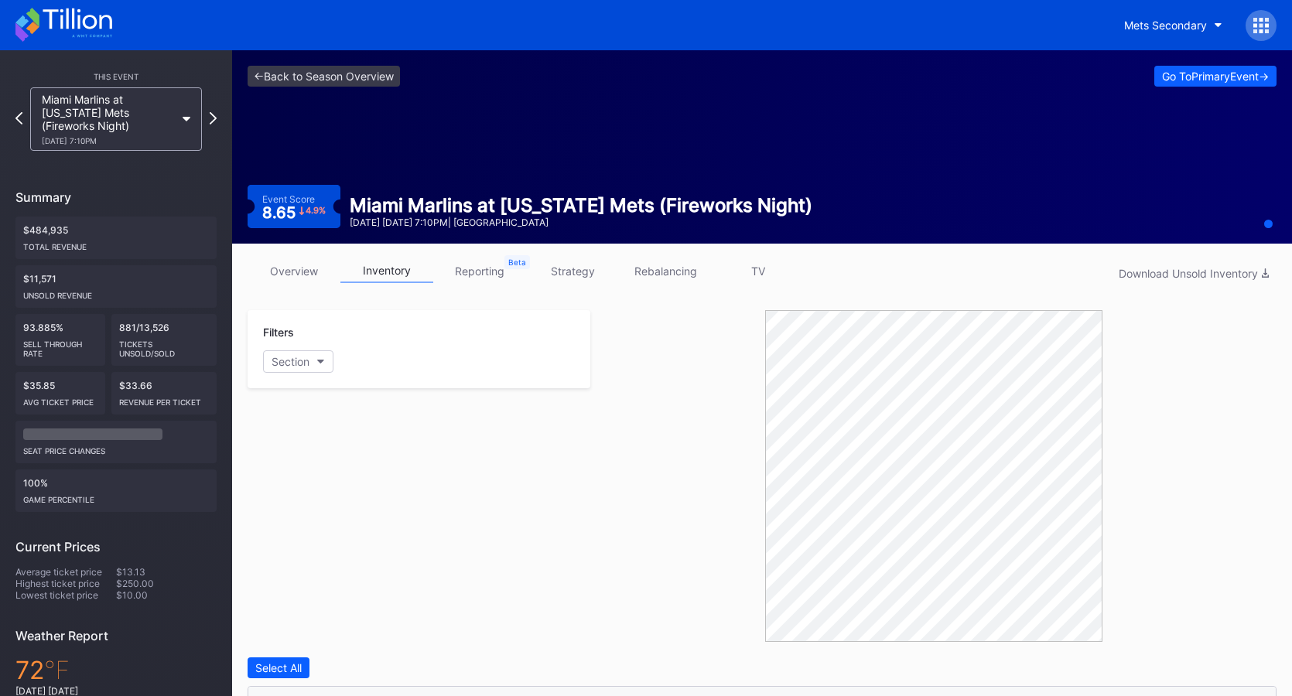
scroll to position [432, 0]
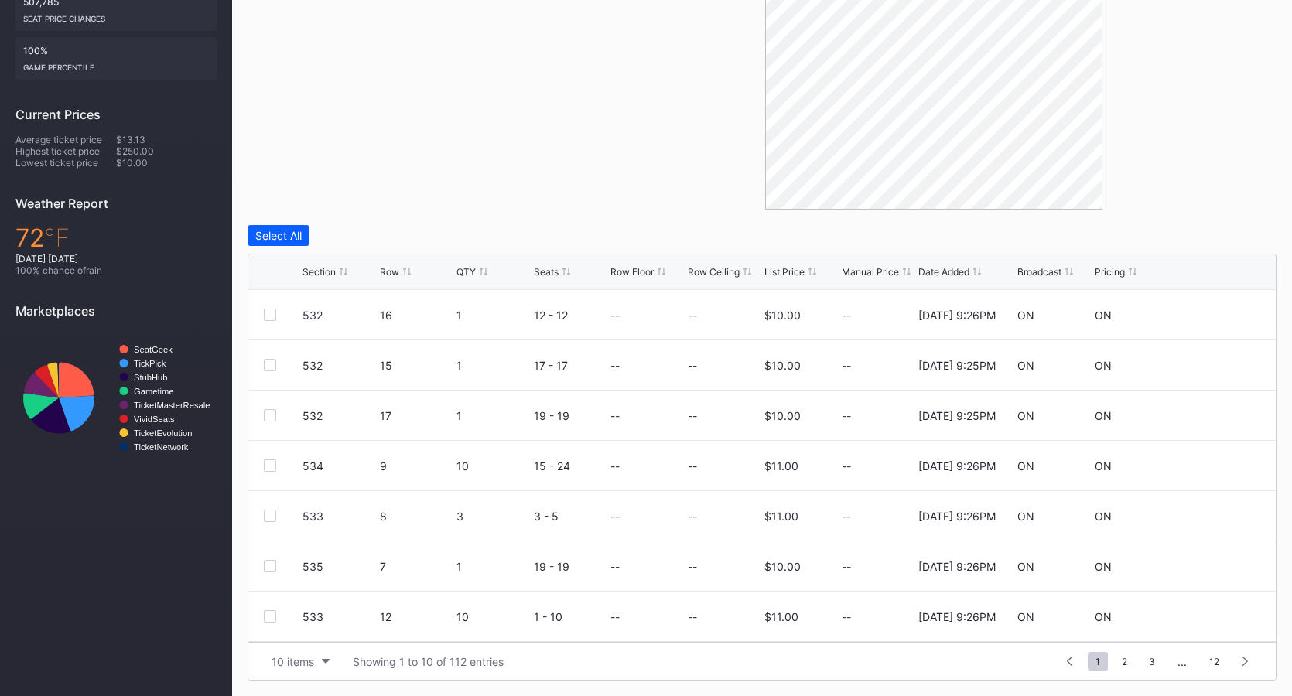
click at [776, 275] on div "List Price" at bounding box center [784, 272] width 40 height 12
click at [1023, 270] on div "Broadcast" at bounding box center [1039, 272] width 44 height 12
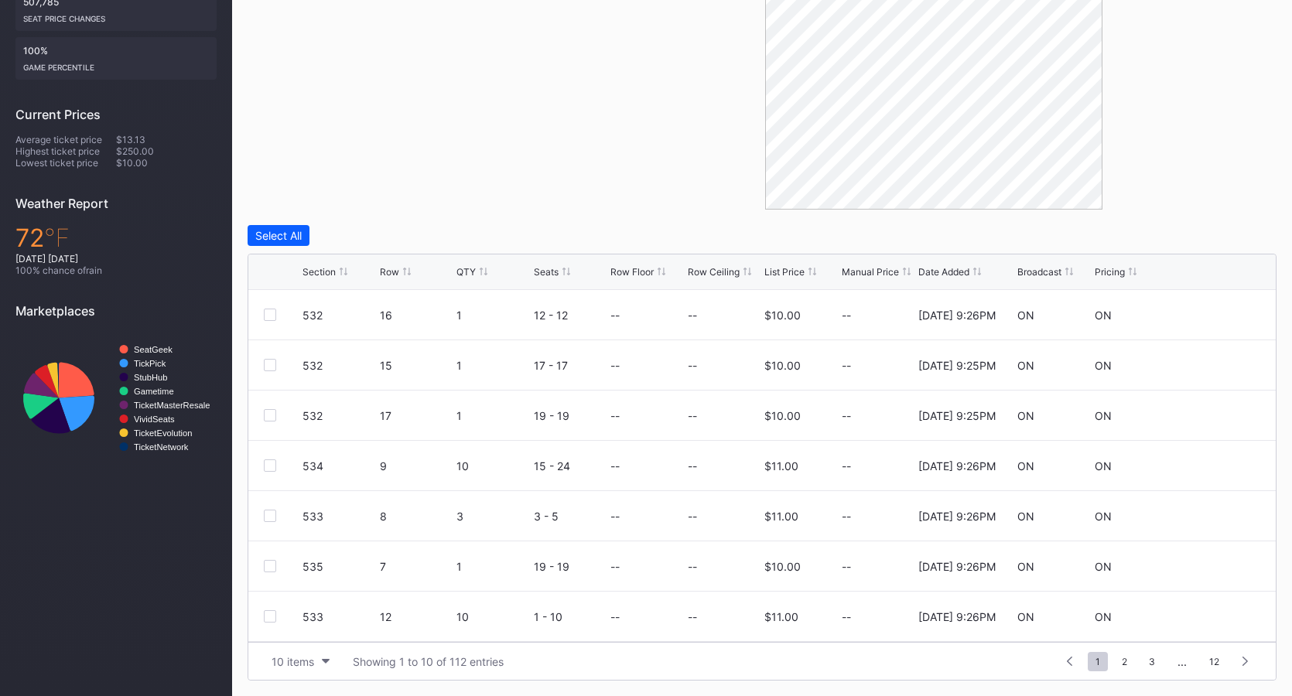
scroll to position [0, 0]
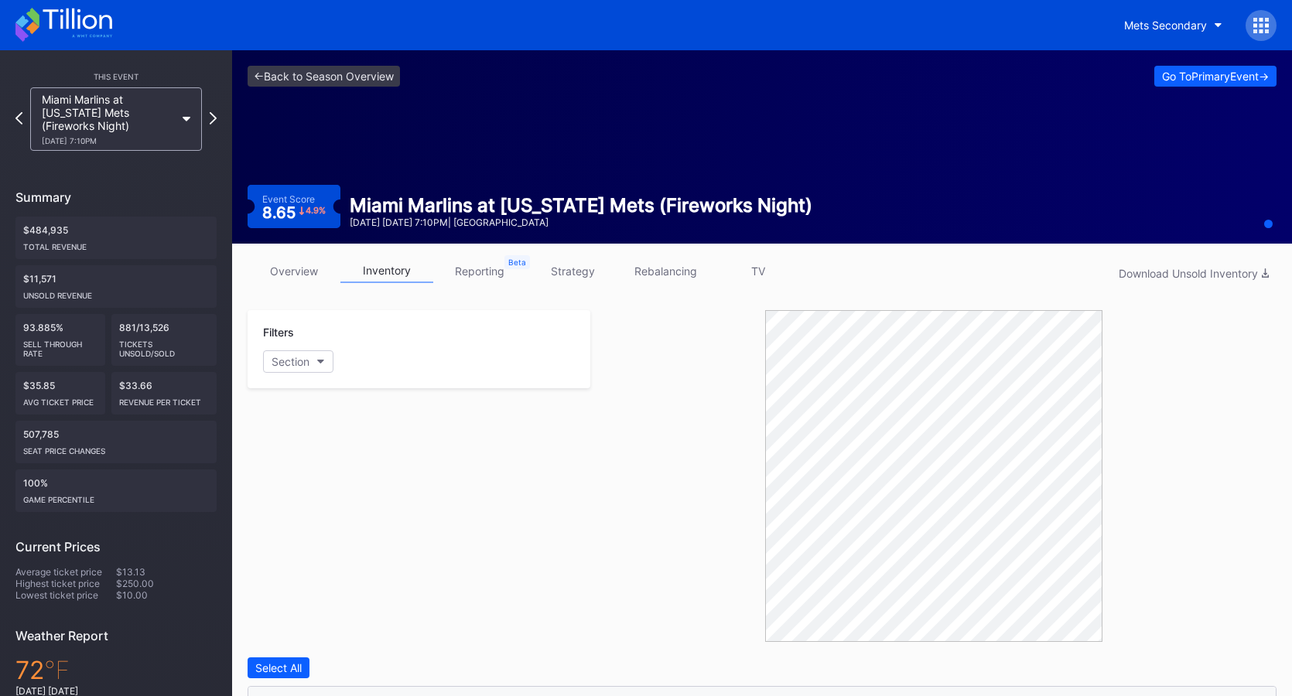
click at [297, 272] on link "overview" at bounding box center [294, 271] width 93 height 24
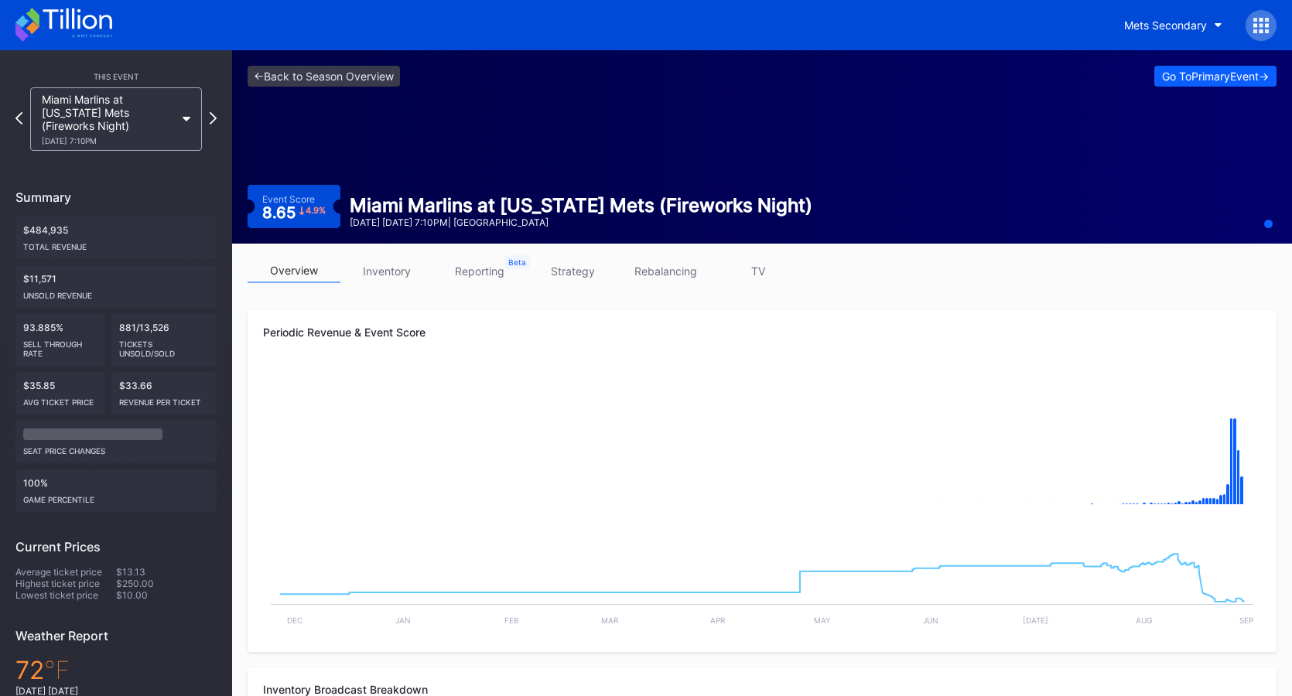
click at [394, 265] on link "inventory" at bounding box center [386, 271] width 93 height 24
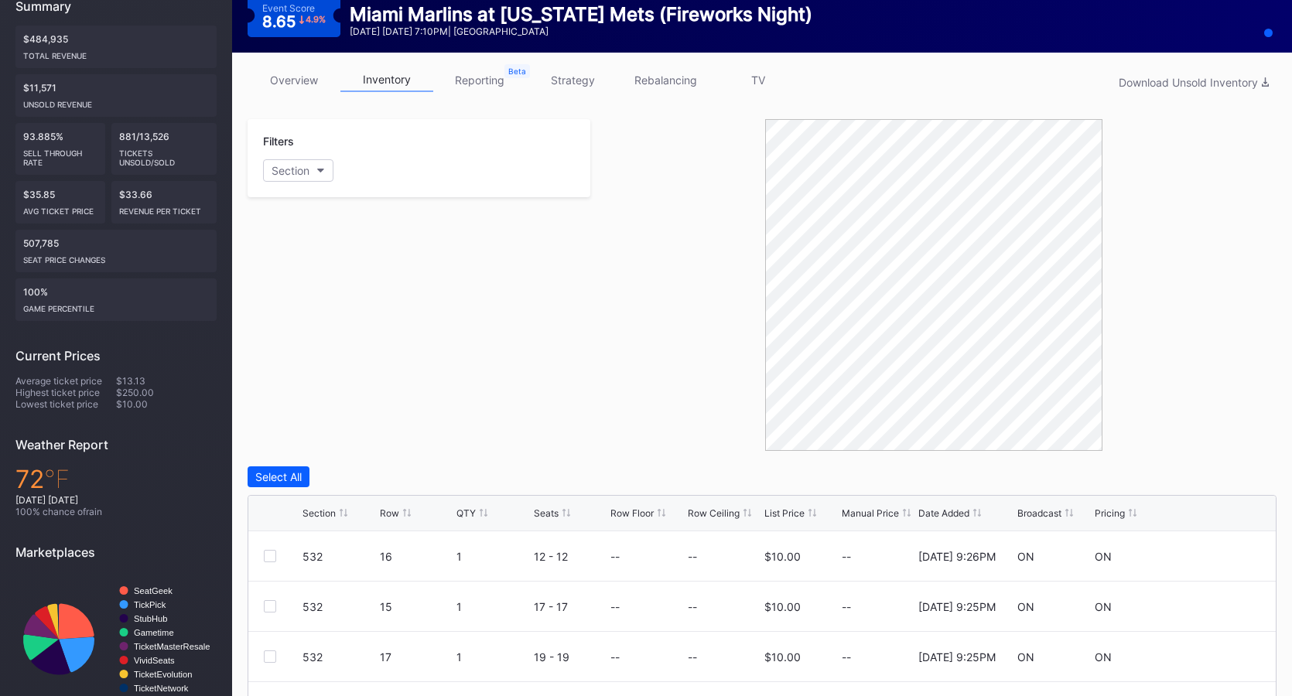
scroll to position [432, 0]
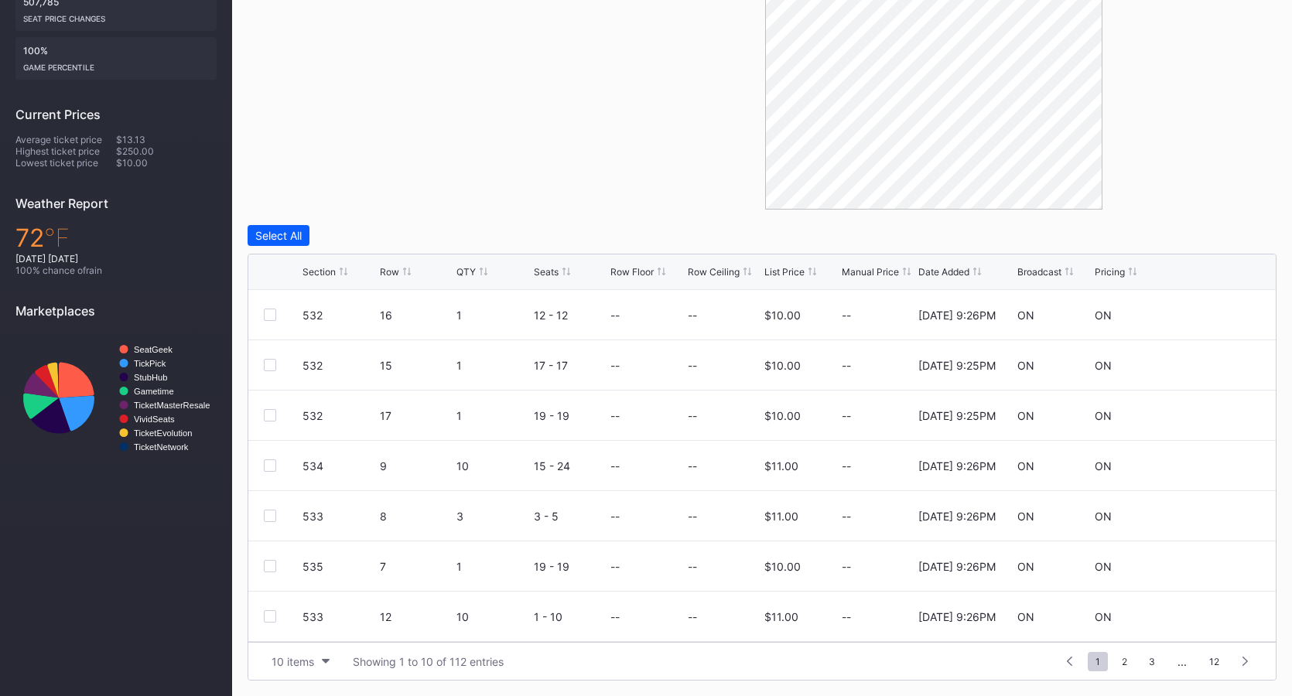
click at [1054, 274] on div "Broadcast" at bounding box center [1039, 272] width 44 height 12
click at [291, 657] on div "10 items" at bounding box center [293, 661] width 43 height 13
click at [308, 602] on div "100 items" at bounding box center [300, 594] width 73 height 29
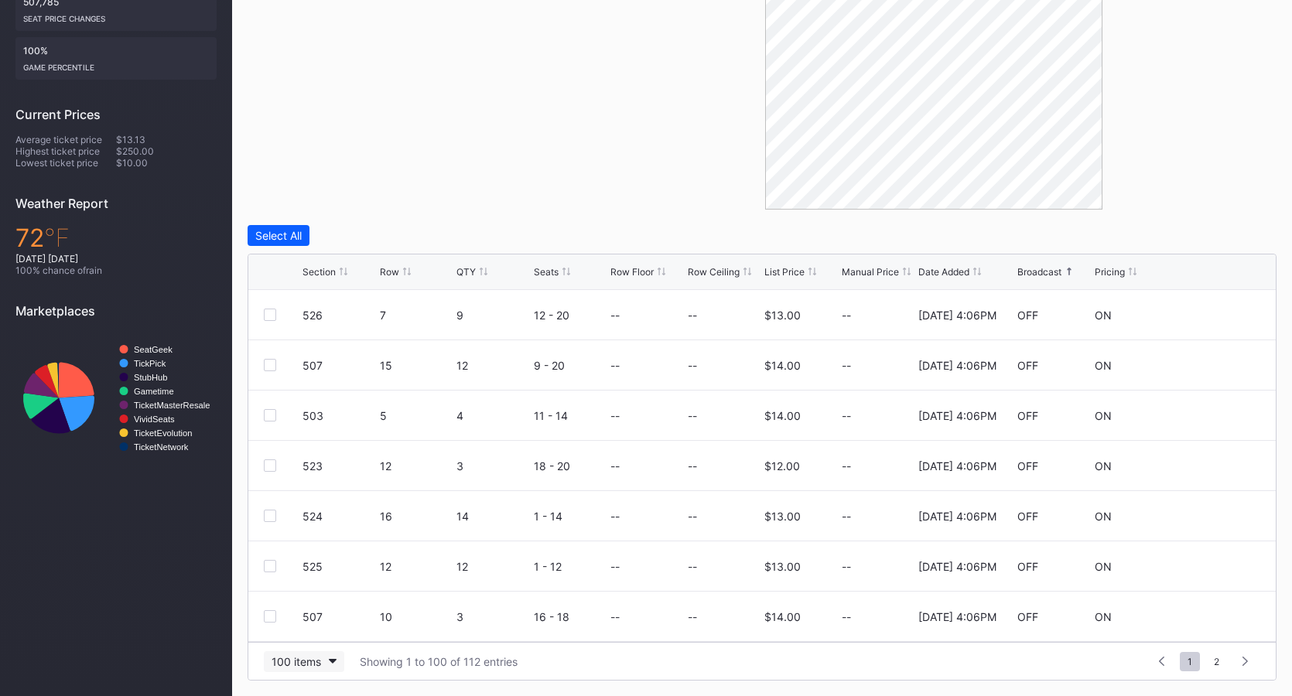
click at [319, 657] on div "100 items" at bounding box center [297, 661] width 50 height 13
click at [319, 568] on div "50 items" at bounding box center [297, 565] width 44 height 13
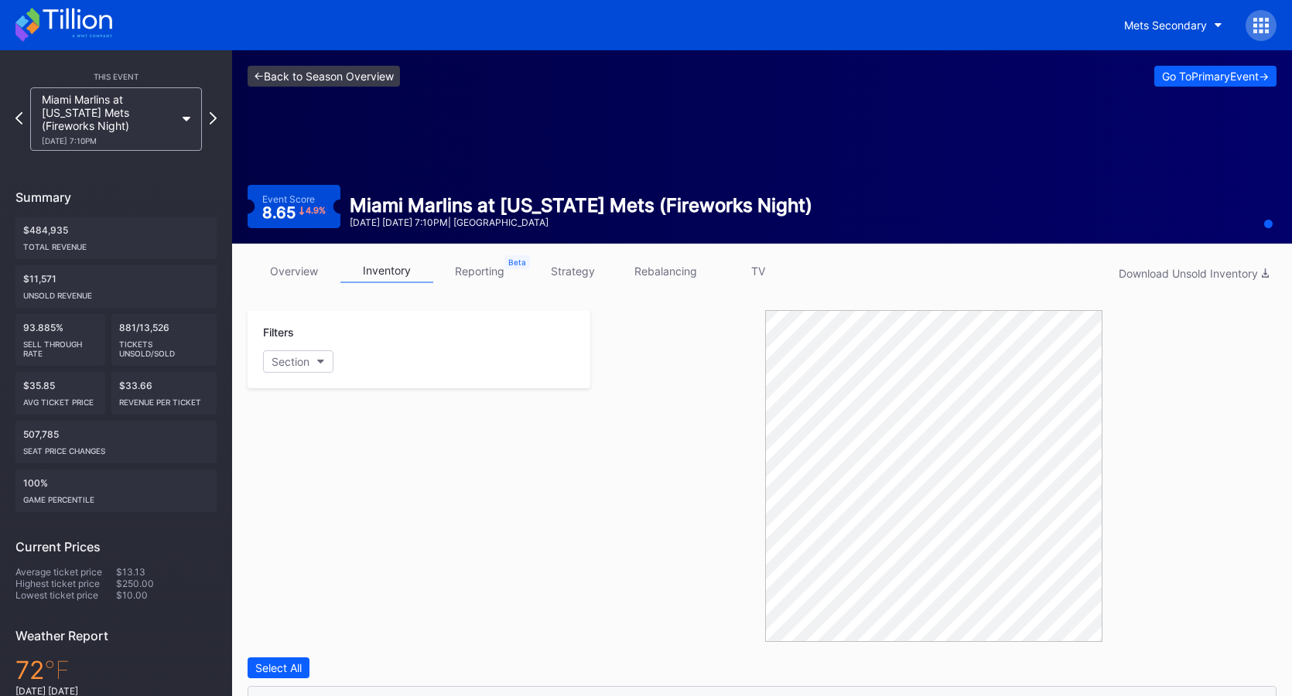
click at [357, 79] on link "<- Back to Season Overview" at bounding box center [324, 76] width 152 height 21
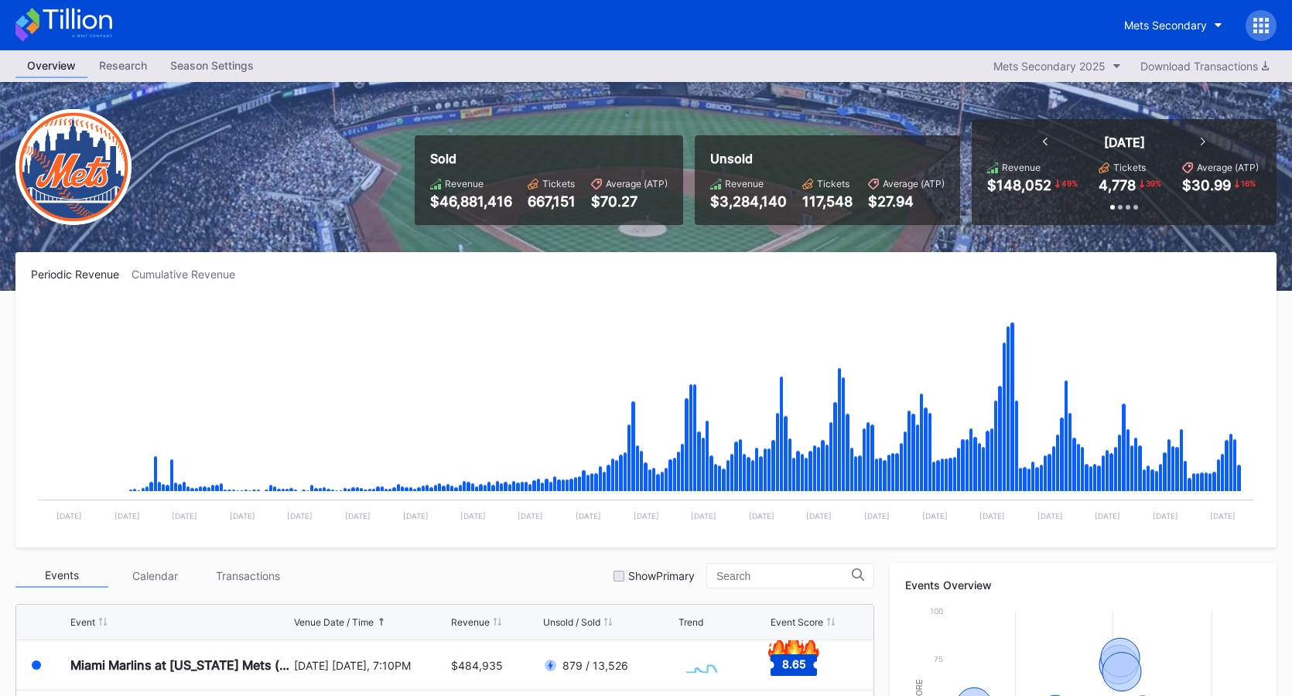
click at [91, 15] on icon at bounding box center [77, 19] width 69 height 21
drag, startPoint x: 74, startPoint y: 16, endPoint x: 200, endPoint y: 83, distance: 142.6
click at [74, 16] on icon at bounding box center [63, 25] width 97 height 34
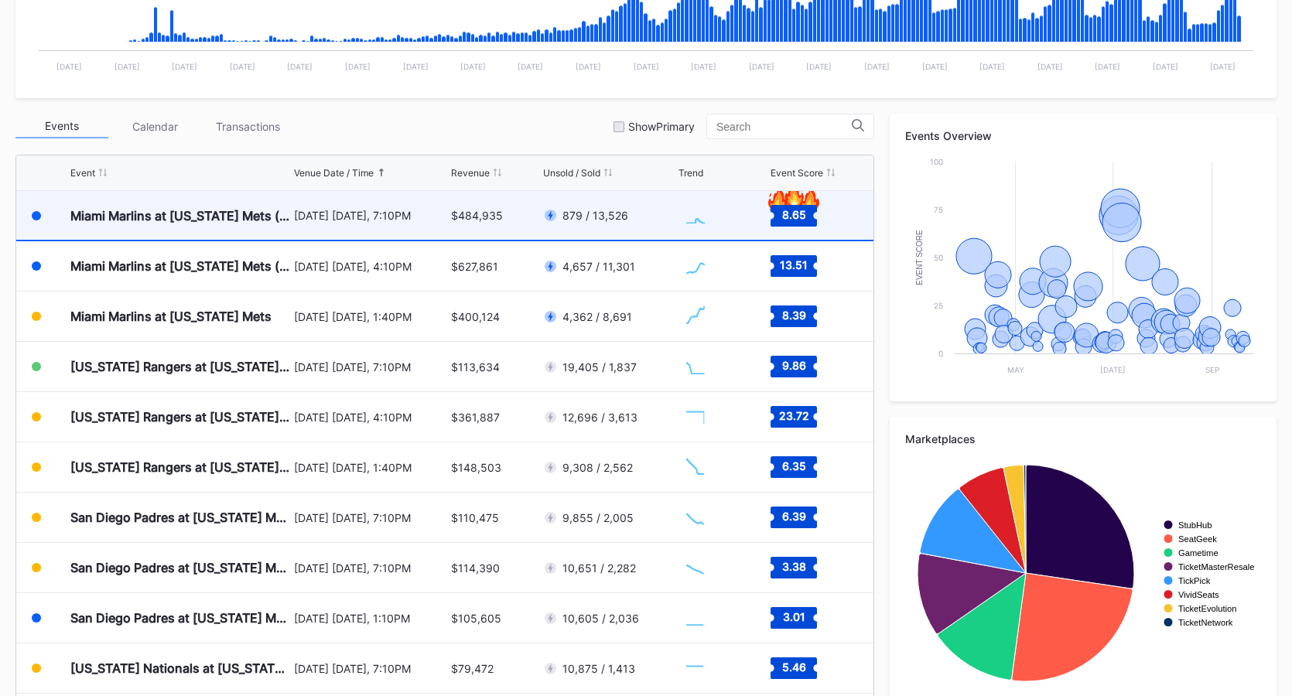
scroll to position [451, 0]
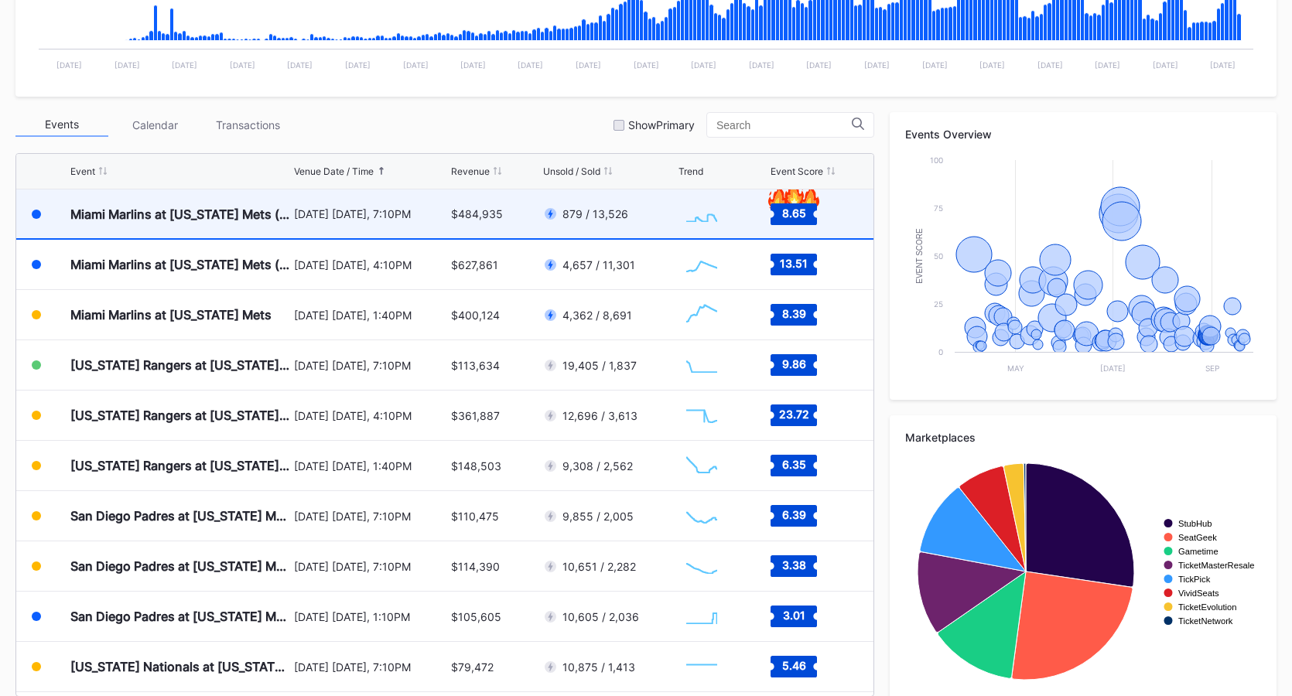
click at [298, 208] on div "[DATE] [DATE], 7:10PM" at bounding box center [371, 213] width 154 height 13
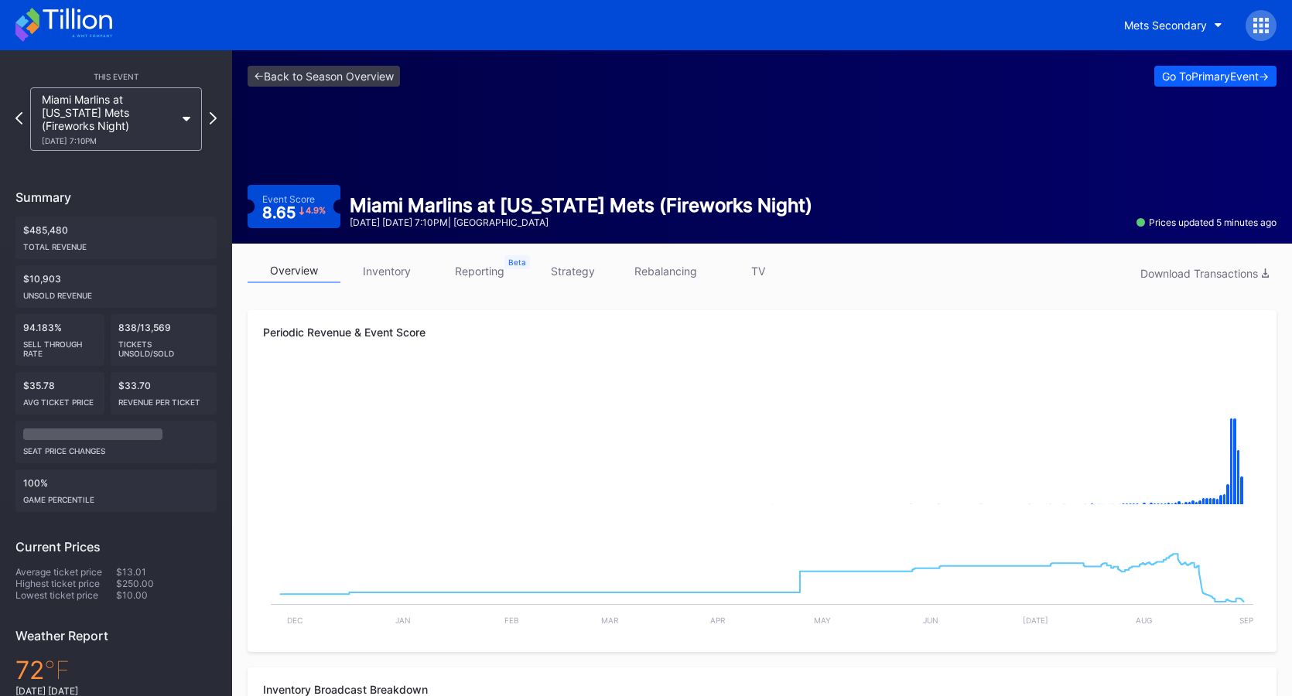
click at [388, 264] on link "inventory" at bounding box center [386, 271] width 93 height 24
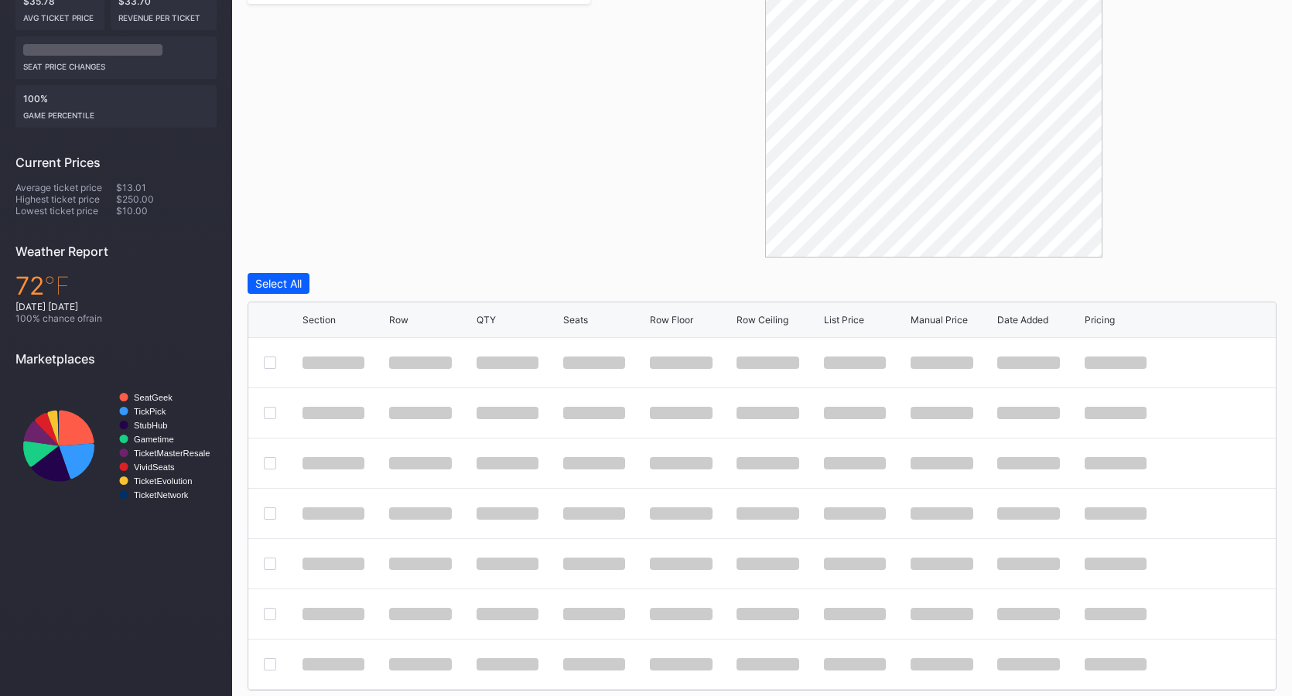
scroll to position [395, 0]
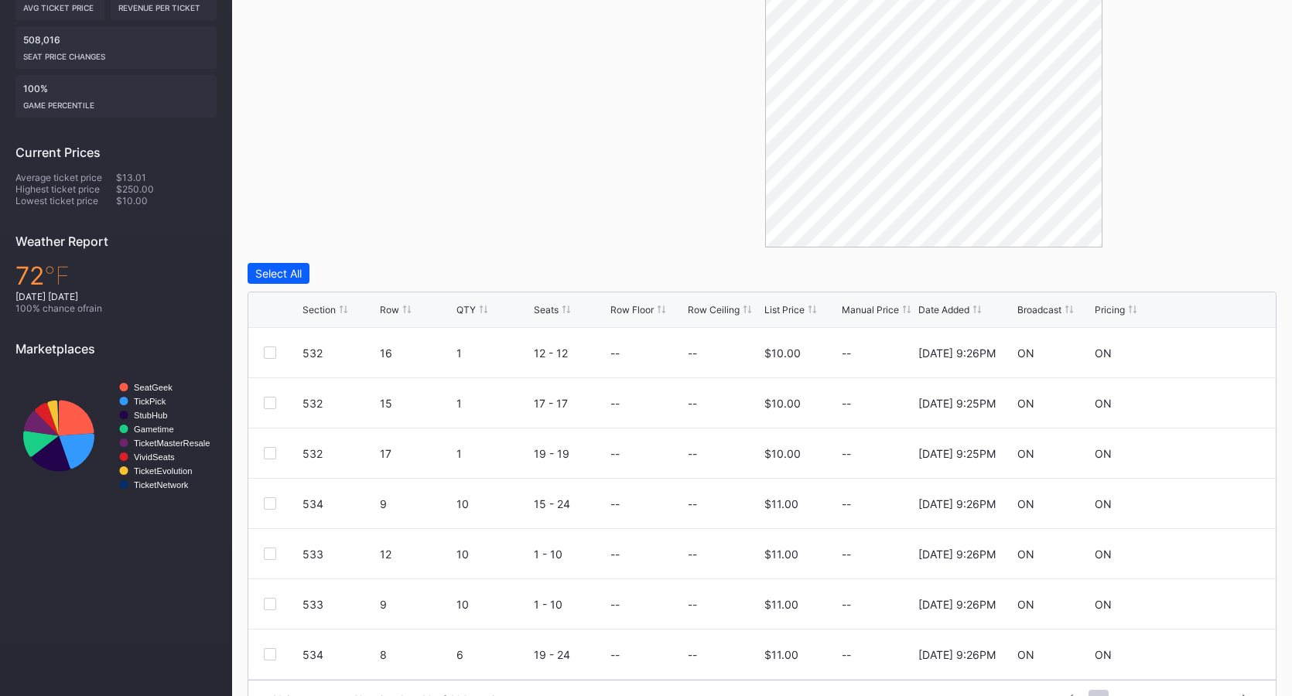
click at [1036, 306] on div "Broadcast" at bounding box center [1039, 310] width 44 height 12
click at [1032, 305] on div "Broadcast" at bounding box center [1039, 310] width 44 height 12
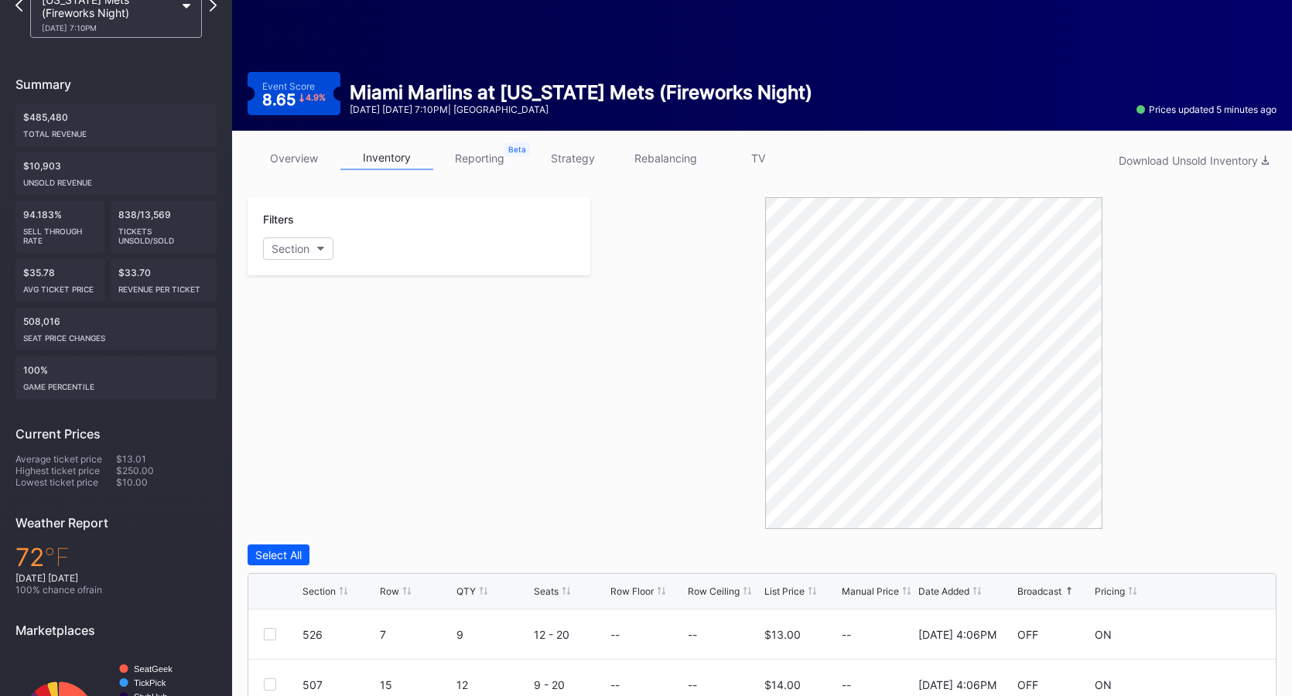
scroll to position [0, 0]
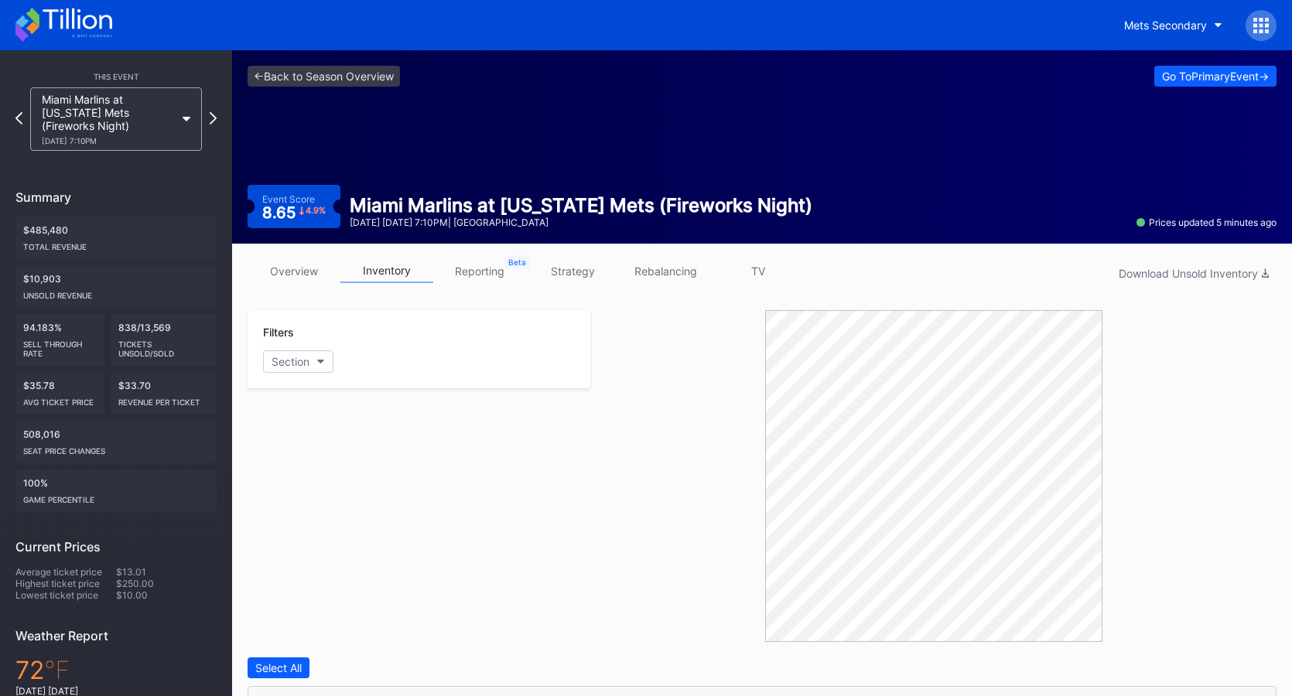
click at [289, 278] on link "overview" at bounding box center [294, 271] width 93 height 24
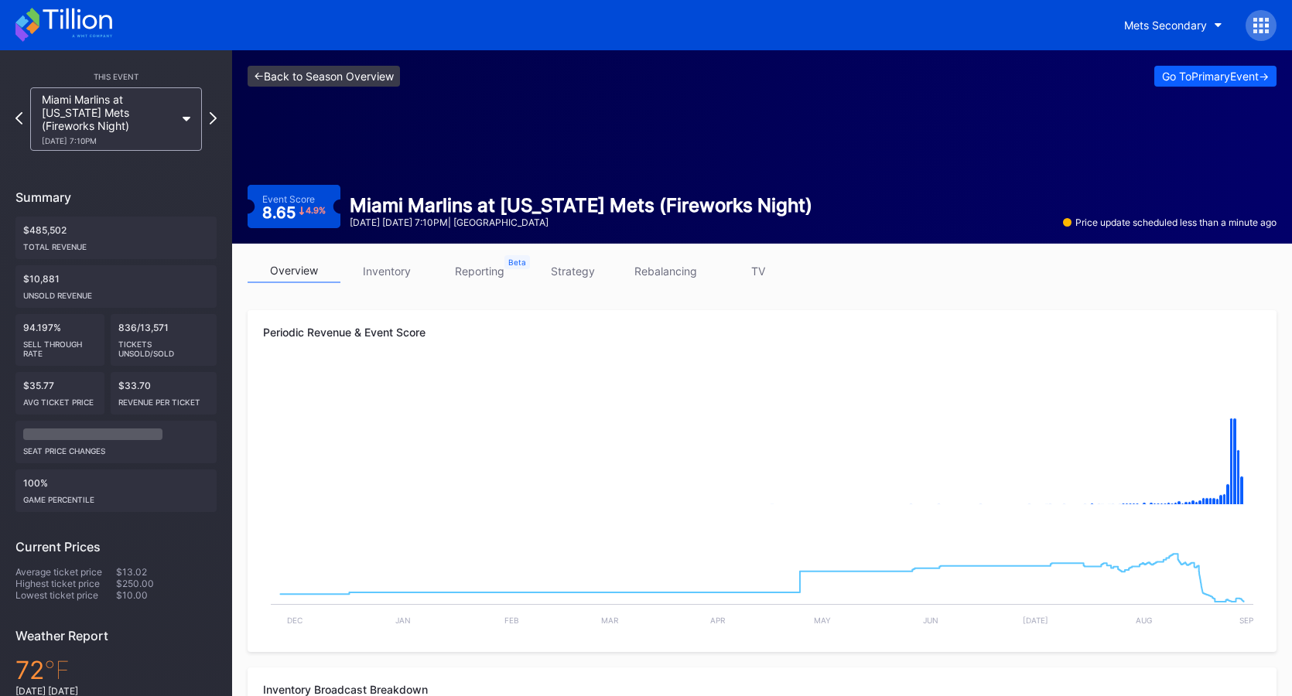
click at [384, 81] on link "<- Back to Season Overview" at bounding box center [324, 76] width 152 height 21
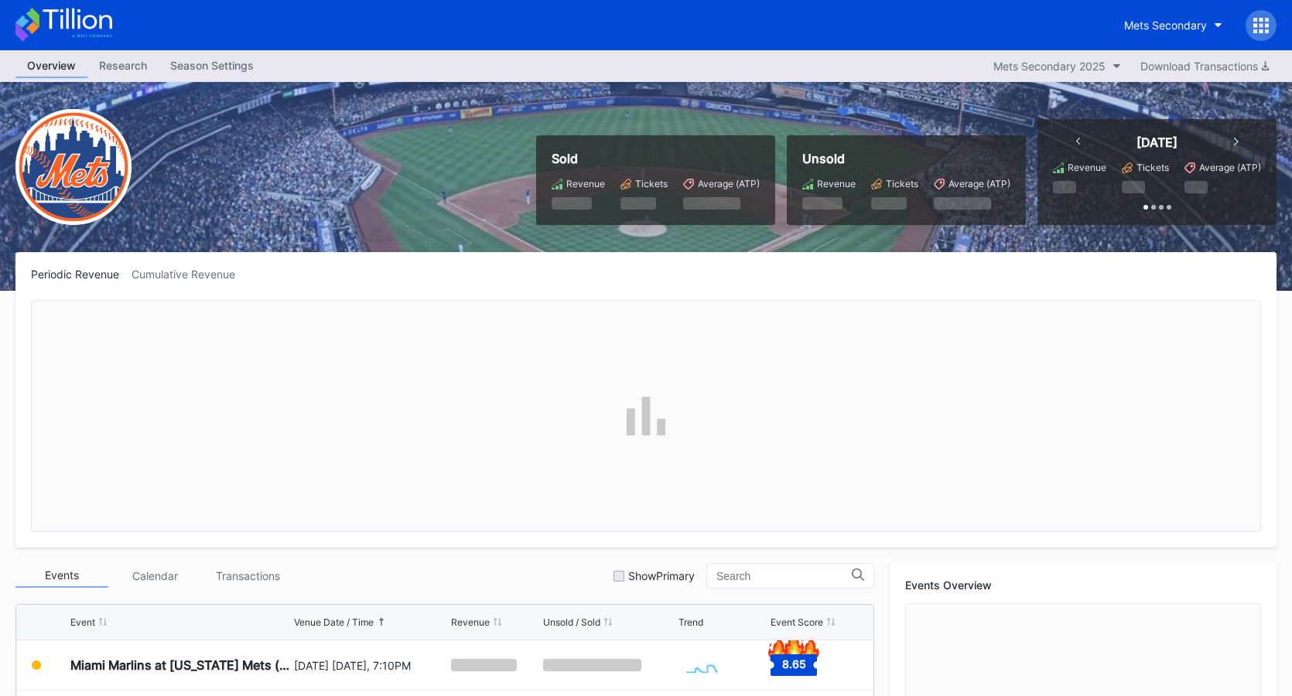
click at [1276, 210] on div "Sold Revenue Tickets Average (ATP) Unsold Revenue Tickets Average (ATP) [DATE] …" at bounding box center [646, 186] width 1292 height 209
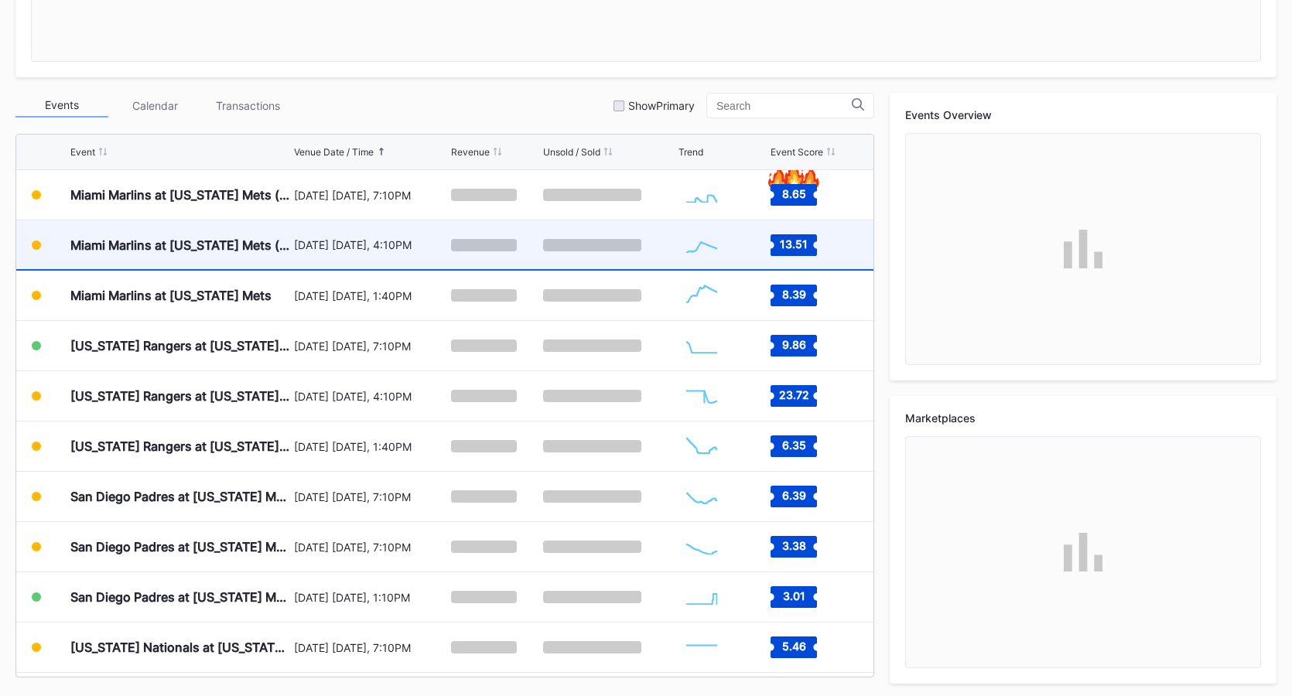
scroll to position [3387, 0]
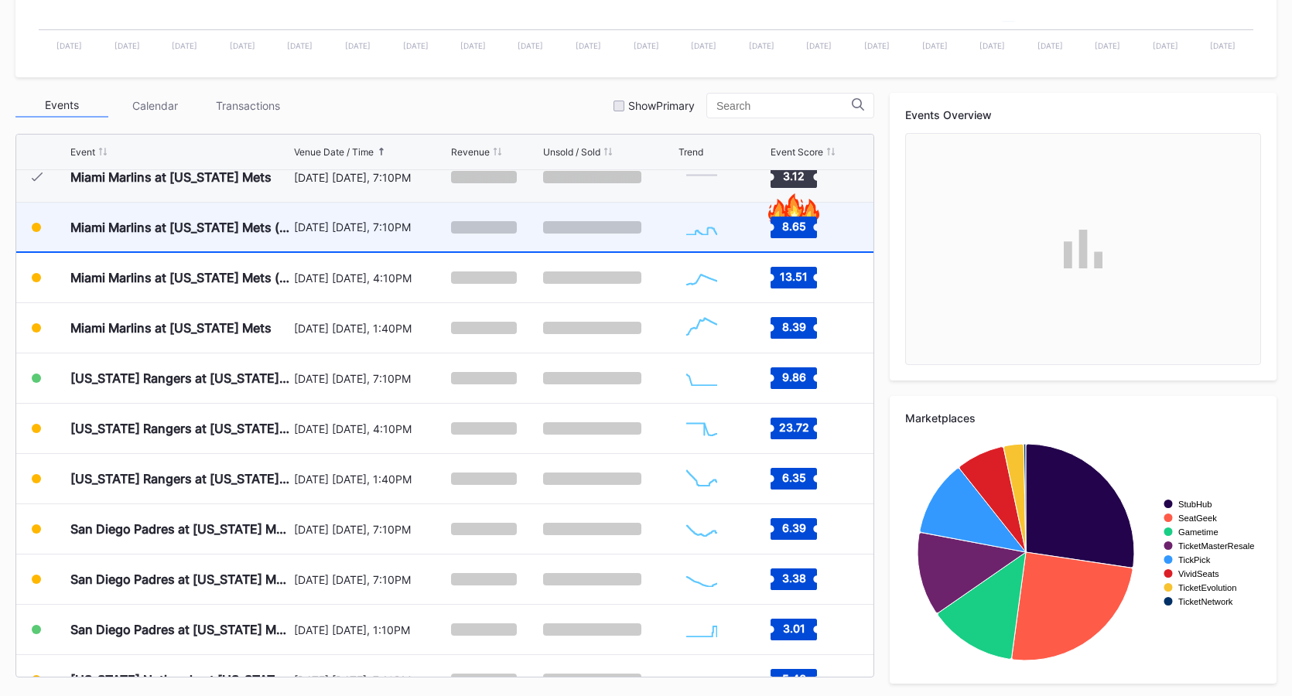
click at [341, 241] on div "[DATE] [DATE], 7:10PM" at bounding box center [371, 227] width 154 height 49
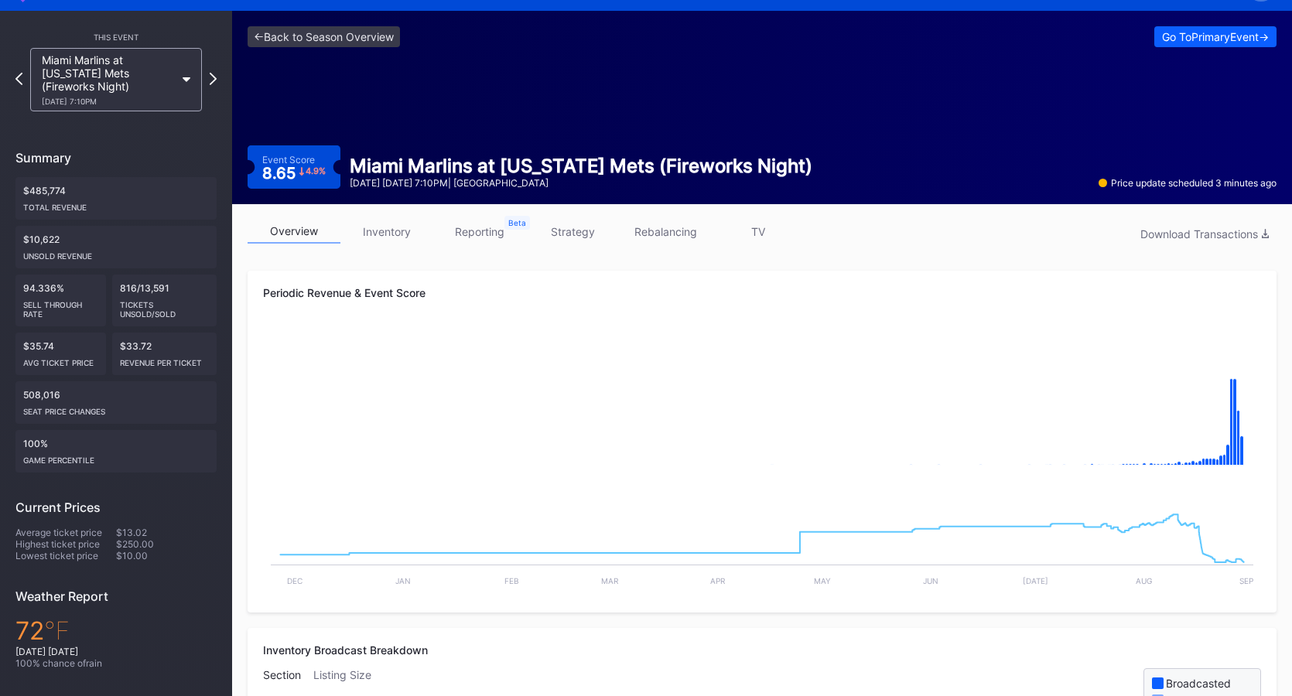
scroll to position [36, 0]
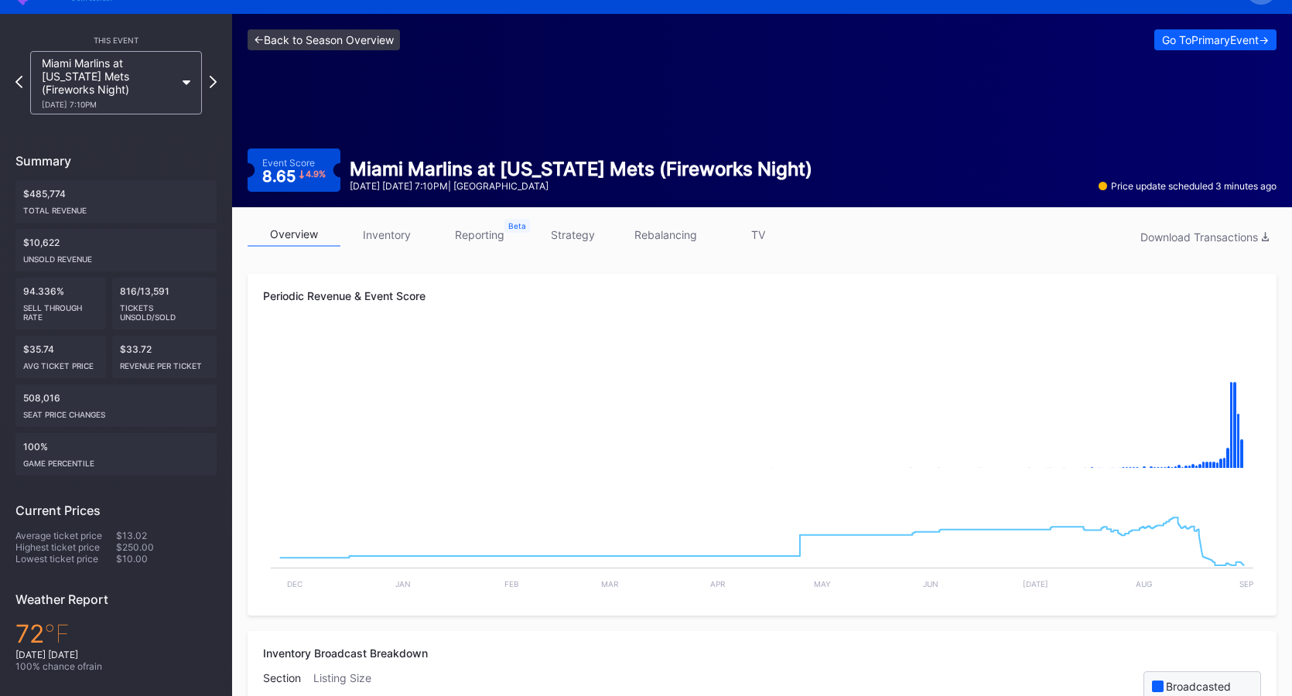
click at [310, 39] on link "<- Back to Season Overview" at bounding box center [324, 39] width 152 height 21
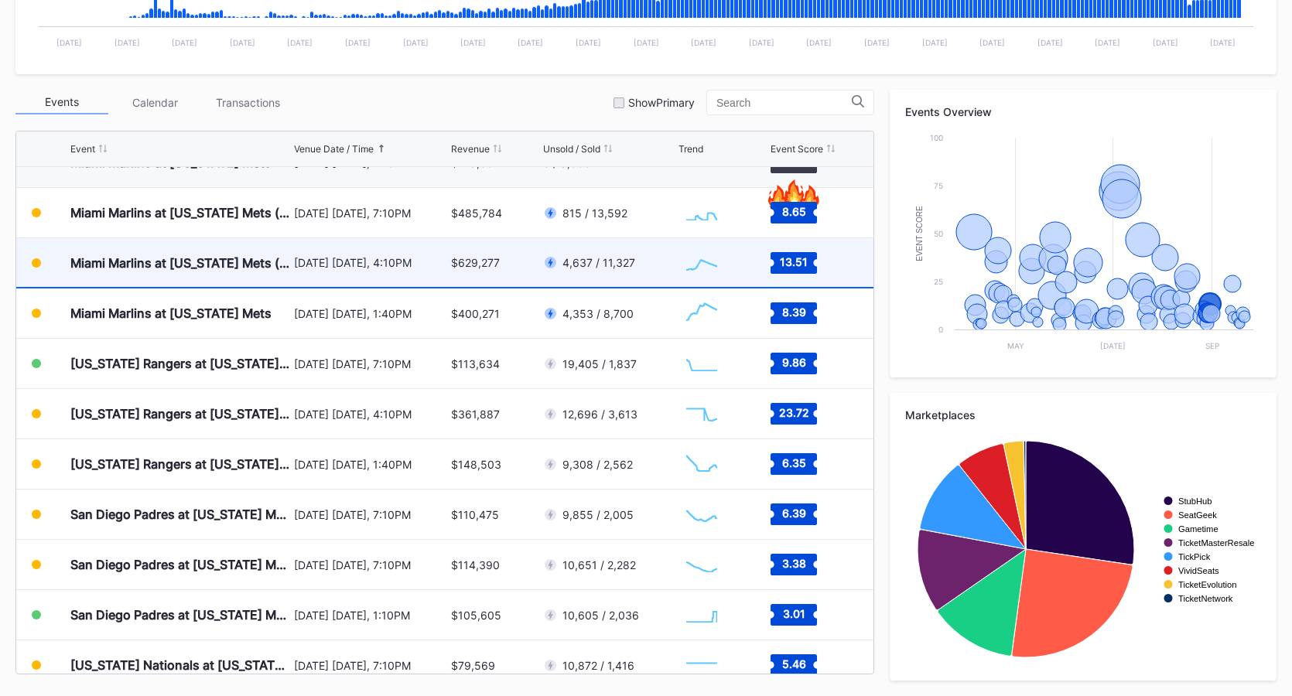
scroll to position [3373, 0]
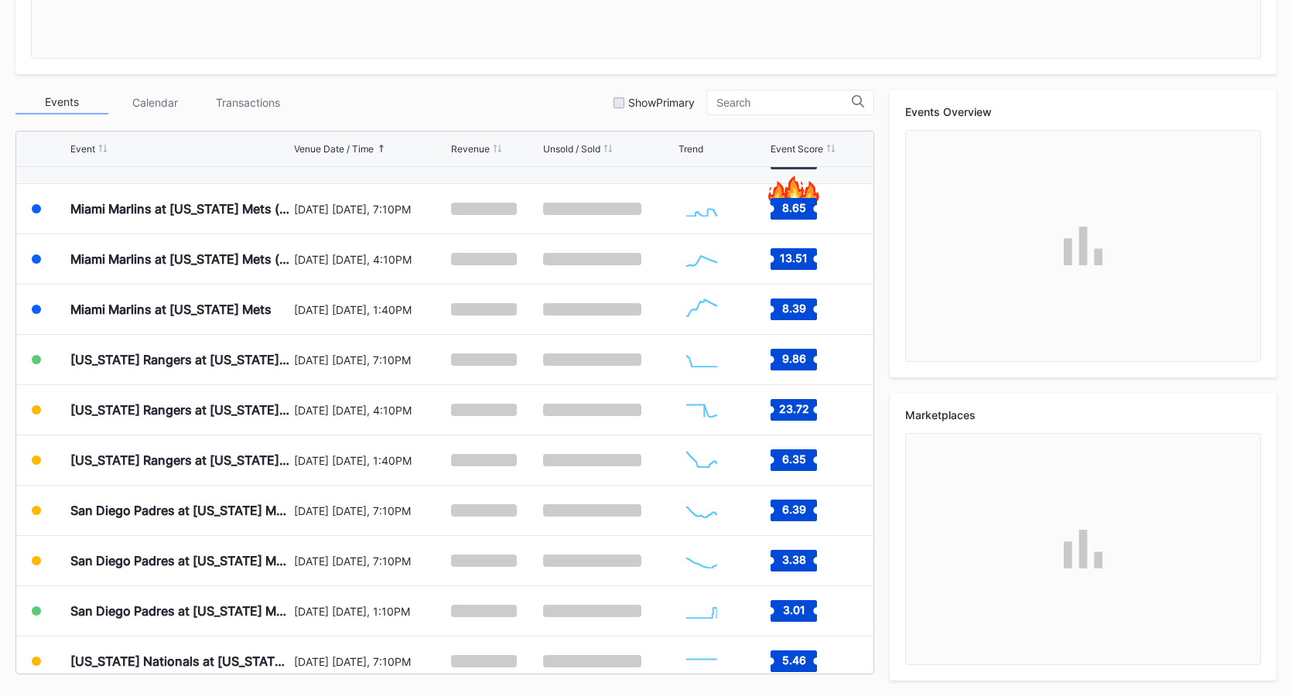
scroll to position [3375, 0]
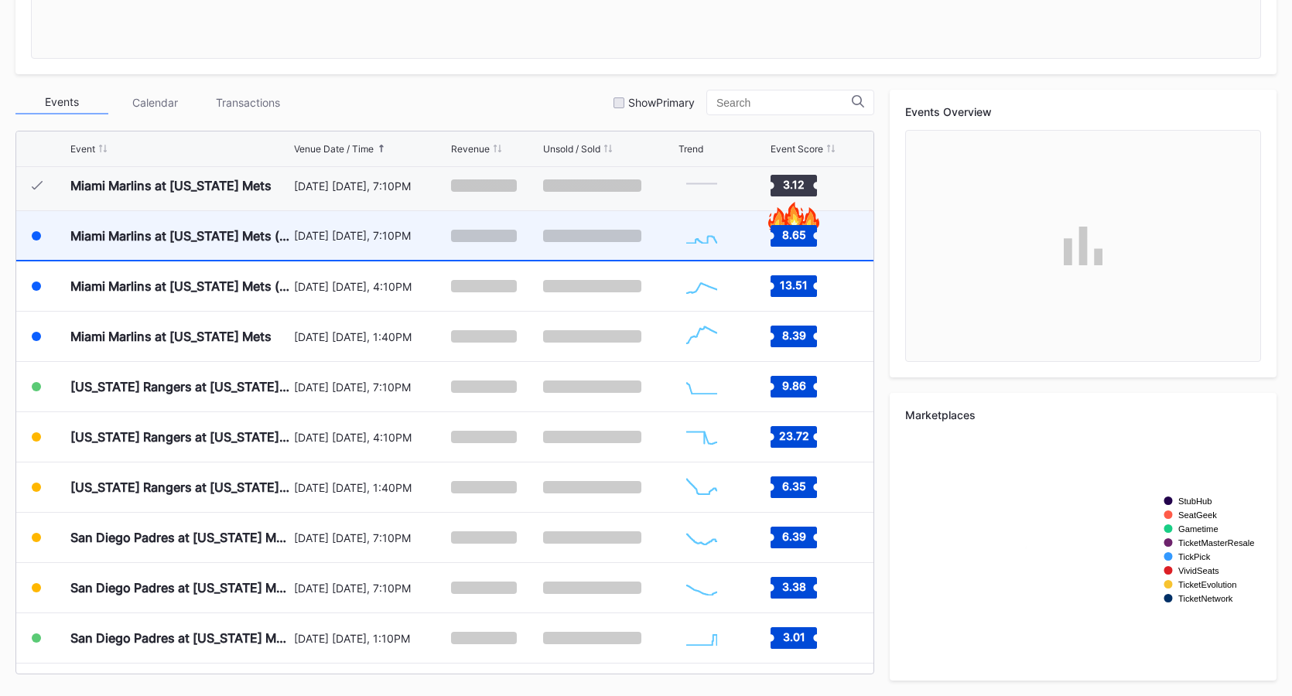
click at [389, 240] on div "[DATE] [DATE], 7:10PM" at bounding box center [371, 235] width 154 height 13
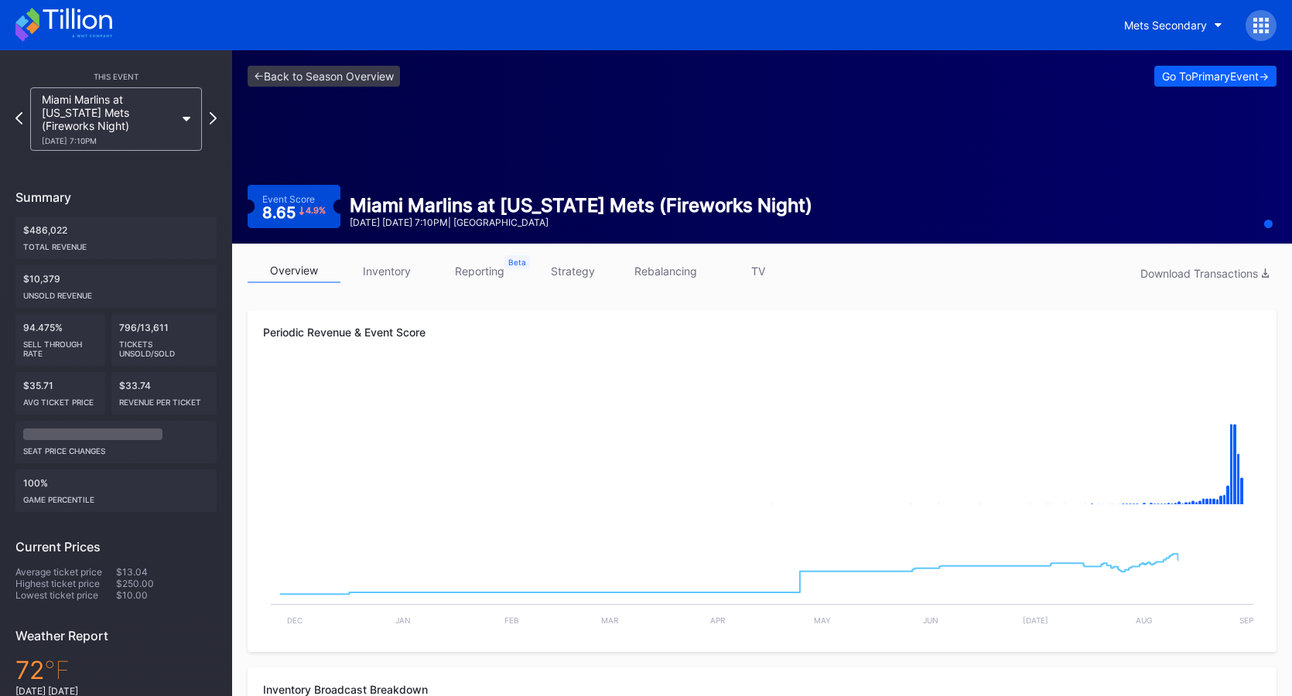
click at [399, 273] on link "inventory" at bounding box center [386, 271] width 93 height 24
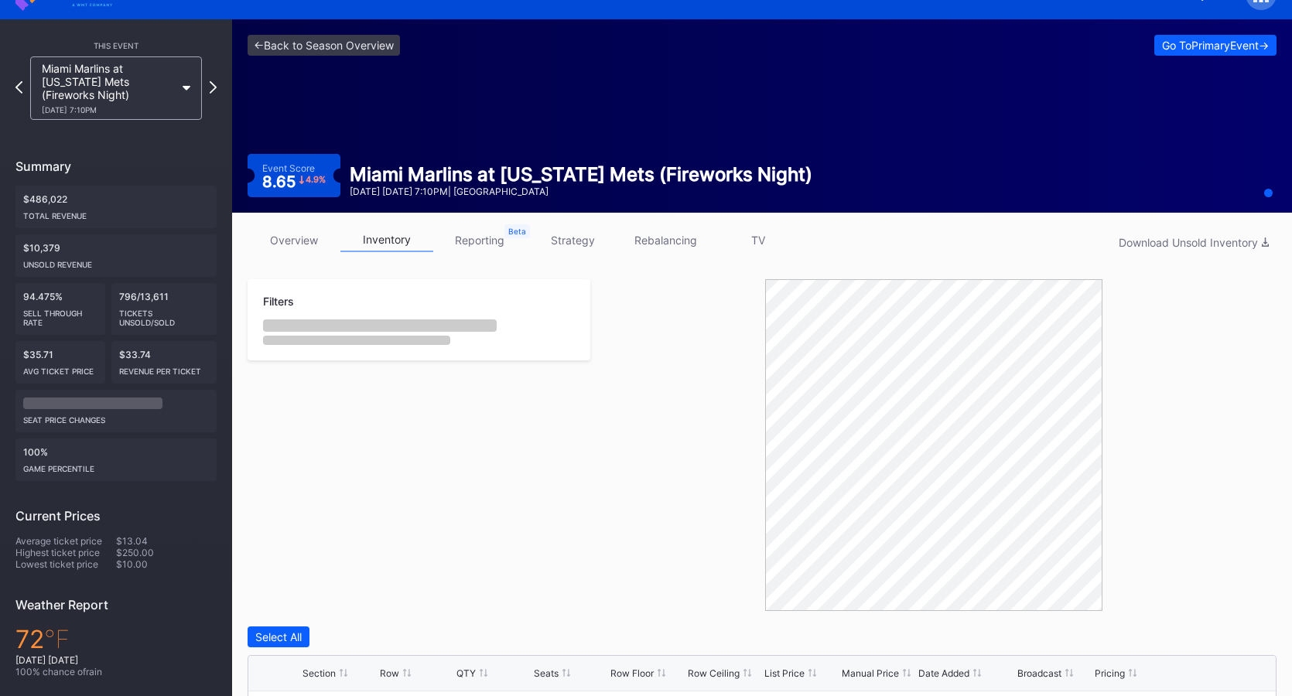
scroll to position [176, 0]
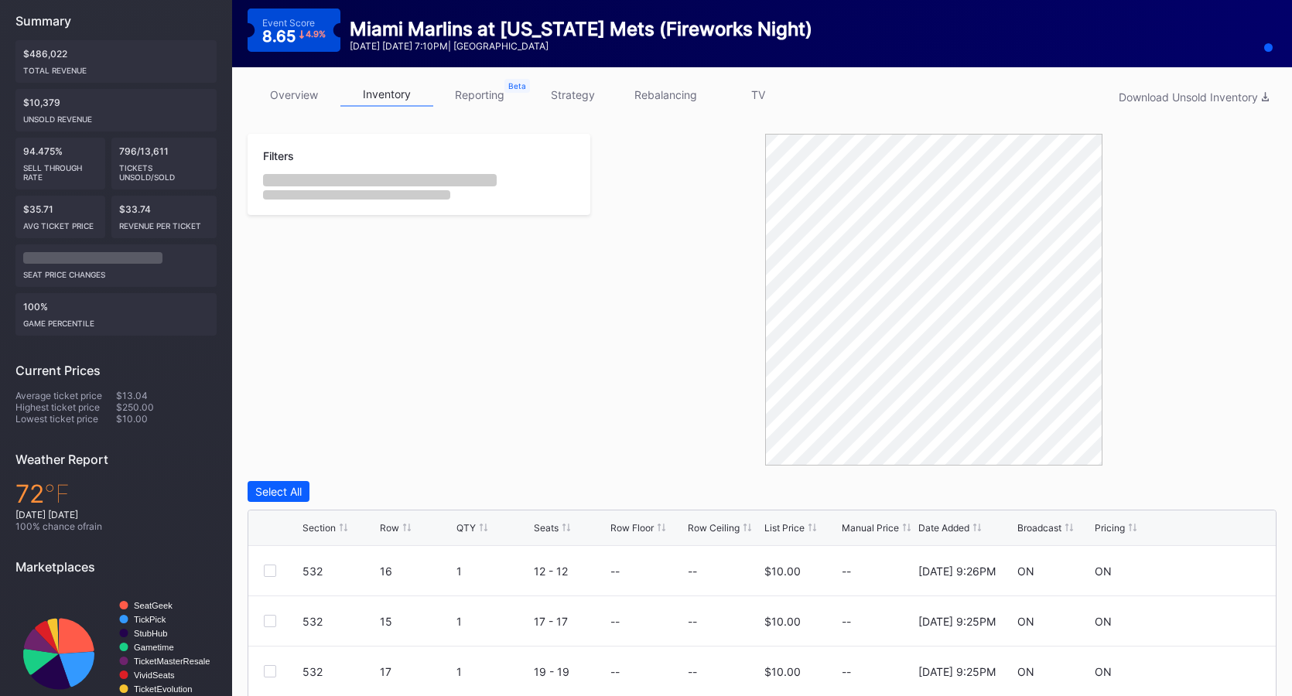
click at [1040, 529] on div "Broadcast" at bounding box center [1039, 528] width 44 height 12
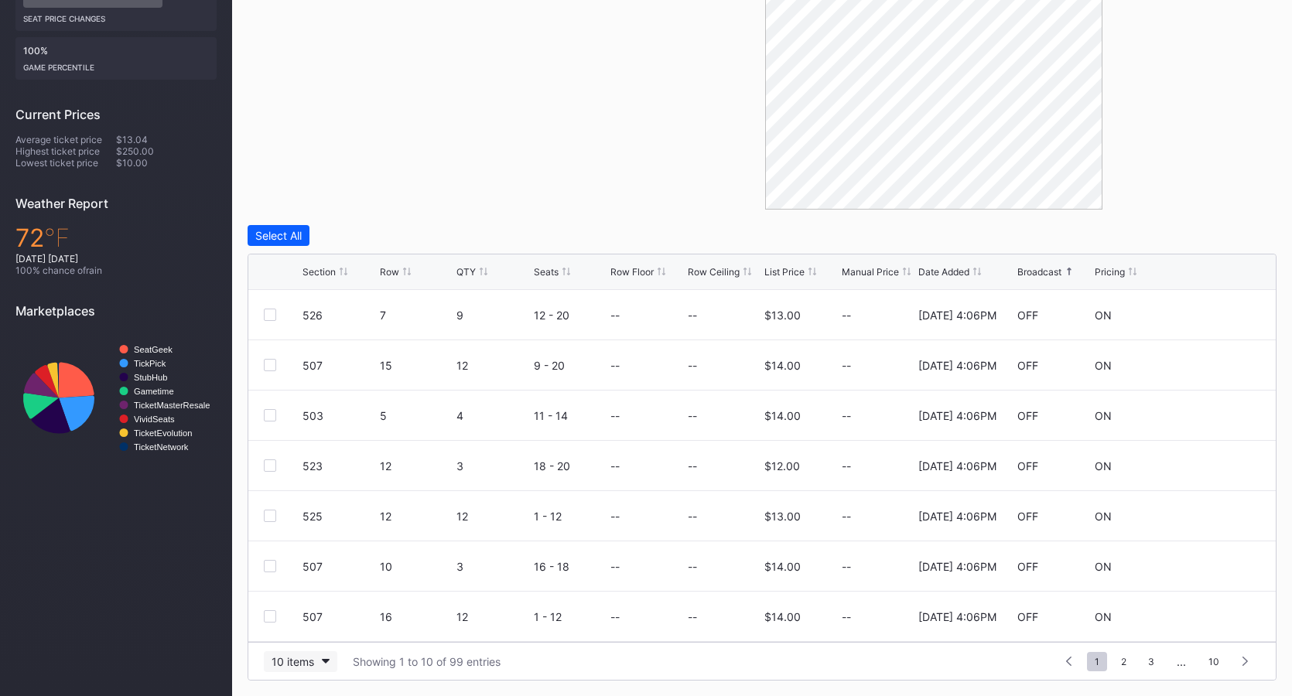
click at [292, 660] on div "10 items" at bounding box center [293, 661] width 43 height 13
click at [310, 564] on div "50 items" at bounding box center [297, 565] width 44 height 13
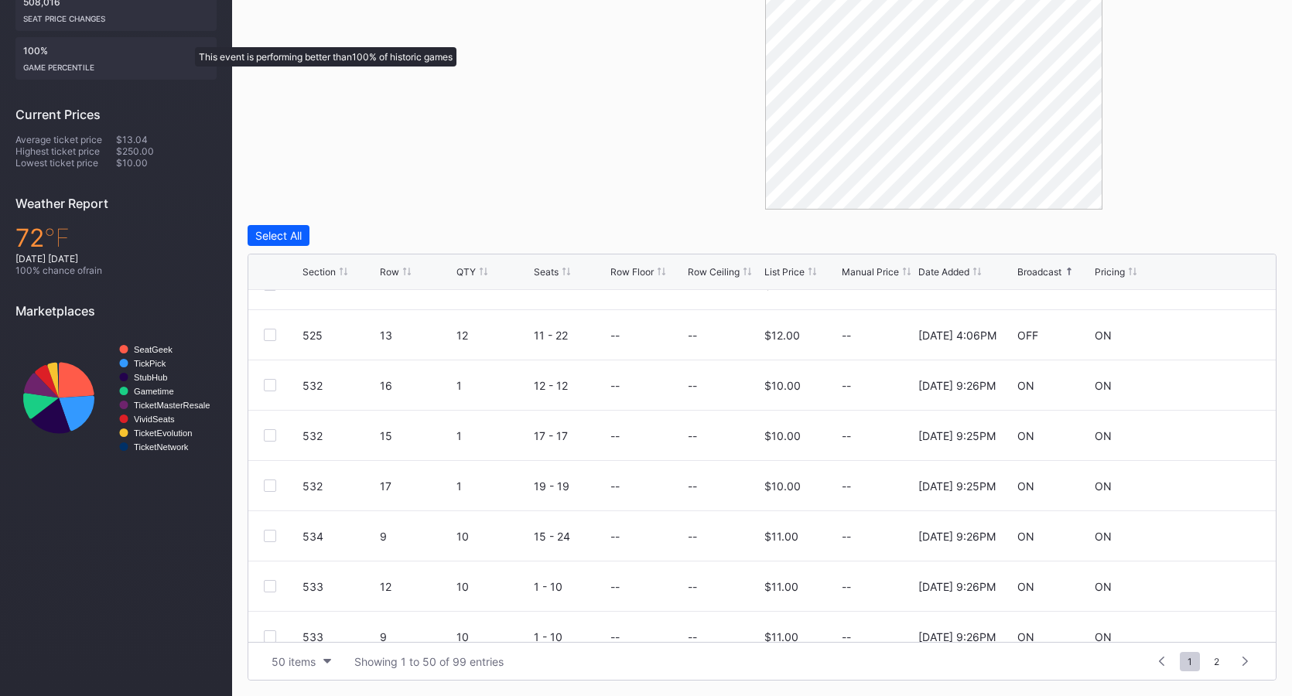
scroll to position [0, 0]
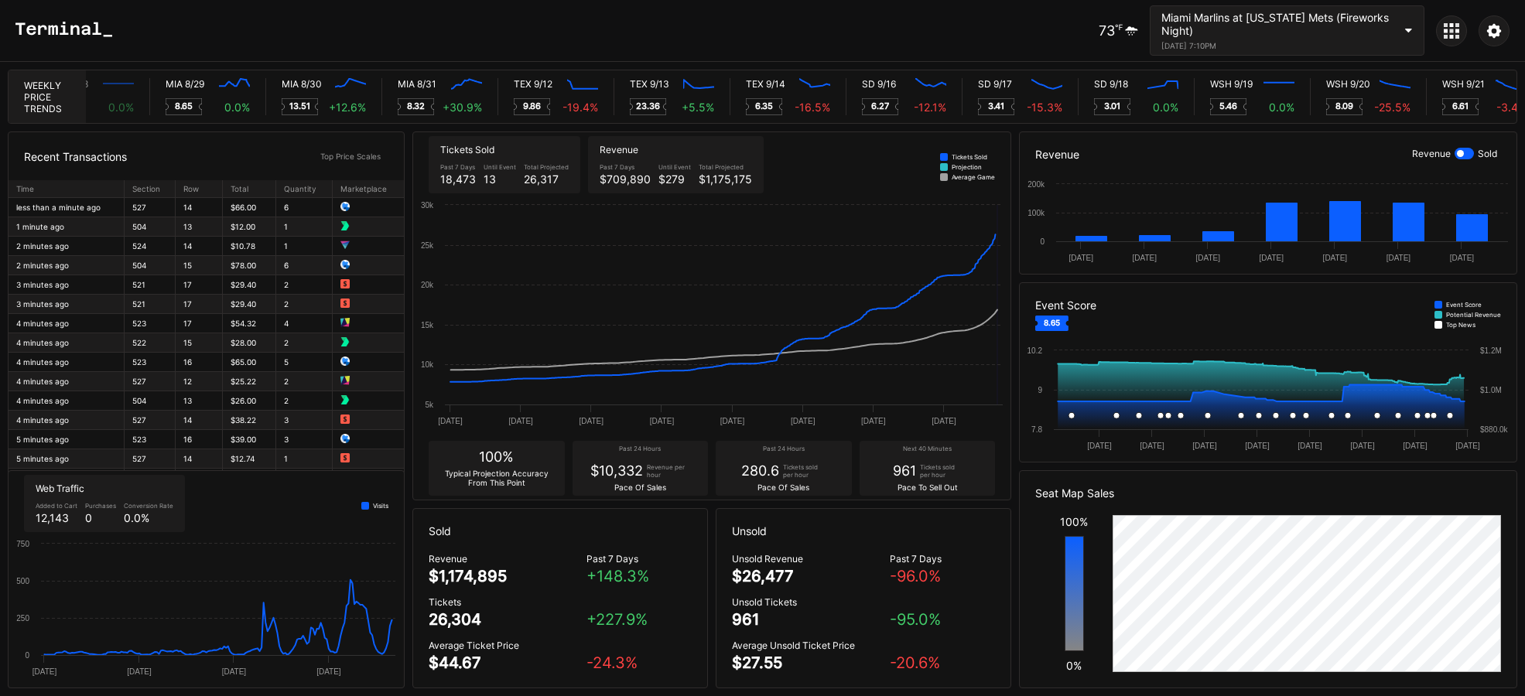
scroll to position [0, 7828]
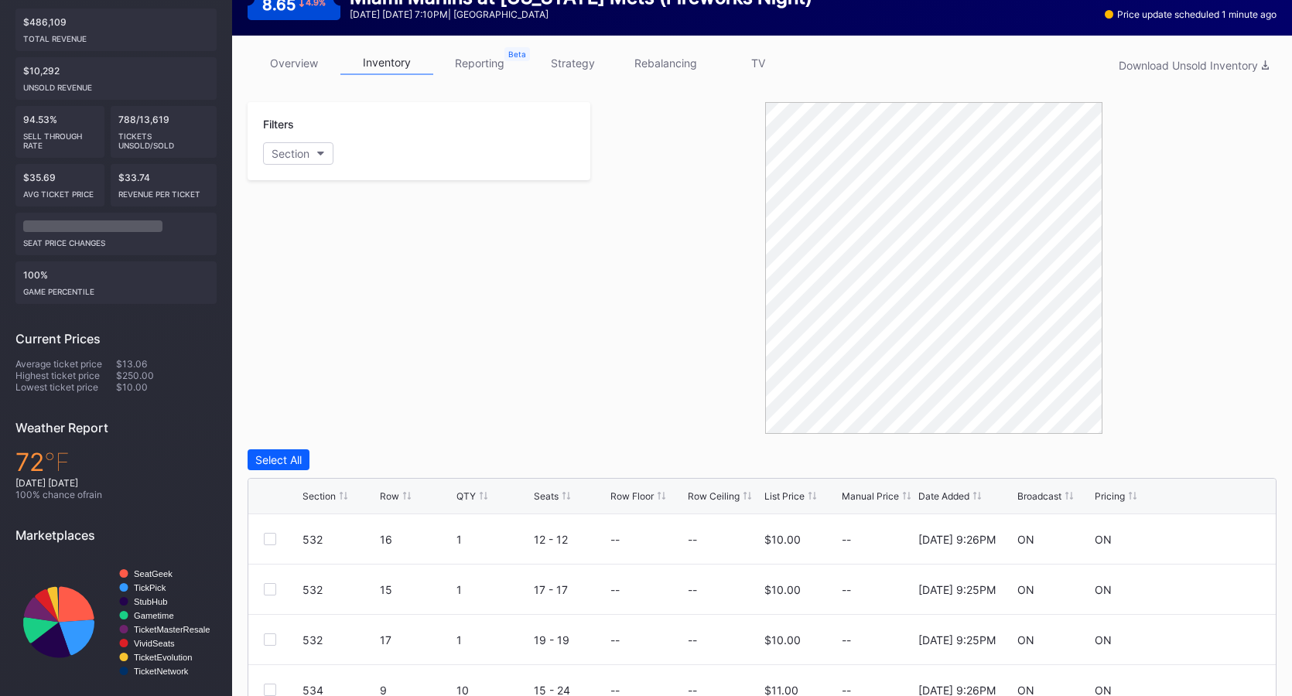
scroll to position [198, 0]
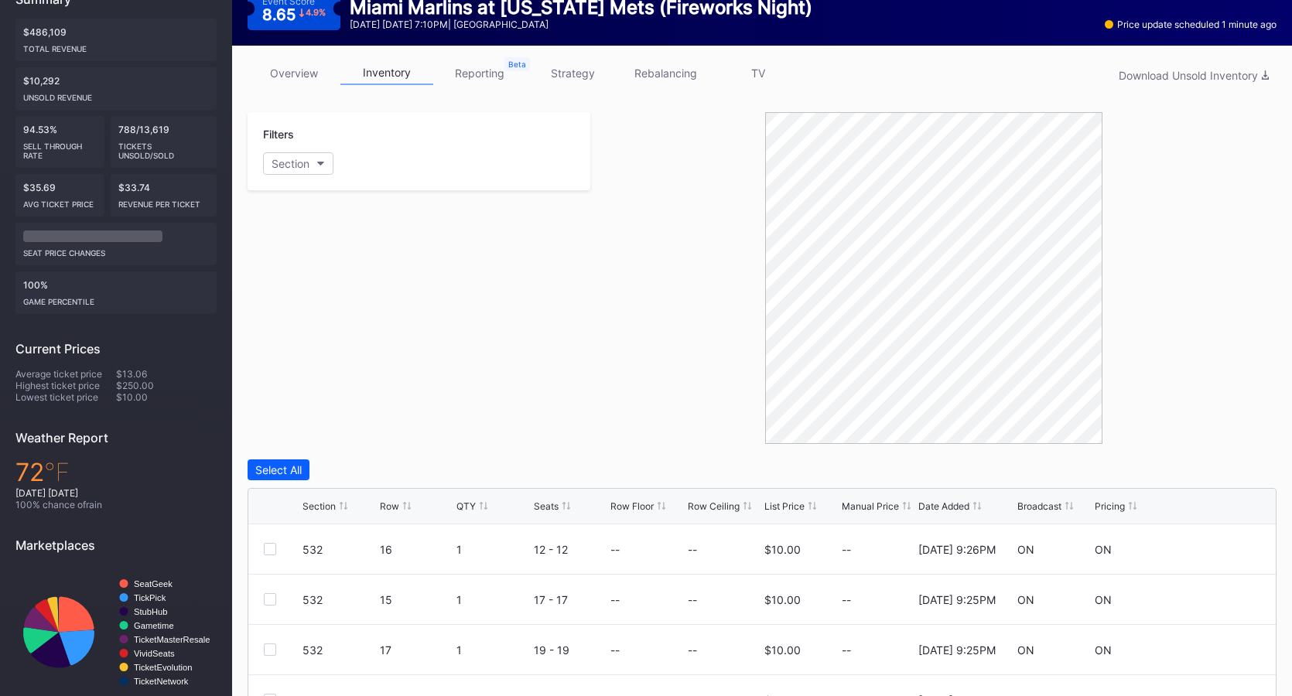
click at [274, 67] on link "overview" at bounding box center [294, 73] width 93 height 24
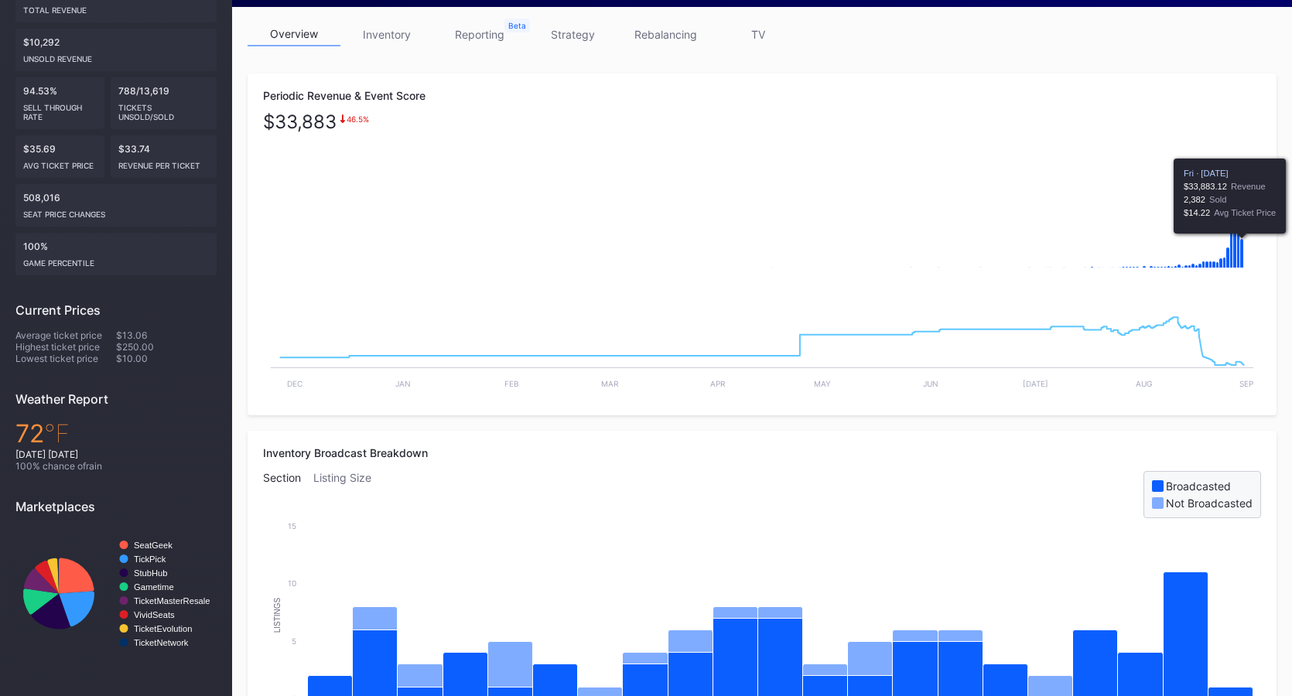
scroll to position [238, 0]
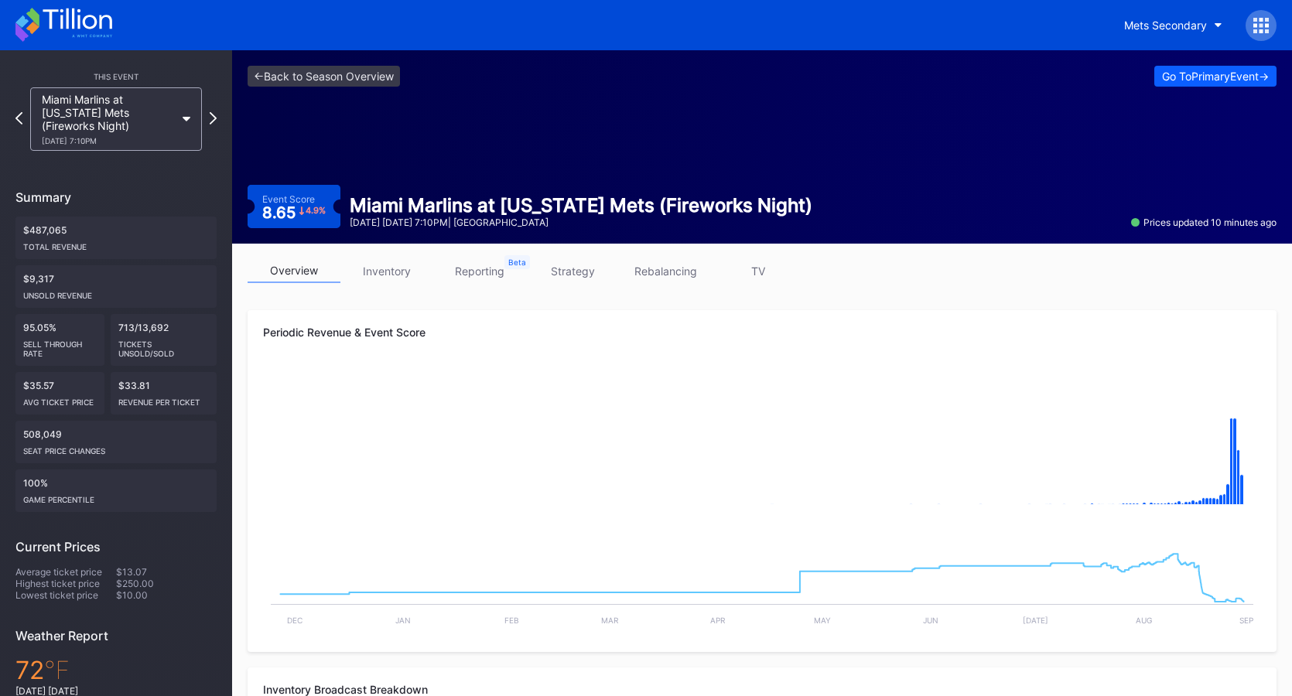
click at [217, 120] on div "This Event Miami Marlins at [US_STATE] Mets (Fireworks Night) [DATE] 7:10PM Sum…" at bounding box center [116, 481] width 232 height 863
click at [214, 120] on icon at bounding box center [213, 118] width 9 height 15
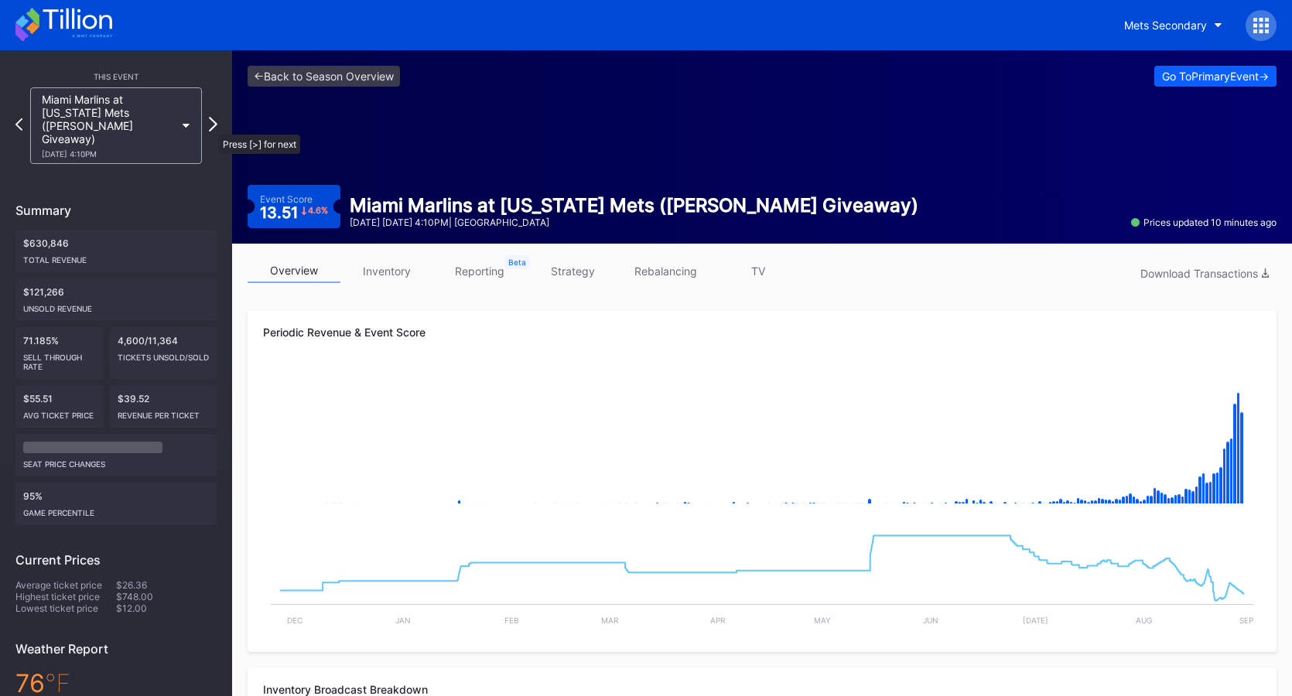
click at [211, 128] on icon at bounding box center [213, 124] width 9 height 15
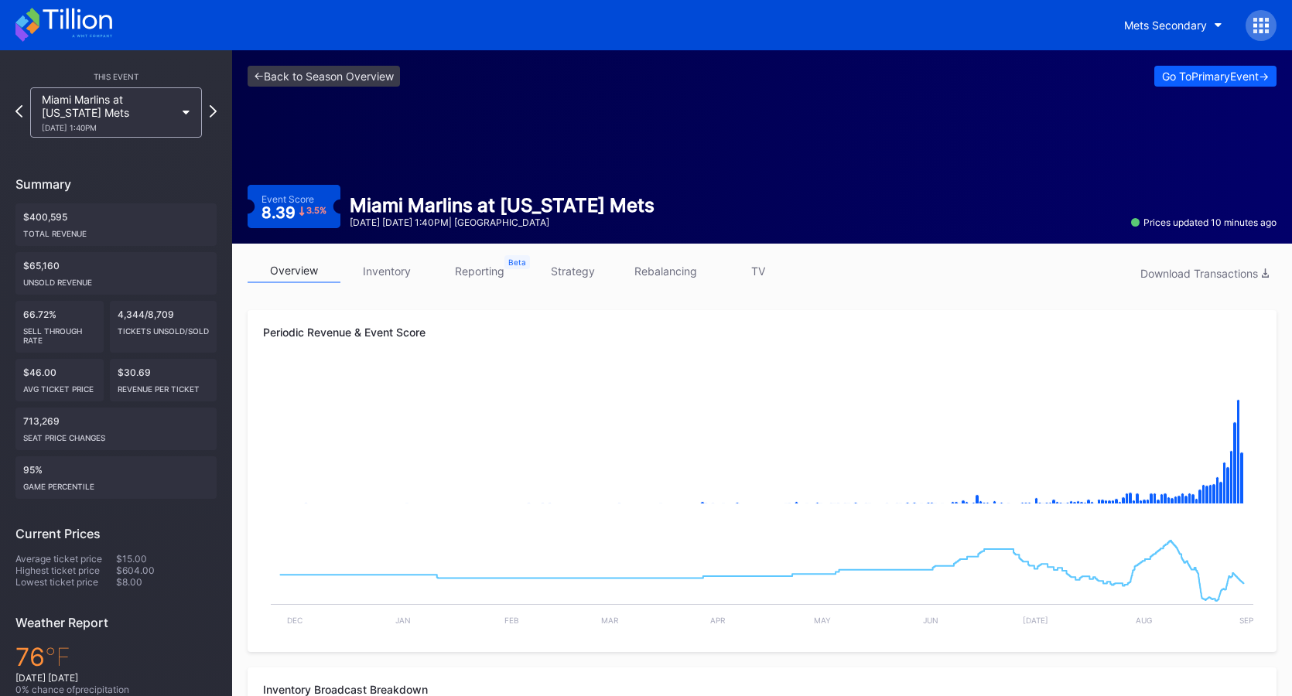
click at [1253, 30] on icon at bounding box center [1260, 25] width 15 height 15
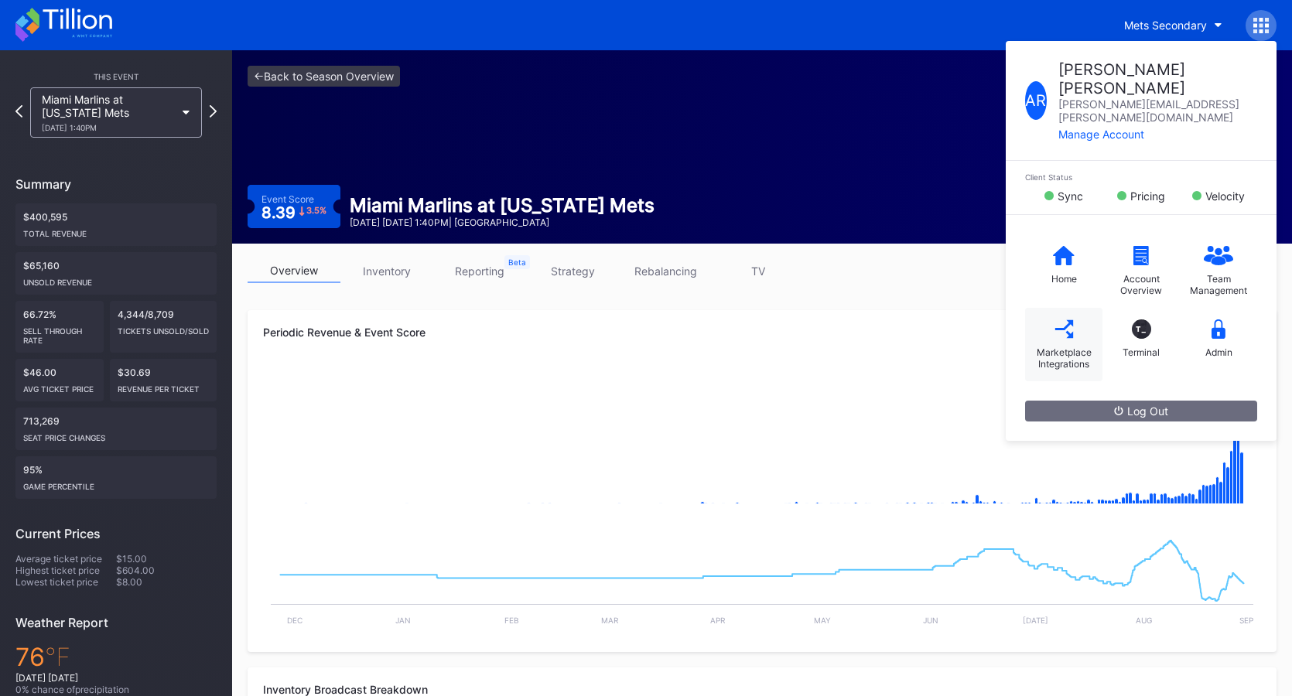
click at [1036, 313] on div "Marketplace Integrations" at bounding box center [1063, 344] width 77 height 73
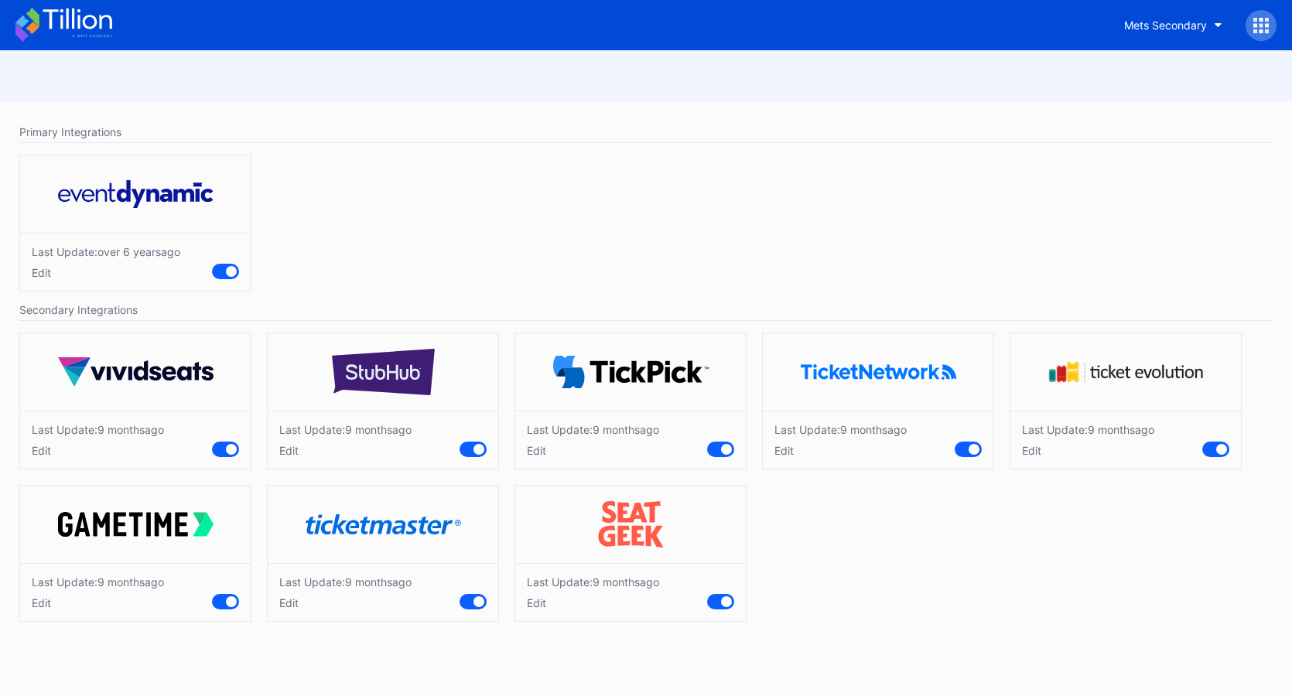
click at [1022, 447] on div "Edit" at bounding box center [1088, 450] width 132 height 13
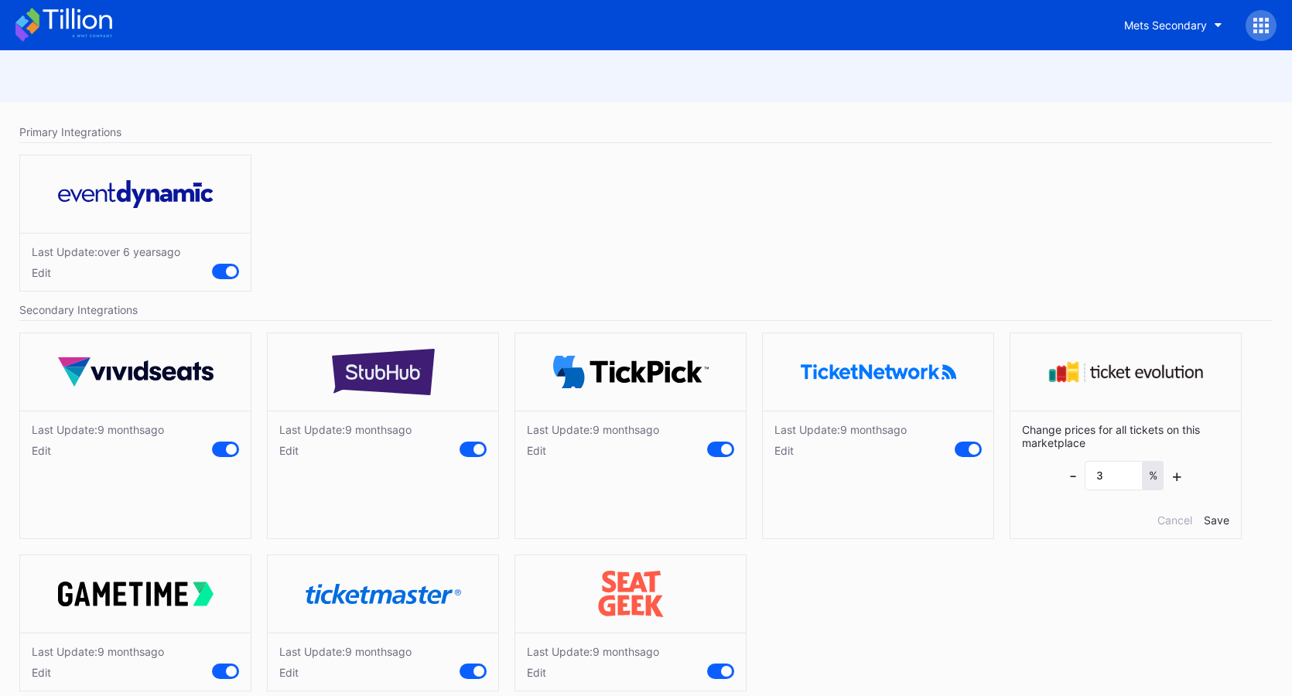
click at [794, 461] on div "Last Update: 9 months ago Edit" at bounding box center [878, 440] width 231 height 58
click at [791, 456] on div "Edit" at bounding box center [840, 450] width 132 height 13
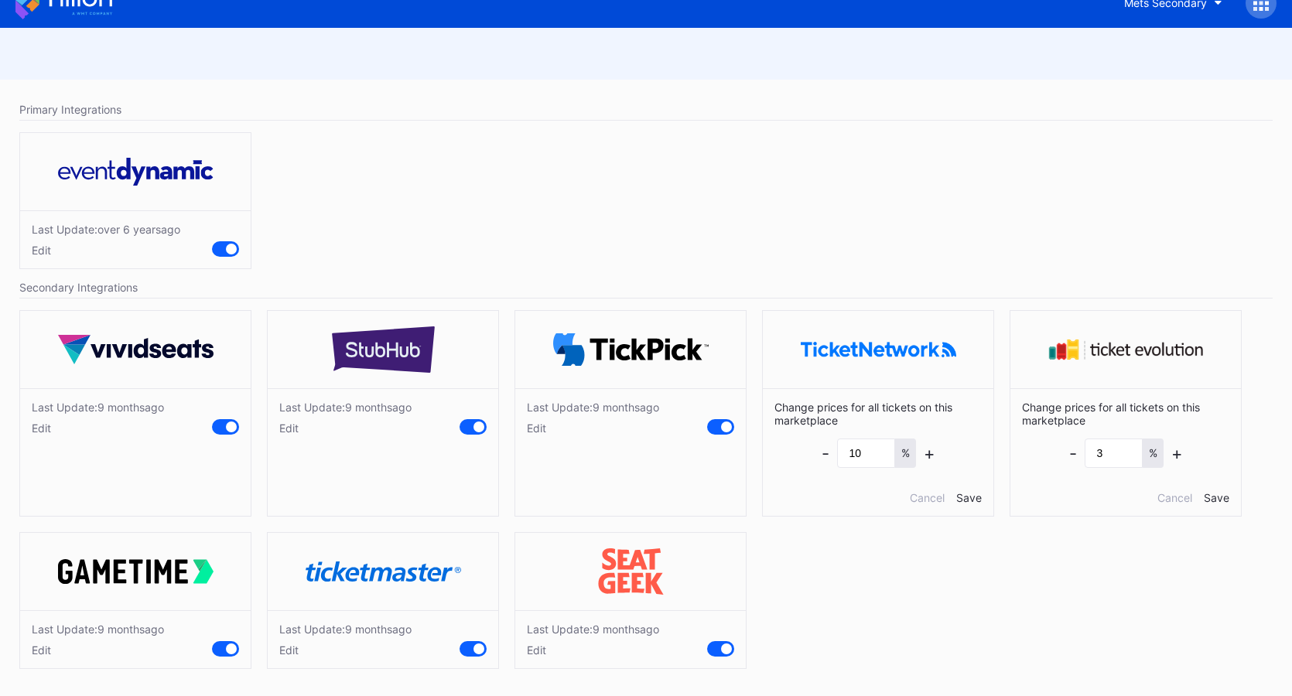
click at [535, 647] on div "Edit" at bounding box center [593, 650] width 132 height 13
click at [535, 434] on div "Edit" at bounding box center [593, 428] width 132 height 13
click at [305, 432] on div "Edit" at bounding box center [345, 428] width 132 height 13
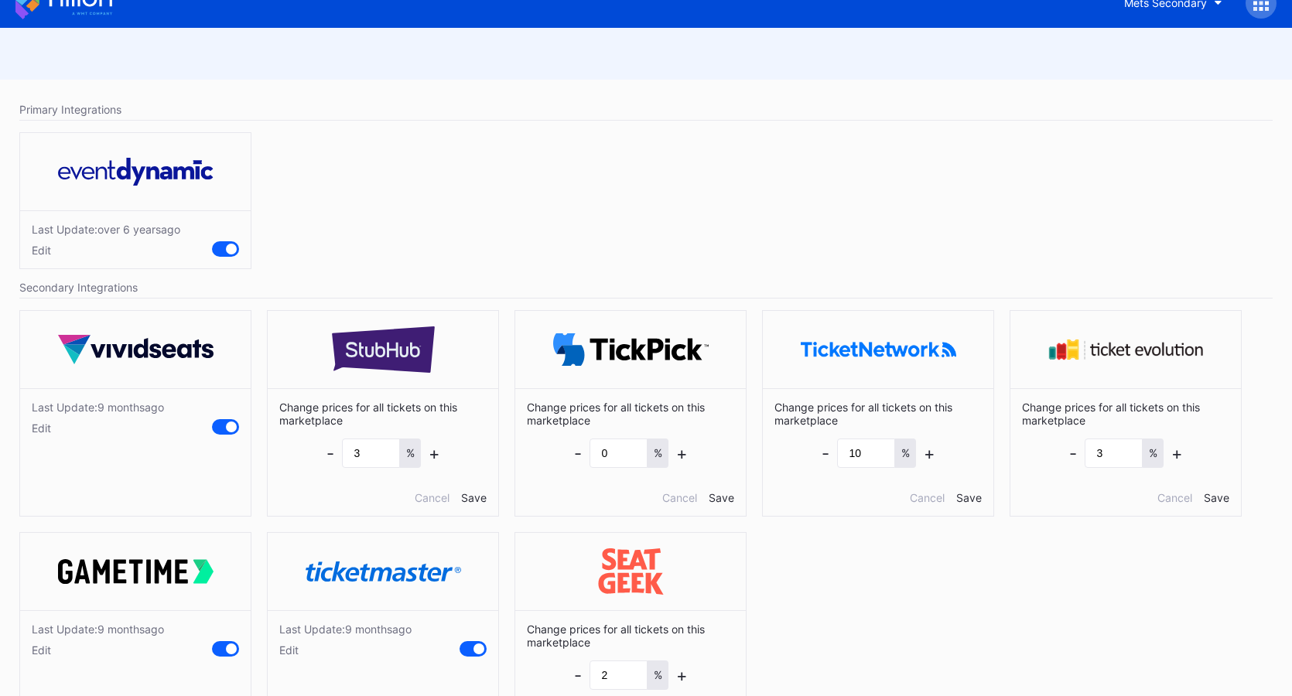
scroll to position [92, 0]
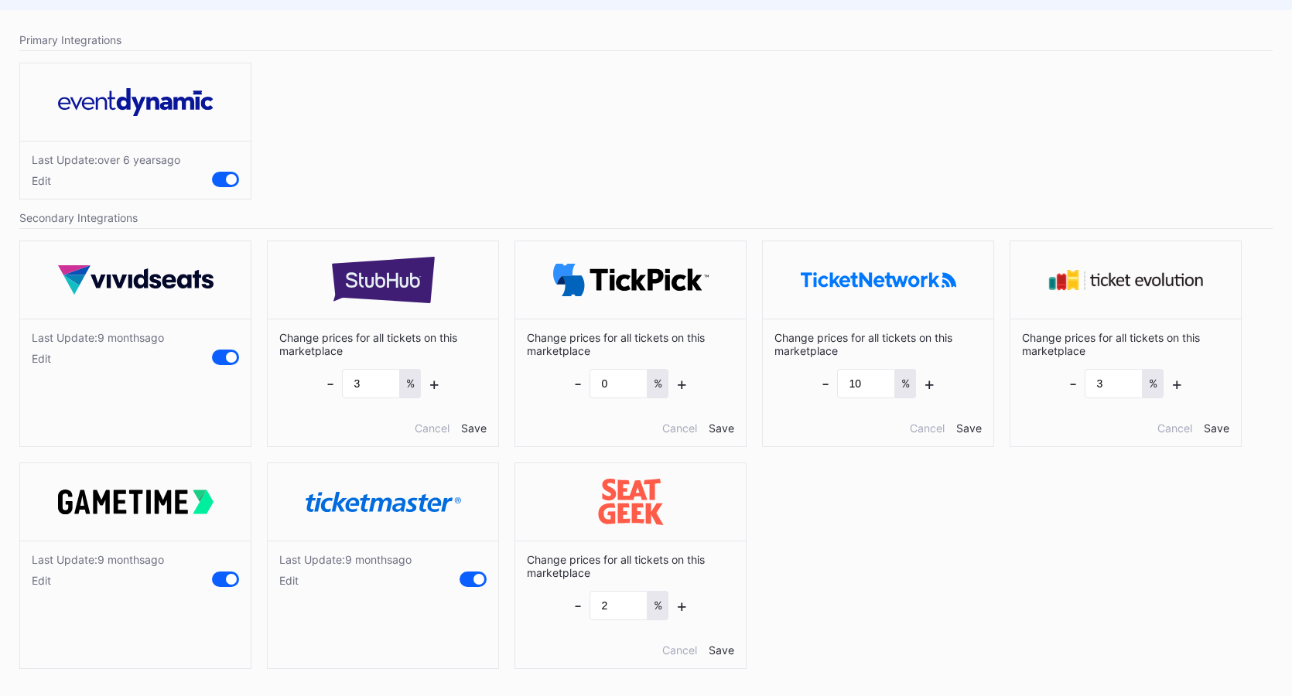
click at [291, 579] on div "Edit" at bounding box center [345, 580] width 132 height 13
click at [50, 582] on div "Edit" at bounding box center [98, 580] width 132 height 13
click at [48, 359] on div "Edit" at bounding box center [98, 358] width 132 height 13
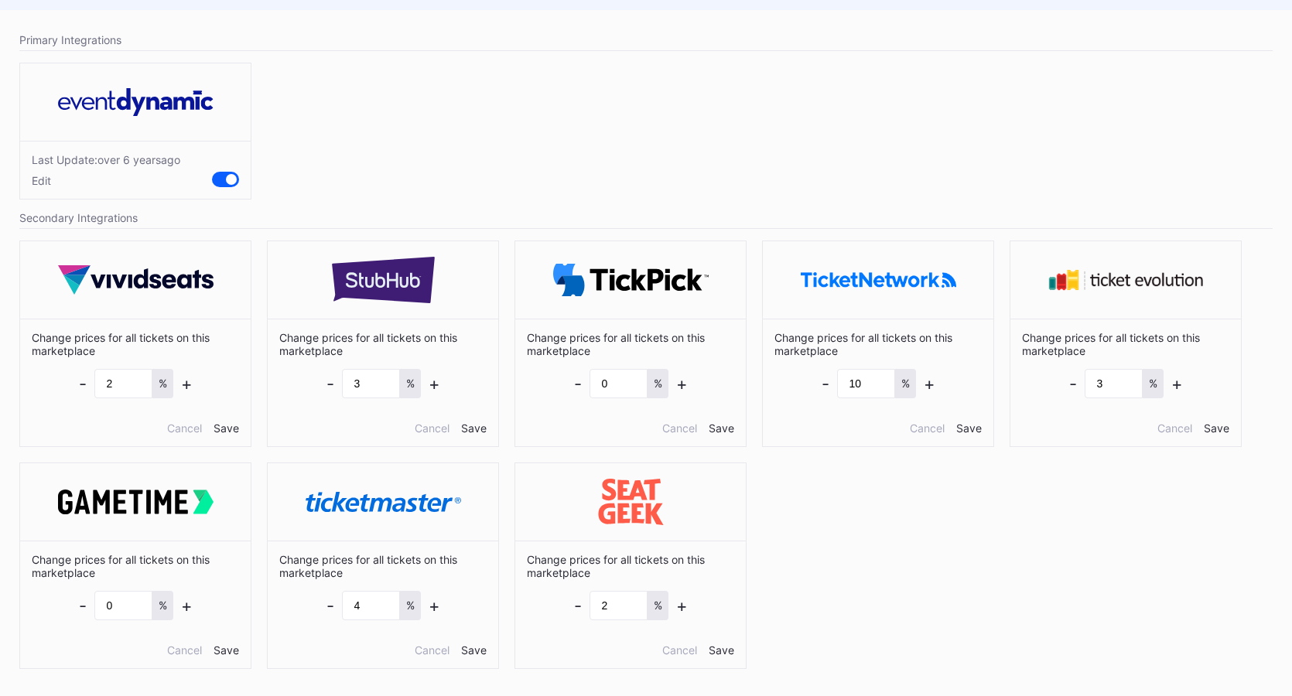
scroll to position [0, 0]
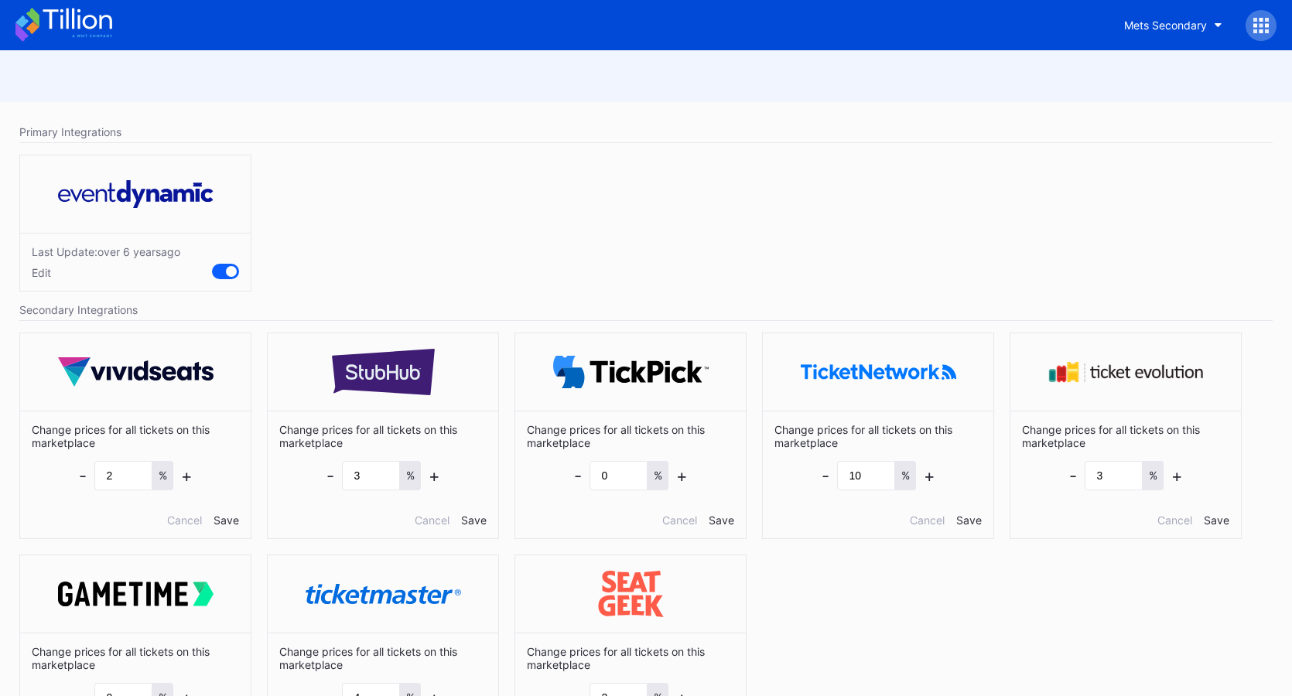
click at [89, 22] on icon at bounding box center [63, 25] width 97 height 34
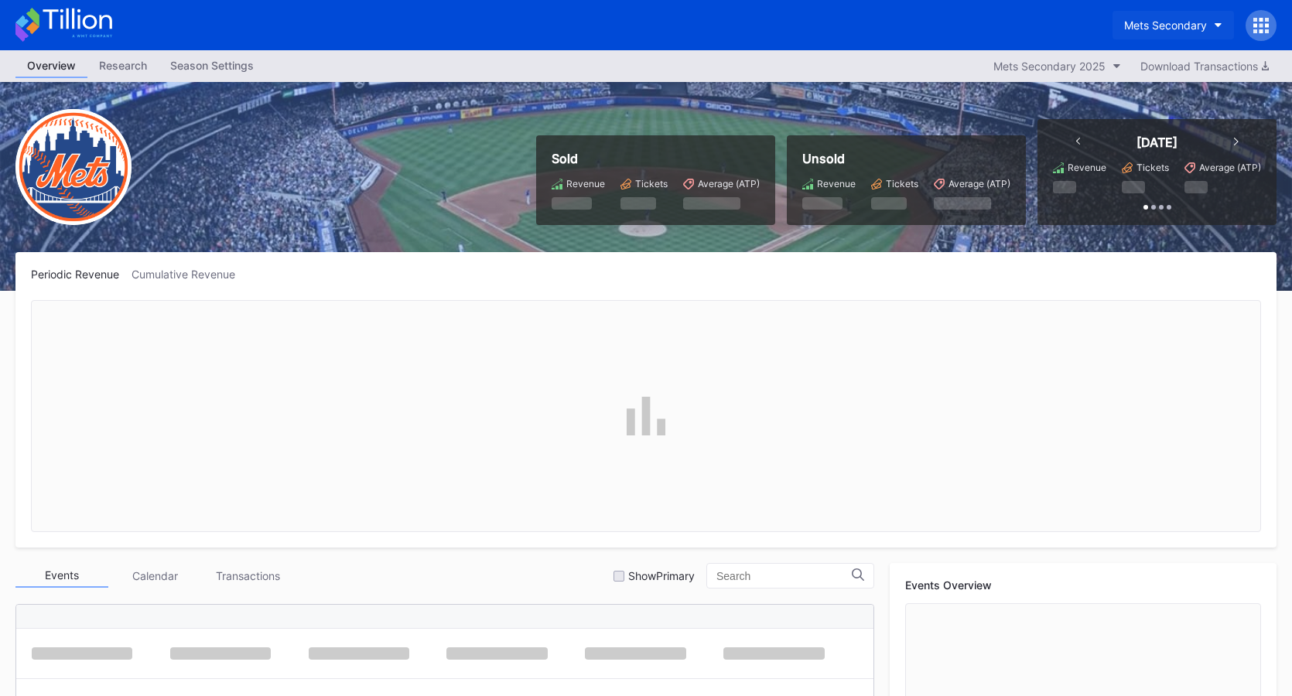
click at [1189, 24] on div "Mets Secondary" at bounding box center [1165, 25] width 83 height 13
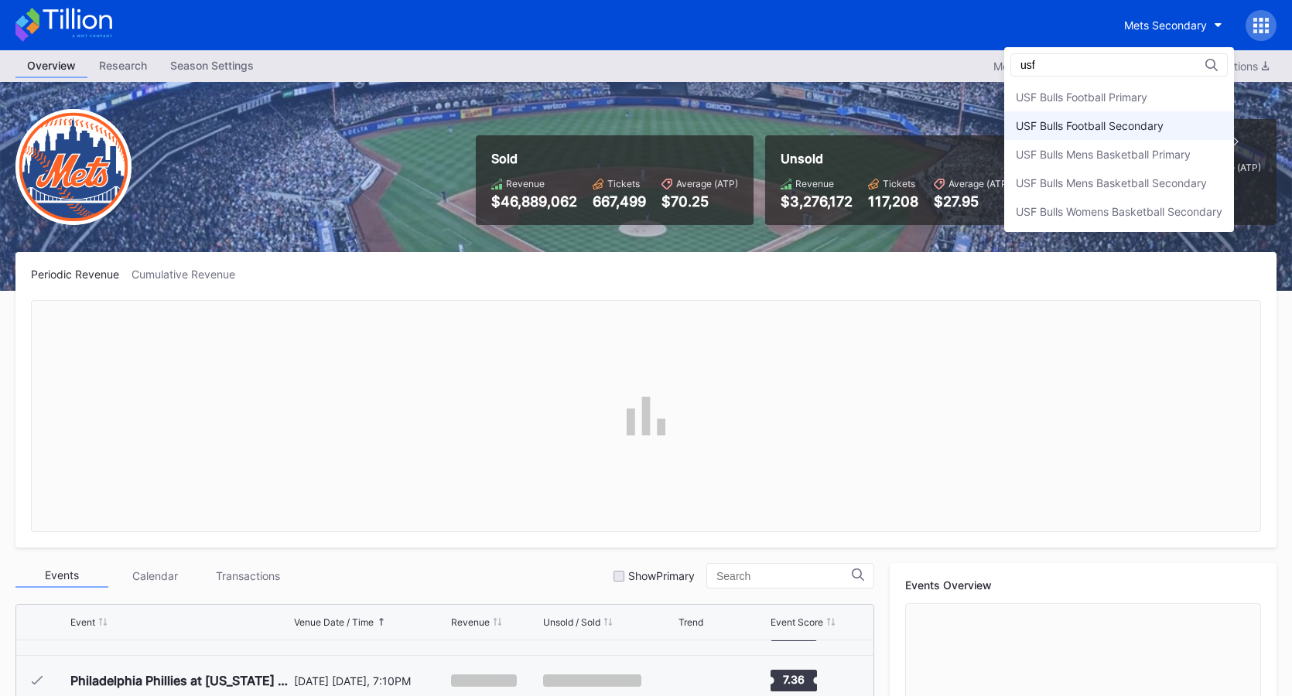
scroll to position [3419, 0]
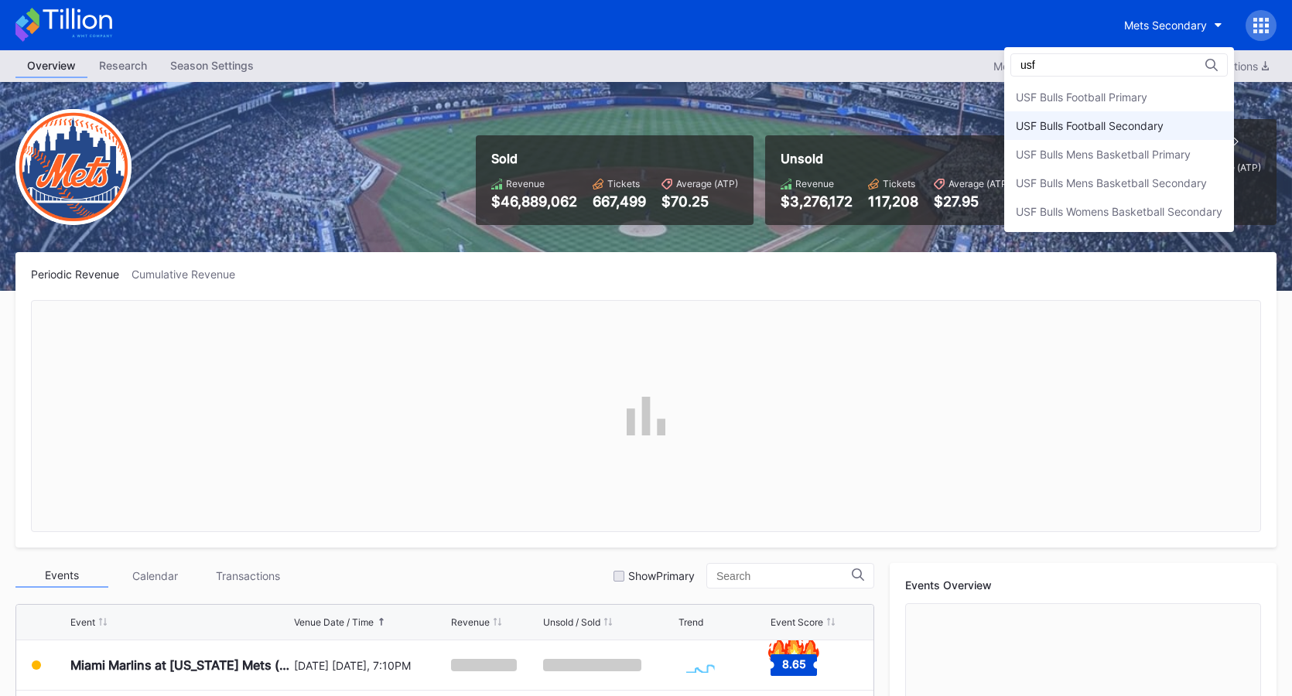
type input "usf"
click at [1180, 118] on div "USF Bulls Football Secondary" at bounding box center [1119, 125] width 230 height 29
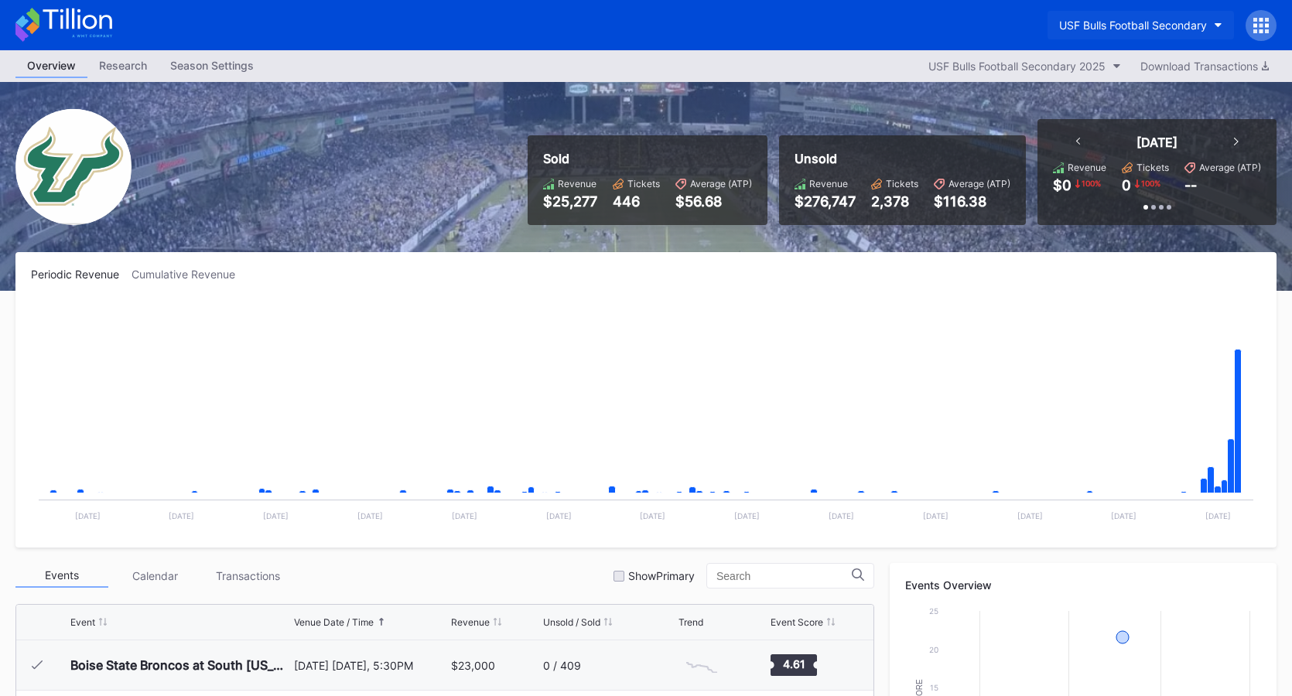
click at [1119, 34] on button "USF Bulls Football Secondary" at bounding box center [1140, 25] width 186 height 29
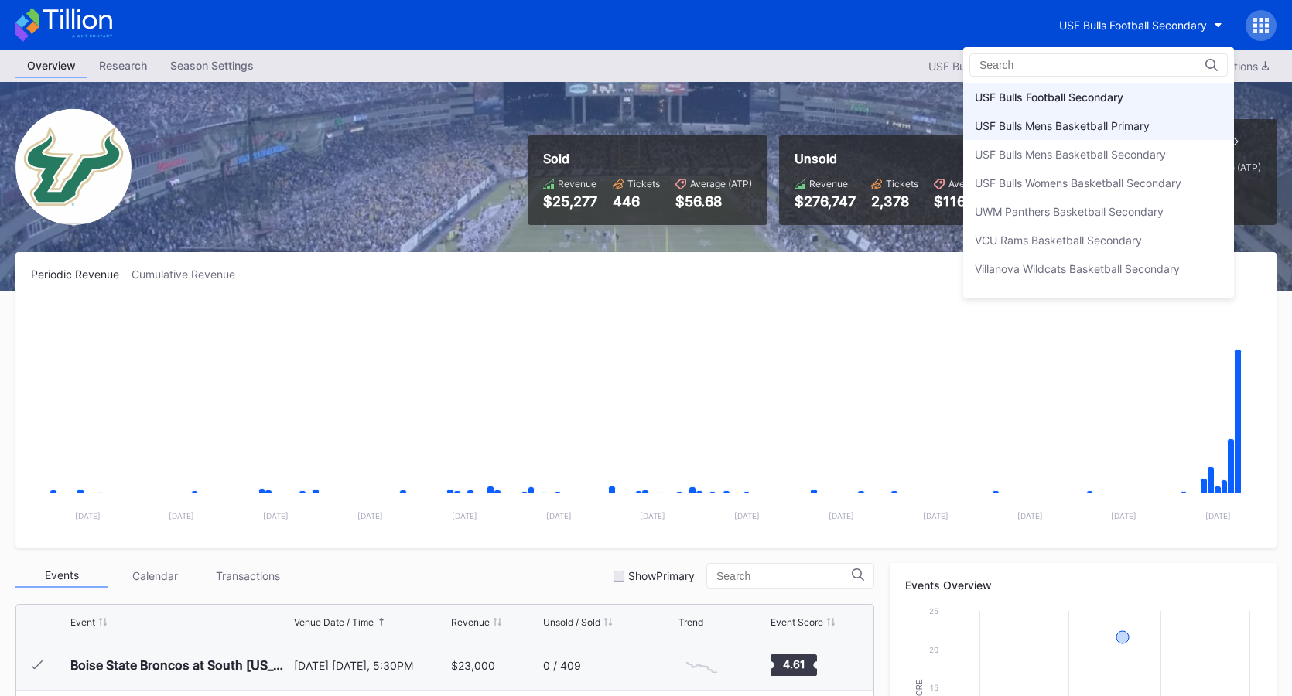
scroll to position [5144, 0]
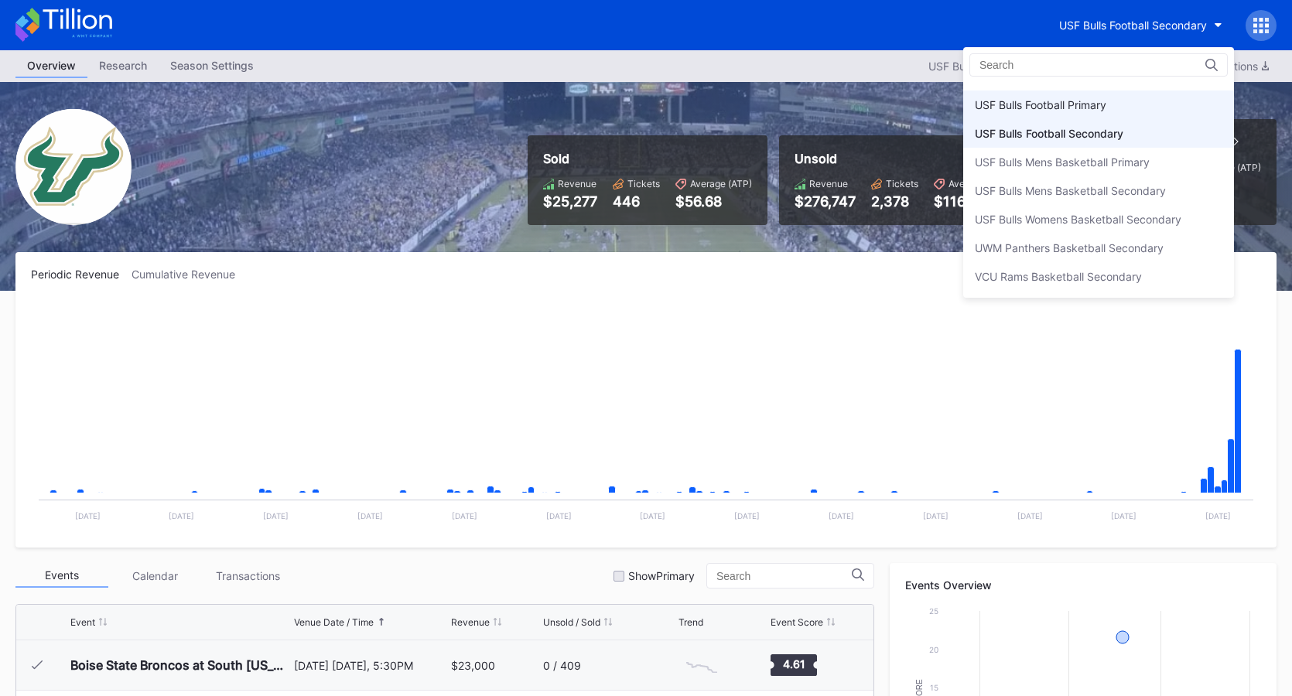
click at [1117, 111] on div "USF Bulls Football Primary" at bounding box center [1098, 105] width 271 height 29
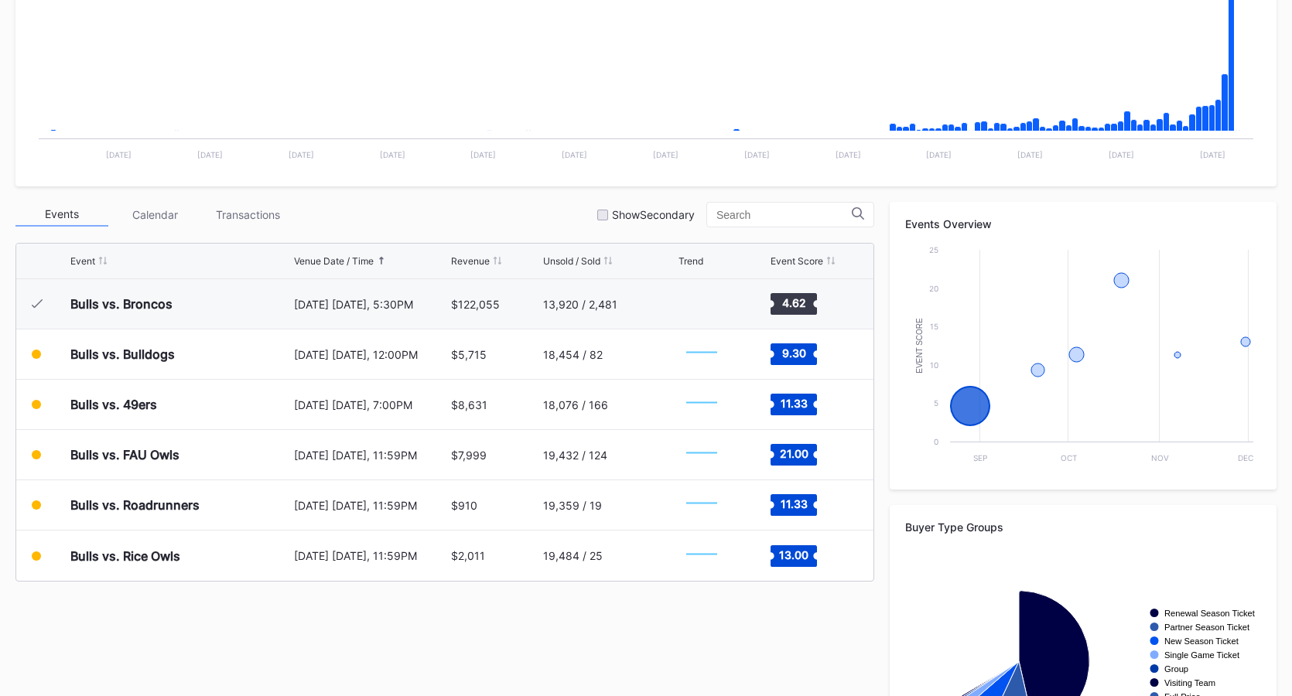
scroll to position [309, 0]
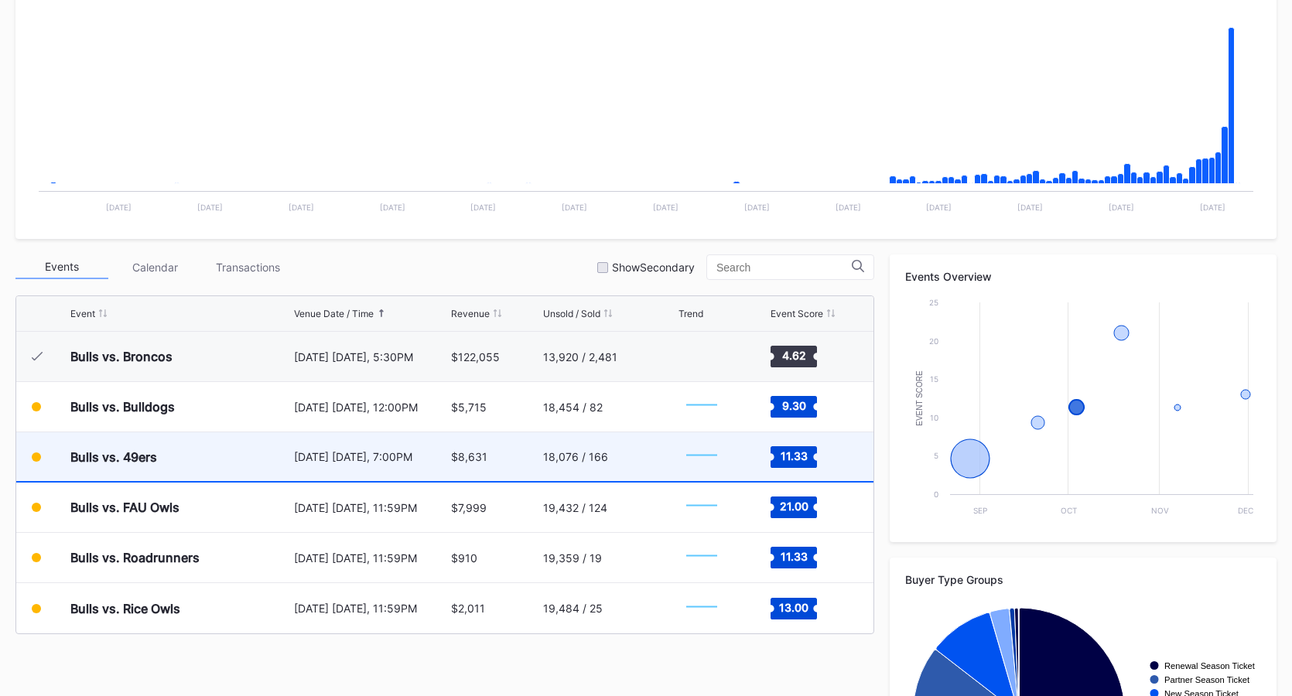
click at [614, 446] on div "18,076 / 166" at bounding box center [609, 456] width 132 height 49
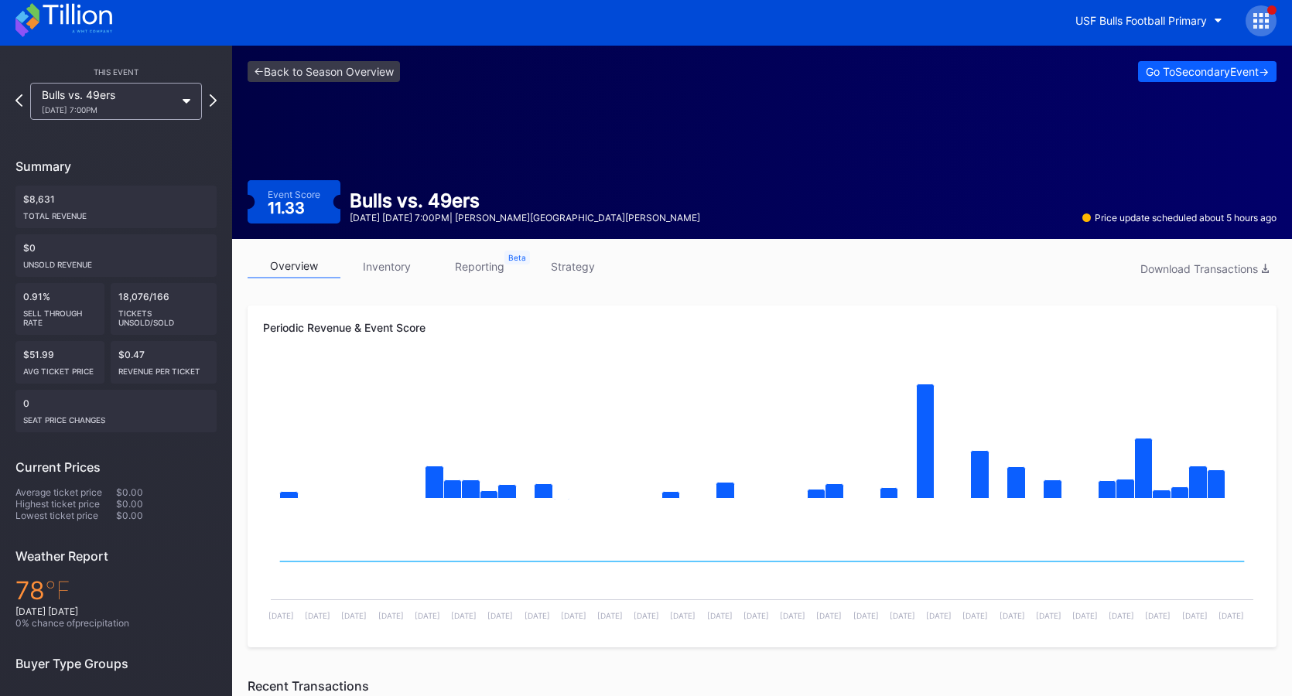
scroll to position [3, 0]
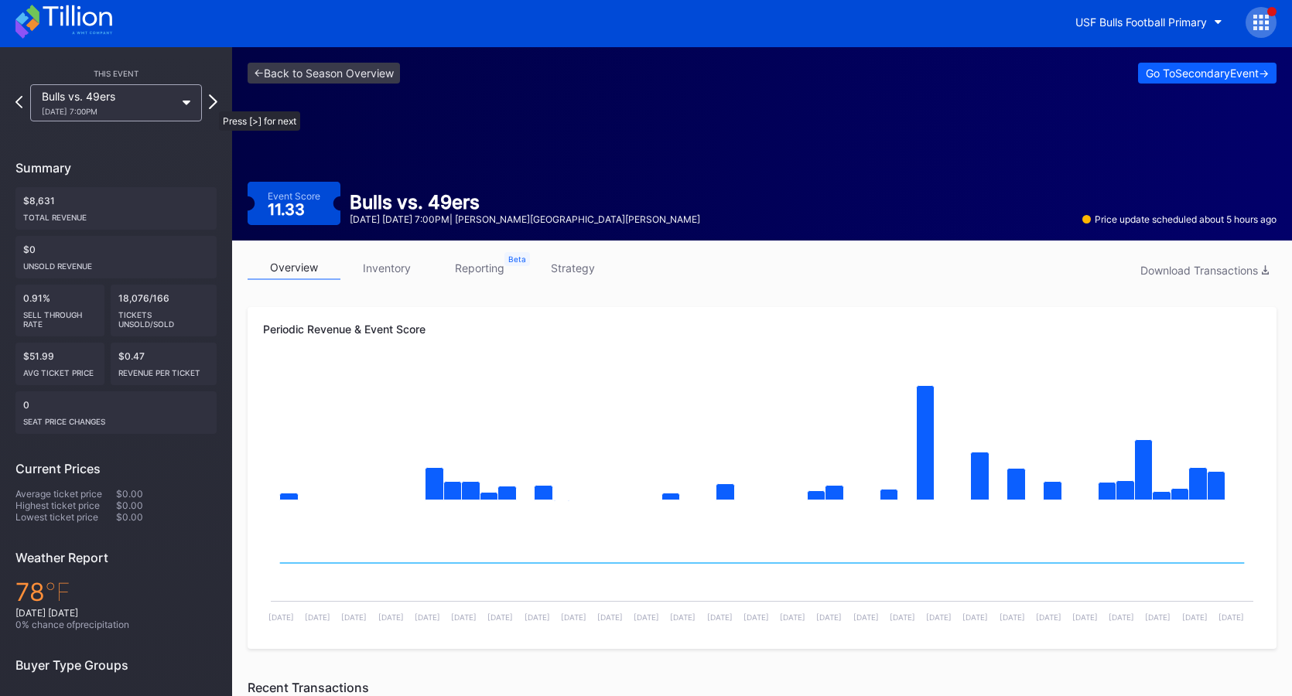
click at [211, 104] on icon at bounding box center [213, 101] width 9 height 15
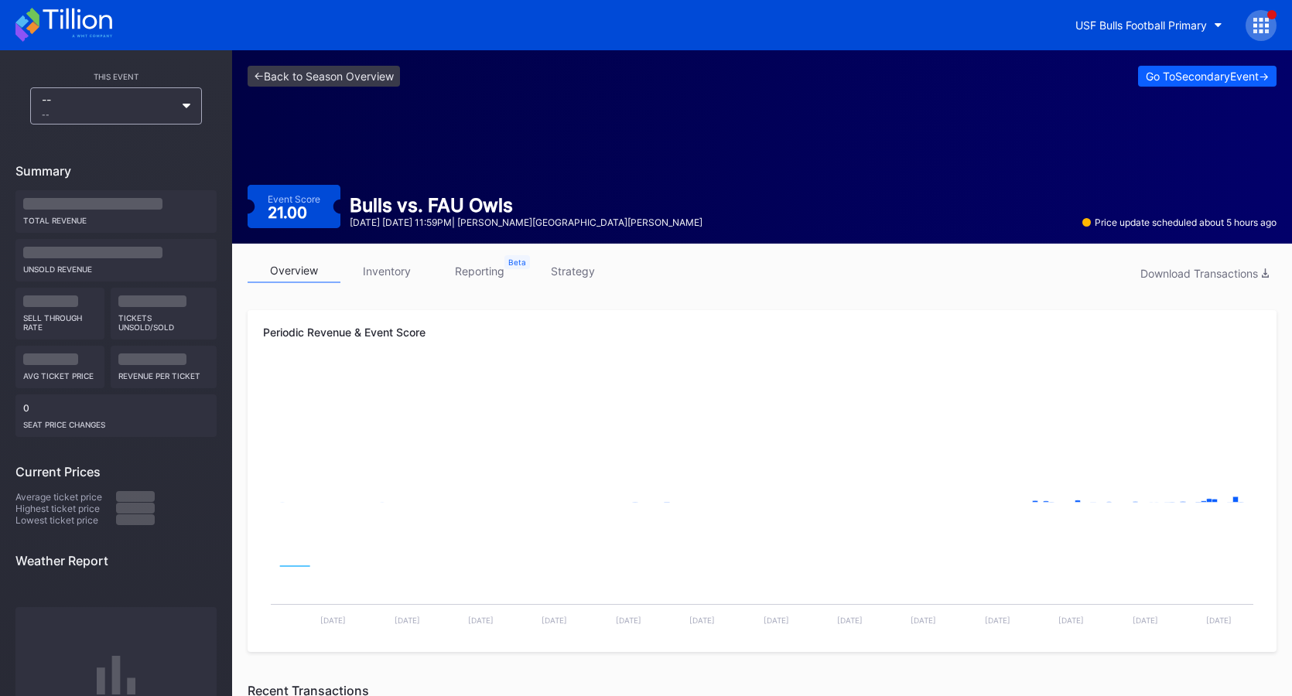
scroll to position [3, 0]
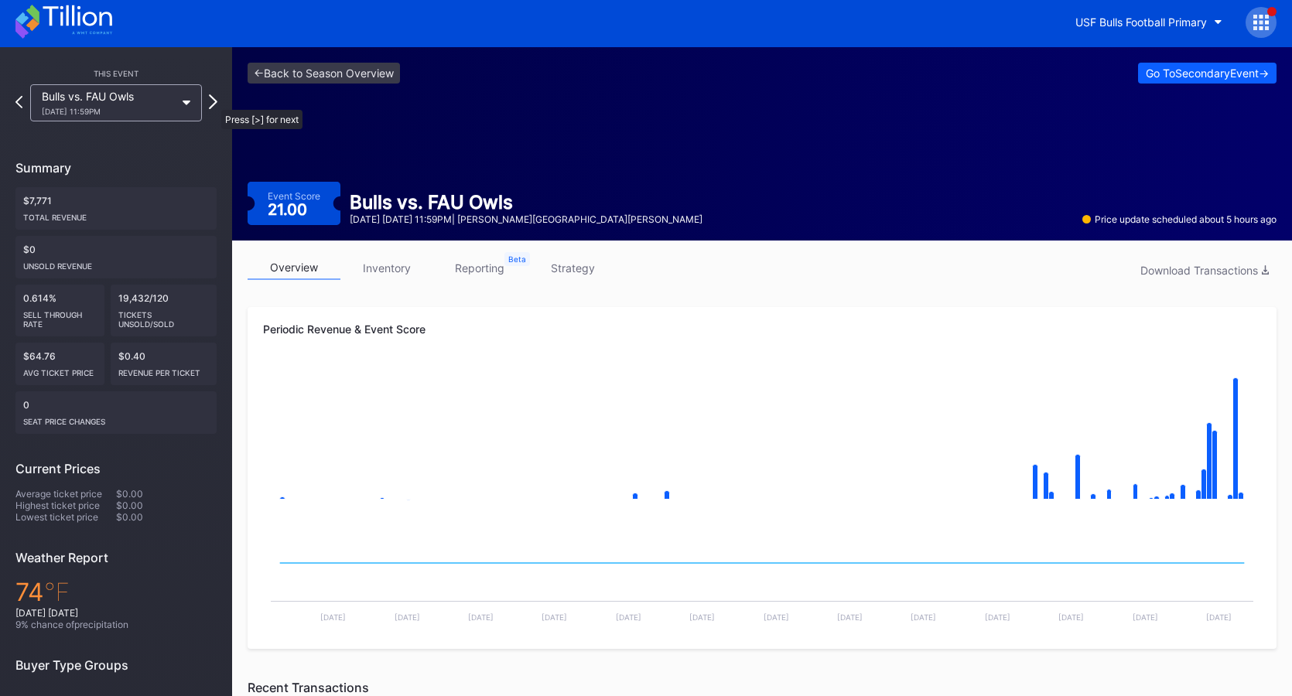
click at [214, 102] on icon at bounding box center [213, 101] width 9 height 15
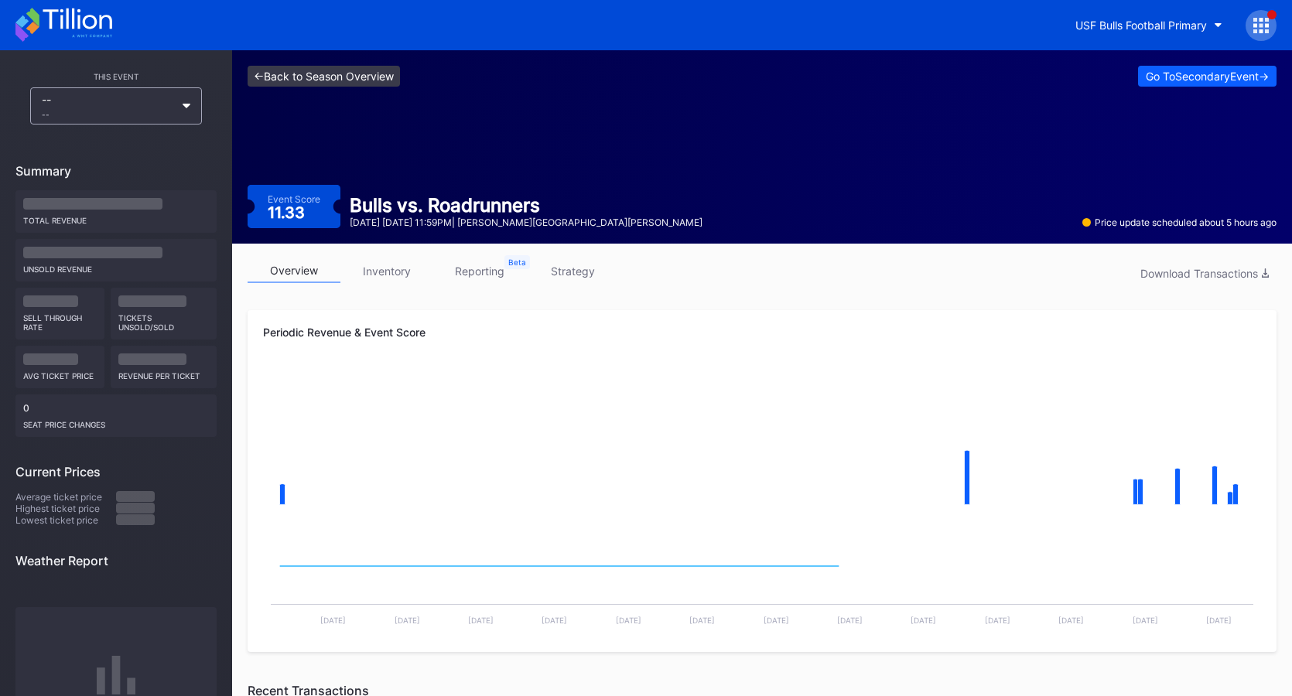
click at [347, 77] on link "<- Back to Season Overview" at bounding box center [324, 76] width 152 height 21
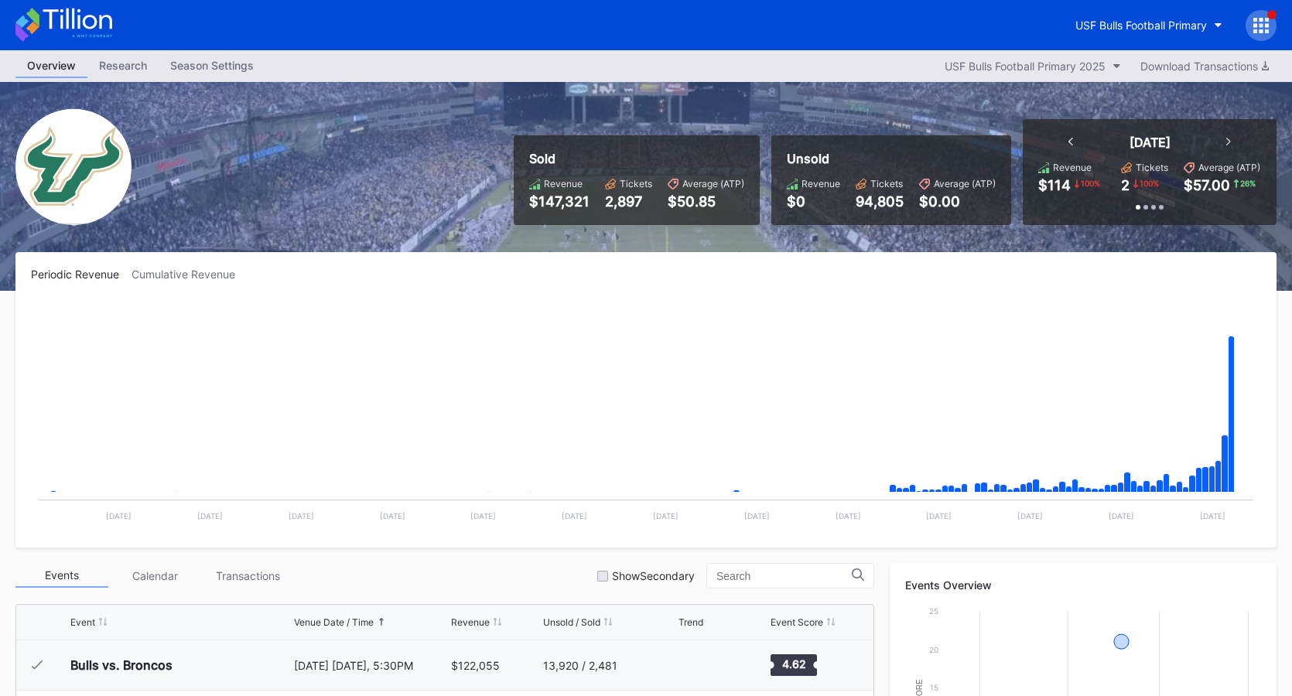
click at [89, 26] on icon at bounding box center [63, 25] width 97 height 34
click at [1253, 32] on icon at bounding box center [1260, 25] width 15 height 15
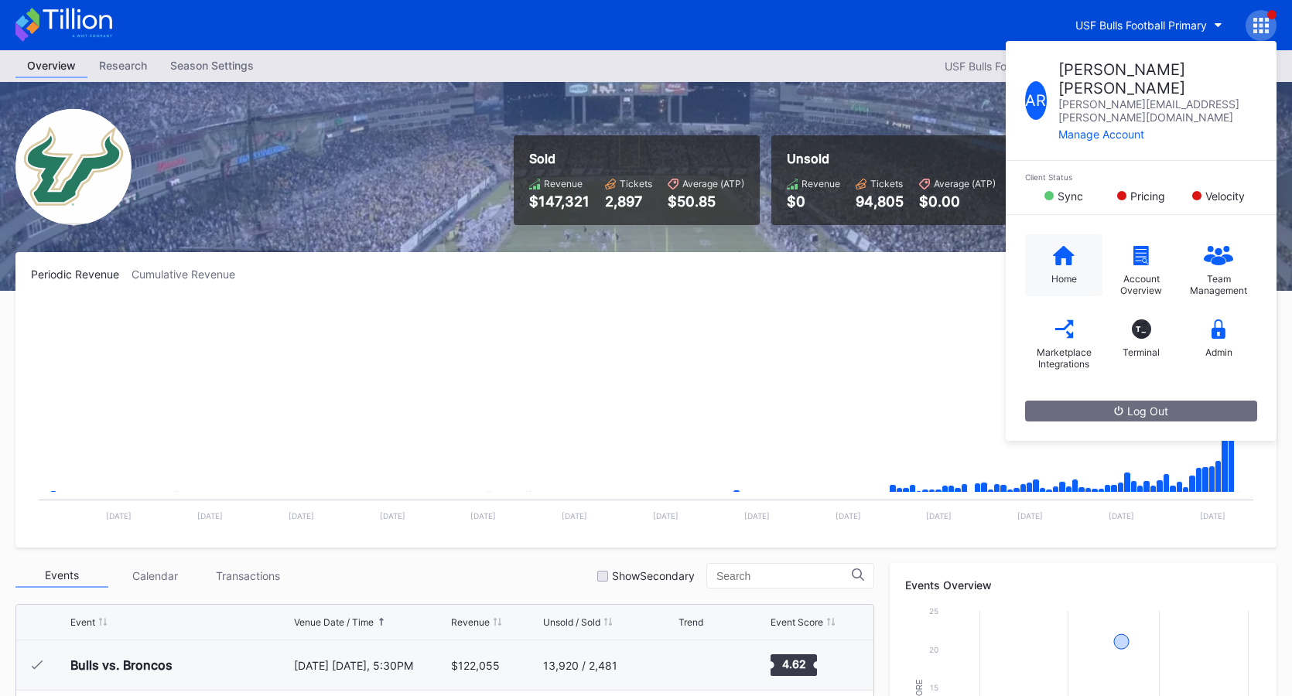
click at [1060, 246] on icon at bounding box center [1064, 255] width 22 height 19
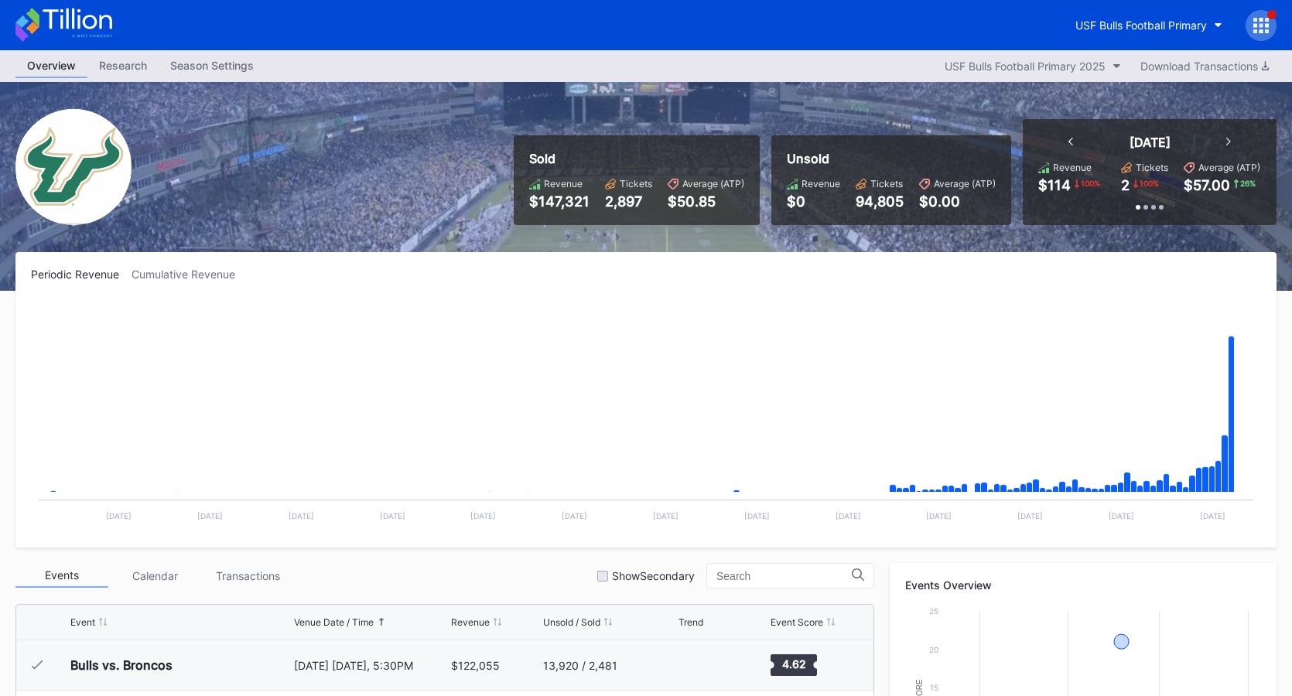
click at [101, 25] on icon at bounding box center [77, 19] width 69 height 21
click at [1132, 17] on button "USF Bulls Football Primary" at bounding box center [1149, 25] width 170 height 29
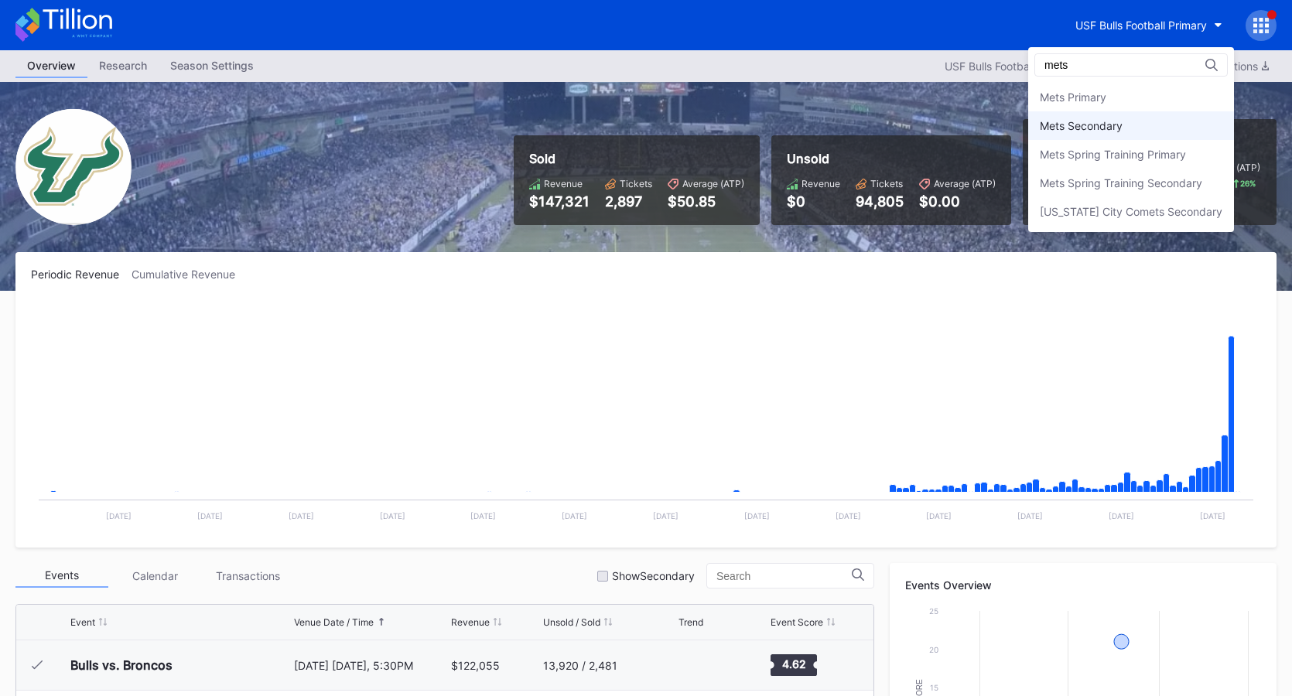
type input "mets"
click at [1105, 131] on div "Mets Secondary" at bounding box center [1081, 125] width 83 height 13
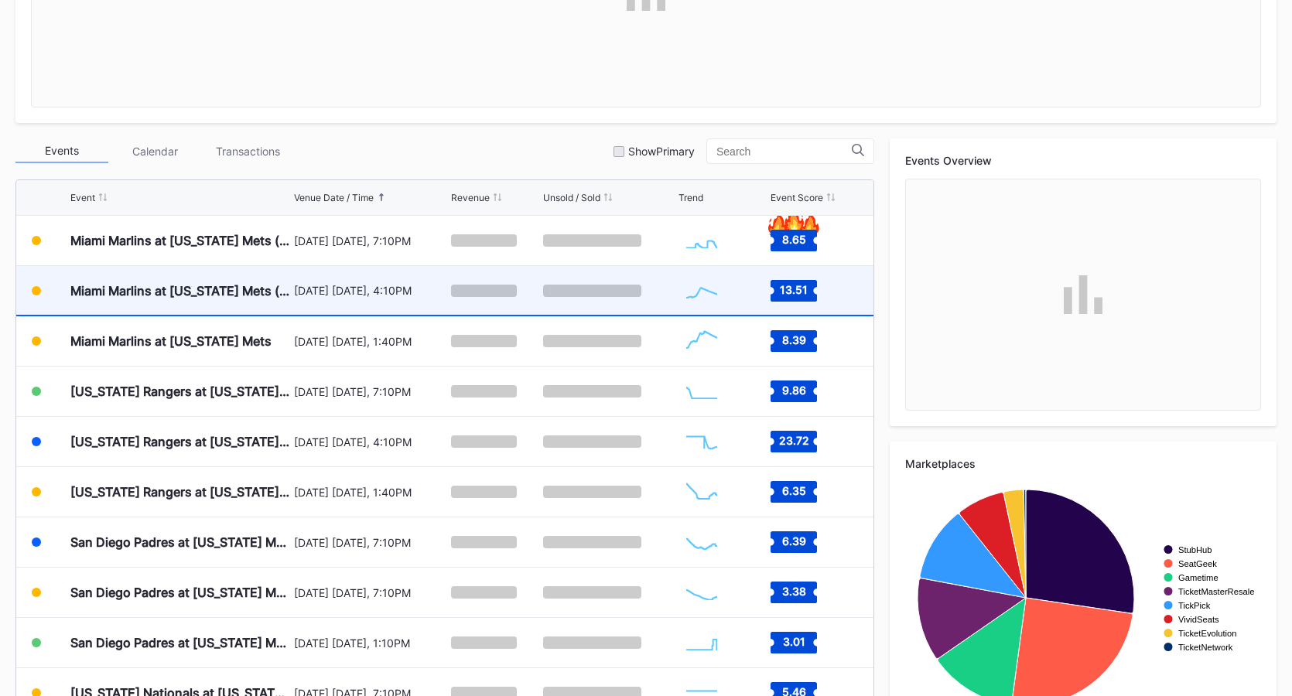
scroll to position [473, 0]
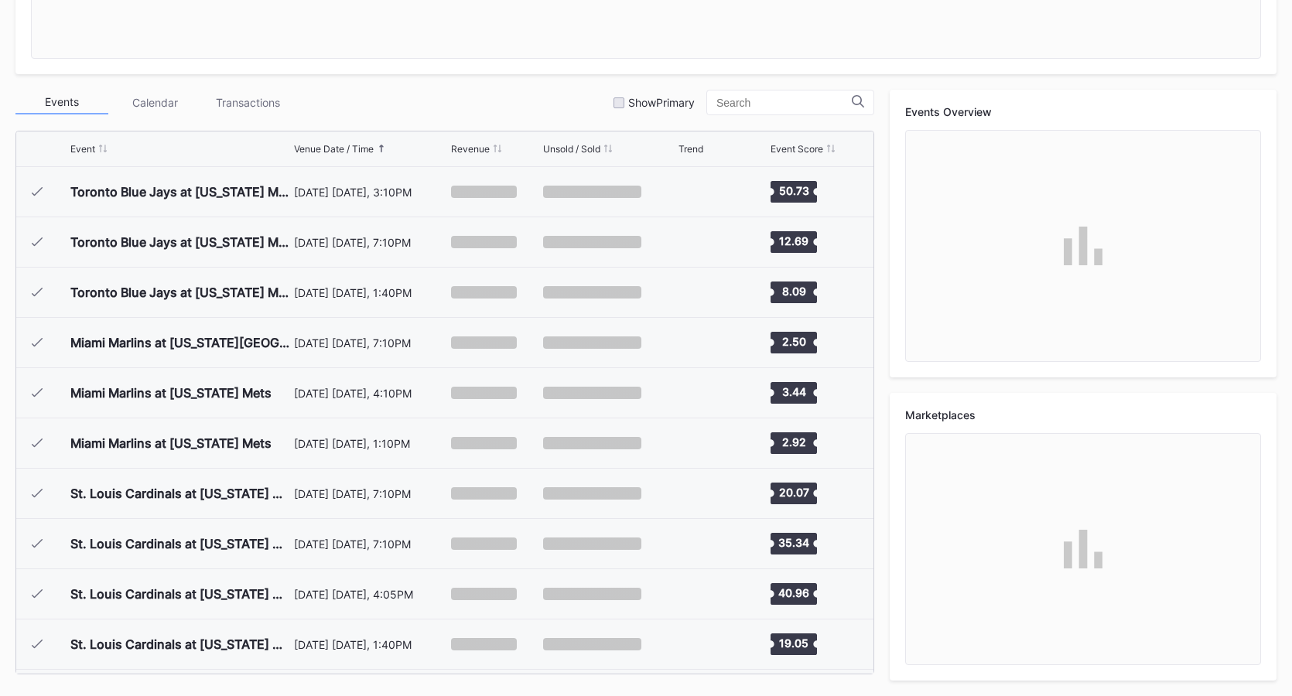
scroll to position [3419, 0]
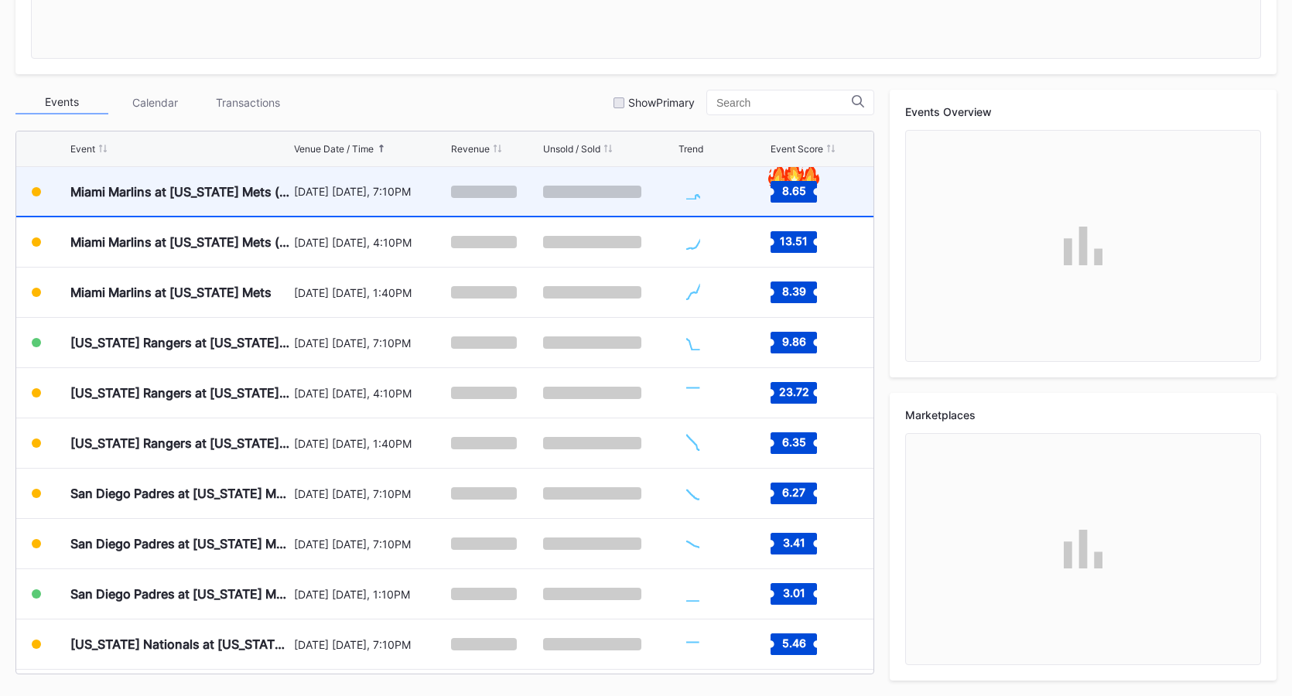
click at [415, 190] on div "[DATE] [DATE], 7:10PM" at bounding box center [371, 191] width 154 height 13
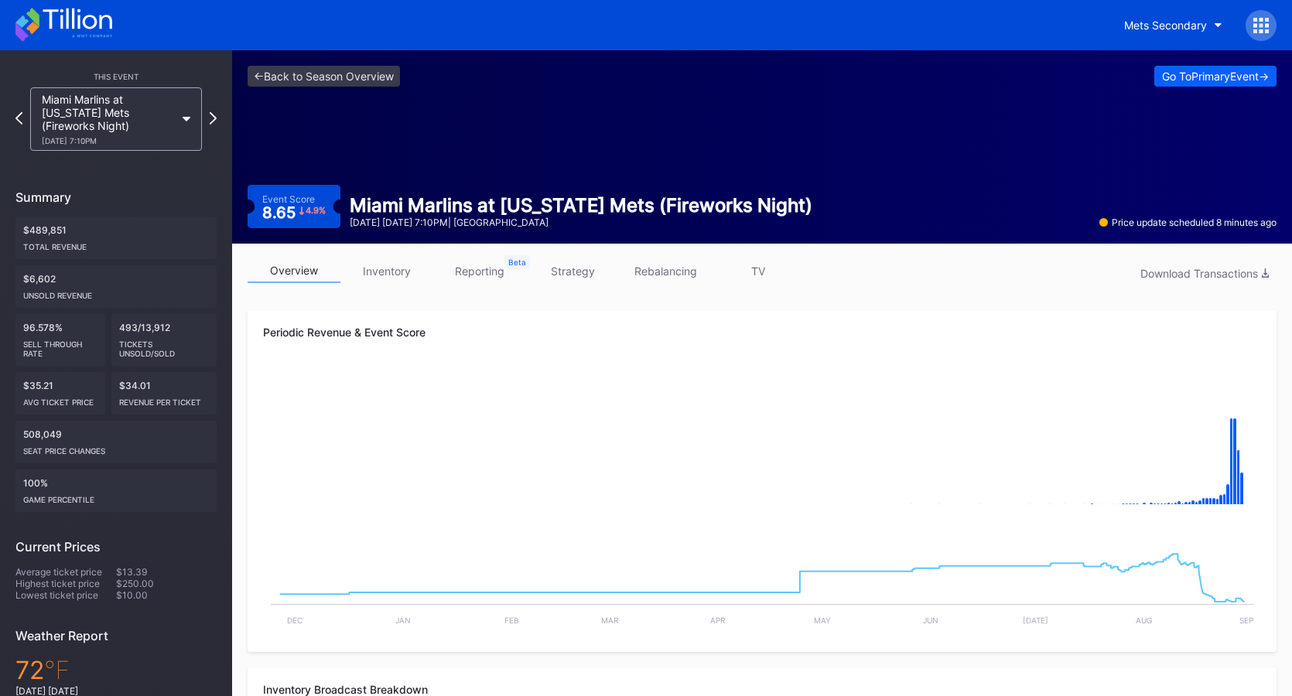
click at [394, 277] on link "inventory" at bounding box center [386, 271] width 93 height 24
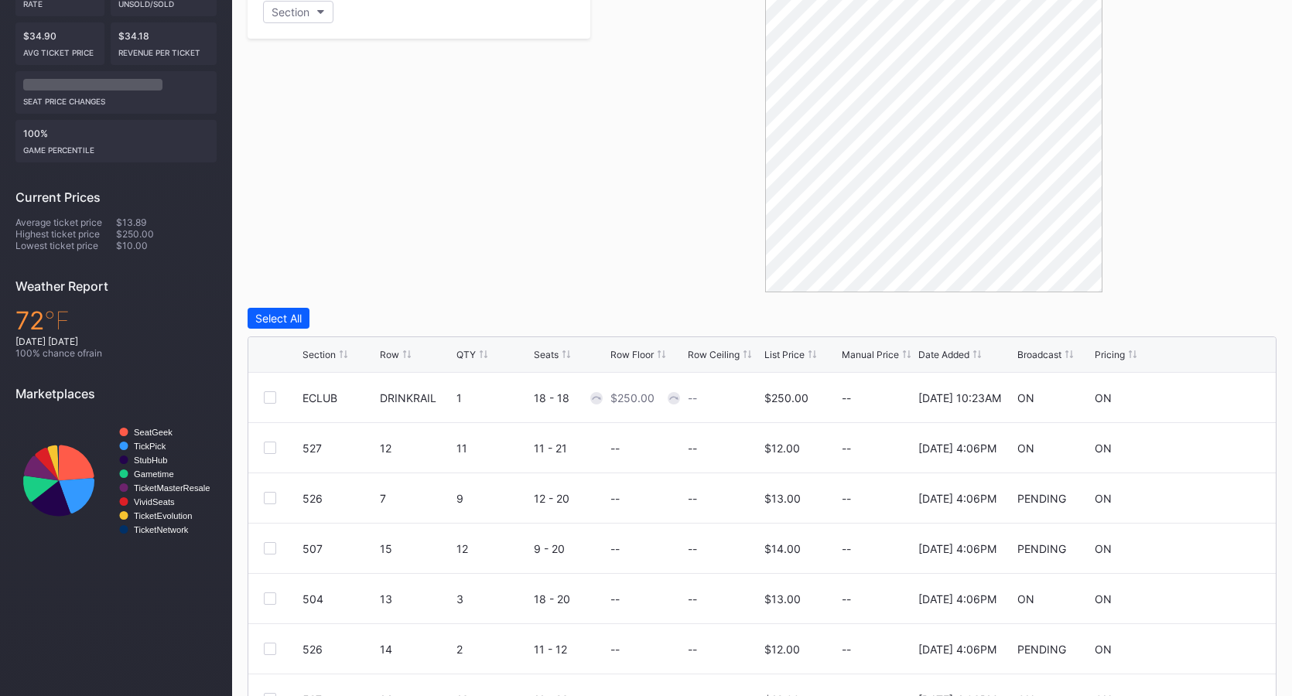
scroll to position [432, 0]
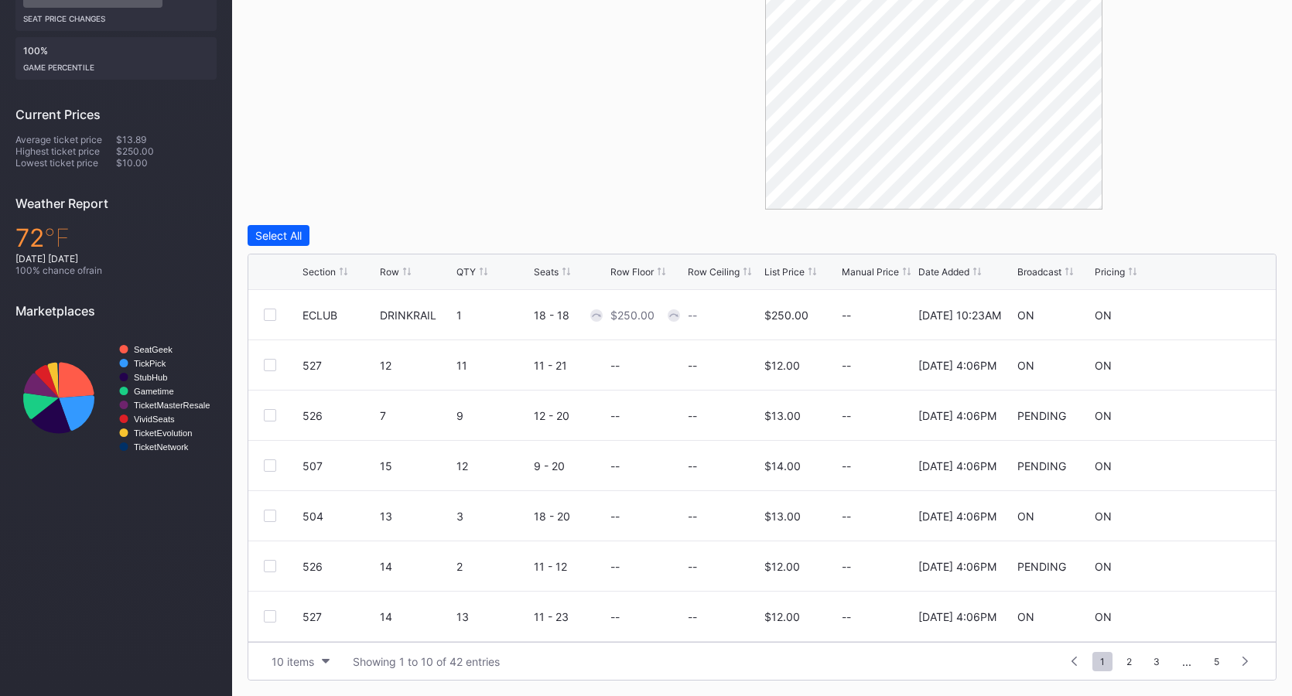
click at [1044, 270] on div "Broadcast" at bounding box center [1039, 272] width 44 height 12
click at [292, 667] on div "10 items" at bounding box center [293, 661] width 43 height 13
click at [316, 600] on div "100 items" at bounding box center [300, 594] width 50 height 13
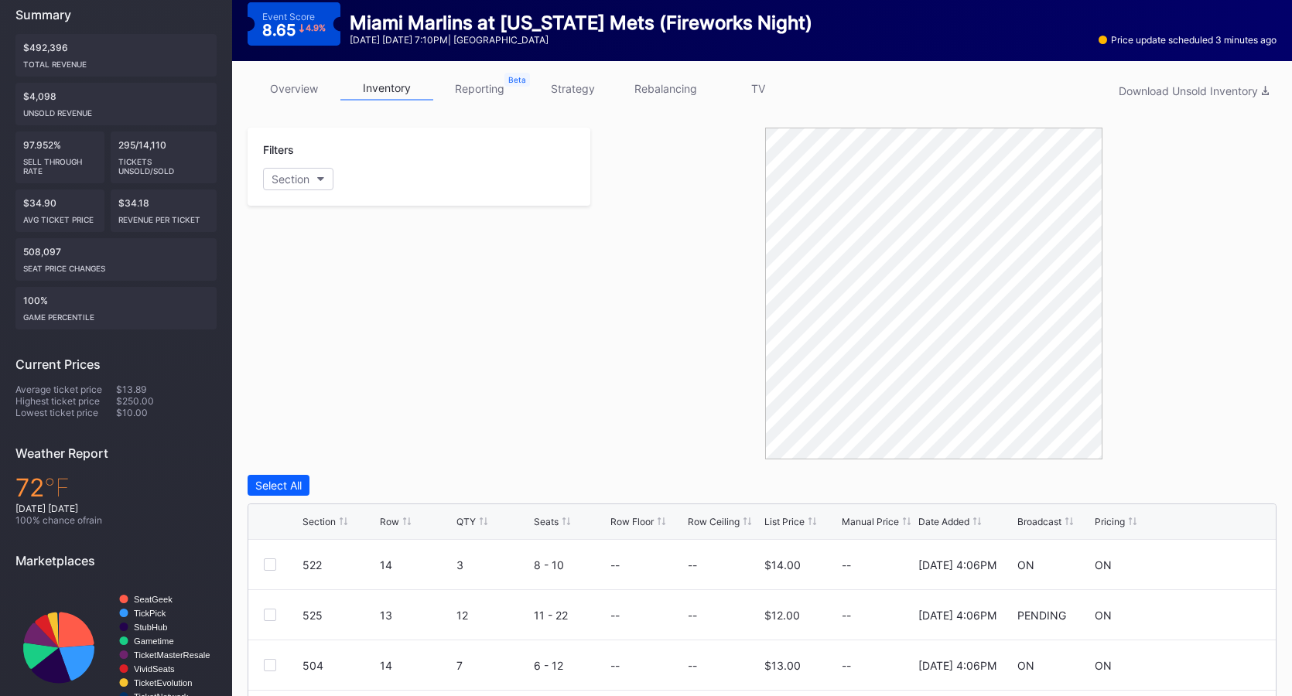
scroll to position [0, 0]
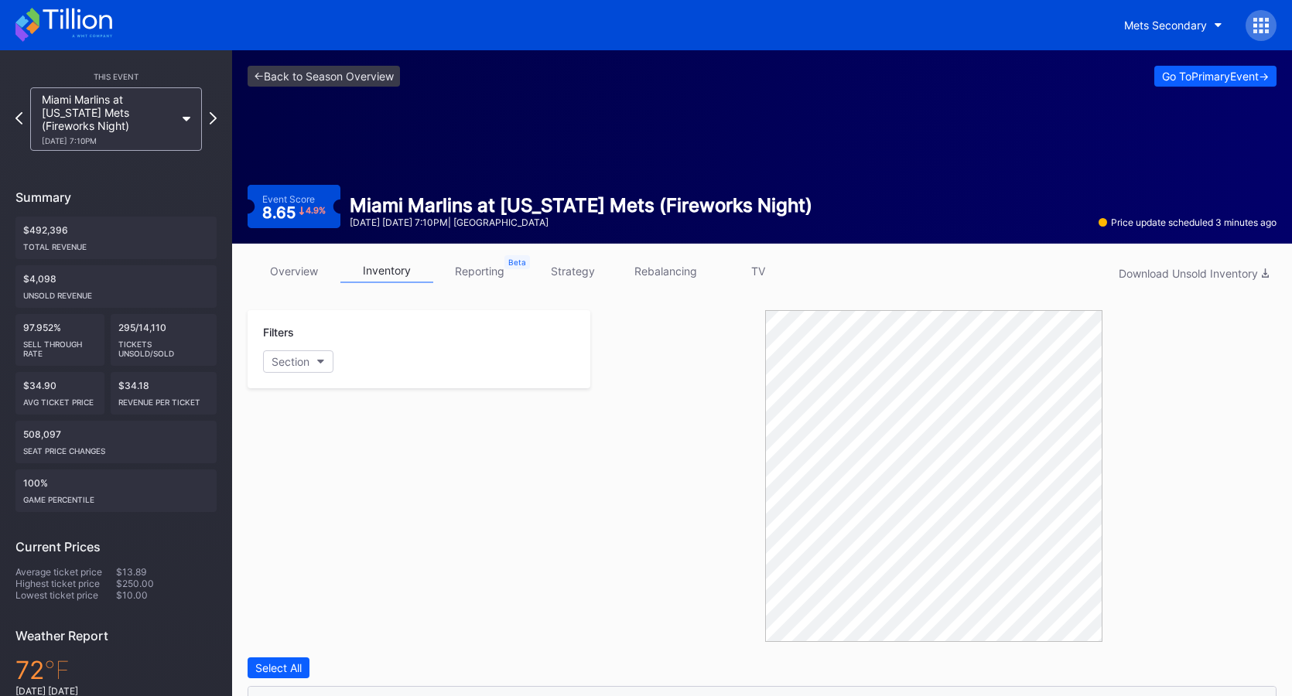
click at [278, 278] on link "overview" at bounding box center [294, 271] width 93 height 24
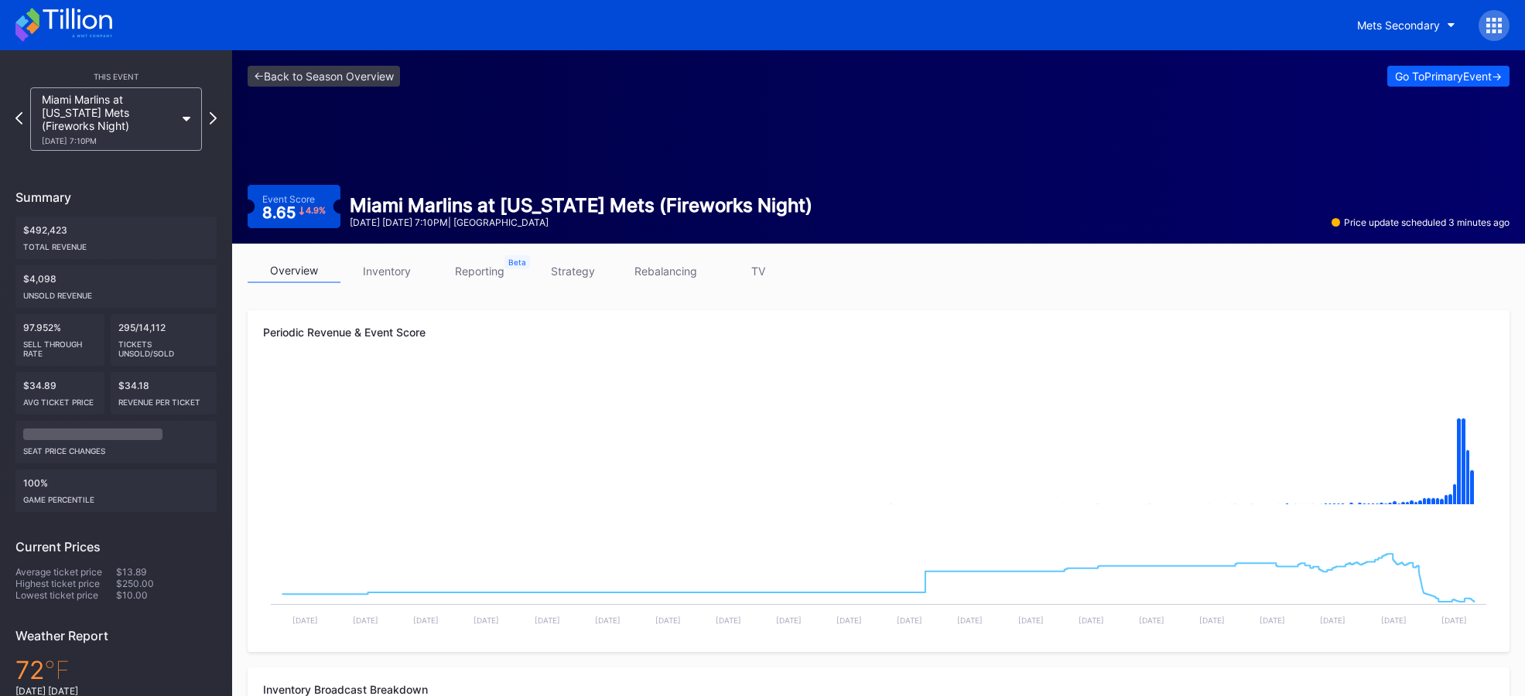
click at [574, 180] on div "<- Back to Season Overview Go To Primary Event -> Event Score 8.65 4.9 % Miami …" at bounding box center [878, 146] width 1293 height 193
click at [377, 84] on link "<- Back to Season Overview" at bounding box center [324, 76] width 152 height 21
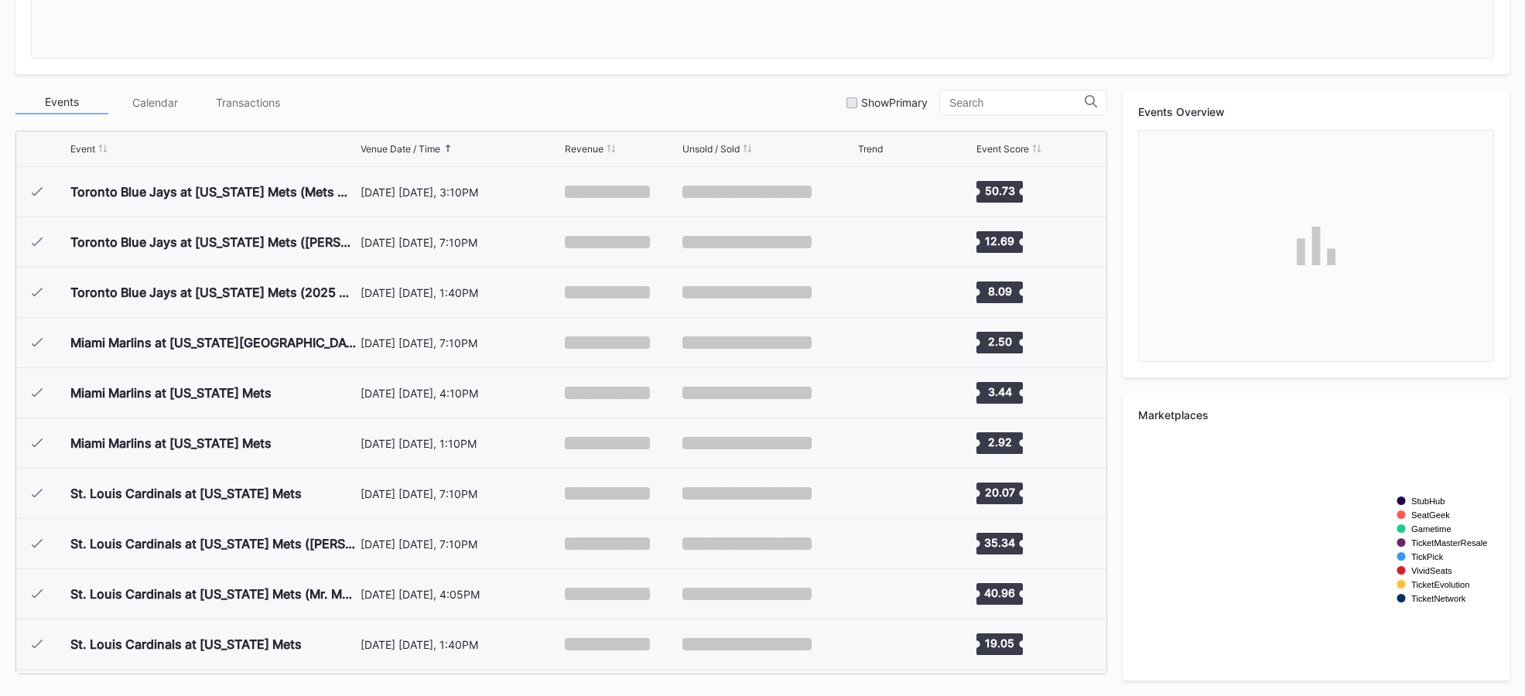
scroll to position [3419, 0]
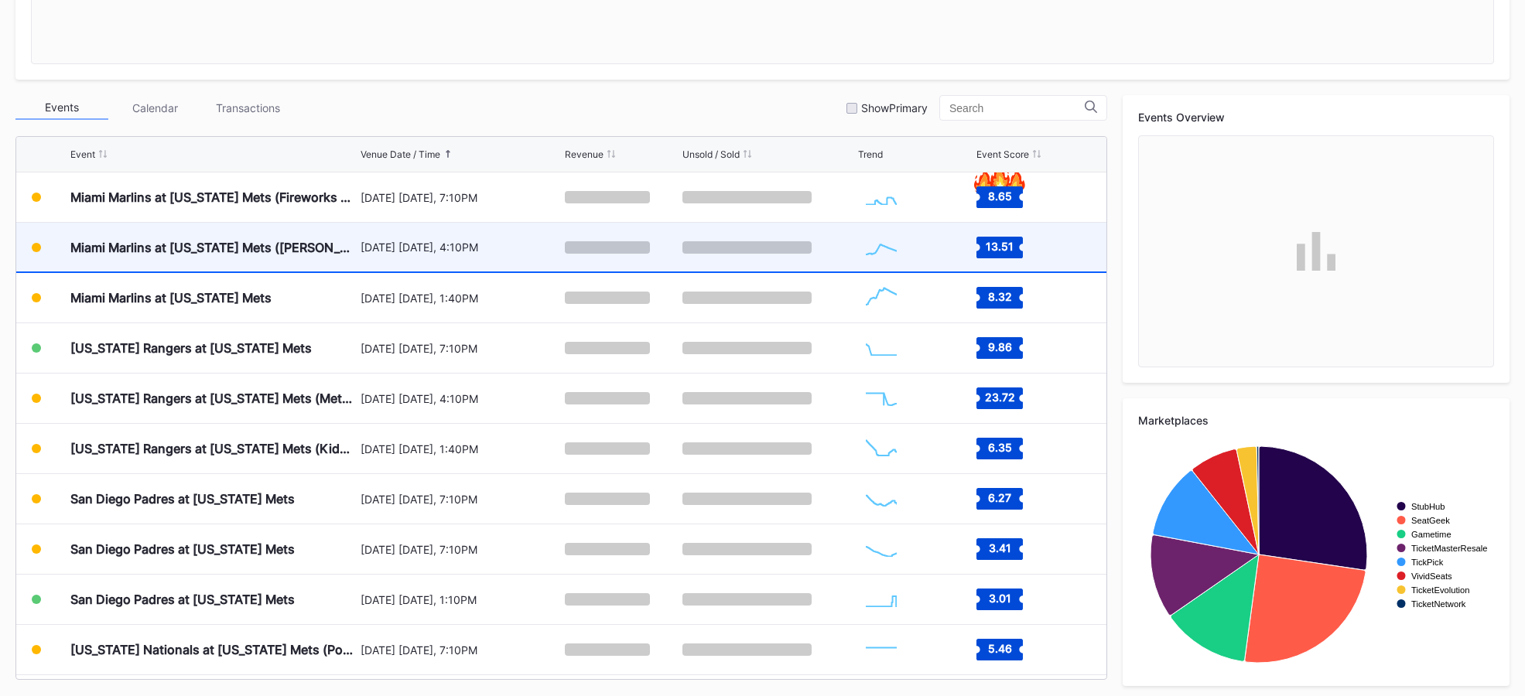
click at [509, 241] on div "[DATE] [DATE], 4:10PM" at bounding box center [460, 247] width 200 height 13
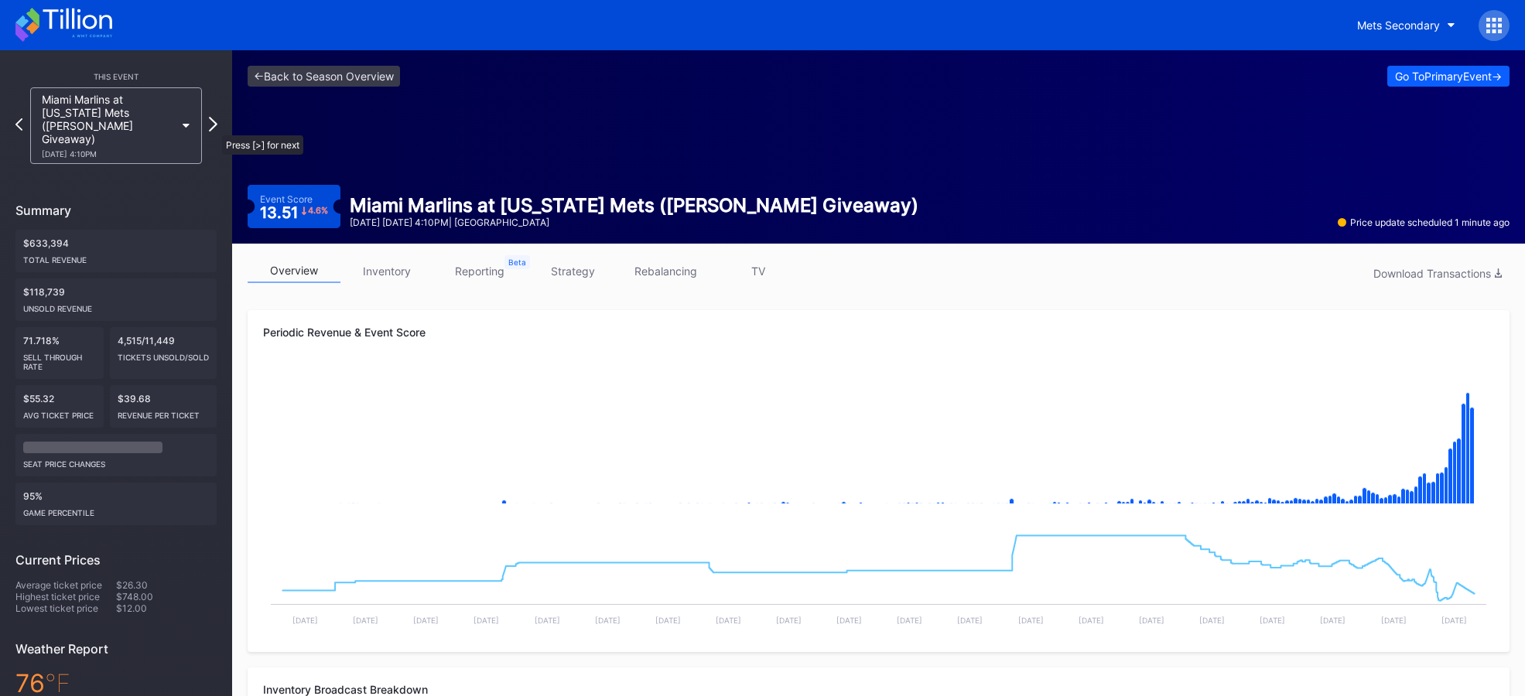
click at [214, 128] on icon at bounding box center [213, 124] width 9 height 15
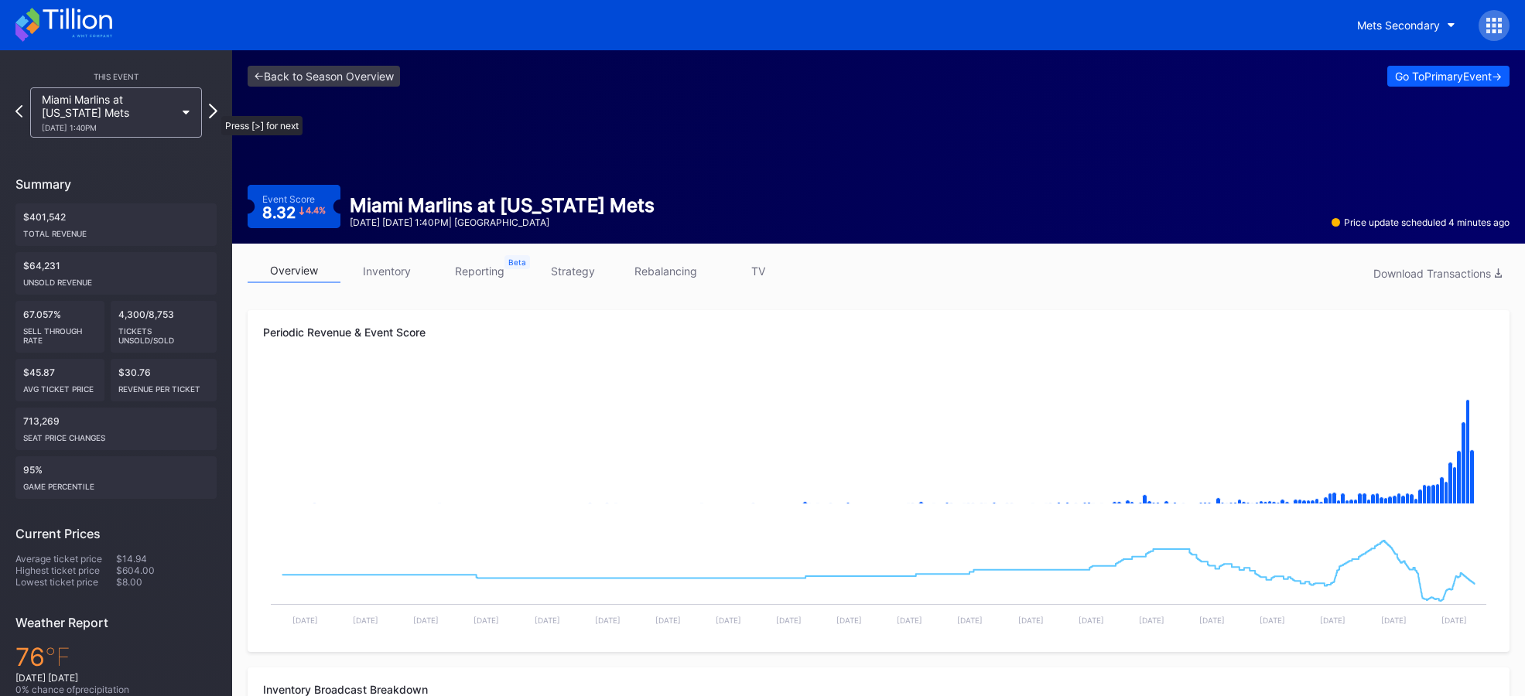
click at [214, 108] on icon at bounding box center [213, 111] width 9 height 15
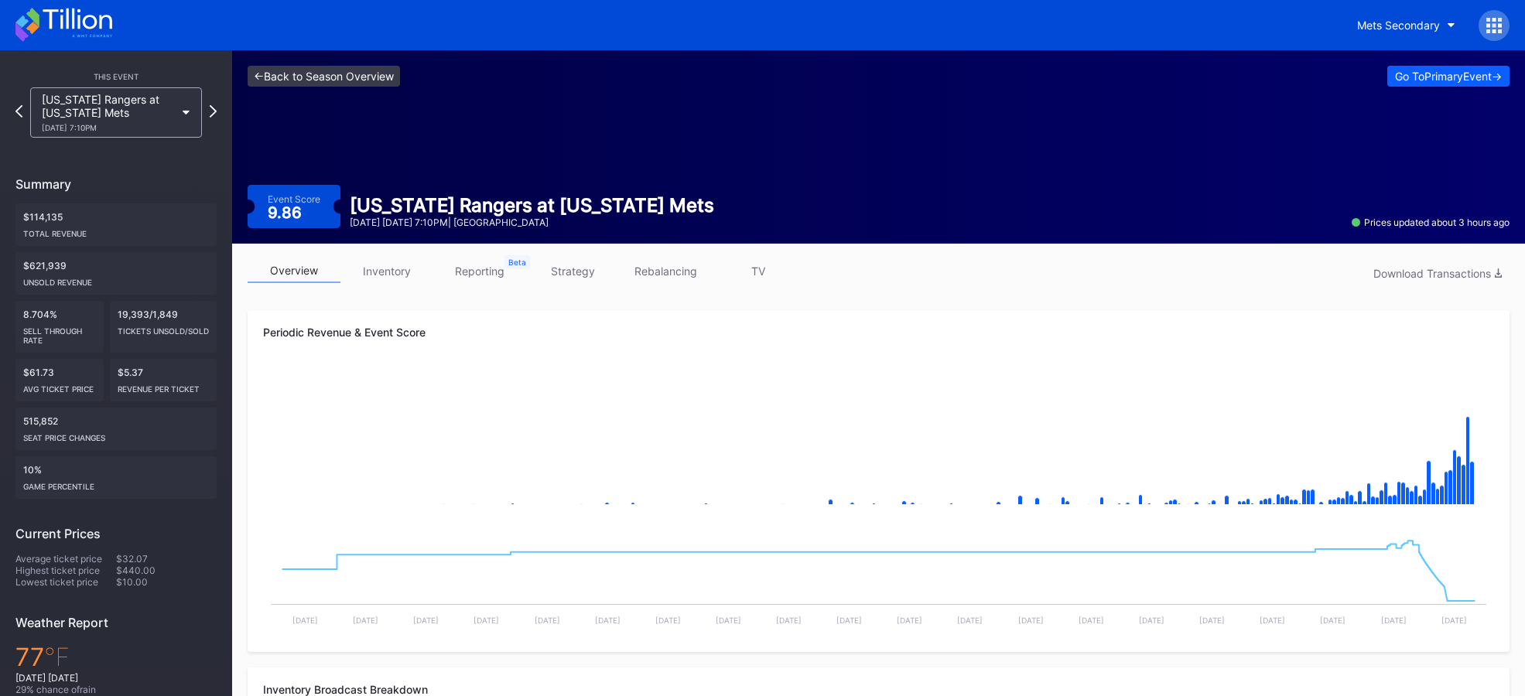
click at [308, 76] on link "<- Back to Season Overview" at bounding box center [324, 76] width 152 height 21
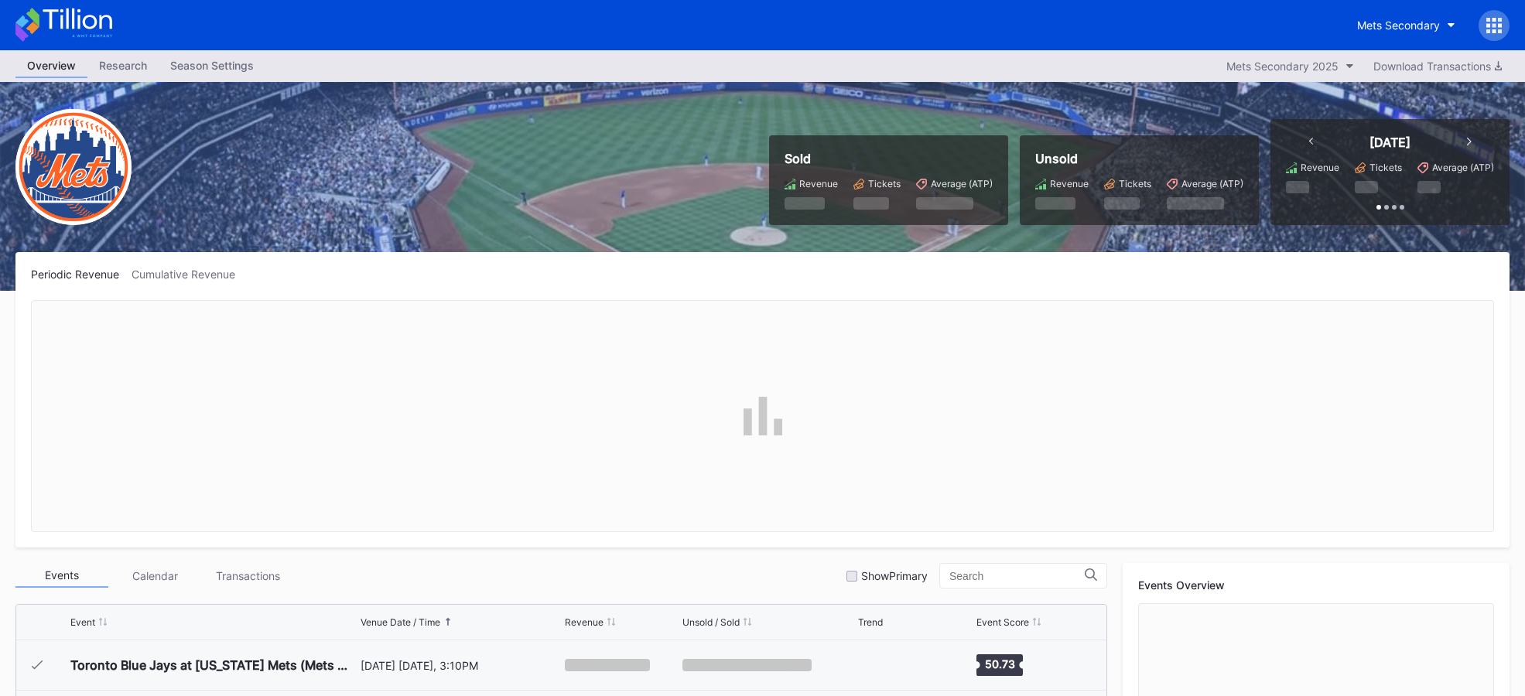
scroll to position [3419, 0]
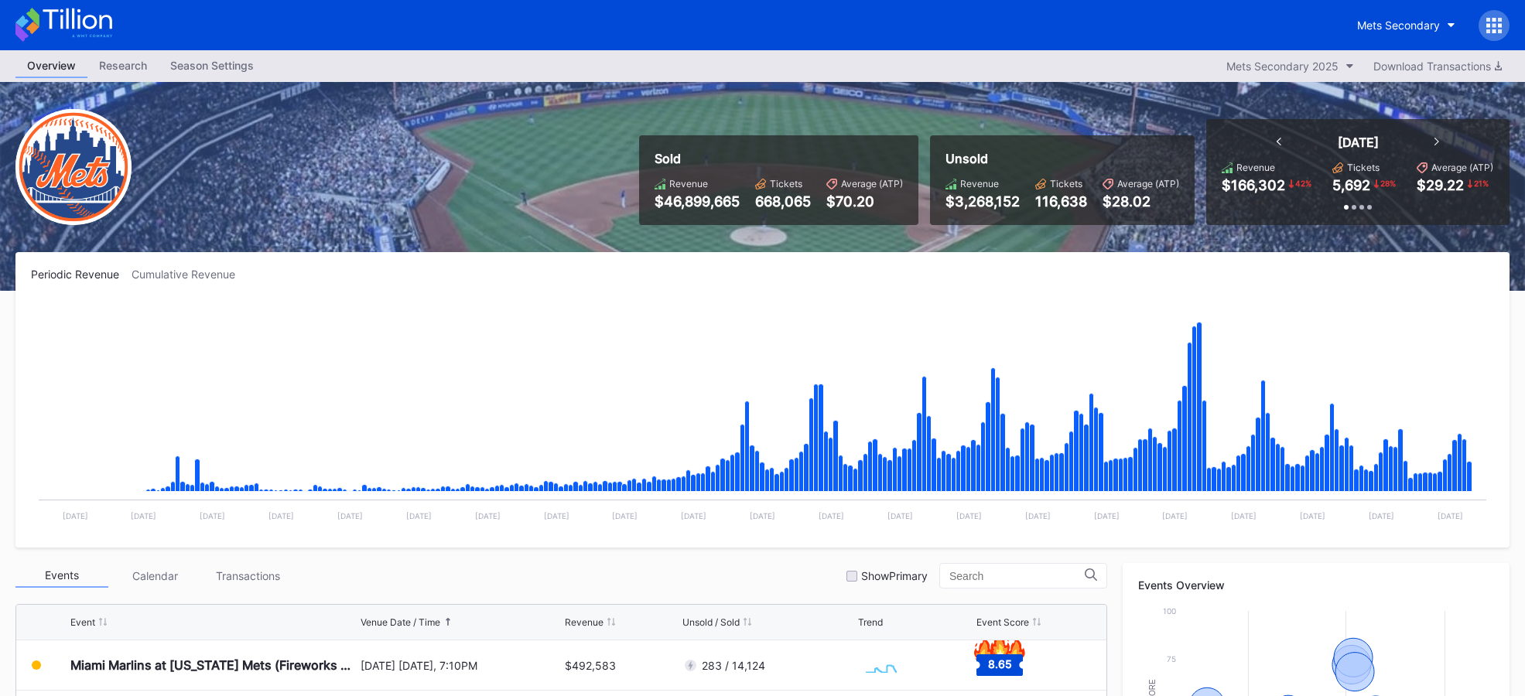
click at [654, 352] on rect "Chart title" at bounding box center [762, 416] width 1463 height 232
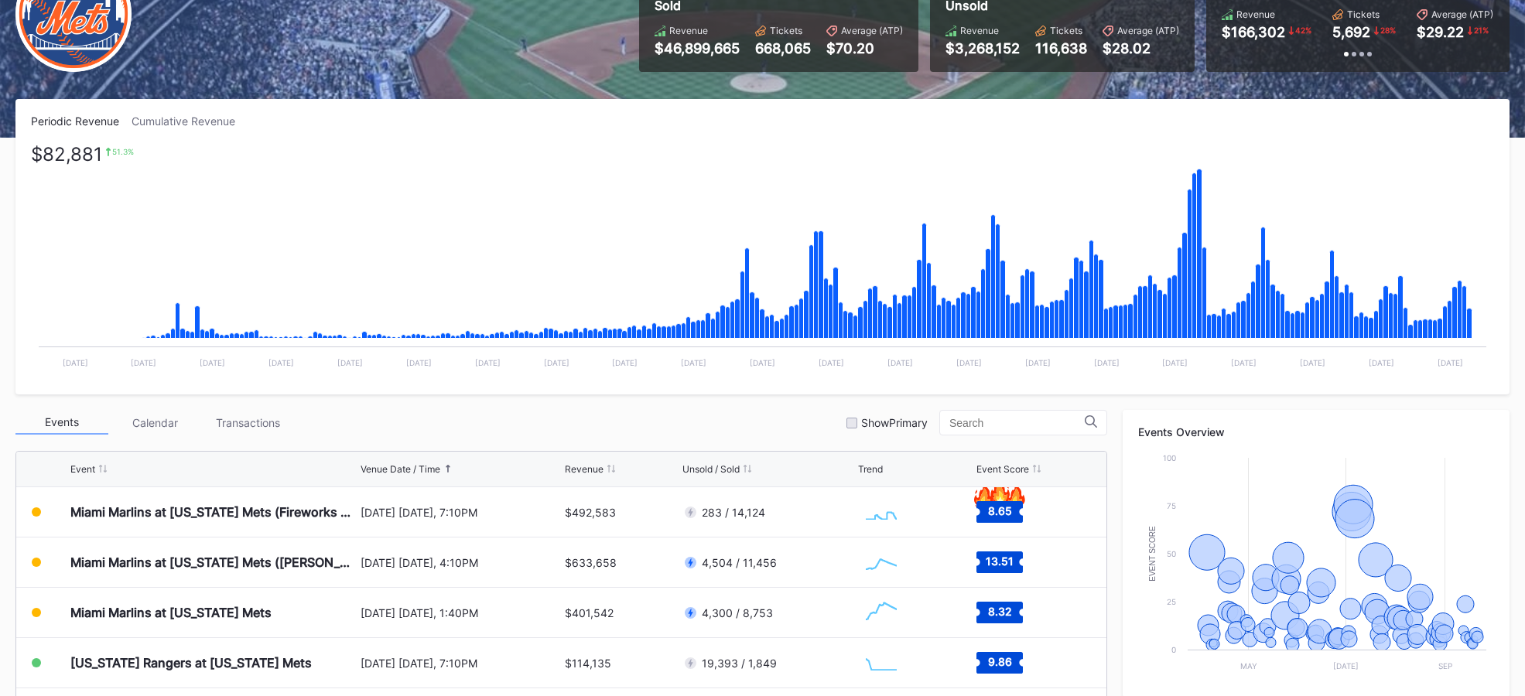
click at [548, 250] on rect "Chart title" at bounding box center [762, 263] width 1463 height 232
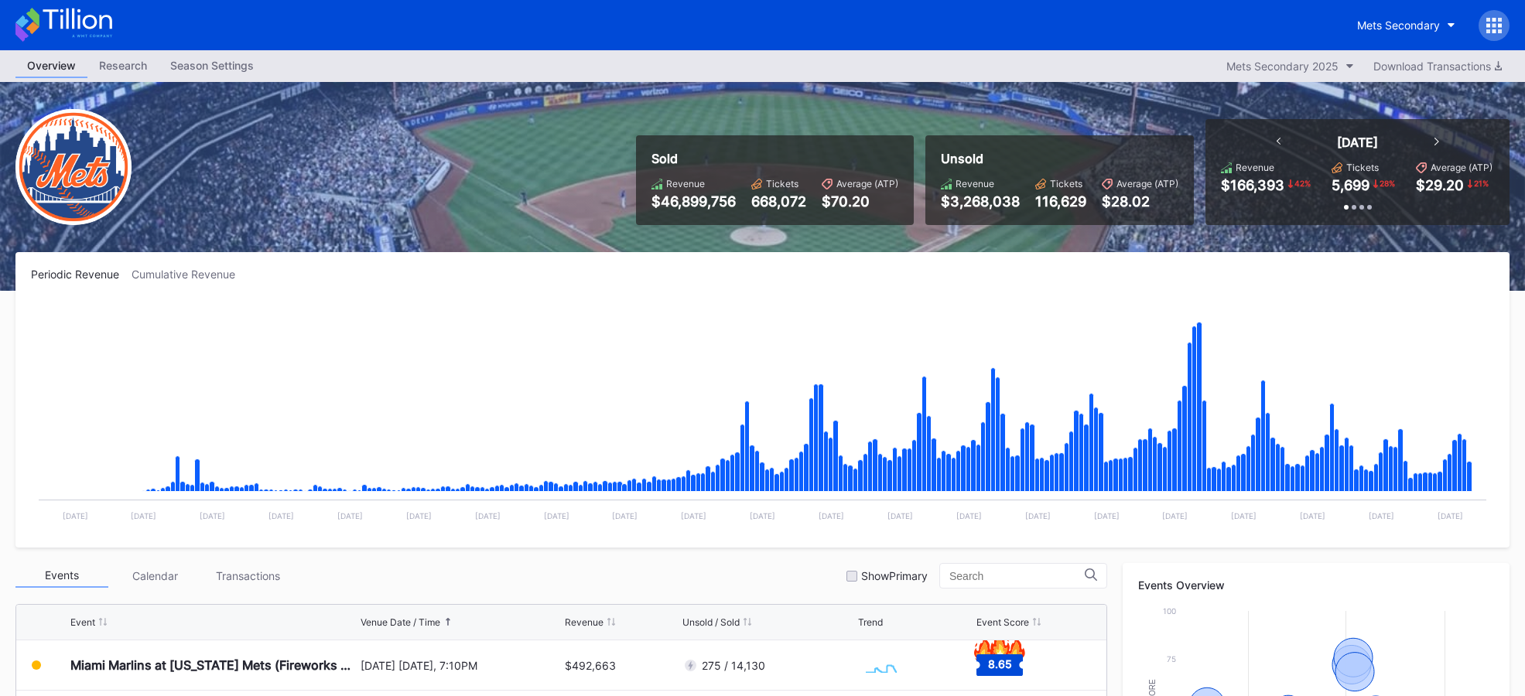
click at [414, 203] on div "Sold Revenue $46,899,756 Tickets 668,072 Average (ATP) $70.20 Unsold Revenue $3…" at bounding box center [762, 186] width 1525 height 209
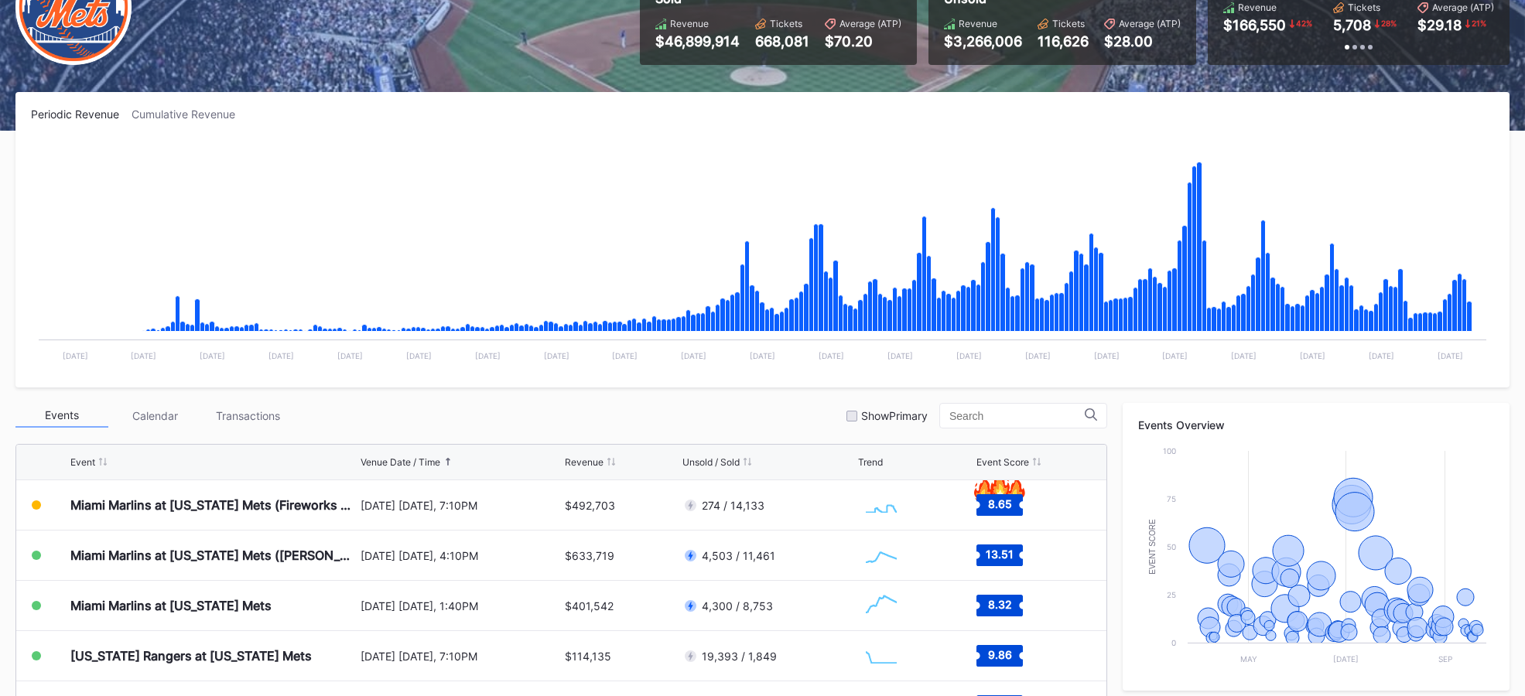
scroll to position [473, 0]
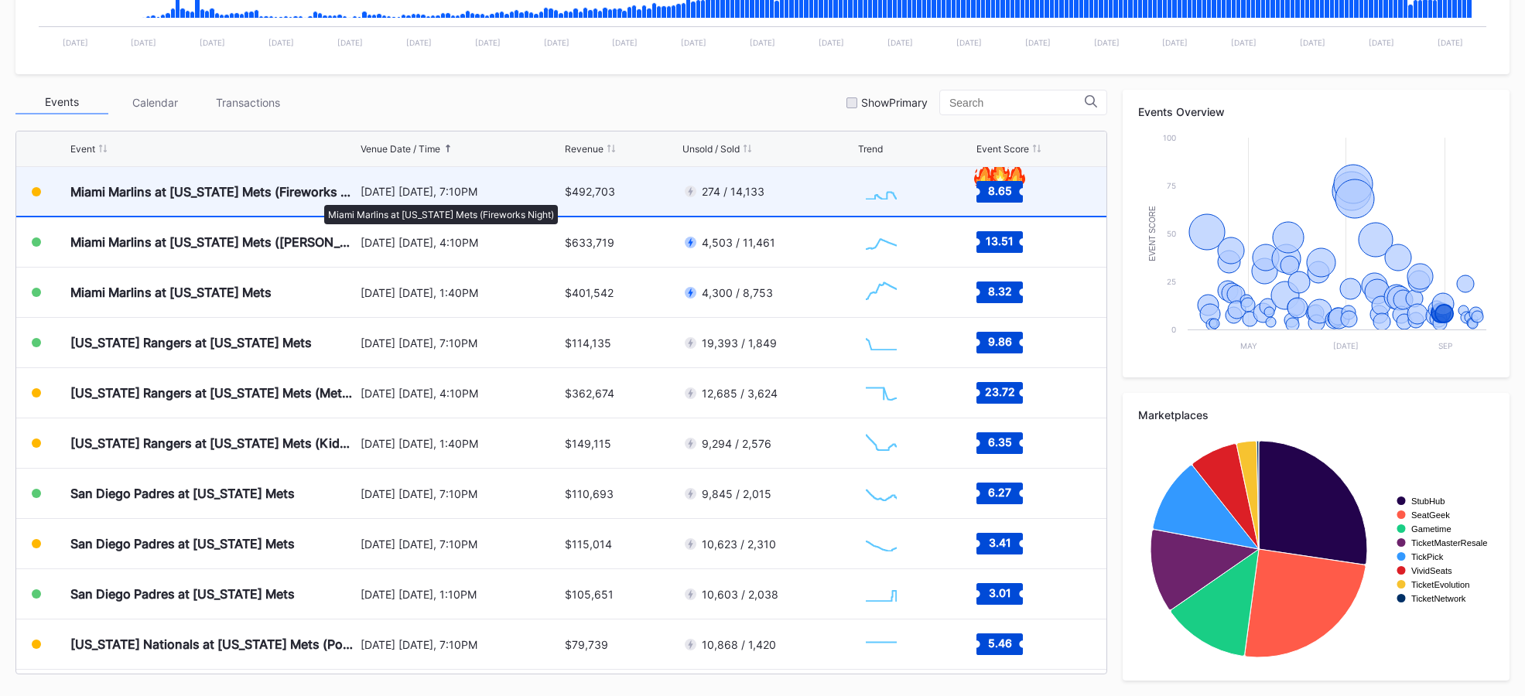
click at [316, 197] on div "Miami Marlins at [US_STATE] Mets (Fireworks Night)" at bounding box center [213, 191] width 286 height 15
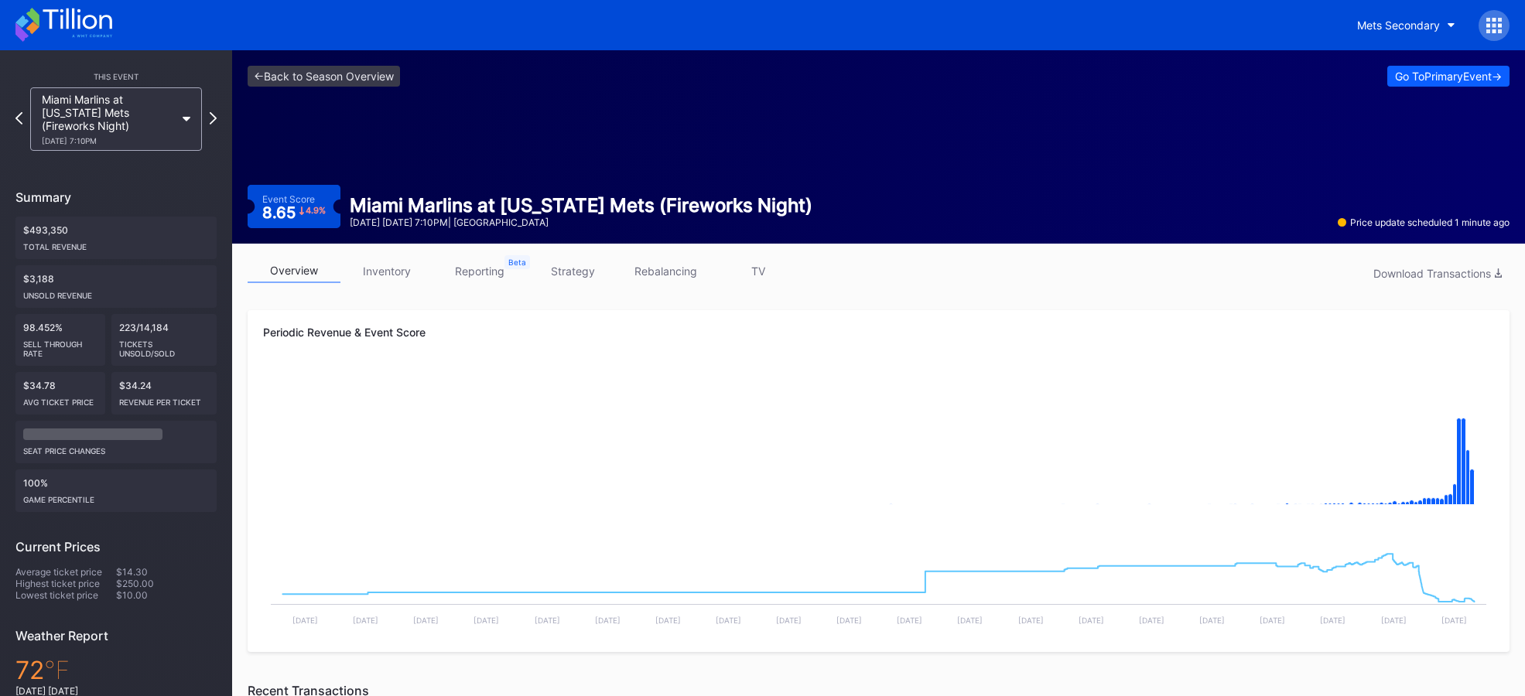
click at [374, 269] on link "inventory" at bounding box center [386, 271] width 93 height 24
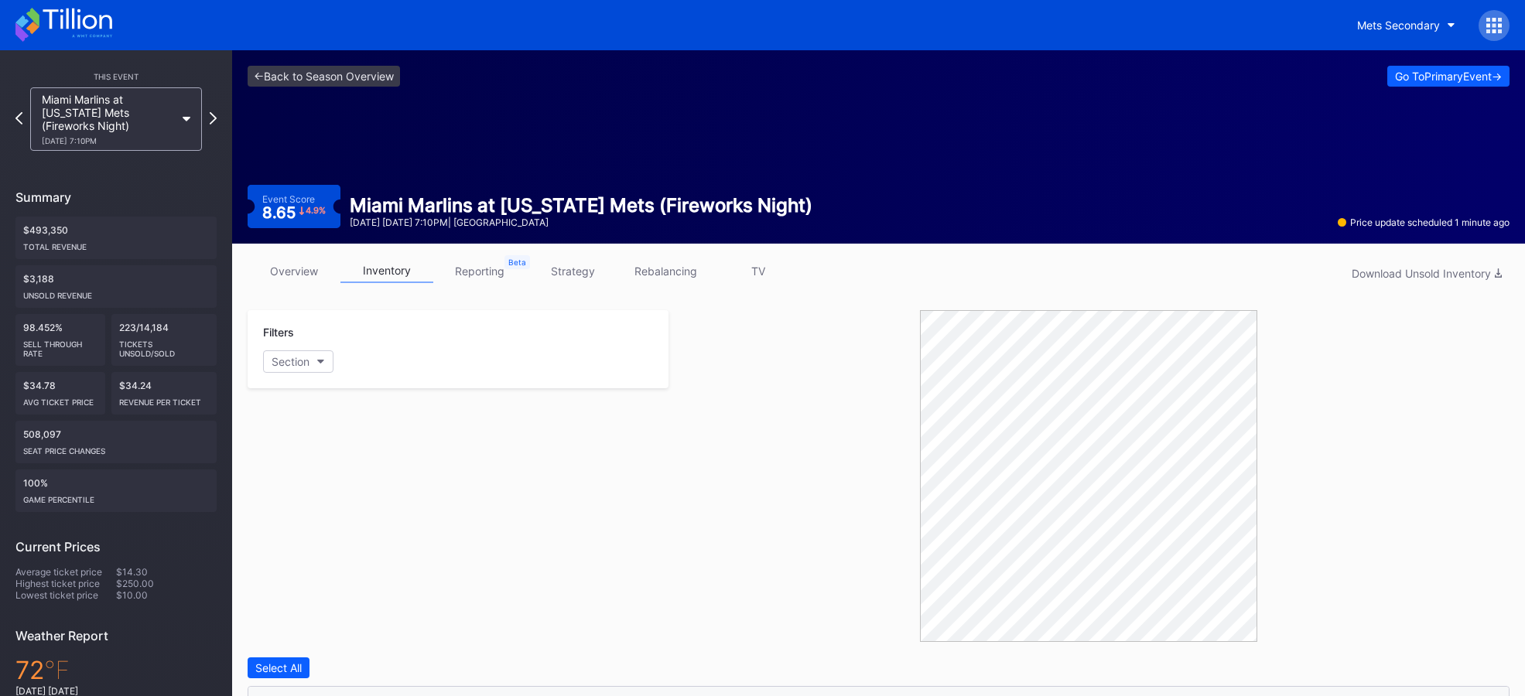
click at [564, 271] on link "strategy" at bounding box center [572, 271] width 93 height 24
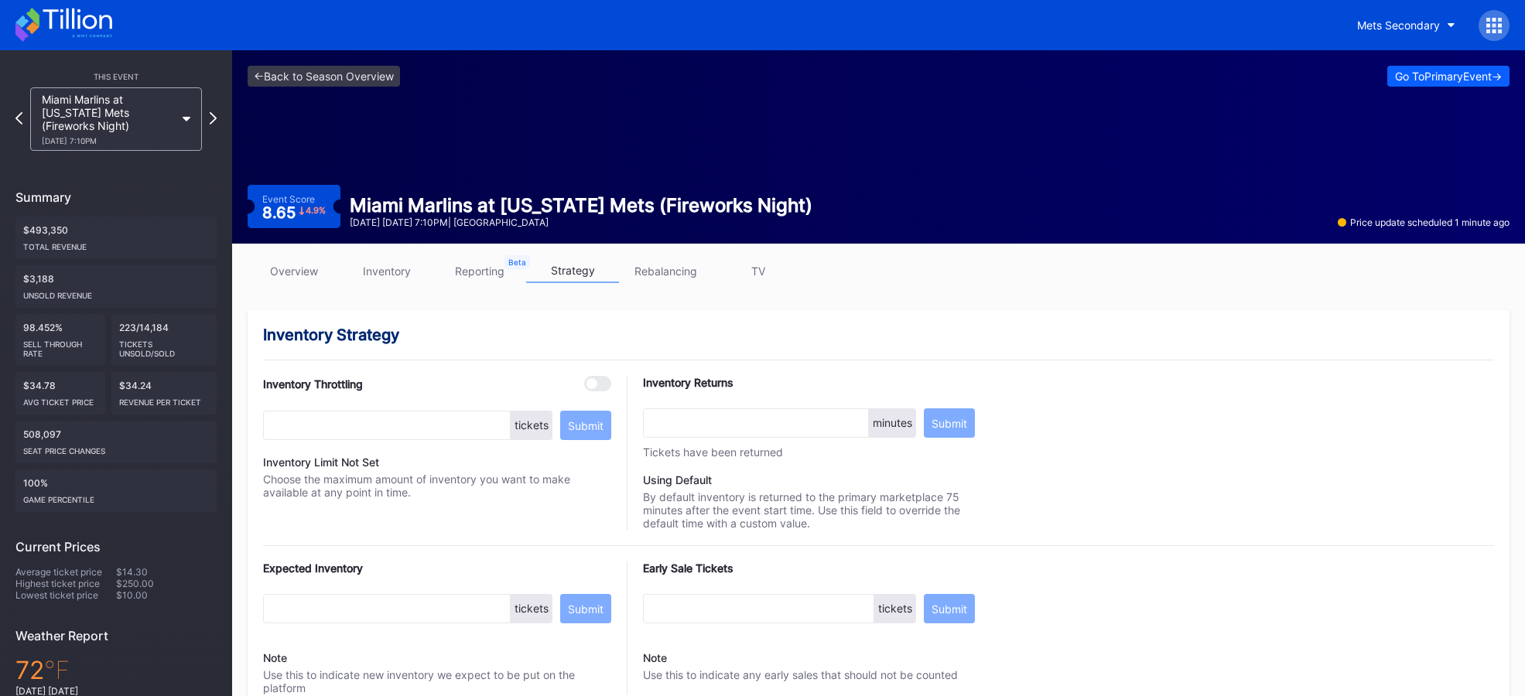
click at [295, 264] on link "overview" at bounding box center [294, 271] width 93 height 24
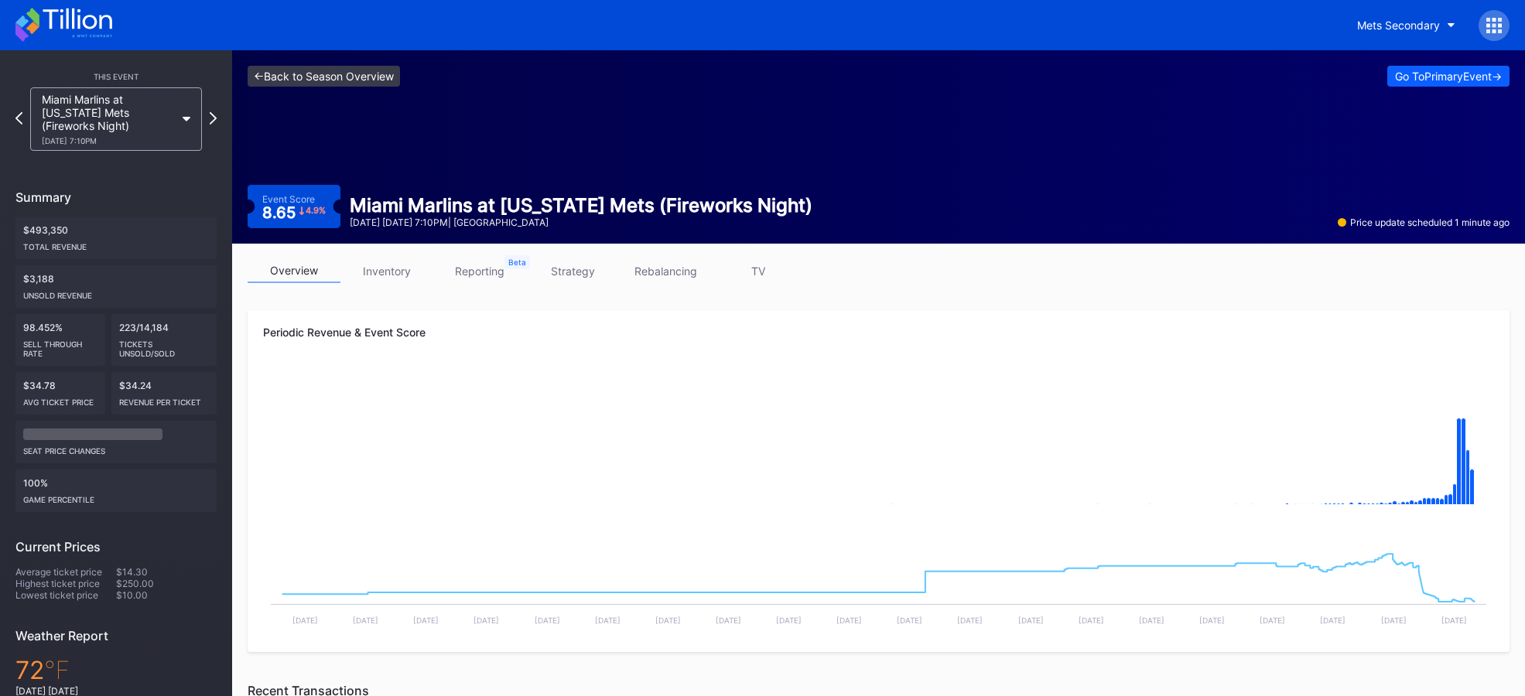
click at [334, 74] on link "<- Back to Season Overview" at bounding box center [324, 76] width 152 height 21
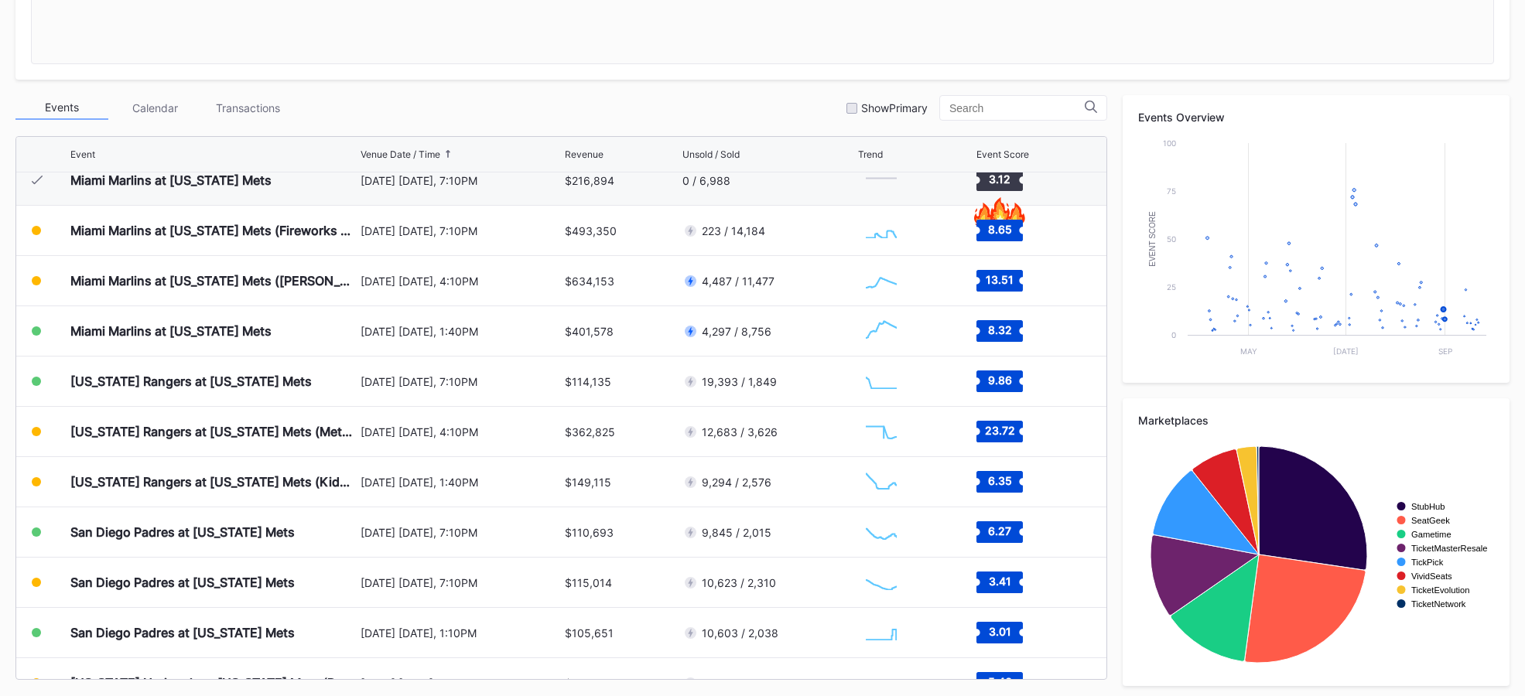
scroll to position [3367, 0]
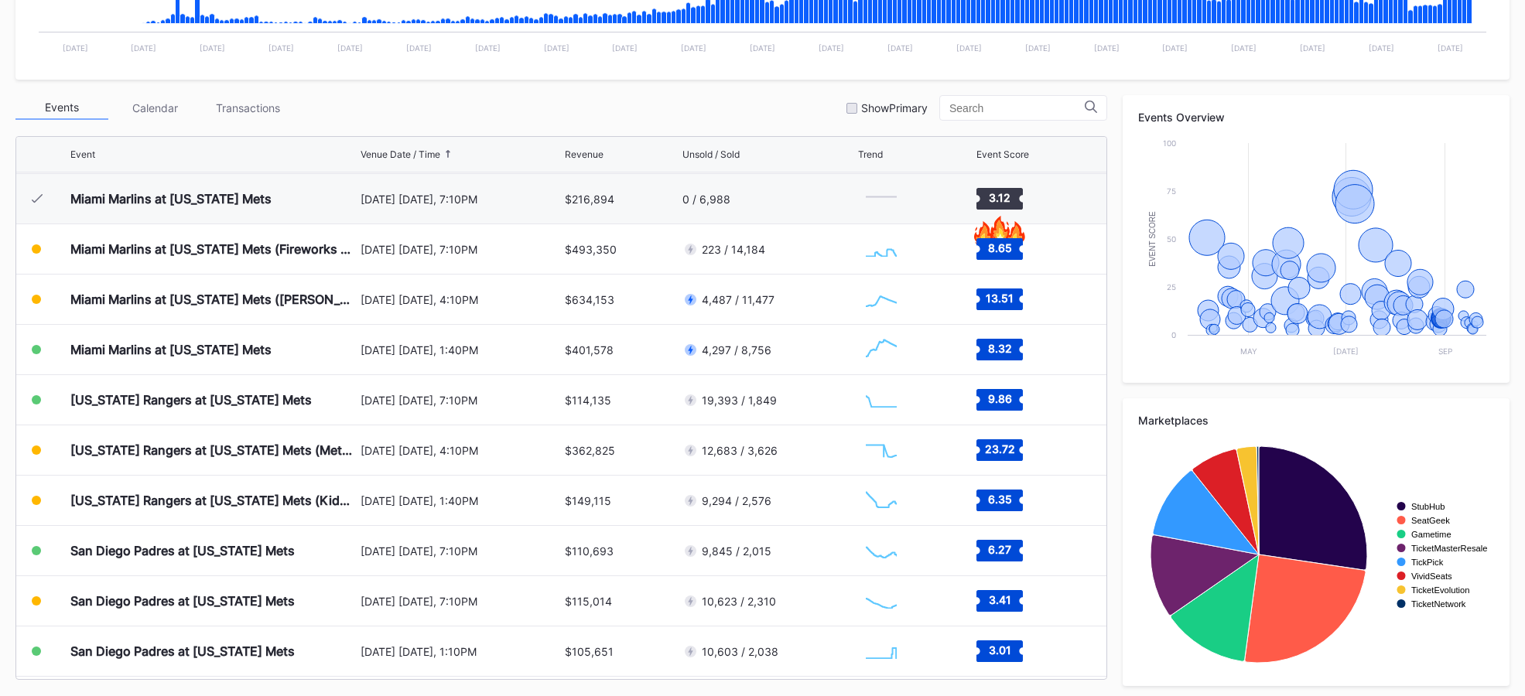
click at [503, 273] on div "Miami Marlins at [US_STATE] Mets (Fireworks Night) [DATE] [DATE], 7:10PM $493,3…" at bounding box center [561, 249] width 1090 height 50
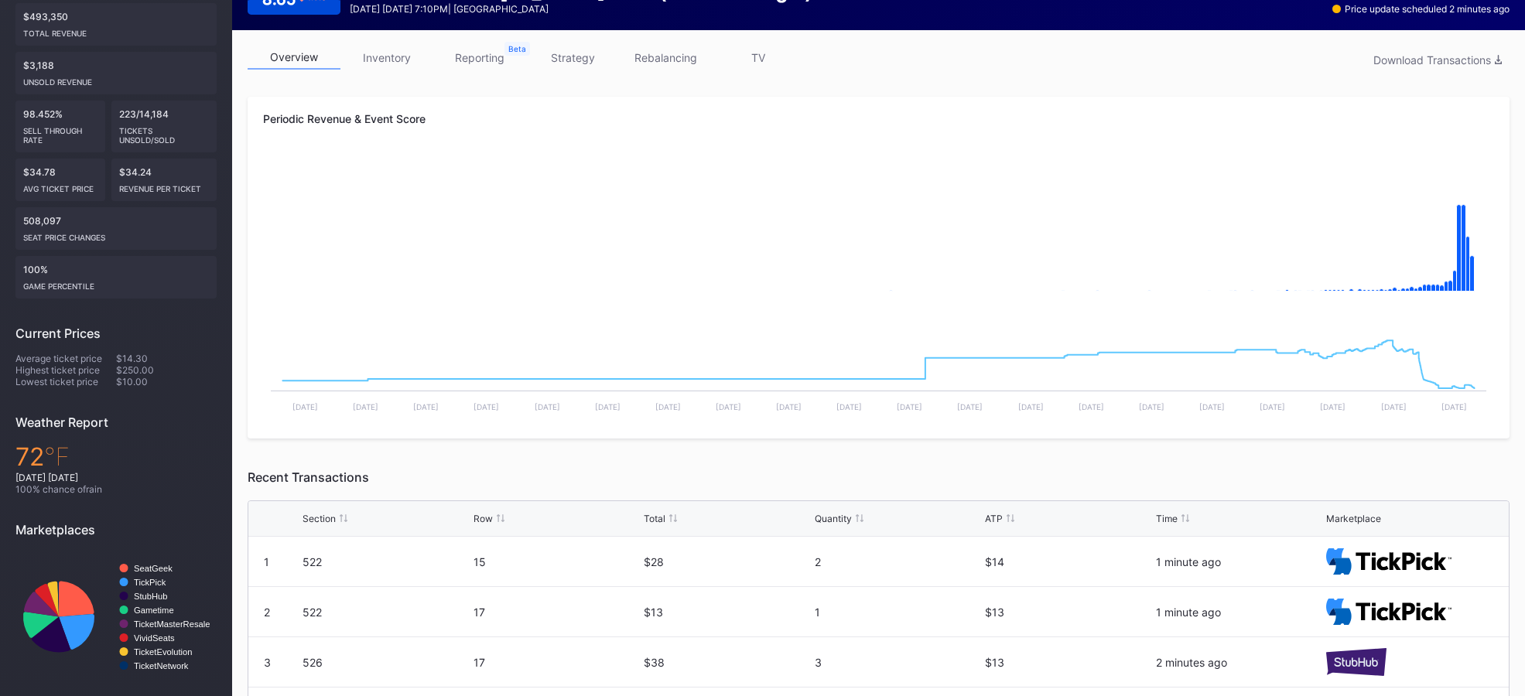
scroll to position [460, 0]
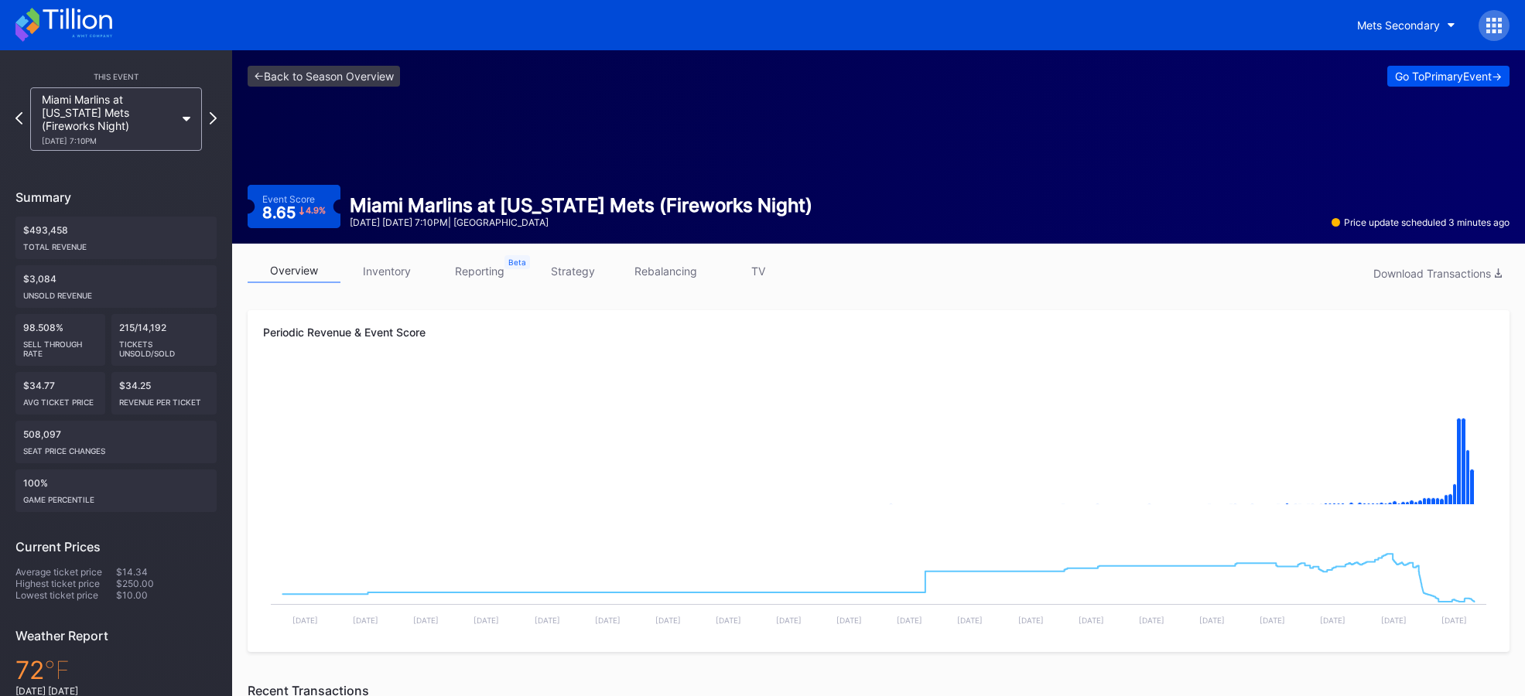
click at [1430, 73] on div "Go To Primary Event ->" at bounding box center [1448, 76] width 107 height 13
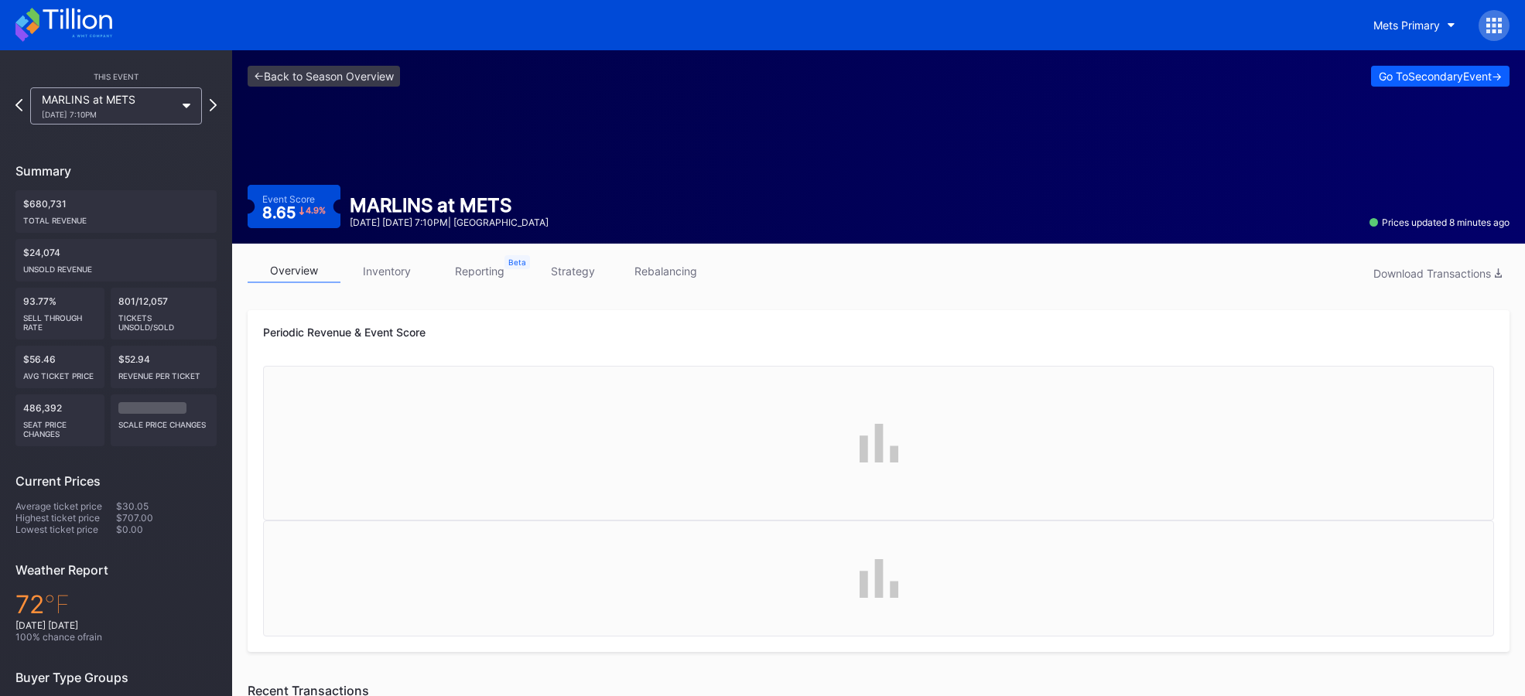
click at [388, 254] on div "overview inventory reporting strategy rebalancing Download Transactions Periodi…" at bounding box center [878, 700] width 1293 height 913
click at [388, 258] on div "overview inventory reporting strategy rebalancing Download Transactions Periodi…" at bounding box center [878, 700] width 1293 height 913
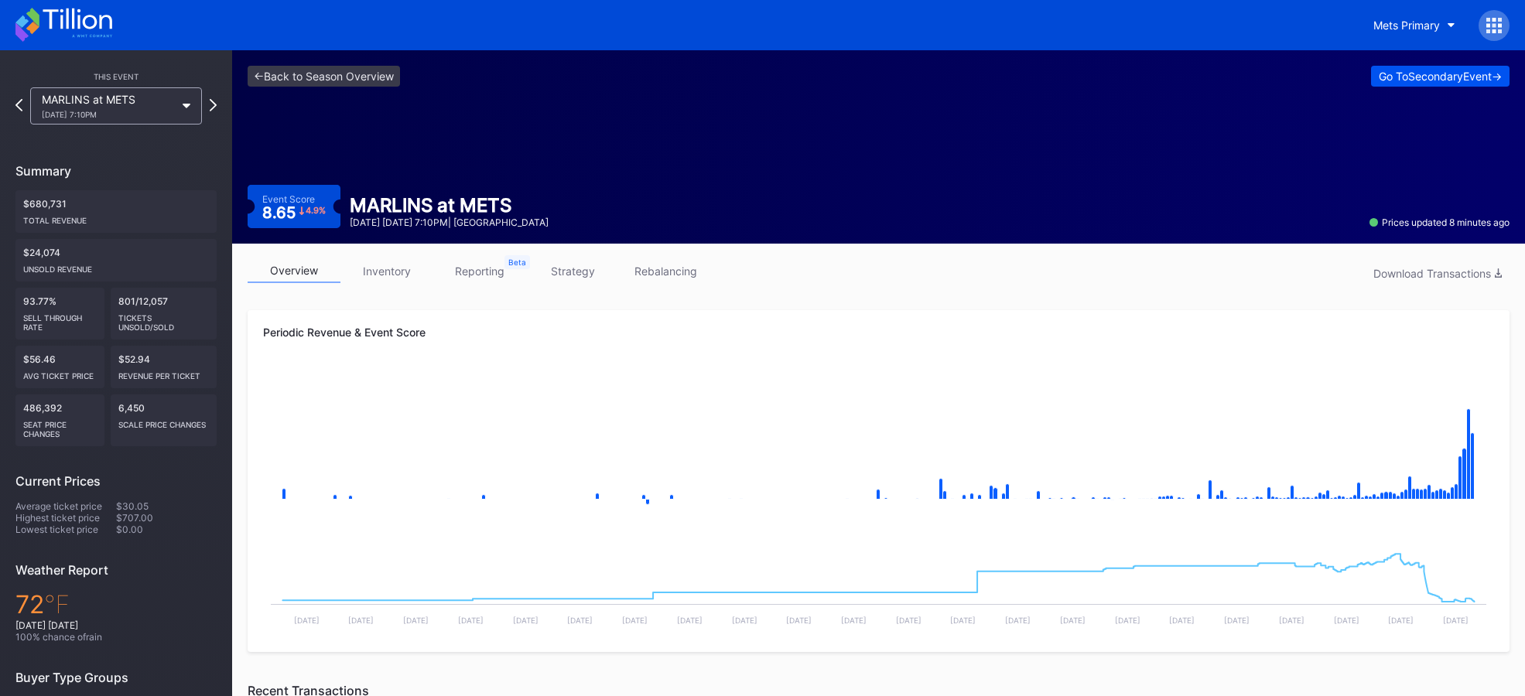
click at [1417, 79] on div "Go To Secondary Event ->" at bounding box center [1439, 76] width 123 height 13
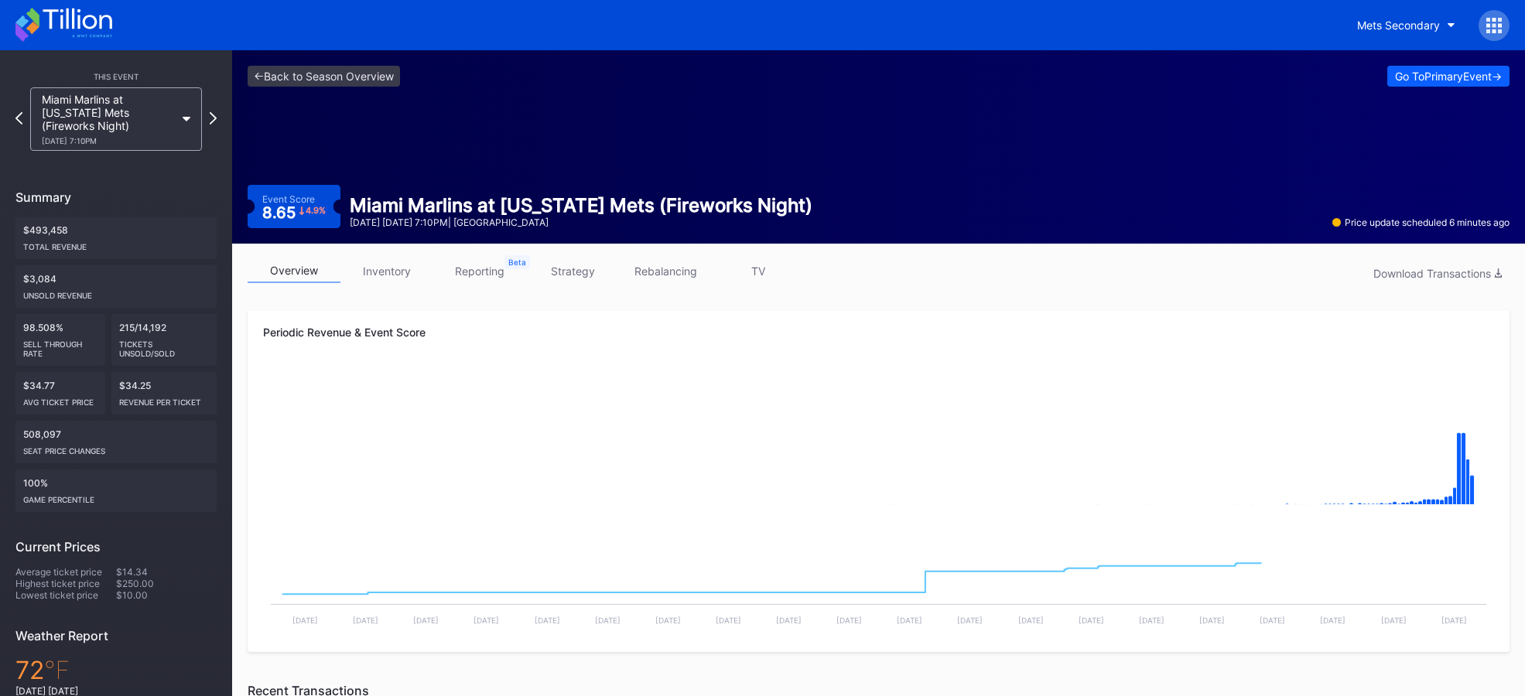
scroll to position [460, 0]
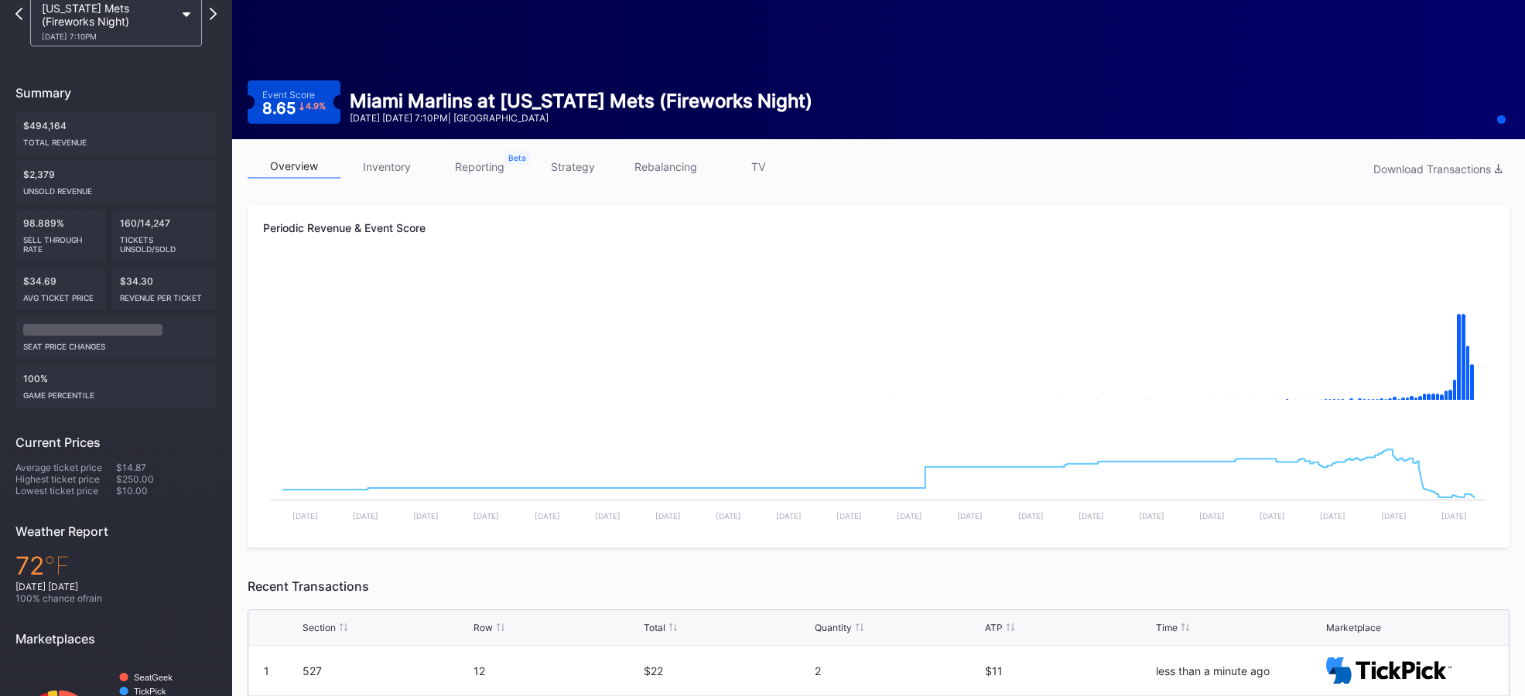
scroll to position [105, 0]
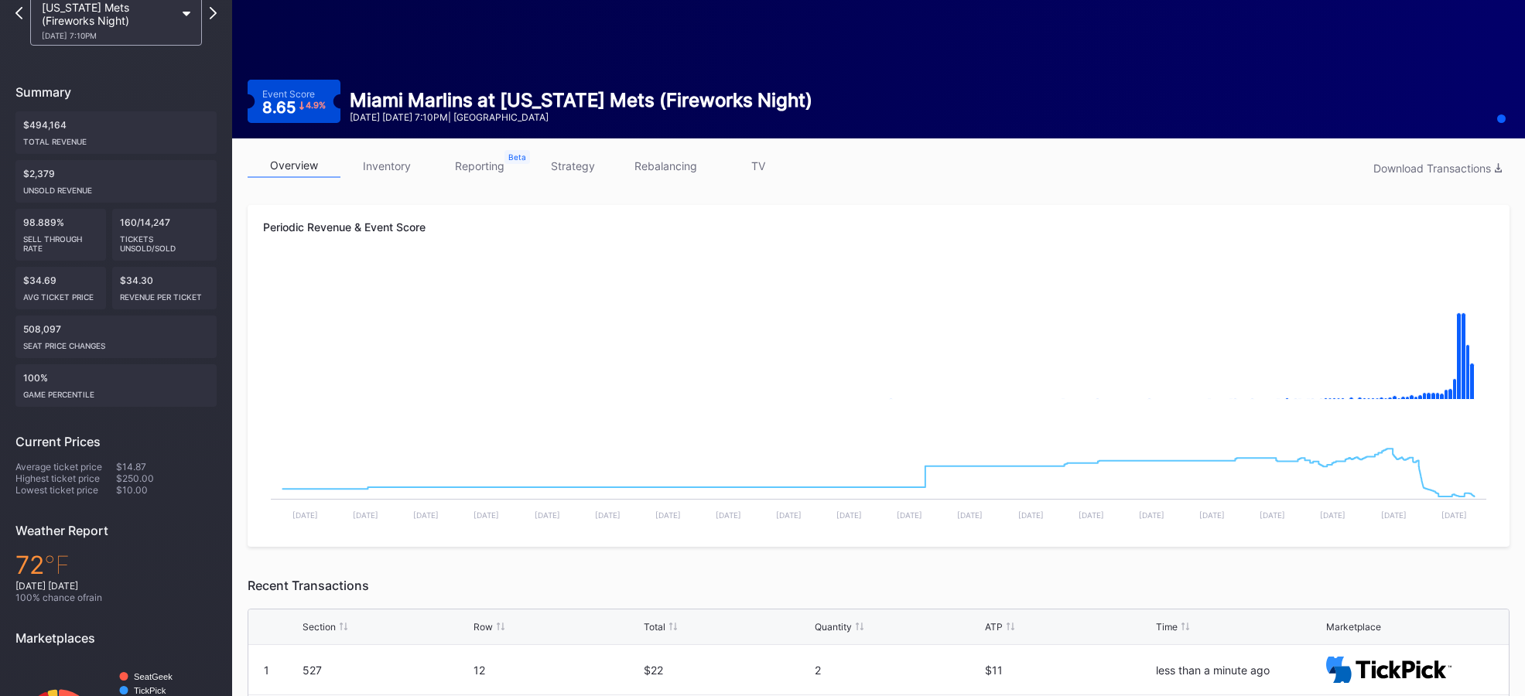
click at [382, 166] on link "inventory" at bounding box center [386, 166] width 93 height 24
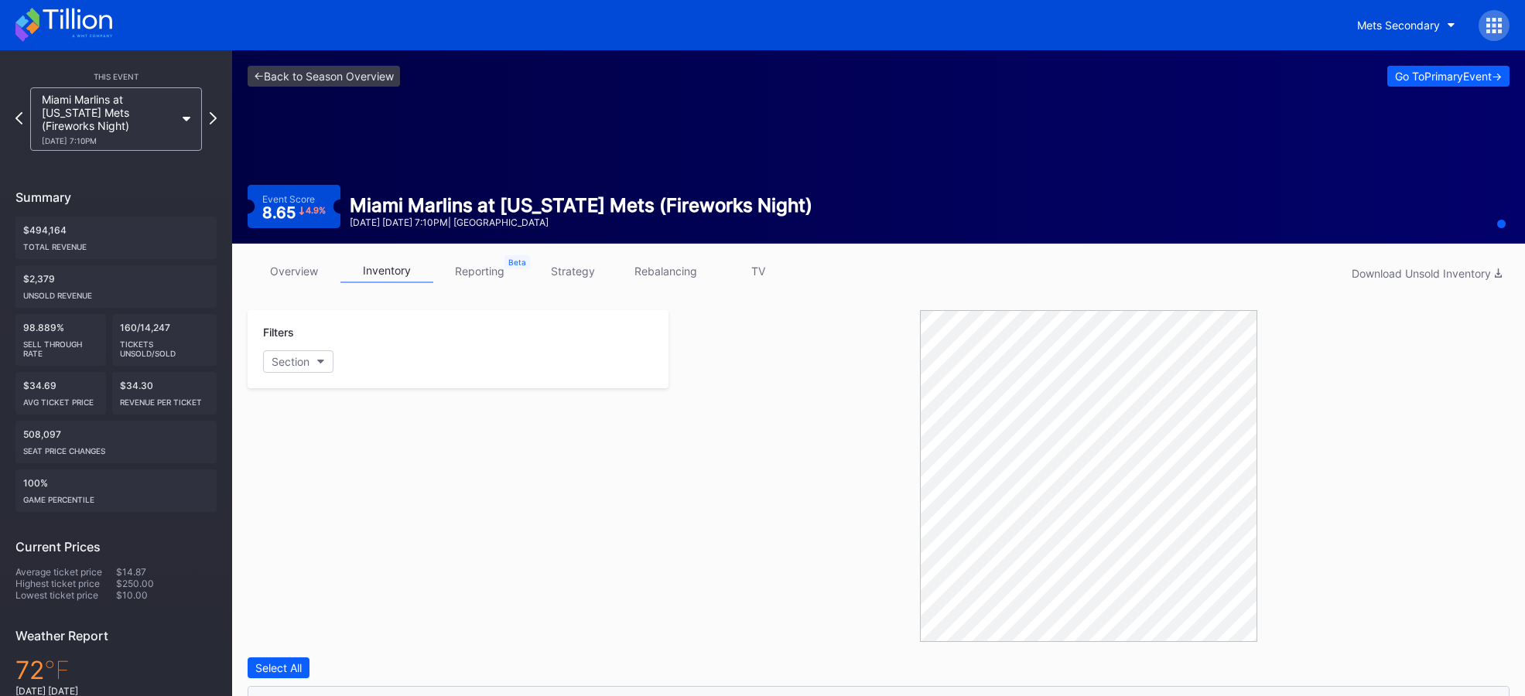
click at [308, 279] on link "overview" at bounding box center [294, 271] width 93 height 24
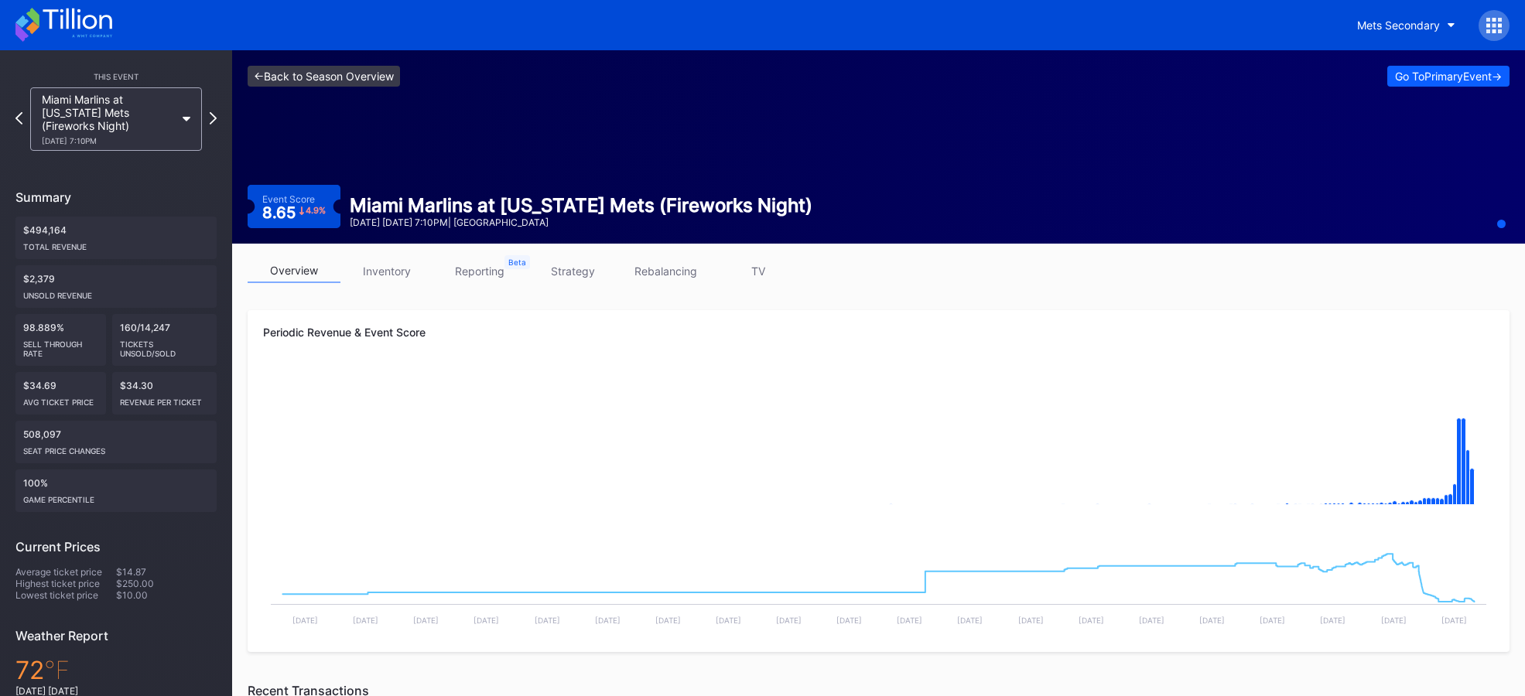
click at [348, 70] on link "<- Back to Season Overview" at bounding box center [324, 76] width 152 height 21
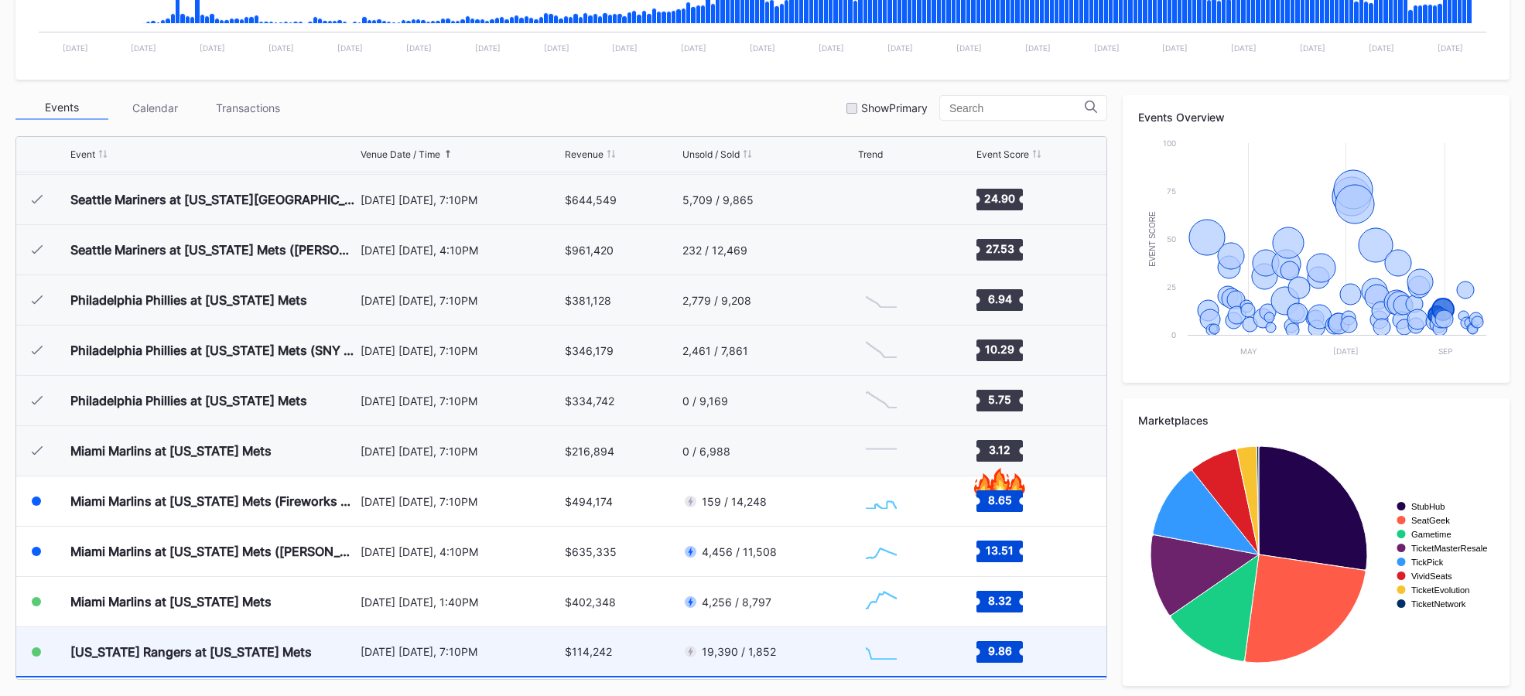
scroll to position [3042, 0]
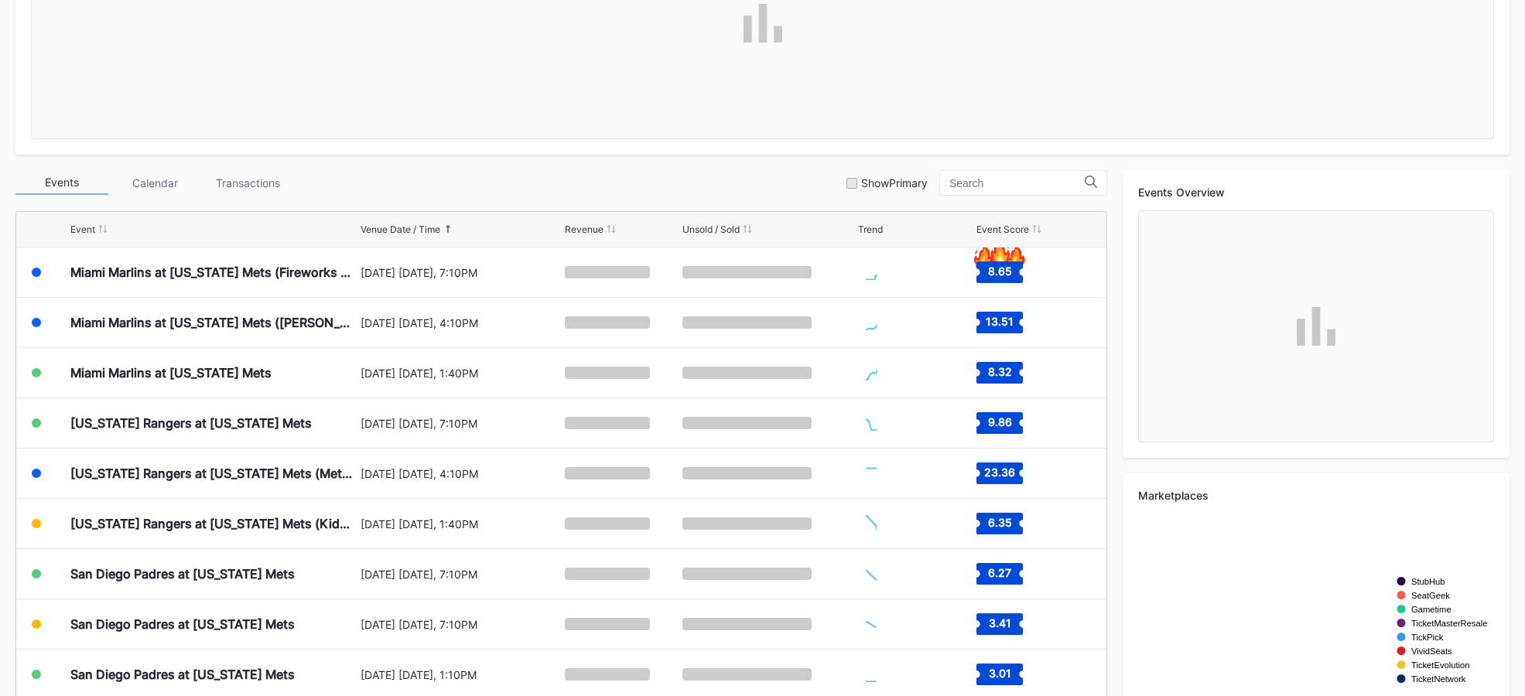
scroll to position [473, 0]
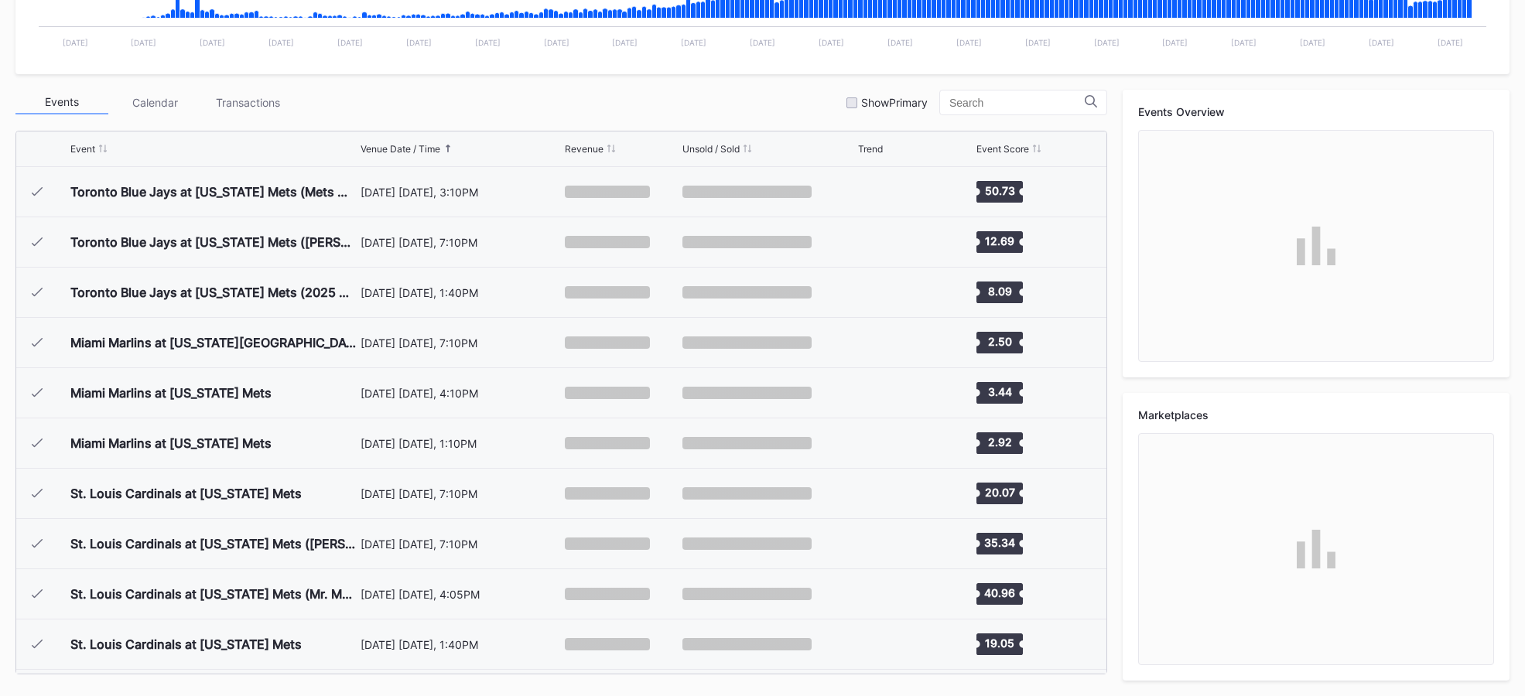
scroll to position [3419, 0]
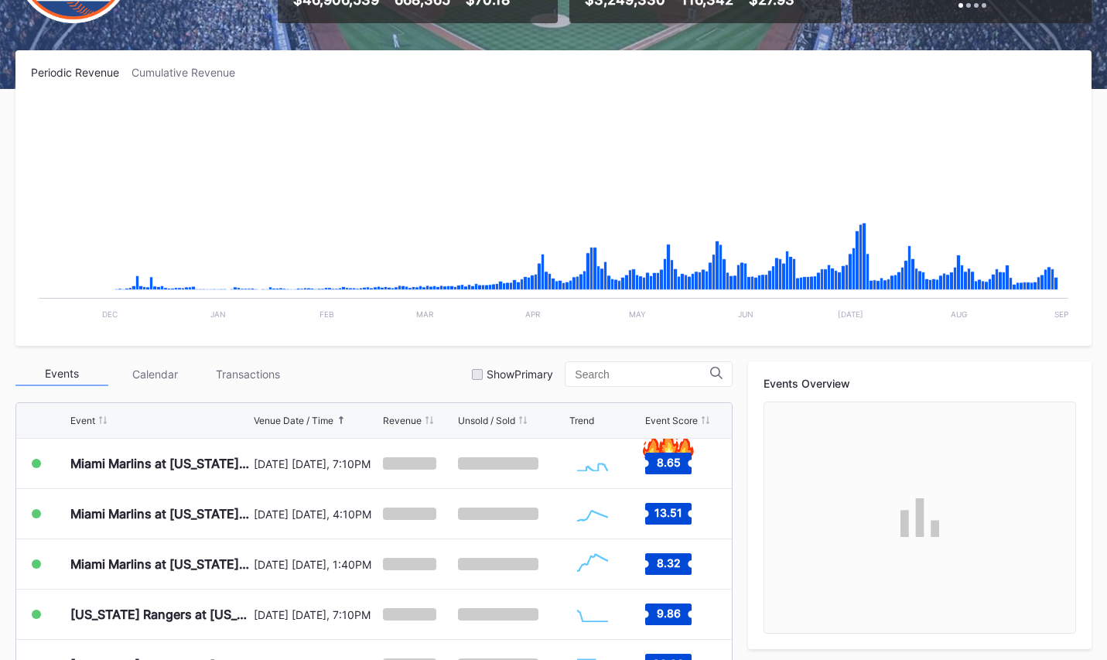
scroll to position [309, 0]
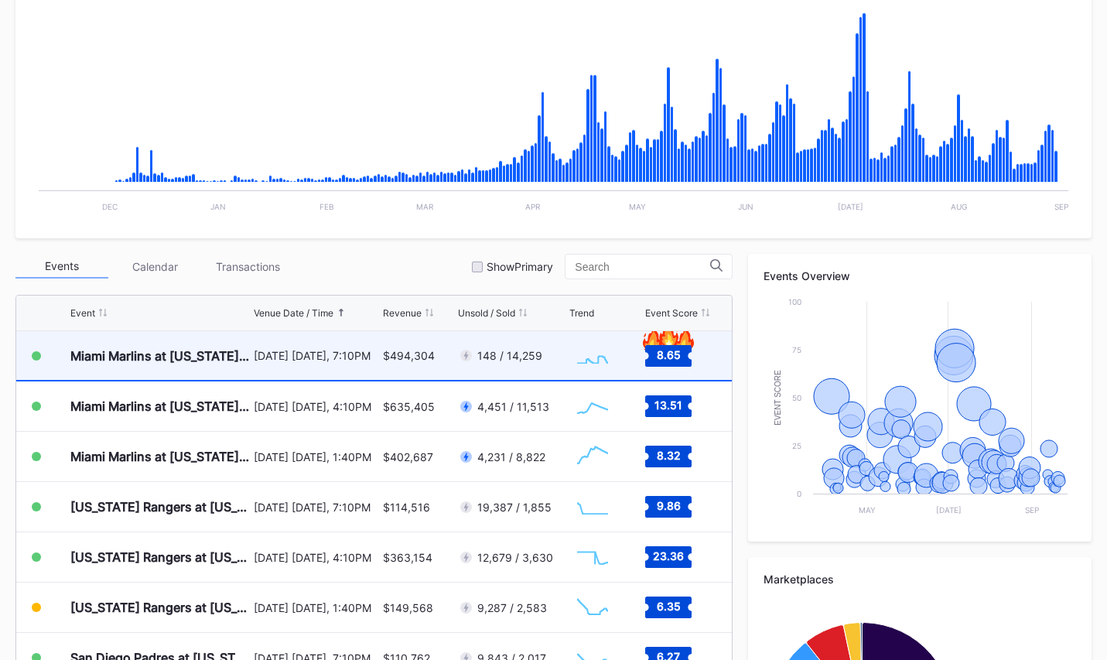
click at [361, 361] on div "[DATE] [DATE], 7:10PM" at bounding box center [316, 355] width 125 height 13
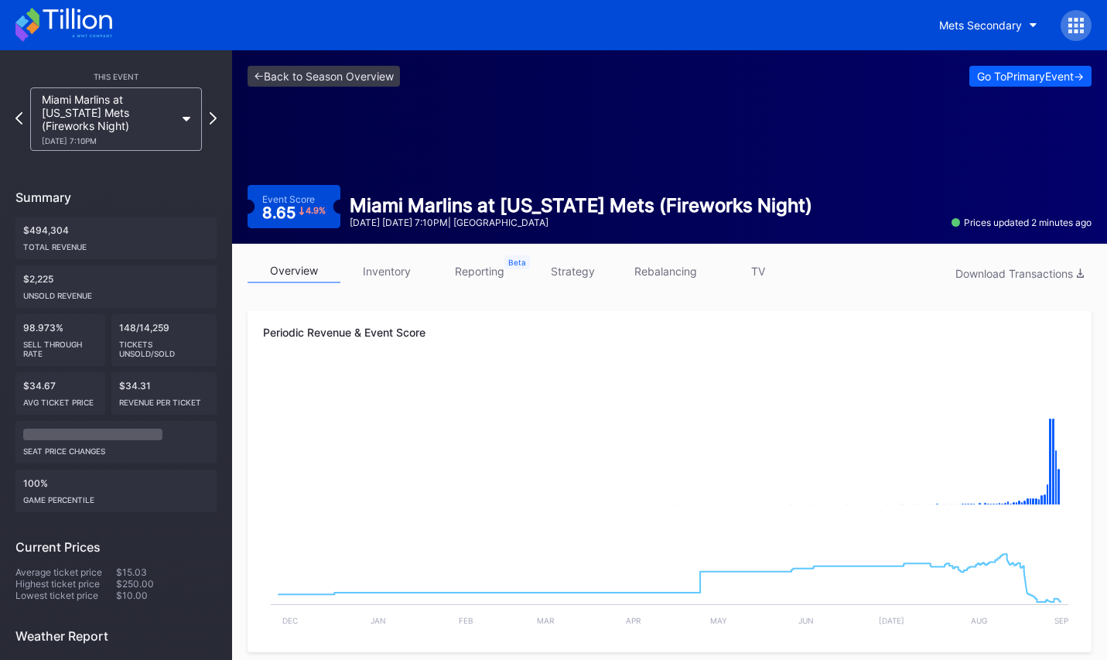
click at [381, 261] on link "inventory" at bounding box center [386, 271] width 93 height 24
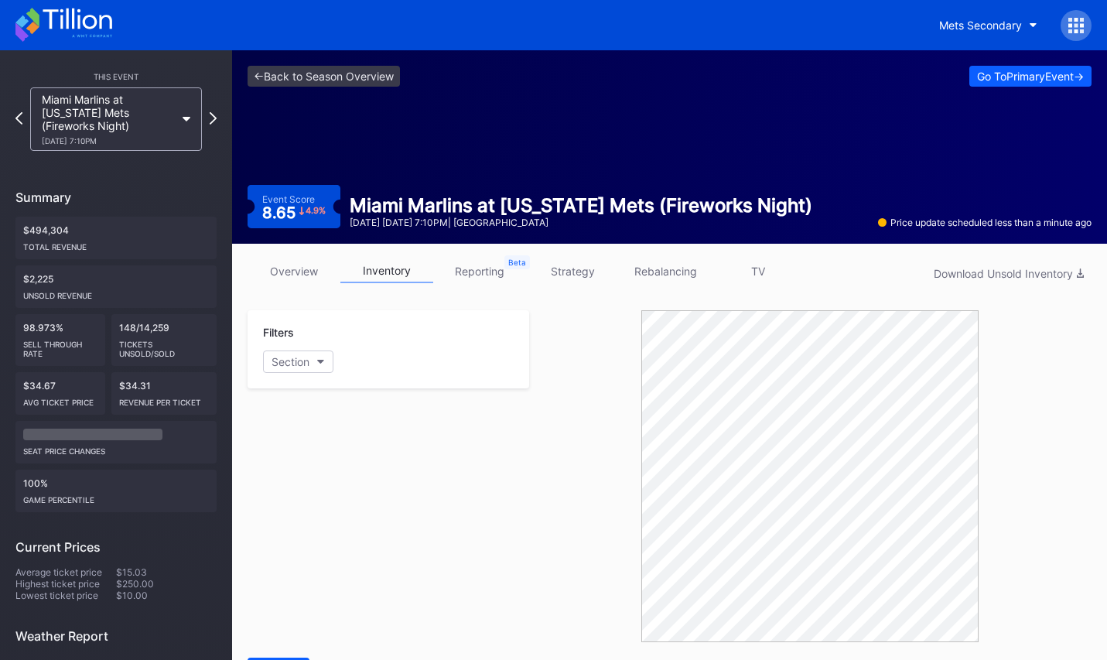
drag, startPoint x: 304, startPoint y: 254, endPoint x: 303, endPoint y: 262, distance: 7.8
click at [303, 262] on link "overview" at bounding box center [294, 271] width 93 height 24
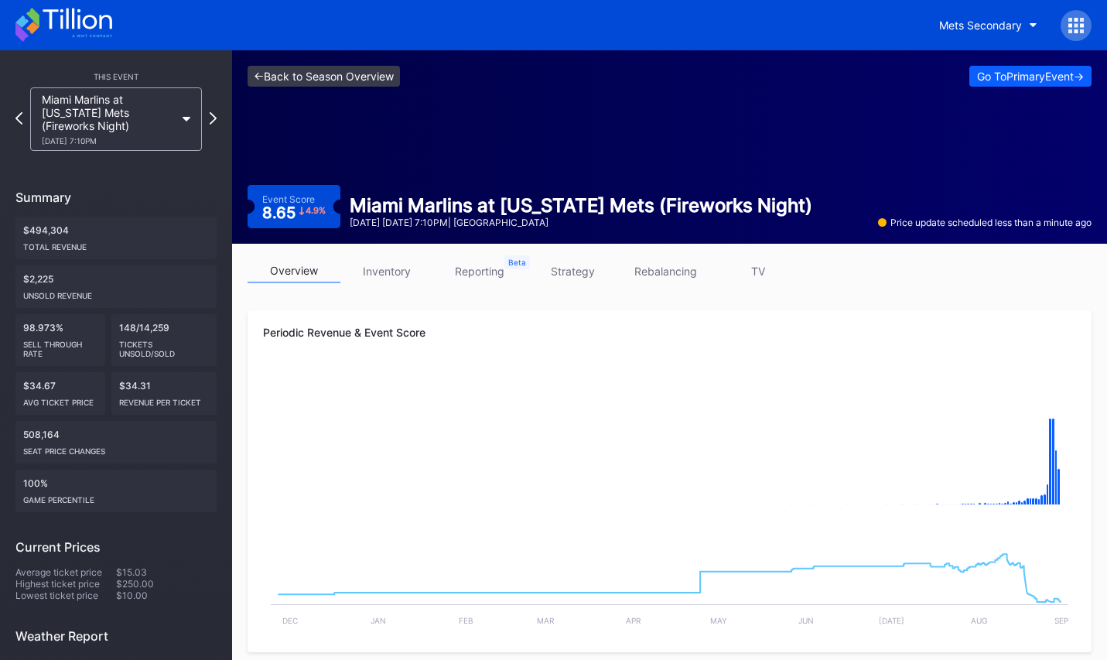
click at [350, 80] on link "<- Back to Season Overview" at bounding box center [324, 76] width 152 height 21
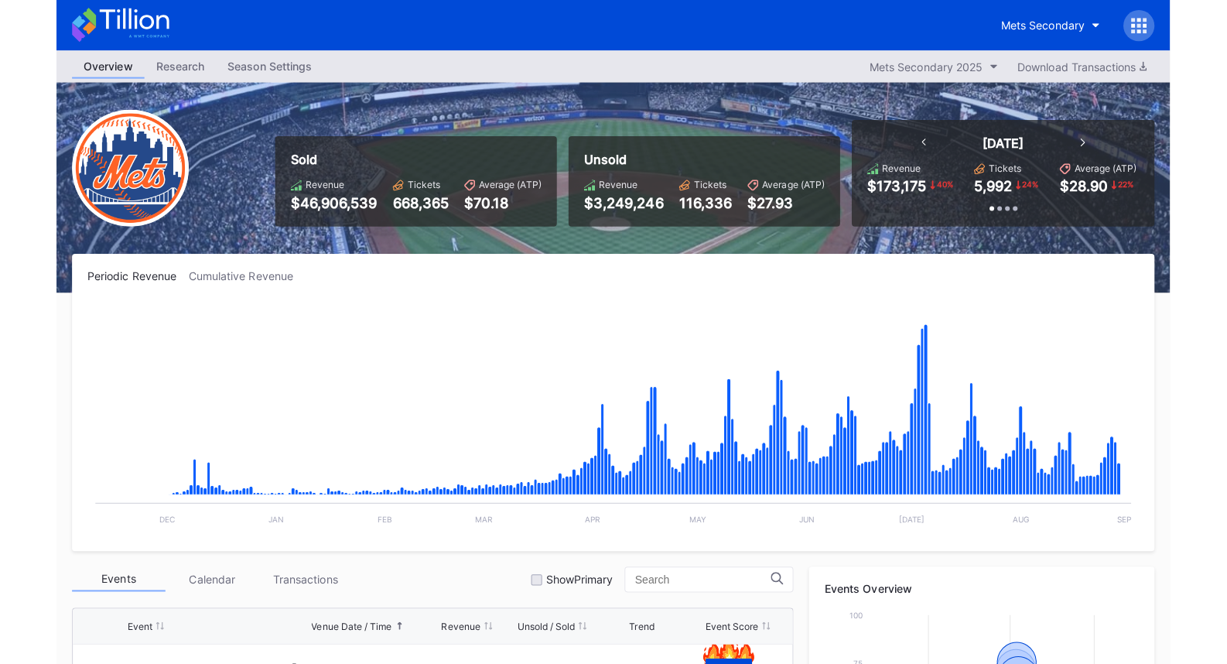
scroll to position [3419, 0]
